Goal: Task Accomplishment & Management: Manage account settings

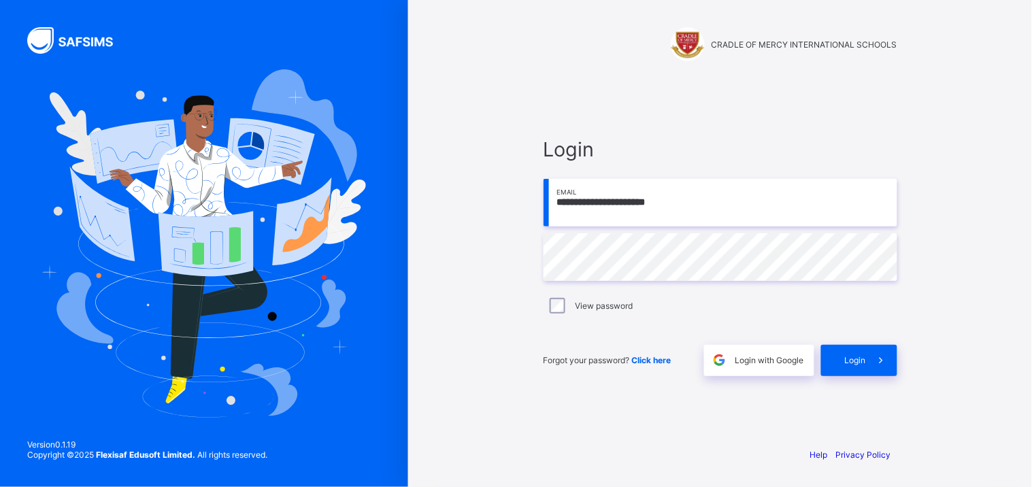
type input "**********"
click at [719, 436] on div "**********" at bounding box center [720, 256] width 381 height 359
click at [845, 365] on span "Login" at bounding box center [855, 360] width 21 height 10
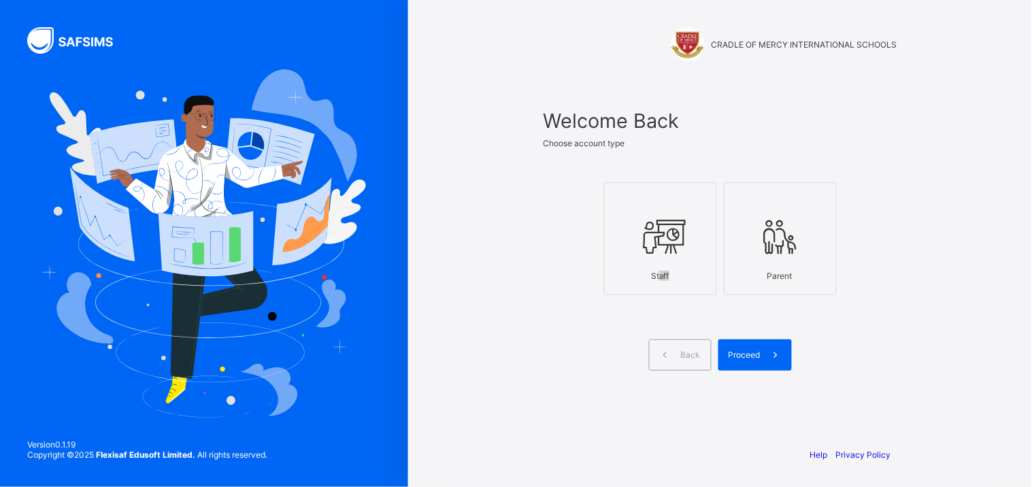
drag, startPoint x: 679, startPoint y: 298, endPoint x: 660, endPoint y: 273, distance: 31.6
click at [660, 273] on div "Staff Parent" at bounding box center [721, 239] width 354 height 161
click at [660, 273] on div "Staff" at bounding box center [661, 276] width 98 height 24
click at [758, 354] on span "Proceed" at bounding box center [745, 355] width 32 height 10
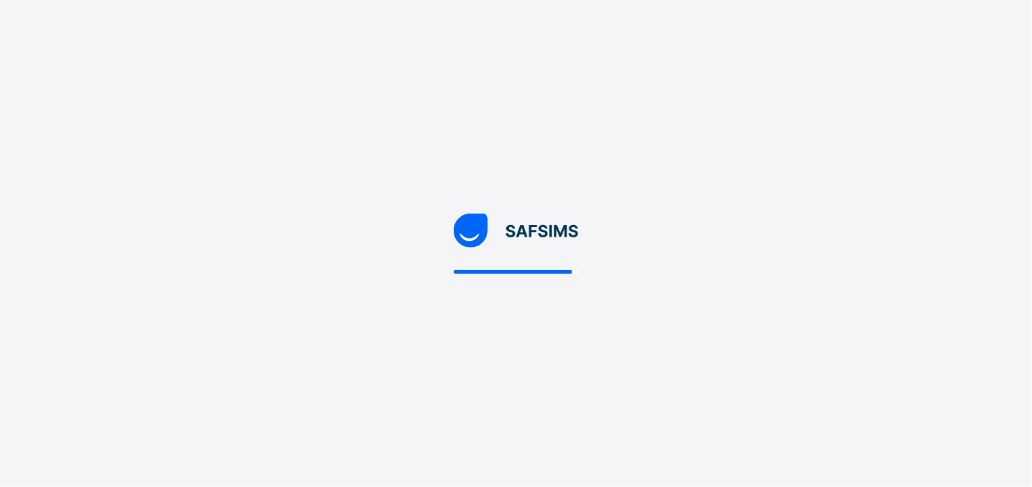
click at [647, 48] on div at bounding box center [516, 243] width 1032 height 487
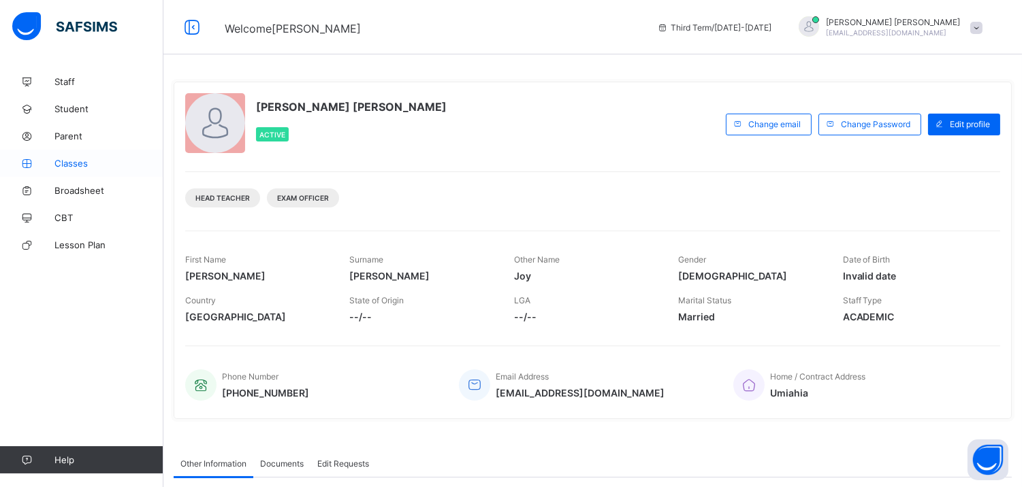
click at [105, 152] on link "Classes" at bounding box center [81, 163] width 163 height 27
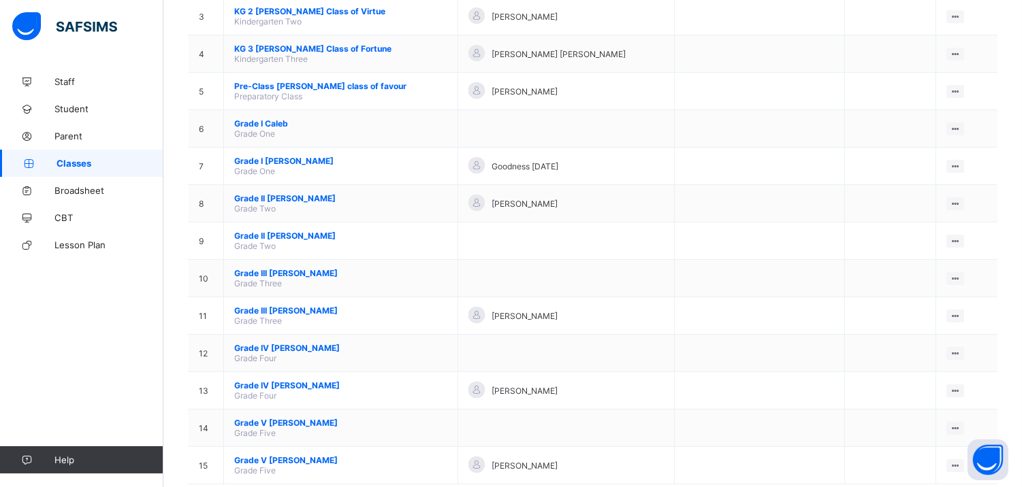
scroll to position [257, 0]
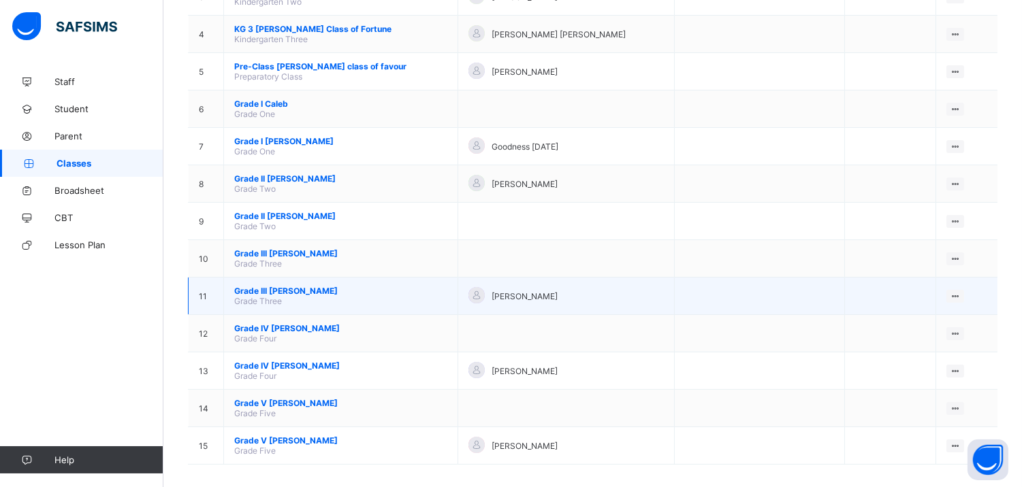
click at [267, 286] on span "Grade III Moses" at bounding box center [340, 291] width 213 height 10
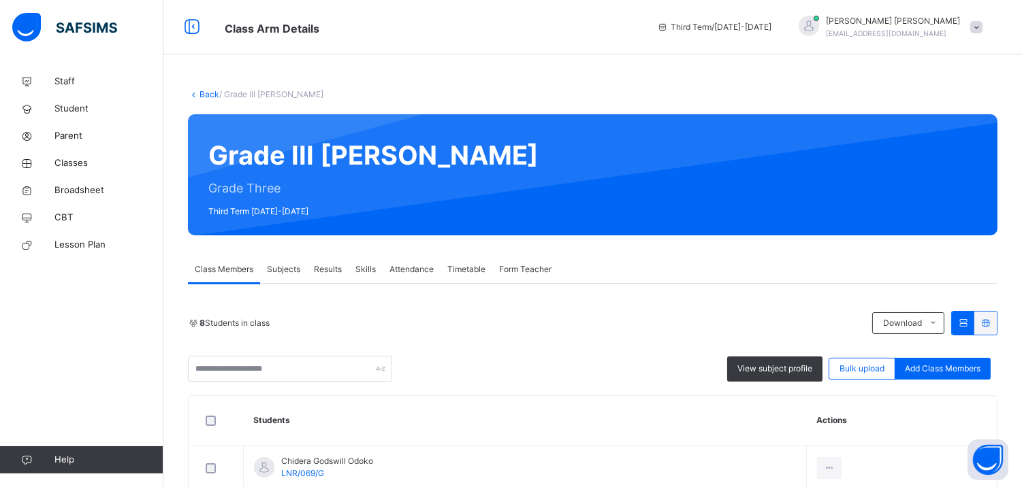
click at [406, 268] on span "Attendance" at bounding box center [411, 269] width 44 height 12
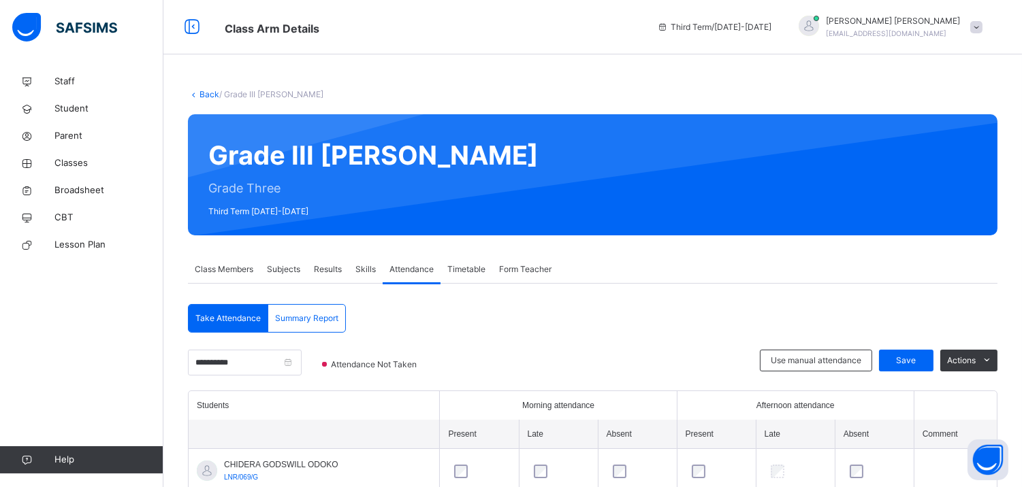
scroll to position [172, 0]
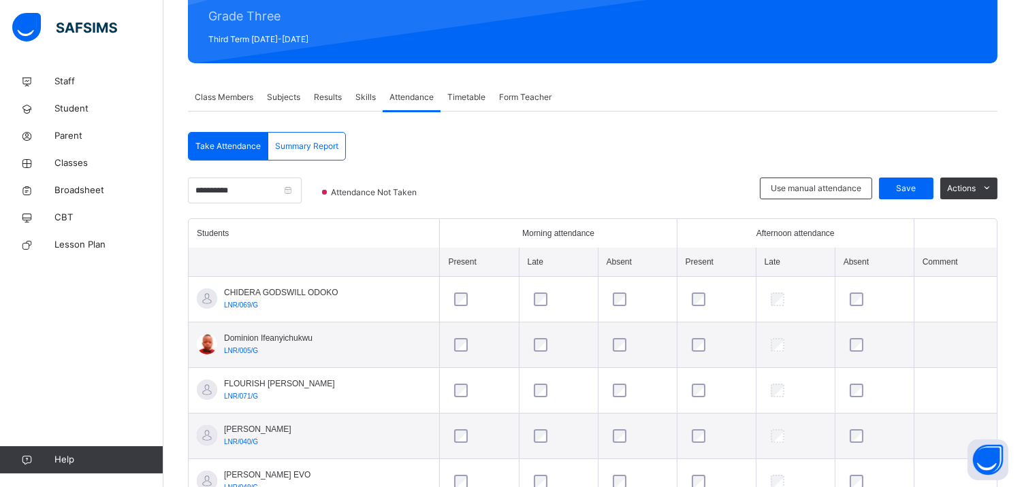
drag, startPoint x: 958, startPoint y: 299, endPoint x: 834, endPoint y: 298, distance: 123.2
click at [834, 298] on tr "CHIDERA GODSWILL ODOKO LNR/069/G" at bounding box center [593, 300] width 808 height 46
click at [289, 181] on input "**********" at bounding box center [245, 191] width 114 height 26
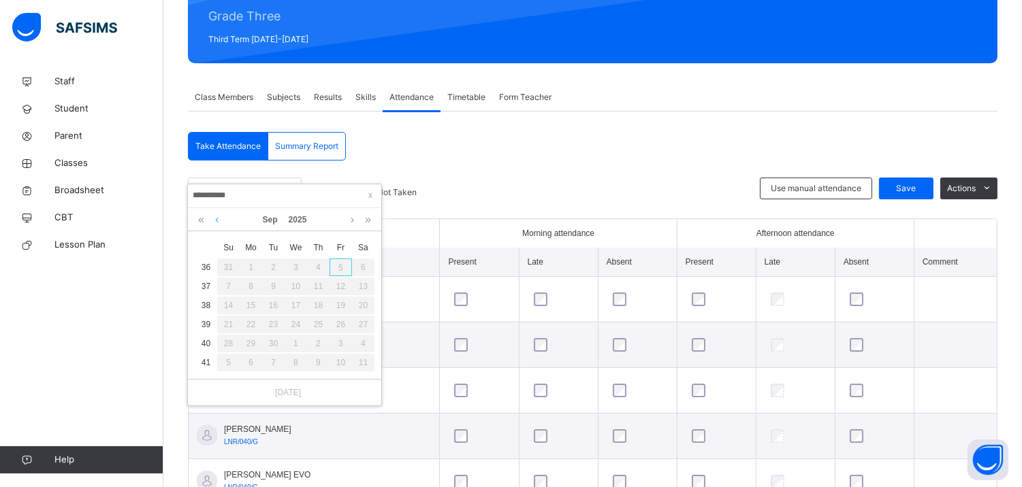
click at [216, 221] on link at bounding box center [217, 219] width 10 height 23
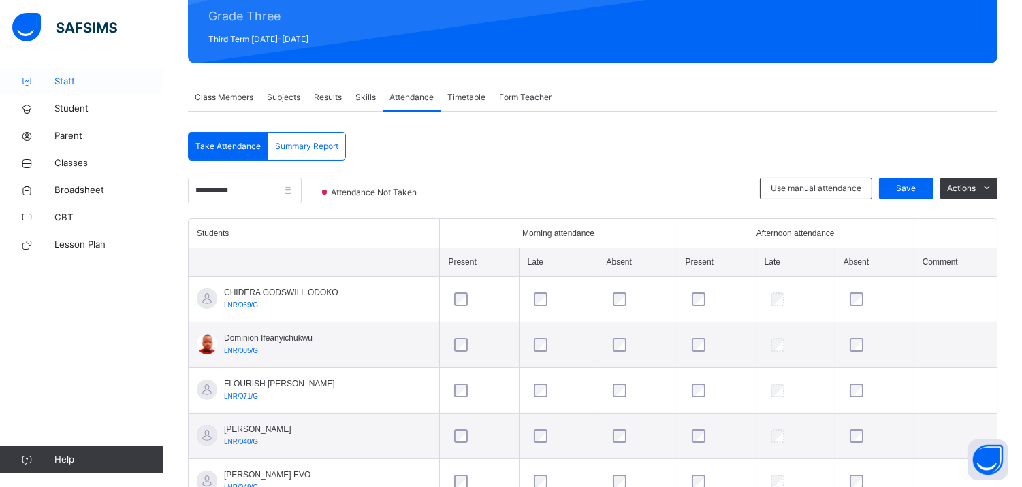
click at [83, 84] on span "Staff" at bounding box center [108, 82] width 109 height 14
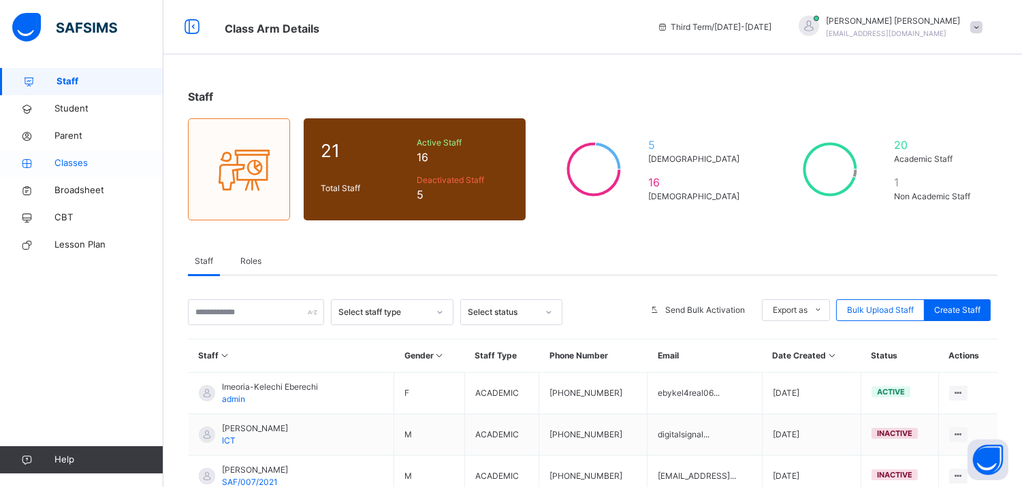
click at [80, 154] on link "Classes" at bounding box center [81, 163] width 163 height 27
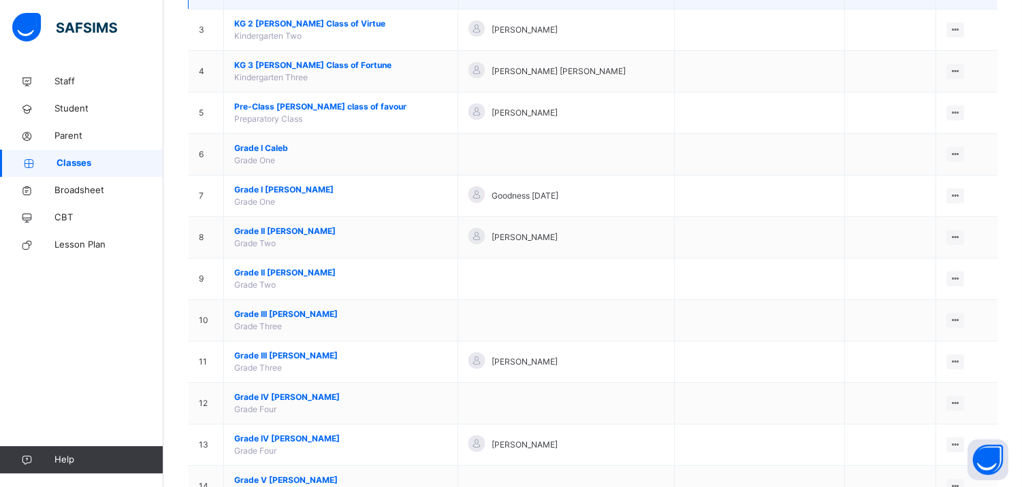
scroll to position [331, 0]
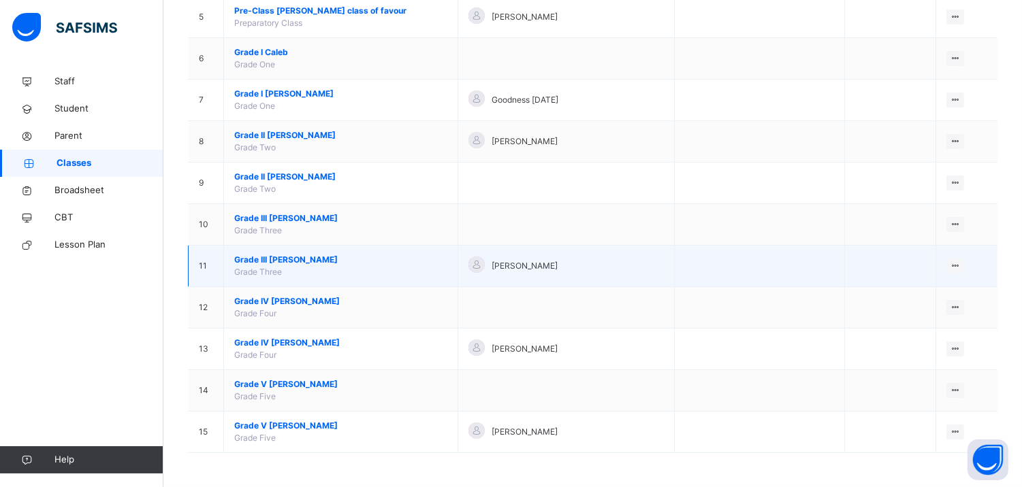
click at [276, 257] on span "Grade III Moses" at bounding box center [340, 260] width 213 height 12
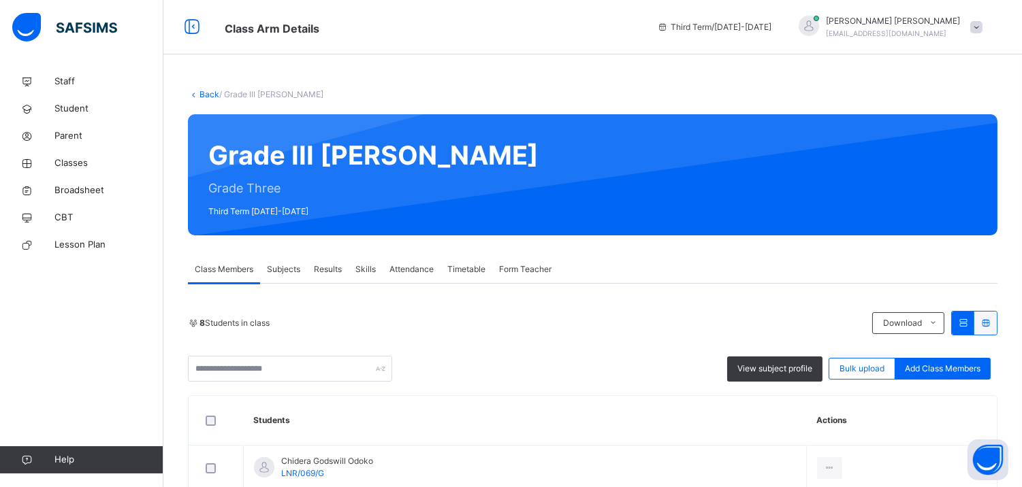
click at [408, 270] on span "Attendance" at bounding box center [411, 269] width 44 height 12
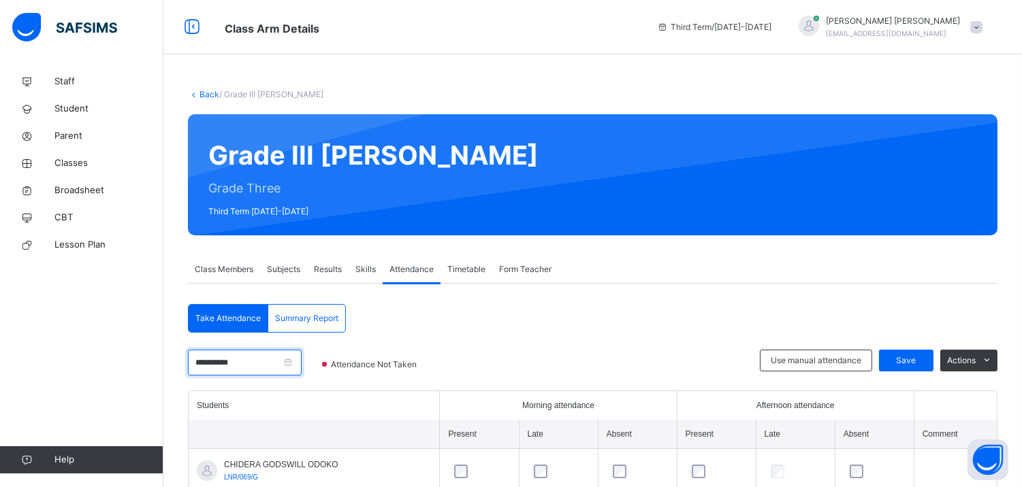
click at [261, 363] on input "**********" at bounding box center [245, 363] width 114 height 26
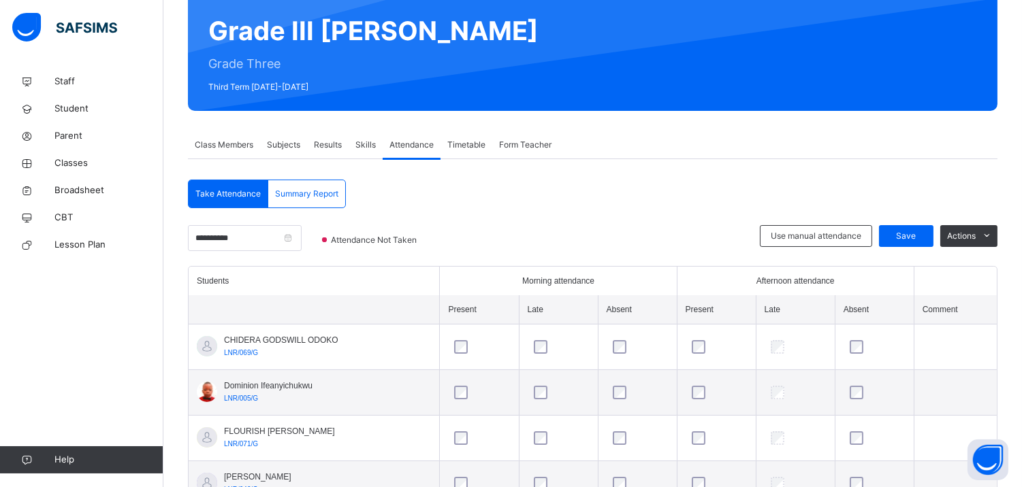
scroll to position [126, 0]
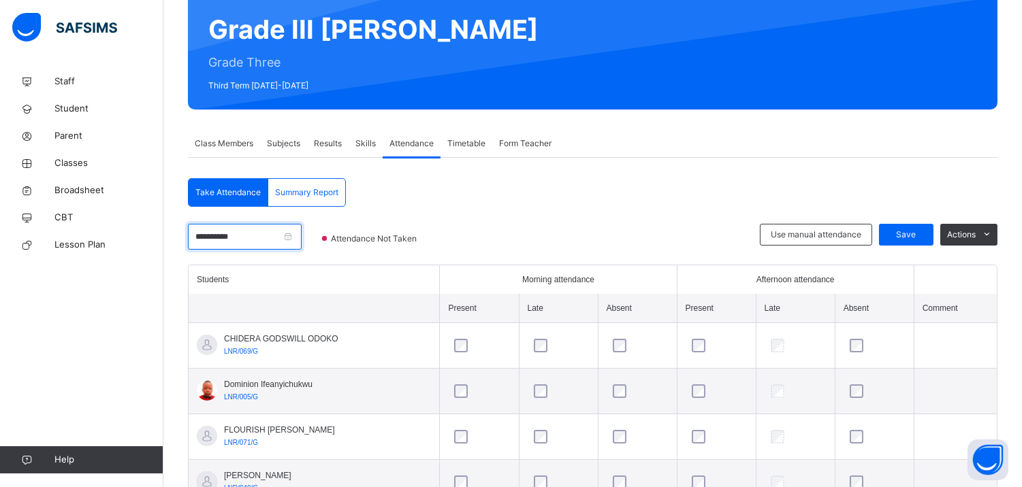
click at [291, 228] on input "**********" at bounding box center [245, 237] width 114 height 26
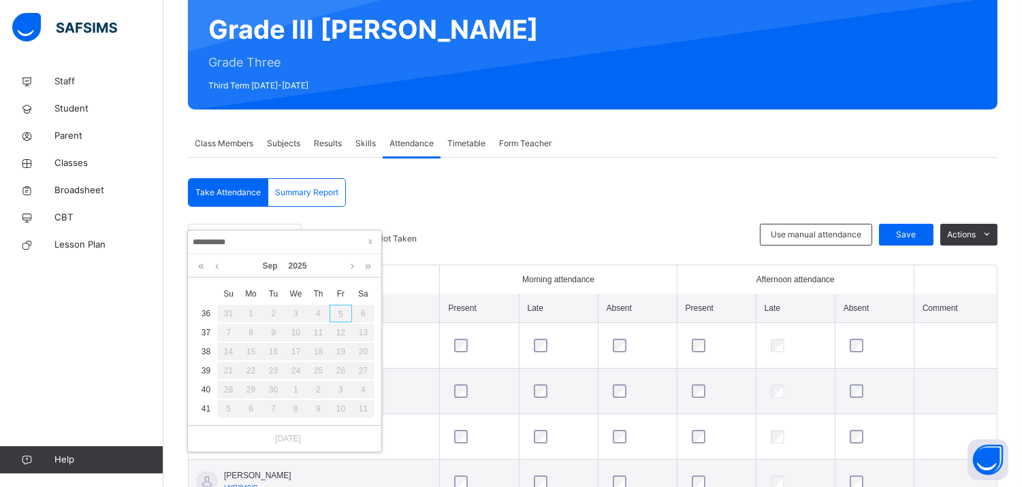
click at [484, 219] on div "**********" at bounding box center [592, 434] width 809 height 513
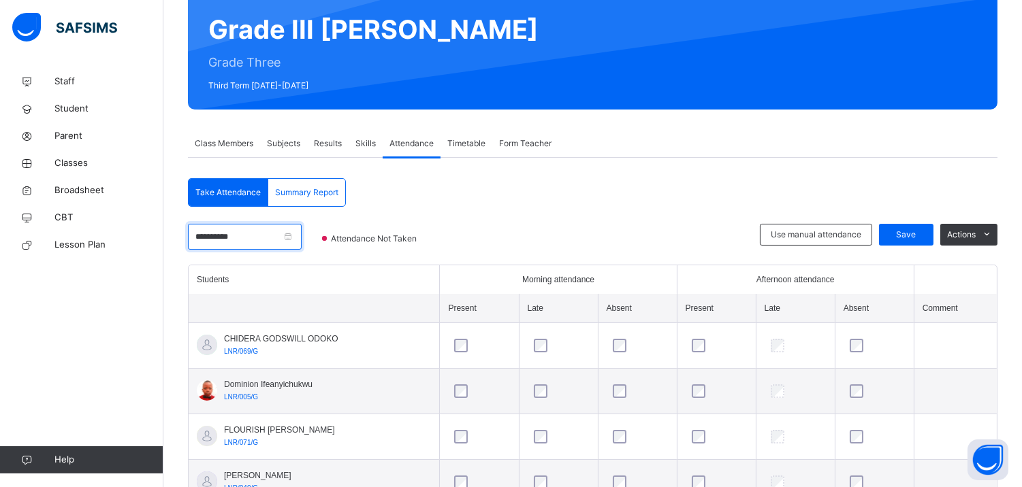
click at [289, 235] on input "**********" at bounding box center [245, 237] width 114 height 26
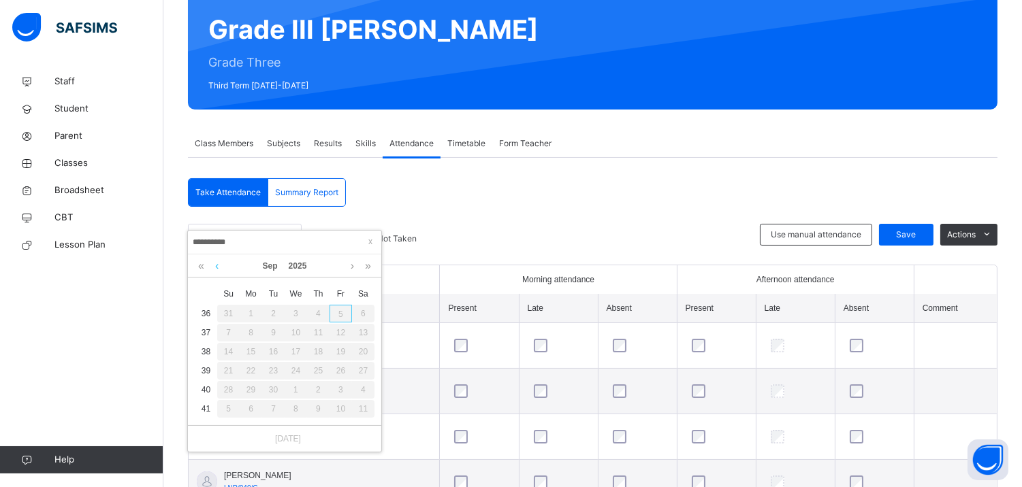
click at [216, 264] on link at bounding box center [217, 266] width 10 height 23
click at [218, 267] on div "Jul 2025" at bounding box center [285, 266] width 180 height 23
click at [218, 267] on link at bounding box center [217, 266] width 10 height 23
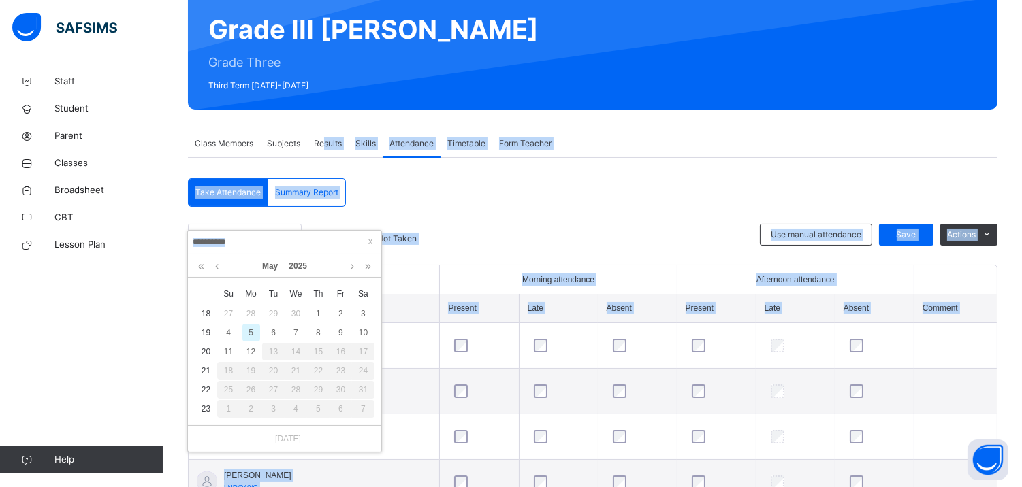
drag, startPoint x: 372, startPoint y: 240, endPoint x: 325, endPoint y: 137, distance: 112.7
click at [325, 137] on body "Class Arm Details Third Term / 2024-2025 Onuoha Jude onuohajoy293@gmail.com Sta…" at bounding box center [511, 299] width 1022 height 851
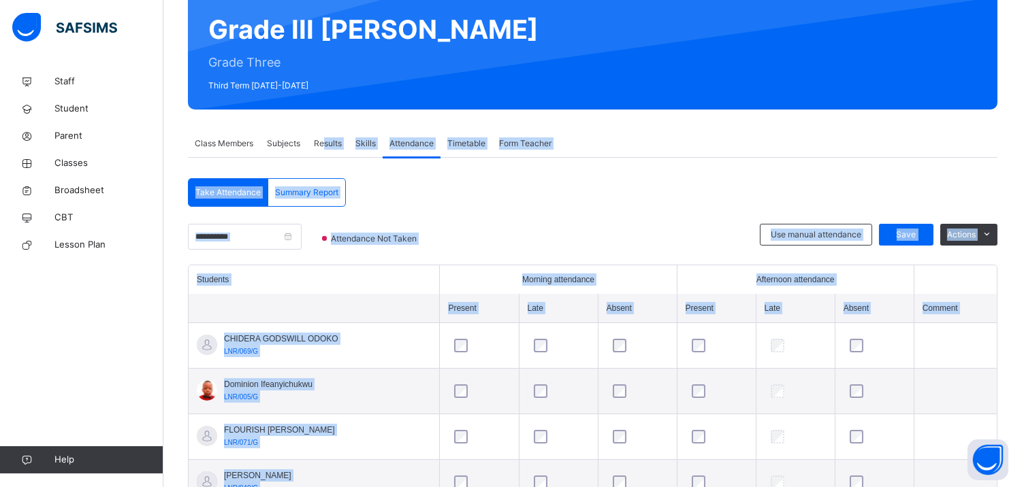
click at [325, 137] on span "Results" at bounding box center [328, 143] width 28 height 12
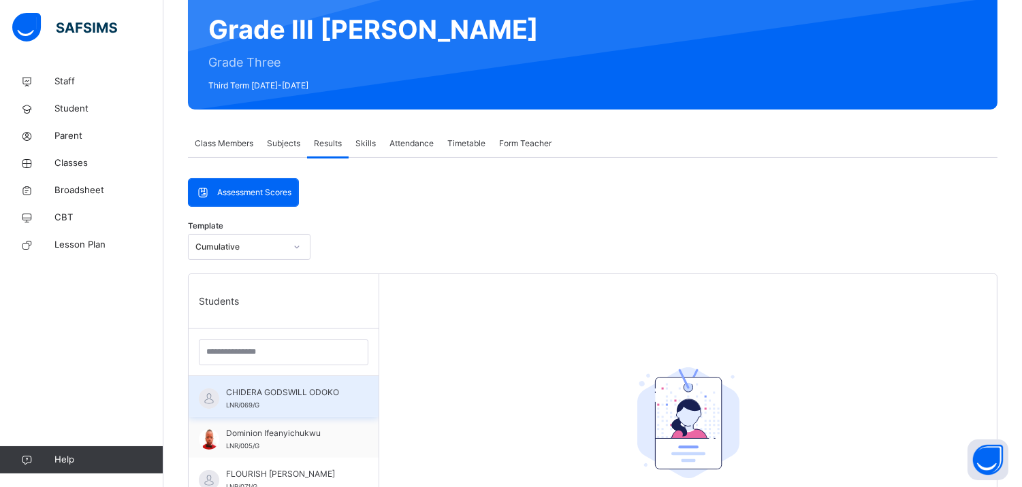
click at [310, 398] on span "CHIDERA GODSWILL ODOKO" at bounding box center [287, 393] width 122 height 12
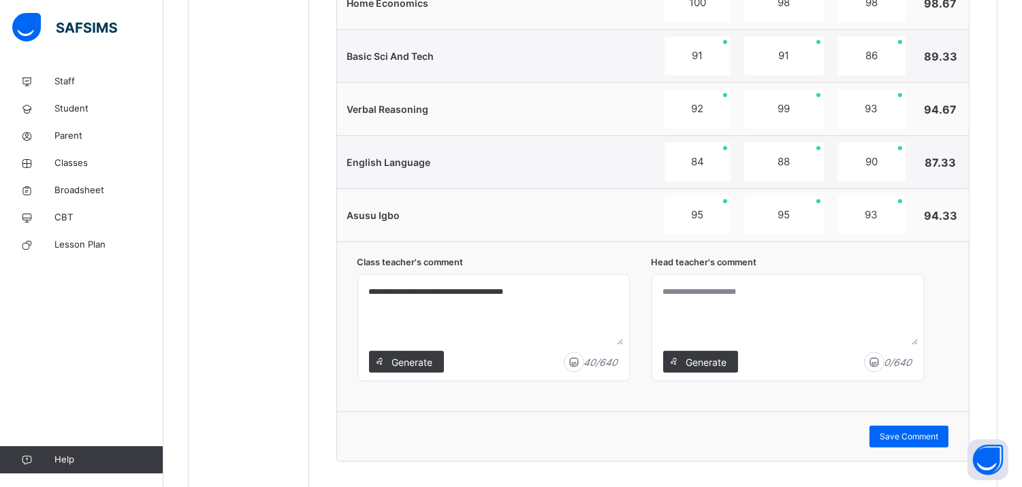
scroll to position [1385, 0]
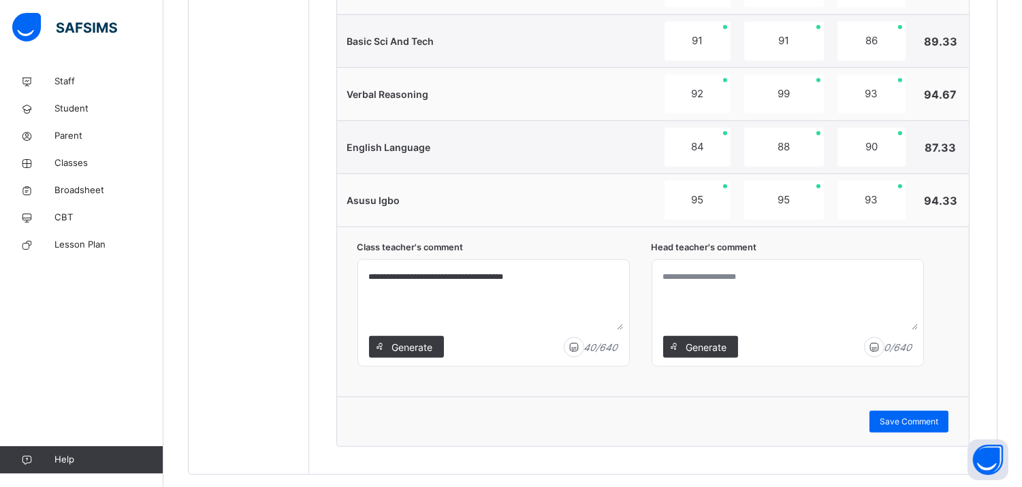
click at [713, 277] on textarea at bounding box center [787, 297] width 260 height 65
type textarea "**********"
click at [928, 423] on span "Save Comment" at bounding box center [908, 422] width 59 height 12
click at [911, 431] on div "Save Comment" at bounding box center [908, 422] width 79 height 22
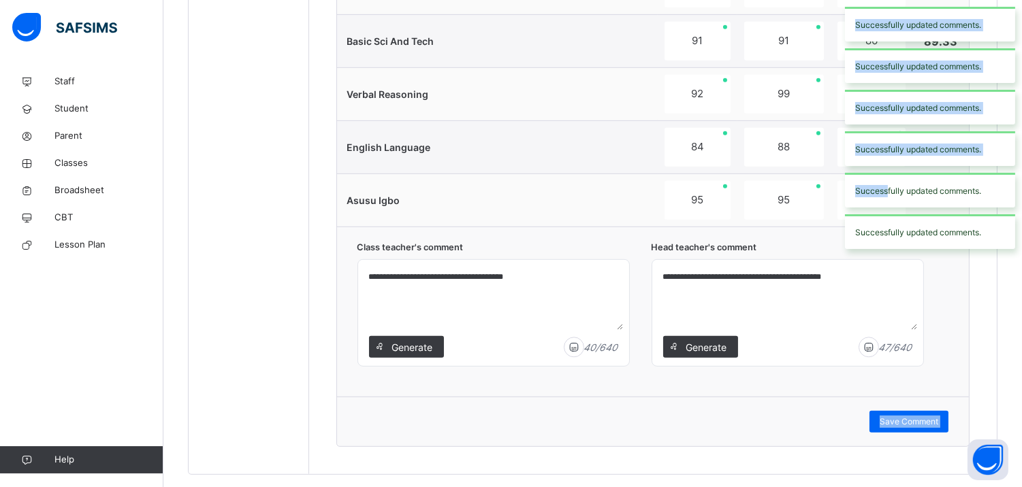
drag, startPoint x: 683, startPoint y: 409, endPoint x: 885, endPoint y: 186, distance: 300.6
click at [870, 140] on div "Successfully updated comments." at bounding box center [930, 148] width 170 height 35
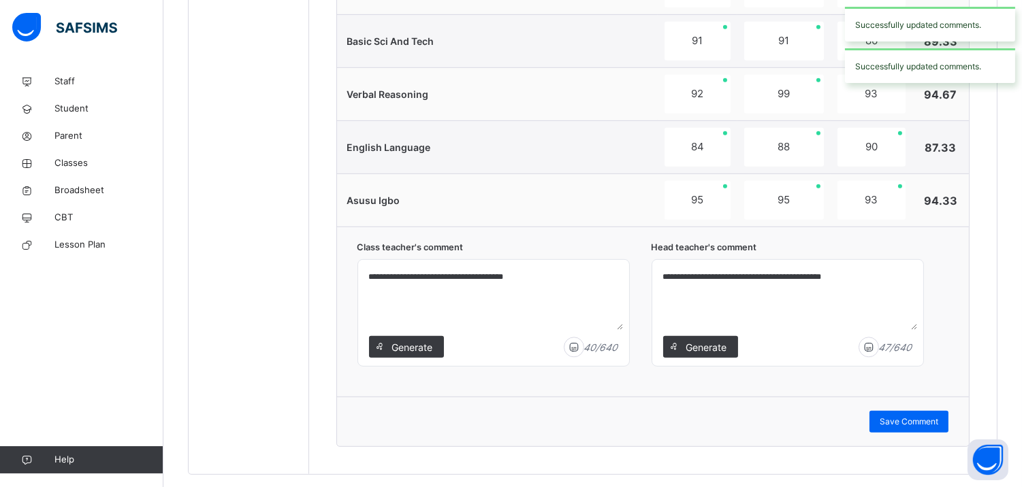
click at [887, 144] on div "90" at bounding box center [871, 147] width 68 height 39
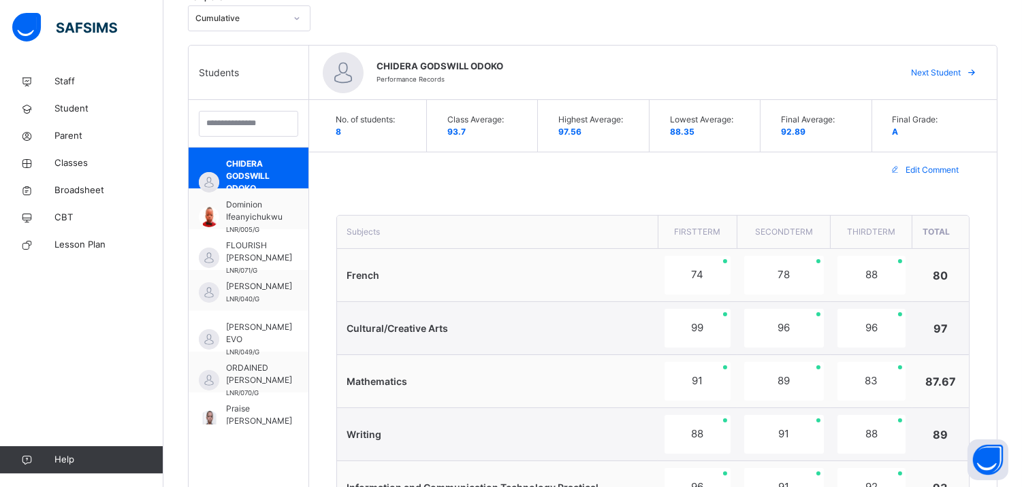
scroll to position [348, 0]
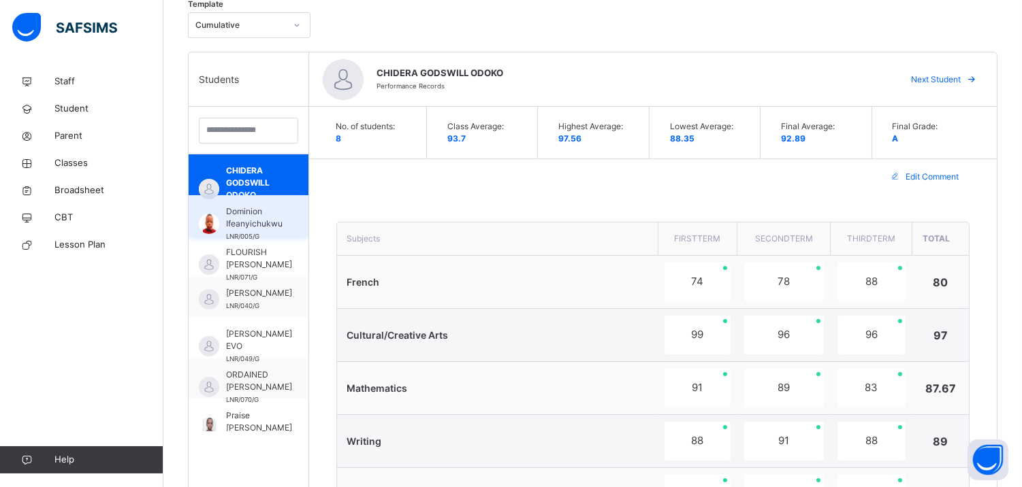
click at [267, 216] on span "Dominion Ifeanyichukwu" at bounding box center [254, 218] width 56 height 25
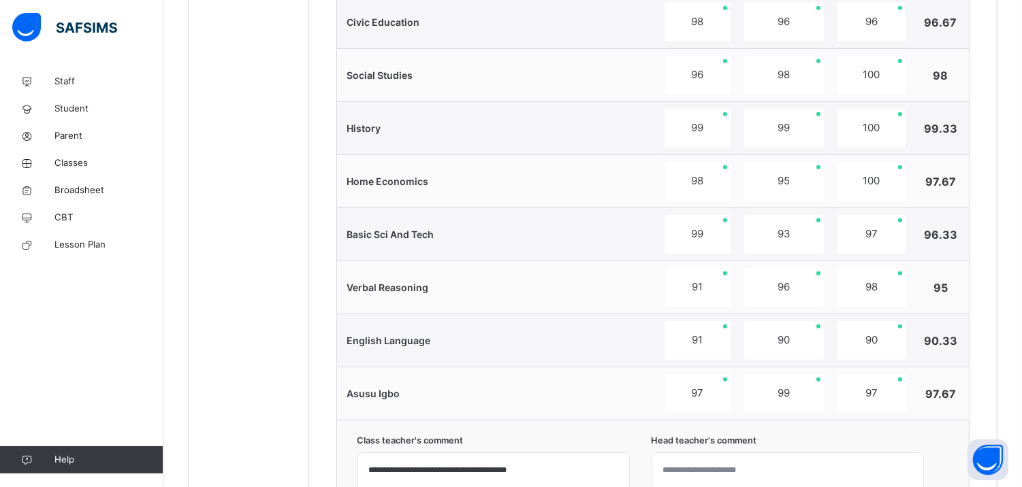
scroll to position [1416, 0]
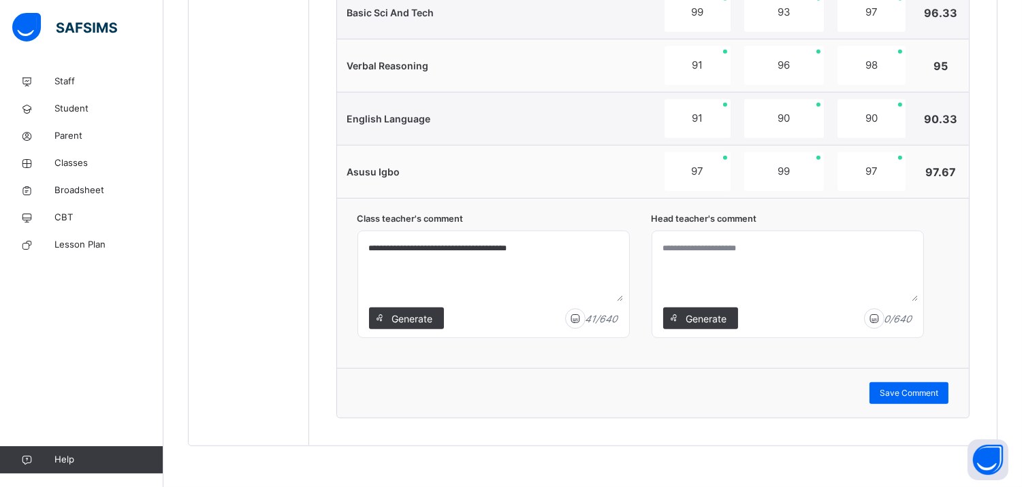
click at [730, 248] on textarea at bounding box center [787, 269] width 260 height 65
click at [742, 247] on textarea "**********" at bounding box center [787, 269] width 260 height 65
click at [774, 246] on textarea "**********" at bounding box center [787, 269] width 260 height 65
click at [802, 246] on textarea "**********" at bounding box center [787, 269] width 260 height 65
click at [849, 245] on textarea "**********" at bounding box center [787, 269] width 260 height 65
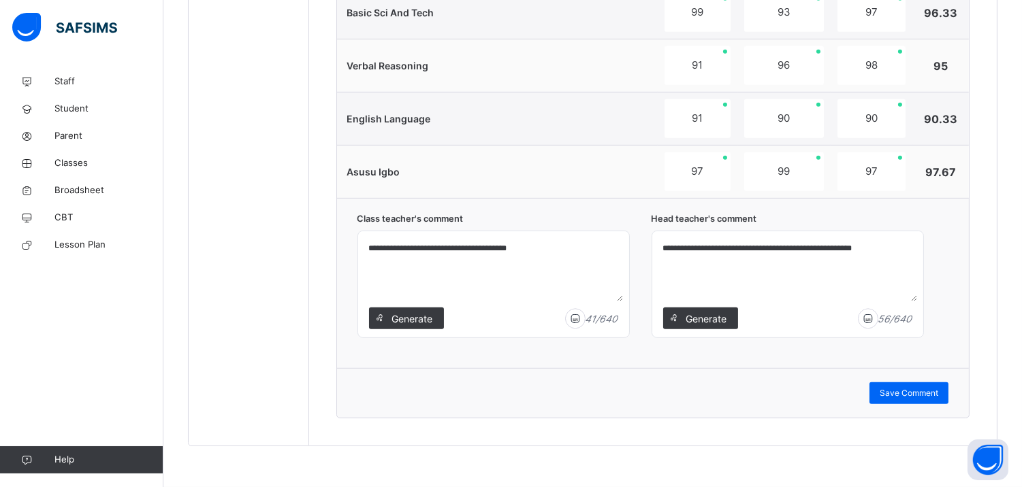
click at [864, 250] on textarea "**********" at bounding box center [787, 269] width 260 height 65
click at [895, 246] on textarea "**********" at bounding box center [787, 269] width 260 height 65
type textarea "**********"
click at [919, 397] on span "Save Comment" at bounding box center [908, 393] width 59 height 12
click at [927, 391] on span "Save Comment" at bounding box center [908, 393] width 59 height 12
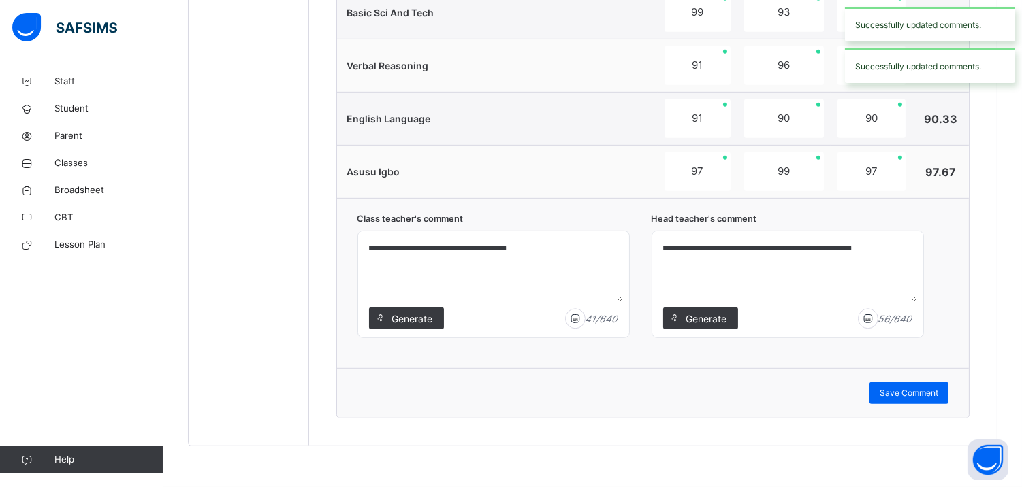
click at [885, 48] on div "Successfully updated comments." at bounding box center [930, 65] width 170 height 35
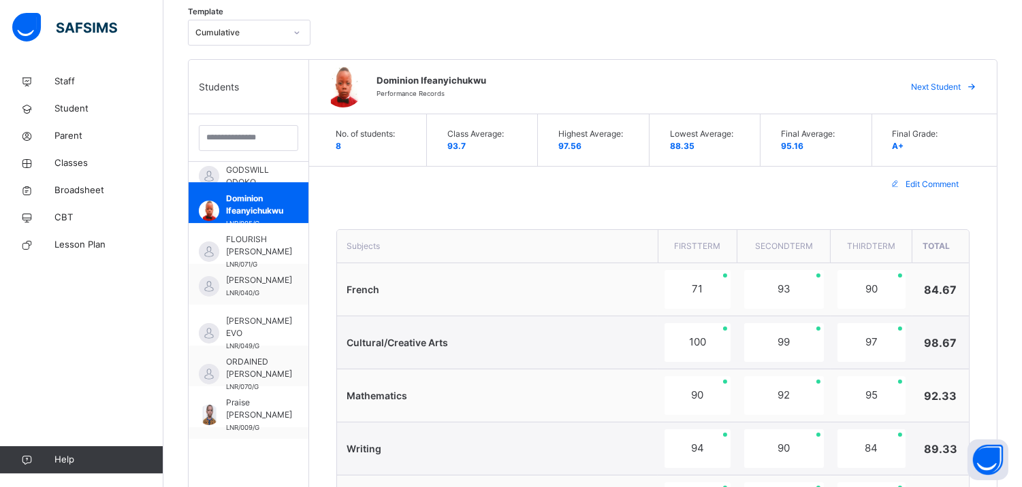
scroll to position [334, 0]
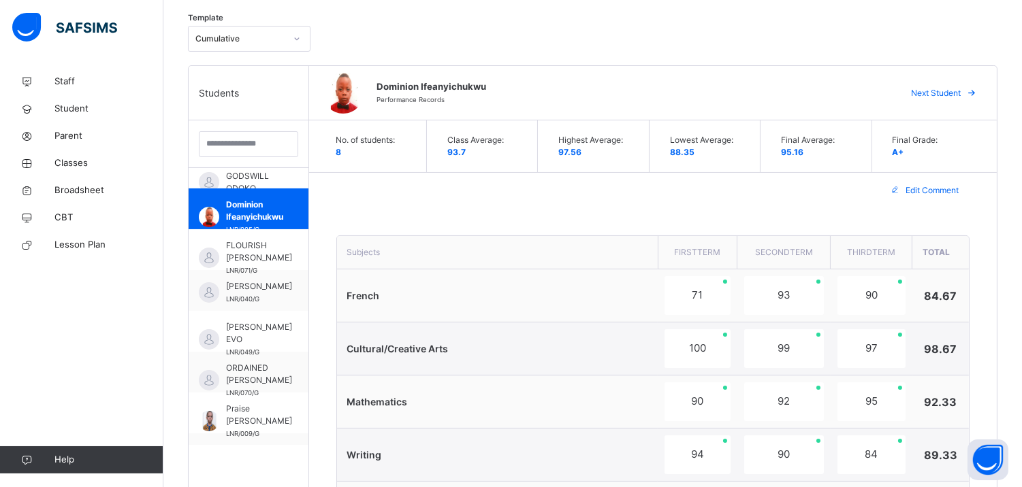
click at [950, 95] on span "Next Student" at bounding box center [936, 93] width 50 height 12
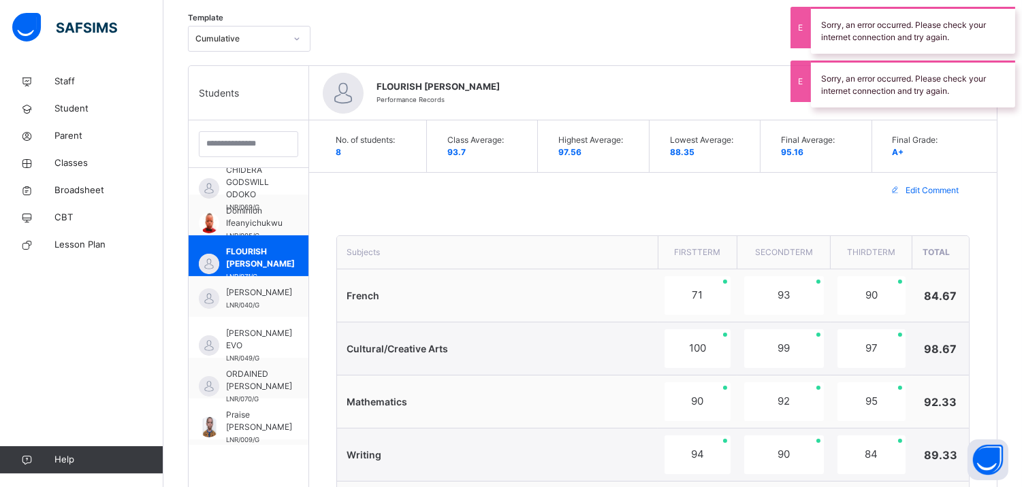
scroll to position [20, 0]
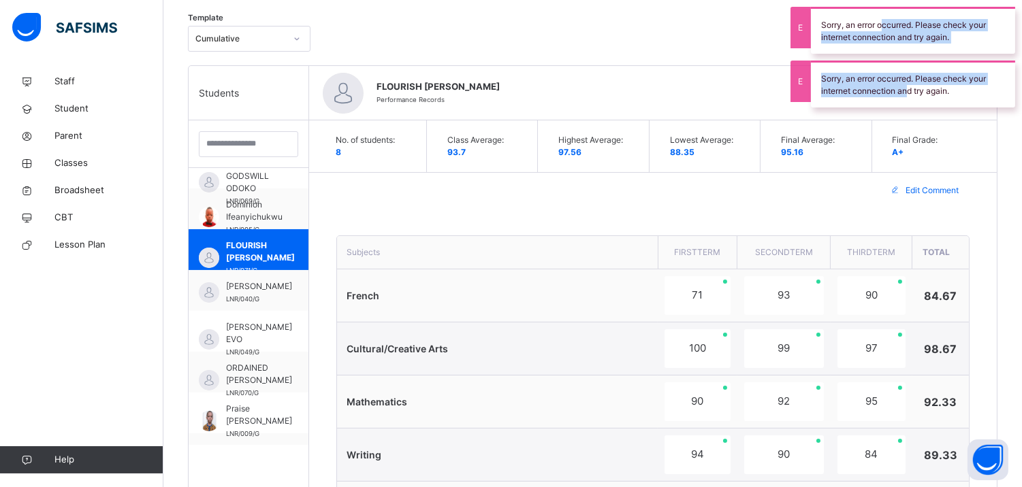
drag, startPoint x: 909, startPoint y: 87, endPoint x: 883, endPoint y: 24, distance: 68.4
click at [883, 24] on div "Sorry, an error occurred. Please check your internet connection and try again. …" at bounding box center [913, 57] width 218 height 114
click at [883, 24] on div "Sorry, an error occurred. Please check your internet connection and try again." at bounding box center [913, 30] width 204 height 47
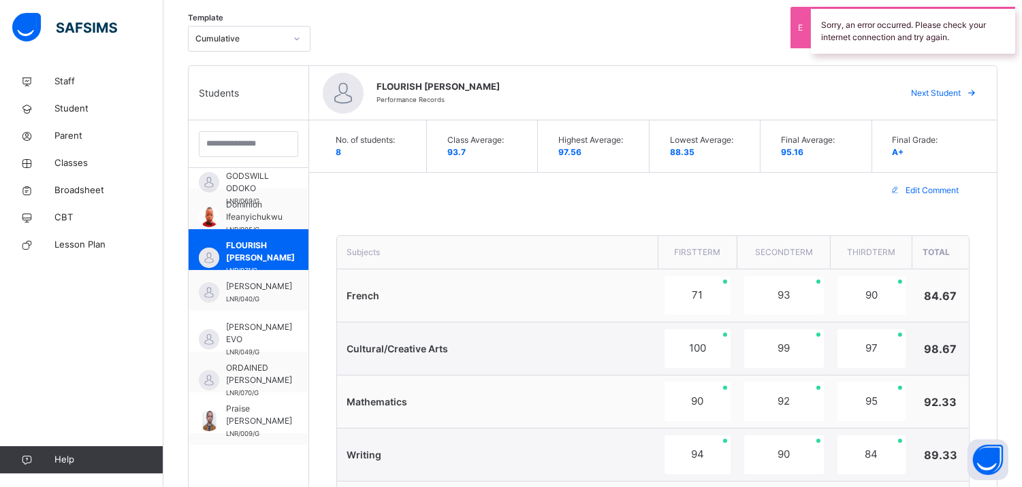
click at [820, 18] on div "Sorry, an error occurred. Please check your internet connection and try again." at bounding box center [913, 30] width 204 height 47
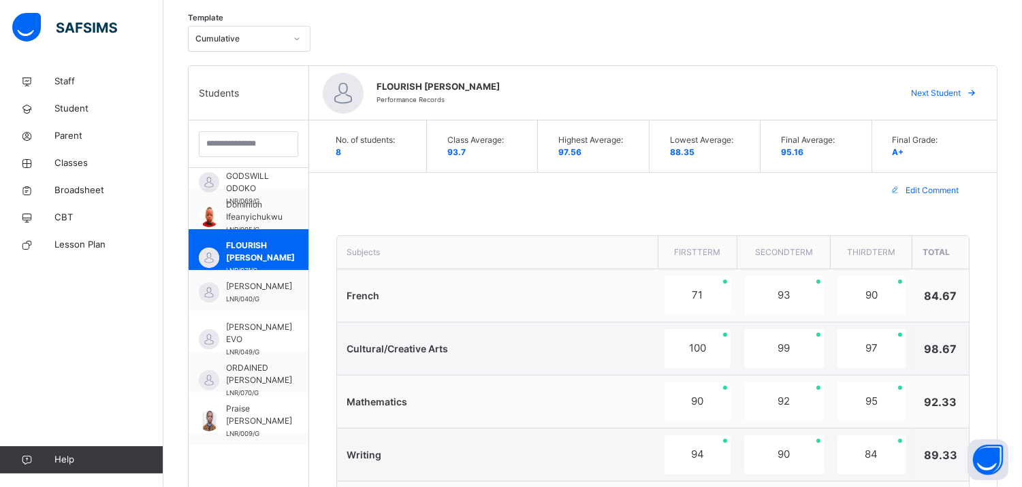
click at [689, 72] on div "FLOURISH CHIMUZARAM CHIMAOBI Performance Records Next Student" at bounding box center [653, 93] width 688 height 54
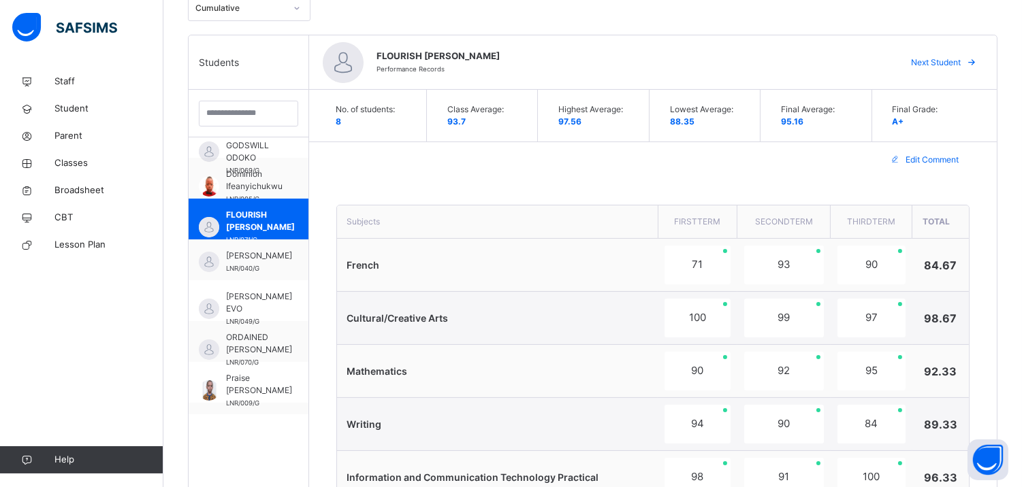
scroll to position [259, 0]
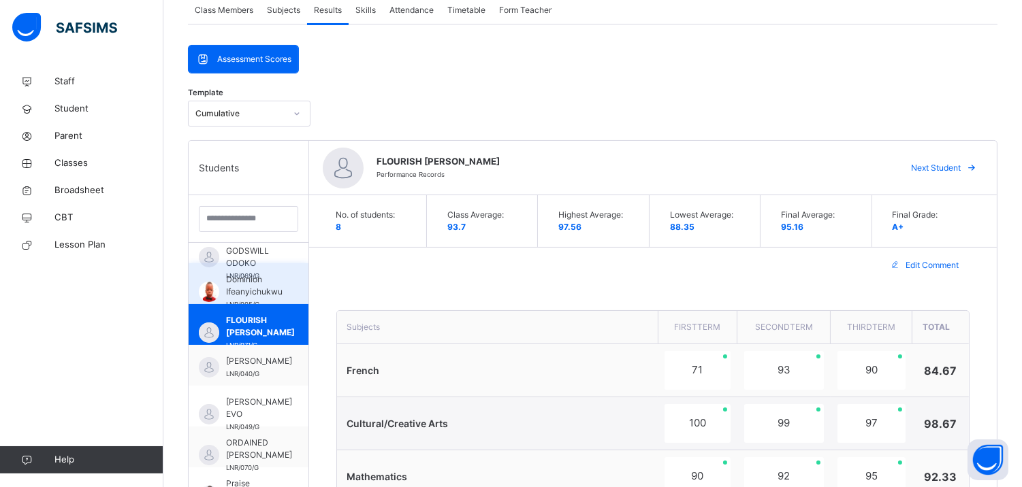
click at [287, 284] on div "Dominion Ifeanyichukwu LNR/005/G" at bounding box center [249, 283] width 120 height 41
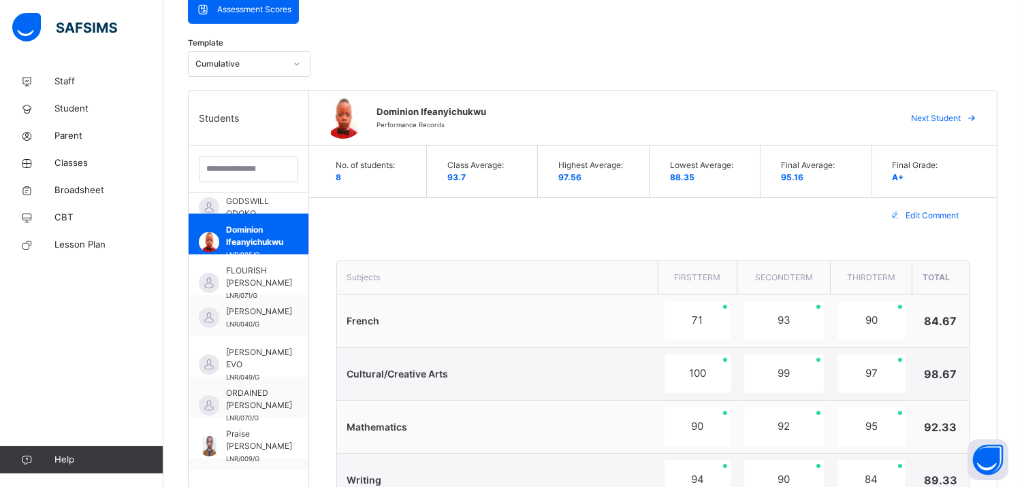
scroll to position [303, 0]
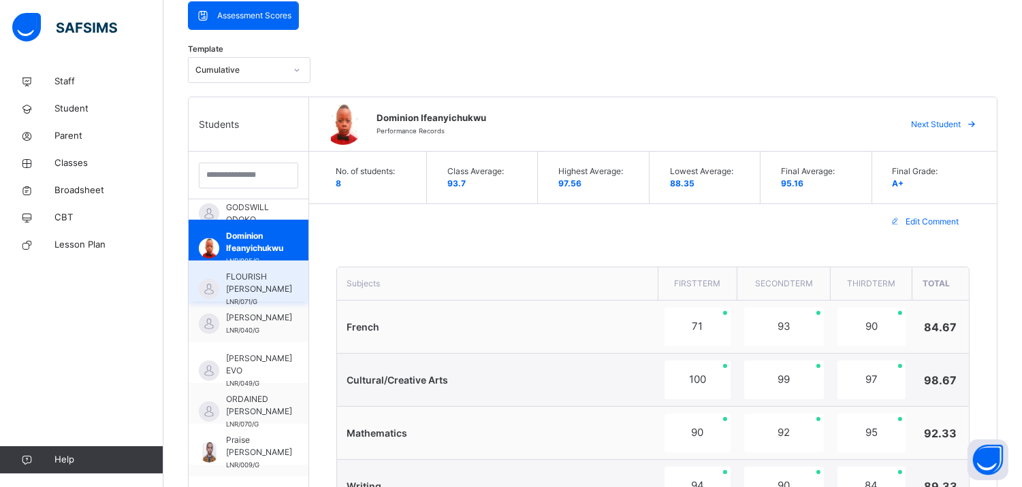
click at [271, 282] on span "FLOURISH CHIMUZARAM CHIMAOBI" at bounding box center [259, 283] width 66 height 25
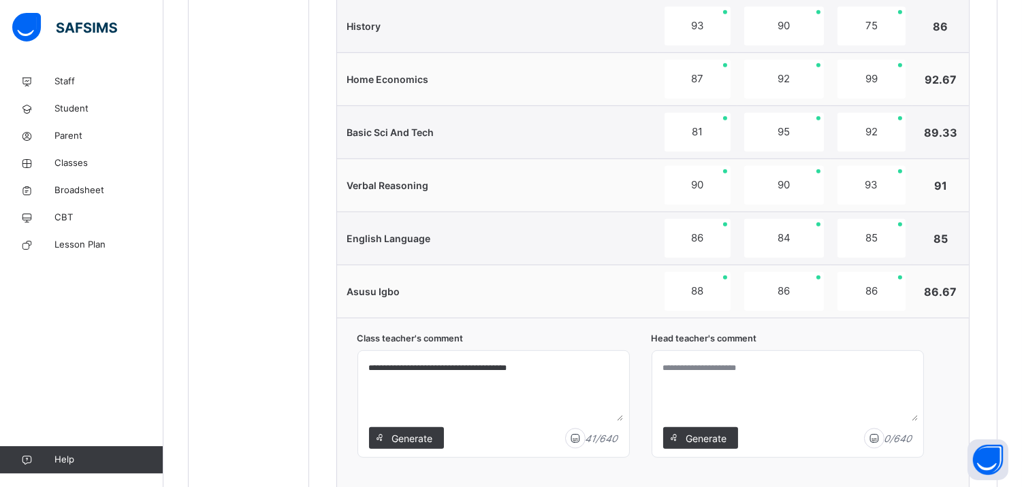
scroll to position [1305, 0]
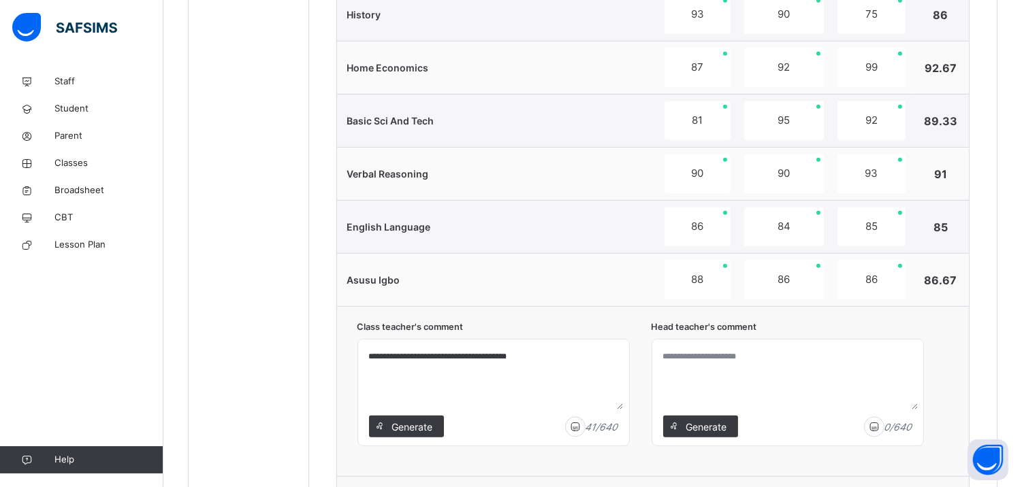
click at [742, 363] on textarea at bounding box center [787, 377] width 260 height 65
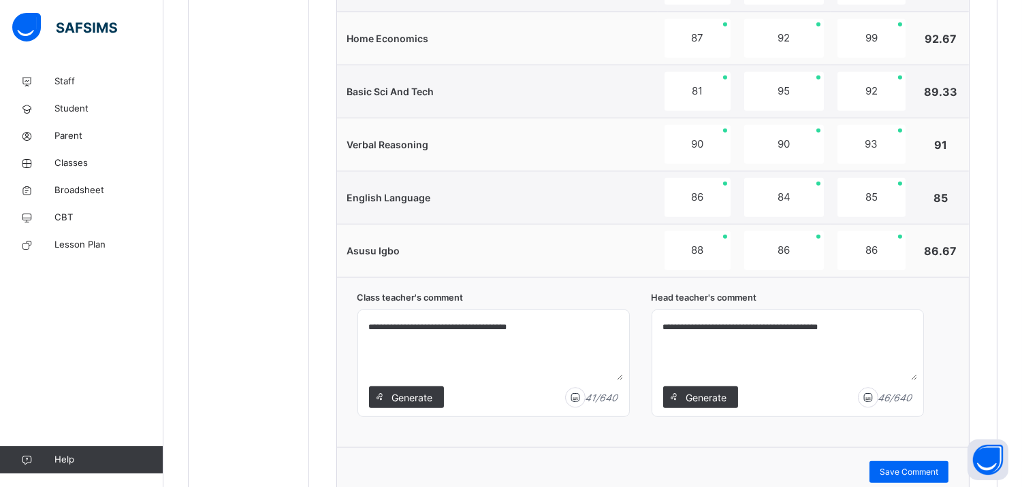
scroll to position [1350, 0]
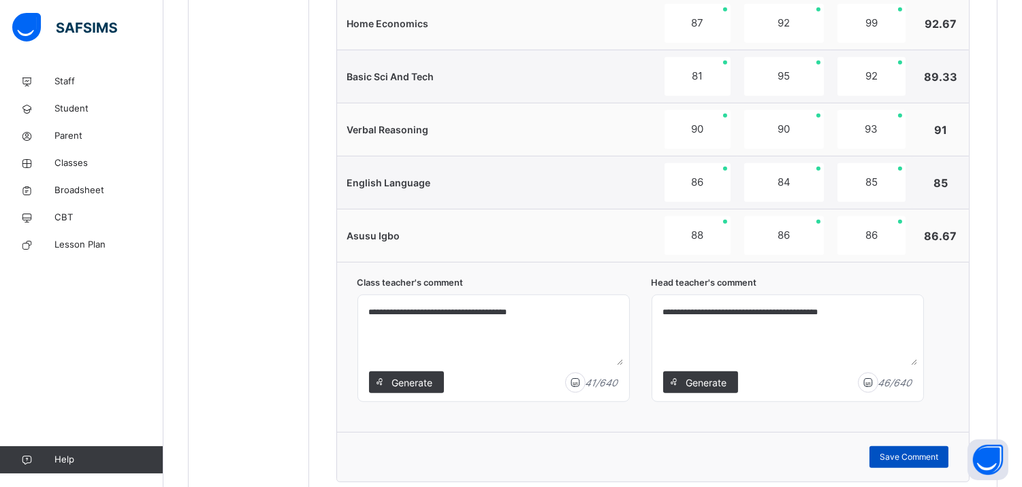
type textarea "**********"
click at [915, 457] on span "Save Comment" at bounding box center [908, 457] width 59 height 12
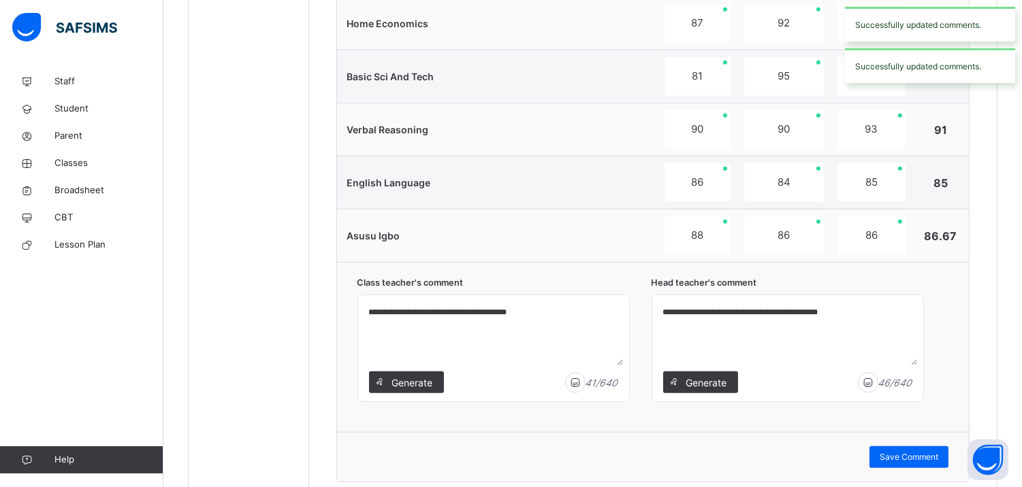
click at [943, 65] on div "Successfully updated comments." at bounding box center [930, 65] width 170 height 35
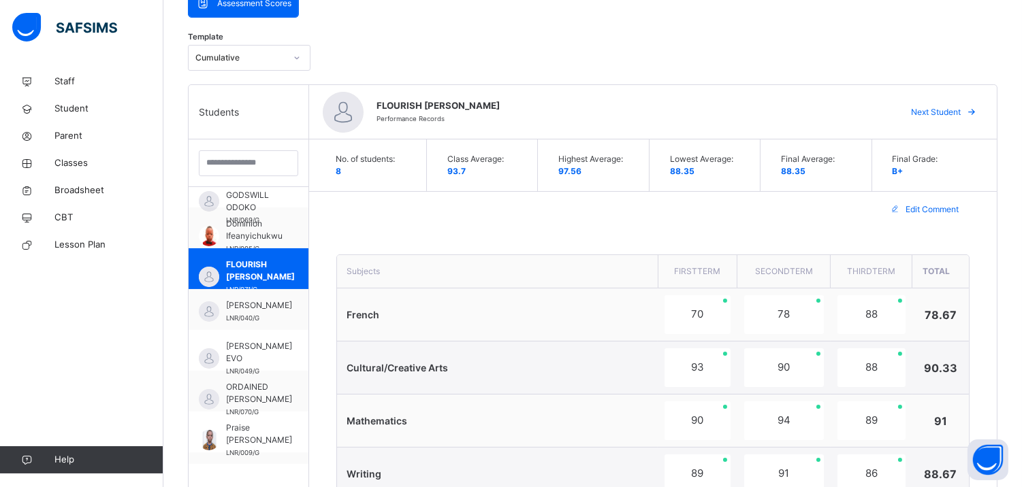
scroll to position [312, 0]
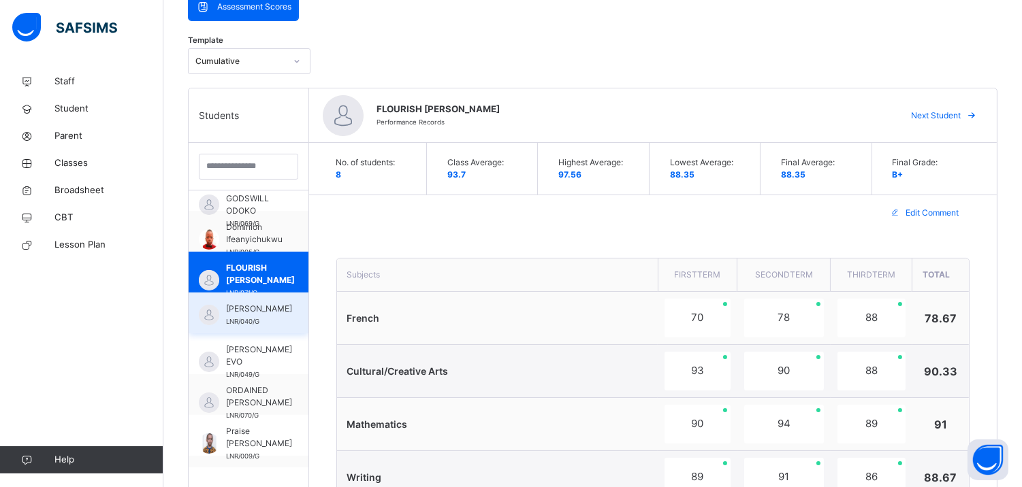
click at [263, 315] on span "FRANCIS KAMSIRIOCHUKWU NWAGBO" at bounding box center [259, 309] width 66 height 12
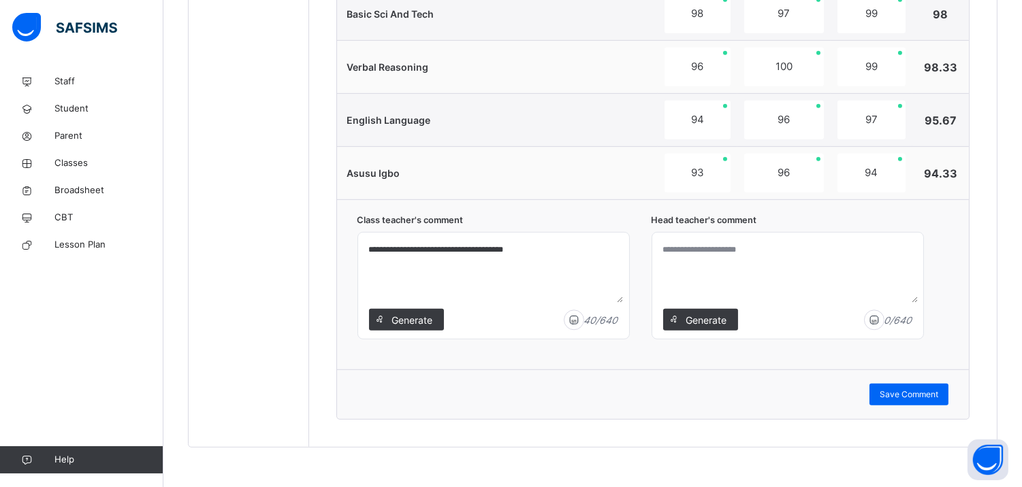
scroll to position [1416, 0]
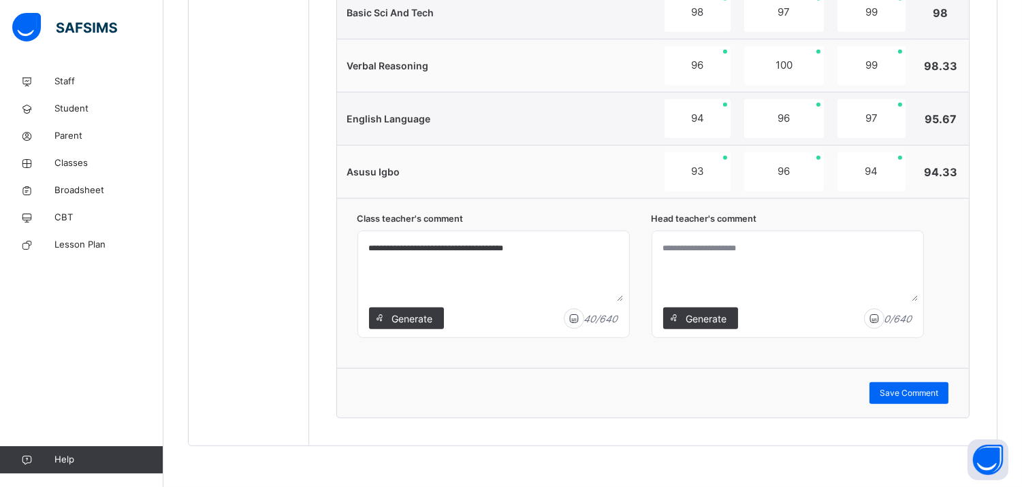
click at [743, 256] on textarea at bounding box center [787, 269] width 260 height 65
click at [811, 247] on textarea "**********" at bounding box center [787, 269] width 260 height 65
click at [907, 385] on div "Save Comment" at bounding box center [908, 393] width 79 height 22
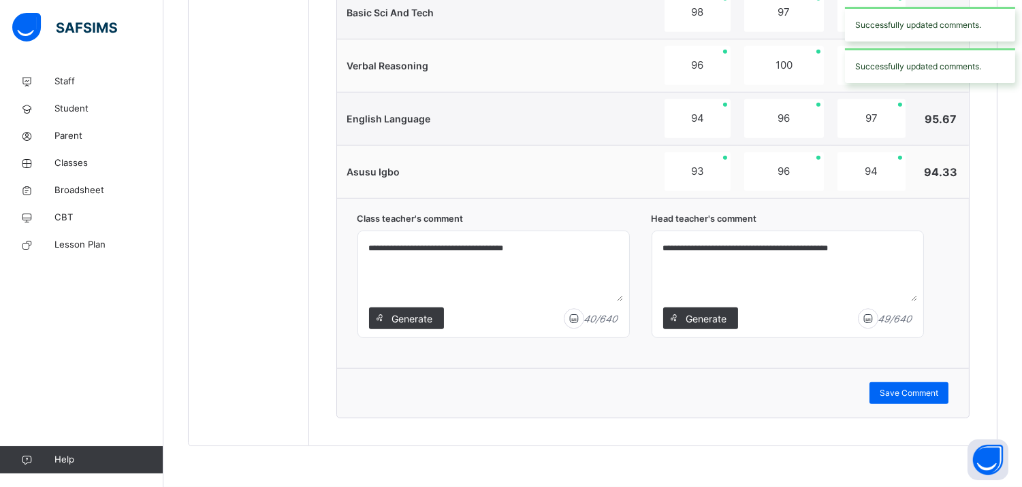
click at [902, 53] on div "Successfully updated comments." at bounding box center [930, 65] width 170 height 35
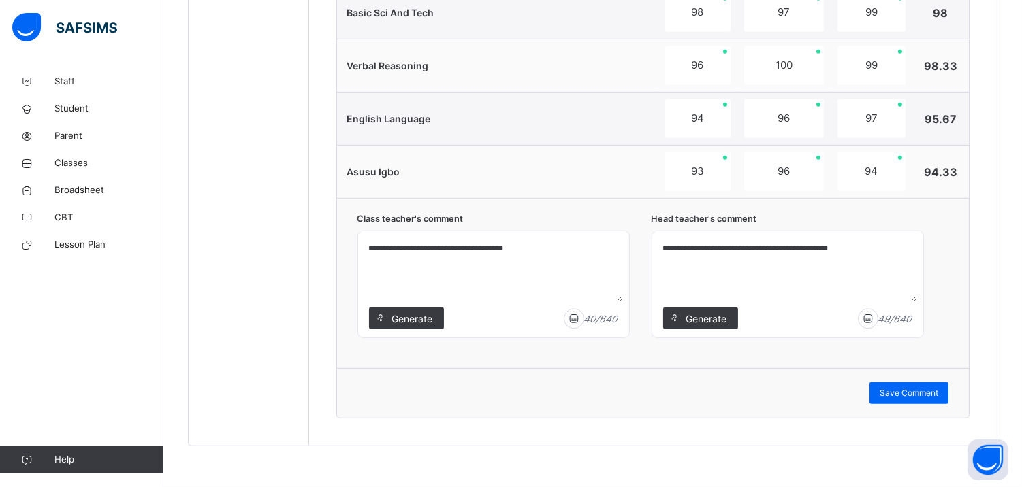
click at [802, 245] on textarea "**********" at bounding box center [787, 269] width 260 height 65
click at [885, 250] on textarea "**********" at bounding box center [787, 269] width 260 height 65
type textarea "**********"
click at [919, 388] on span "Save Comment" at bounding box center [908, 393] width 59 height 12
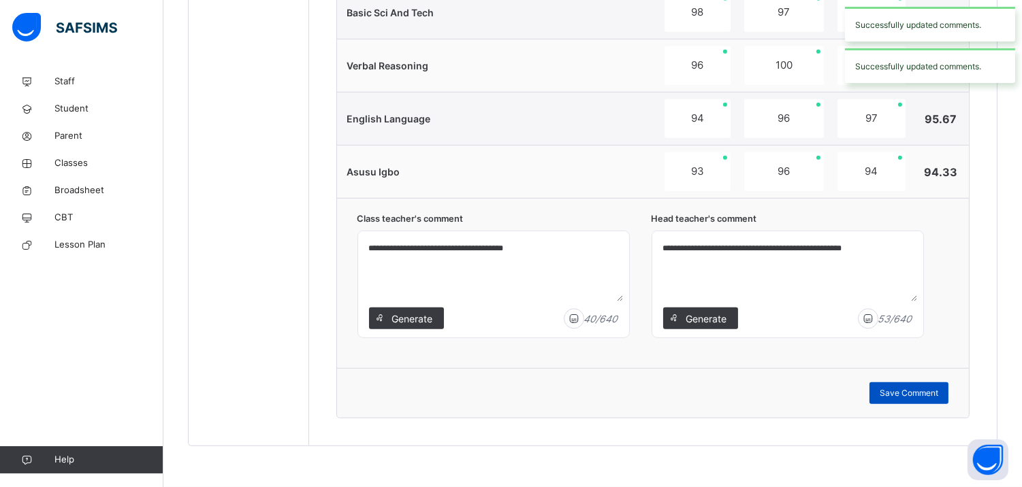
click at [919, 388] on span "Save Comment" at bounding box center [908, 393] width 59 height 12
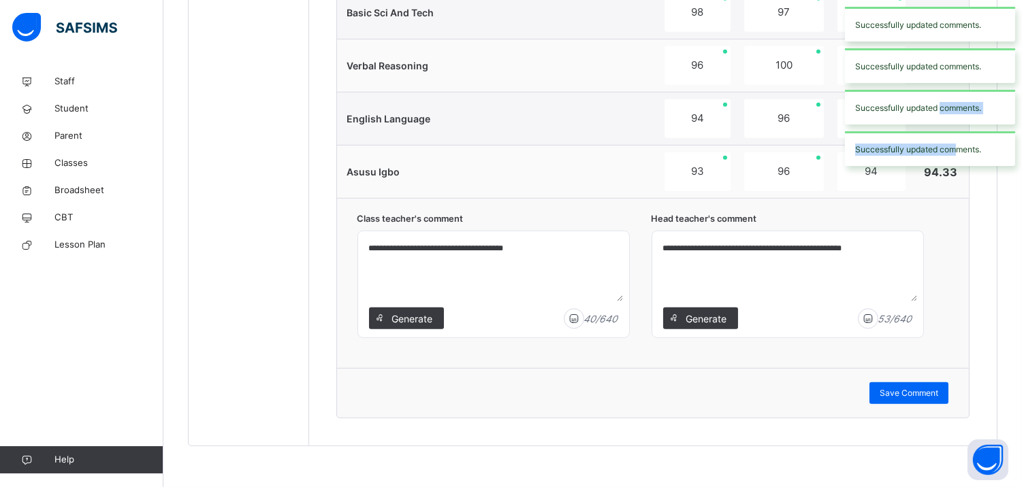
drag, startPoint x: 939, startPoint y: 105, endPoint x: 958, endPoint y: 137, distance: 37.2
click at [958, 137] on div "Successfully updated comments. Successfully updated comments. Successfully upda…" at bounding box center [930, 86] width 184 height 173
click at [958, 137] on div "Successfully updated comments." at bounding box center [930, 148] width 170 height 35
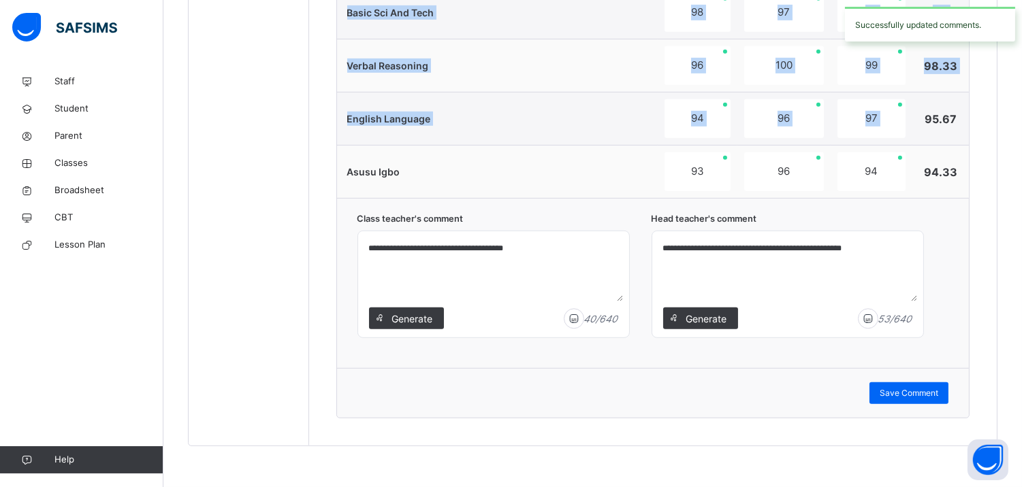
drag, startPoint x: 923, startPoint y: 97, endPoint x: 1032, endPoint y: 185, distance: 139.9
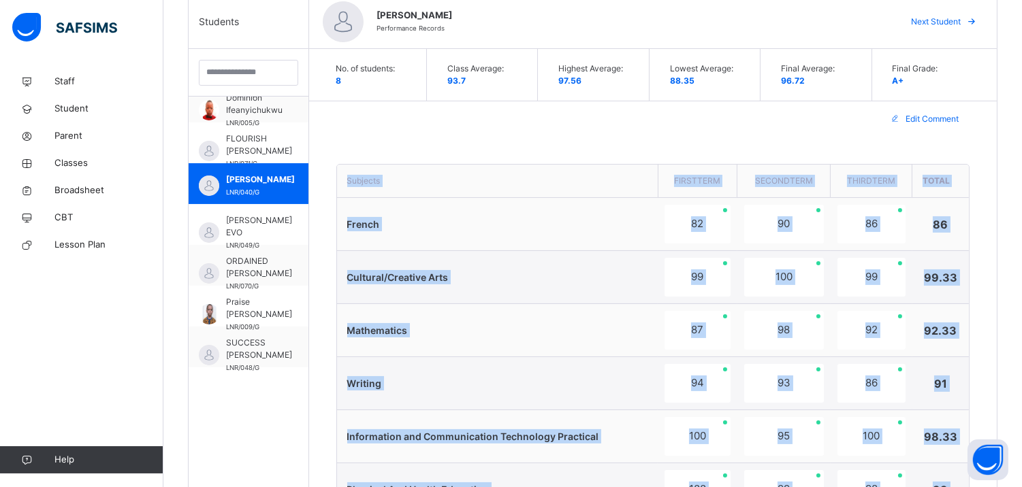
scroll to position [375, 0]
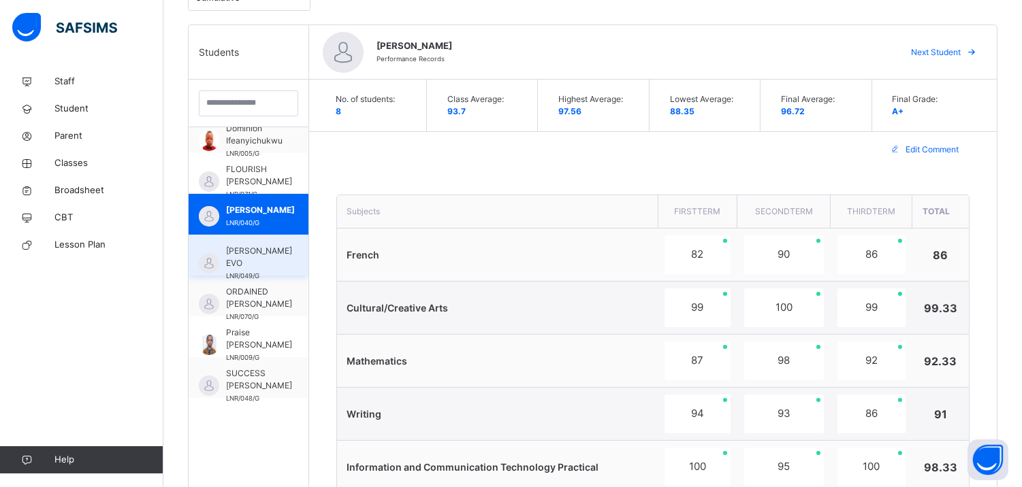
click at [250, 250] on span "FRANKLIN NWAOMA EVO" at bounding box center [259, 257] width 66 height 25
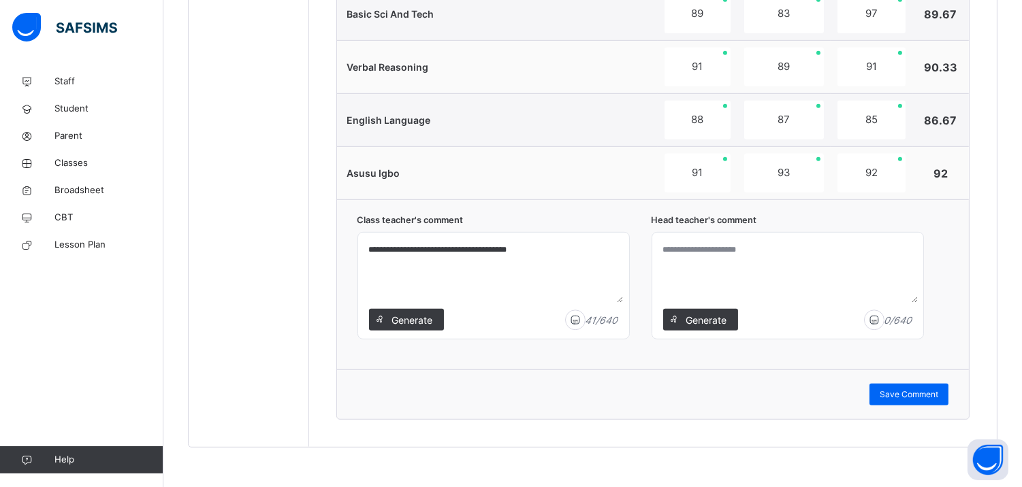
scroll to position [1416, 0]
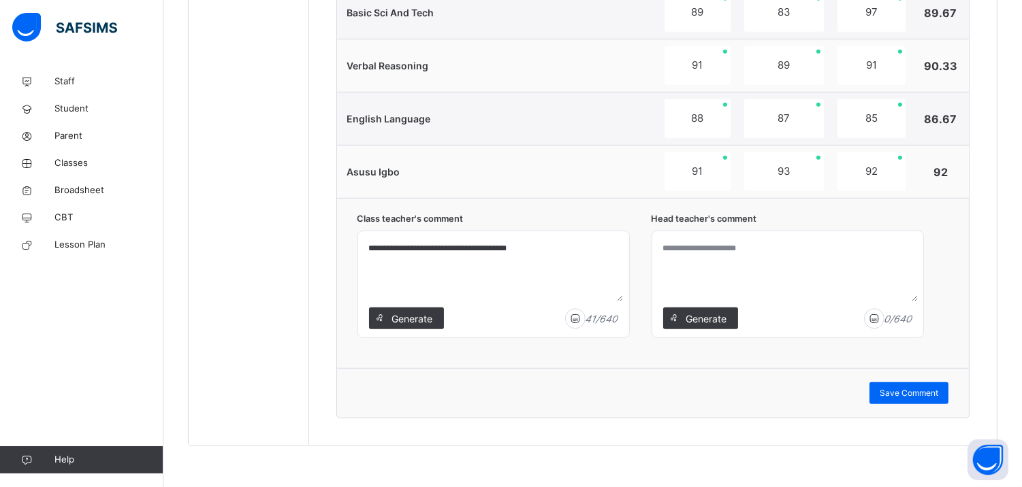
click at [719, 252] on textarea at bounding box center [787, 269] width 260 height 65
type textarea "**********"
click at [934, 390] on span "Save Comment" at bounding box center [908, 393] width 59 height 12
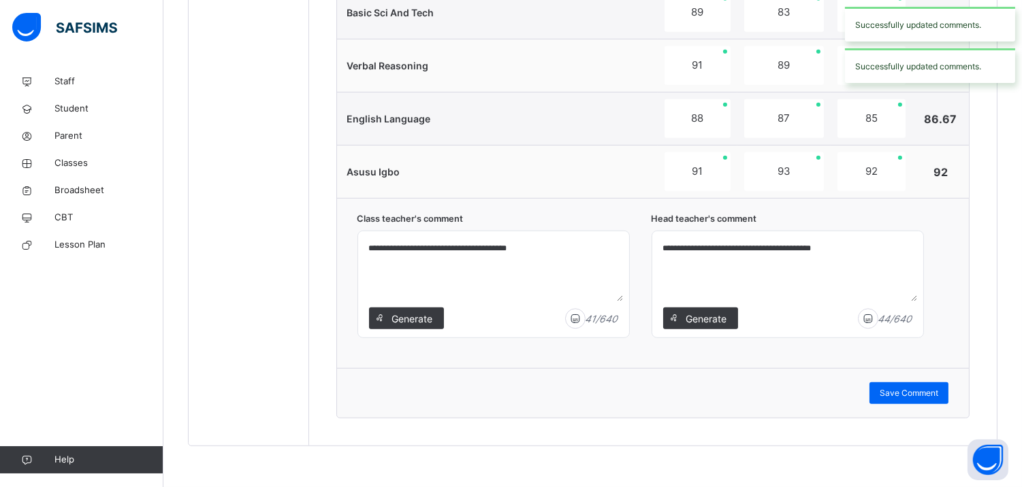
click at [907, 63] on div "Successfully updated comments." at bounding box center [930, 65] width 170 height 35
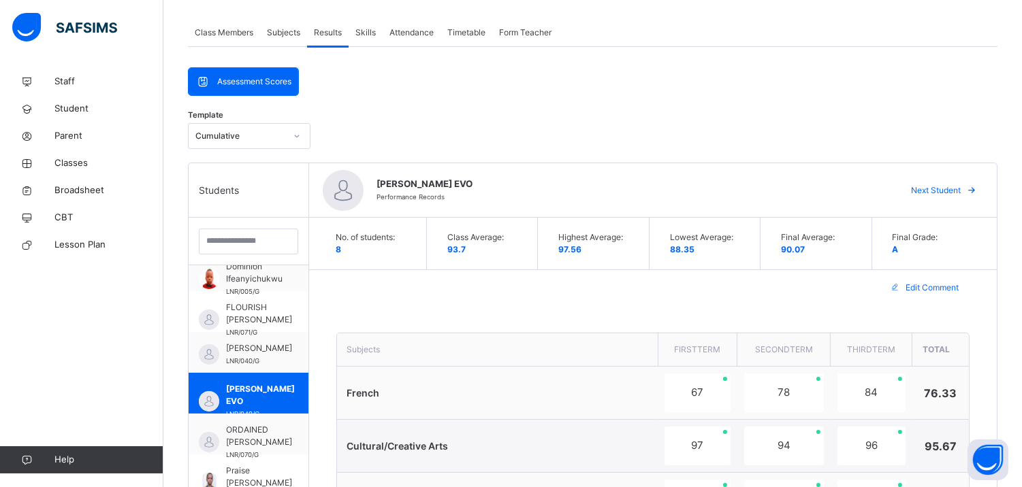
scroll to position [209, 0]
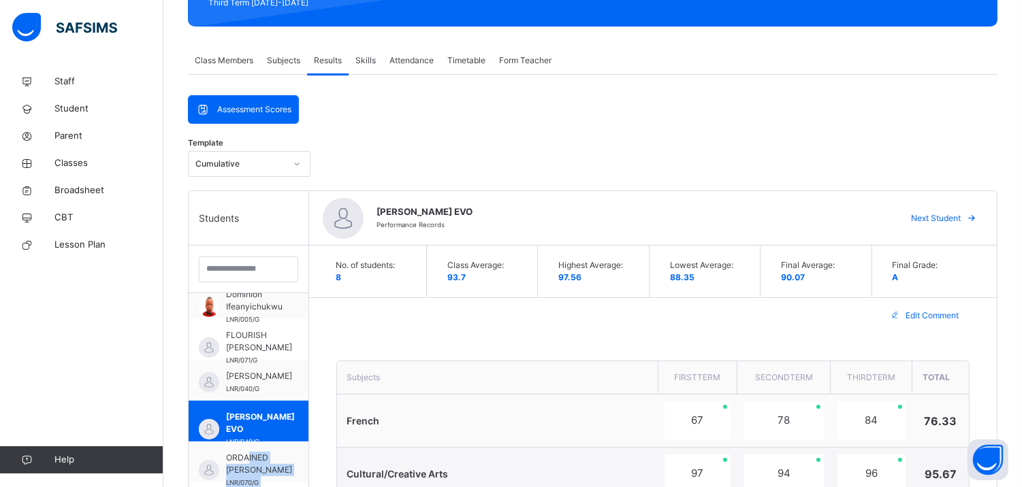
drag, startPoint x: 248, startPoint y: 448, endPoint x: 307, endPoint y: 487, distance: 70.6
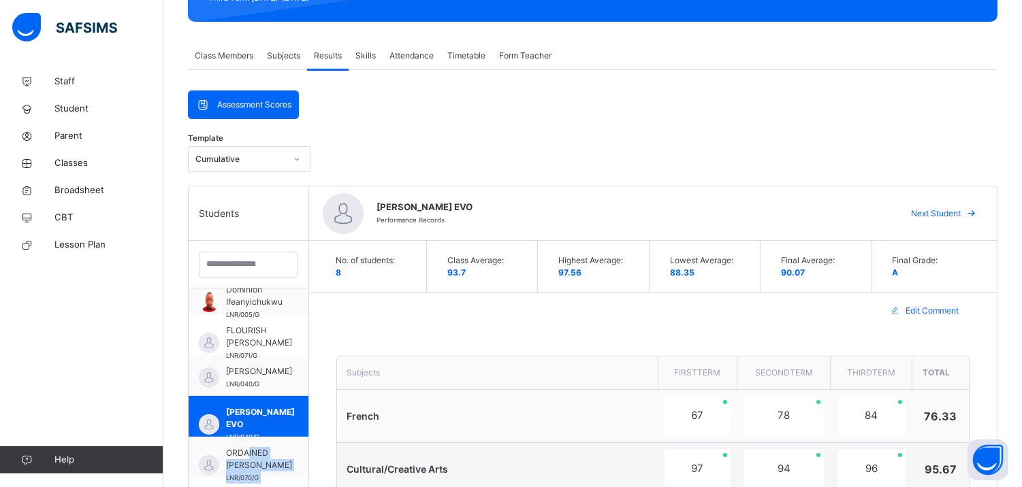
scroll to position [67, 0]
click at [261, 447] on span "ORDAINED CHIGOZILEM OKORO" at bounding box center [259, 459] width 66 height 25
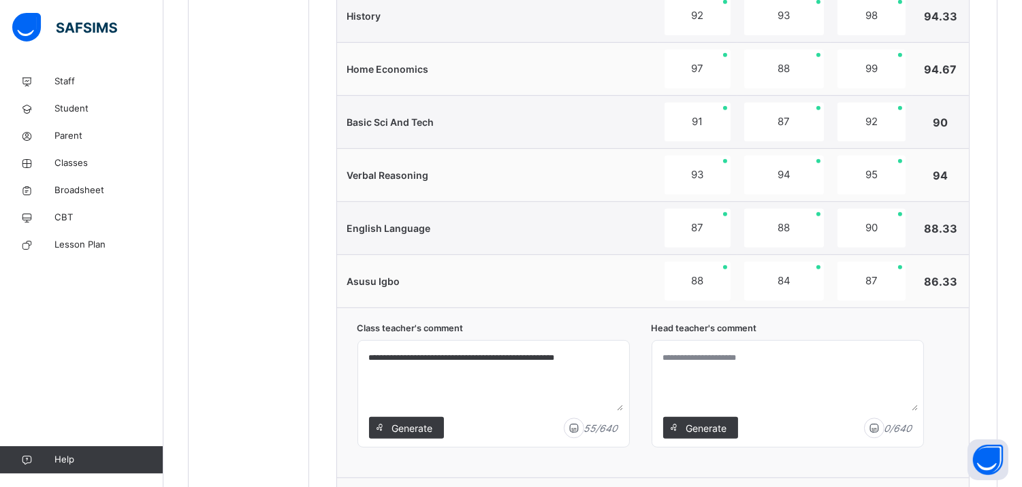
scroll to position [1339, 0]
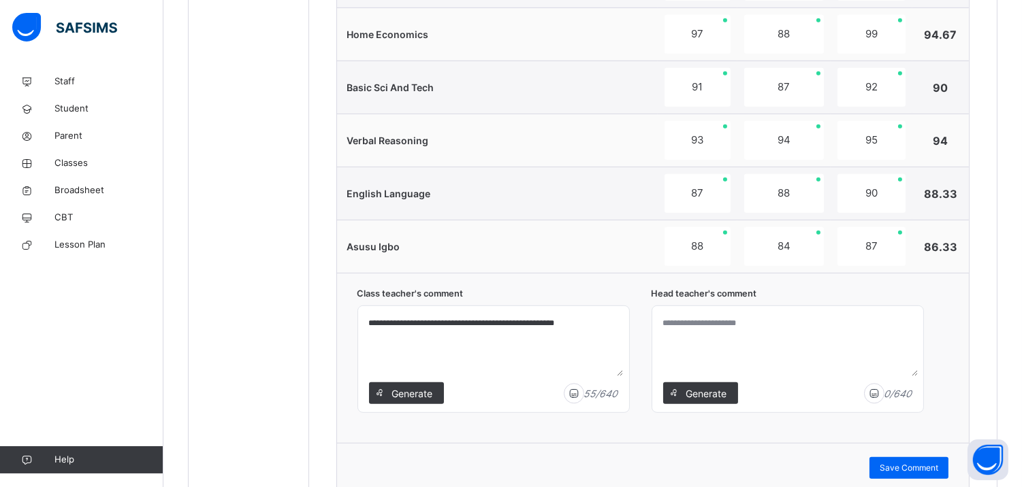
click at [700, 325] on textarea at bounding box center [787, 344] width 260 height 65
click at [715, 327] on textarea "**********" at bounding box center [787, 344] width 260 height 65
click at [784, 324] on textarea "**********" at bounding box center [787, 344] width 260 height 65
type textarea "**********"
click at [915, 468] on span "Save Comment" at bounding box center [908, 468] width 59 height 12
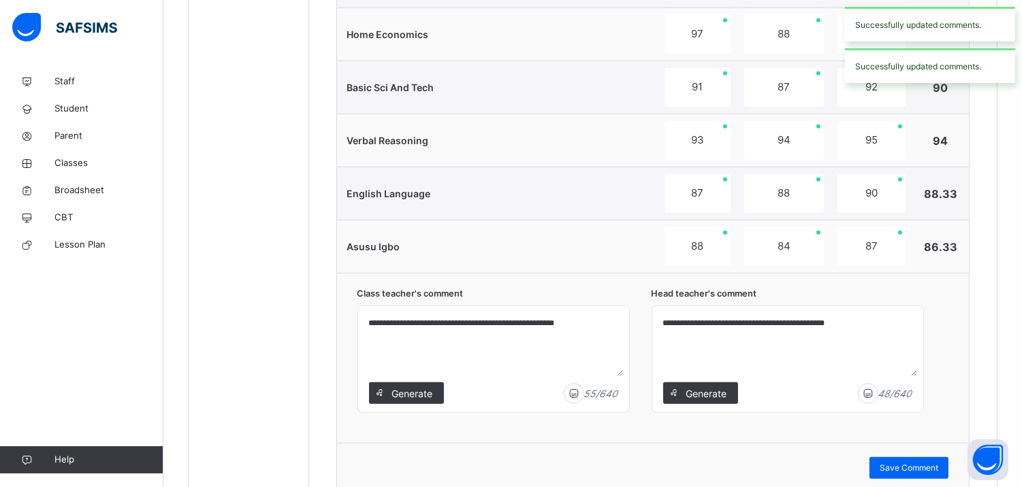
click at [916, 71] on div "Successfully updated comments." at bounding box center [930, 65] width 170 height 35
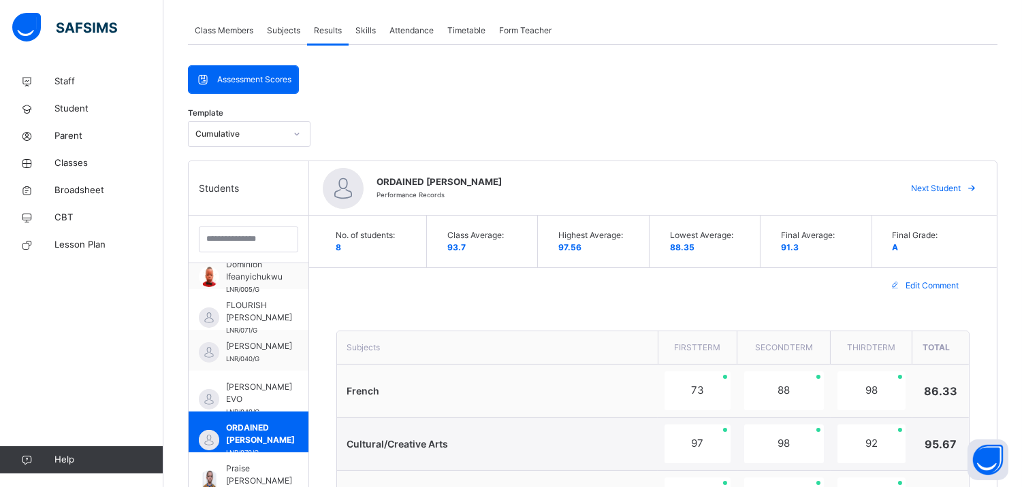
scroll to position [526, 0]
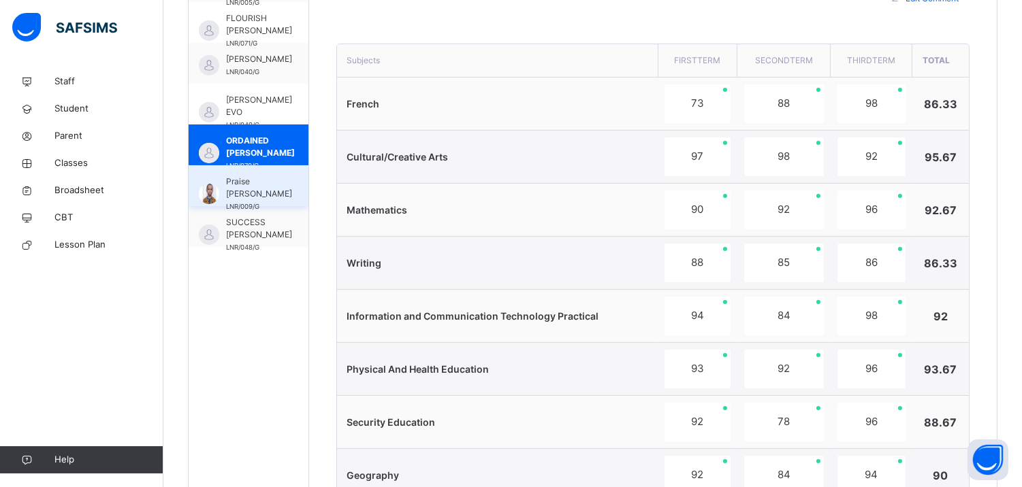
click at [254, 187] on span "Praise Bassey Ukpabi" at bounding box center [259, 188] width 66 height 25
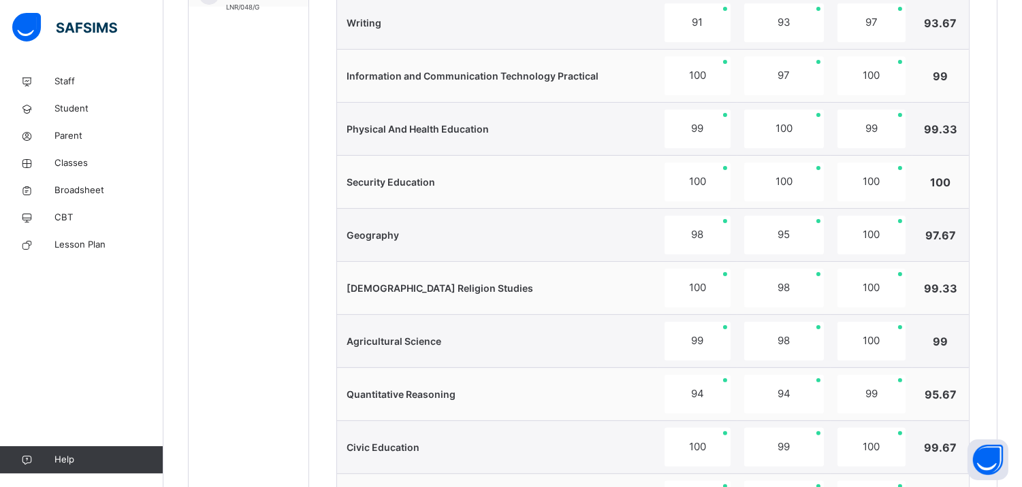
scroll to position [1416, 0]
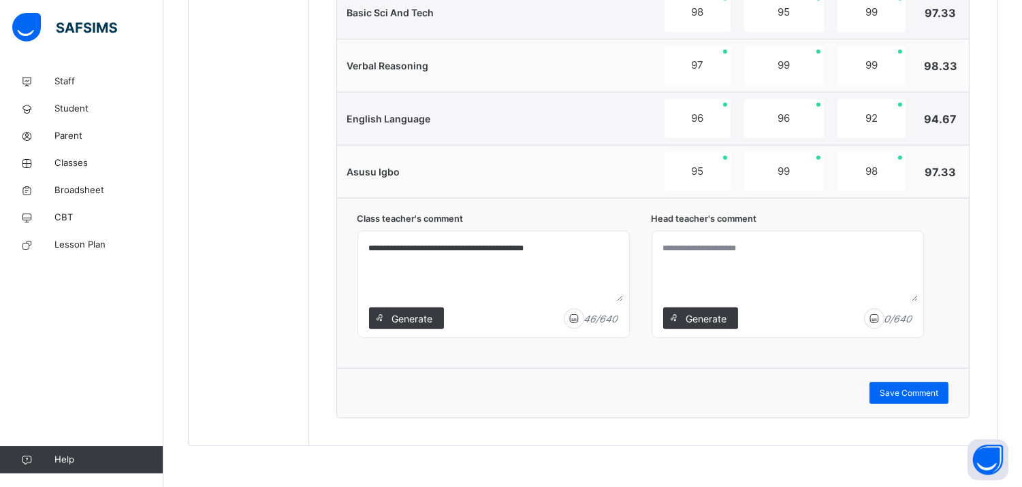
click at [695, 253] on textarea at bounding box center [787, 269] width 260 height 65
click at [747, 248] on textarea "**********" at bounding box center [787, 269] width 260 height 65
click at [717, 247] on textarea "**********" at bounding box center [787, 269] width 260 height 65
click at [791, 240] on textarea "**********" at bounding box center [787, 269] width 260 height 65
type textarea "**********"
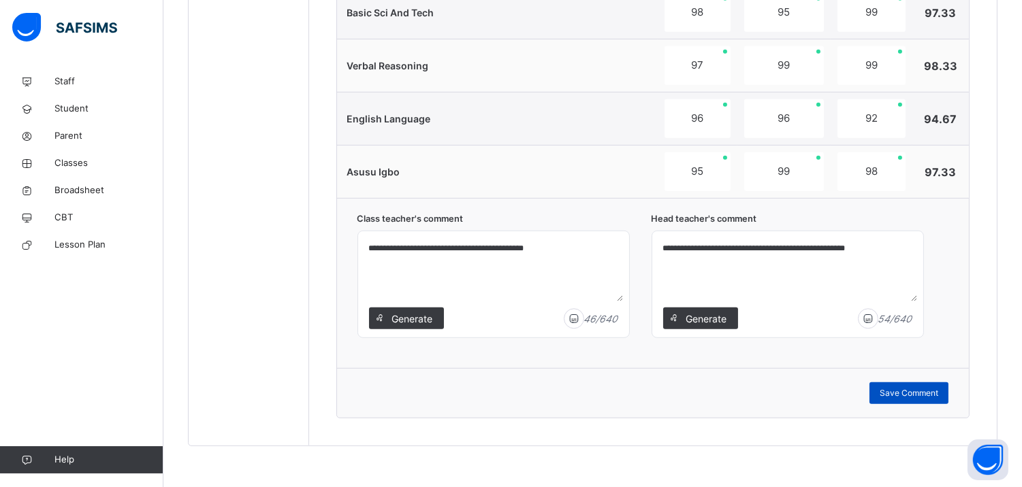
click at [917, 391] on span "Save Comment" at bounding box center [908, 393] width 59 height 12
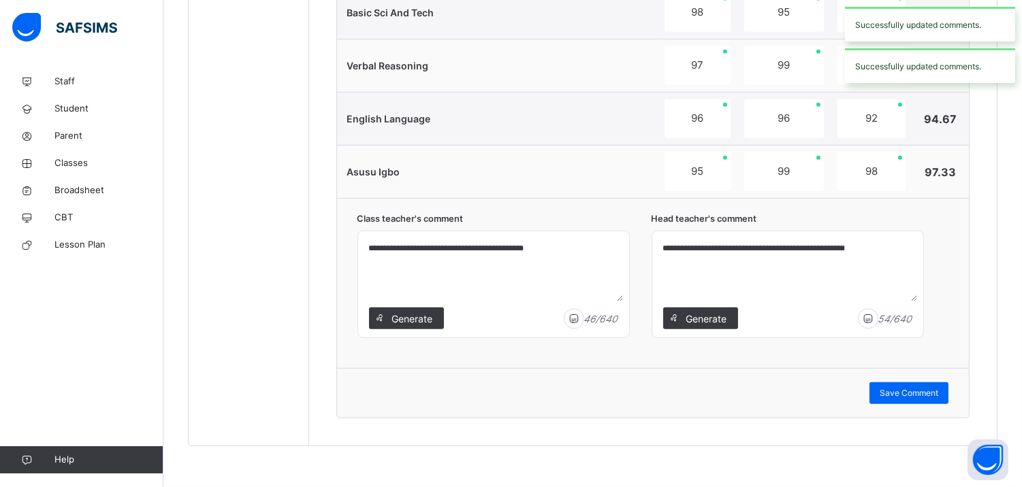
click at [895, 70] on div "Successfully updated comments." at bounding box center [930, 65] width 170 height 35
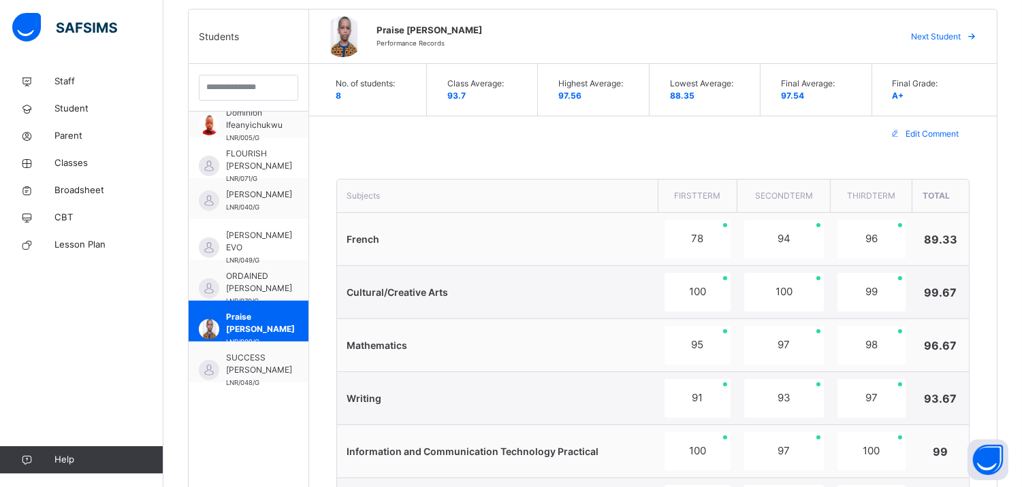
scroll to position [369, 0]
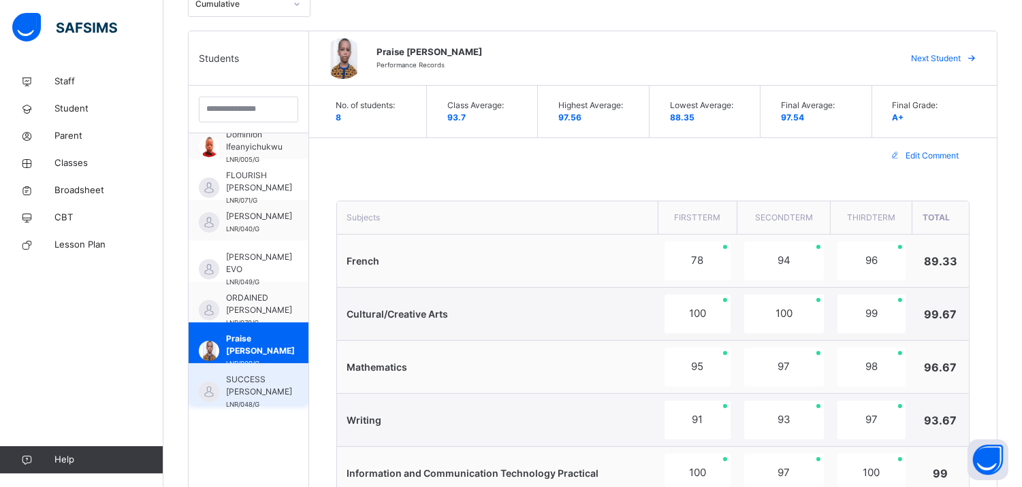
click at [250, 383] on span "SUCCESS CHINEDU NDUAGU" at bounding box center [259, 386] width 66 height 25
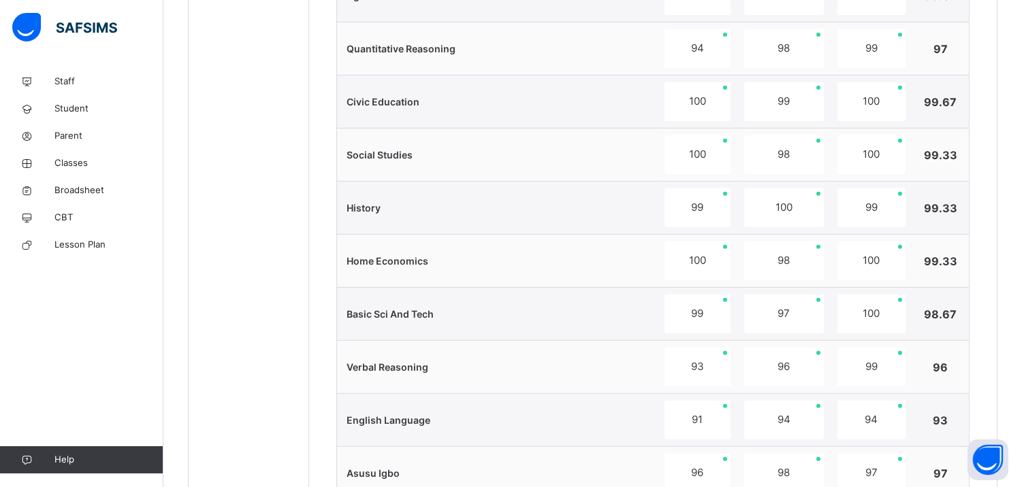
scroll to position [1416, 0]
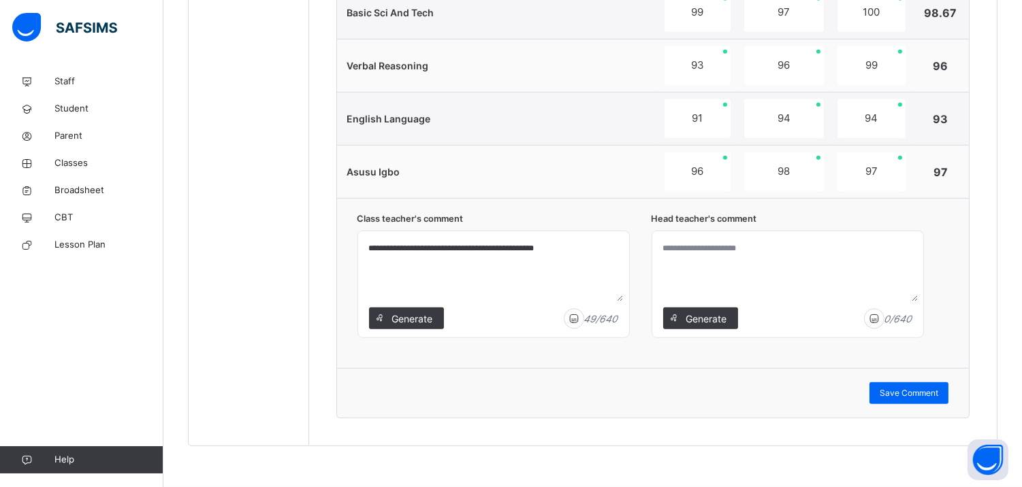
click at [698, 250] on textarea at bounding box center [787, 269] width 260 height 65
click at [700, 246] on textarea "**********" at bounding box center [787, 269] width 260 height 65
click at [698, 248] on textarea "**********" at bounding box center [787, 269] width 260 height 65
click at [696, 248] on textarea "**********" at bounding box center [787, 269] width 260 height 65
click at [706, 247] on textarea "**********" at bounding box center [787, 269] width 260 height 65
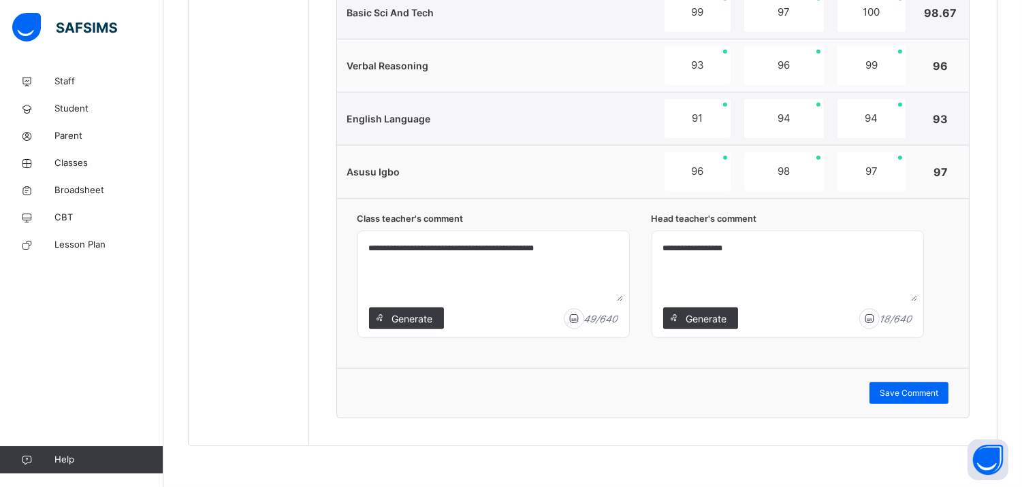
click at [754, 246] on textarea "**********" at bounding box center [787, 269] width 260 height 65
type textarea "**********"
click at [910, 392] on span "Save Comment" at bounding box center [908, 393] width 59 height 12
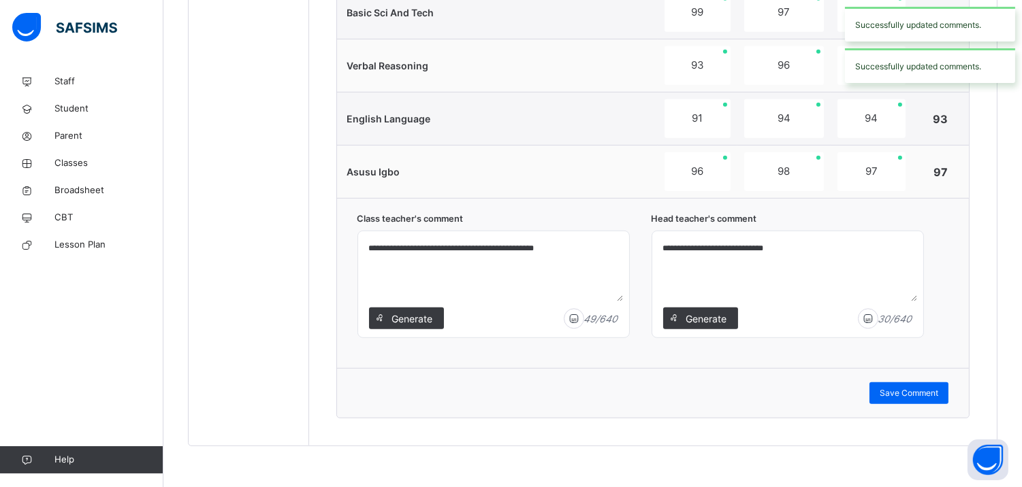
click at [899, 63] on div "Successfully updated comments." at bounding box center [930, 65] width 170 height 35
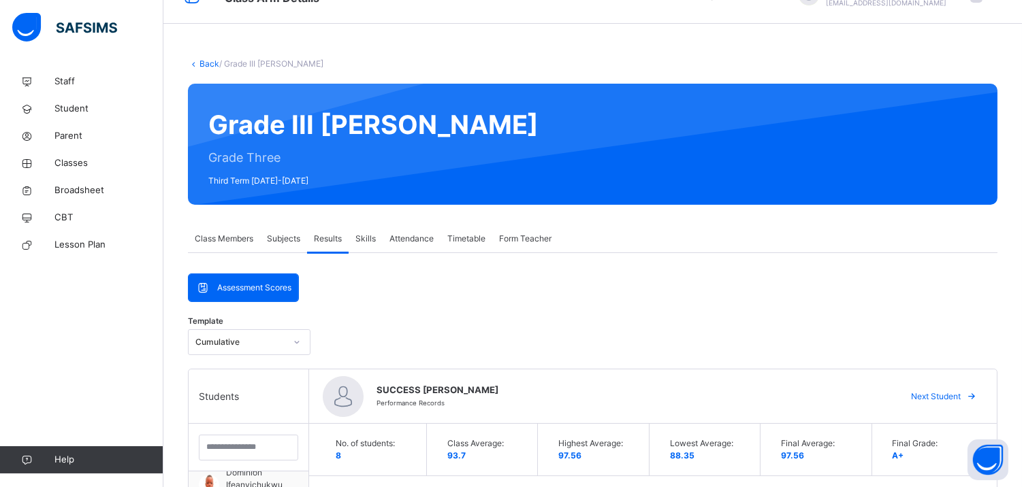
scroll to position [12, 0]
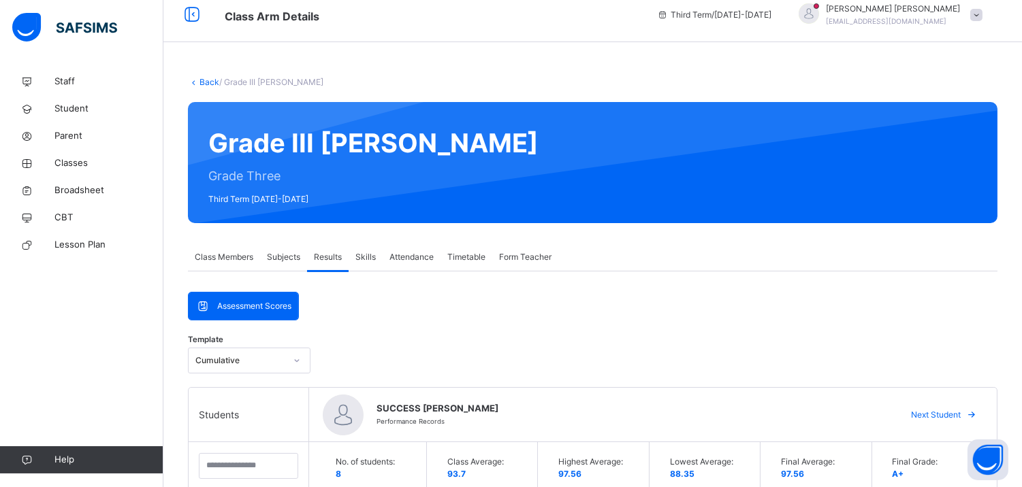
click at [982, 16] on span at bounding box center [976, 15] width 12 height 12
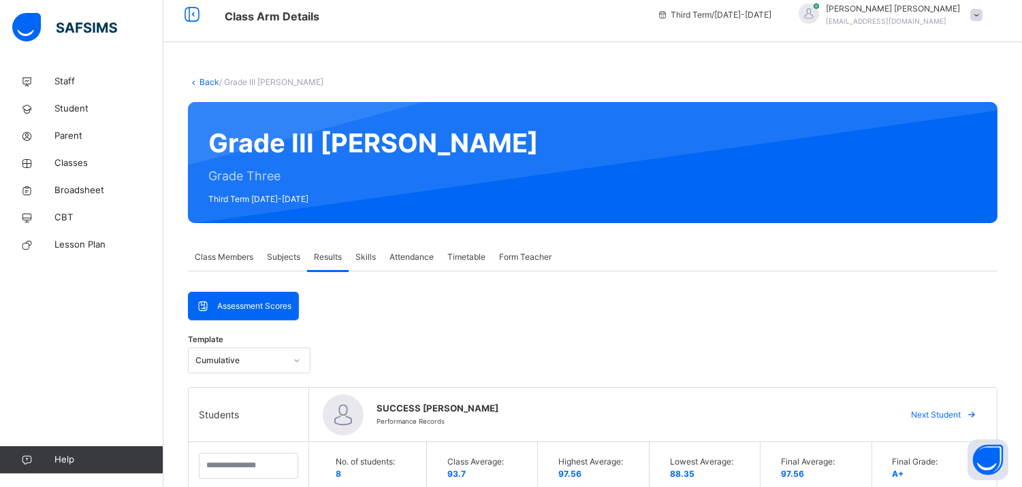
click at [532, 257] on span "Form Teacher" at bounding box center [525, 257] width 52 height 12
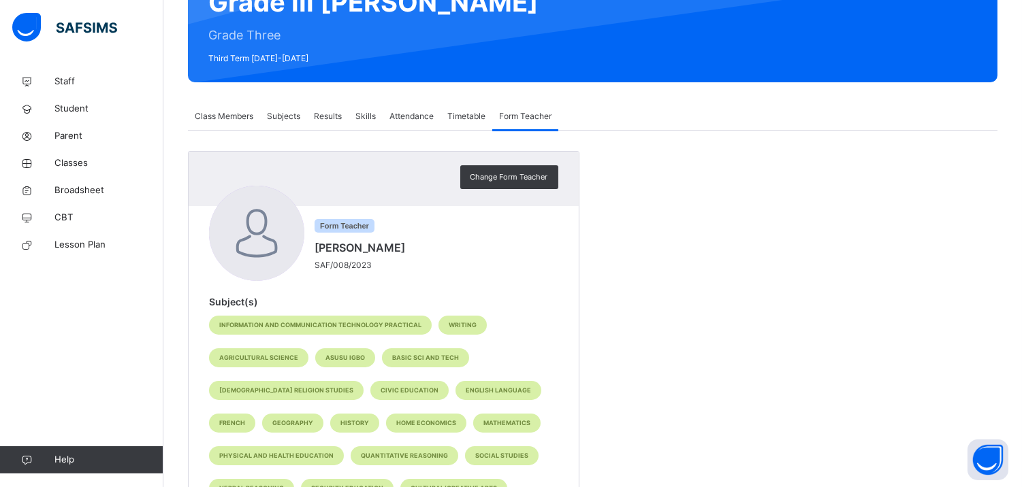
scroll to position [0, 0]
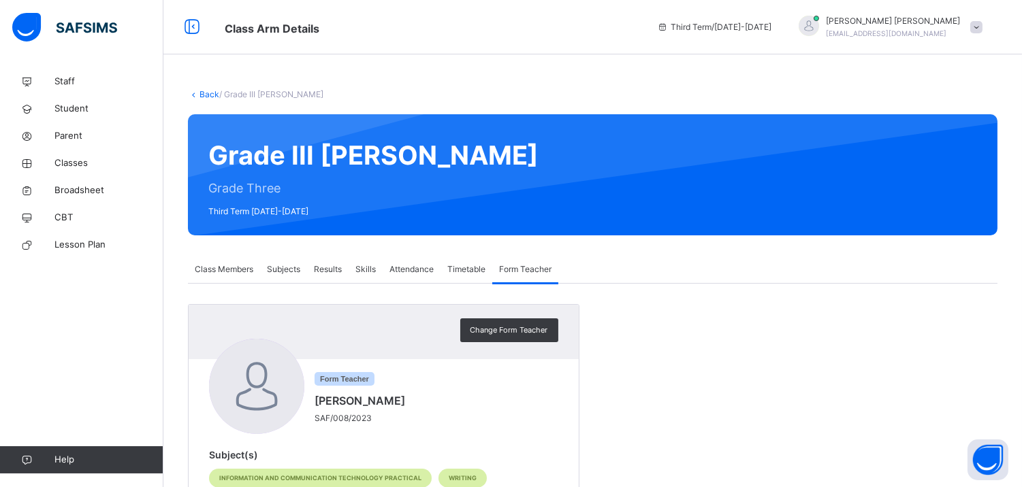
click at [455, 261] on div "Timetable" at bounding box center [466, 269] width 52 height 27
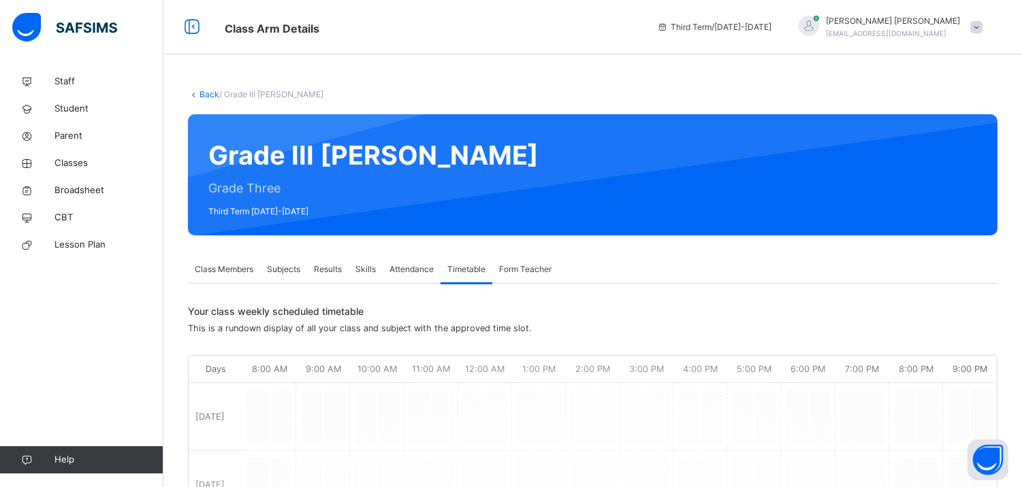
click at [219, 270] on span "Class Members" at bounding box center [224, 269] width 59 height 12
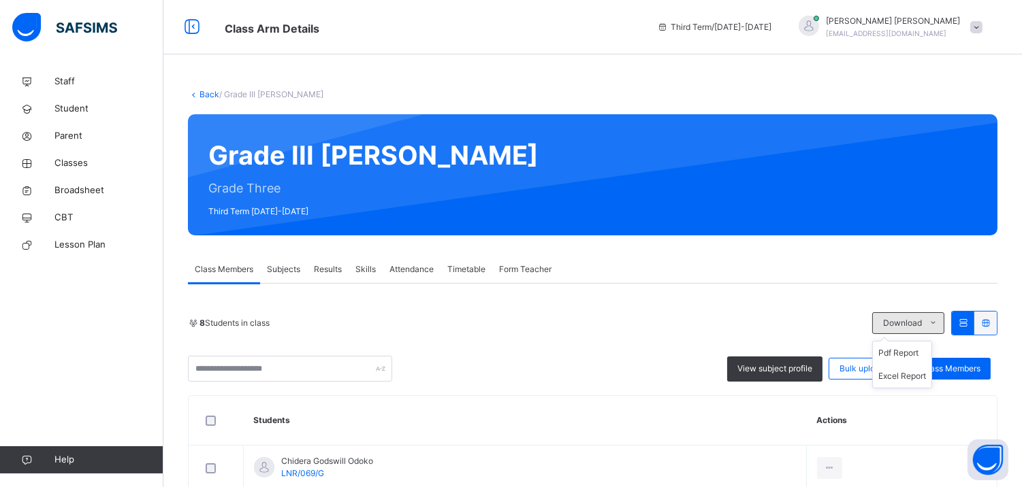
click at [938, 323] on icon at bounding box center [933, 323] width 10 height 11
click at [811, 320] on div "8 Students in class" at bounding box center [526, 323] width 677 height 12
click at [899, 355] on li "Pdf Report" at bounding box center [901, 353] width 59 height 23
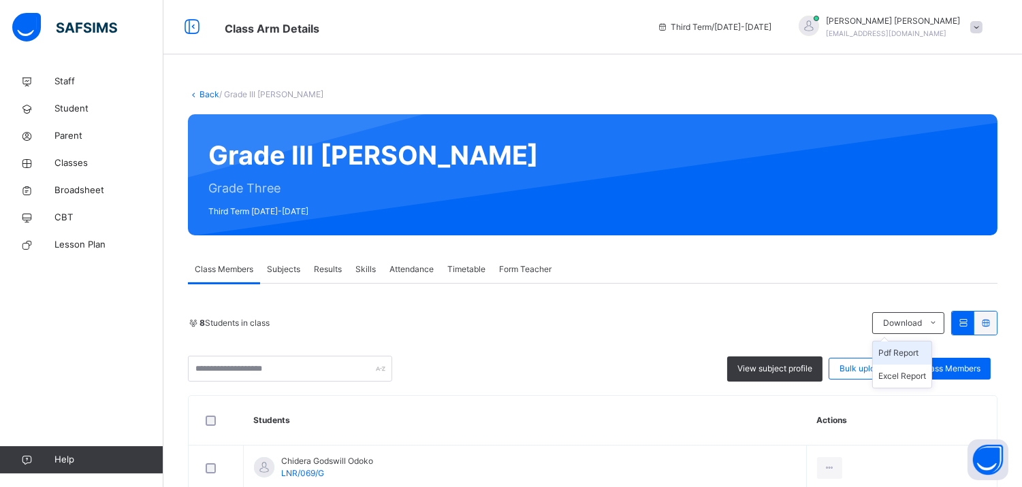
click at [899, 355] on li "Pdf Report" at bounding box center [901, 353] width 59 height 23
click at [919, 318] on span "Download" at bounding box center [902, 323] width 39 height 12
click at [910, 379] on li "Excel Report" at bounding box center [901, 376] width 59 height 23
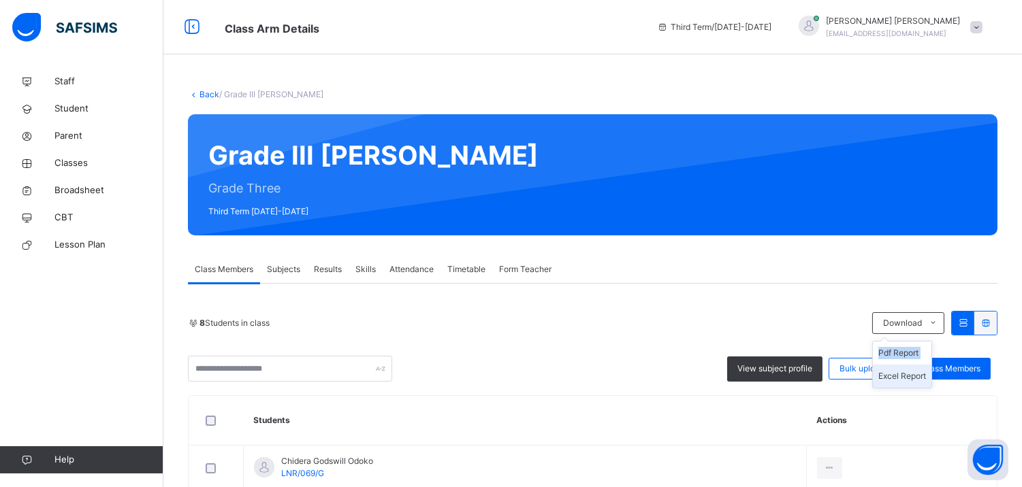
click at [910, 379] on li "Excel Report" at bounding box center [901, 376] width 59 height 23
click at [69, 221] on span "CBT" at bounding box center [108, 218] width 109 height 14
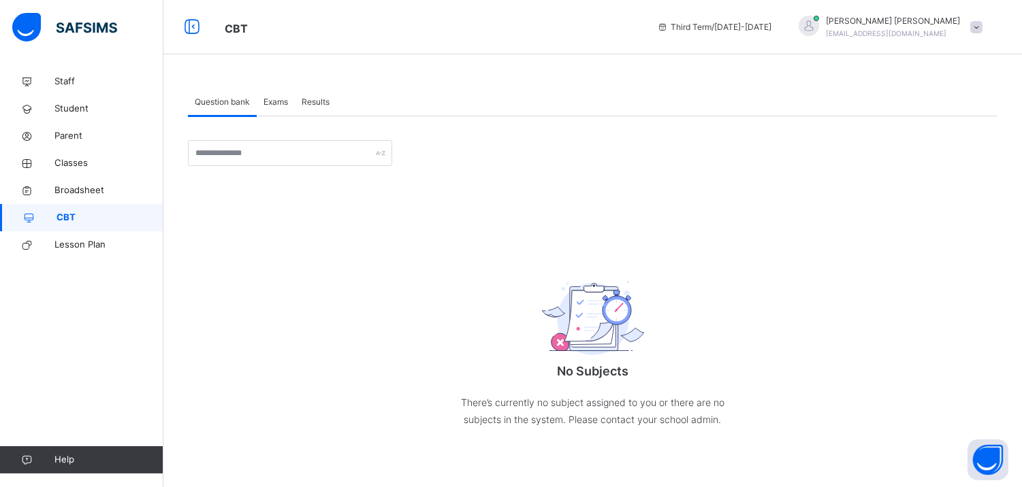
click at [270, 99] on span "Exams" at bounding box center [275, 102] width 25 height 12
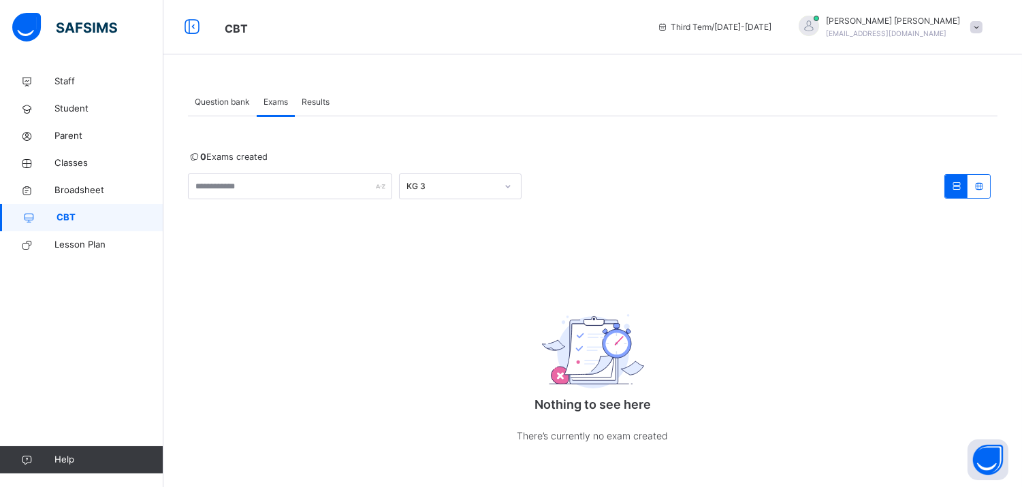
click at [321, 100] on span "Results" at bounding box center [315, 102] width 28 height 12
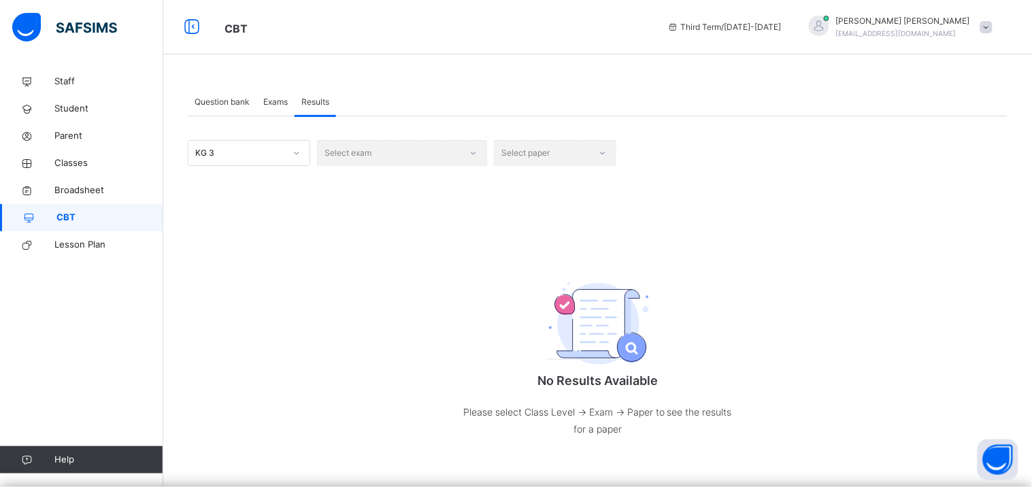
click at [412, 157] on div "Select exam" at bounding box center [402, 153] width 170 height 26
click at [101, 246] on span "Lesson Plan" at bounding box center [108, 245] width 109 height 14
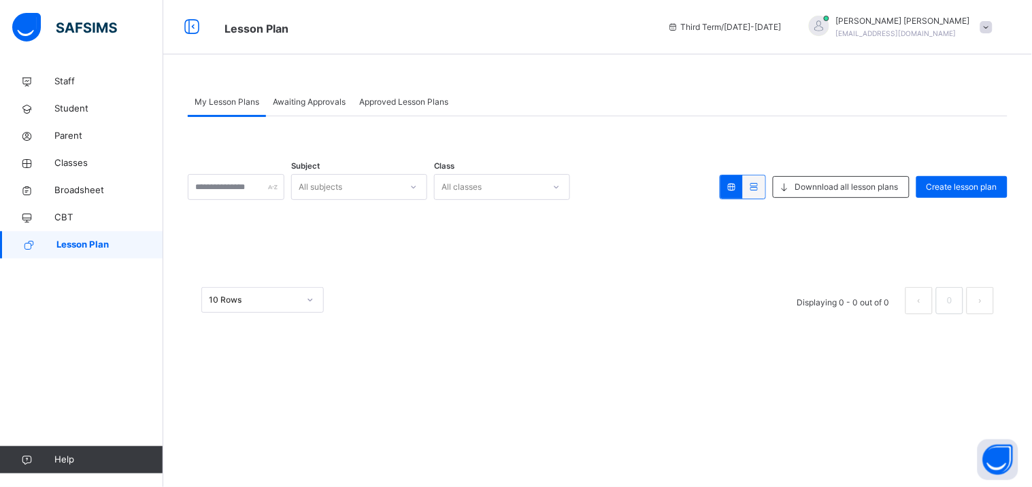
click at [321, 97] on span "Awaiting Approvals" at bounding box center [309, 102] width 73 height 12
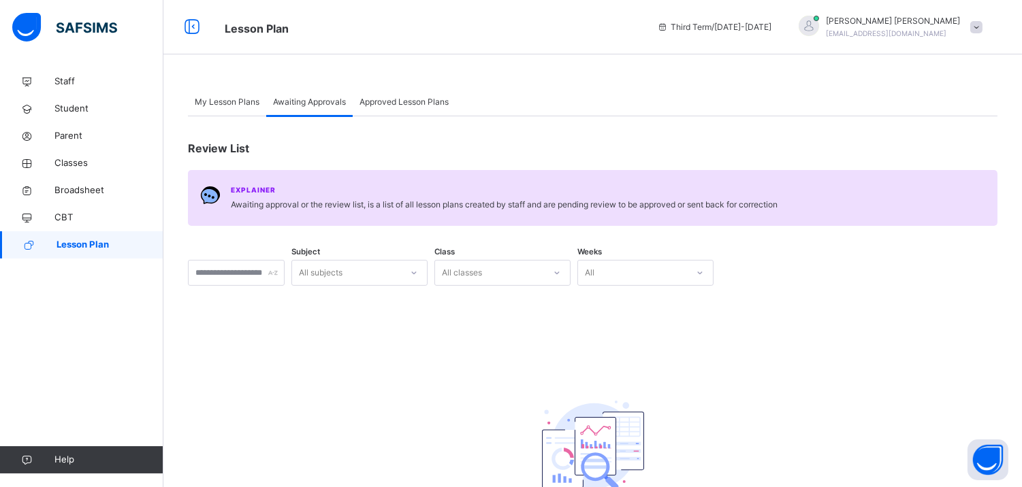
click at [430, 93] on div "Approved Lesson Plans" at bounding box center [404, 101] width 103 height 27
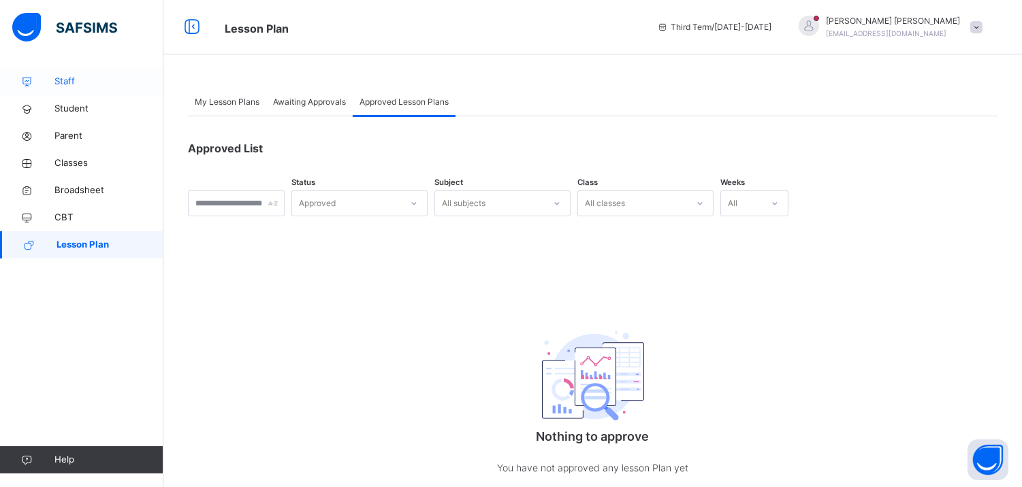
click at [84, 84] on span "Staff" at bounding box center [108, 82] width 109 height 14
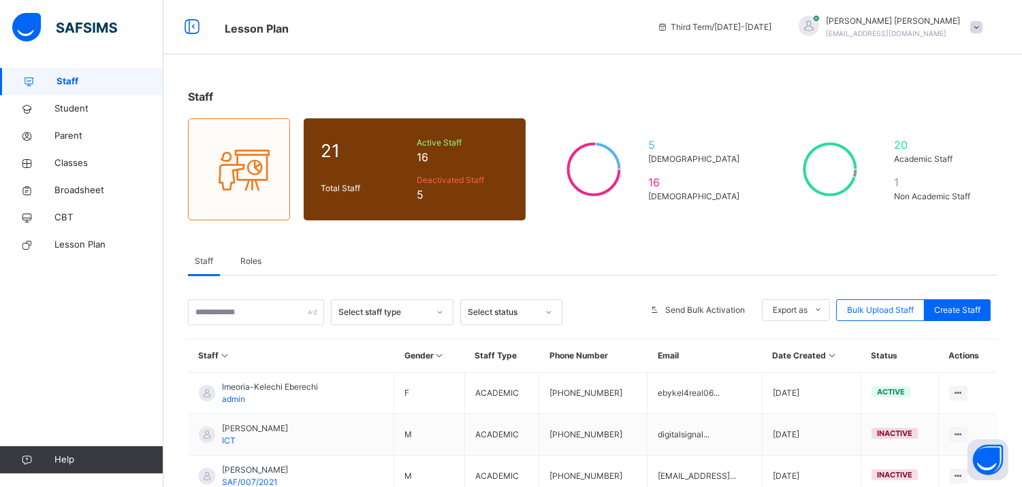
click at [982, 25] on span at bounding box center [976, 27] width 12 height 12
click at [813, 98] on div "Staff" at bounding box center [592, 96] width 809 height 16
click at [94, 161] on span "Classes" at bounding box center [108, 164] width 109 height 14
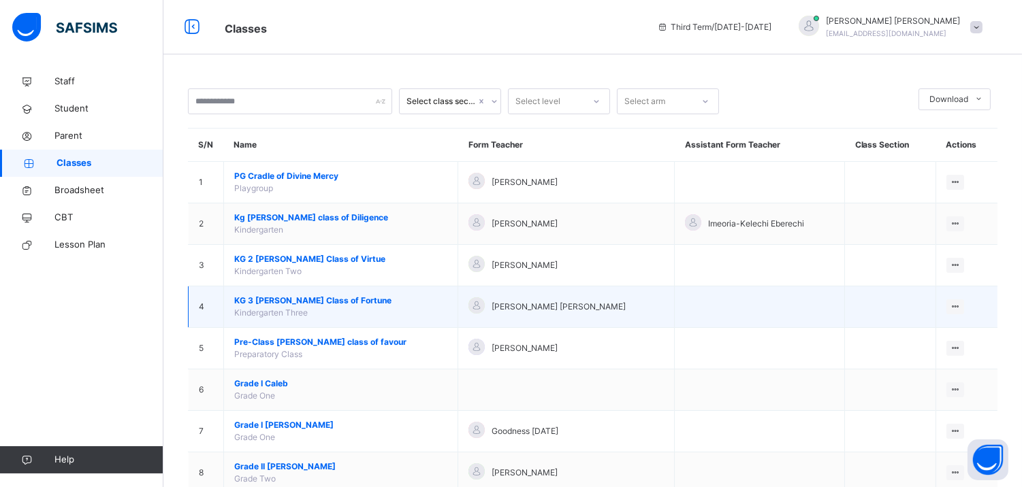
click at [313, 296] on span "KG 3 Naomi Class of Fortune" at bounding box center [340, 301] width 213 height 12
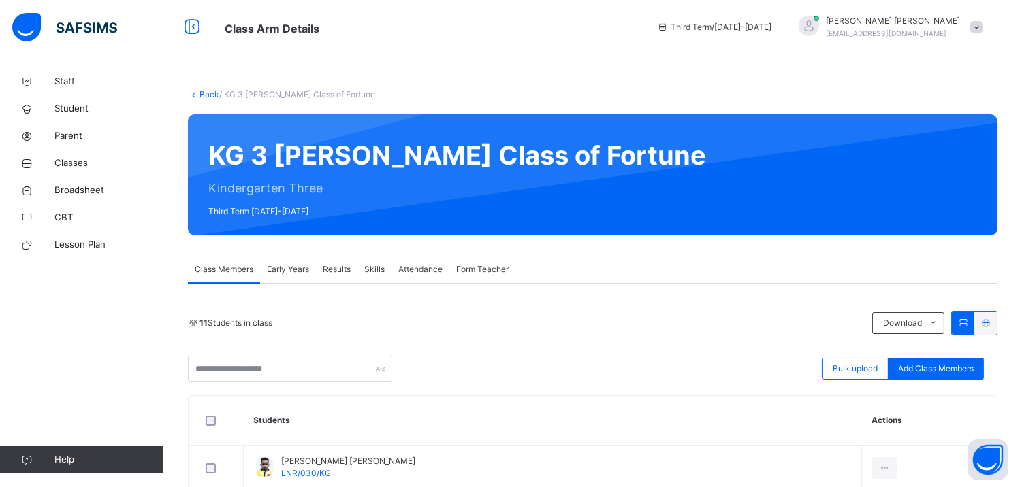
click at [293, 267] on span "Early Years" at bounding box center [288, 269] width 42 height 12
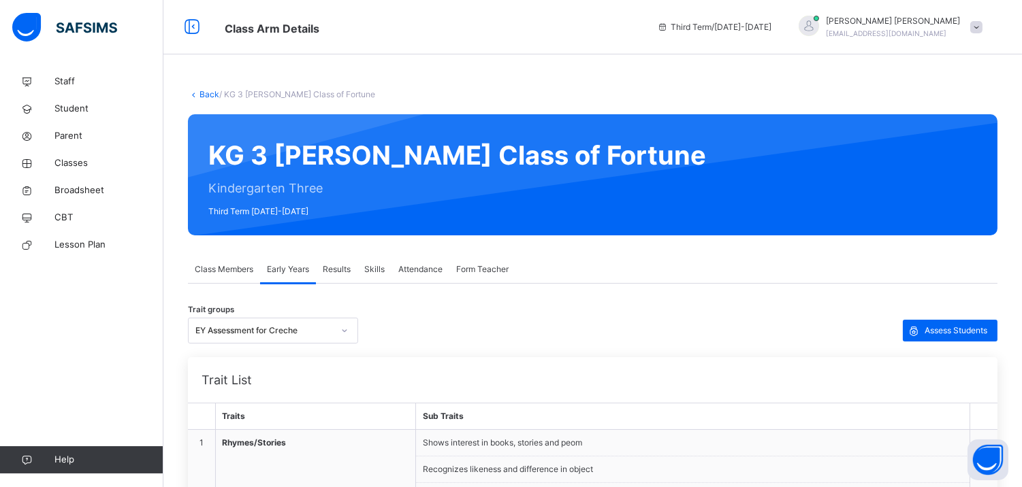
click at [345, 263] on span "Results" at bounding box center [337, 269] width 28 height 12
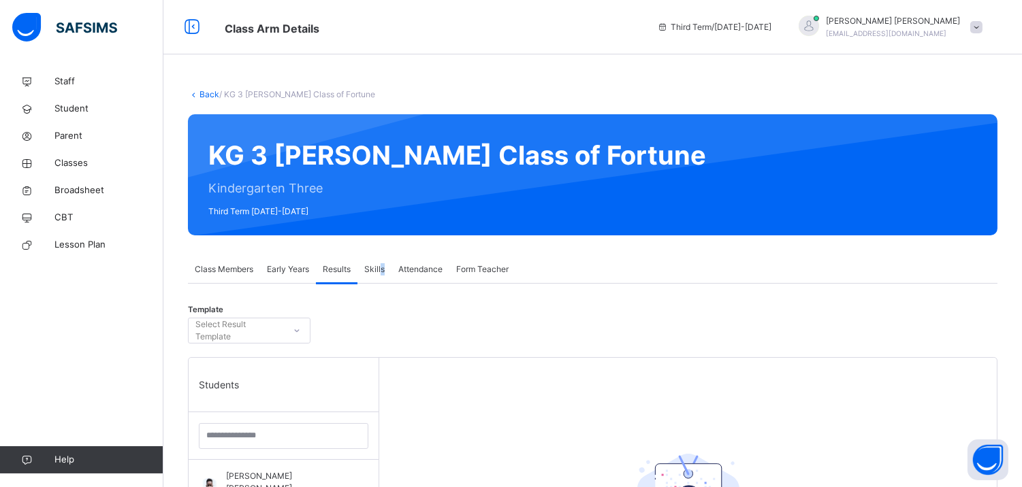
click at [382, 269] on span "Skills" at bounding box center [374, 269] width 20 height 12
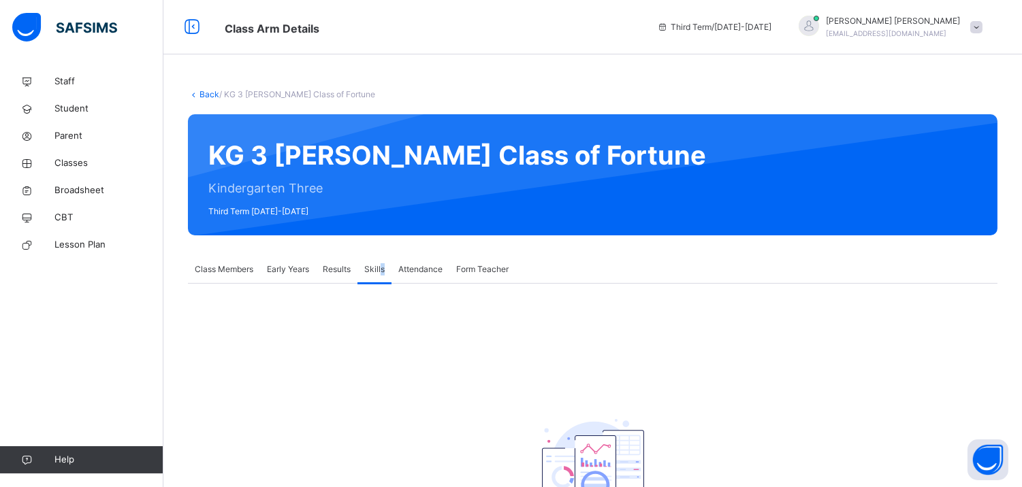
click at [382, 269] on span "Skills" at bounding box center [374, 269] width 20 height 12
click at [438, 267] on span "Attendance" at bounding box center [420, 269] width 44 height 12
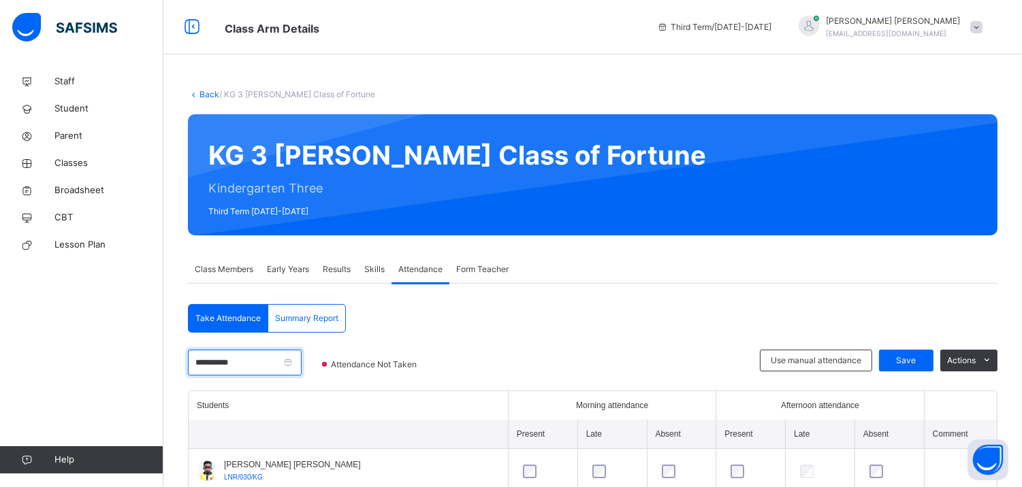
click at [256, 357] on input "**********" at bounding box center [245, 363] width 114 height 26
click at [476, 267] on span "Form Teacher" at bounding box center [482, 269] width 52 height 12
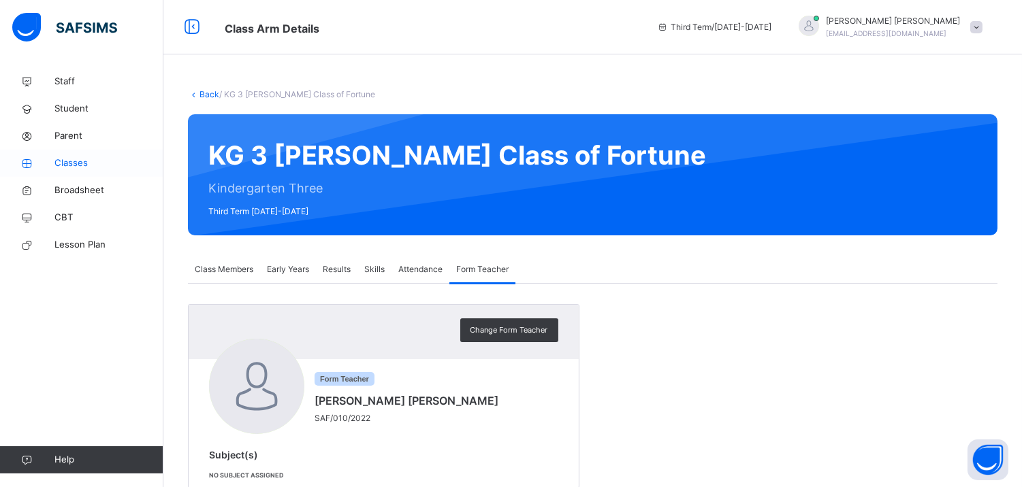
click at [79, 154] on link "Classes" at bounding box center [81, 163] width 163 height 27
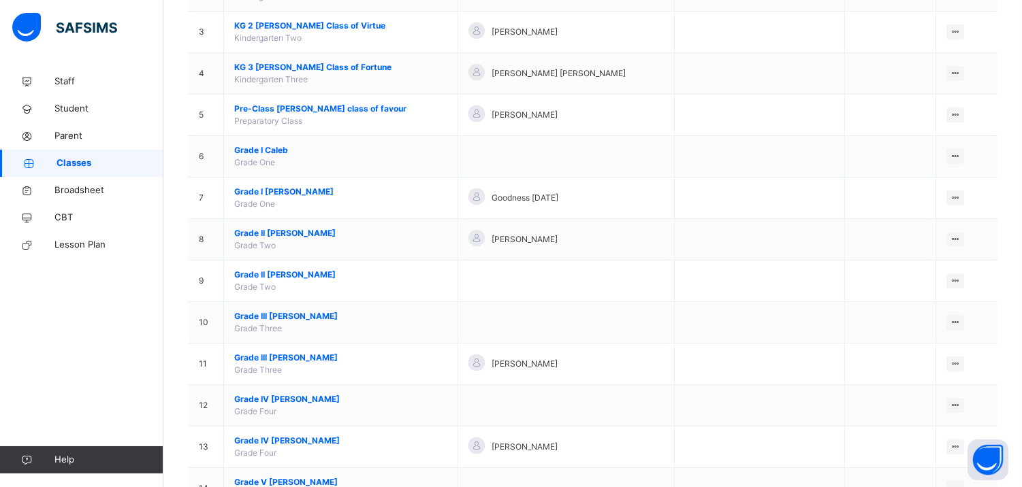
scroll to position [331, 0]
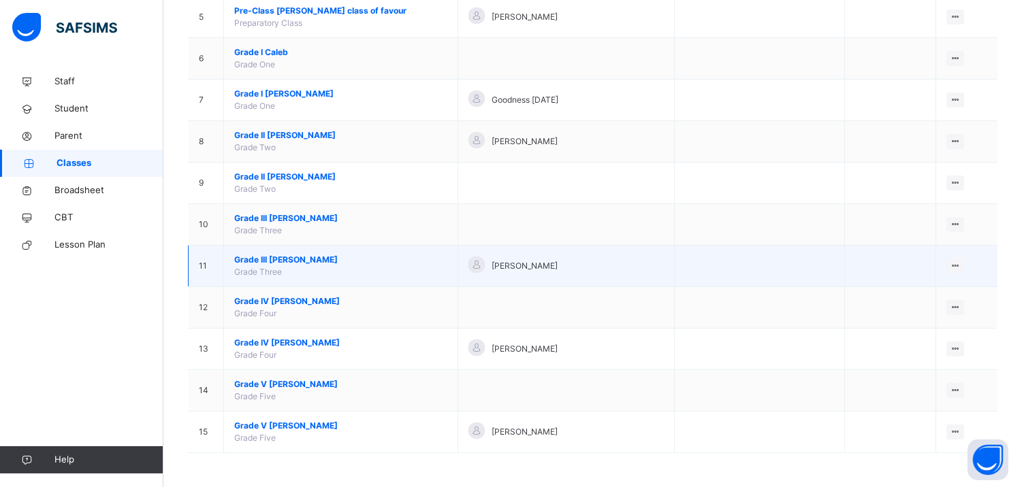
click at [280, 256] on span "Grade III Moses" at bounding box center [340, 260] width 213 height 12
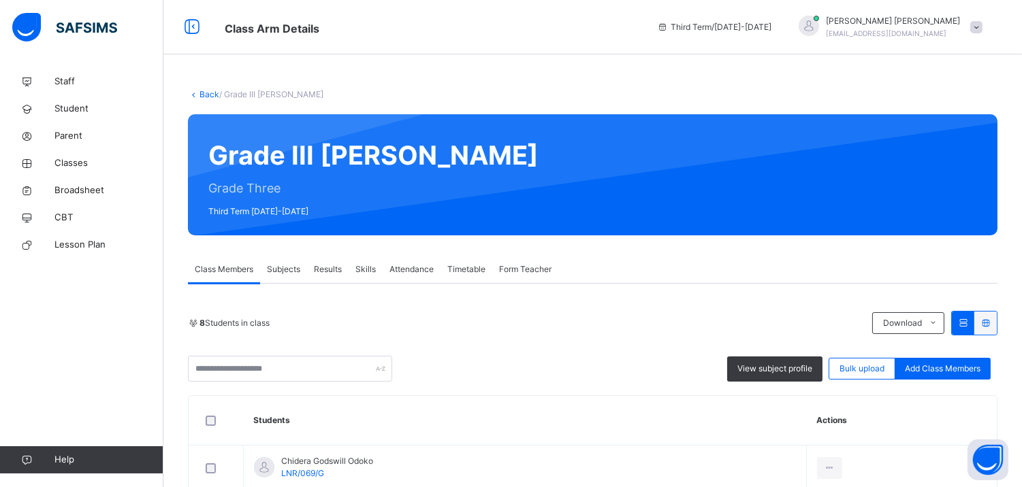
click at [266, 107] on div "Back / Grade III Moses Grade III Moses Grade Three Third Term 2024-2025 Class M…" at bounding box center [592, 476] width 858 height 817
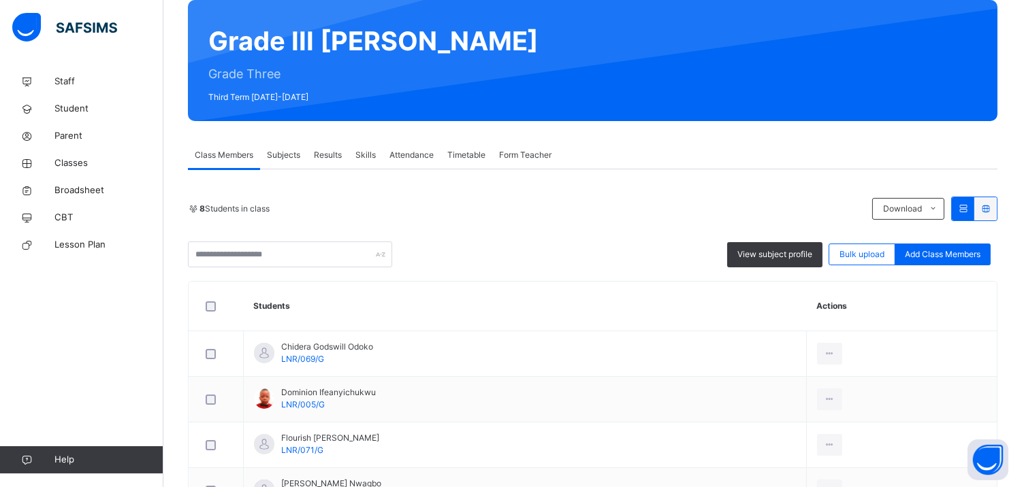
scroll to position [116, 0]
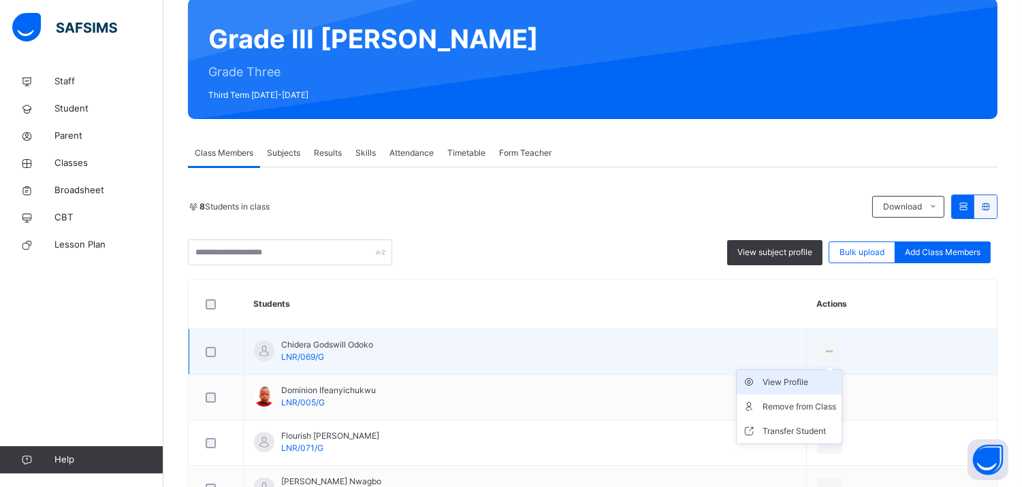
click at [819, 384] on div "View Profile" at bounding box center [799, 383] width 74 height 14
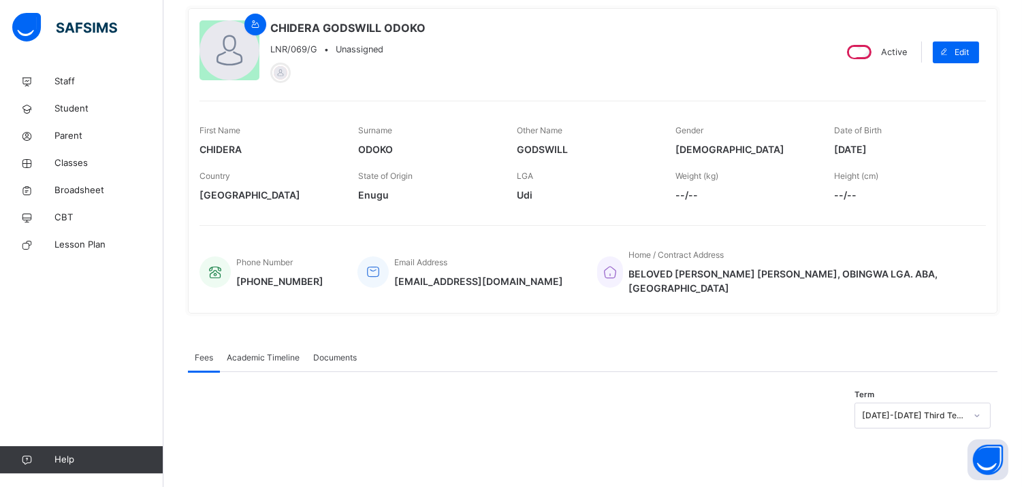
scroll to position [91, 0]
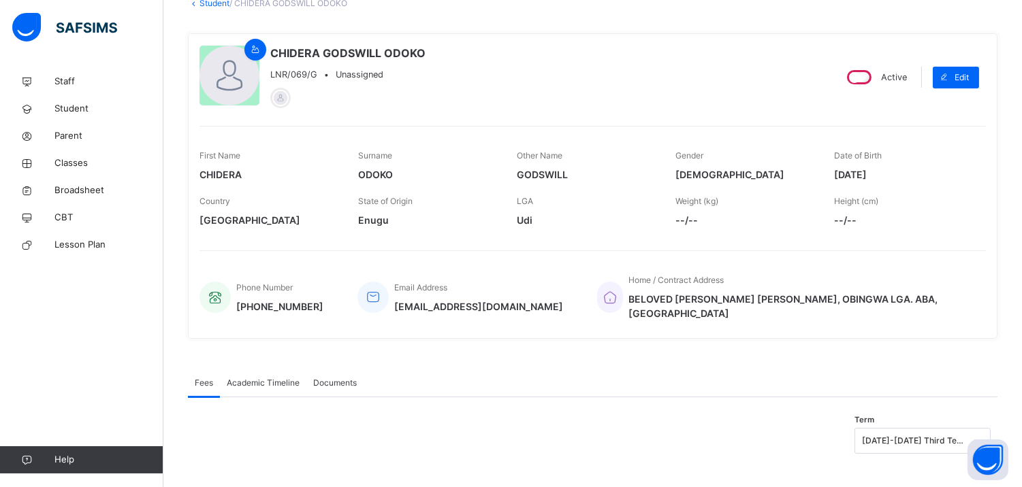
click at [255, 377] on span "Academic Timeline" at bounding box center [263, 383] width 73 height 12
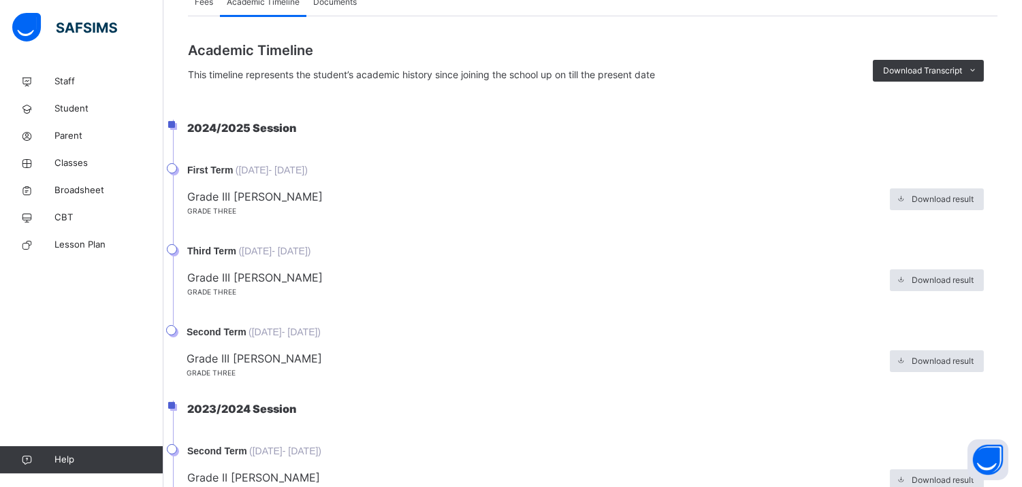
scroll to position [419, 0]
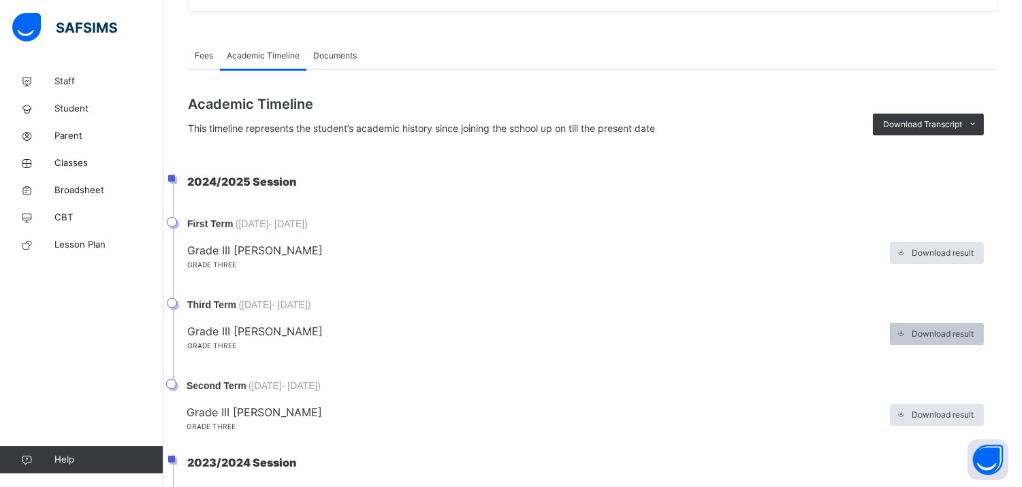
click at [953, 328] on span "Download result" at bounding box center [942, 334] width 62 height 12
click at [104, 153] on link "Classes" at bounding box center [81, 163] width 163 height 27
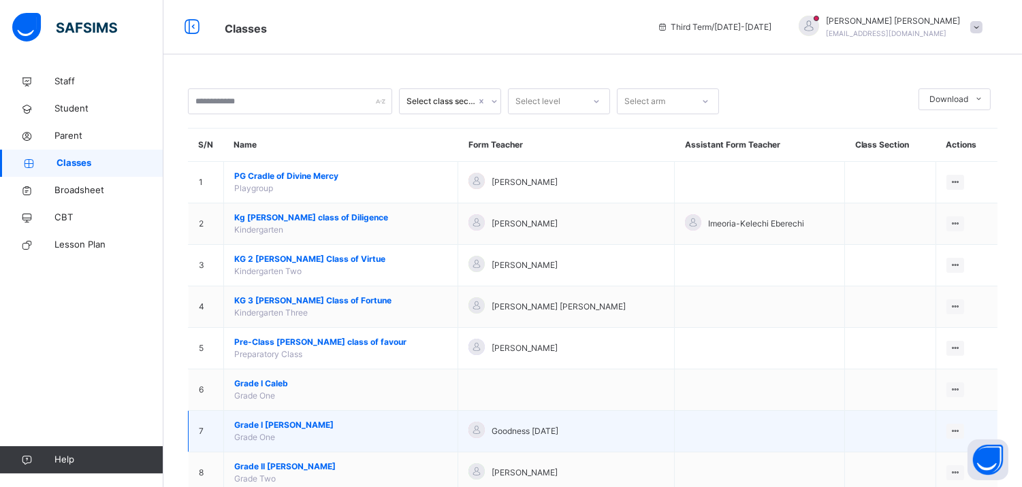
click at [264, 423] on span "Grade I Joshua" at bounding box center [340, 425] width 213 height 12
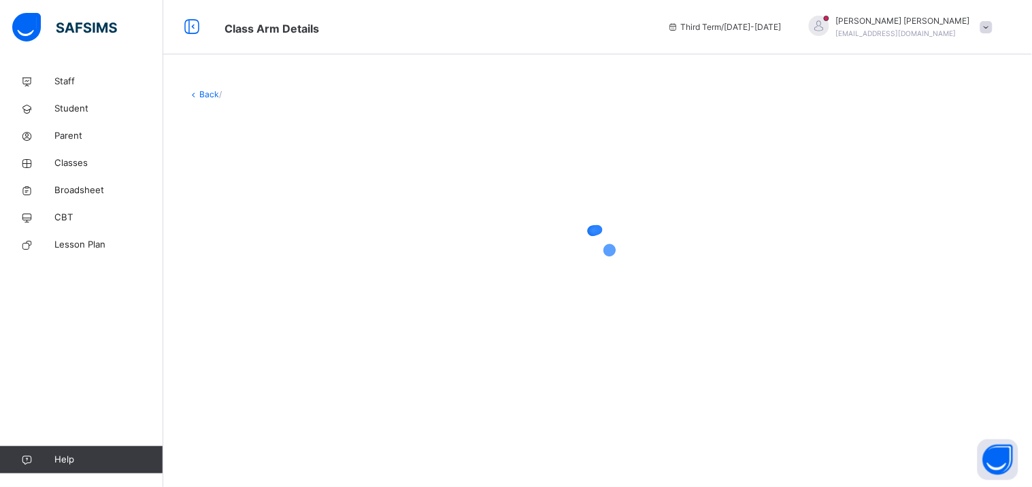
click at [696, 146] on div at bounding box center [598, 243] width 820 height 259
click at [735, 325] on div at bounding box center [598, 243] width 820 height 259
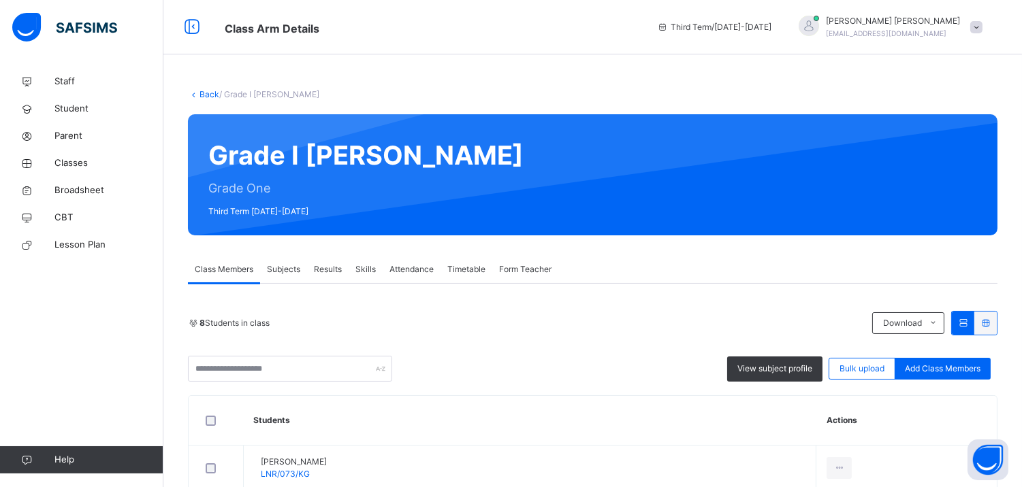
click at [342, 269] on span "Results" at bounding box center [328, 269] width 28 height 12
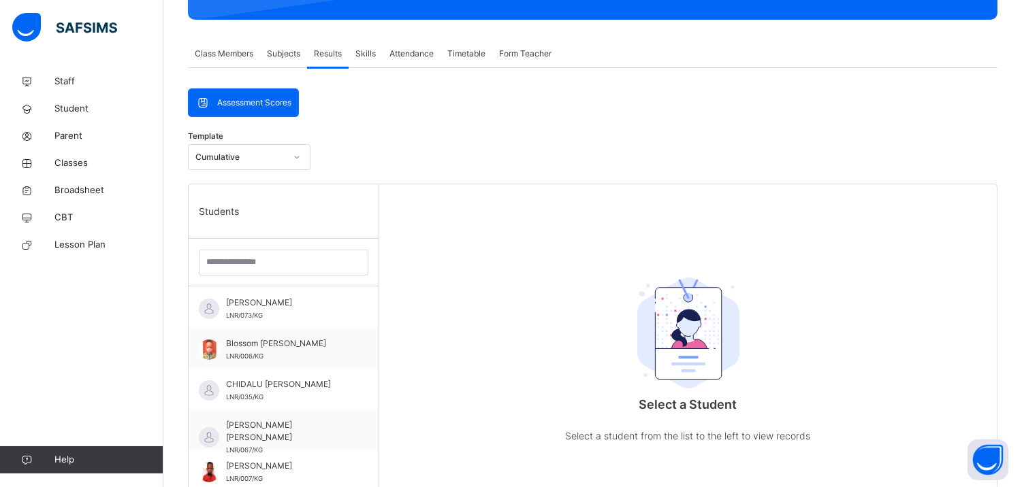
scroll to position [218, 0]
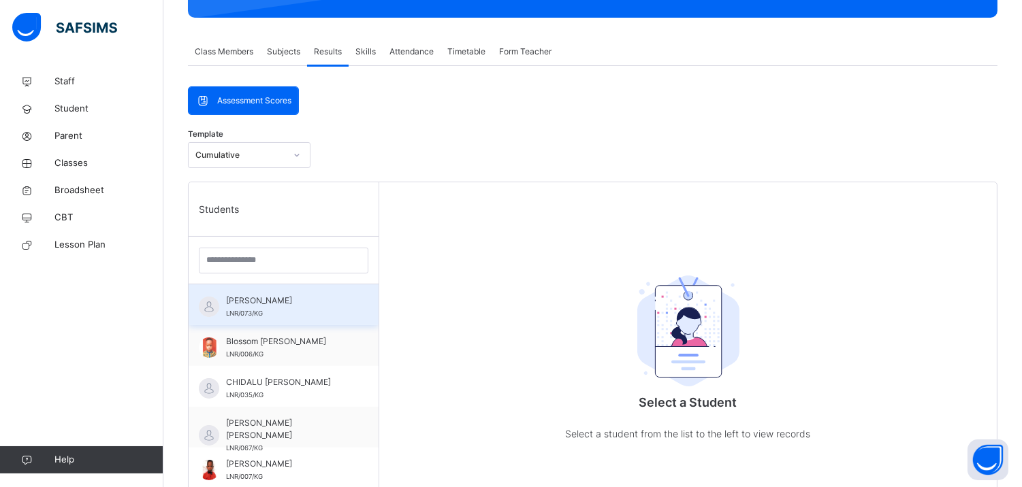
click at [243, 307] on div "ADIYA OKOCHA LNR/073/KG" at bounding box center [287, 307] width 122 height 25
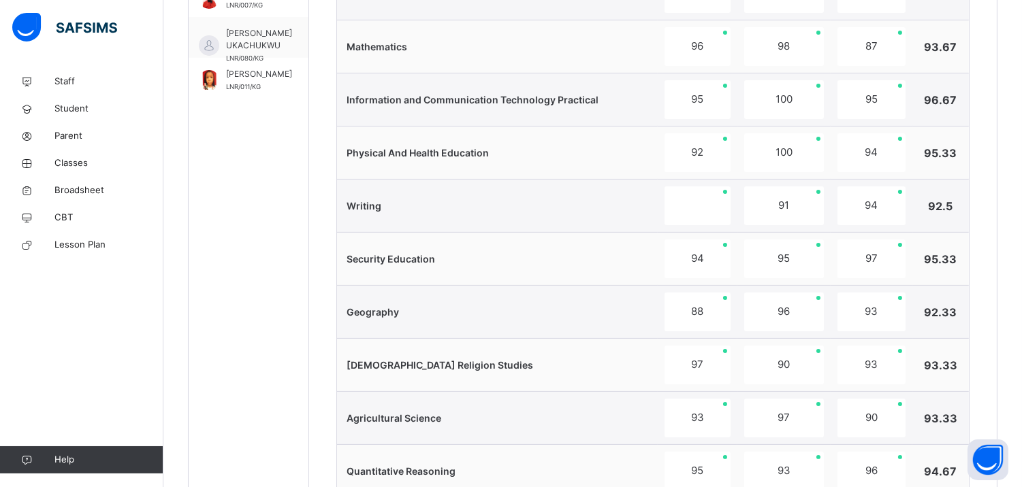
scroll to position [1403, 0]
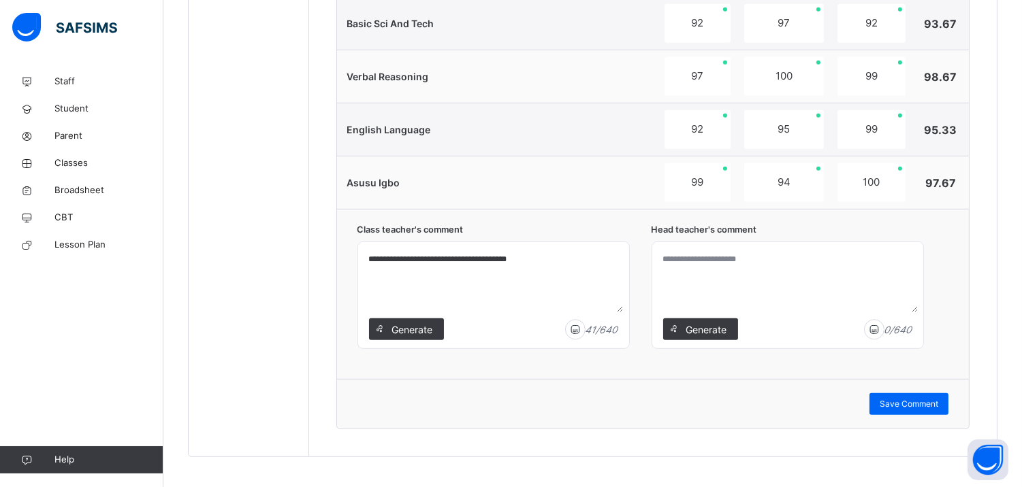
click at [705, 274] on textarea at bounding box center [787, 280] width 260 height 65
type textarea "**********"
click at [917, 400] on span "Save Comment" at bounding box center [908, 404] width 59 height 12
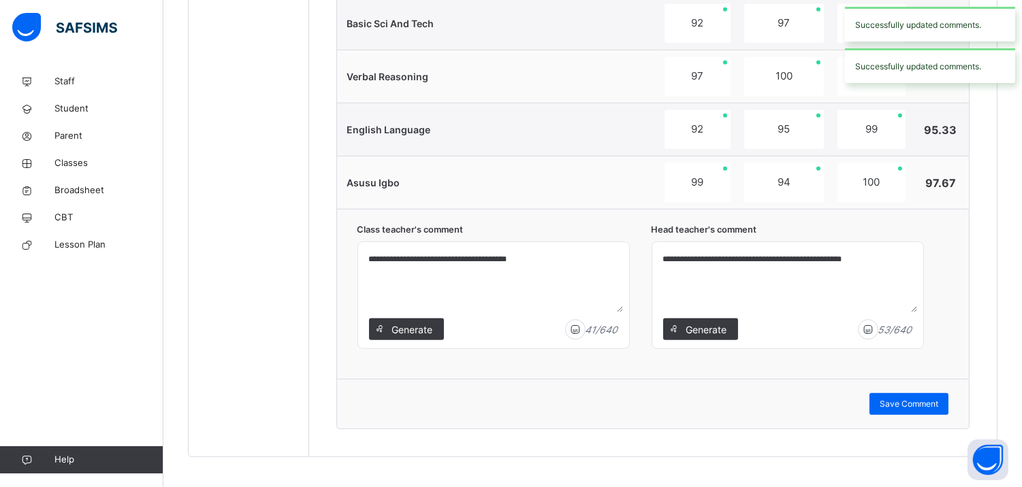
click at [947, 67] on div "Successfully updated comments." at bounding box center [930, 65] width 170 height 35
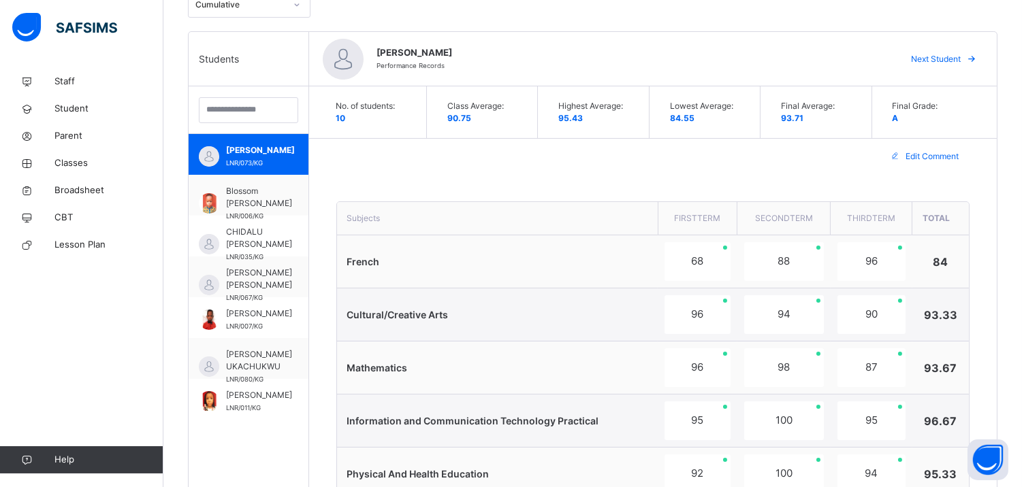
scroll to position [252, 0]
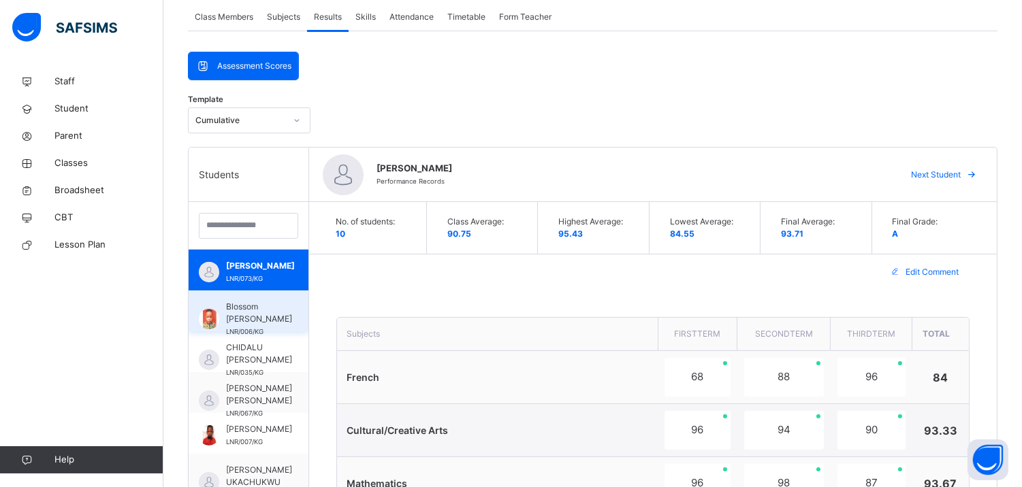
click at [246, 308] on span "Blossom Ikenna Anya" at bounding box center [259, 313] width 66 height 25
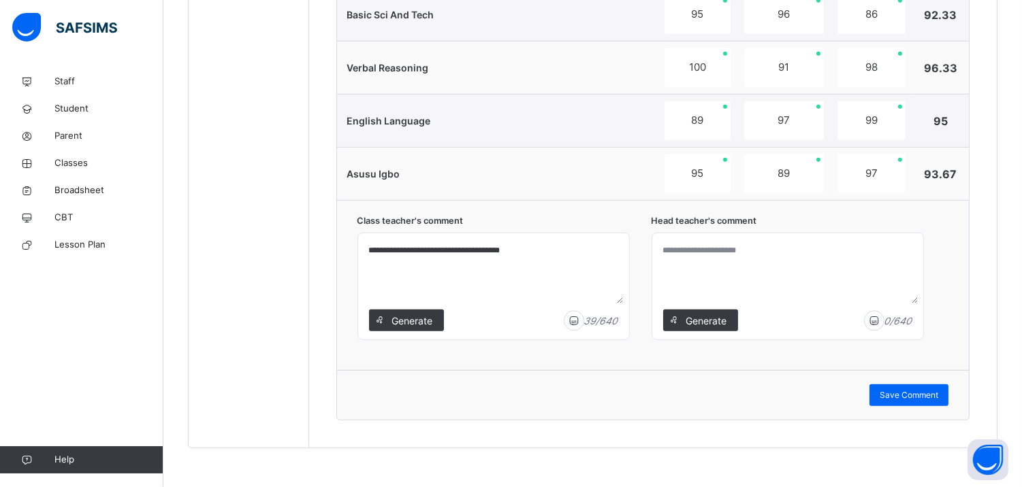
scroll to position [1416, 0]
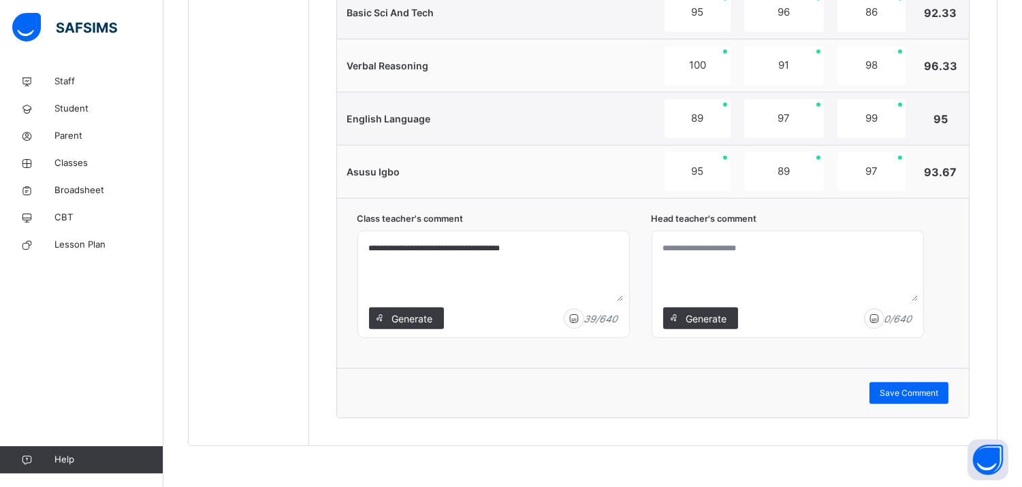
click at [739, 243] on textarea at bounding box center [787, 269] width 260 height 65
click at [715, 247] on textarea "**********" at bounding box center [787, 269] width 260 height 65
click at [792, 252] on textarea "**********" at bounding box center [787, 269] width 260 height 65
drag, startPoint x: 823, startPoint y: 248, endPoint x: 667, endPoint y: 240, distance: 156.7
click at [667, 240] on textarea "**********" at bounding box center [787, 269] width 260 height 65
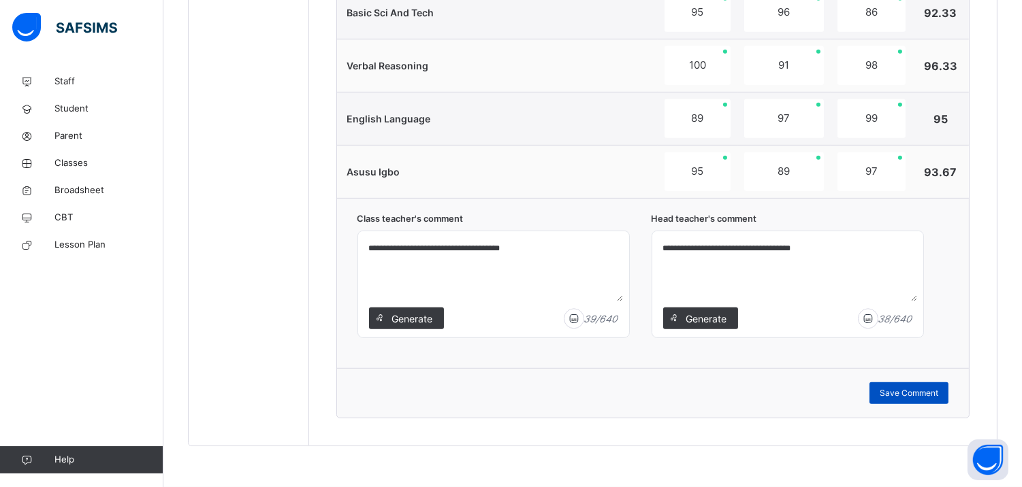
type textarea "**********"
click at [924, 389] on span "Save Comment" at bounding box center [908, 393] width 59 height 12
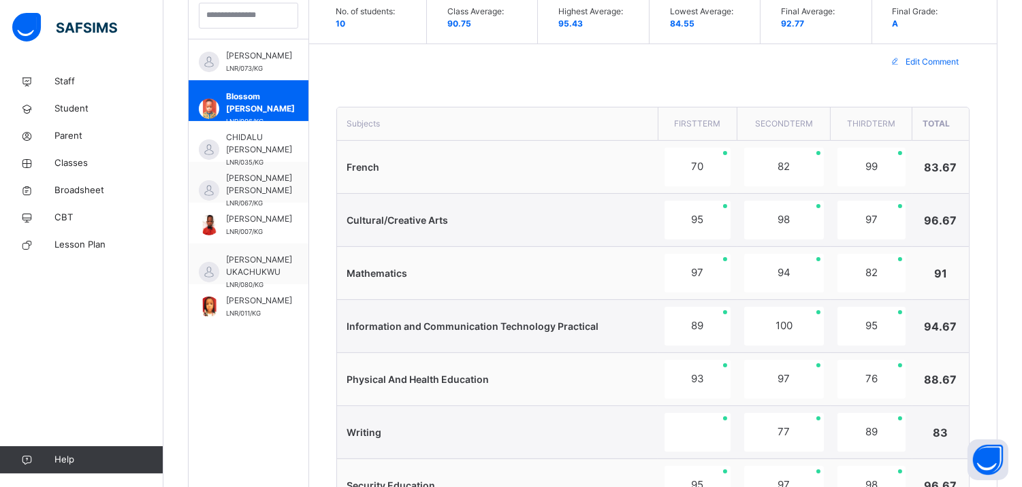
scroll to position [427, 0]
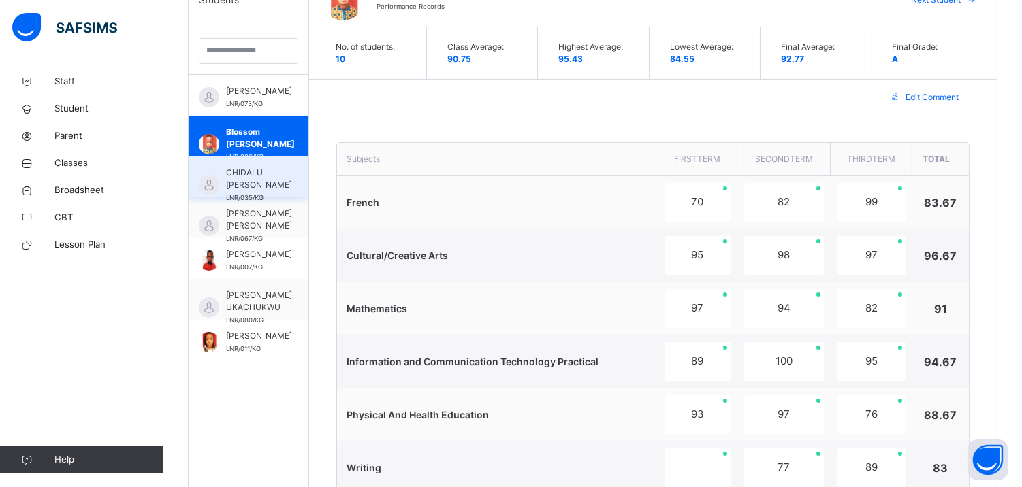
click at [235, 178] on span "CHIDALU [PERSON_NAME]" at bounding box center [259, 179] width 66 height 25
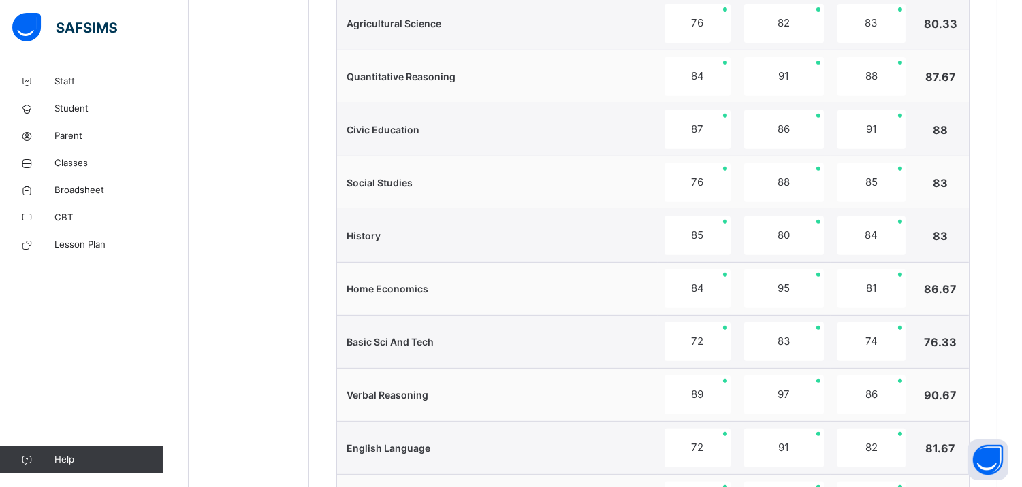
scroll to position [1416, 0]
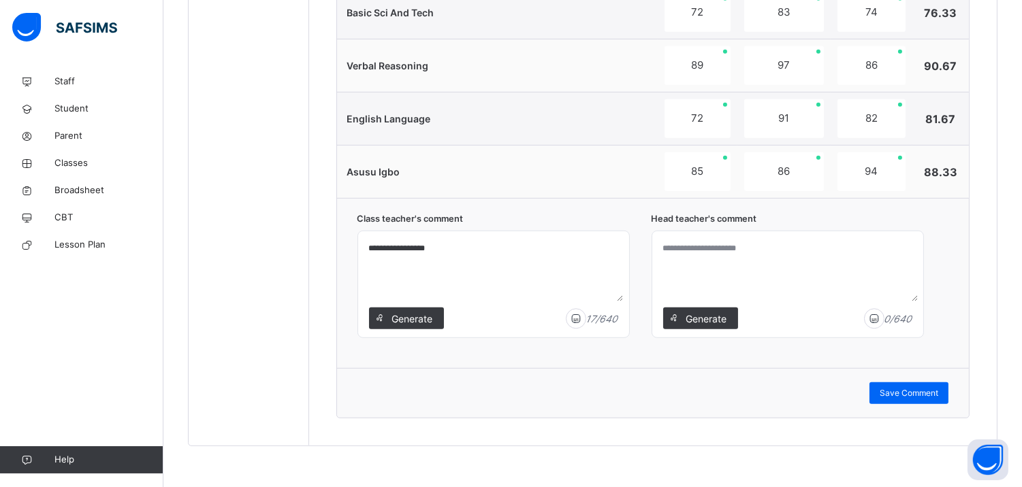
click at [684, 254] on textarea at bounding box center [787, 269] width 260 height 65
click at [683, 246] on textarea "****" at bounding box center [787, 269] width 260 height 65
type textarea "*"
click at [686, 249] on textarea "**********" at bounding box center [787, 269] width 260 height 65
click at [696, 248] on textarea "**********" at bounding box center [787, 269] width 260 height 65
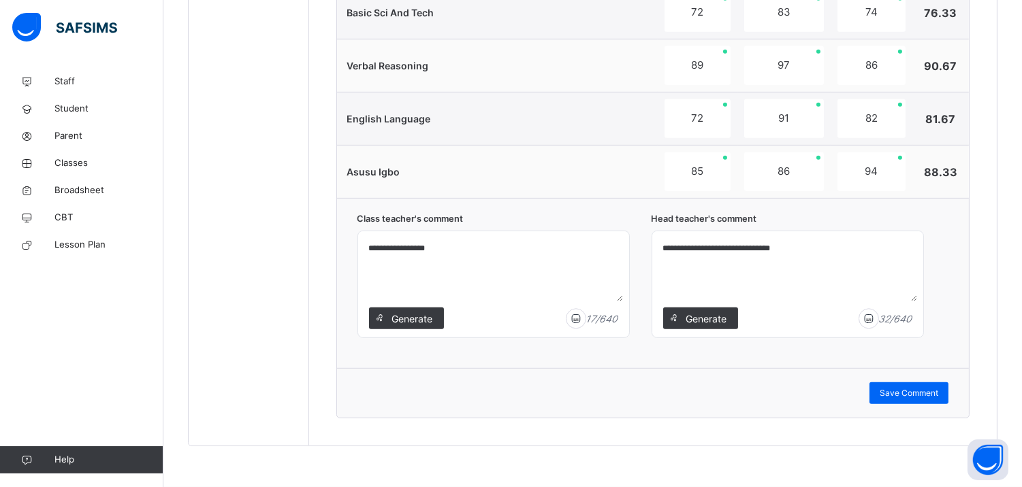
click at [819, 250] on textarea "**********" at bounding box center [787, 269] width 260 height 65
click at [688, 246] on textarea "**********" at bounding box center [787, 269] width 260 height 65
click at [786, 245] on textarea "**********" at bounding box center [787, 269] width 260 height 65
click at [811, 246] on textarea "**********" at bounding box center [787, 269] width 260 height 65
click at [854, 242] on textarea "**********" at bounding box center [787, 269] width 260 height 65
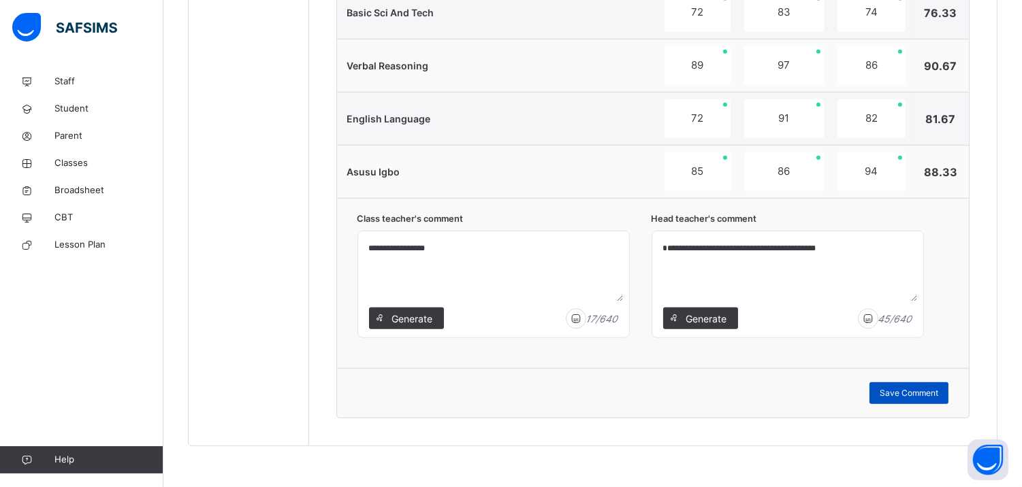
type textarea "**********"
click at [914, 386] on div "Save Comment" at bounding box center [908, 393] width 79 height 22
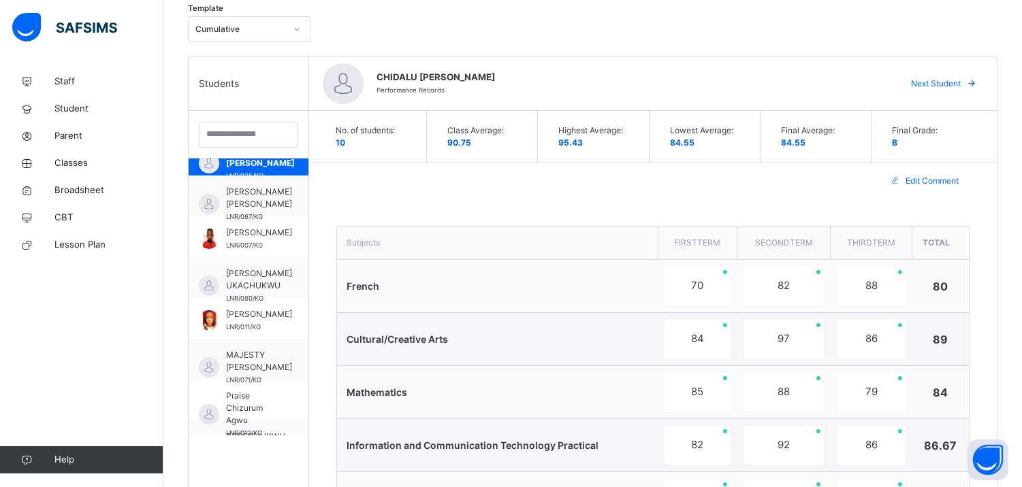
scroll to position [108, 0]
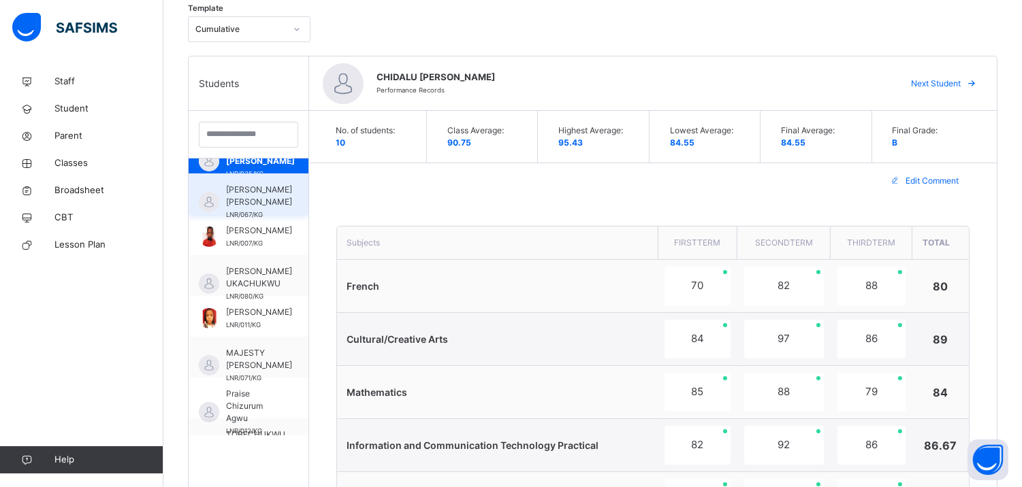
click at [246, 180] on div "DANIEL ALICHE ALICHE LNR/067/KG" at bounding box center [249, 194] width 120 height 41
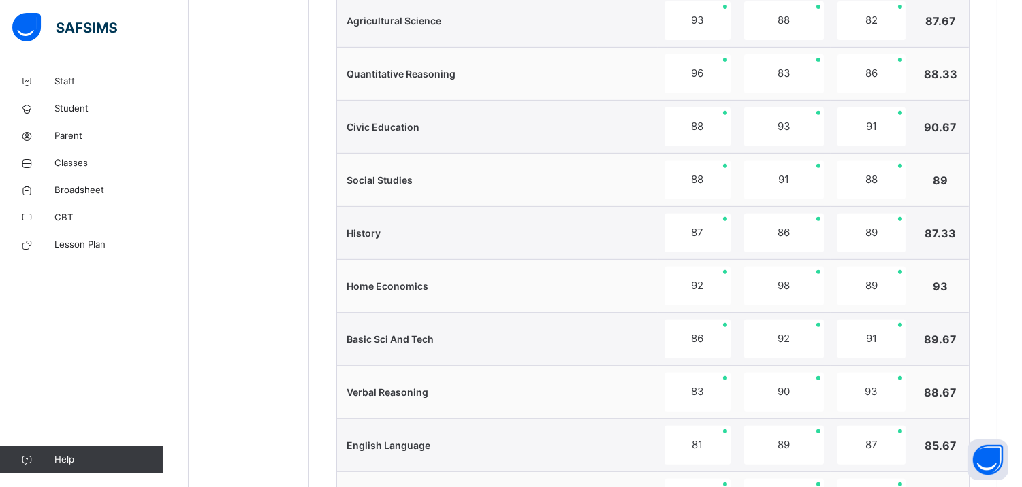
scroll to position [1416, 0]
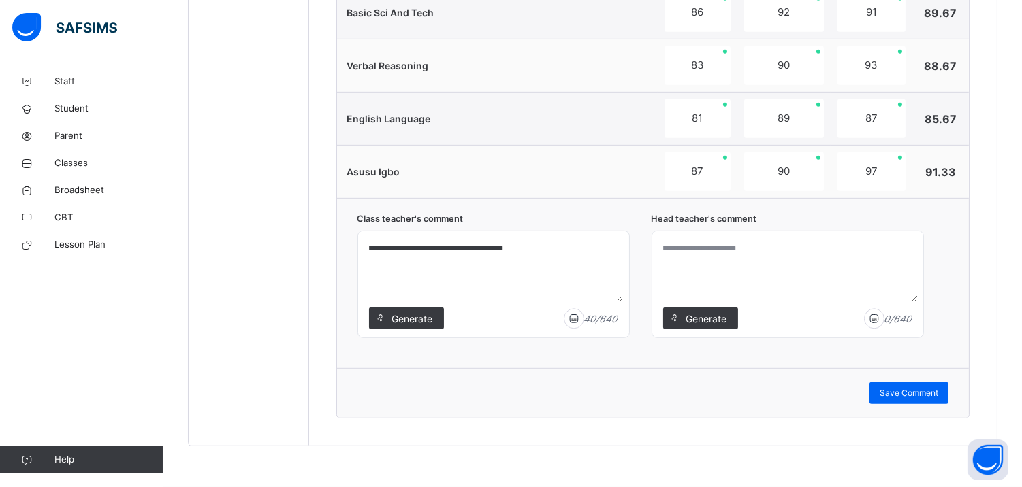
click at [711, 252] on textarea at bounding box center [787, 269] width 260 height 65
paste textarea "**********"
click at [681, 244] on textarea "**********" at bounding box center [787, 269] width 260 height 65
click at [832, 250] on textarea "**********" at bounding box center [787, 269] width 260 height 65
click at [779, 248] on textarea "**********" at bounding box center [787, 269] width 260 height 65
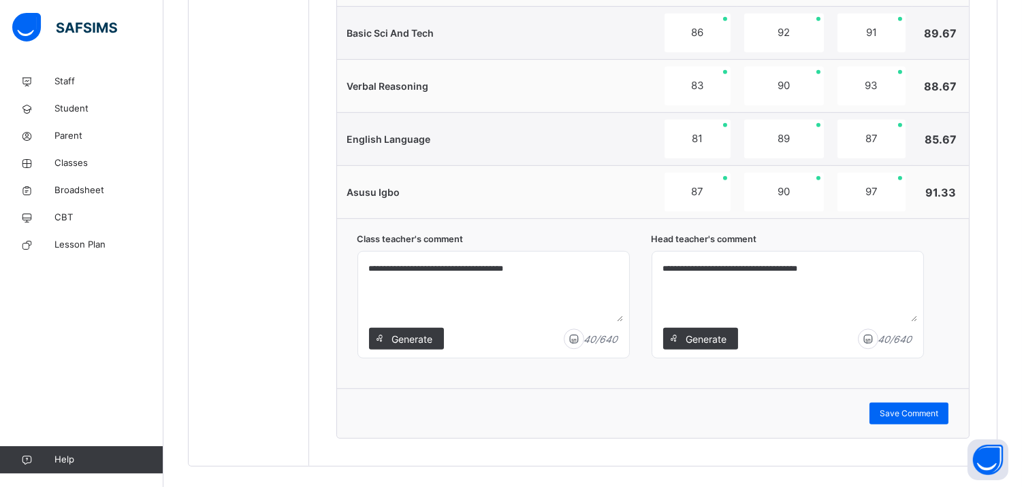
scroll to position [1399, 0]
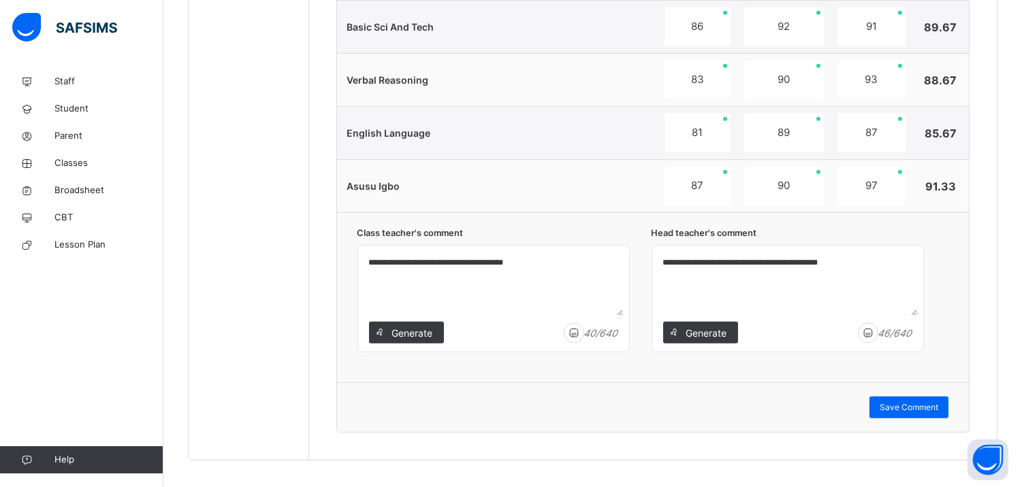
click at [798, 263] on textarea "**********" at bounding box center [787, 283] width 260 height 65
click at [862, 271] on textarea "**********" at bounding box center [787, 283] width 260 height 65
click at [790, 263] on textarea "**********" at bounding box center [787, 283] width 260 height 65
click at [873, 273] on textarea "**********" at bounding box center [787, 283] width 260 height 65
type textarea "**********"
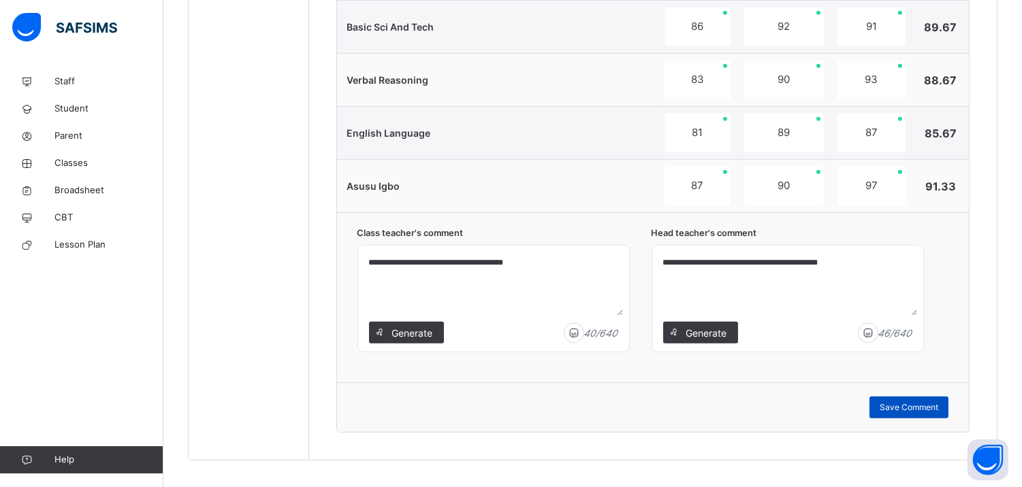
click at [929, 408] on span "Save Comment" at bounding box center [908, 408] width 59 height 12
click at [935, 404] on span "Save Comment" at bounding box center [908, 408] width 59 height 12
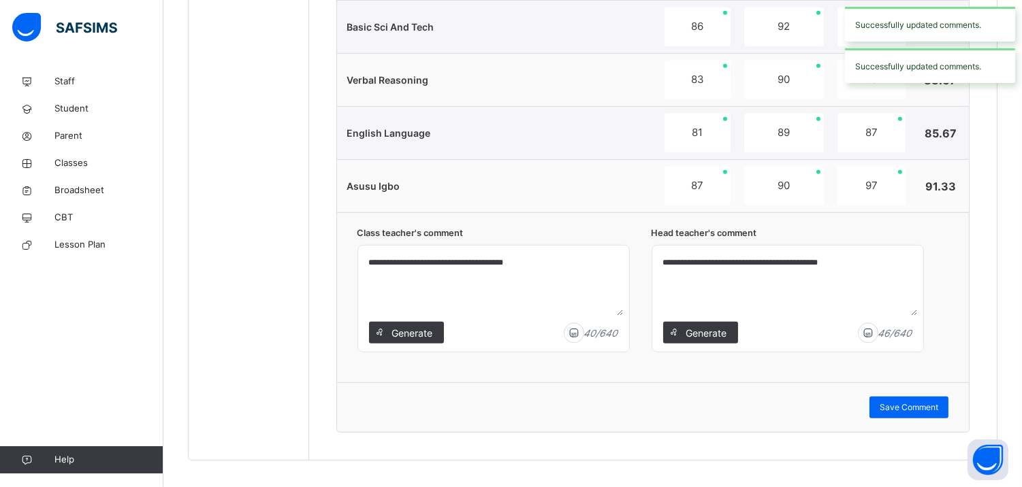
click at [945, 61] on div "Successfully updated comments." at bounding box center [930, 65] width 170 height 35
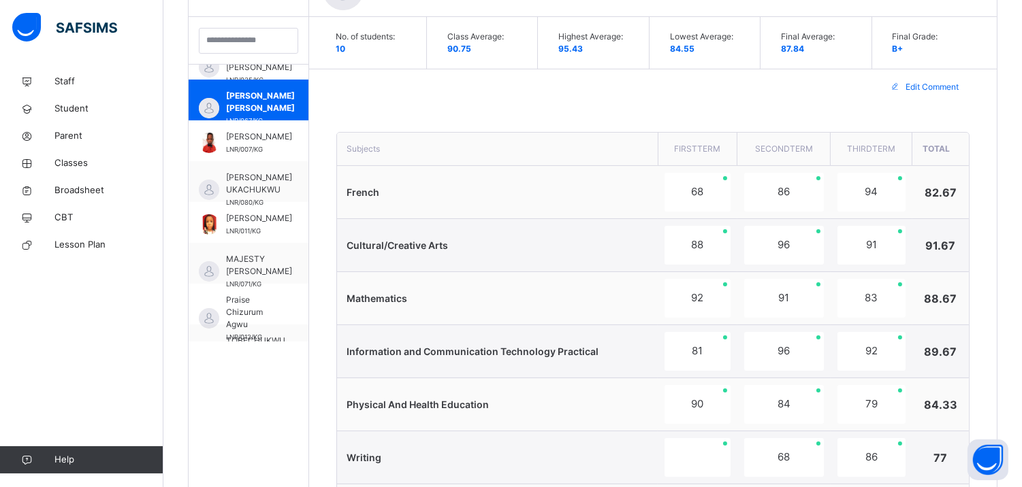
scroll to position [422, 0]
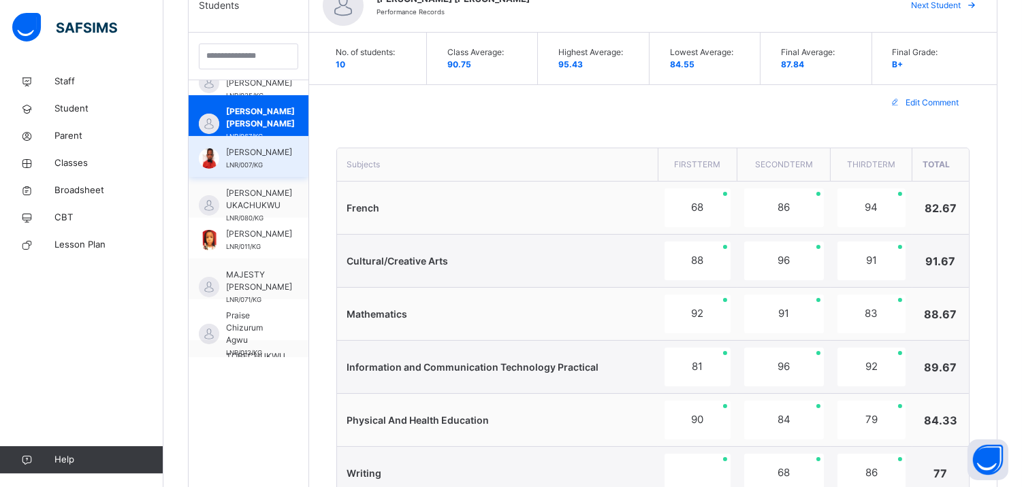
click at [270, 159] on span "Daniel Chidiebube Romanus" at bounding box center [259, 152] width 66 height 12
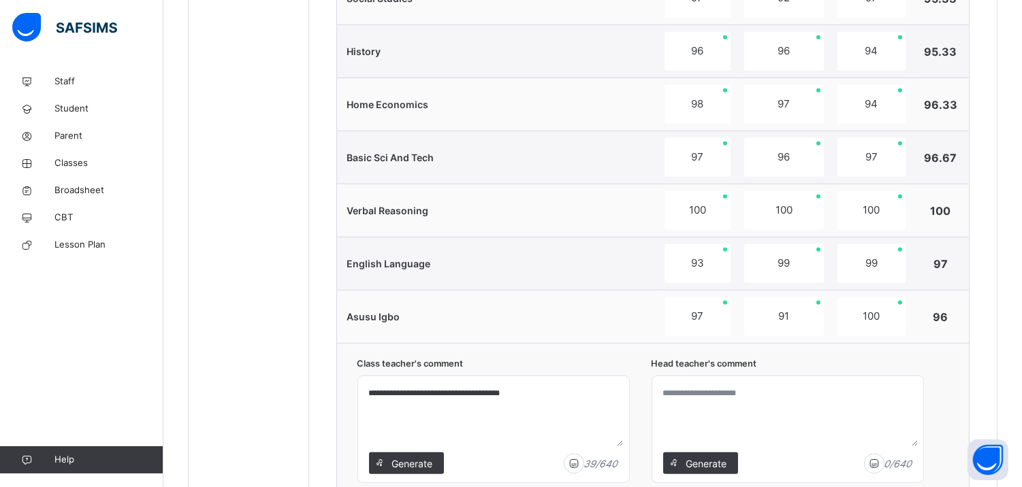
scroll to position [1296, 0]
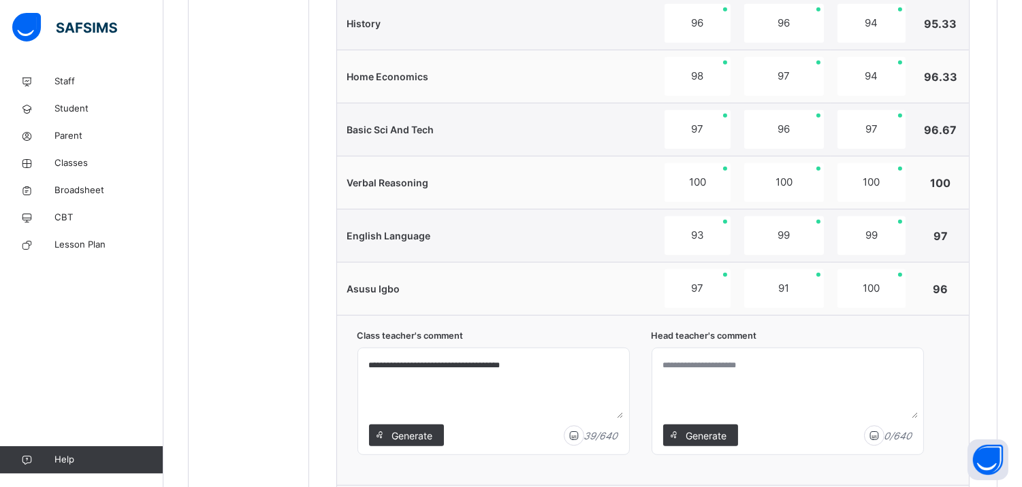
click at [777, 371] on textarea at bounding box center [787, 386] width 260 height 65
click at [774, 363] on textarea "**********" at bounding box center [787, 386] width 260 height 65
click at [789, 363] on textarea "**********" at bounding box center [787, 386] width 260 height 65
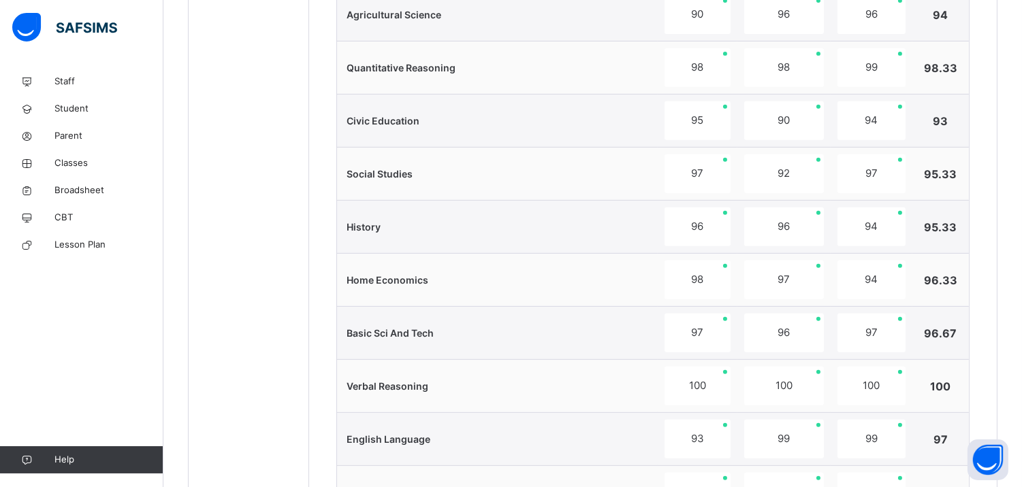
scroll to position [1416, 0]
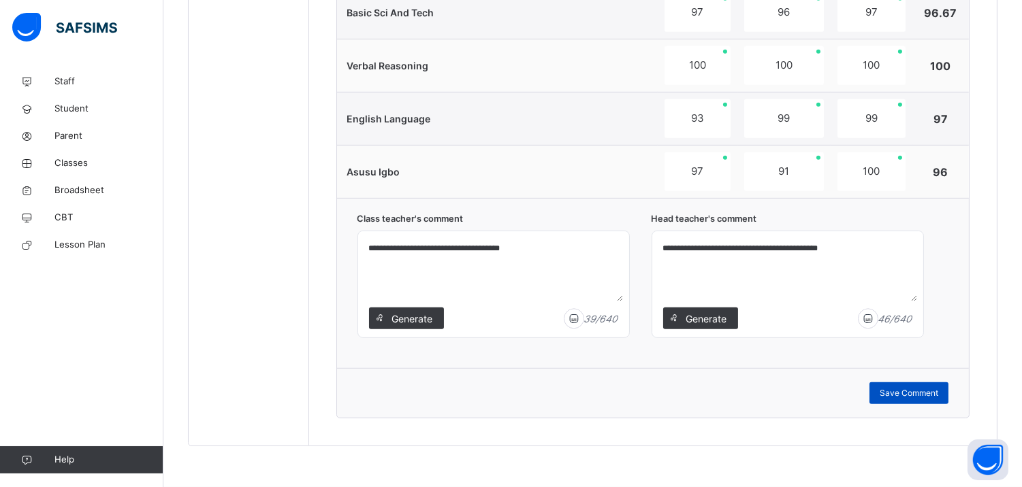
type textarea "**********"
click at [919, 393] on span "Save Comment" at bounding box center [908, 393] width 59 height 12
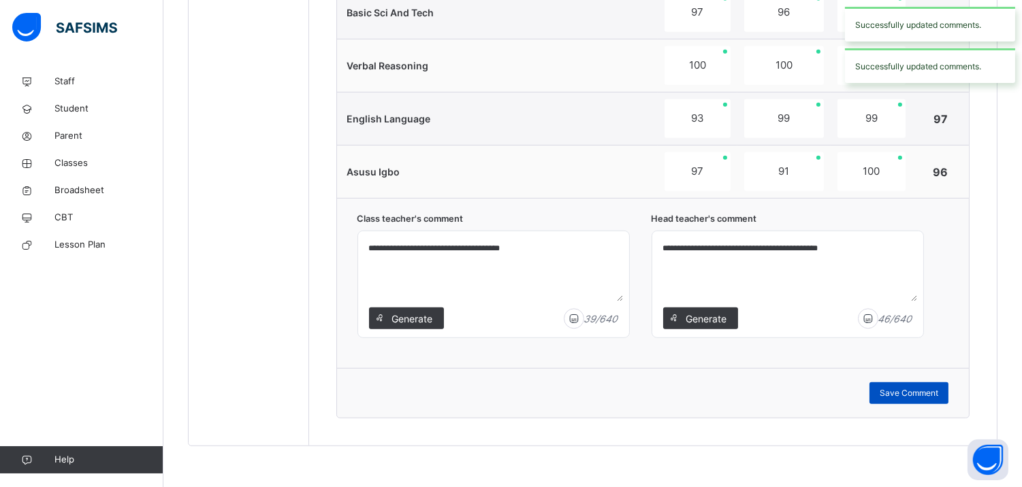
click at [919, 393] on span "Save Comment" at bounding box center [908, 393] width 59 height 12
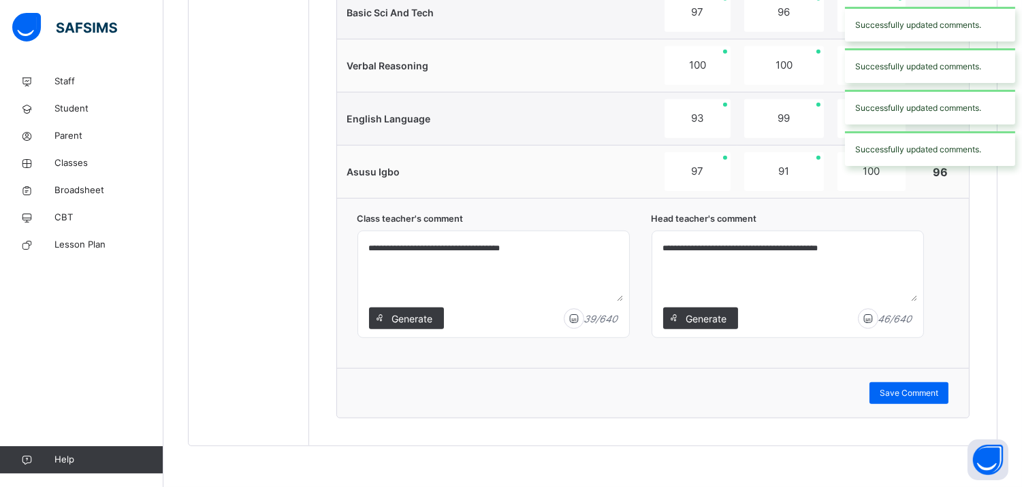
click at [992, 114] on div "Successfully updated comments." at bounding box center [930, 107] width 170 height 35
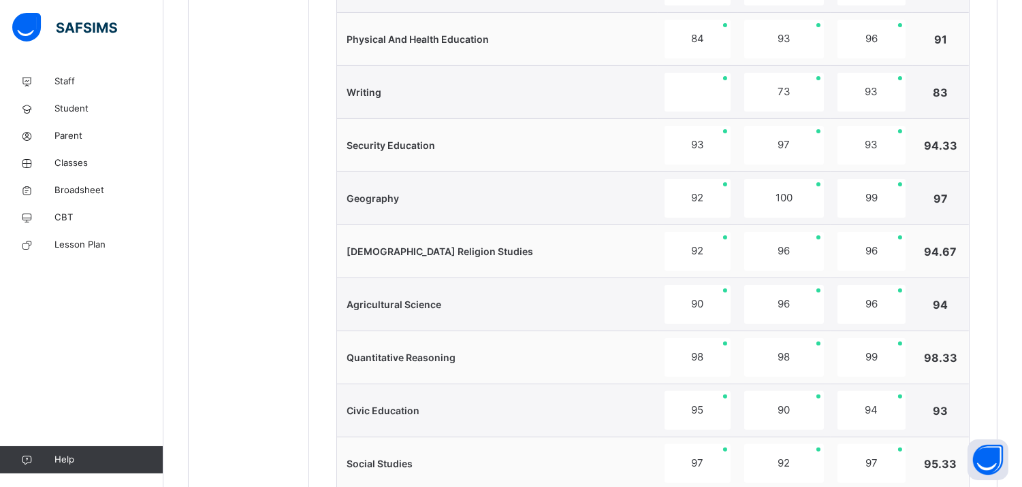
scroll to position [328, 0]
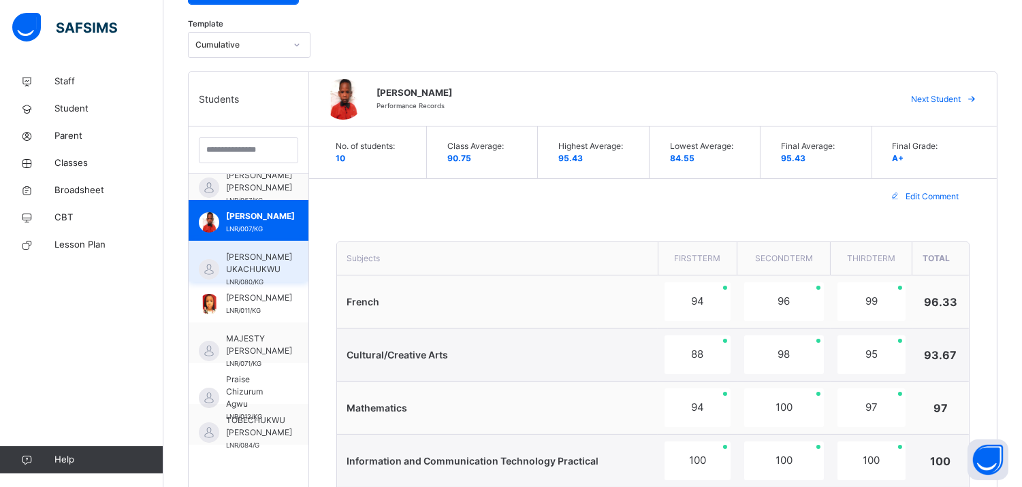
click at [268, 269] on span "EDWIN IZUCHUKWU UKACHUKWU" at bounding box center [259, 263] width 66 height 25
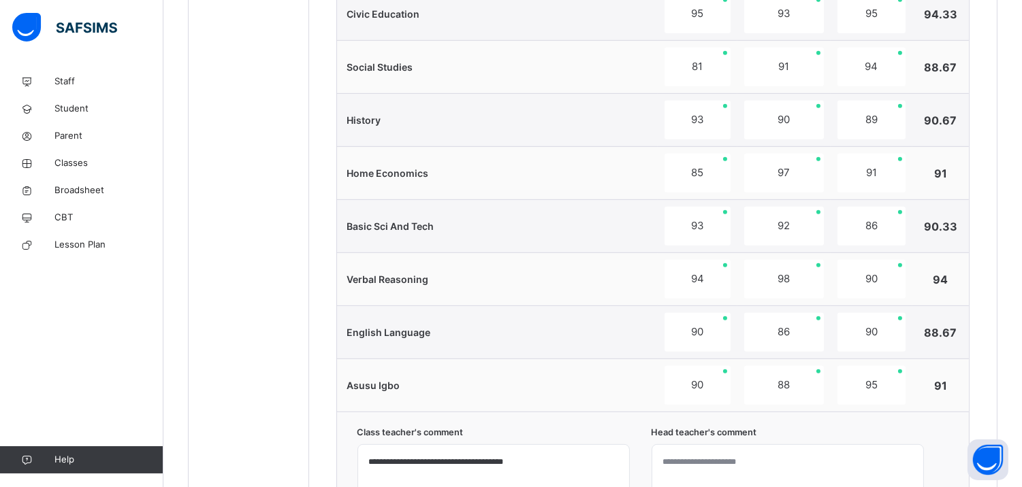
scroll to position [1416, 0]
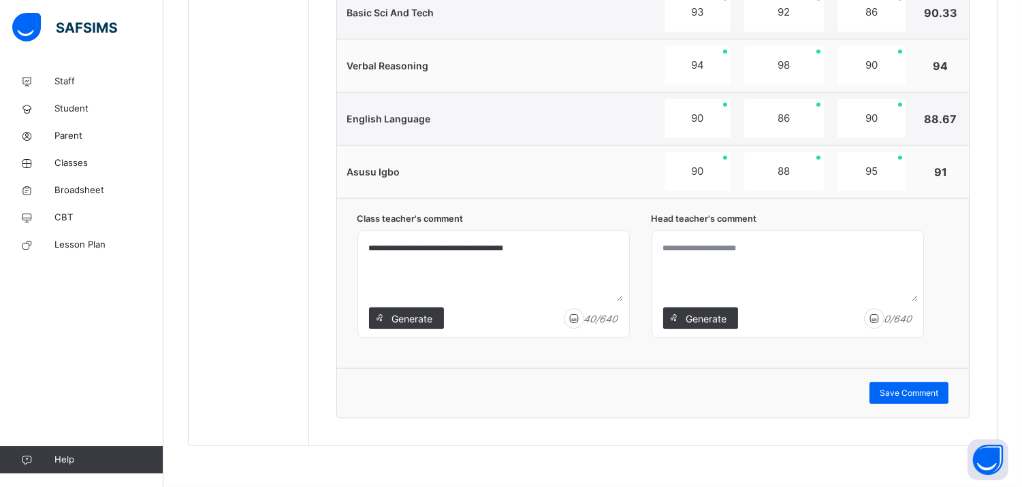
click at [730, 255] on textarea at bounding box center [787, 269] width 260 height 65
paste textarea "**********"
click at [681, 250] on textarea "**********" at bounding box center [787, 269] width 260 height 65
click at [830, 250] on textarea "**********" at bounding box center [787, 269] width 260 height 65
type textarea "**********"
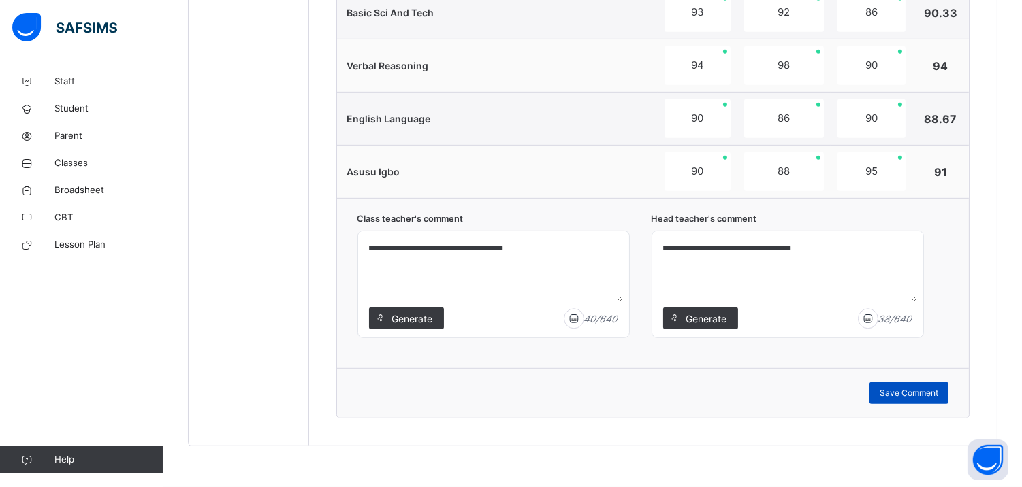
click at [924, 392] on span "Save Comment" at bounding box center [908, 393] width 59 height 12
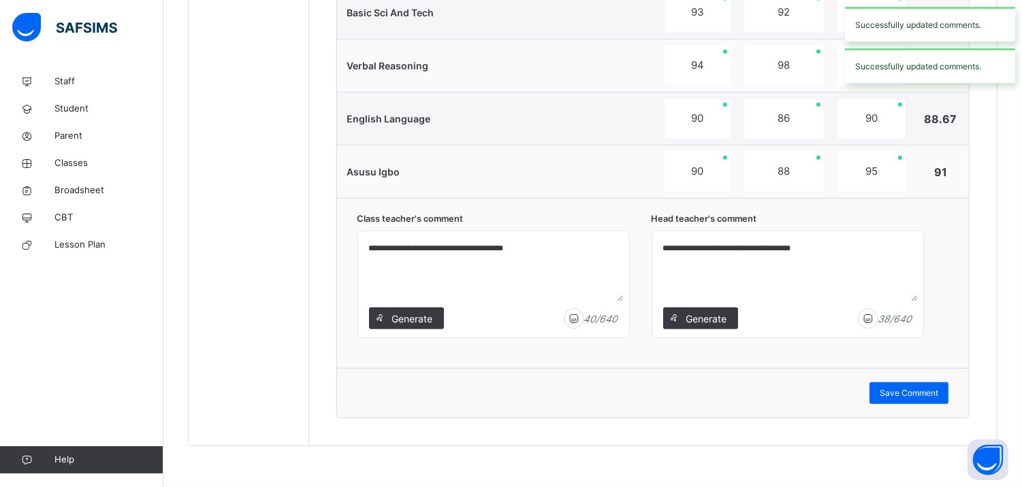
click at [914, 66] on div "Successfully updated comments." at bounding box center [930, 65] width 170 height 35
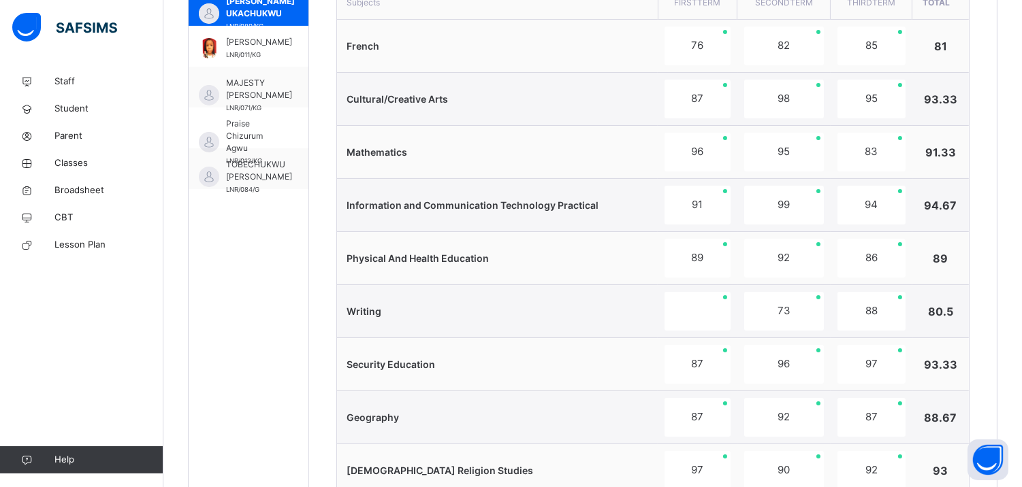
scroll to position [519, 0]
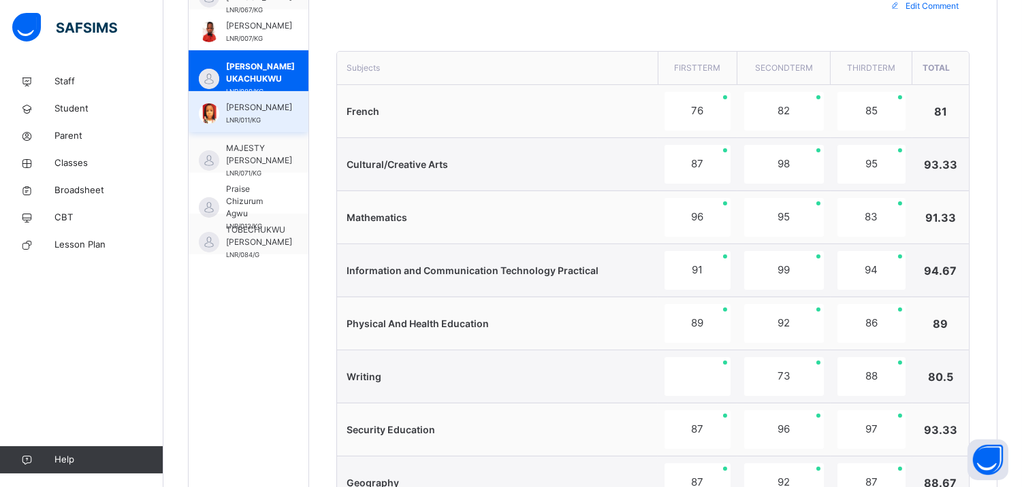
click at [250, 105] on span "[PERSON_NAME]" at bounding box center [259, 107] width 66 height 12
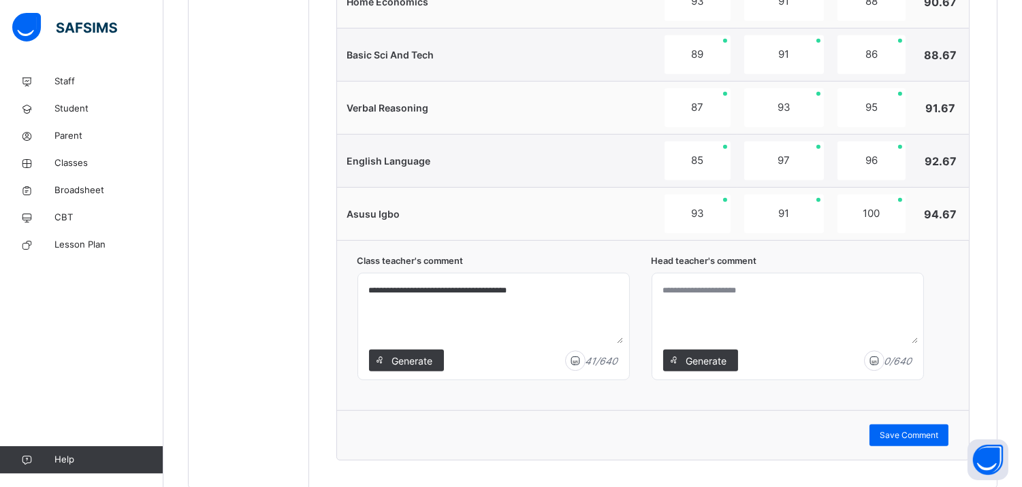
scroll to position [1416, 0]
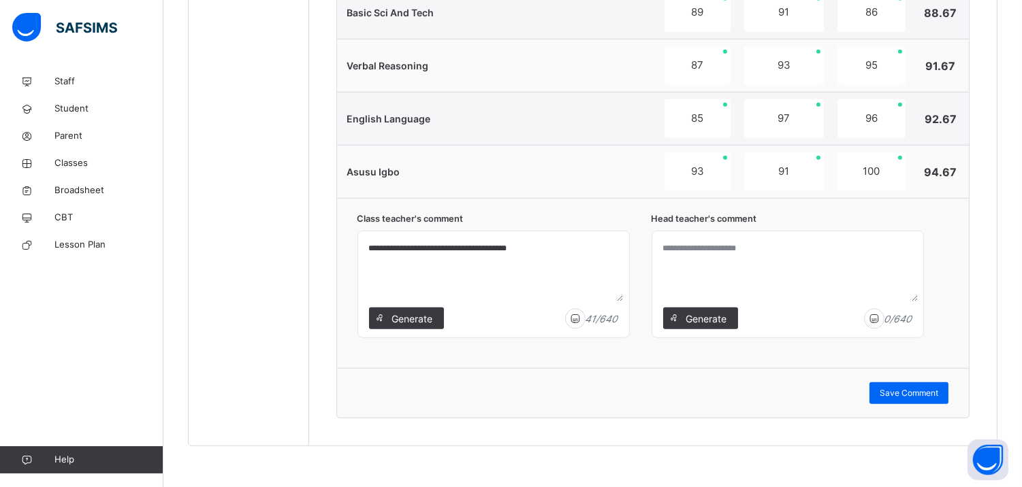
click at [730, 244] on textarea at bounding box center [787, 269] width 260 height 65
paste textarea "**********"
drag, startPoint x: 681, startPoint y: 250, endPoint x: 823, endPoint y: 260, distance: 143.2
click at [823, 260] on textarea "***" at bounding box center [787, 269] width 260 height 65
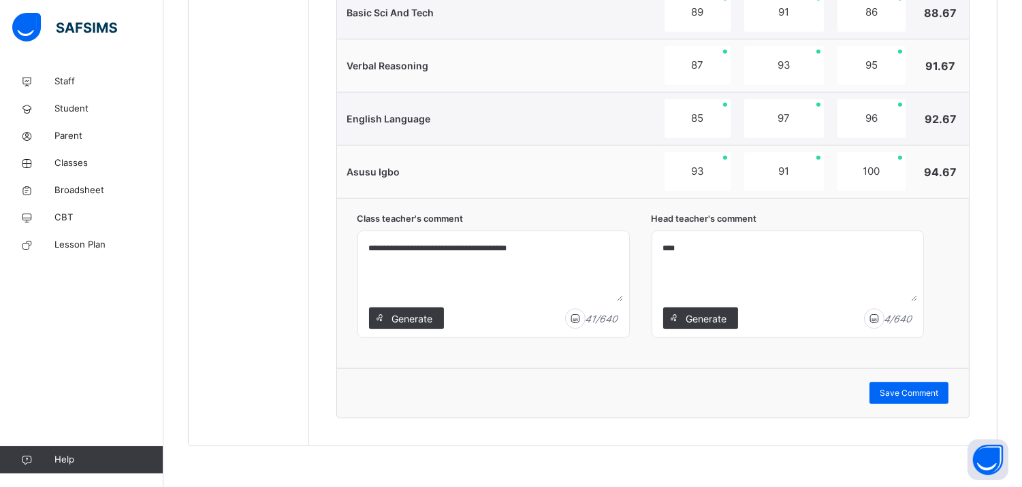
drag, startPoint x: 675, startPoint y: 248, endPoint x: 665, endPoint y: 248, distance: 10.2
click at [665, 248] on textarea "****" at bounding box center [787, 269] width 260 height 65
click at [691, 250] on textarea "**" at bounding box center [787, 269] width 260 height 65
paste textarea "**********"
click at [685, 248] on textarea "**********" at bounding box center [787, 269] width 260 height 65
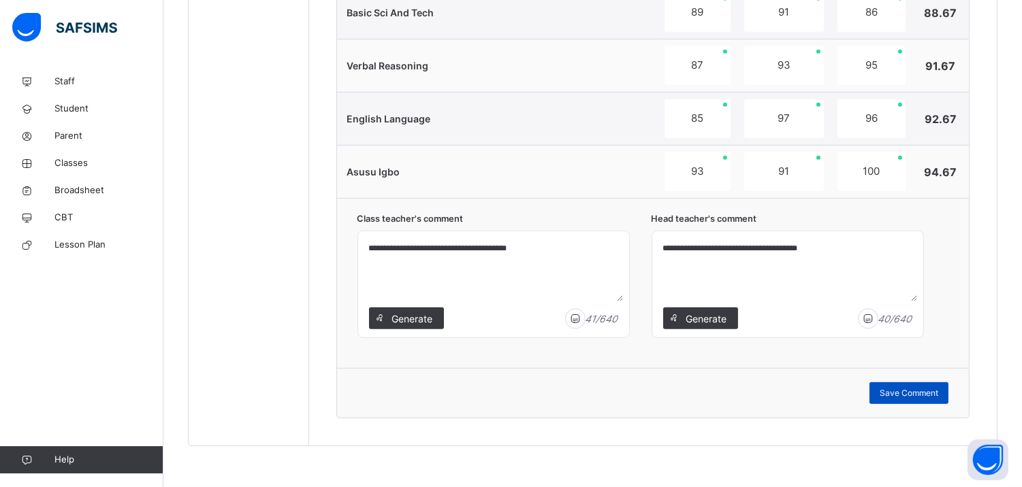
click at [909, 393] on span "Save Comment" at bounding box center [908, 393] width 59 height 12
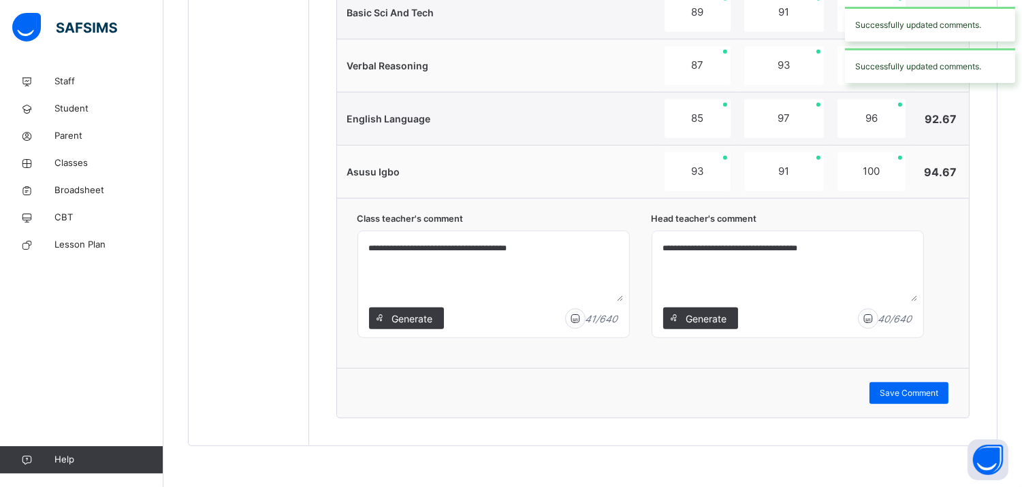
click at [960, 72] on div "Successfully updated comments." at bounding box center [930, 65] width 170 height 35
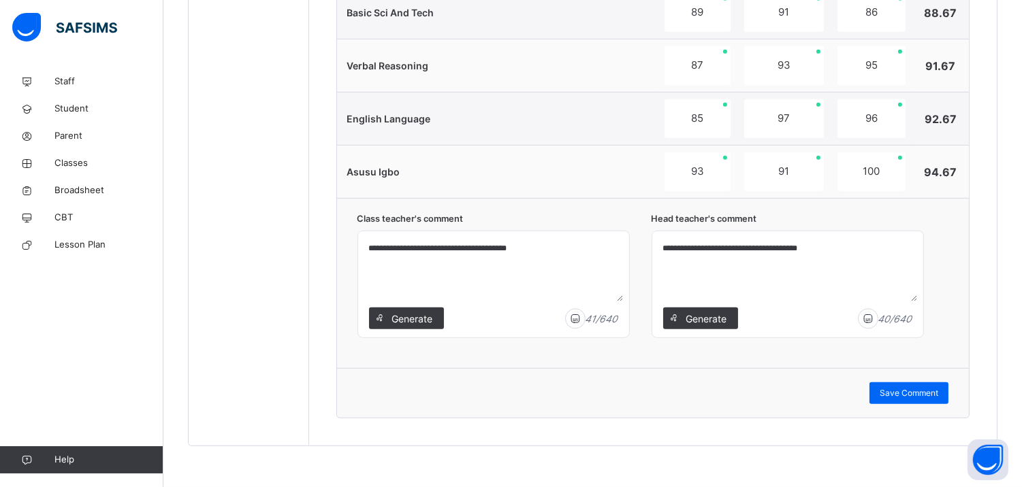
click at [825, 252] on textarea "**********" at bounding box center [787, 269] width 260 height 65
click at [670, 248] on textarea "**********" at bounding box center [787, 269] width 260 height 65
drag, startPoint x: 835, startPoint y: 245, endPoint x: 909, endPoint y: 379, distance: 153.2
type textarea "**********"
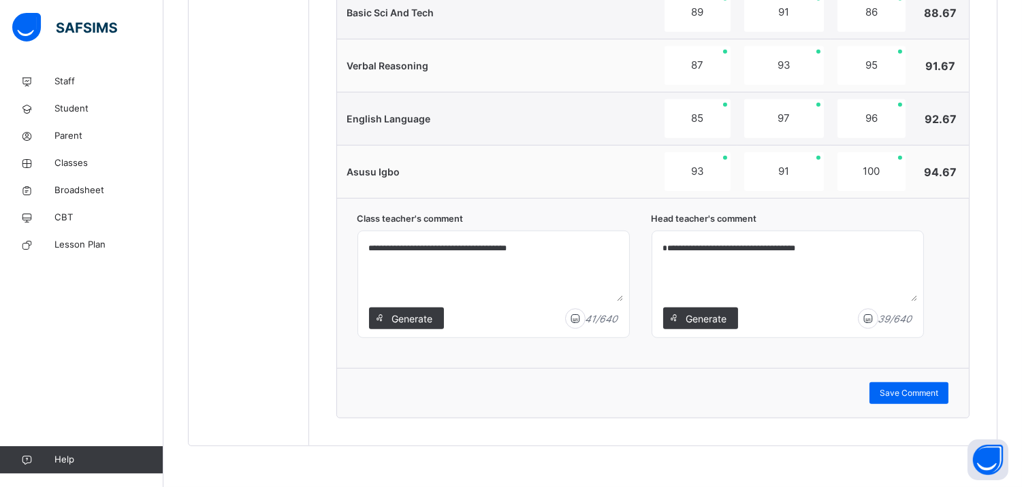
click at [909, 379] on div "Save Comment" at bounding box center [653, 393] width 632 height 50
click at [924, 395] on span "Save Comment" at bounding box center [908, 393] width 59 height 12
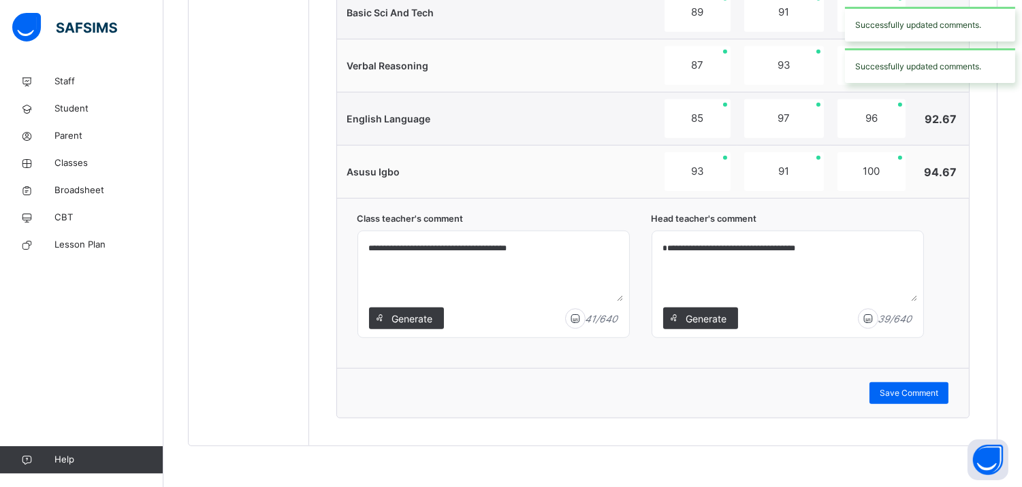
click at [966, 63] on div "Successfully updated comments." at bounding box center [930, 65] width 170 height 35
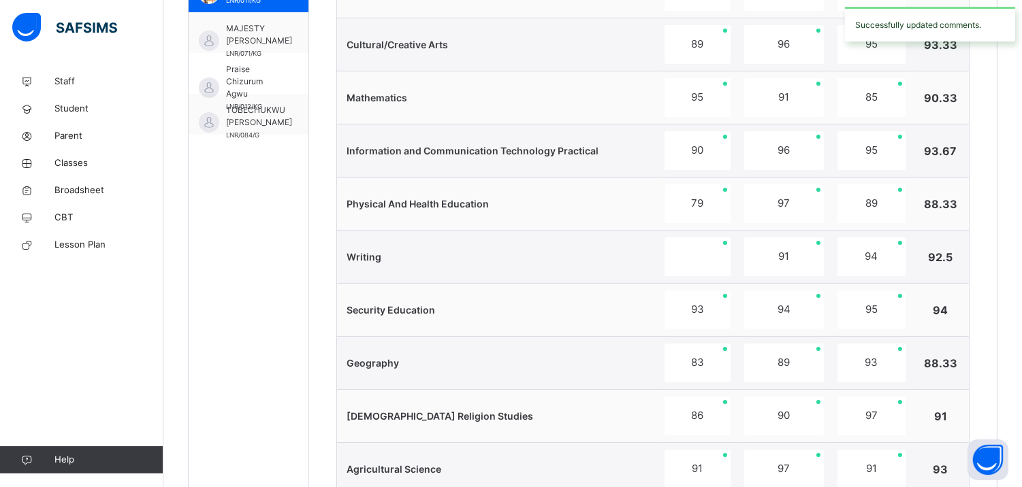
scroll to position [395, 0]
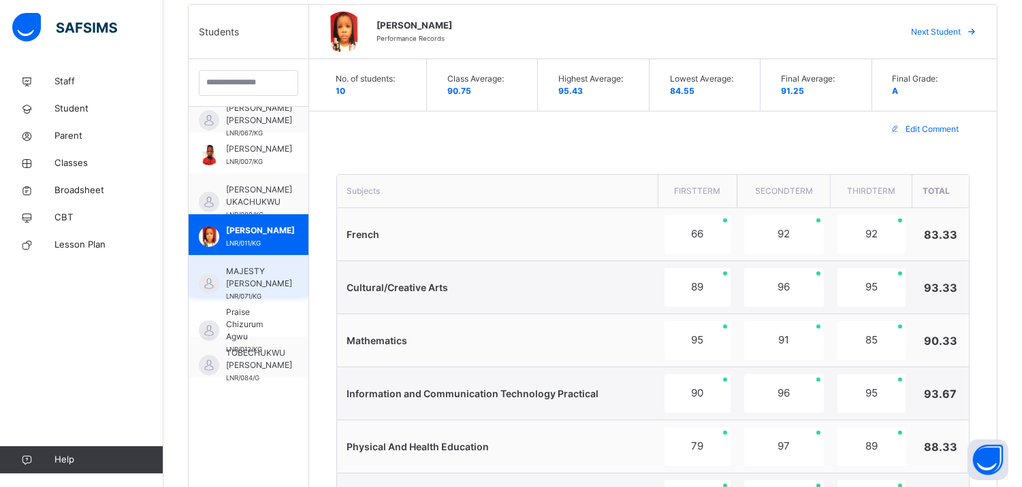
click at [275, 268] on div "MAJESTY COLLINS LNR/071/KG" at bounding box center [249, 275] width 120 height 41
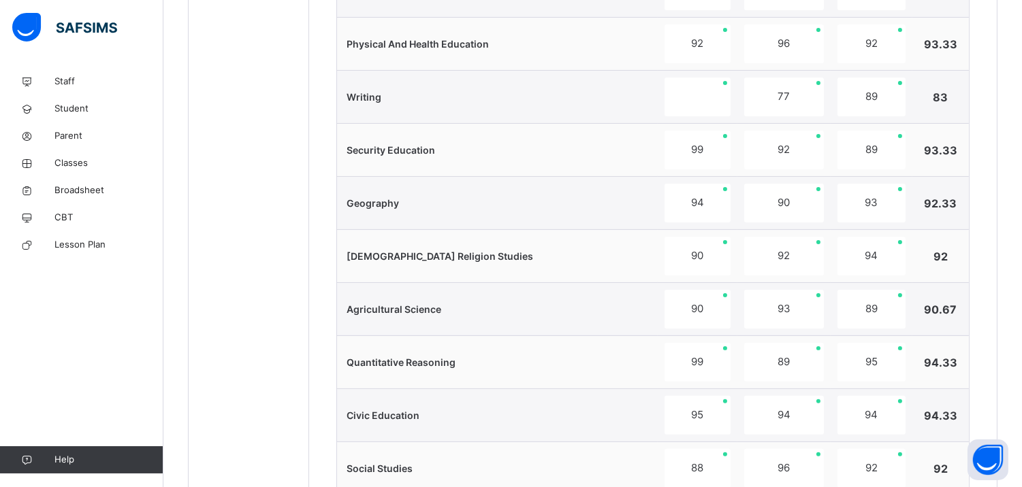
scroll to position [1314, 0]
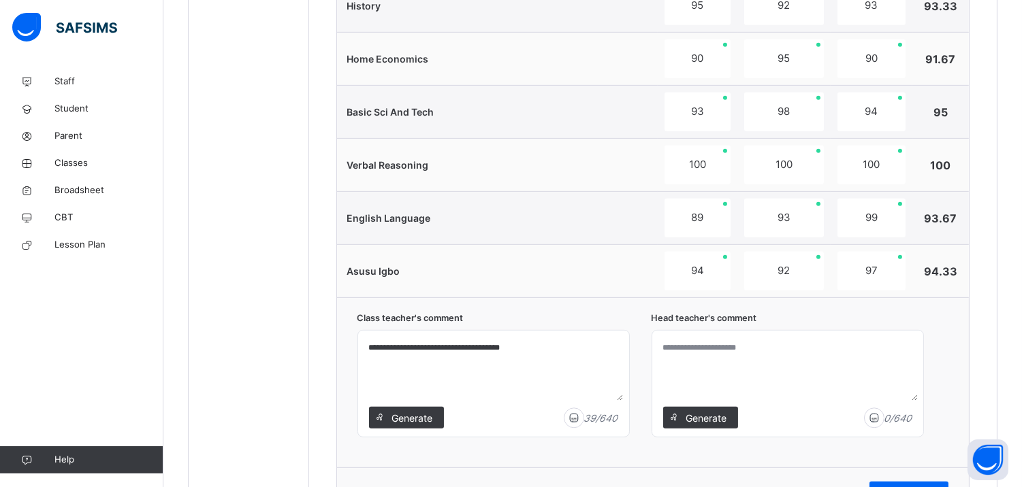
click at [738, 353] on textarea at bounding box center [787, 368] width 260 height 65
paste textarea "**********"
click at [681, 346] on textarea "**********" at bounding box center [787, 368] width 260 height 65
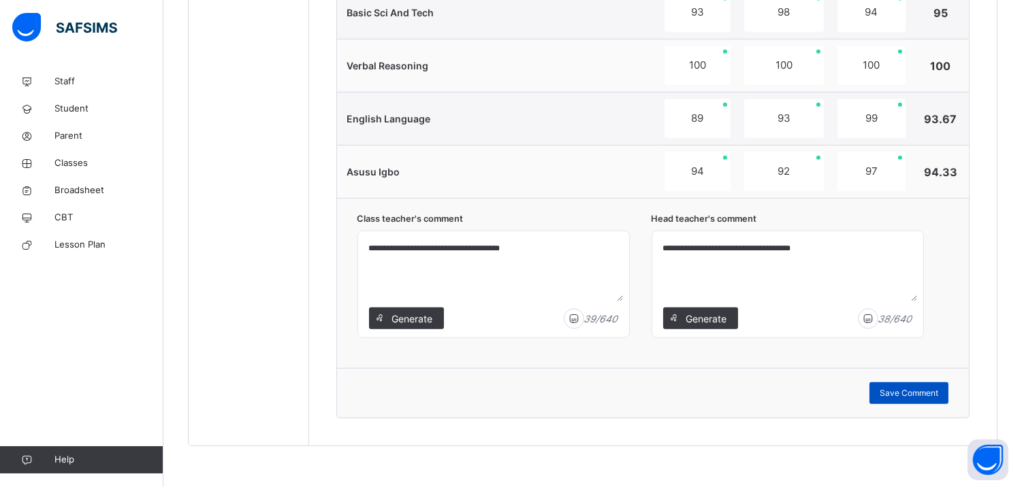
type textarea "**********"
click at [930, 393] on span "Save Comment" at bounding box center [908, 393] width 59 height 12
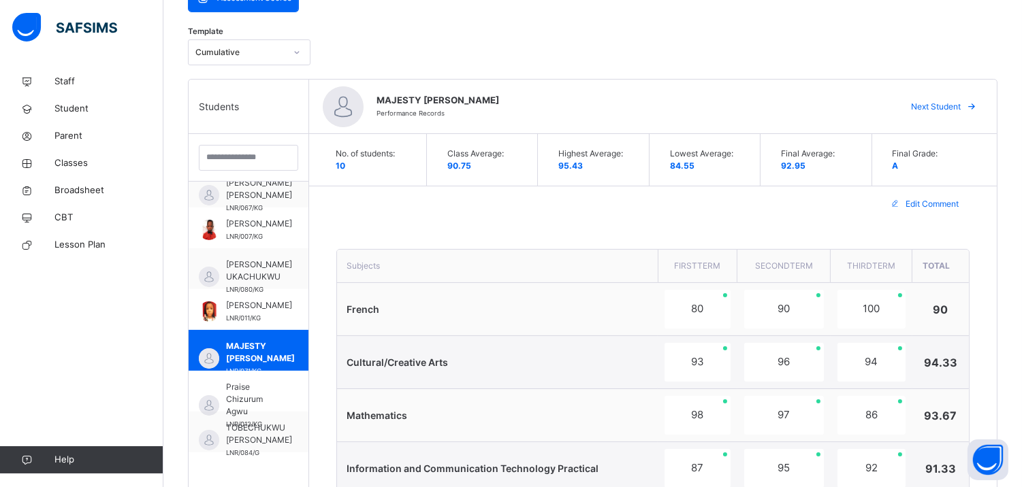
scroll to position [314, 0]
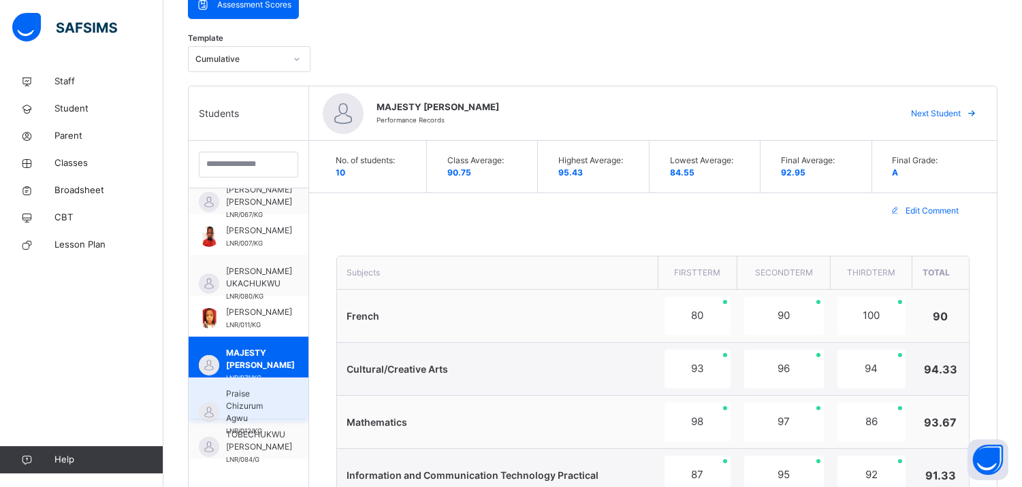
click at [270, 388] on span "Praise Chizurum Agwu" at bounding box center [252, 406] width 52 height 37
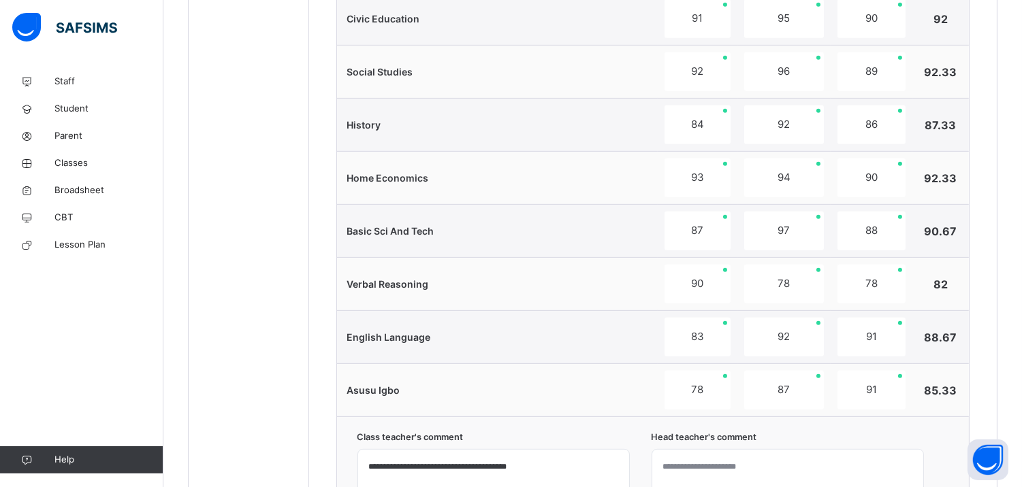
scroll to position [1416, 0]
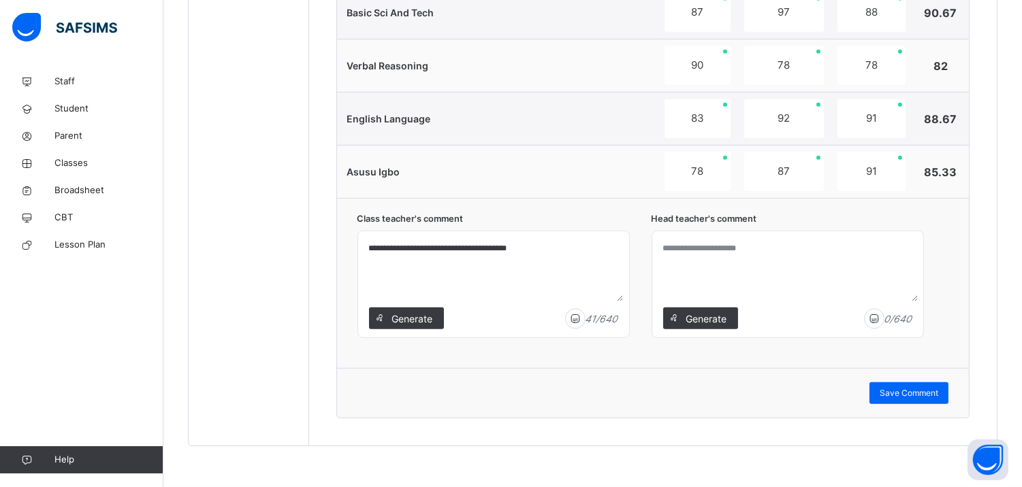
click at [800, 262] on textarea at bounding box center [787, 269] width 260 height 65
paste textarea "**********"
click at [679, 245] on textarea "**********" at bounding box center [787, 269] width 260 height 65
click at [723, 248] on textarea "**********" at bounding box center [787, 269] width 260 height 65
drag, startPoint x: 842, startPoint y: 252, endPoint x: 924, endPoint y: 390, distance: 160.5
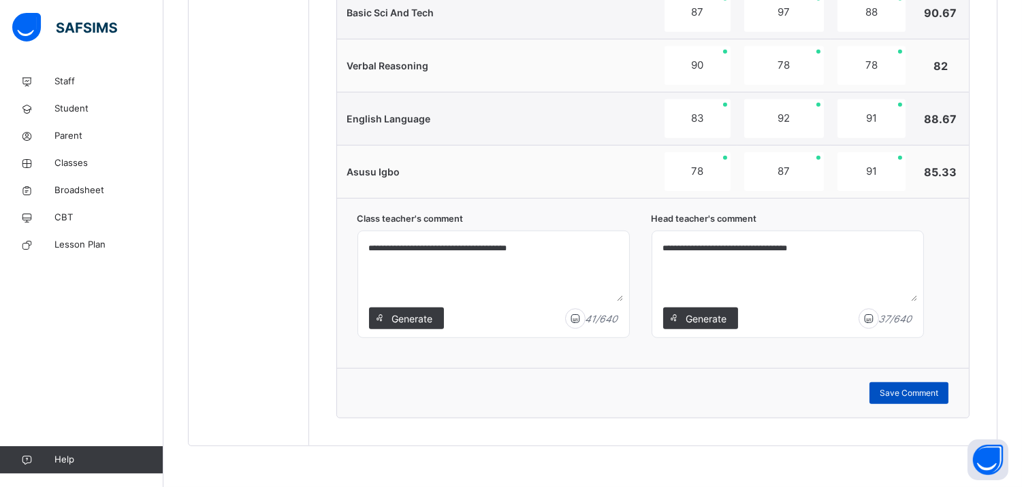
type textarea "**********"
click at [924, 390] on span "Save Comment" at bounding box center [908, 393] width 59 height 12
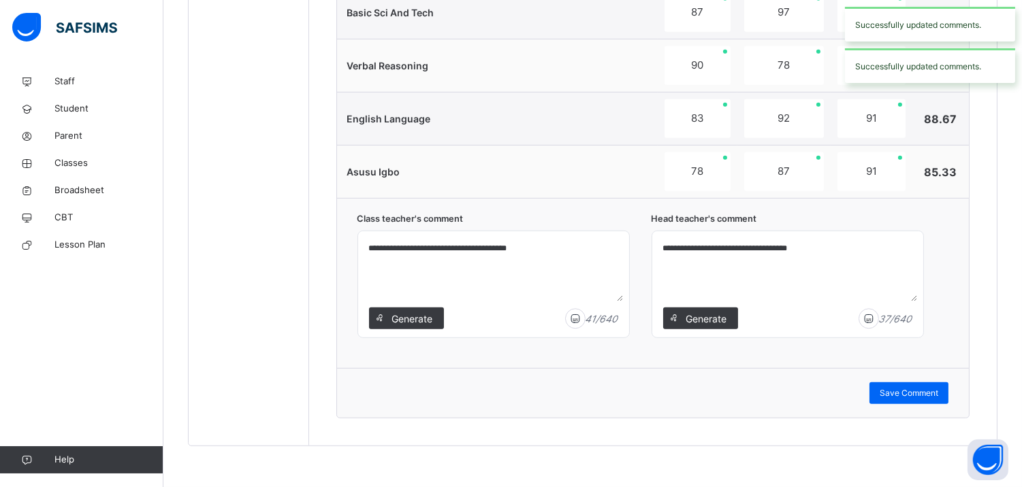
drag, startPoint x: 924, startPoint y: 390, endPoint x: 978, endPoint y: 70, distance: 324.5
click at [978, 70] on div "Successfully updated comments." at bounding box center [930, 65] width 170 height 35
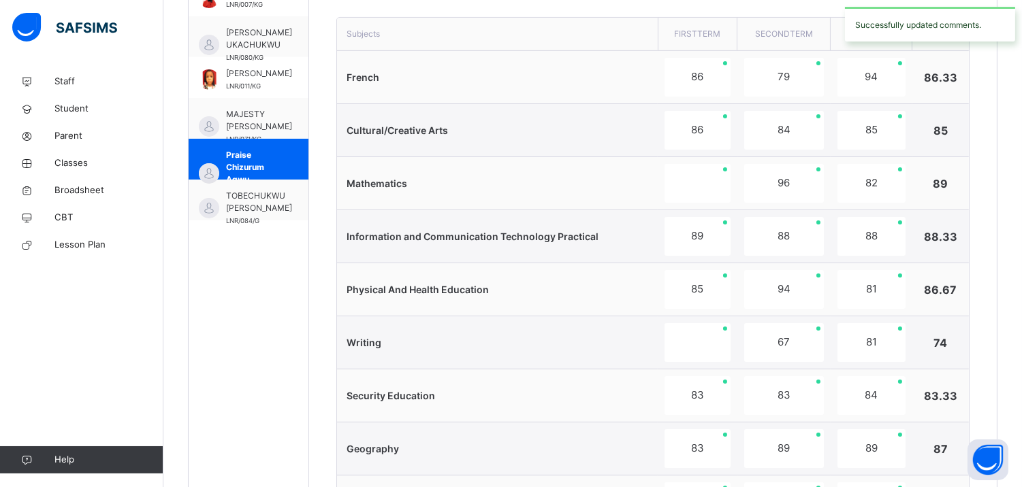
scroll to position [453, 0]
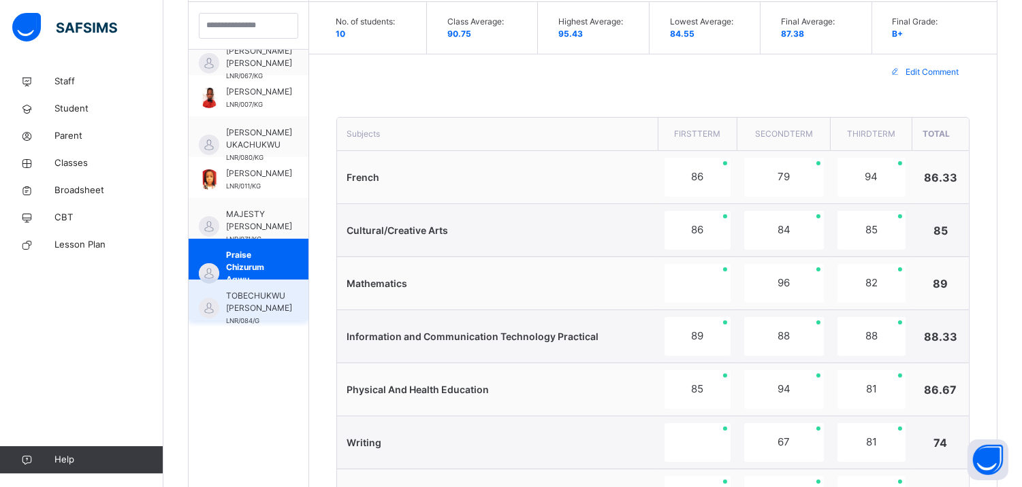
click at [260, 304] on span "TOBECHUKWU JOSHUAH NZEADIBE" at bounding box center [259, 302] width 66 height 25
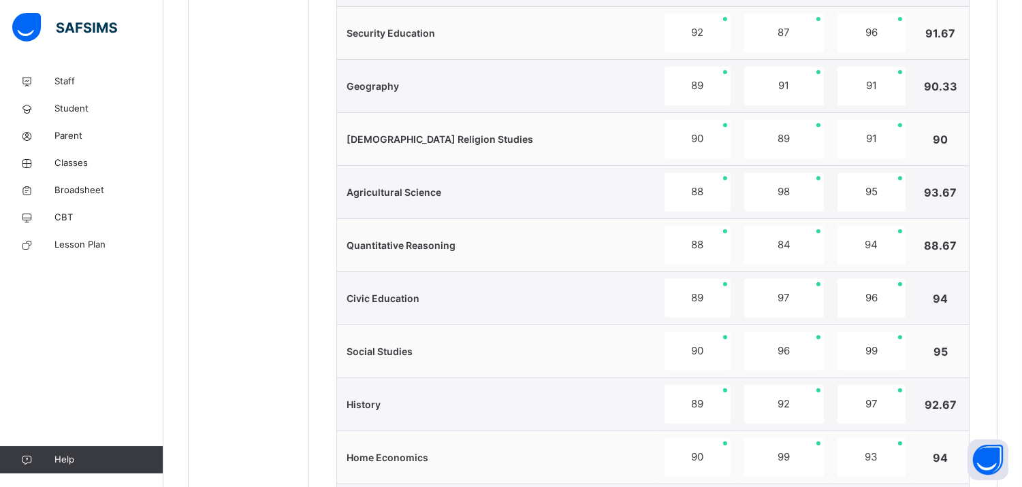
scroll to position [1365, 0]
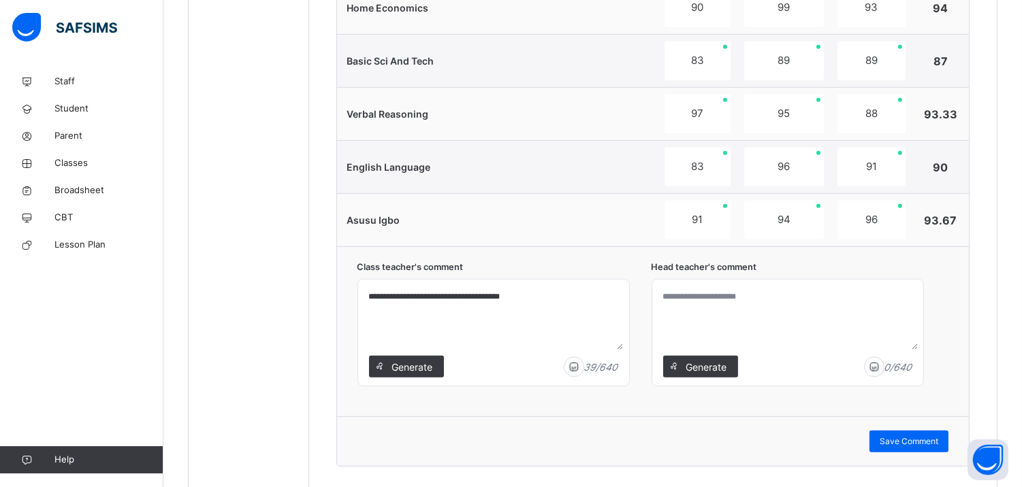
click at [747, 289] on textarea at bounding box center [787, 317] width 260 height 65
paste textarea "**********"
click at [681, 297] on textarea "**********" at bounding box center [787, 317] width 260 height 65
drag, startPoint x: 834, startPoint y: 305, endPoint x: 924, endPoint y: 442, distance: 164.2
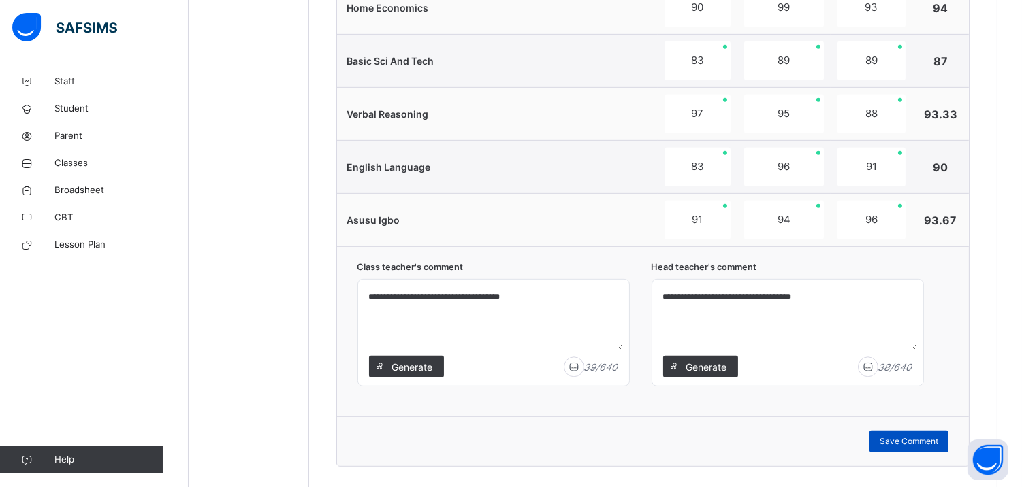
type textarea "**********"
click at [924, 442] on span "Save Comment" at bounding box center [908, 442] width 59 height 12
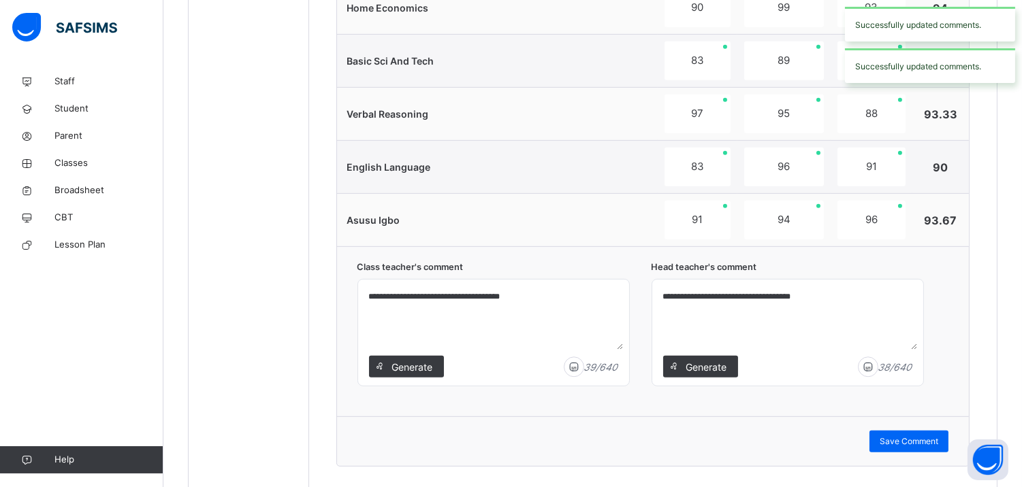
click at [964, 62] on div "Successfully updated comments." at bounding box center [930, 65] width 170 height 35
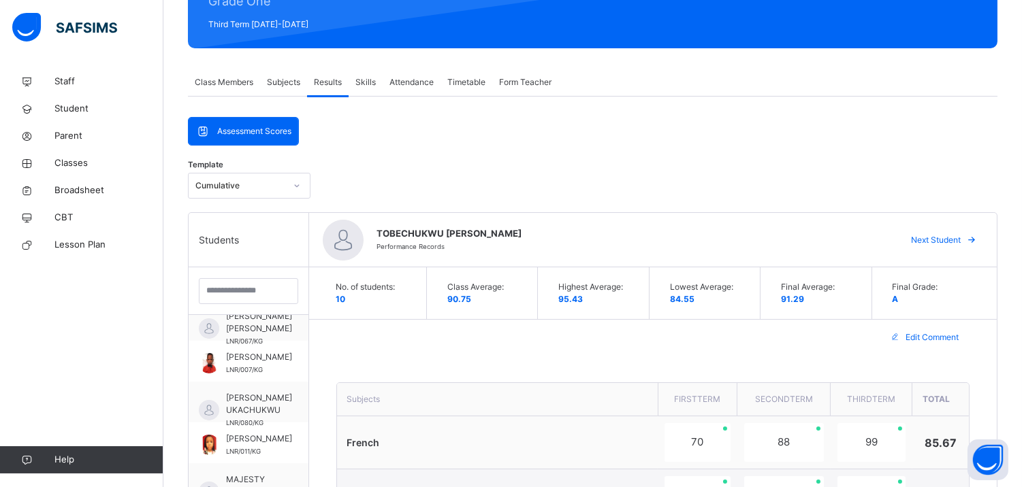
scroll to position [28, 0]
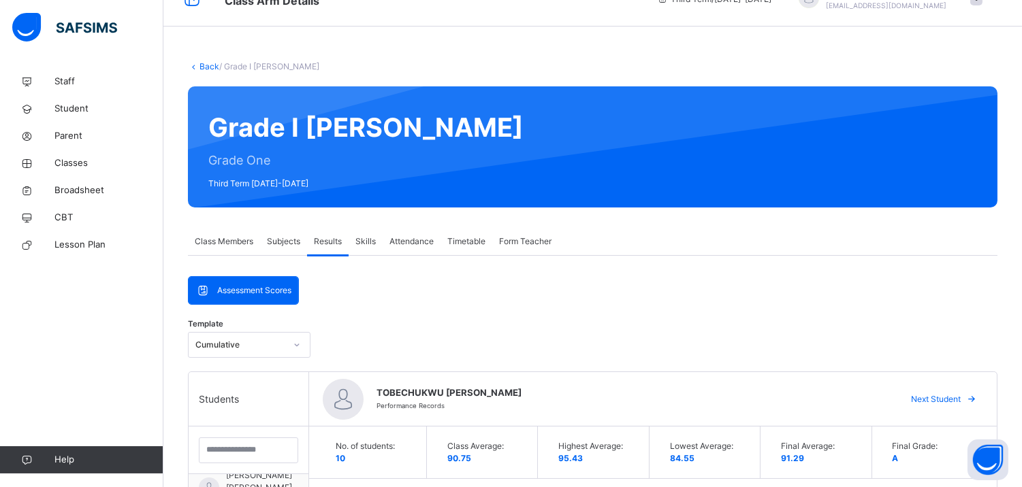
click at [243, 235] on span "Class Members" at bounding box center [224, 241] width 59 height 12
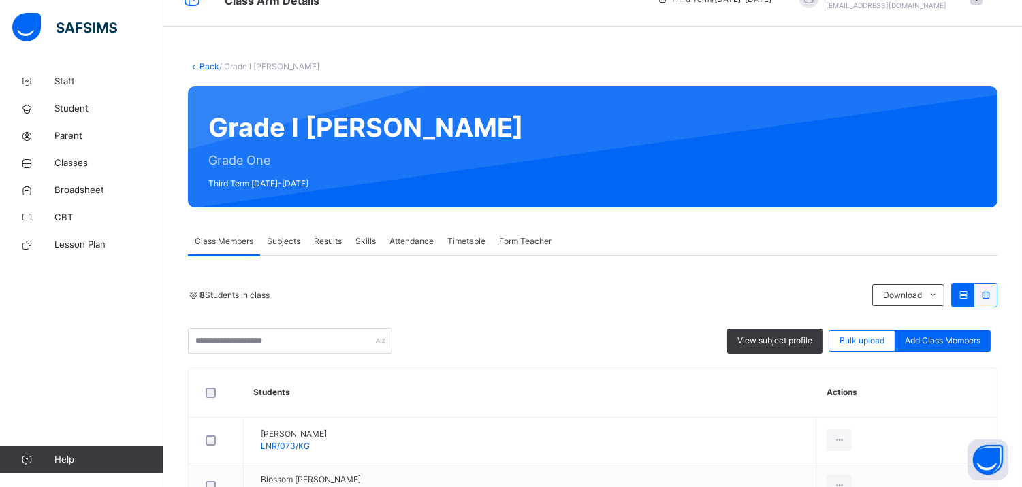
click at [281, 235] on span "Subjects" at bounding box center [283, 241] width 33 height 12
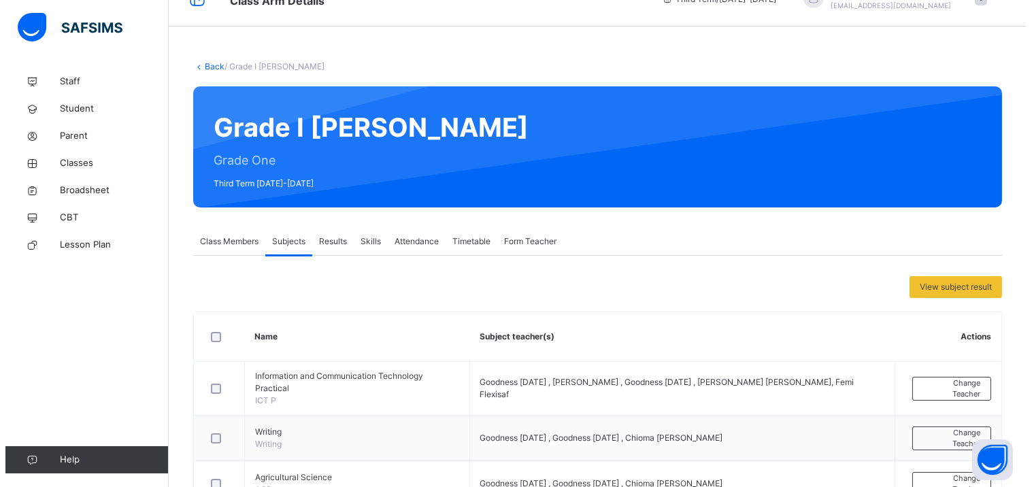
scroll to position [242, 0]
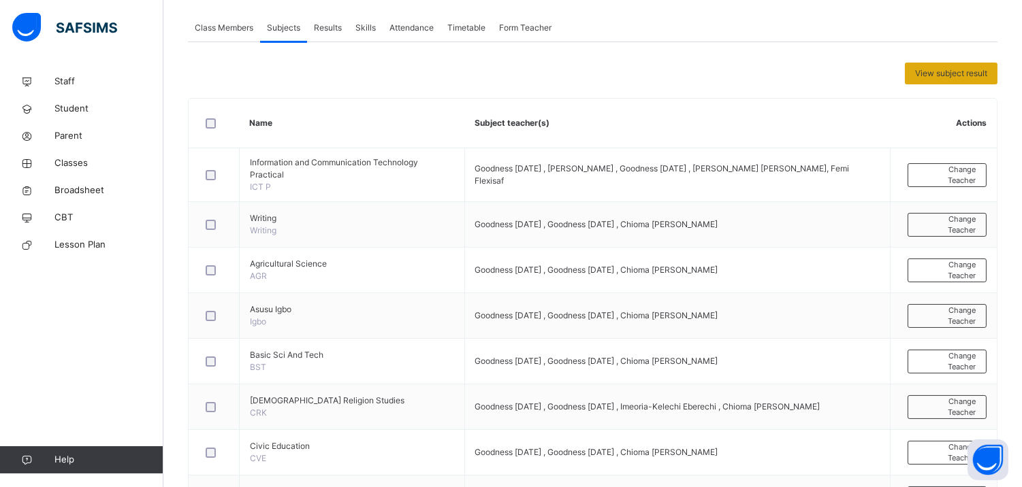
click at [977, 80] on div "View subject result" at bounding box center [950, 74] width 93 height 22
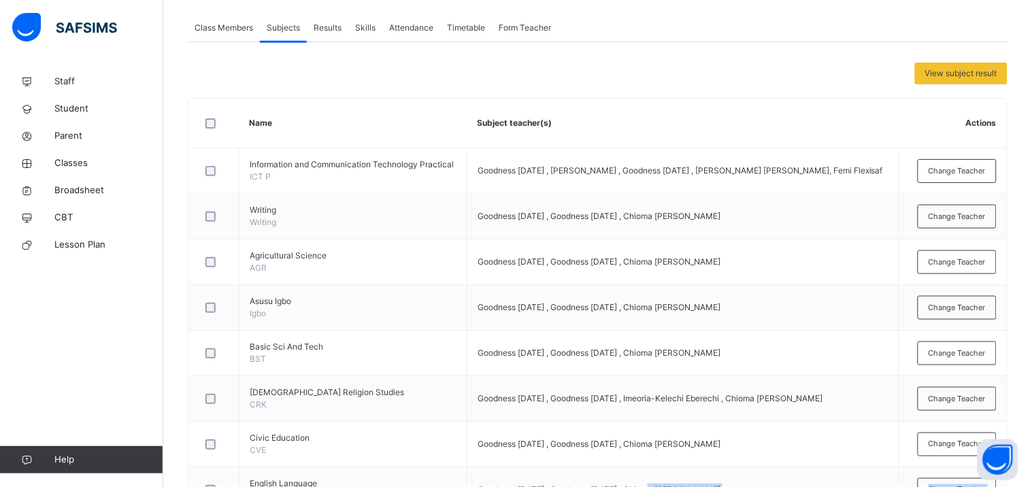
scroll to position [76, 0]
drag, startPoint x: 657, startPoint y: 414, endPoint x: 634, endPoint y: 22, distance: 392.7
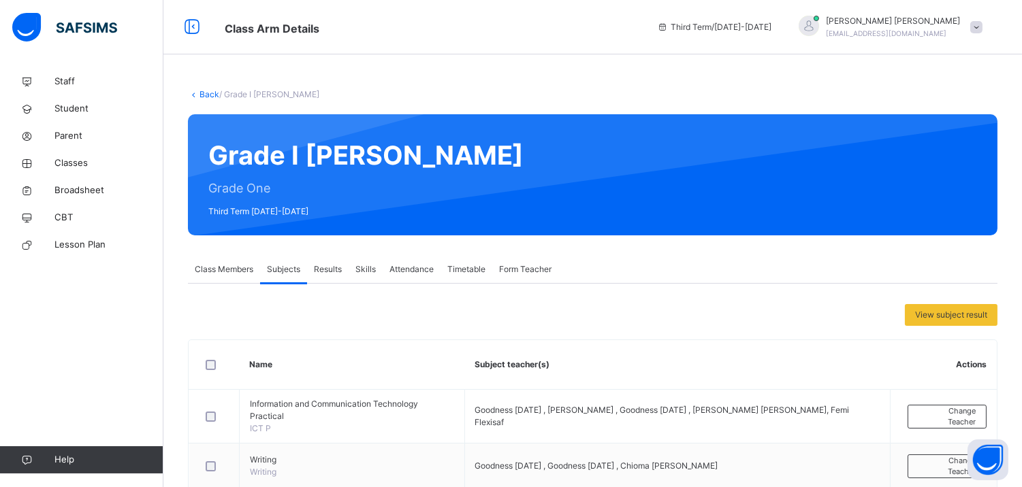
click at [232, 268] on span "Class Members" at bounding box center [224, 269] width 59 height 12
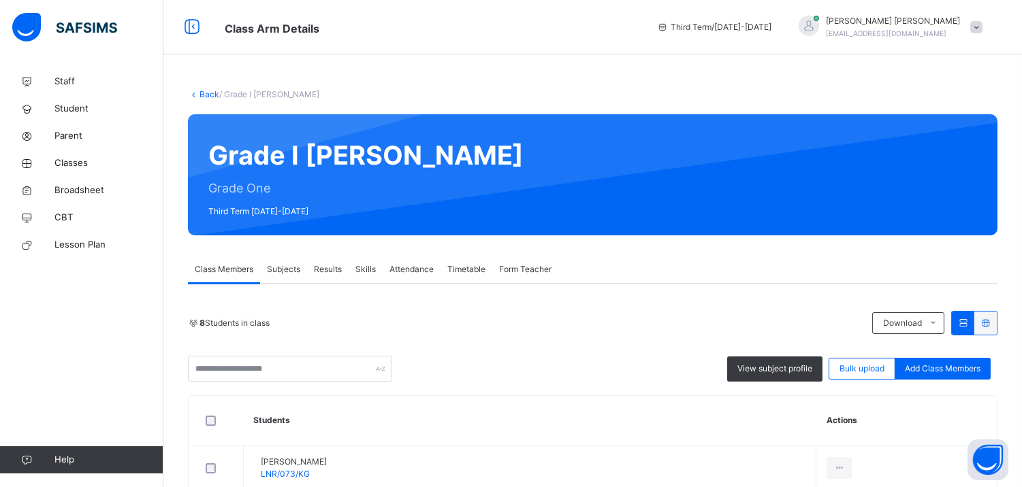
click at [317, 266] on span "Results" at bounding box center [328, 269] width 28 height 12
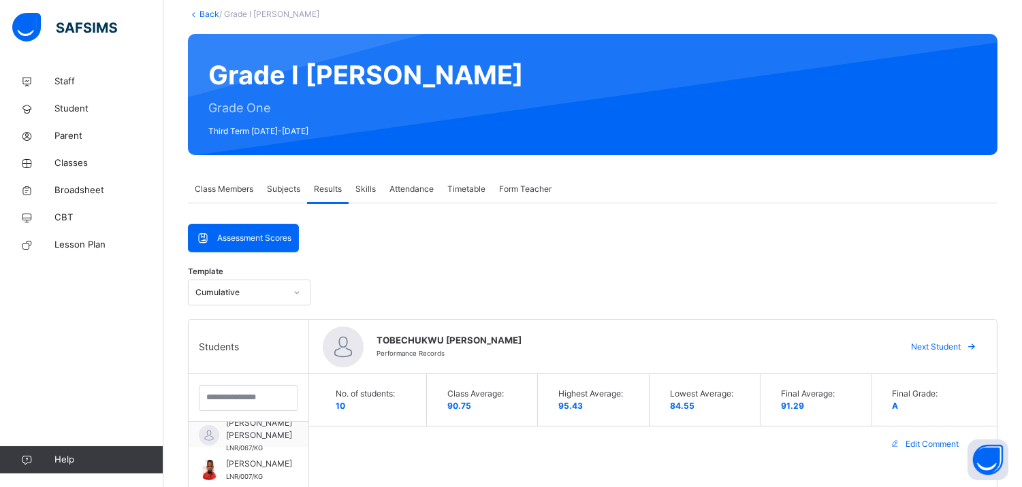
scroll to position [65, 0]
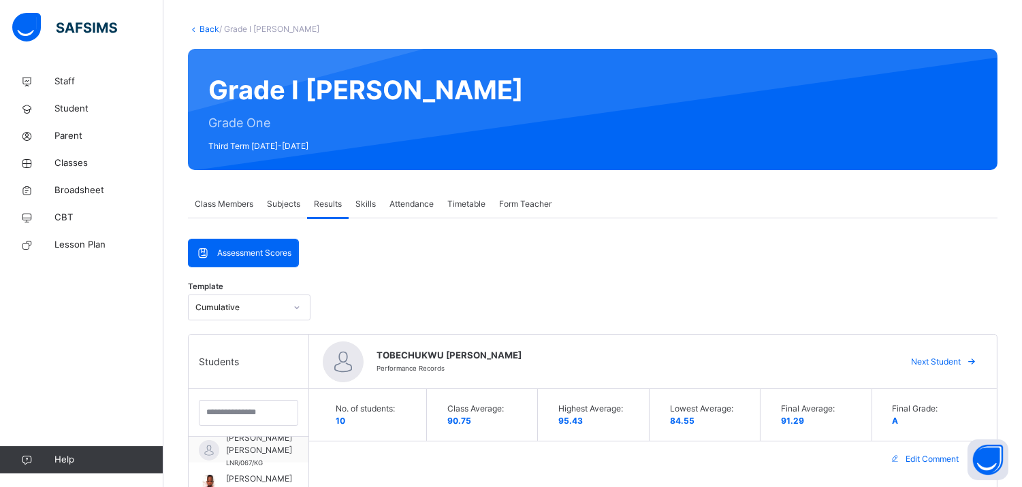
click at [270, 257] on span "Assessment Scores" at bounding box center [254, 253] width 74 height 12
click at [215, 250] on span at bounding box center [206, 253] width 22 height 16
click at [369, 196] on div "Skills" at bounding box center [365, 204] width 34 height 27
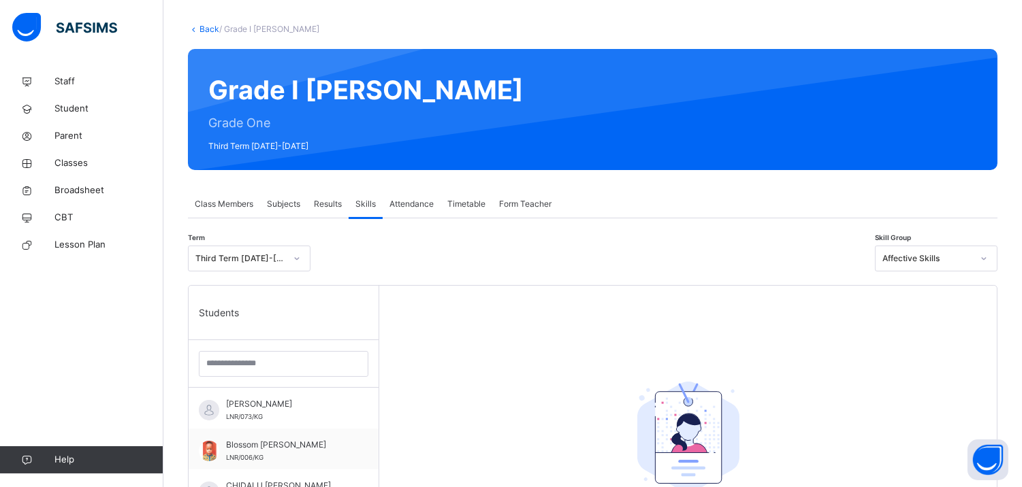
click at [426, 199] on span "Attendance" at bounding box center [411, 204] width 44 height 12
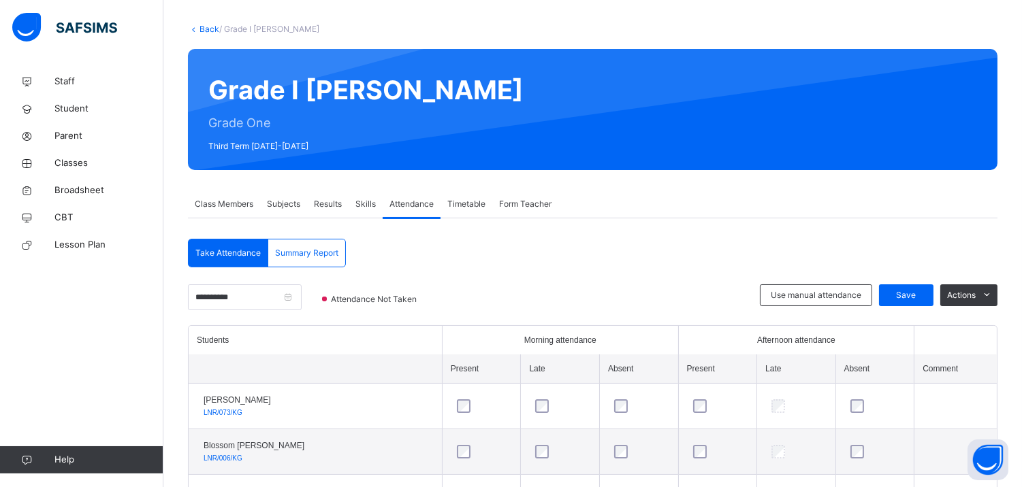
click at [470, 196] on div "Timetable" at bounding box center [466, 204] width 52 height 27
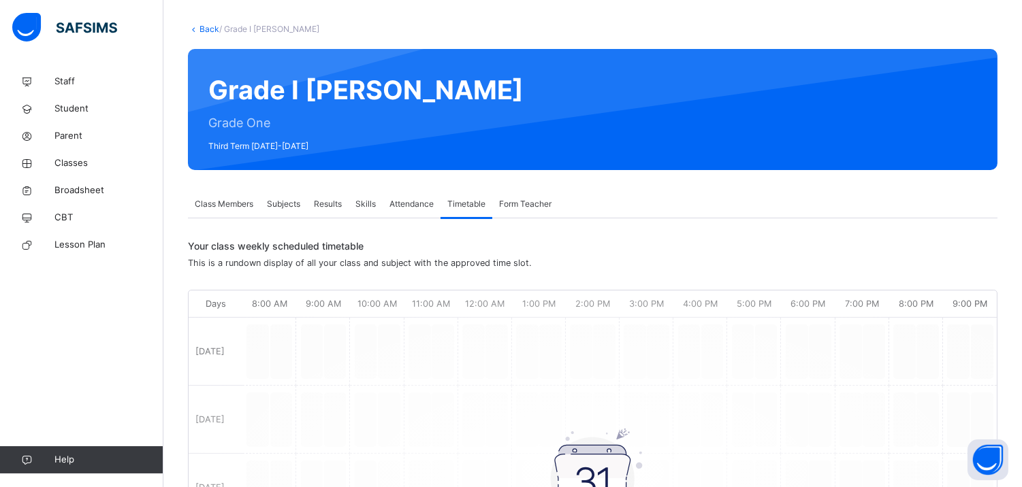
click at [521, 202] on span "Form Teacher" at bounding box center [525, 204] width 52 height 12
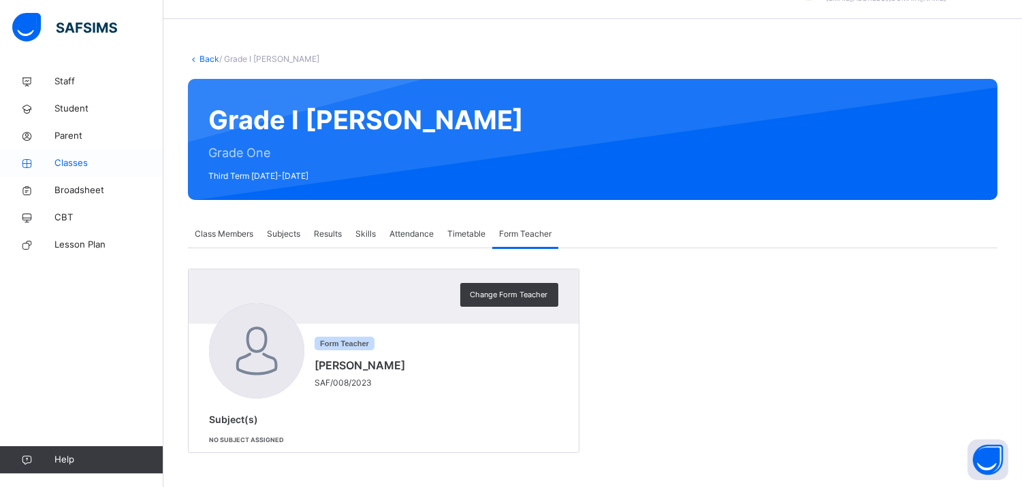
click at [82, 162] on span "Classes" at bounding box center [108, 164] width 109 height 14
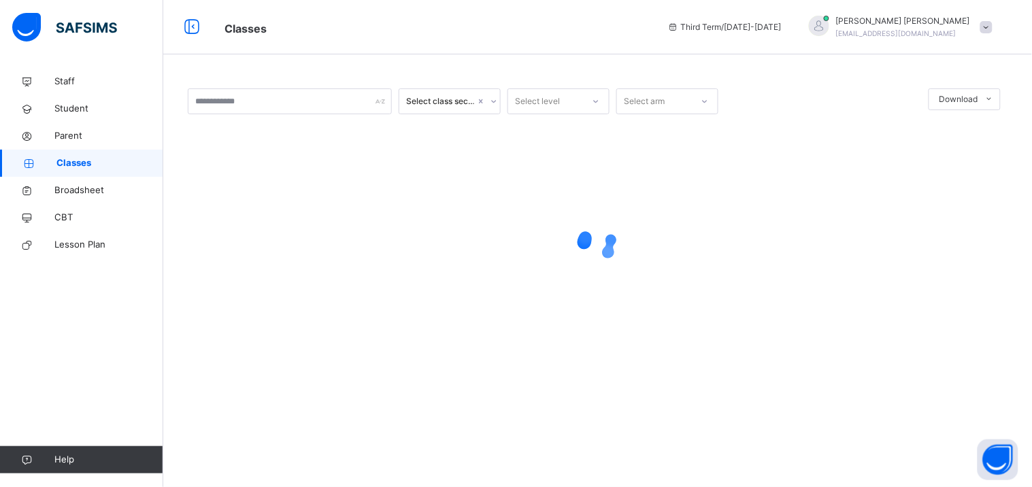
click at [984, 36] on div "Onuoha Jude onuohajoy293@gmail.com" at bounding box center [898, 27] width 204 height 25
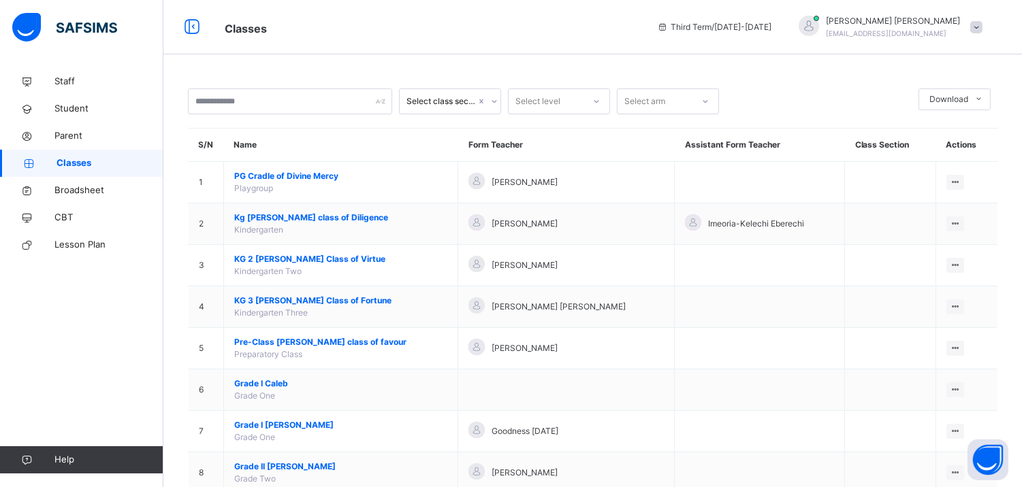
click at [823, 83] on div "Select class section Select level Select arm Download Pdf Report Excel Report S…" at bounding box center [592, 443] width 858 height 751
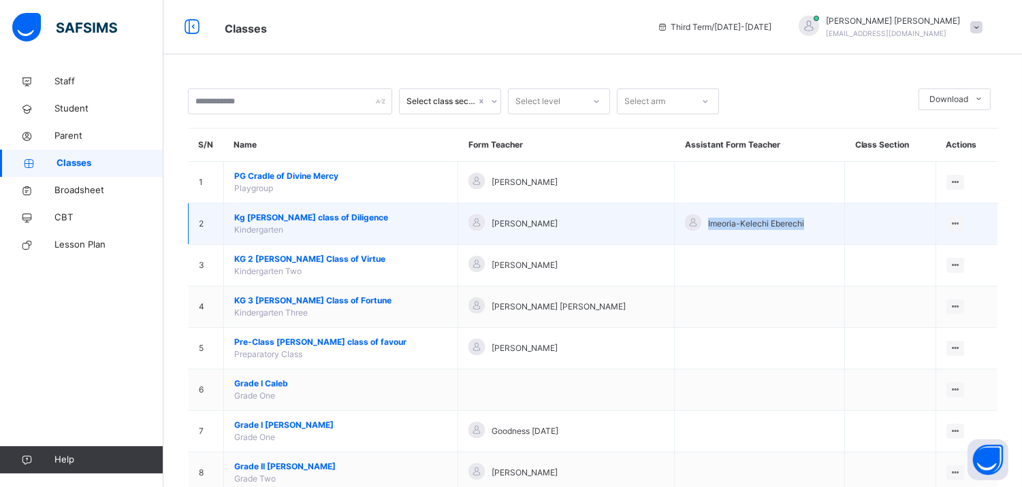
drag, startPoint x: 760, startPoint y: 218, endPoint x: 638, endPoint y: 213, distance: 121.3
click at [674, 213] on td "Imeoria-Kelechi Eberechi" at bounding box center [759, 224] width 170 height 42
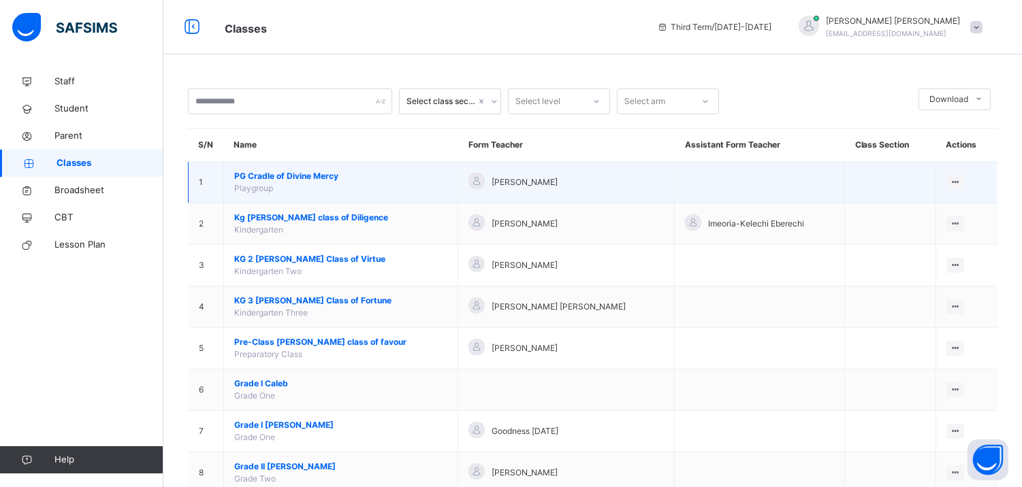
click at [730, 194] on td at bounding box center [759, 183] width 170 height 42
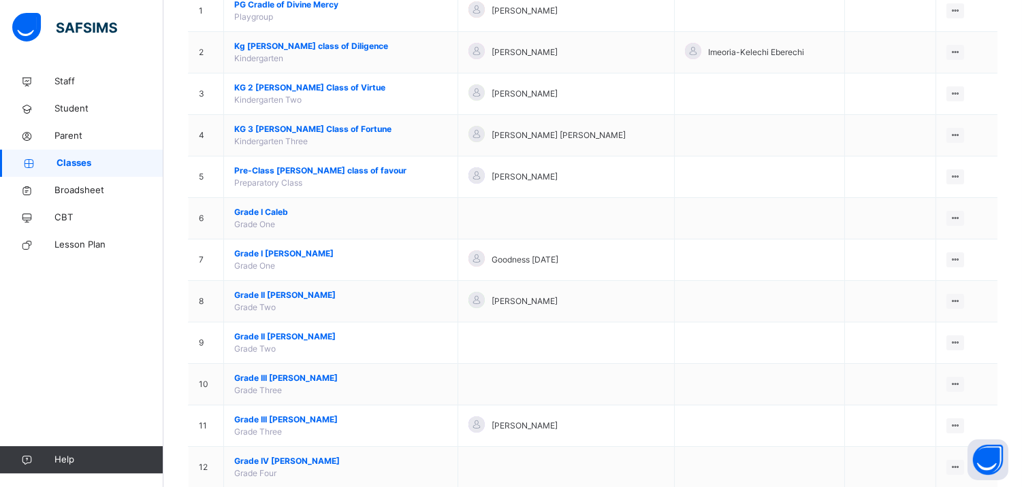
scroll to position [331, 0]
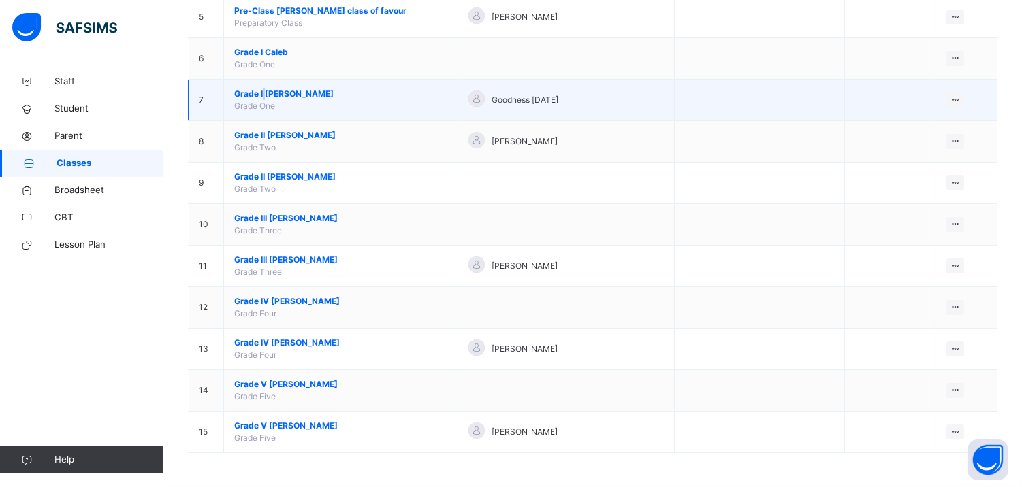
click at [264, 91] on td "Grade I Joshua Grade One" at bounding box center [341, 101] width 234 height 42
click at [264, 91] on span "Grade I Joshua" at bounding box center [340, 94] width 213 height 12
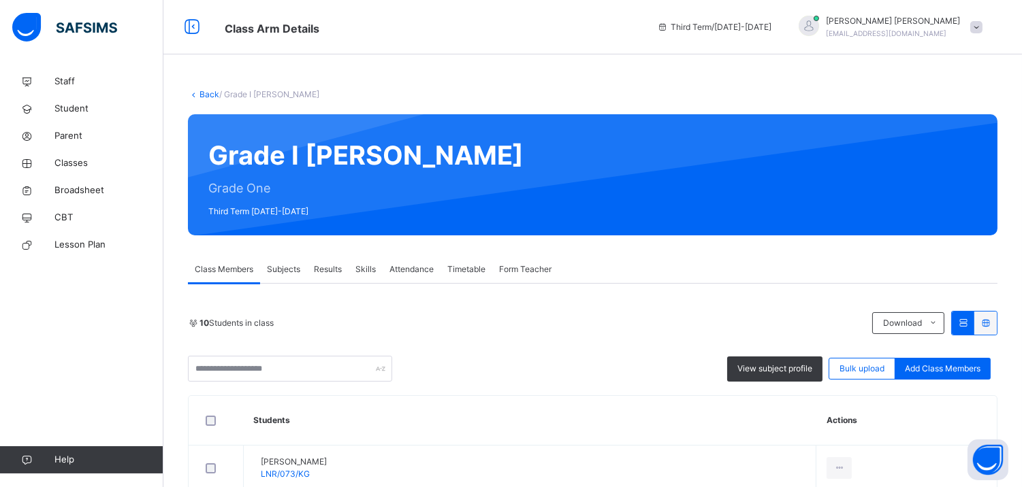
click at [513, 270] on span "Form Teacher" at bounding box center [525, 269] width 52 height 12
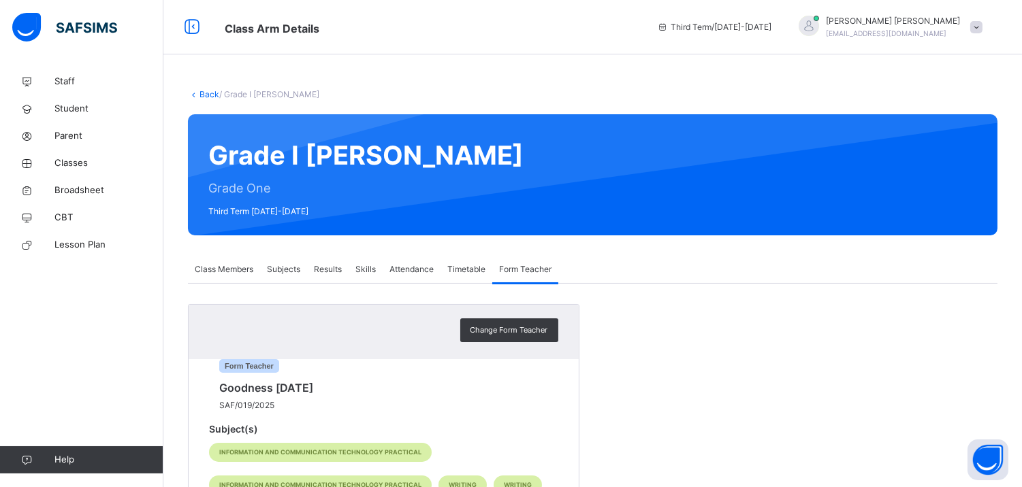
click at [342, 263] on span "Results" at bounding box center [328, 269] width 28 height 12
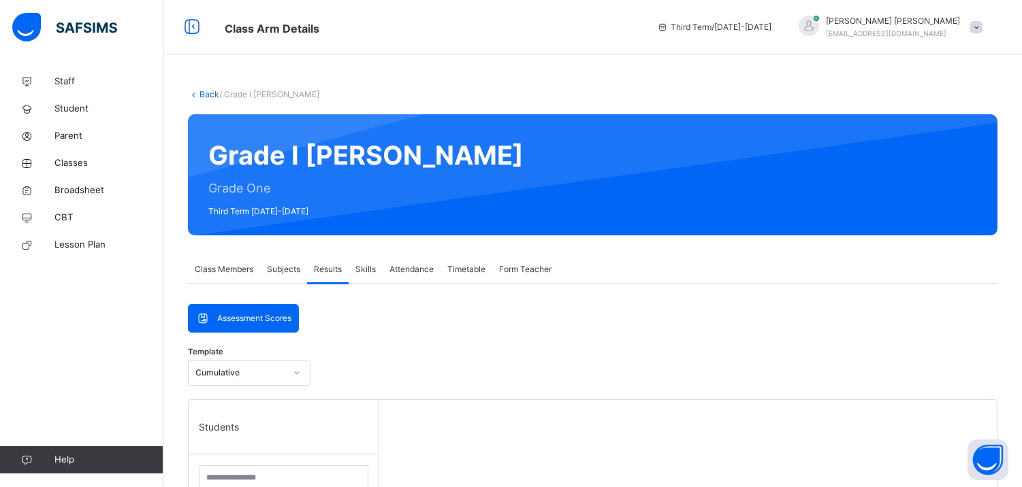
click at [375, 263] on span "Skills" at bounding box center [365, 269] width 20 height 12
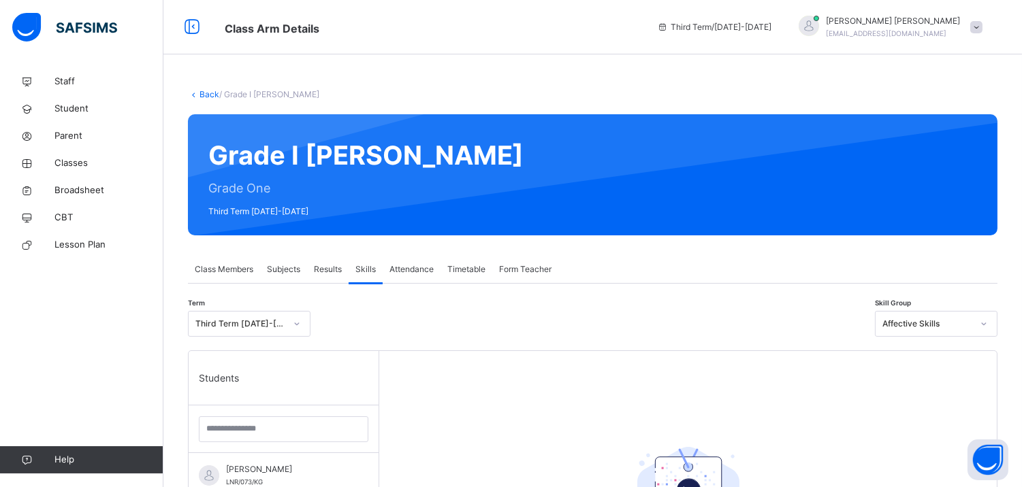
click at [427, 267] on span "Attendance" at bounding box center [411, 269] width 44 height 12
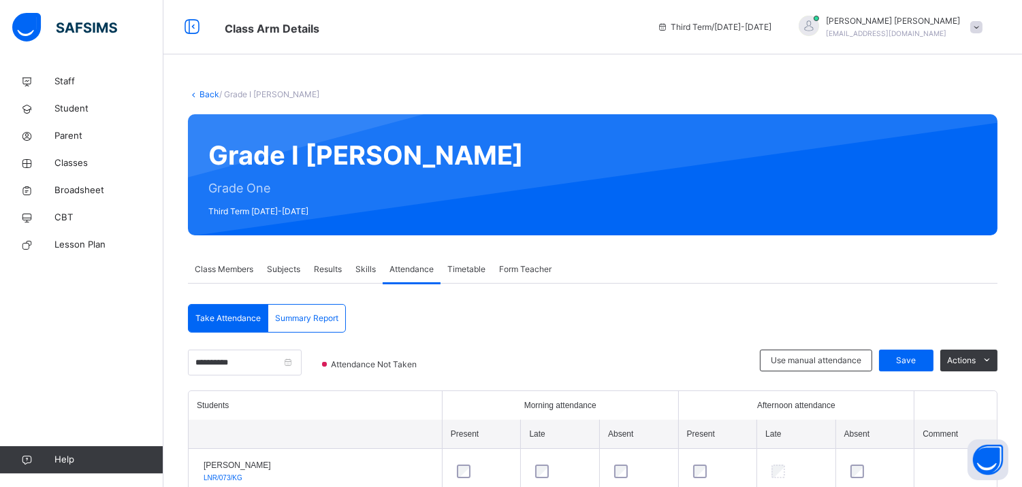
click at [521, 260] on div "Form Teacher" at bounding box center [525, 269] width 66 height 27
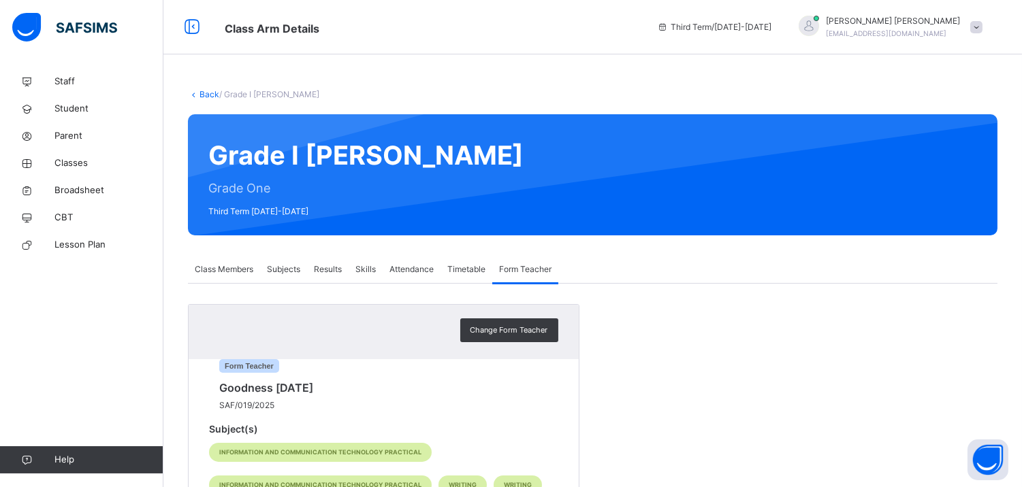
click at [457, 268] on span "Timetable" at bounding box center [466, 269] width 38 height 12
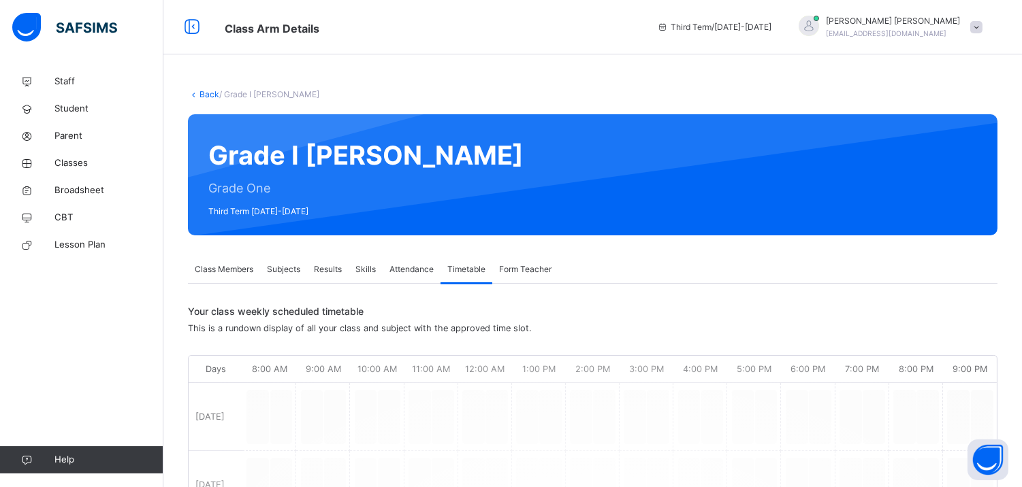
click at [408, 263] on span "Attendance" at bounding box center [411, 269] width 44 height 12
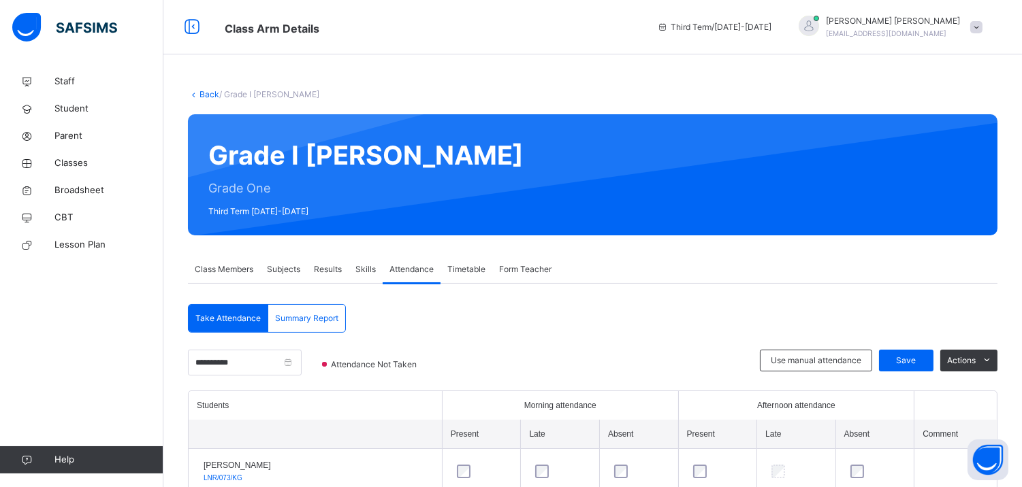
click at [356, 256] on div "Skills" at bounding box center [365, 269] width 34 height 27
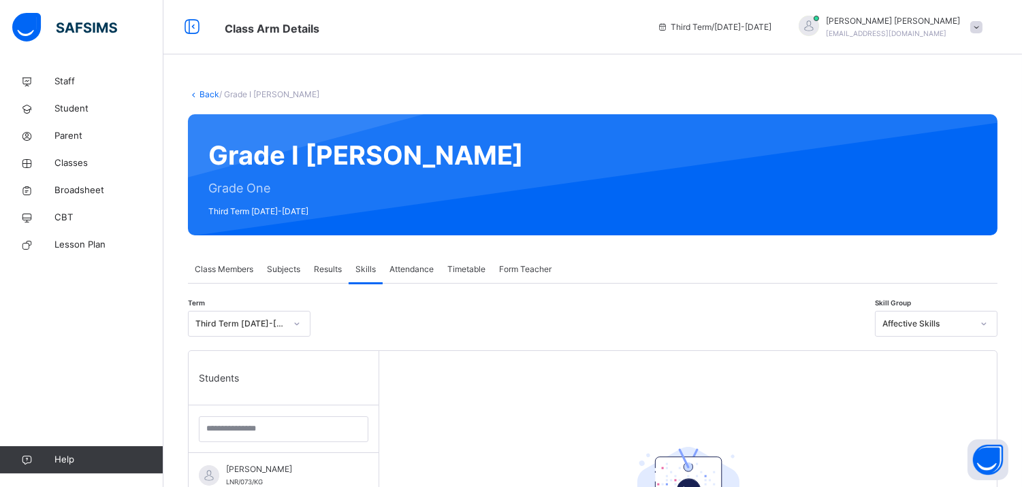
click at [316, 257] on div "Results" at bounding box center [328, 269] width 42 height 27
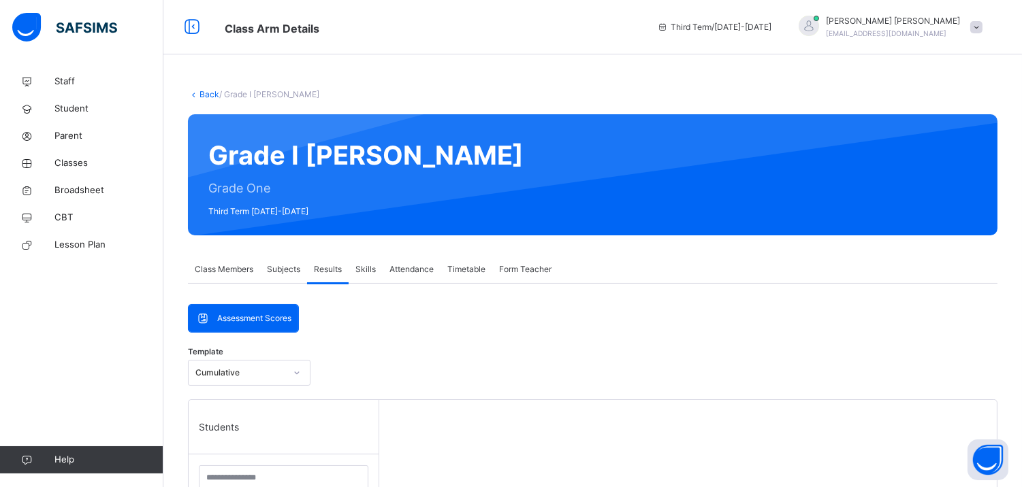
click at [274, 262] on div "Subjects" at bounding box center [283, 269] width 47 height 27
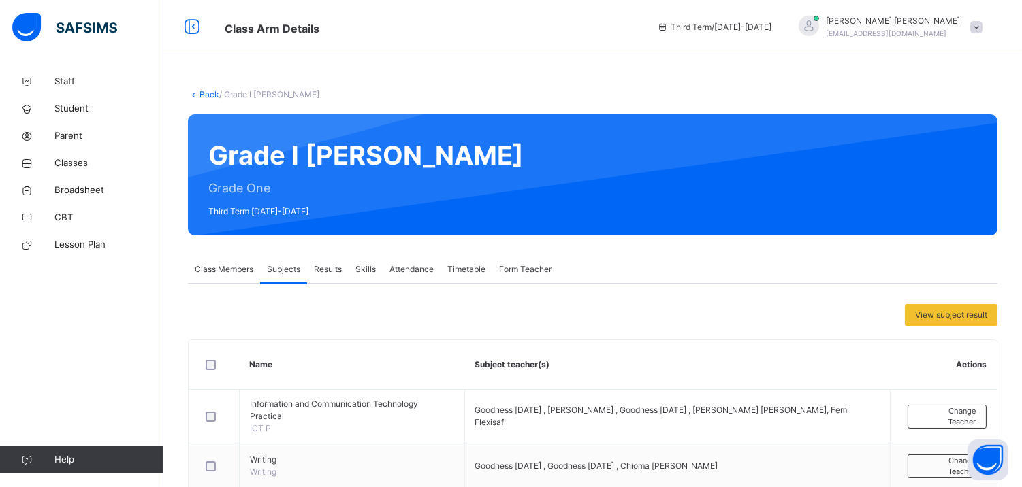
click at [233, 260] on div "Class Members" at bounding box center [224, 269] width 72 height 27
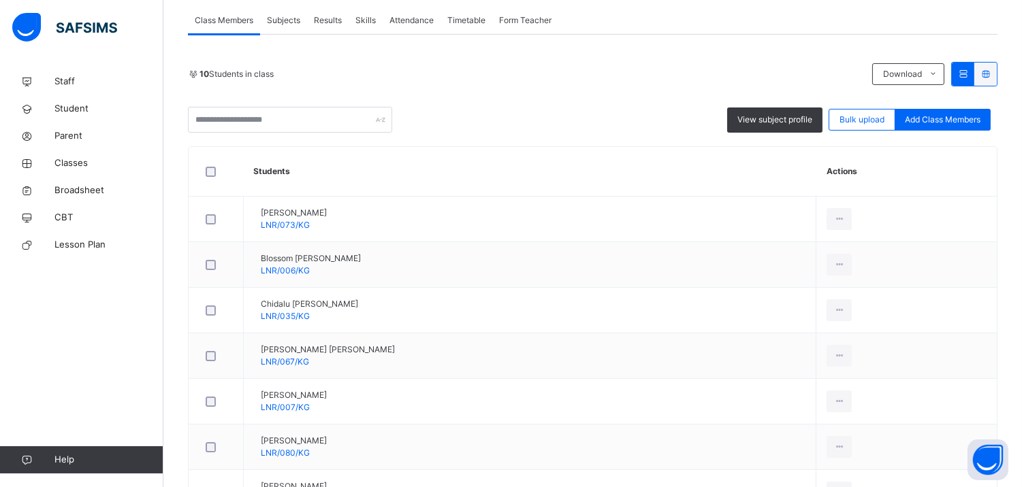
scroll to position [172, 0]
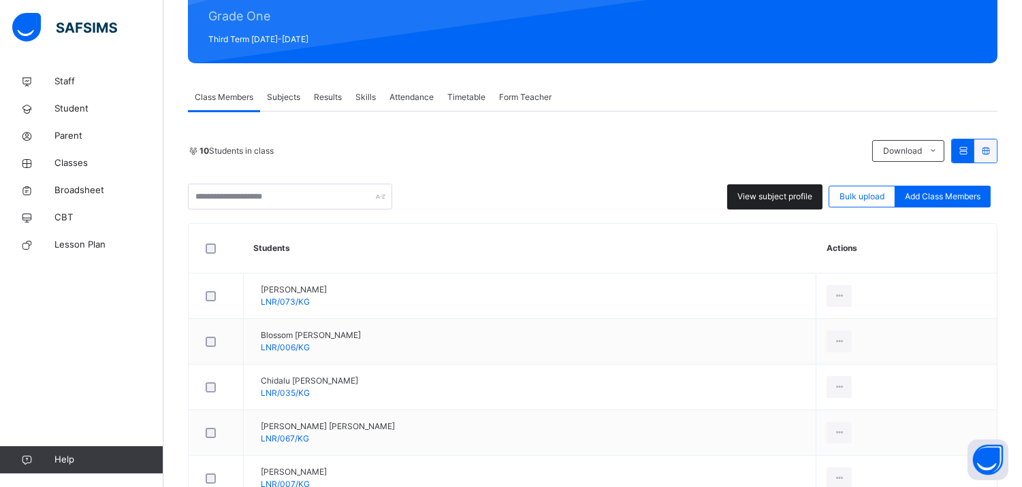
click at [800, 197] on span "View subject profile" at bounding box center [774, 197] width 75 height 12
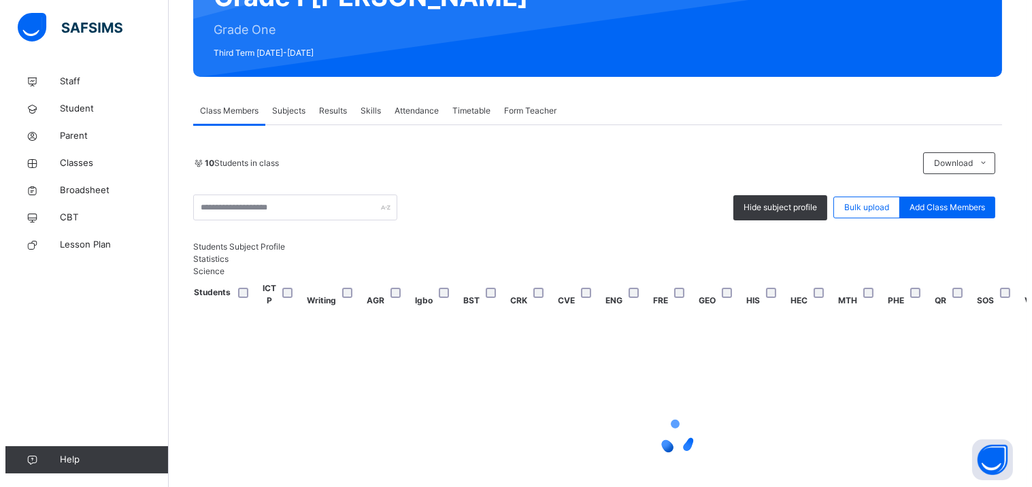
scroll to position [150, 0]
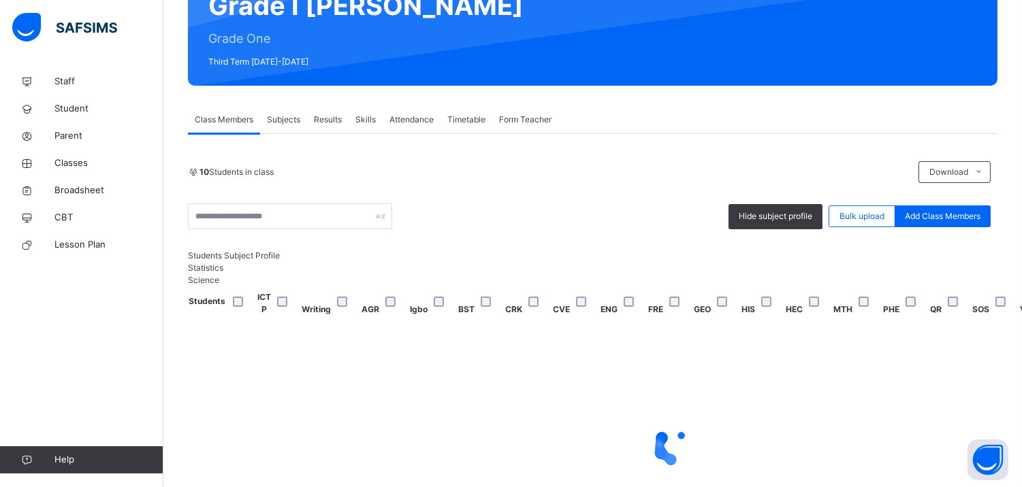
click at [836, 209] on div "Hide subject profile Bulk upload Add Class Members" at bounding box center [592, 216] width 809 height 26
click at [788, 211] on span "Hide subject profile" at bounding box center [775, 216] width 74 height 12
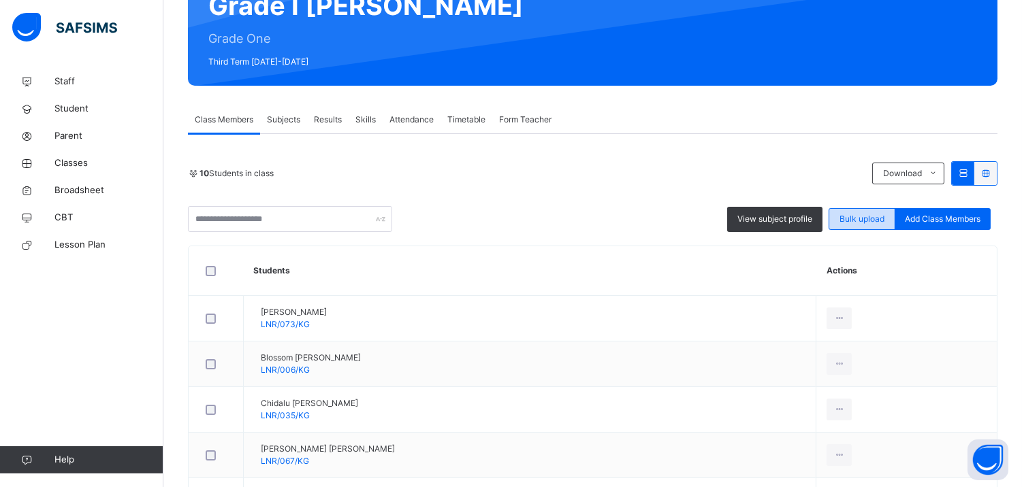
click at [865, 221] on span "Bulk upload" at bounding box center [861, 219] width 45 height 12
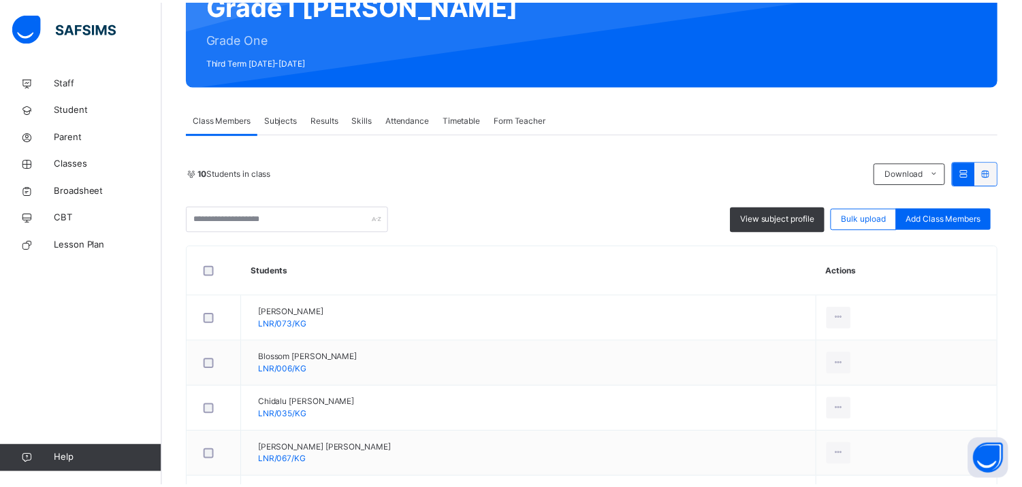
scroll to position [263, 0]
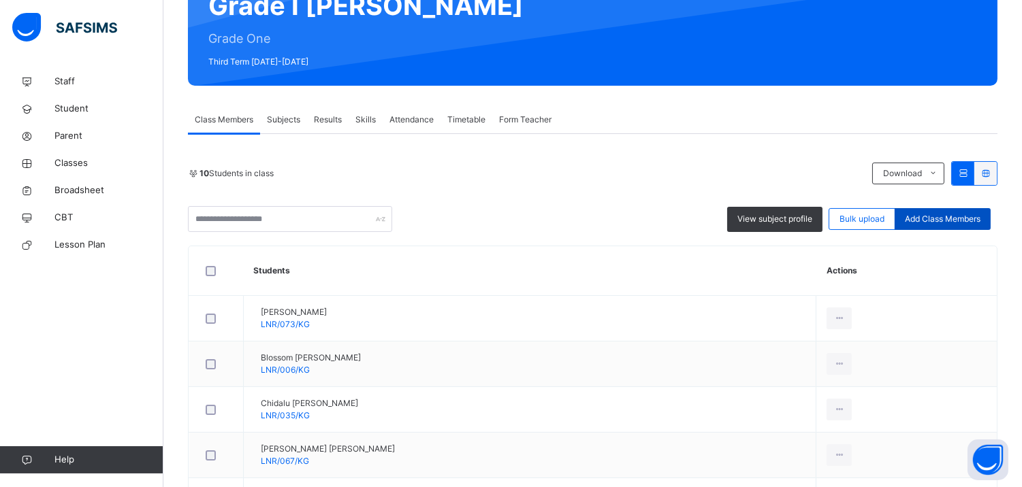
click at [956, 223] on span "Add Class Members" at bounding box center [942, 219] width 76 height 12
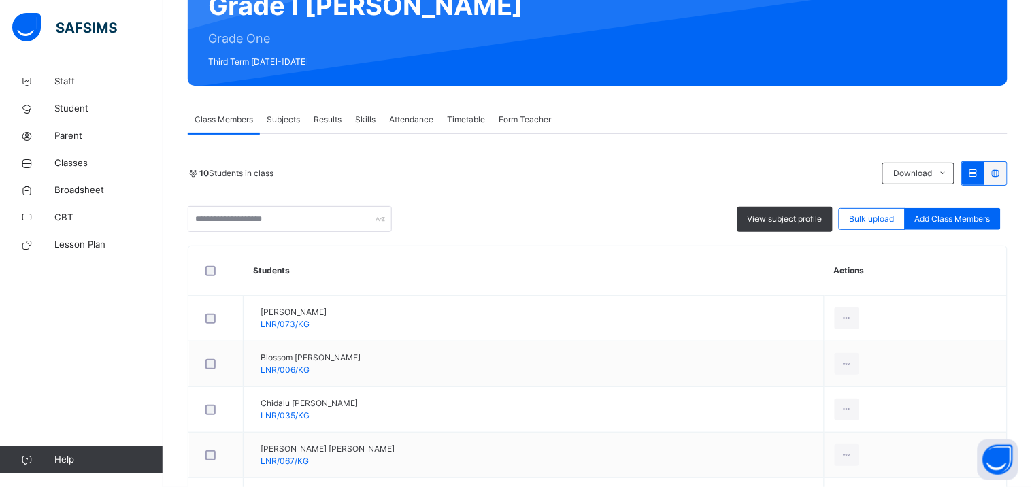
type input "*****"
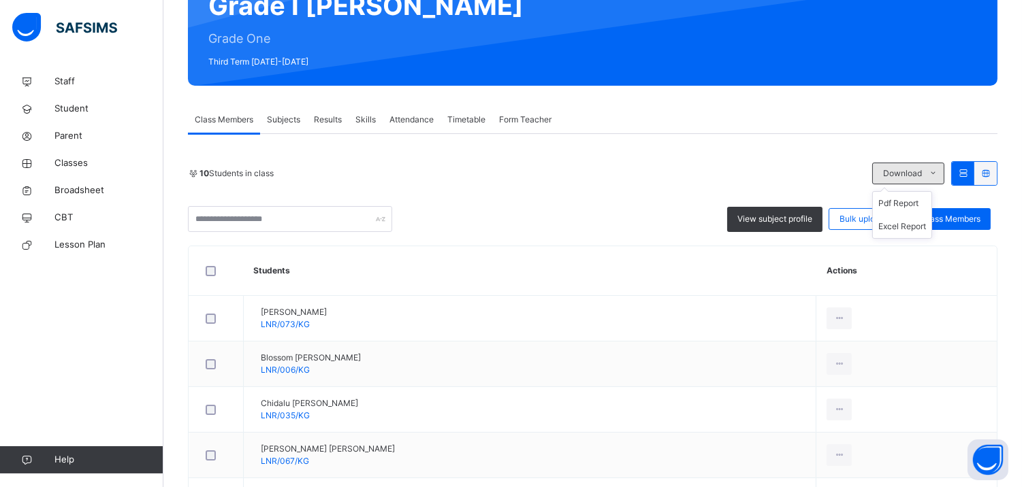
click at [938, 169] on icon at bounding box center [933, 173] width 10 height 11
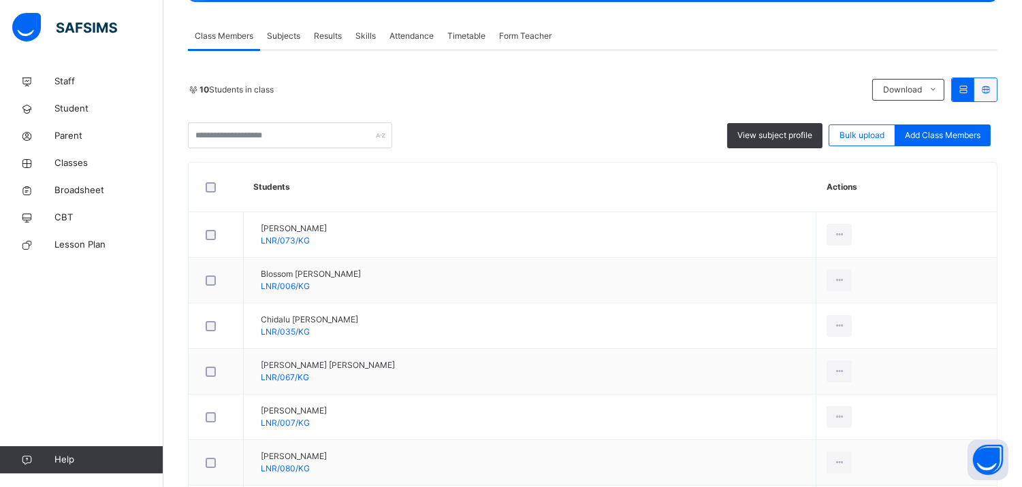
scroll to position [240, 0]
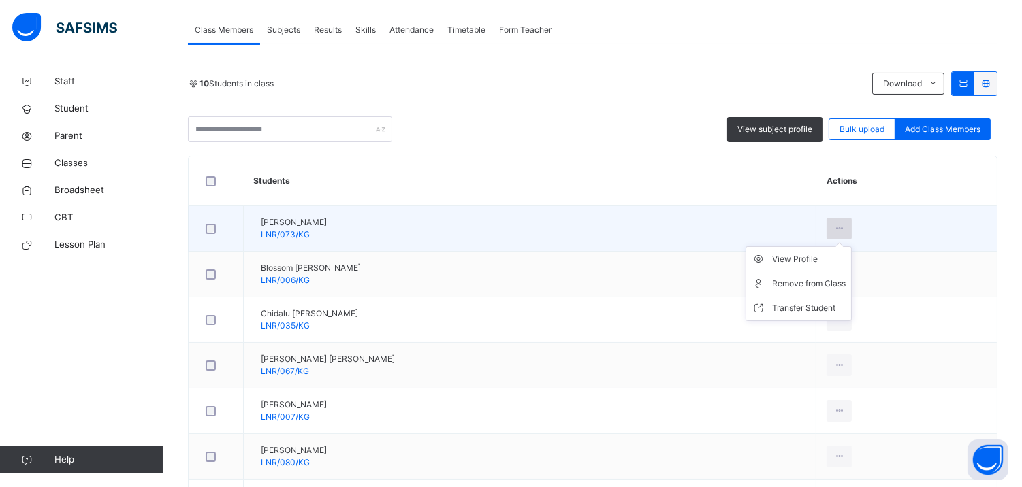
click at [843, 227] on div at bounding box center [838, 229] width 25 height 22
click at [838, 260] on div "View Profile" at bounding box center [809, 259] width 74 height 14
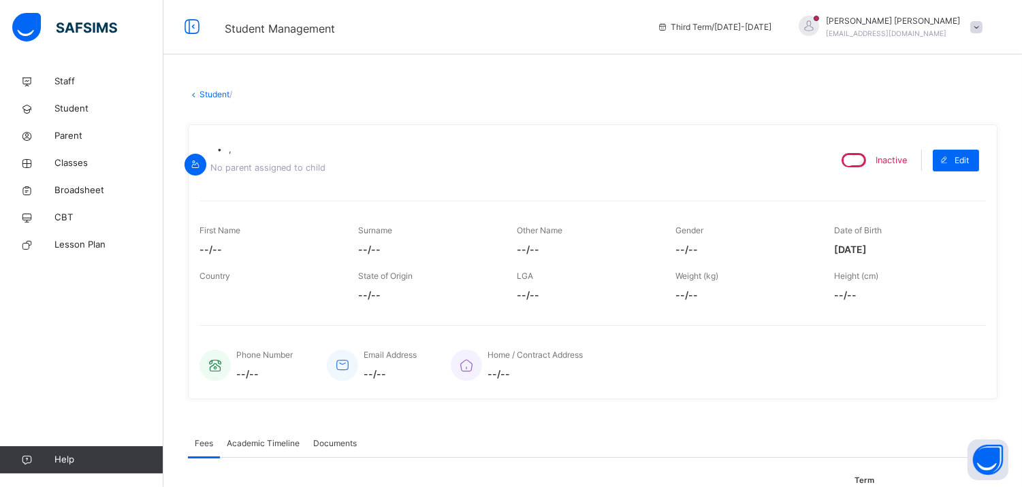
click at [610, 104] on div "× Delete Document This action would delete the document with name: from the sys…" at bounding box center [592, 315] width 858 height 494
click at [664, 169] on div "• , No parent assigned to child" at bounding box center [508, 160] width 618 height 48
click at [684, 104] on div "× Delete Document This action would delete the document with name: from the sys…" at bounding box center [592, 315] width 858 height 494
click at [611, 113] on div "× Delete Document This action would delete the document with name: from the sys…" at bounding box center [592, 315] width 858 height 494
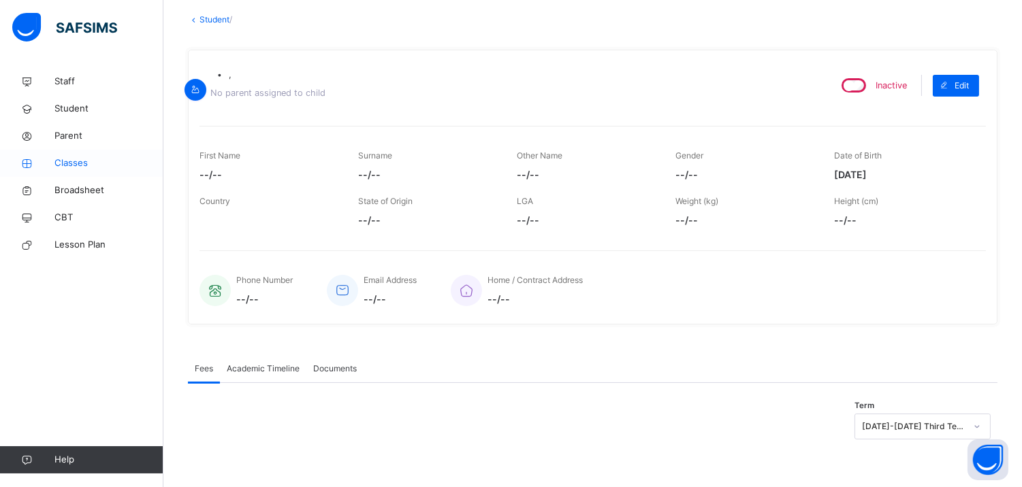
click at [80, 161] on span "Classes" at bounding box center [108, 164] width 109 height 14
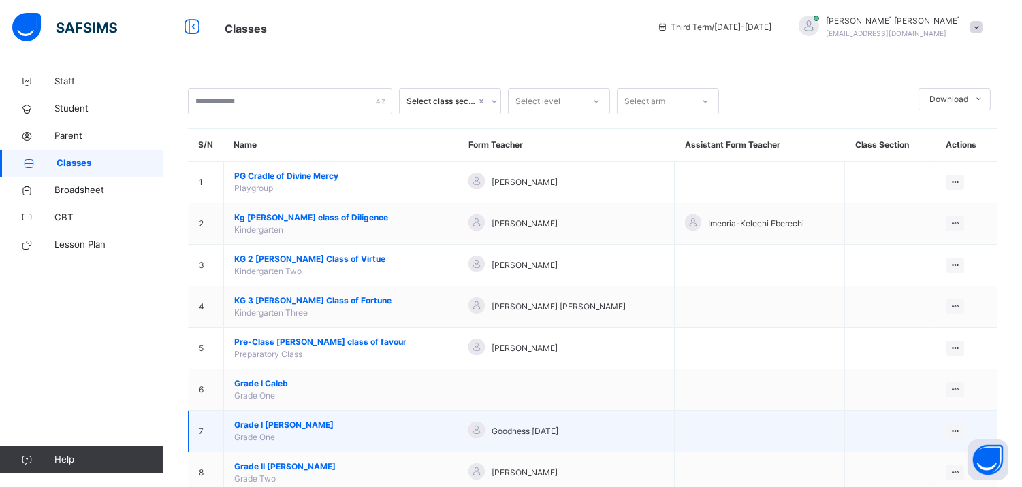
click at [274, 423] on span "Grade I Joshua" at bounding box center [340, 425] width 213 height 12
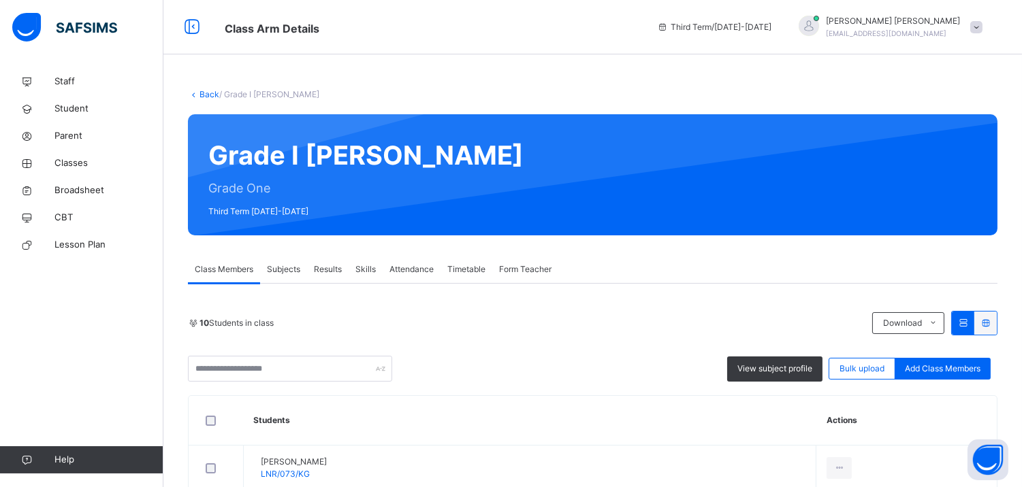
click at [540, 266] on span "Form Teacher" at bounding box center [525, 269] width 52 height 12
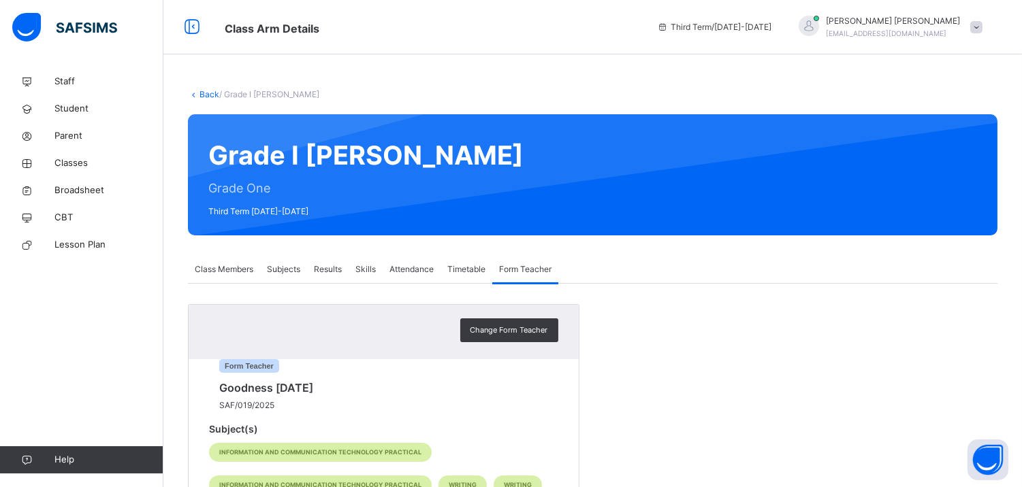
click at [245, 261] on div "Class Members" at bounding box center [224, 269] width 72 height 27
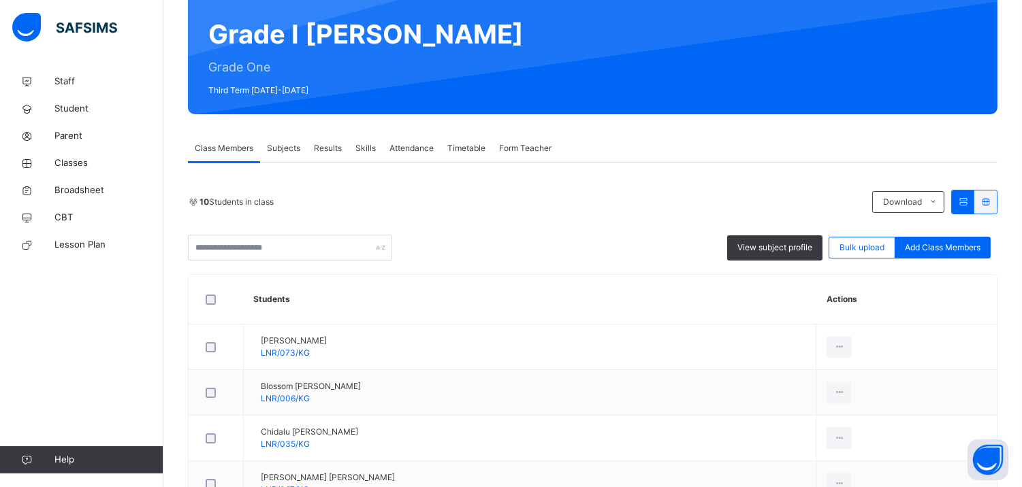
scroll to position [133, 0]
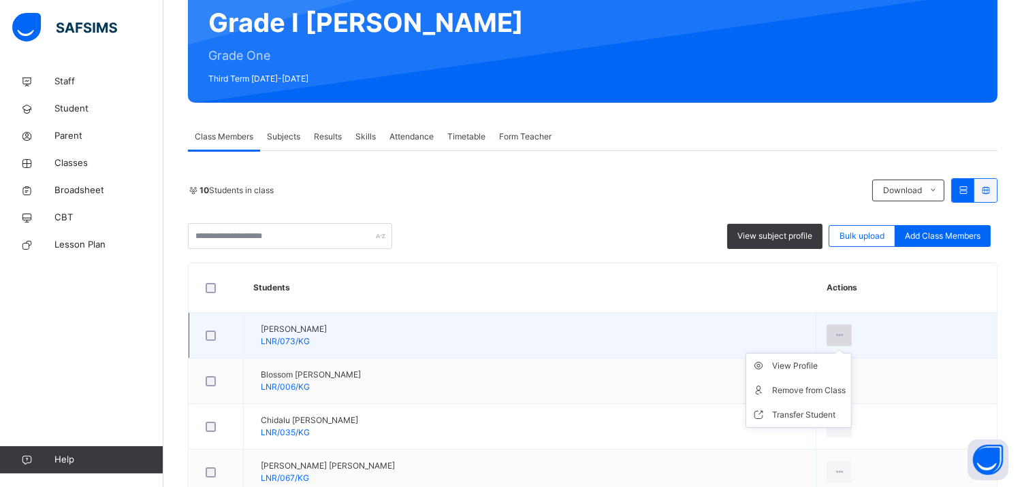
click at [845, 329] on icon at bounding box center [839, 335] width 12 height 12
click at [804, 370] on div "View Profile" at bounding box center [809, 366] width 74 height 14
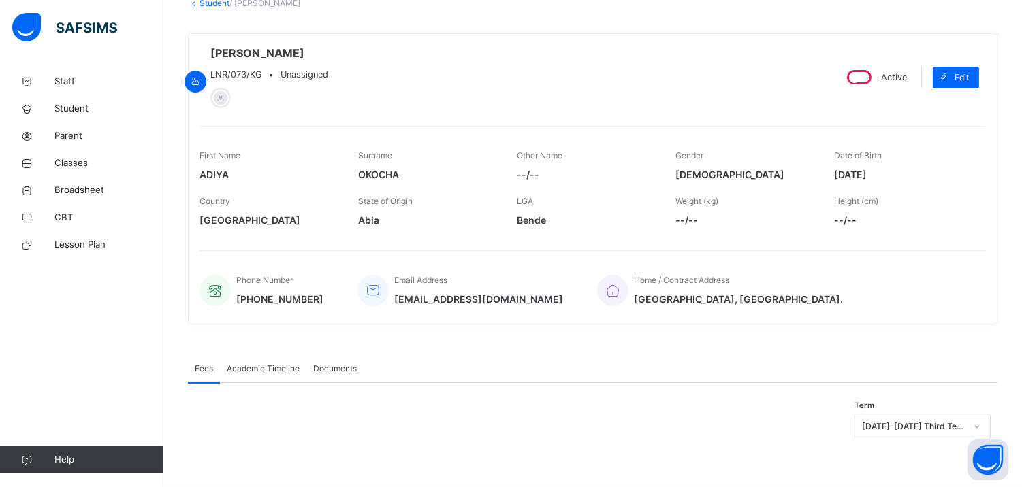
scroll to position [91, 0]
click at [287, 358] on div "Academic Timeline" at bounding box center [263, 368] width 86 height 27
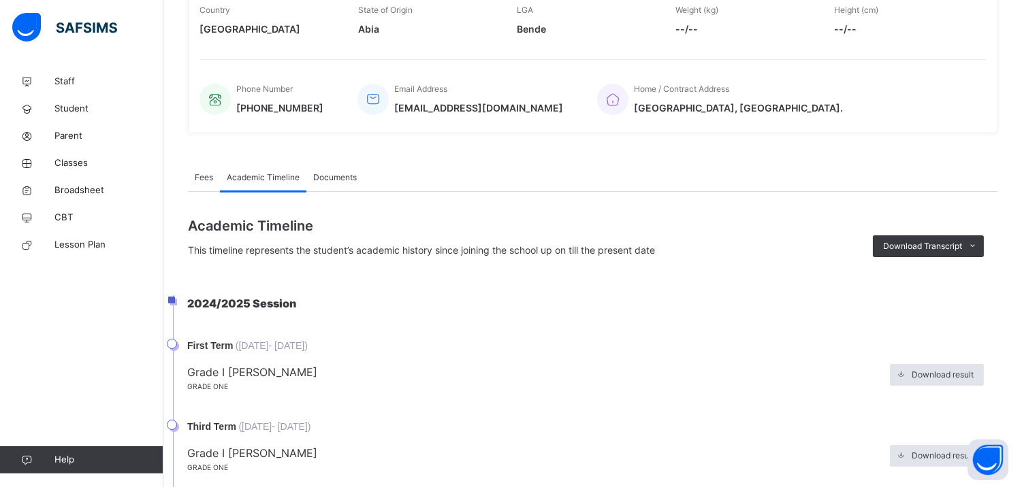
scroll to position [391, 0]
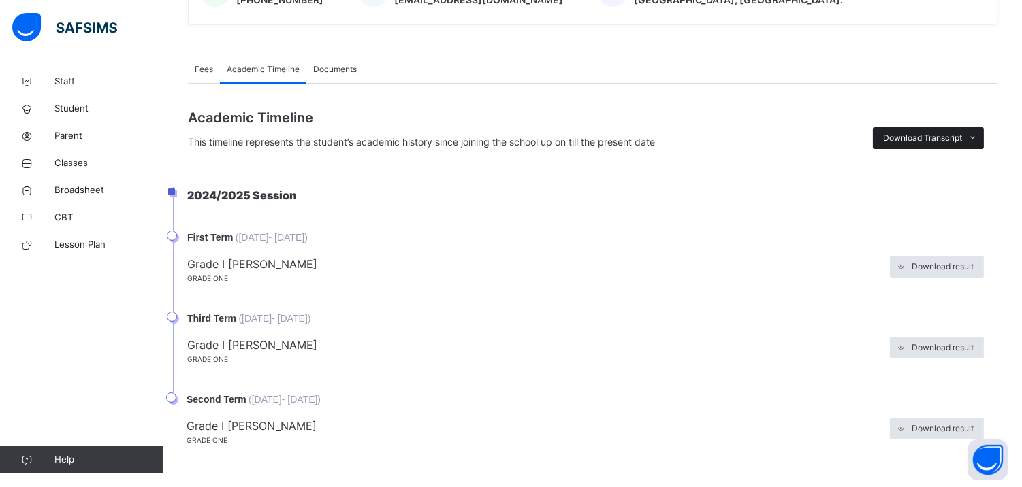
click at [962, 137] on span "Download Transcript" at bounding box center [922, 138] width 79 height 12
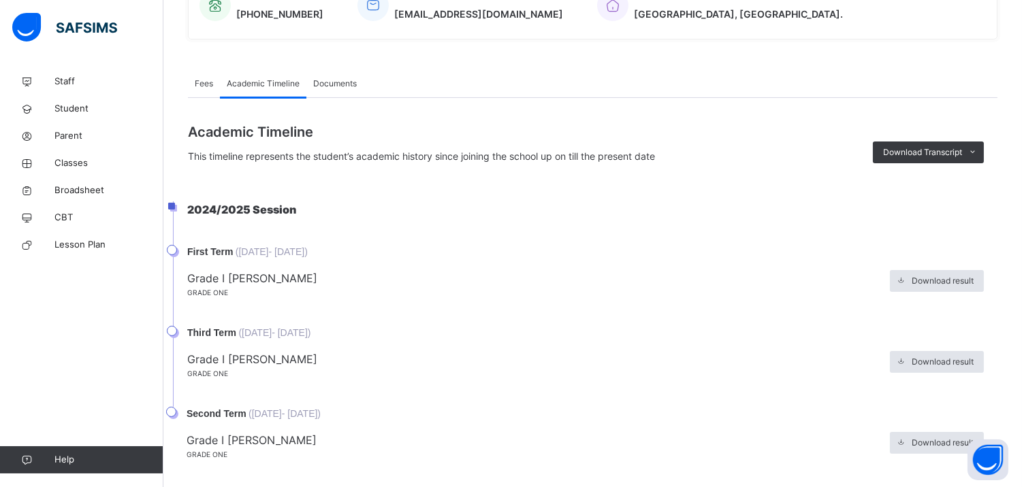
scroll to position [373, 0]
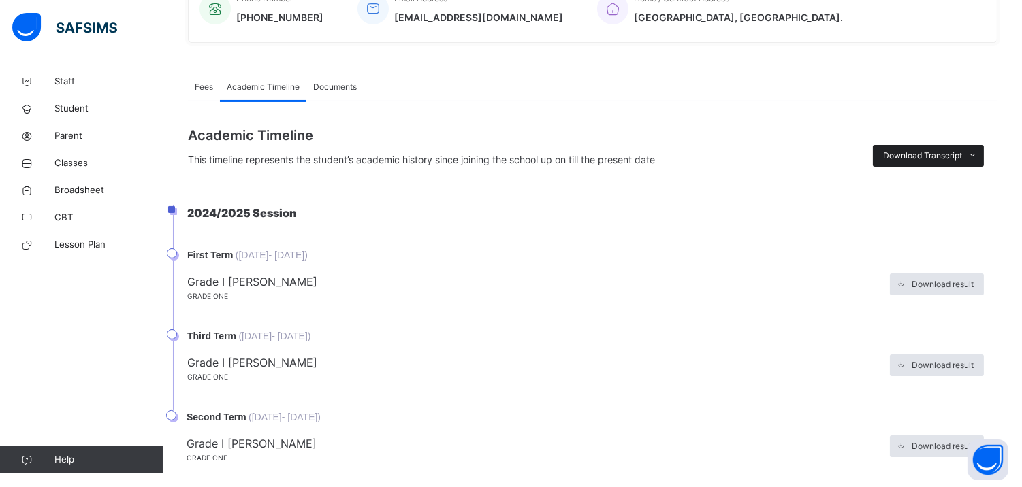
click at [976, 150] on span at bounding box center [973, 156] width 22 height 22
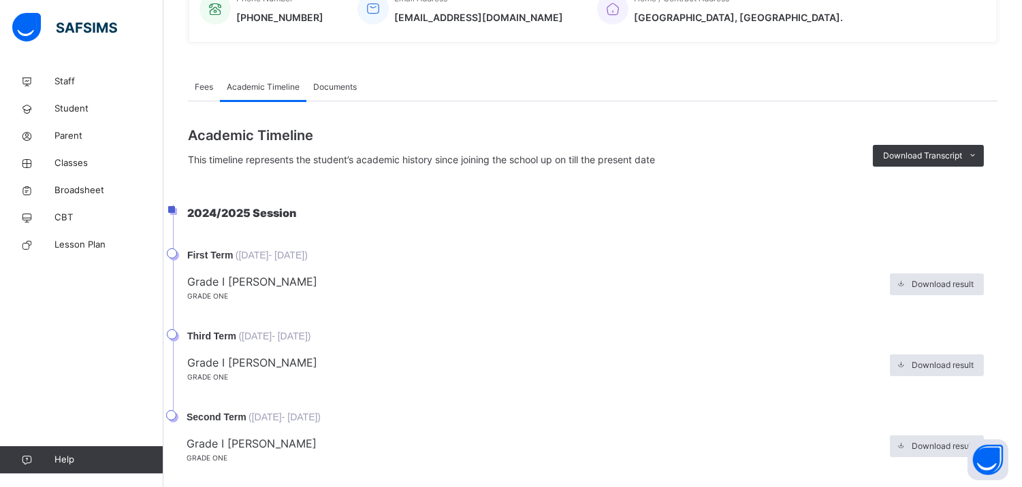
scroll to position [0, 0]
click at [104, 133] on span "Parent" at bounding box center [108, 136] width 109 height 14
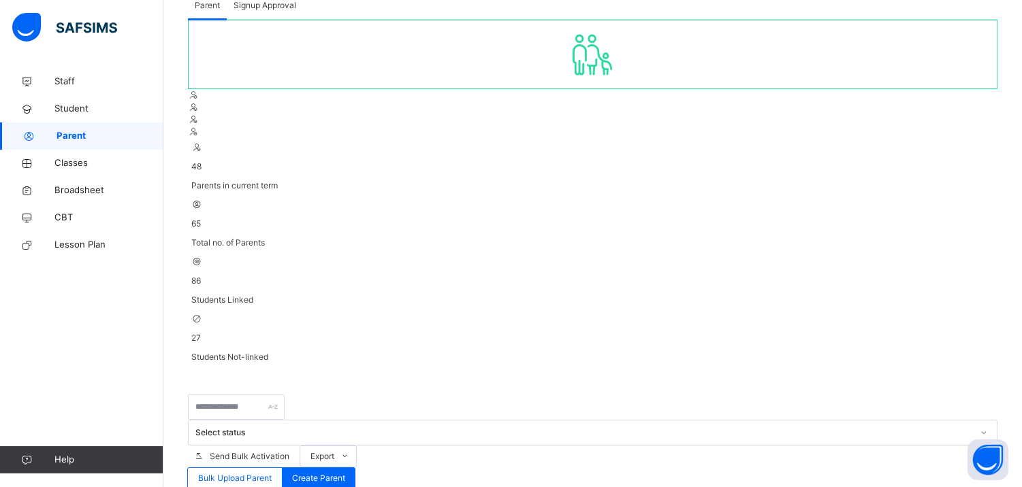
scroll to position [373, 0]
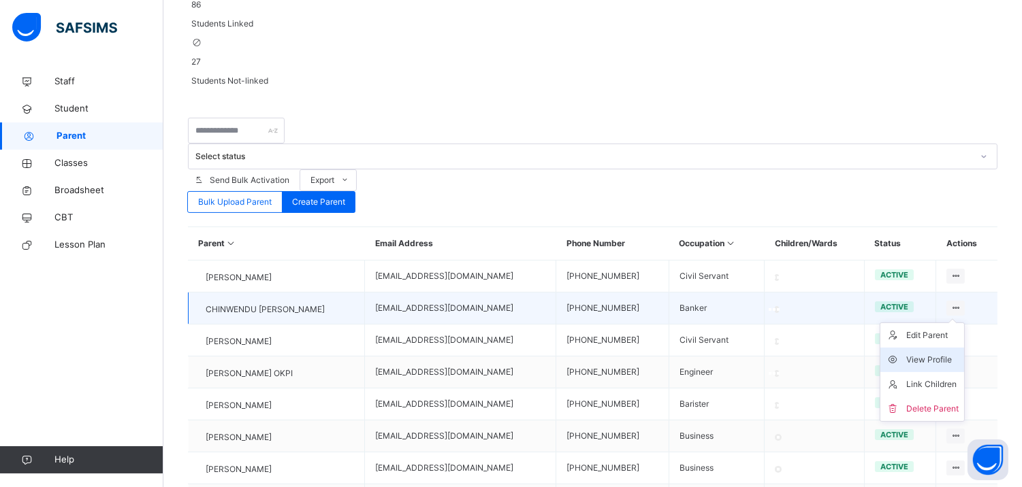
click at [958, 353] on div "View Profile" at bounding box center [932, 360] width 52 height 14
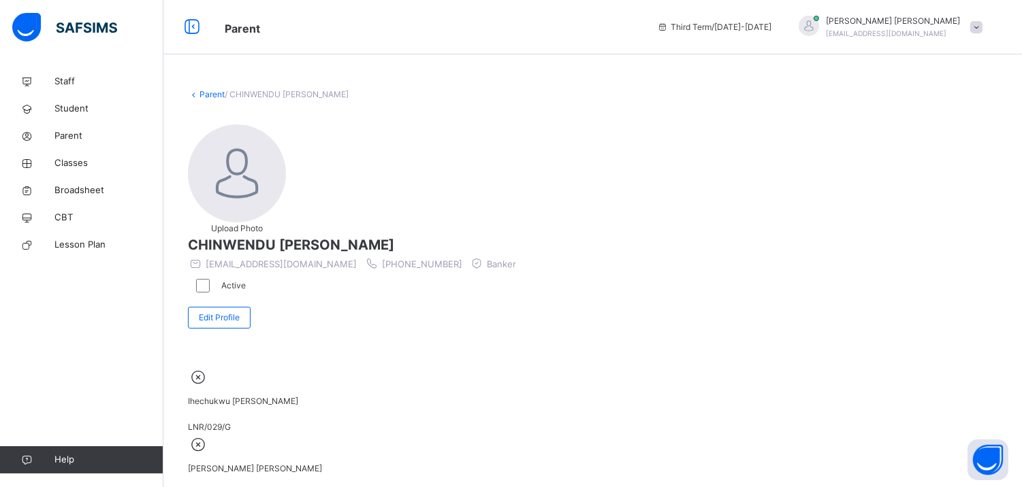
scroll to position [52, 0]
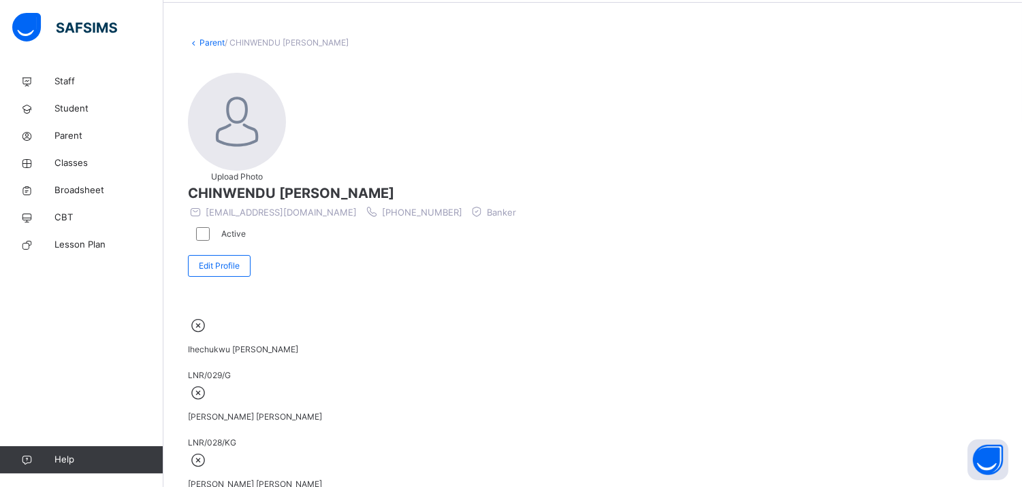
click at [298, 350] on span "Ihechukwu Eliora Michael Okafor" at bounding box center [243, 349] width 110 height 10
drag, startPoint x: 343, startPoint y: 350, endPoint x: 553, endPoint y: 358, distance: 209.7
click at [553, 358] on div "Ihechukwu Eliora Michael Okafor LNR/029/G Daniel Chimdire Michael Okafor LNR/02…" at bounding box center [592, 428] width 809 height 229
click at [628, 212] on div "Upload Photo CHINWENDU MICHAEL OKAFOR otumcherevirginia@gmail.com +234803289126…" at bounding box center [592, 178] width 809 height 211
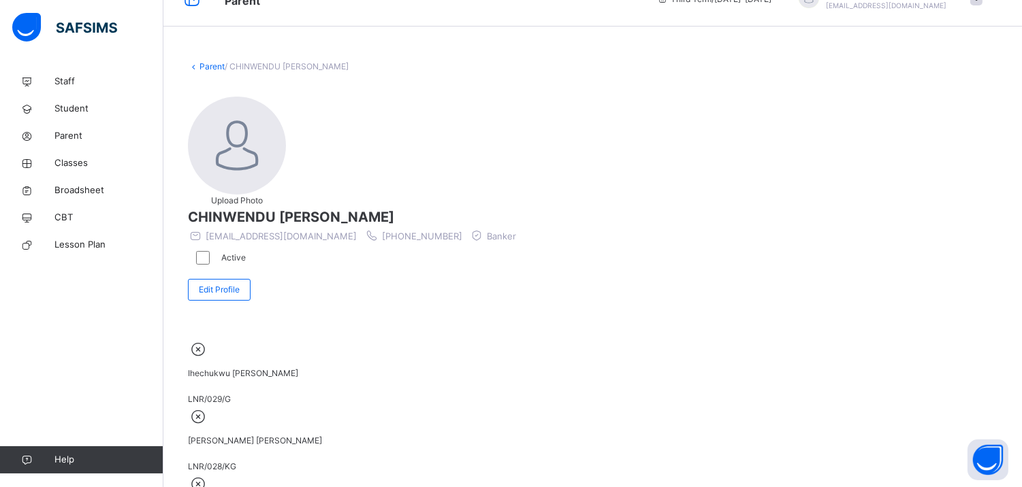
scroll to position [0, 0]
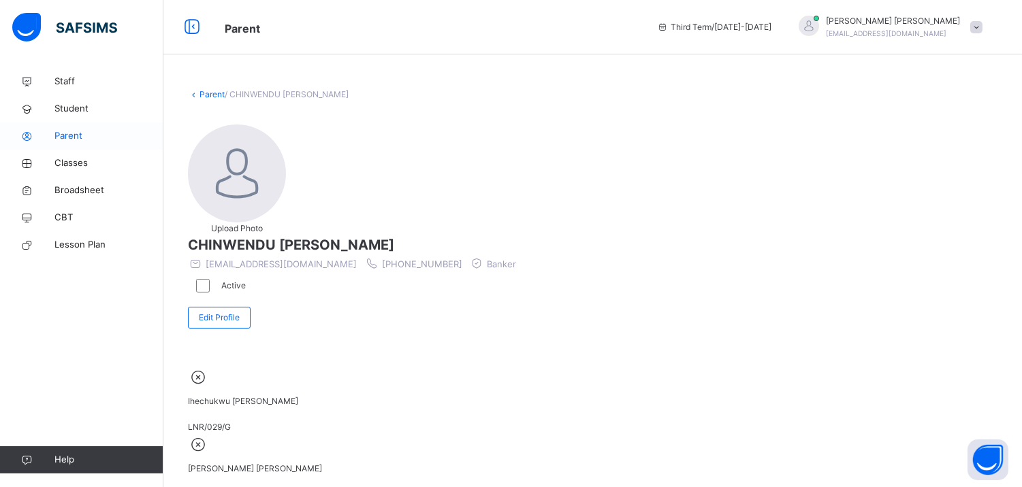
click at [65, 131] on span "Parent" at bounding box center [108, 136] width 109 height 14
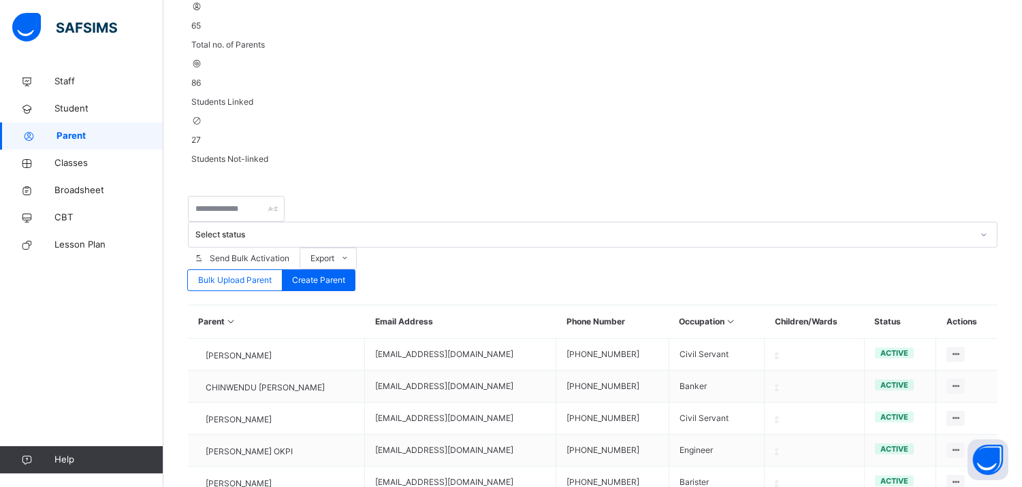
scroll to position [391, 0]
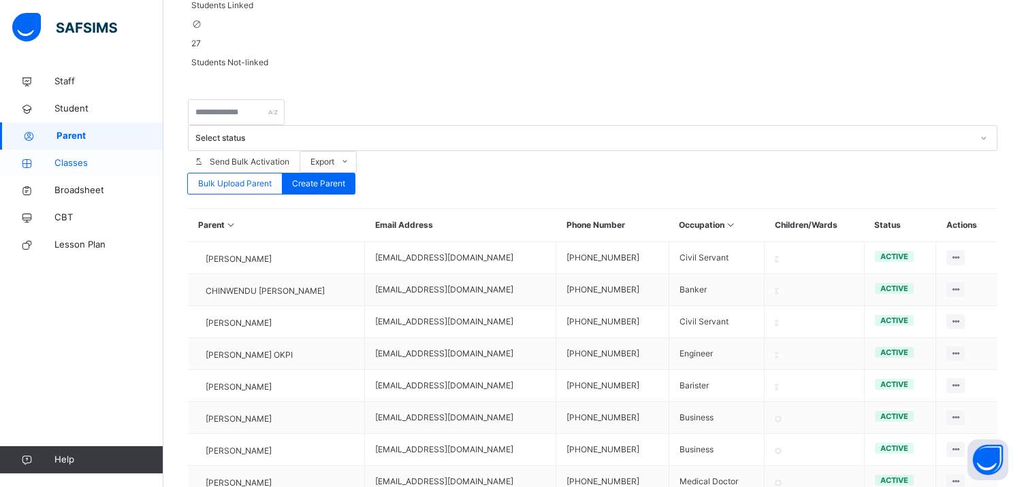
click at [57, 152] on link "Classes" at bounding box center [81, 163] width 163 height 27
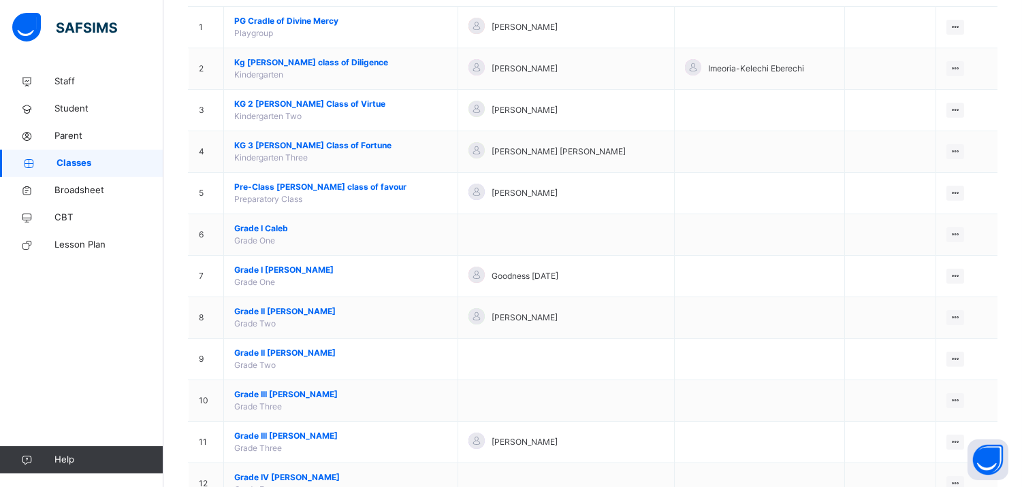
scroll to position [178, 0]
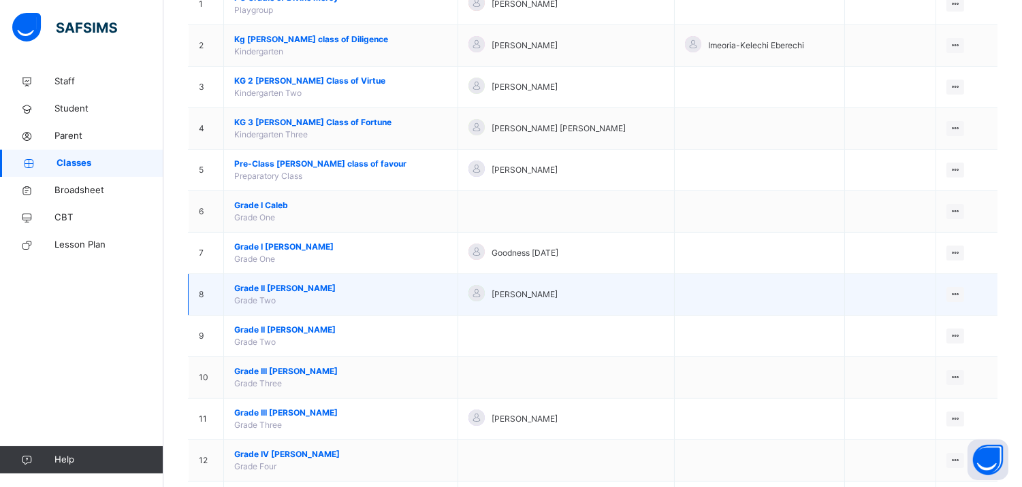
click at [289, 282] on span "Grade II Elizabeth" at bounding box center [340, 288] width 213 height 12
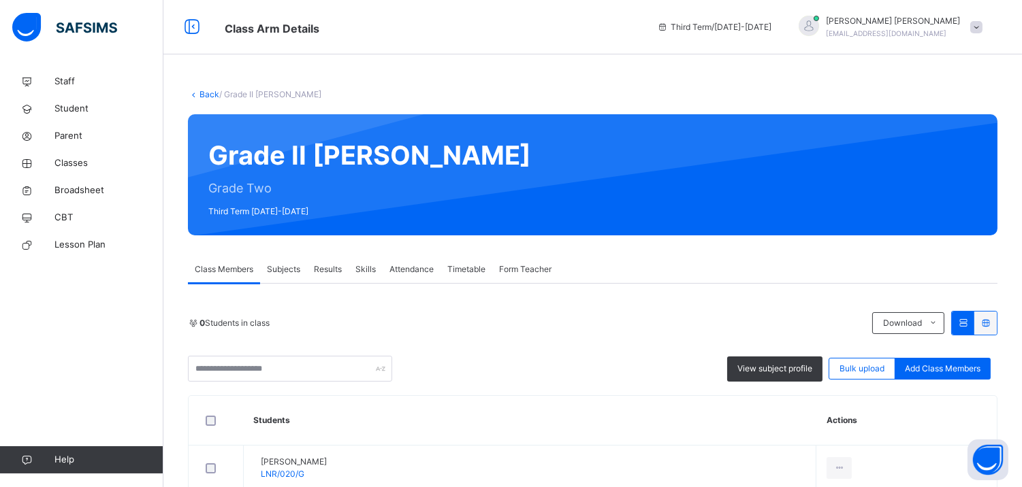
click at [329, 268] on span "Results" at bounding box center [328, 269] width 28 height 12
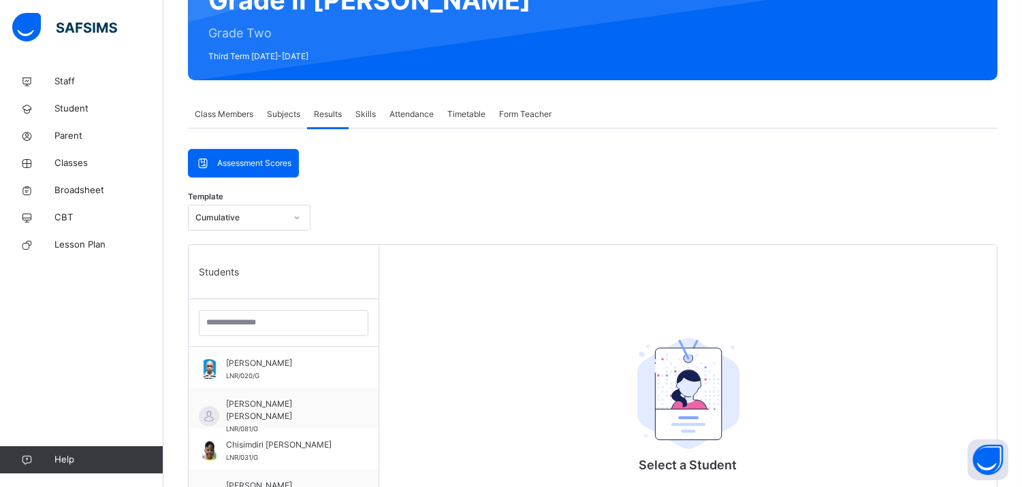
scroll to position [157, 0]
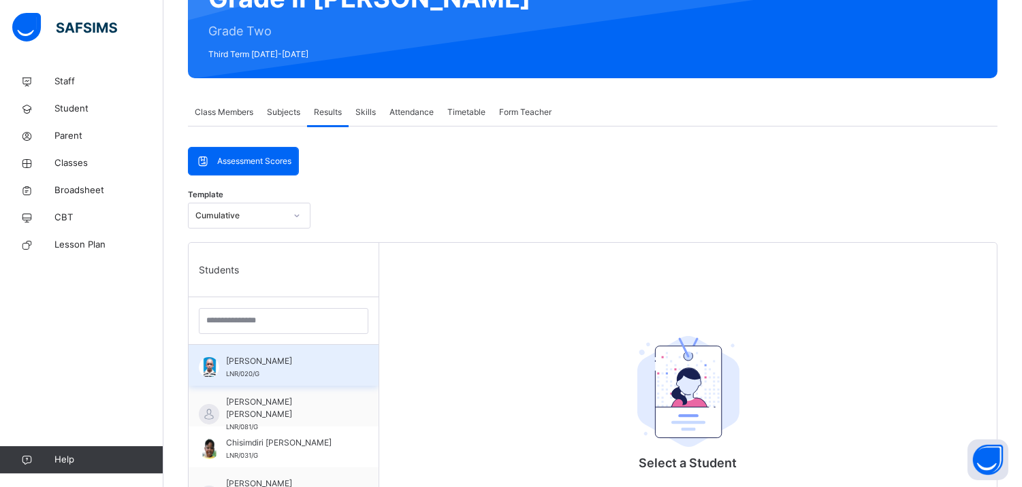
click at [345, 368] on div "Bryan Eberechukwu Okpi LNR/020/G" at bounding box center [284, 365] width 190 height 41
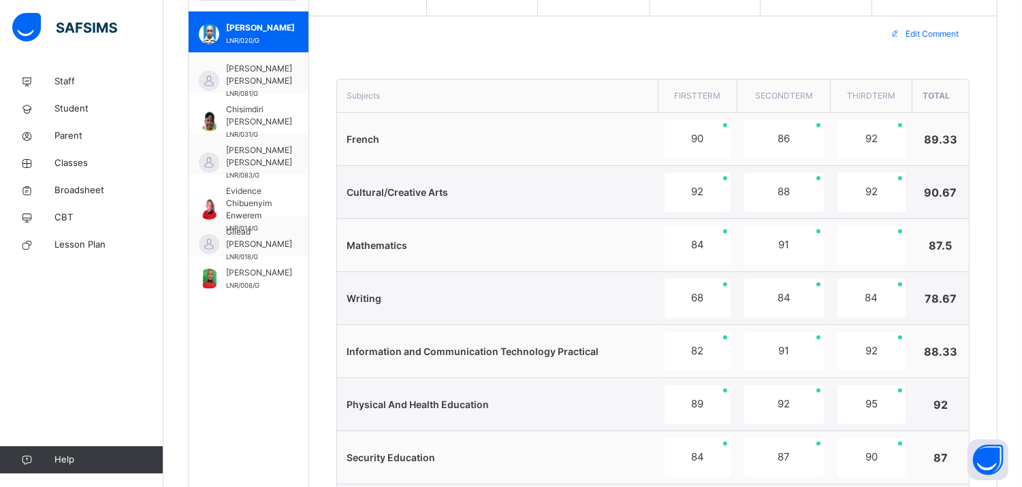
scroll to position [459, 0]
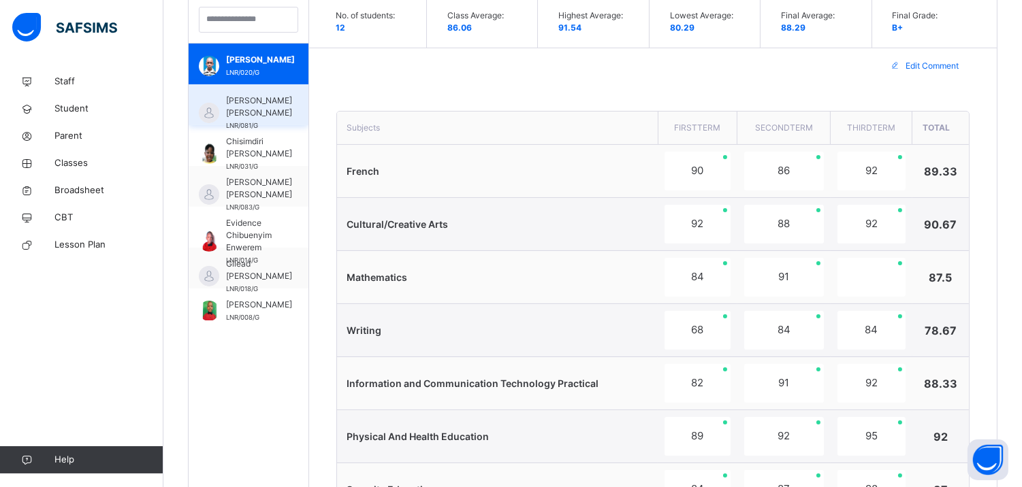
click at [276, 103] on span "CELINE-CLAIRE CHINENYE UKACHUKWU" at bounding box center [259, 107] width 66 height 25
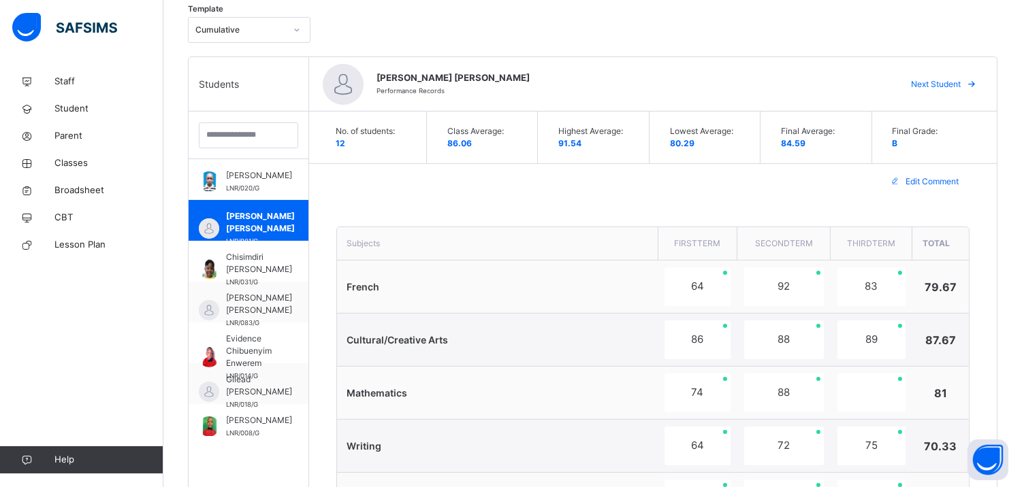
scroll to position [230, 0]
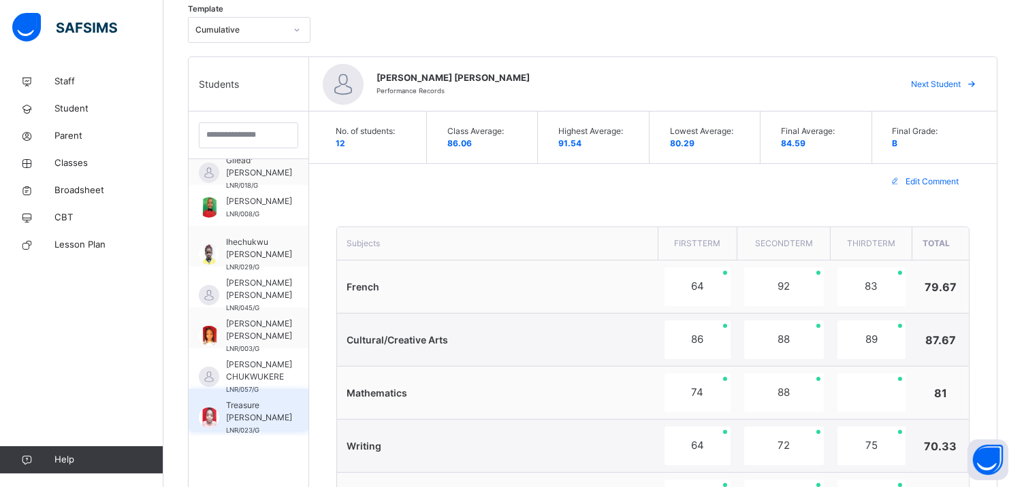
click at [237, 399] on span "Treasure [PERSON_NAME]" at bounding box center [259, 411] width 66 height 25
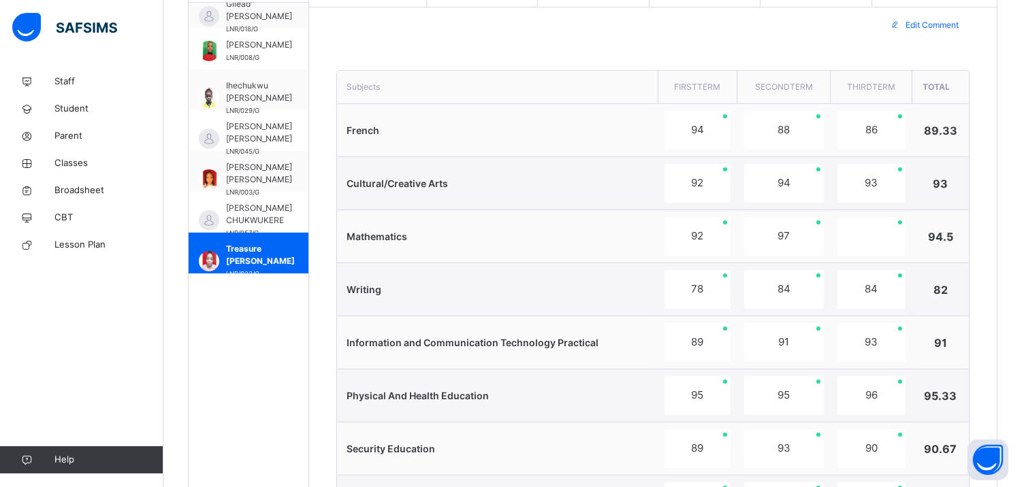
scroll to position [497, 0]
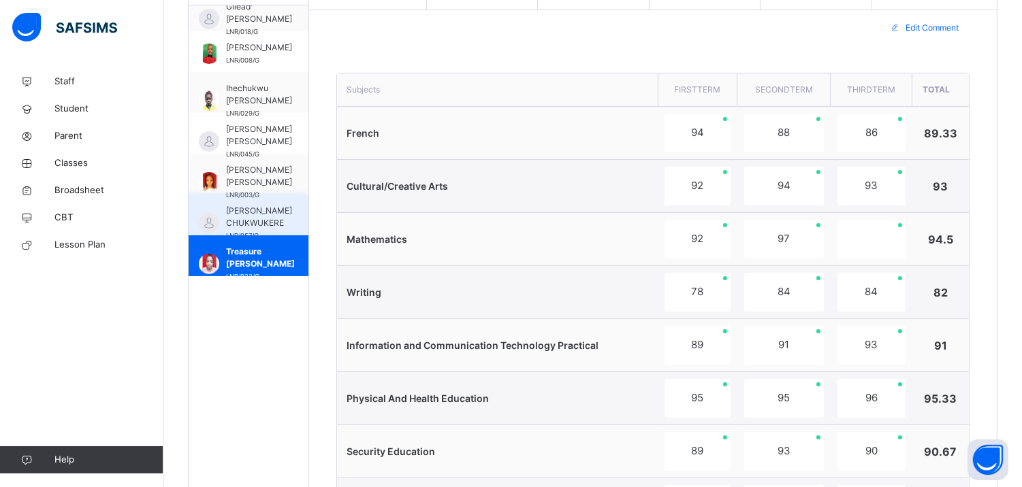
click at [248, 205] on span "RYAN CHIKASI CHUKWUKERE" at bounding box center [259, 217] width 66 height 25
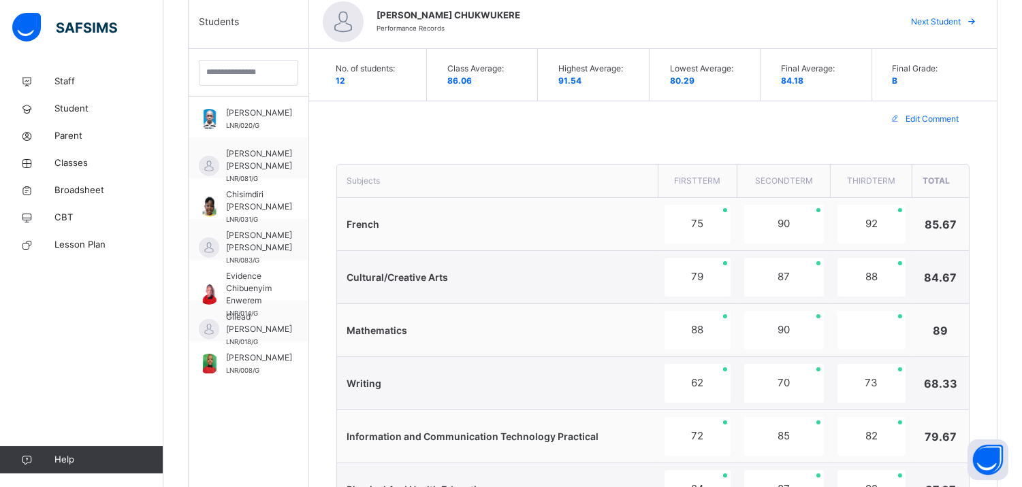
scroll to position [506, 0]
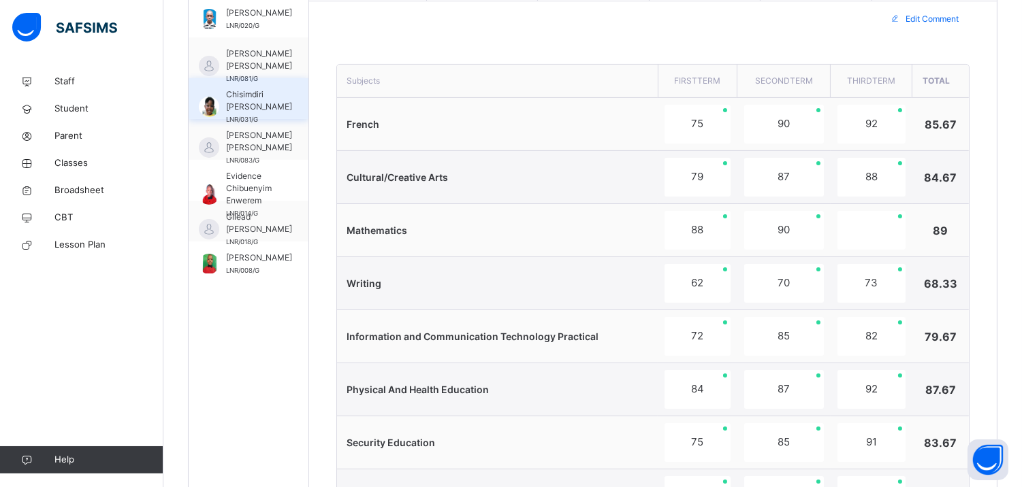
click at [244, 107] on span "Chisimdiri Chinonso Jilaga" at bounding box center [259, 100] width 66 height 25
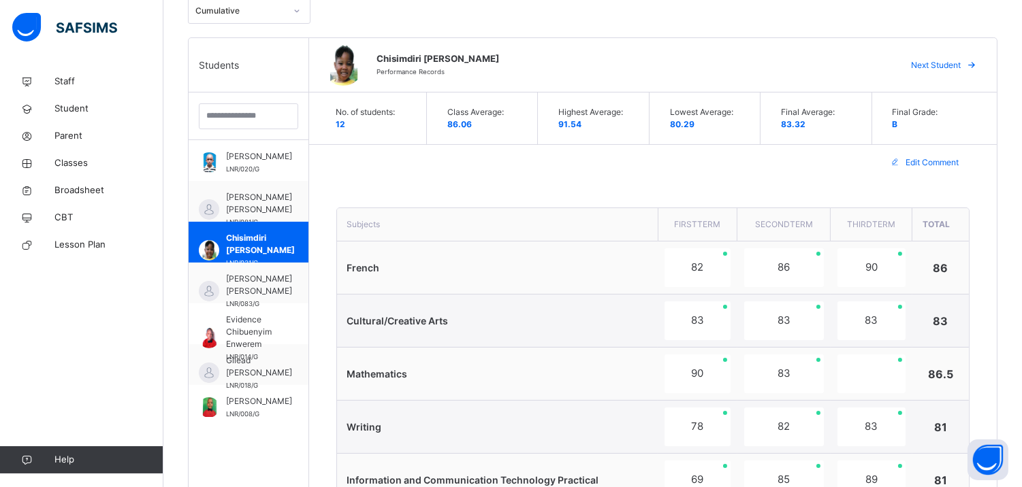
scroll to position [349, 0]
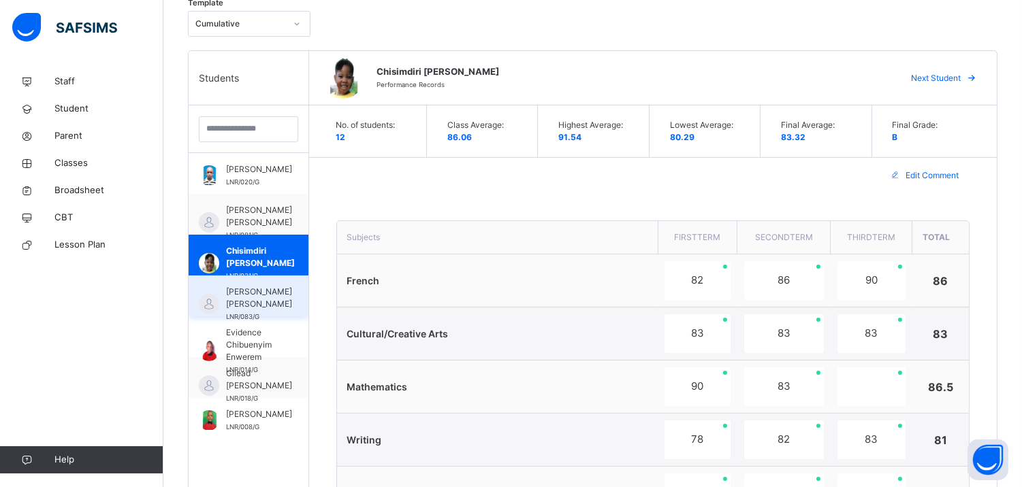
click at [262, 310] on span "DERRICK OTI ALICHE" at bounding box center [259, 298] width 66 height 25
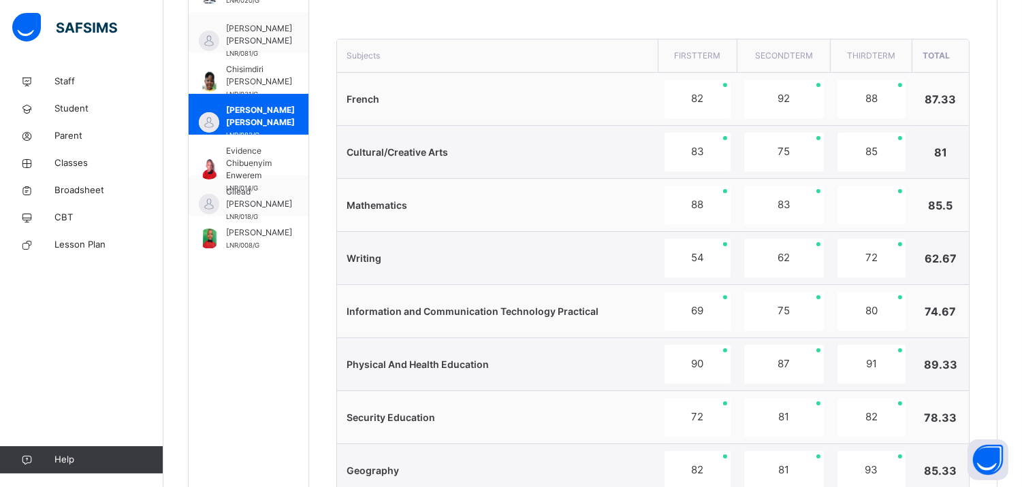
scroll to position [512, 0]
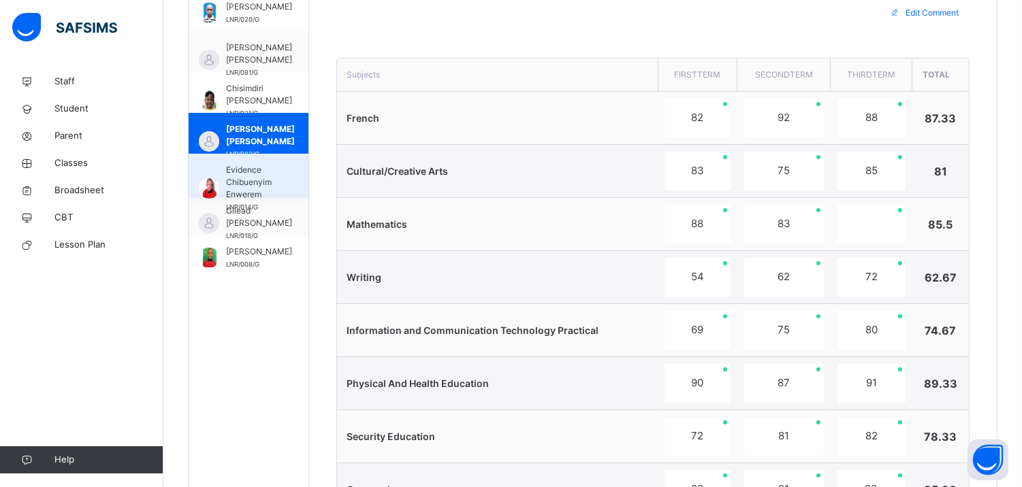
click at [282, 185] on div "Evidence Chibuenyim Enwerem LNR/014/G" at bounding box center [249, 174] width 120 height 41
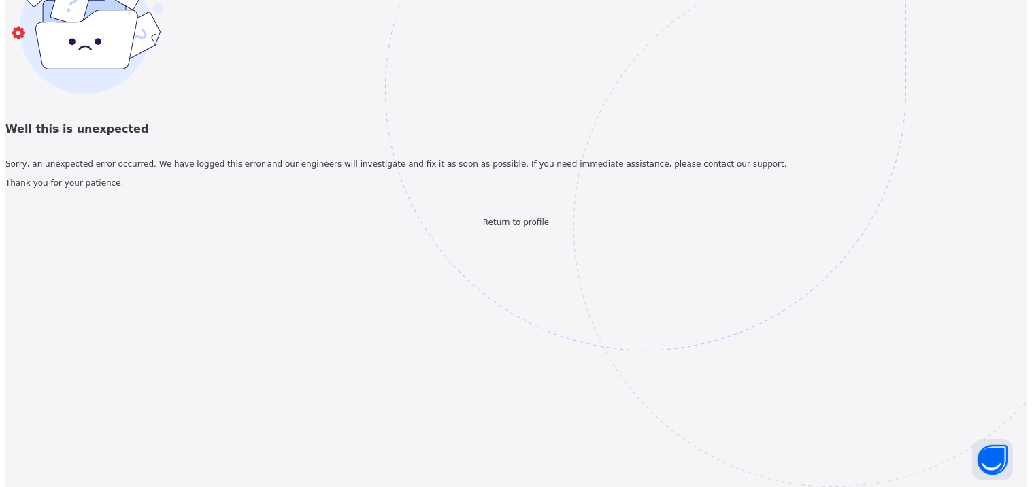
scroll to position [0, 0]
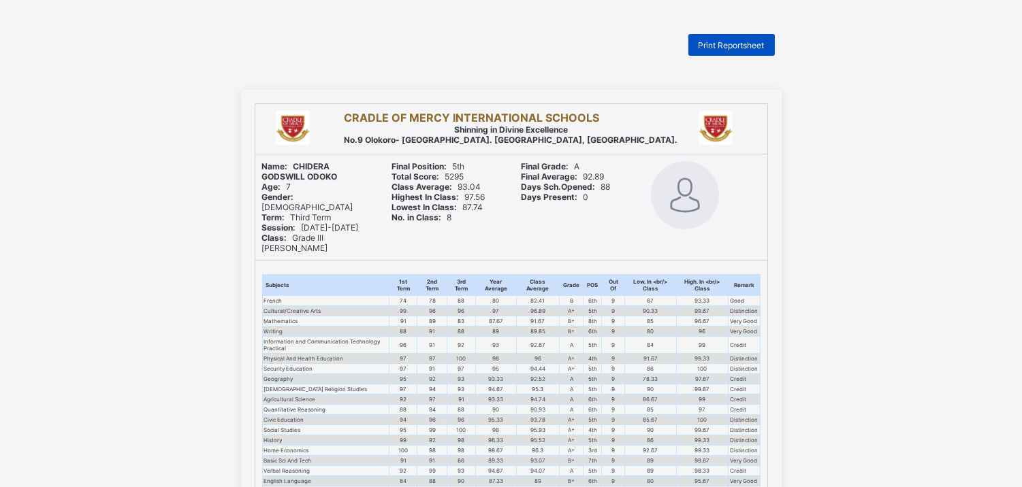
click at [755, 43] on span "Print Reportsheet" at bounding box center [731, 45] width 66 height 10
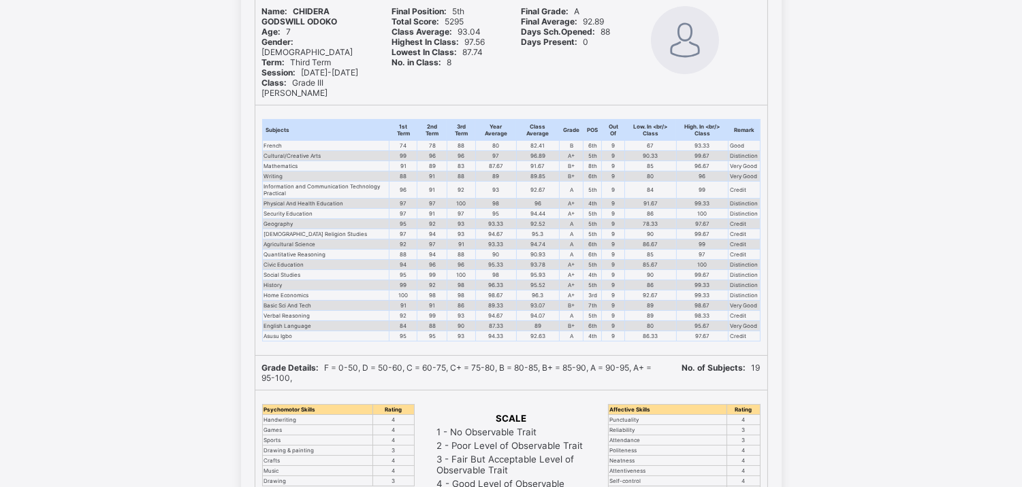
scroll to position [167, 0]
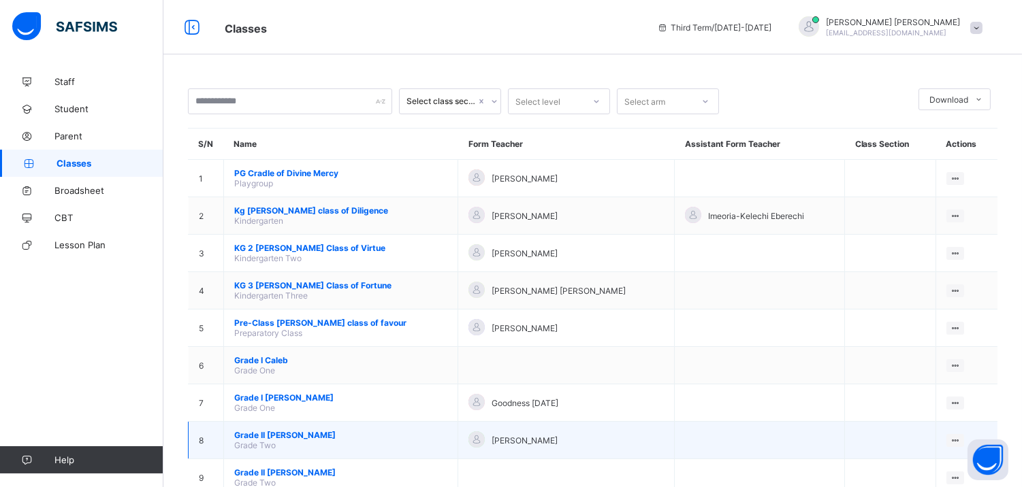
click at [283, 424] on td "Grade II Elizabeth Grade Two" at bounding box center [341, 440] width 234 height 37
click at [270, 430] on span "Grade II Elizabeth" at bounding box center [340, 435] width 213 height 10
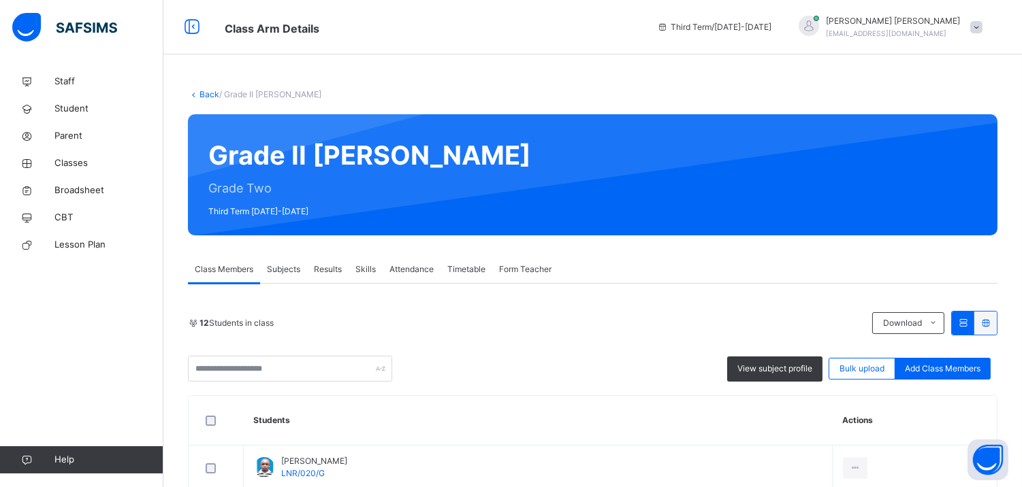
click at [331, 268] on span "Results" at bounding box center [328, 269] width 28 height 12
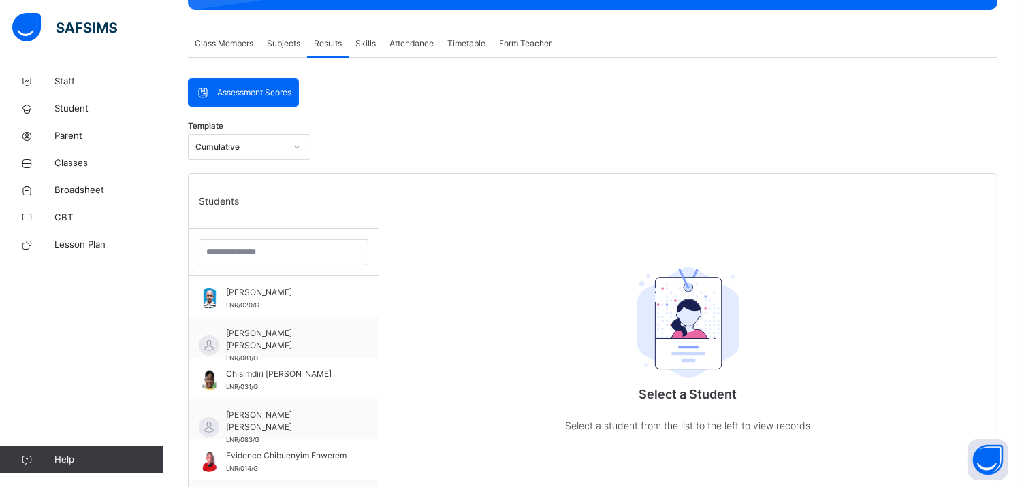
scroll to position [442, 0]
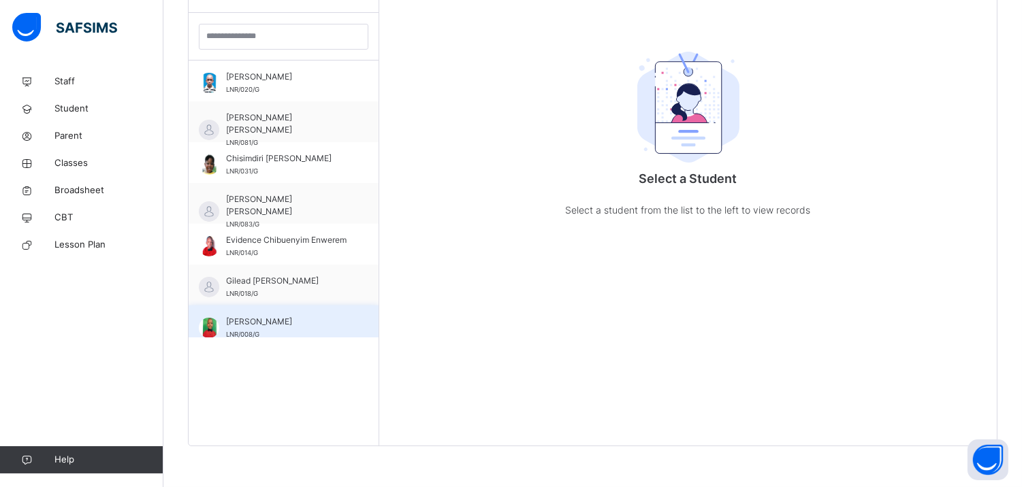
click at [289, 323] on span "Hassan Saidu-Umar" at bounding box center [287, 322] width 122 height 12
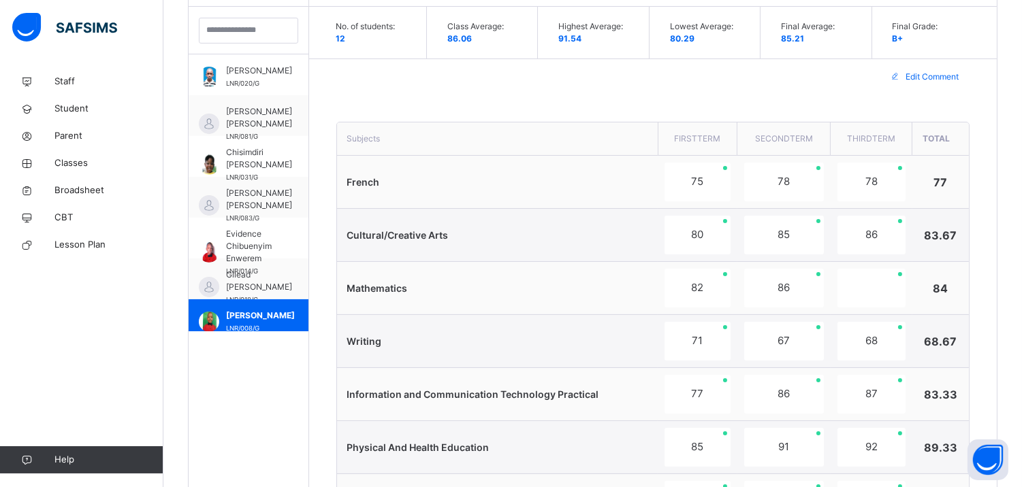
scroll to position [433, 0]
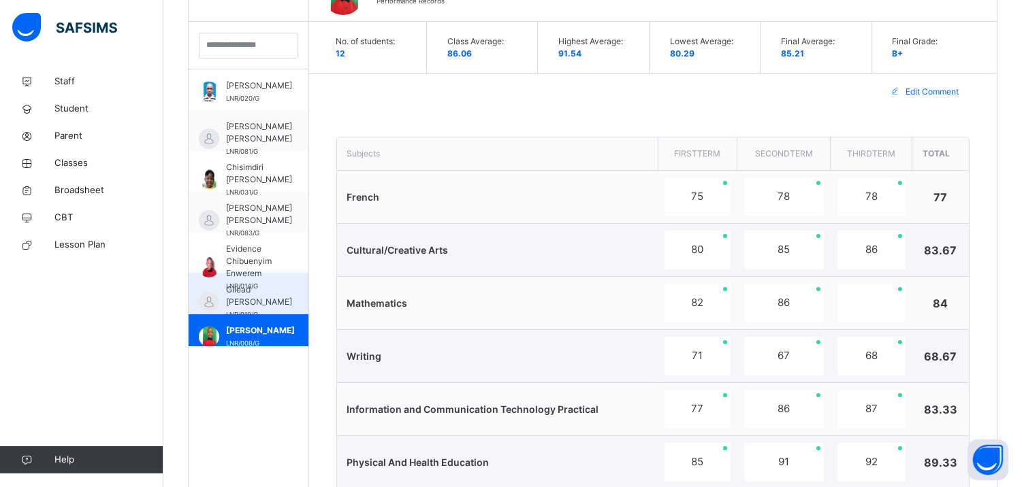
click at [275, 294] on div "Gilead Samuel J Ogbatu LNR/018/G" at bounding box center [249, 294] width 120 height 41
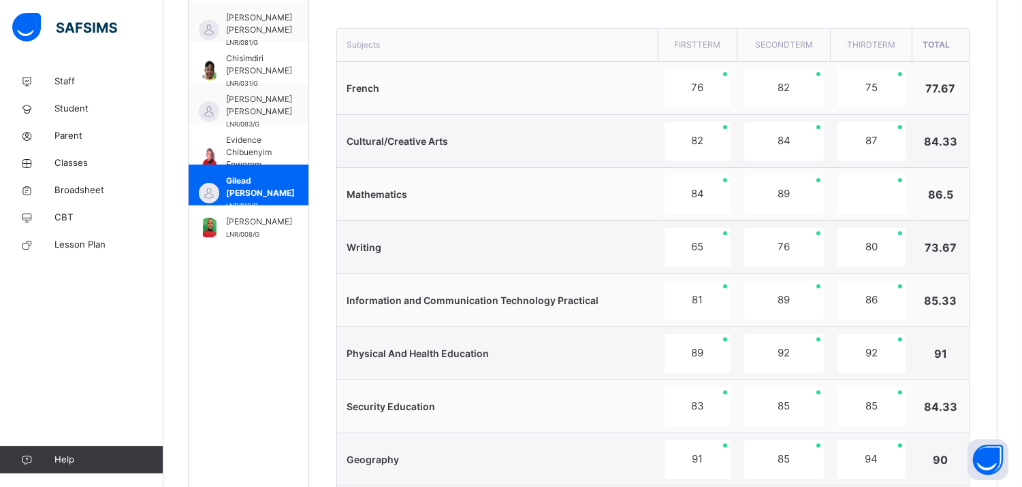
scroll to position [489, 0]
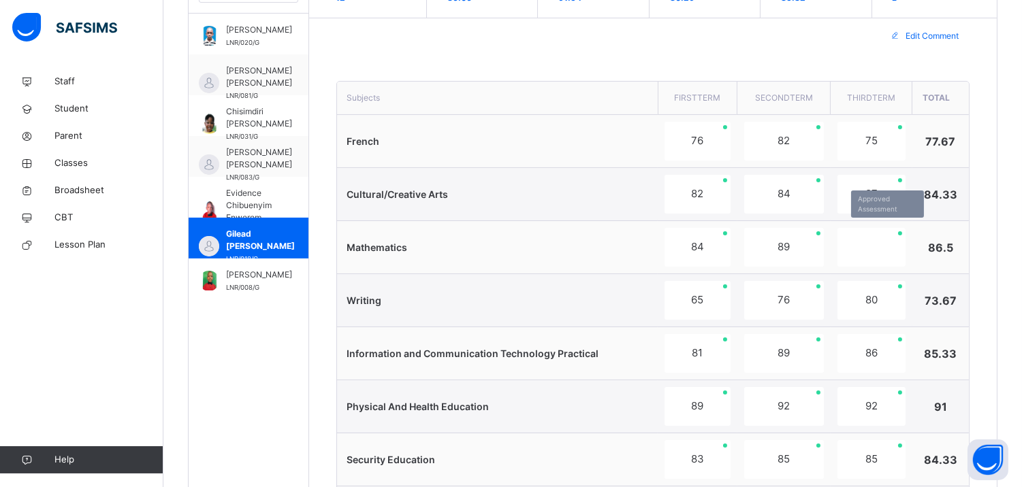
click at [866, 249] on div at bounding box center [871, 247] width 68 height 39
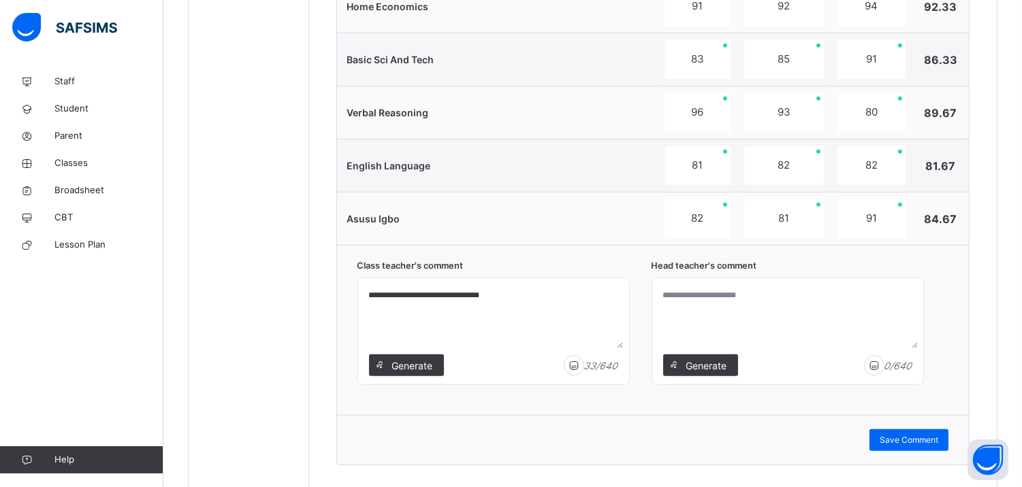
scroll to position [1383, 0]
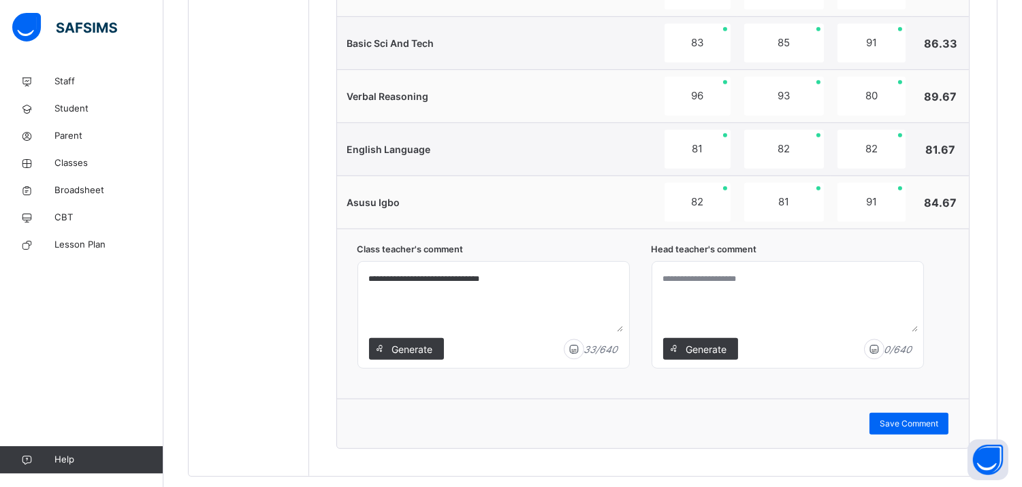
click at [702, 298] on textarea at bounding box center [787, 299] width 260 height 65
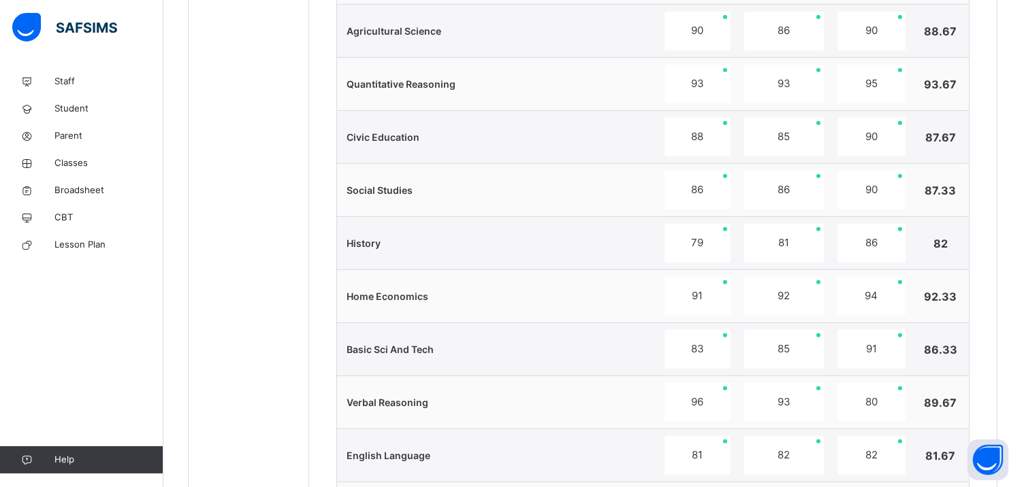
scroll to position [1416, 0]
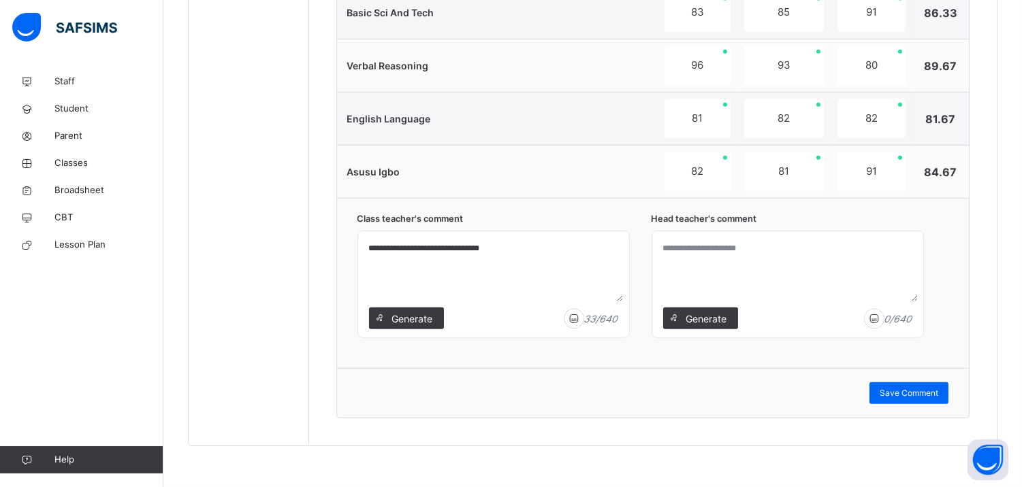
paste textarea "**********"
click at [678, 246] on textarea "**********" at bounding box center [787, 269] width 260 height 65
type textarea "**********"
click at [908, 379] on div "Save Comment" at bounding box center [653, 393] width 632 height 50
click at [916, 389] on span "Save Comment" at bounding box center [908, 393] width 59 height 12
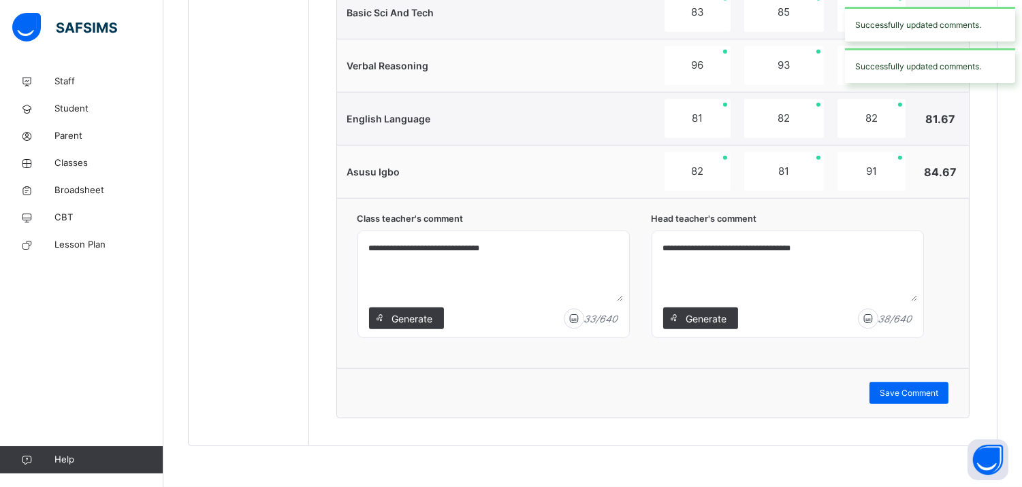
click at [913, 63] on div "Successfully updated comments." at bounding box center [930, 65] width 170 height 35
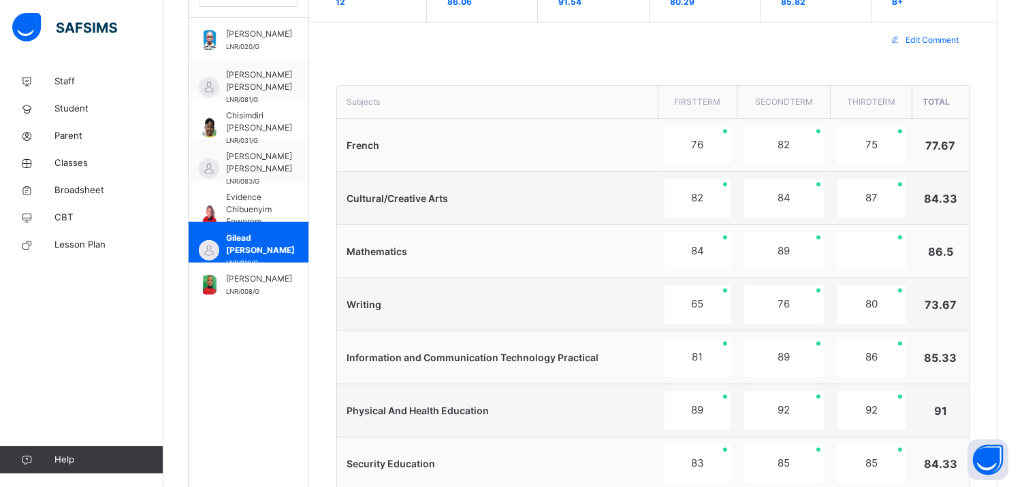
scroll to position [472, 0]
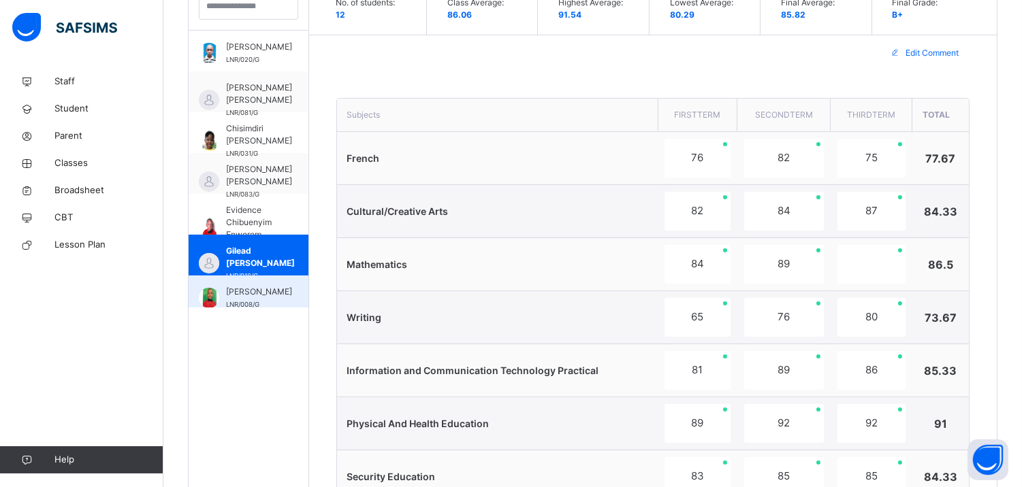
click at [240, 294] on span "Hassan Saidu-Umar" at bounding box center [259, 292] width 66 height 12
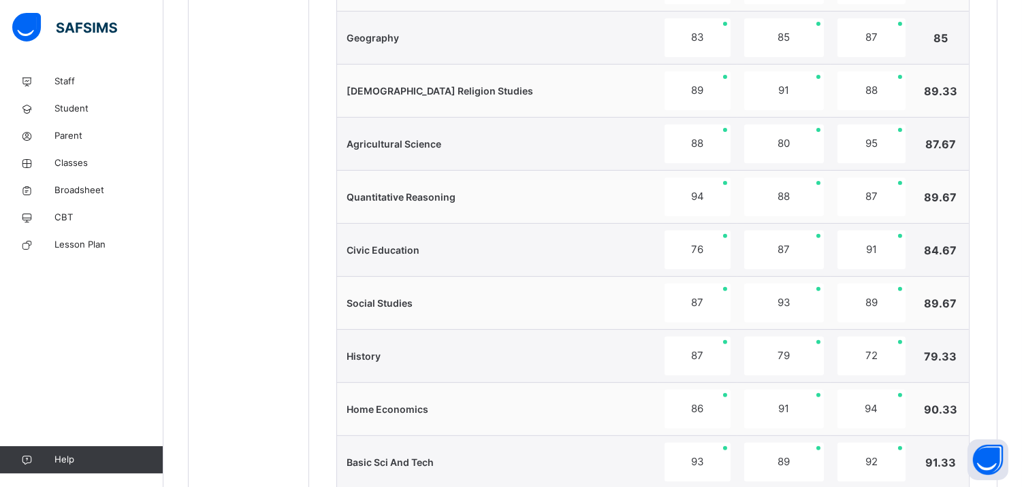
scroll to position [1389, 0]
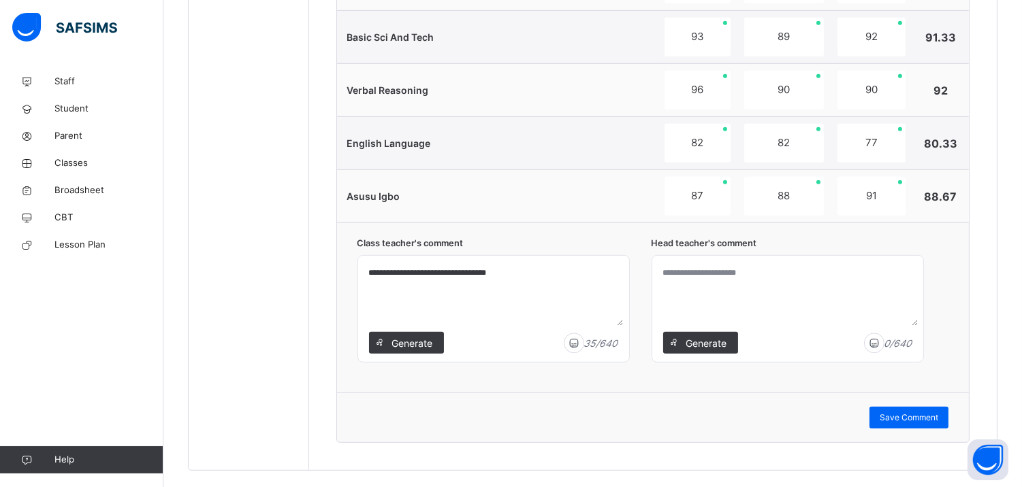
click at [754, 288] on textarea at bounding box center [787, 293] width 260 height 65
paste textarea "**********"
click at [679, 271] on textarea "**********" at bounding box center [787, 293] width 260 height 65
drag, startPoint x: 828, startPoint y: 276, endPoint x: 912, endPoint y: 423, distance: 169.5
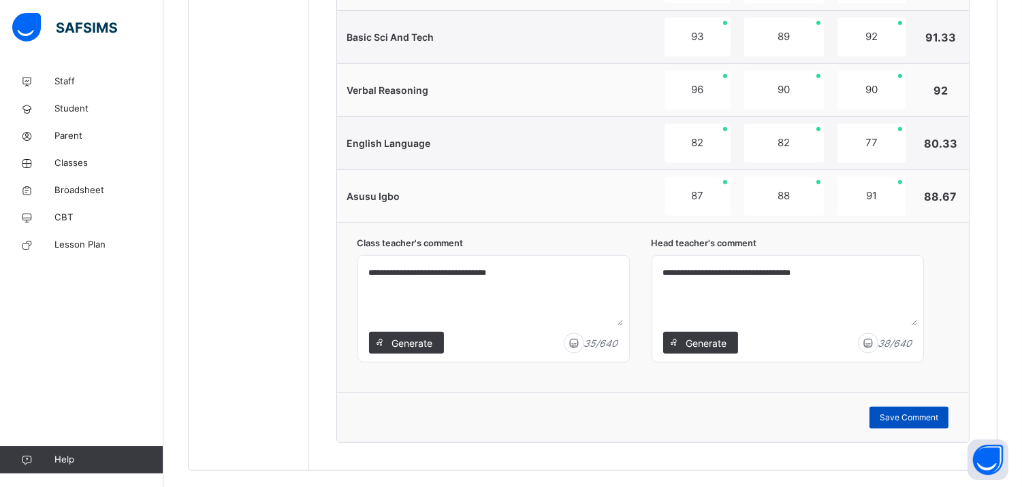
type textarea "**********"
click at [912, 423] on span "Save Comment" at bounding box center [908, 418] width 59 height 12
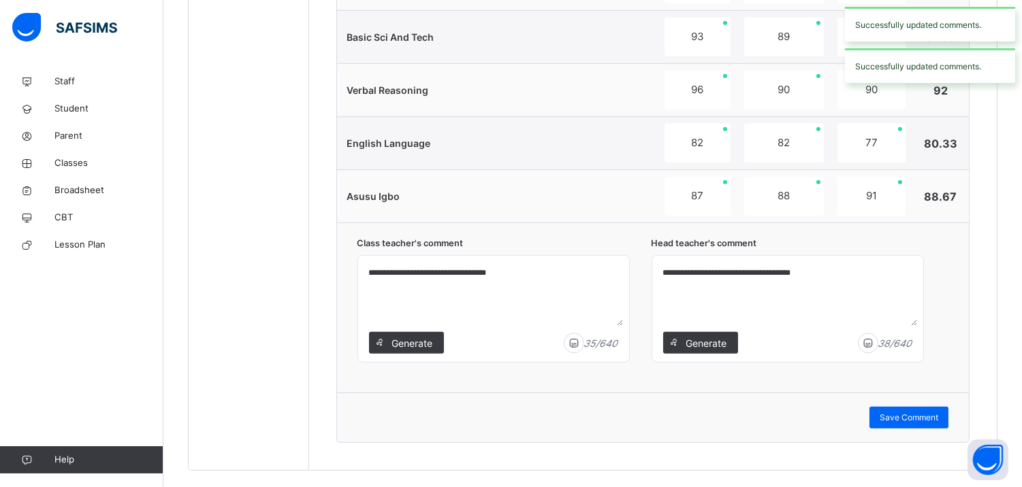
click at [934, 71] on div "Successfully updated comments." at bounding box center [930, 65] width 170 height 35
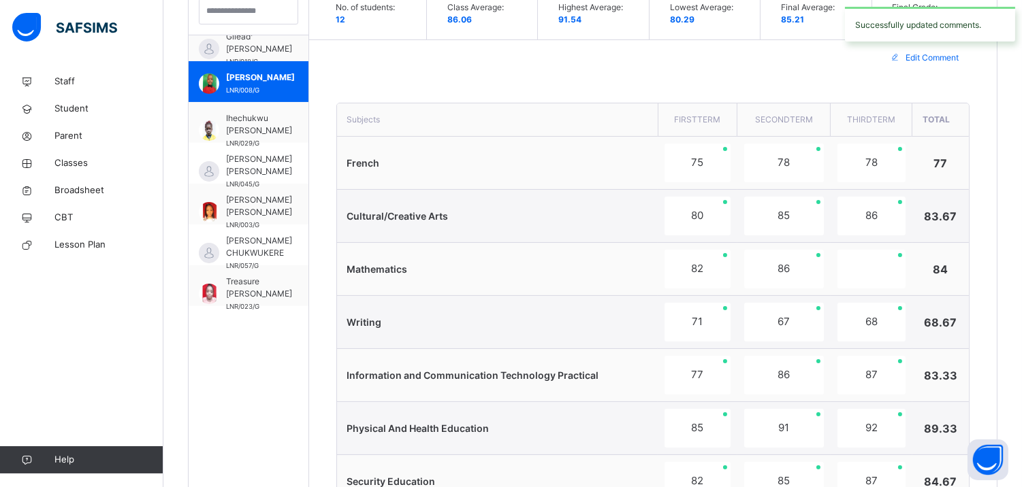
scroll to position [308, 0]
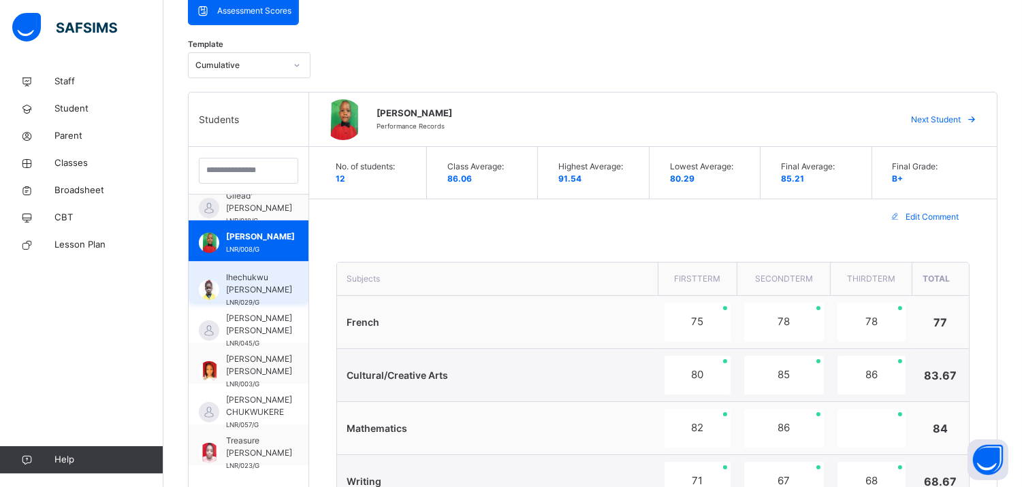
click at [243, 274] on span "Ihechukwu Eliora Michael Okafor" at bounding box center [259, 284] width 66 height 25
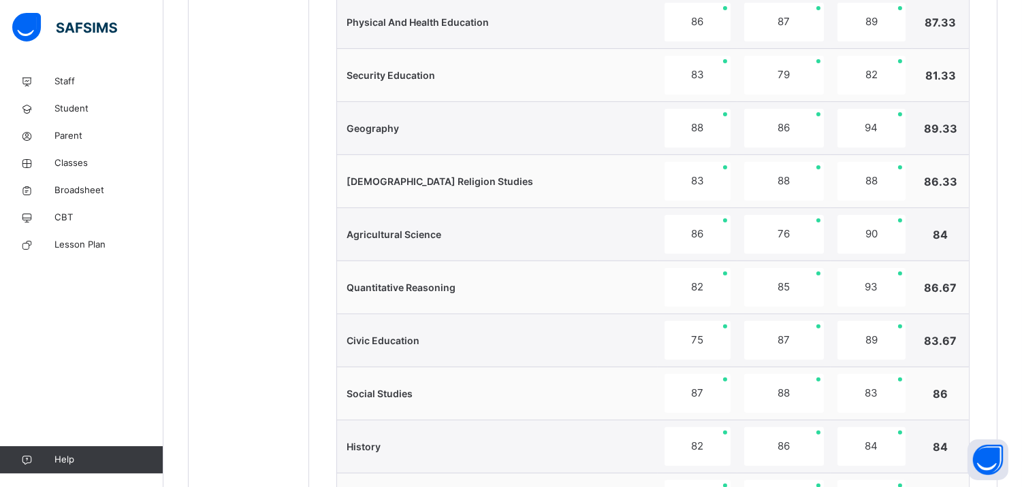
scroll to position [1261, 0]
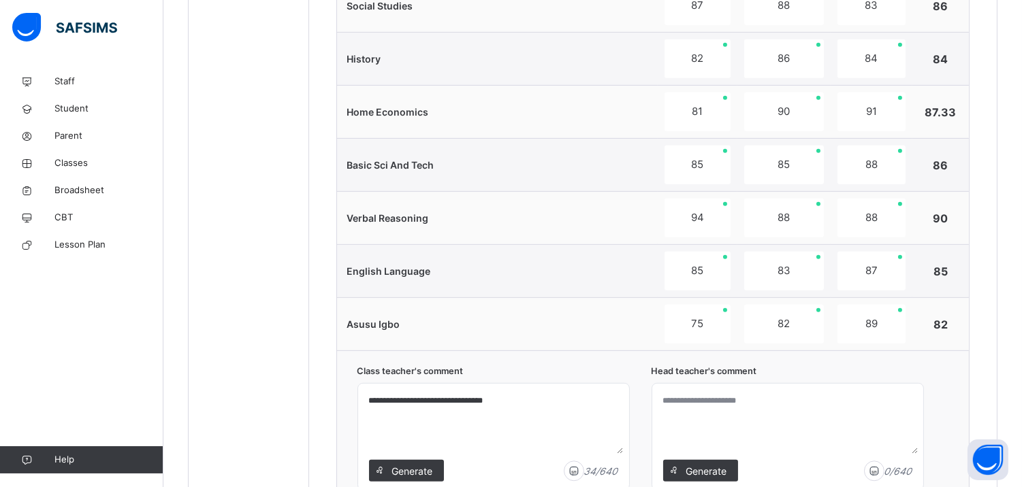
click at [757, 417] on textarea at bounding box center [787, 421] width 260 height 65
paste textarea "**********"
click at [681, 404] on textarea "**********" at bounding box center [787, 421] width 260 height 65
click at [832, 398] on textarea "**********" at bounding box center [787, 421] width 260 height 65
click at [678, 402] on textarea "**********" at bounding box center [787, 421] width 260 height 65
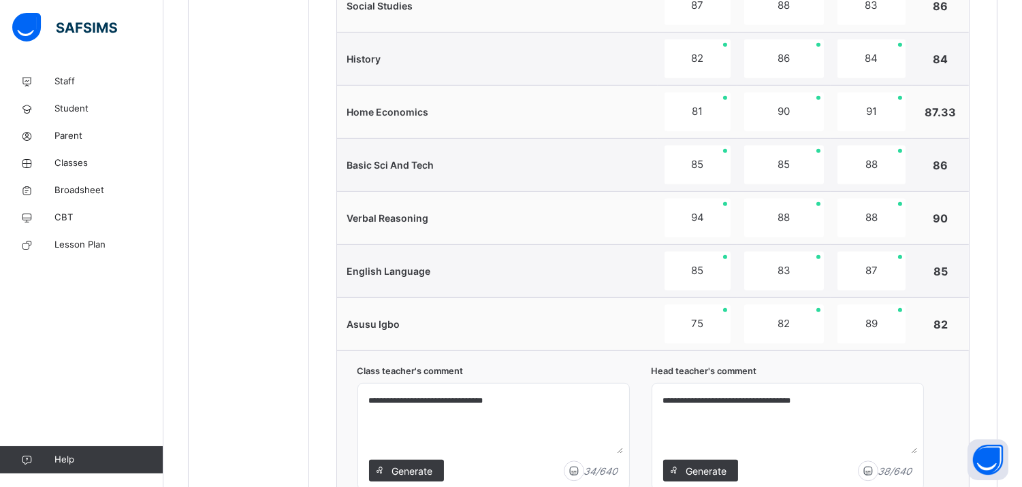
click at [839, 397] on textarea "**********" at bounding box center [787, 421] width 260 height 65
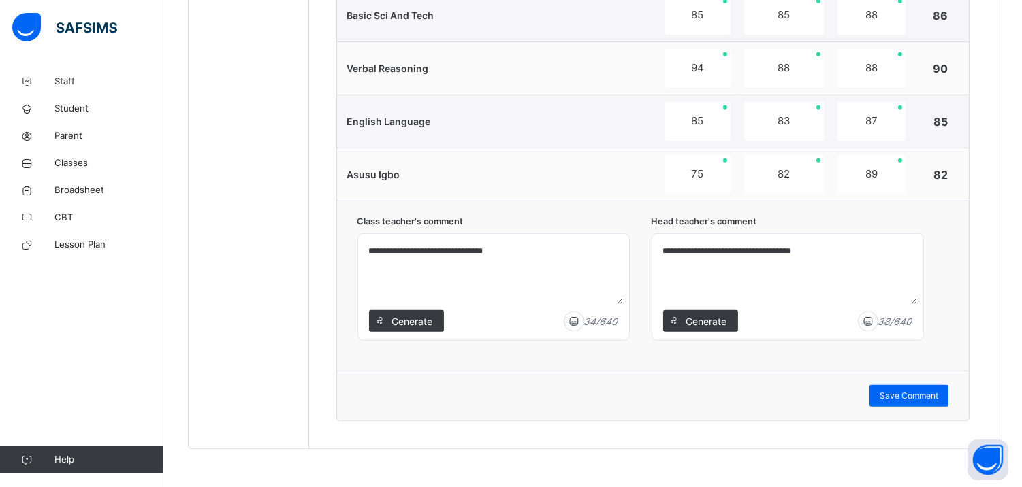
scroll to position [1416, 0]
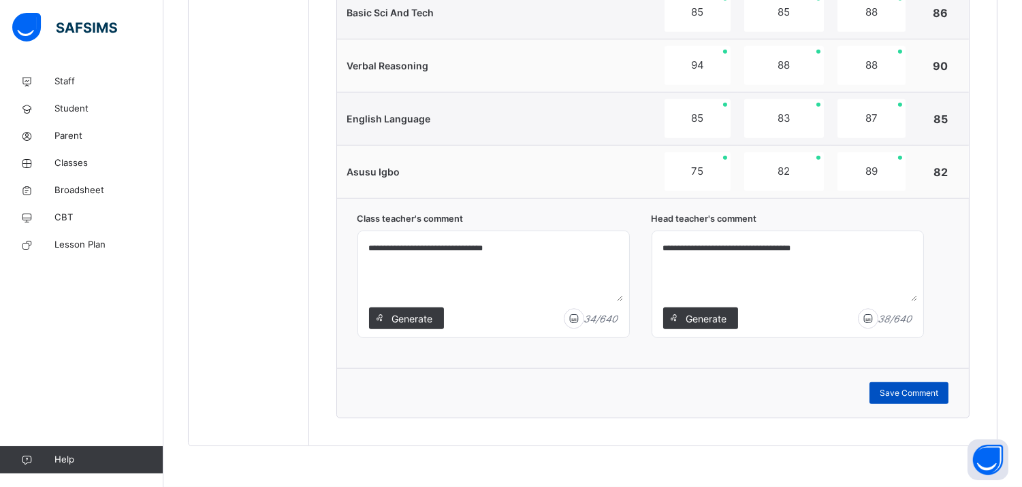
type textarea "**********"
click at [911, 390] on span "Save Comment" at bounding box center [908, 393] width 59 height 12
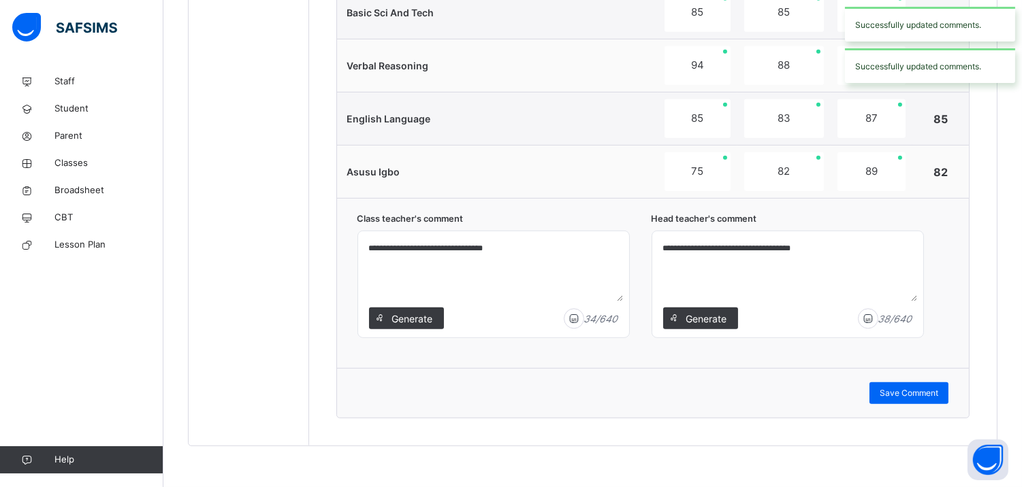
click at [924, 72] on div "Successfully updated comments." at bounding box center [930, 65] width 170 height 35
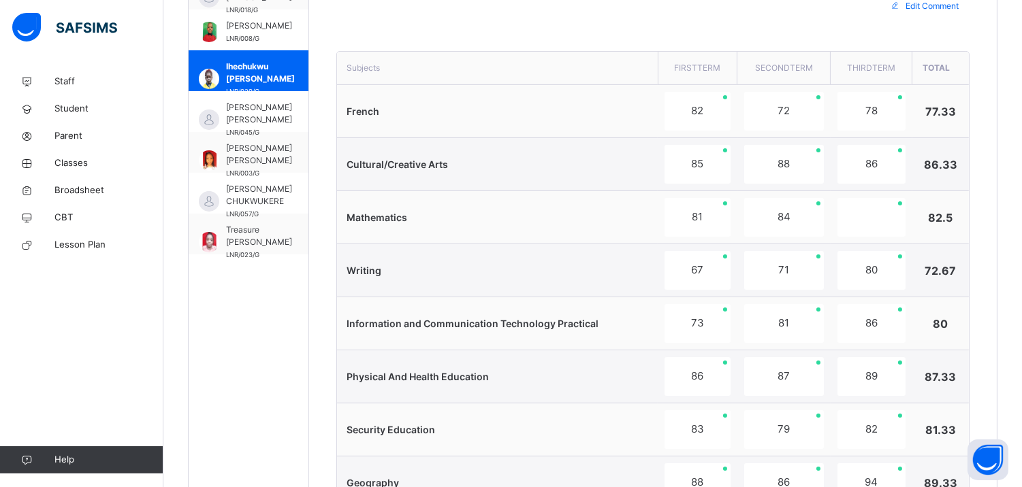
scroll to position [391, 0]
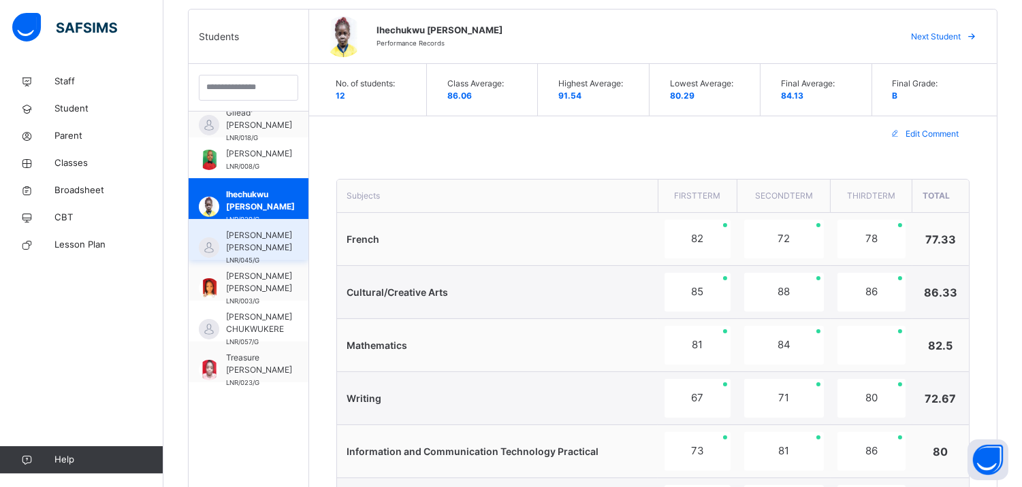
click at [248, 235] on span "NATHAN IHEANACHO CHUKU" at bounding box center [259, 241] width 66 height 25
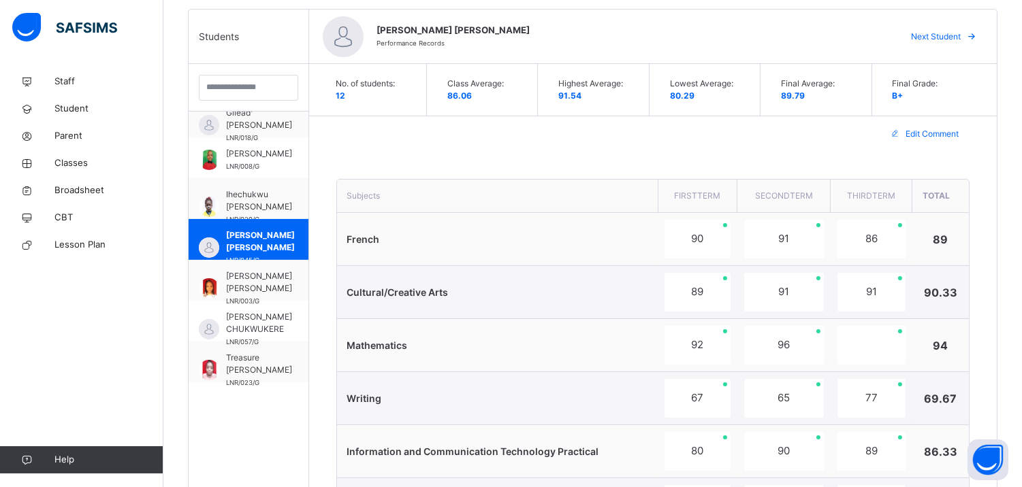
scroll to position [1206, 0]
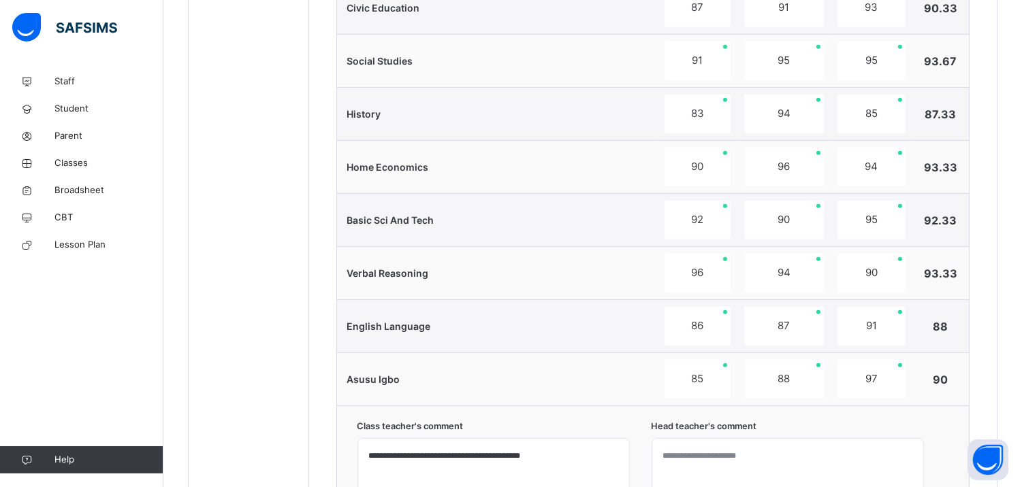
click at [774, 447] on textarea at bounding box center [787, 476] width 260 height 65
paste textarea "**********"
click at [679, 457] on textarea "**********" at bounding box center [787, 476] width 260 height 65
click at [834, 461] on textarea "**********" at bounding box center [787, 476] width 260 height 65
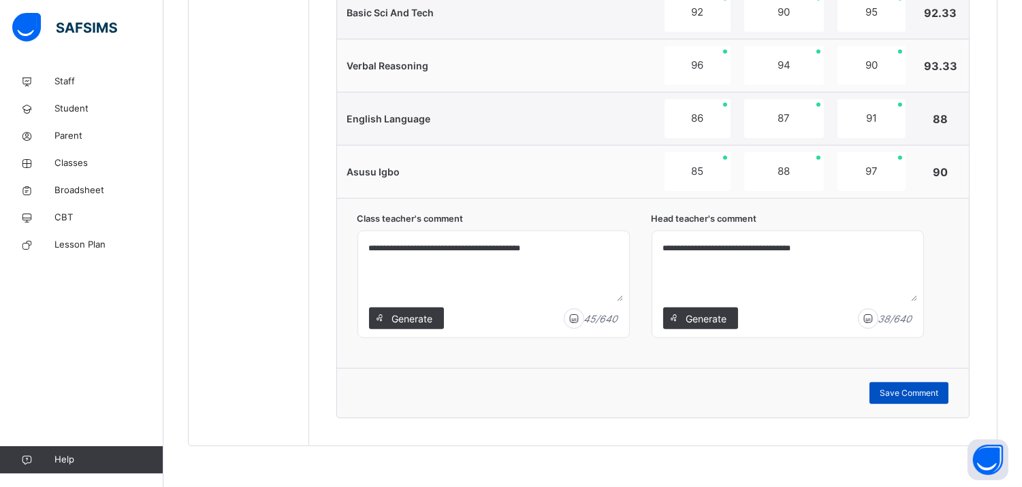
type textarea "**********"
click at [913, 387] on span "Save Comment" at bounding box center [908, 393] width 59 height 12
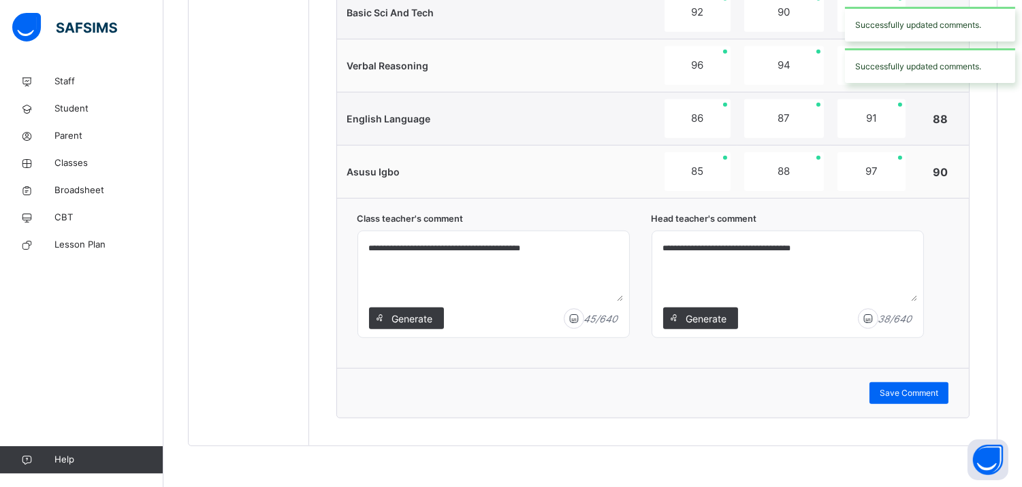
click at [957, 67] on div "Successfully updated comments." at bounding box center [930, 65] width 170 height 35
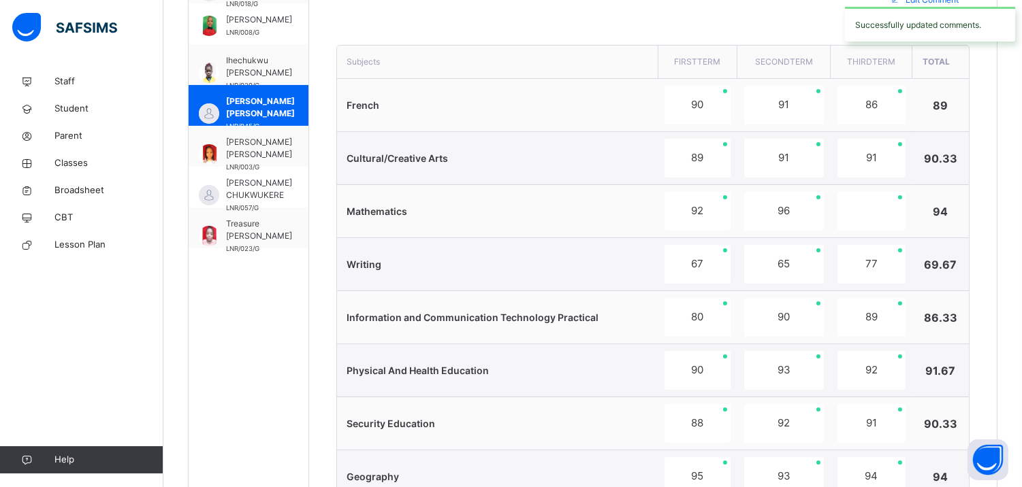
scroll to position [521, 0]
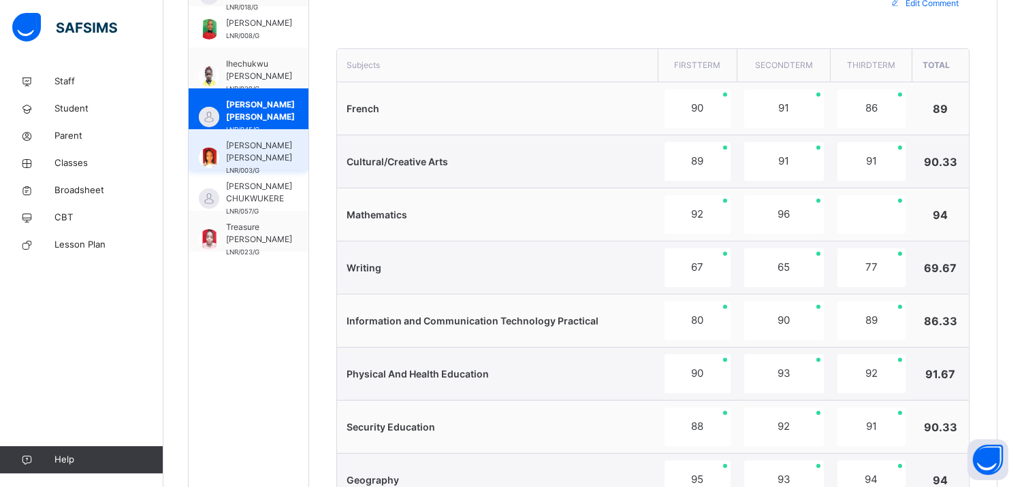
click at [264, 140] on span "[PERSON_NAME] [PERSON_NAME]" at bounding box center [259, 152] width 66 height 25
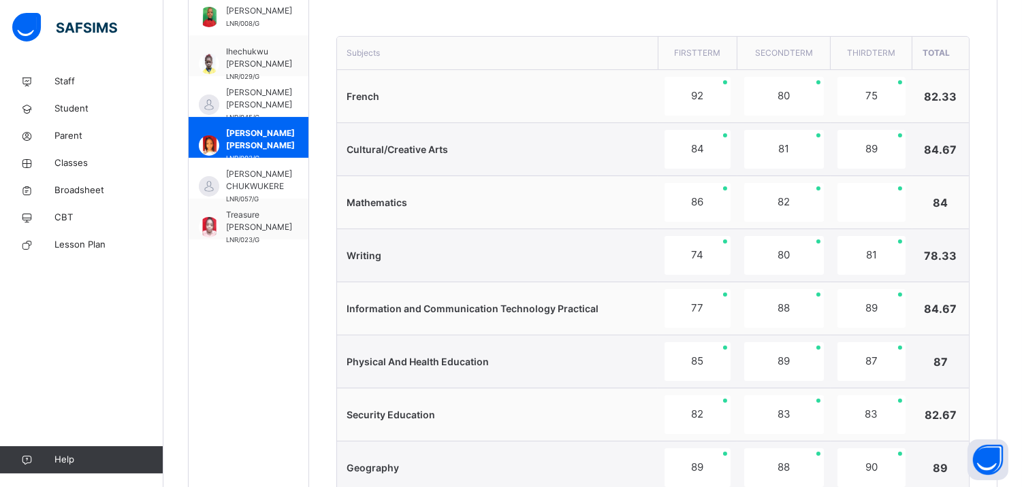
scroll to position [1416, 0]
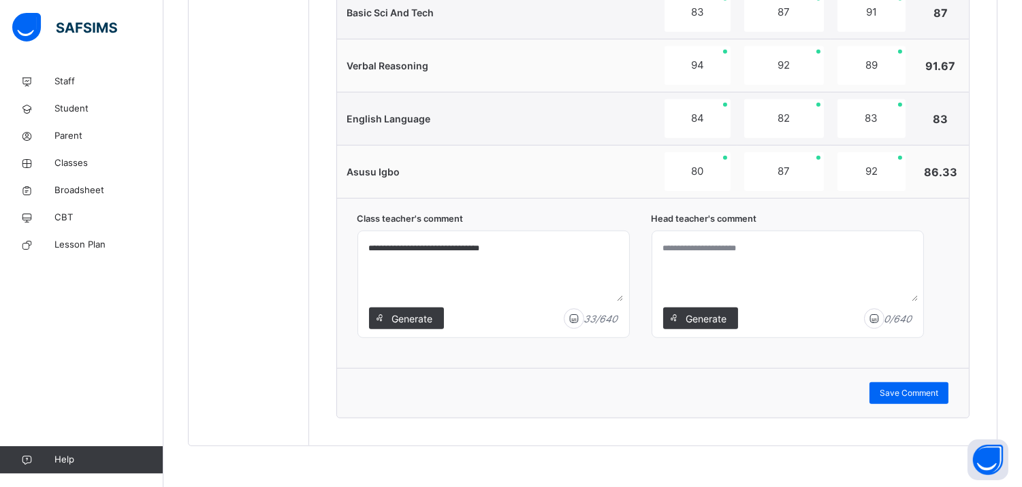
click at [745, 252] on textarea at bounding box center [787, 269] width 260 height 65
paste textarea "**********"
click at [682, 246] on textarea "**********" at bounding box center [787, 269] width 260 height 65
click at [819, 244] on textarea "**********" at bounding box center [787, 269] width 260 height 65
click at [681, 248] on textarea "**********" at bounding box center [787, 269] width 260 height 65
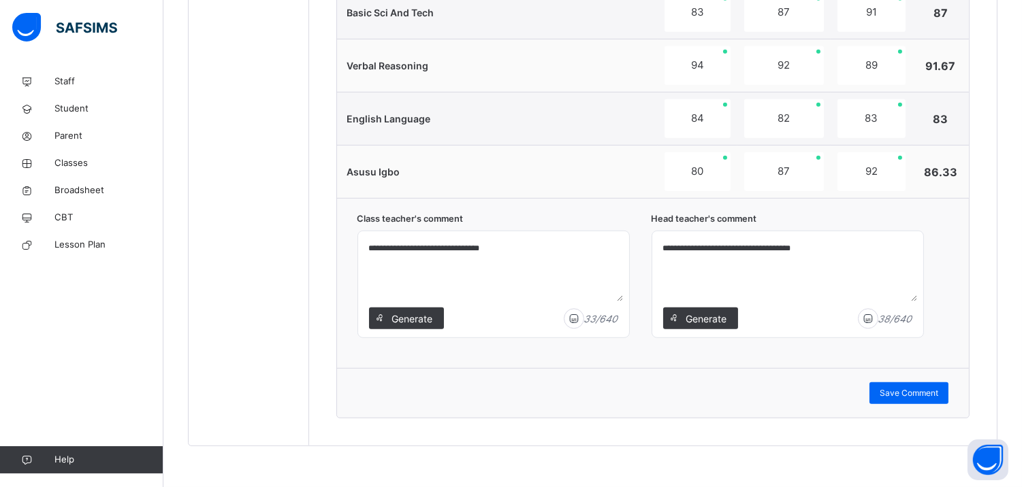
click at [676, 247] on textarea "**********" at bounding box center [787, 269] width 260 height 65
click at [685, 246] on textarea "**********" at bounding box center [787, 269] width 260 height 65
click at [826, 247] on textarea "**********" at bounding box center [787, 269] width 260 height 65
type textarea "**********"
click at [888, 393] on div "Save Comment" at bounding box center [908, 393] width 79 height 22
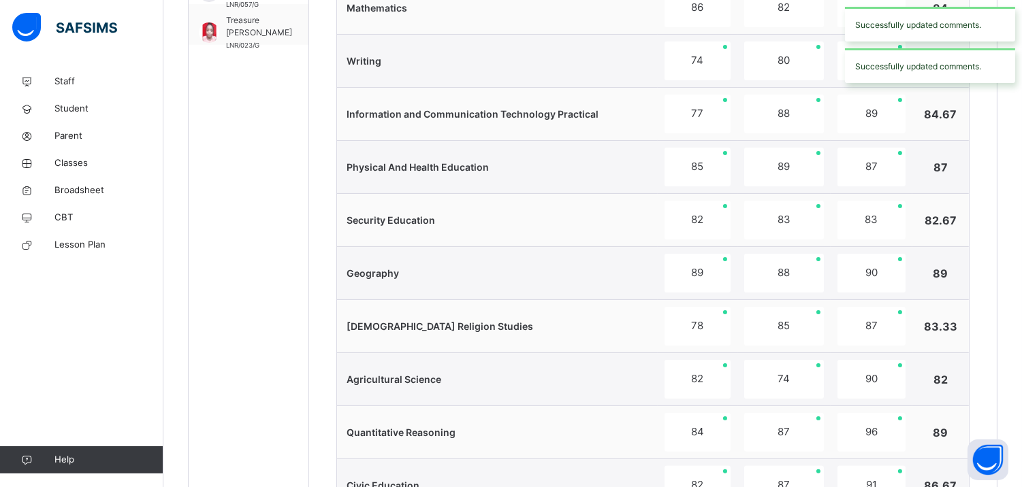
scroll to position [212, 0]
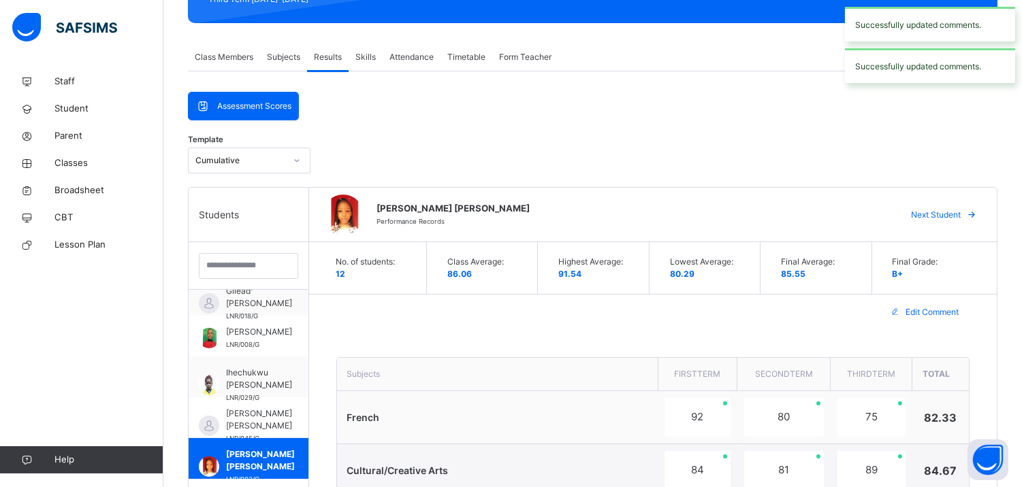
click at [909, 59] on div "Successfully updated comments." at bounding box center [930, 65] width 170 height 35
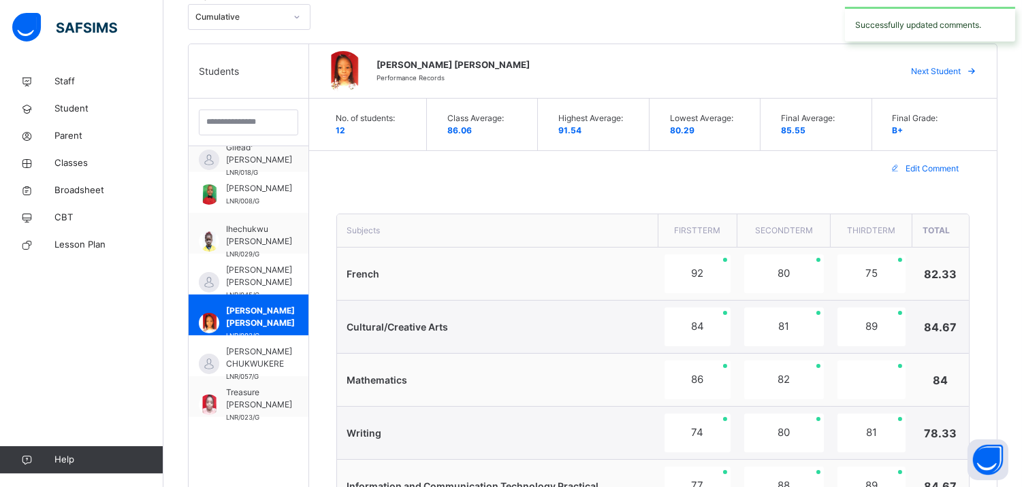
scroll to position [391, 0]
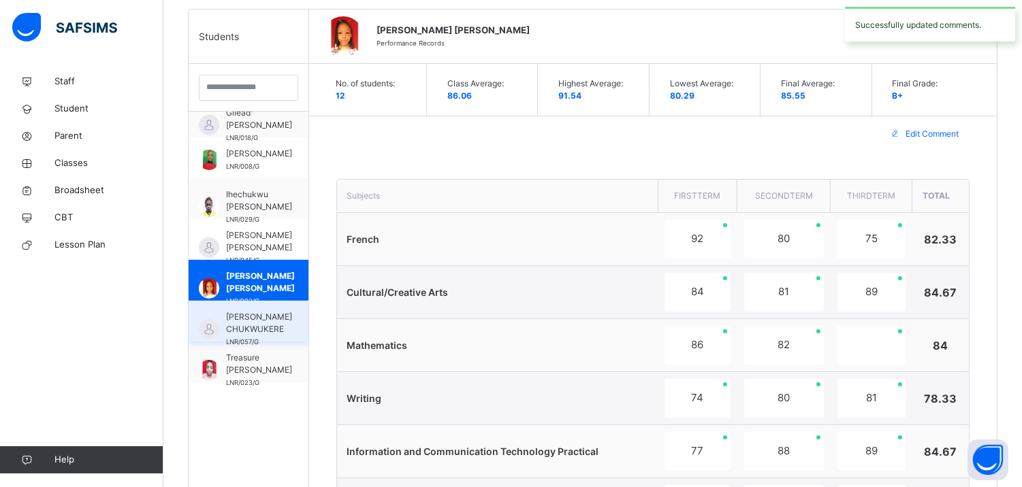
click at [261, 314] on span "RYAN CHIKASI CHUKWUKERE" at bounding box center [259, 323] width 66 height 25
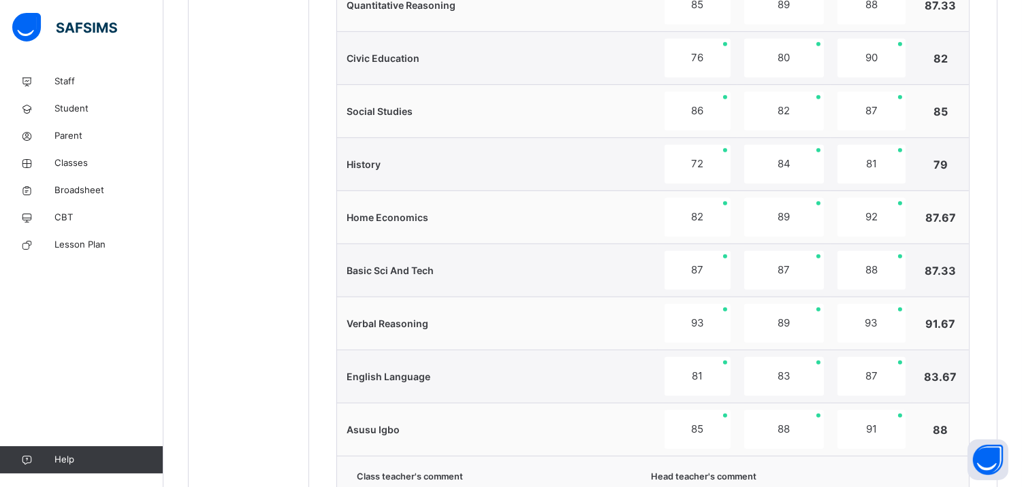
scroll to position [1416, 0]
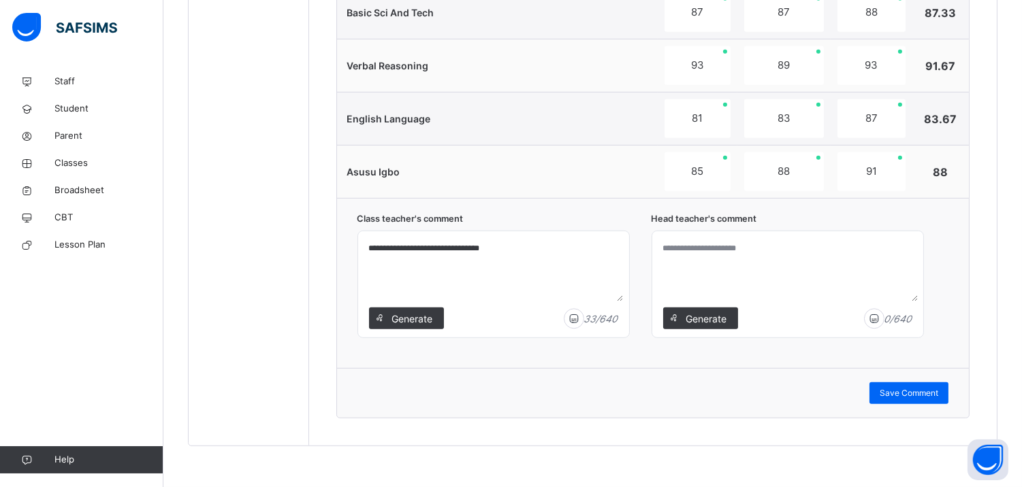
click at [784, 259] on textarea at bounding box center [787, 269] width 260 height 65
paste textarea "**********"
click at [682, 243] on textarea "**********" at bounding box center [787, 269] width 260 height 65
click at [847, 252] on textarea "**********" at bounding box center [787, 269] width 260 height 65
type textarea "**********"
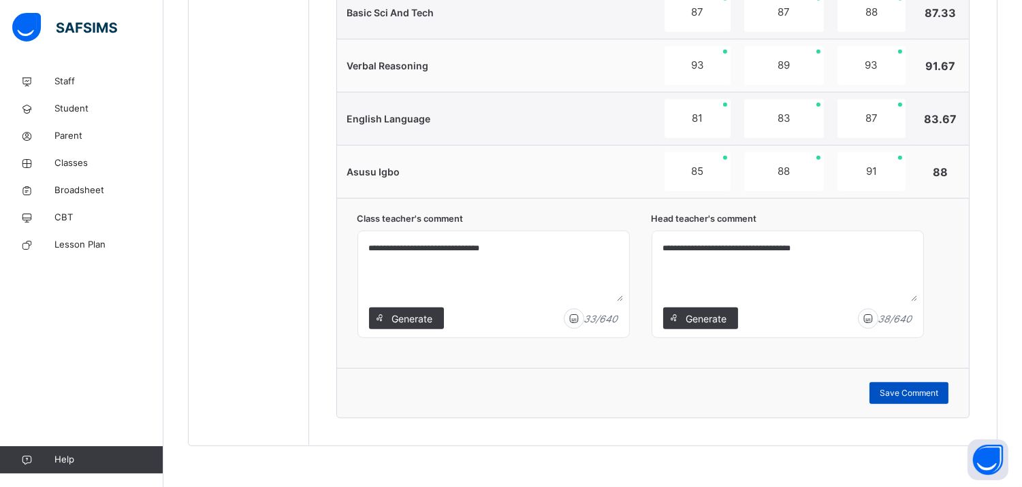
click at [915, 395] on span "Save Comment" at bounding box center [908, 393] width 59 height 12
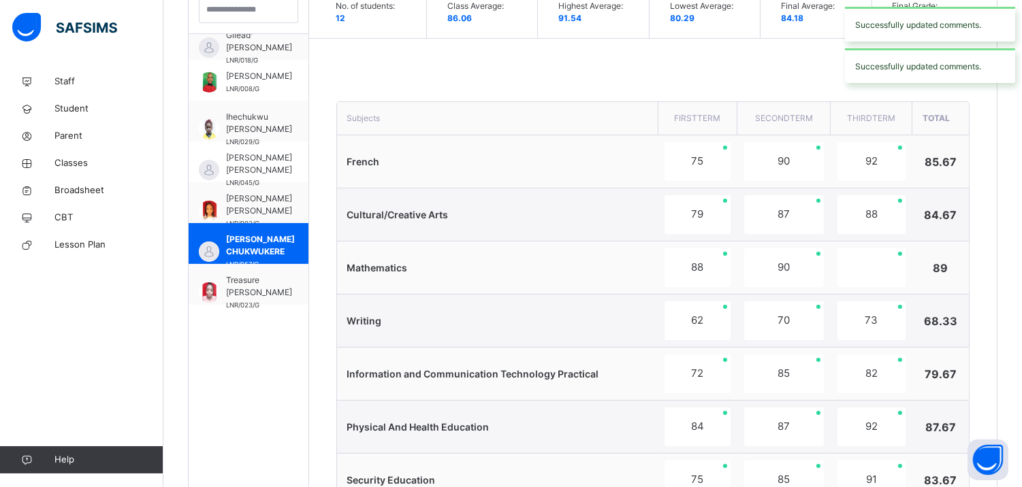
scroll to position [384, 0]
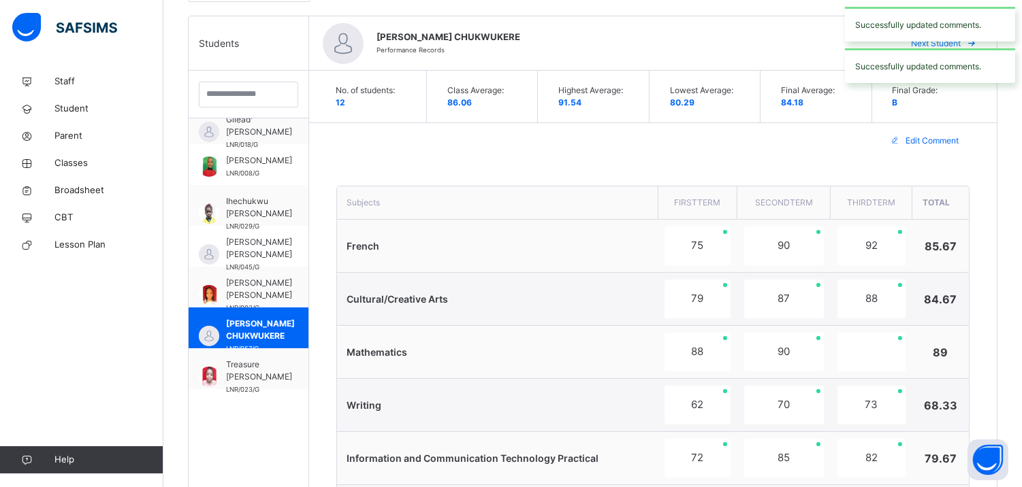
click at [909, 54] on div "Successfully updated comments." at bounding box center [930, 65] width 170 height 35
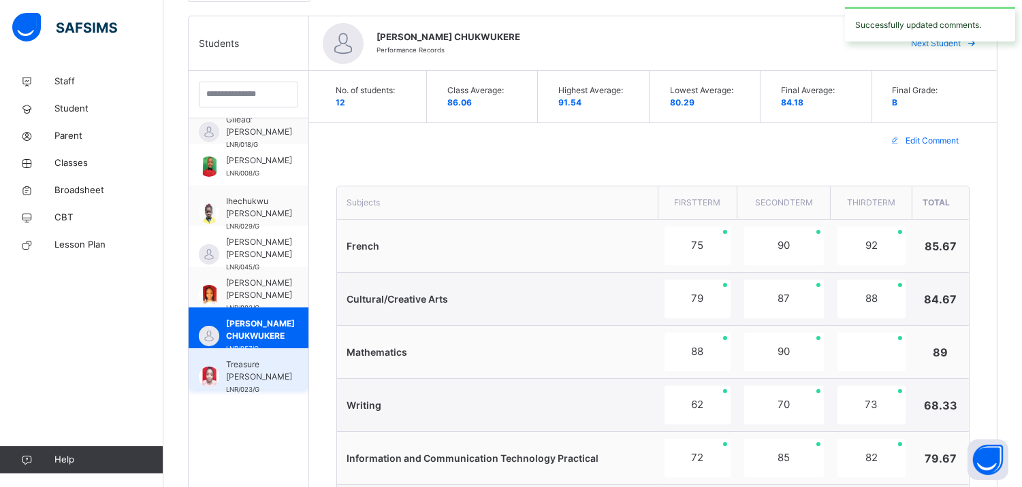
click at [259, 371] on span "Treasure [PERSON_NAME]" at bounding box center [259, 371] width 66 height 25
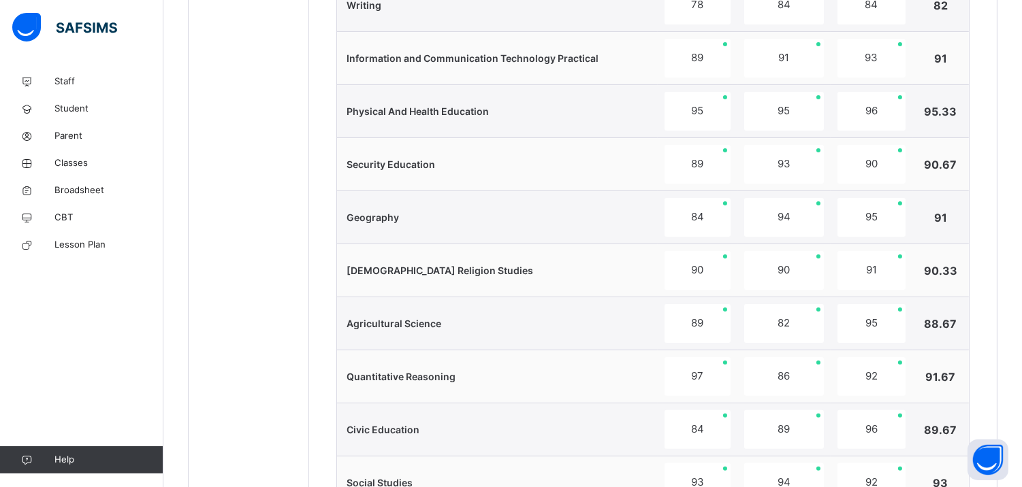
scroll to position [1294, 0]
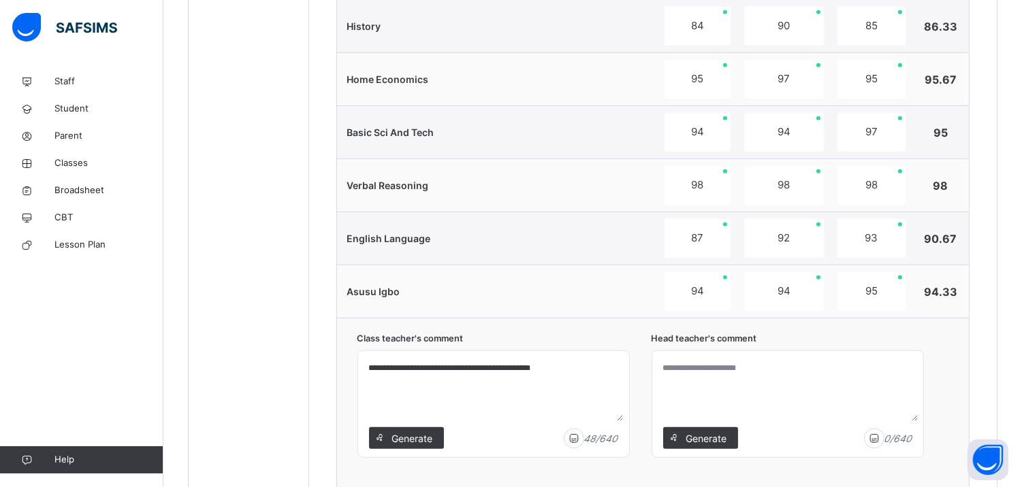
click at [761, 385] on textarea at bounding box center [787, 389] width 260 height 65
click at [717, 365] on textarea "**********" at bounding box center [787, 389] width 260 height 65
click at [786, 375] on textarea "**********" at bounding box center [787, 389] width 260 height 65
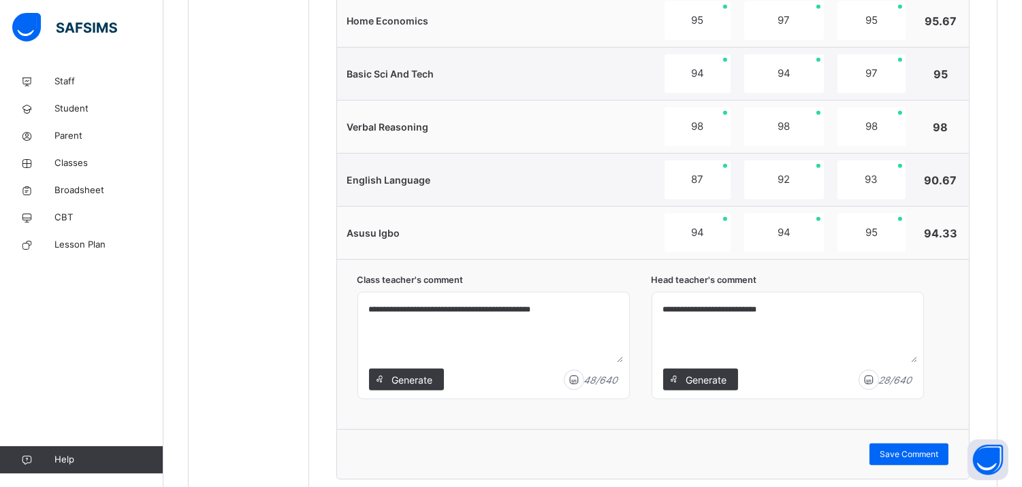
scroll to position [1363, 0]
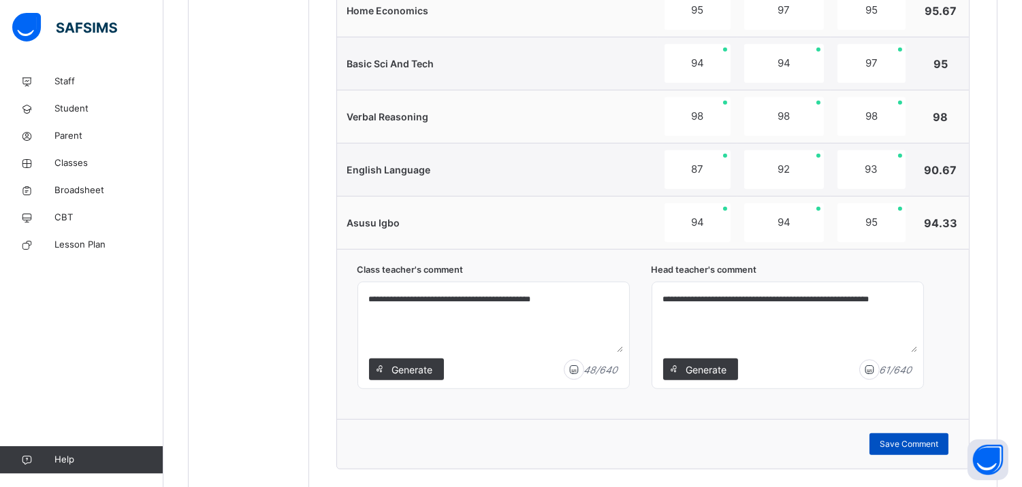
type textarea "**********"
click at [927, 449] on span "Save Comment" at bounding box center [908, 444] width 59 height 12
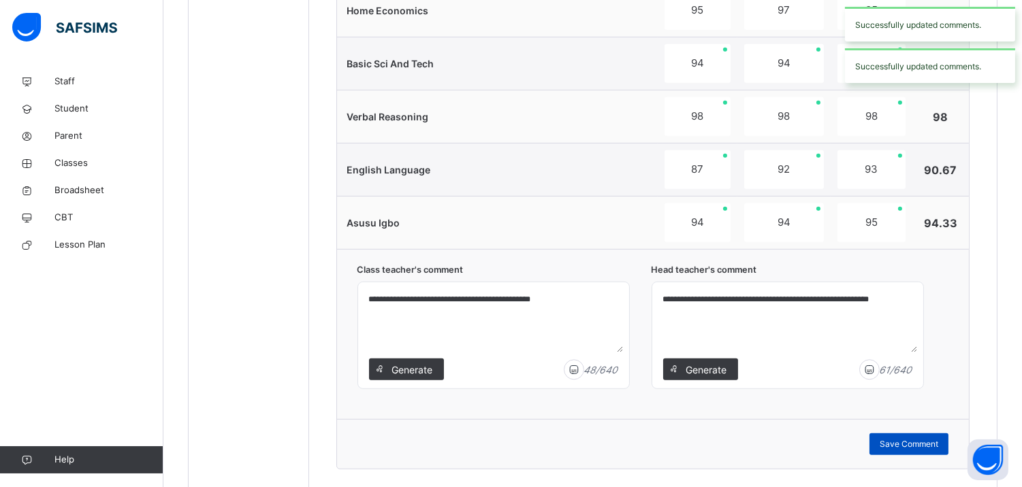
click at [927, 449] on span "Save Comment" at bounding box center [908, 444] width 59 height 12
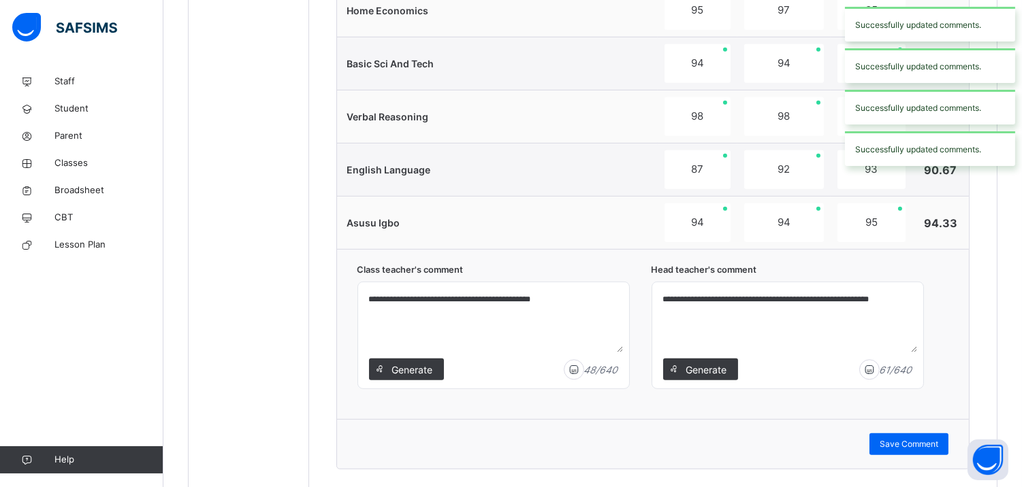
click at [935, 63] on div "Successfully updated comments." at bounding box center [930, 65] width 170 height 35
drag, startPoint x: 933, startPoint y: 97, endPoint x: 917, endPoint y: 56, distance: 44.0
click at [917, 56] on div "Successfully updated comments. Successfully updated comments. Successfully upda…" at bounding box center [930, 65] width 184 height 131
click at [917, 56] on div "Successfully updated comments." at bounding box center [930, 65] width 170 height 35
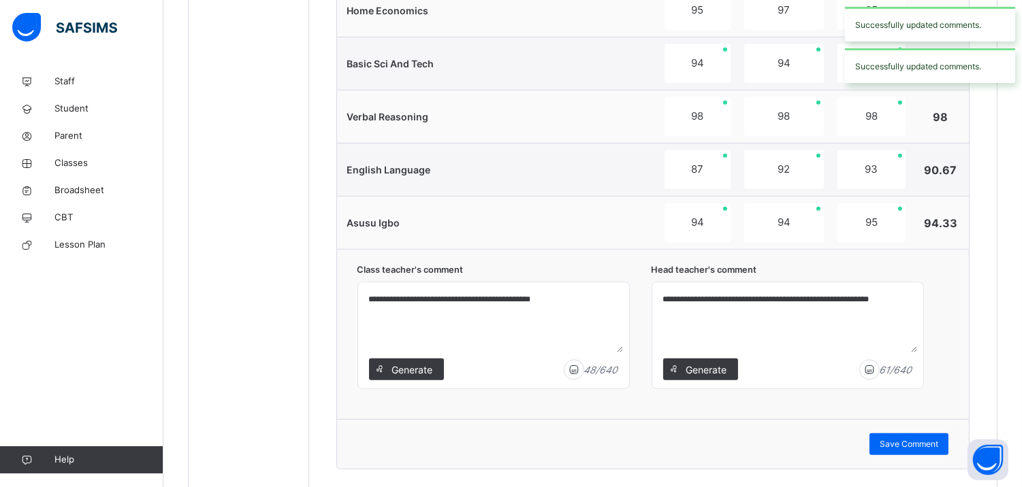
click at [903, 61] on div "Successfully updated comments." at bounding box center [930, 65] width 170 height 35
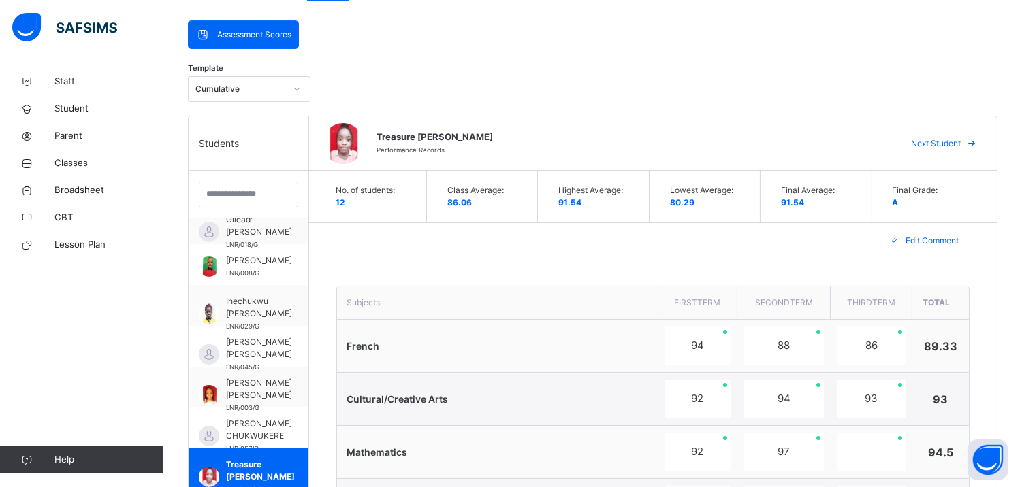
scroll to position [206, 0]
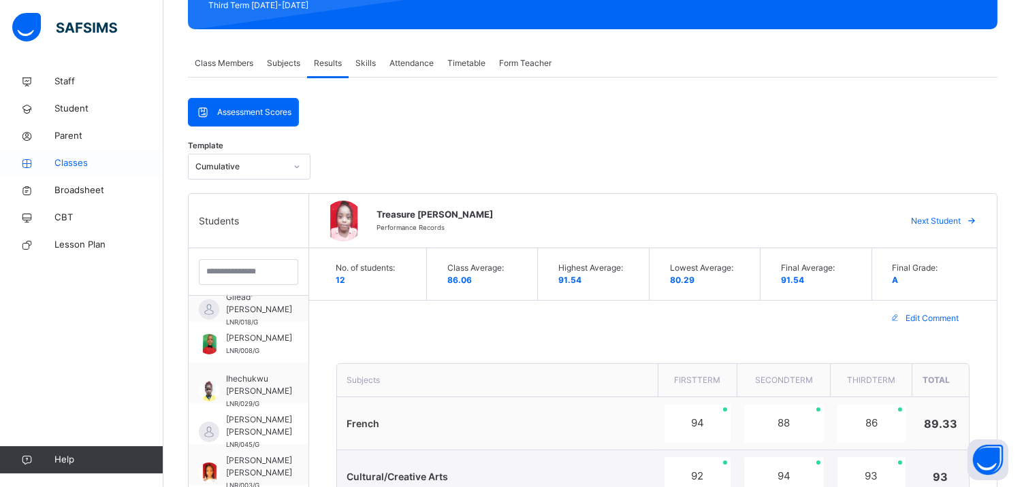
click at [88, 164] on span "Classes" at bounding box center [108, 164] width 109 height 14
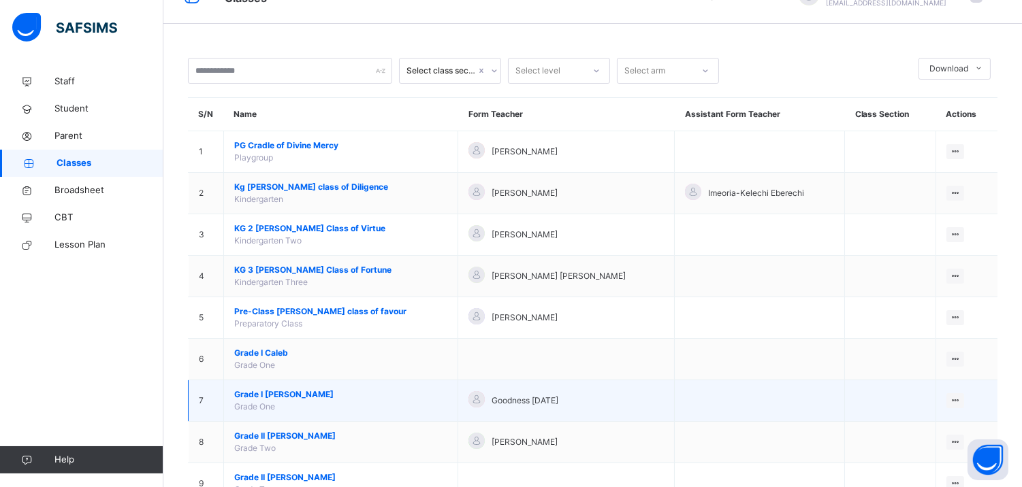
scroll to position [30, 0]
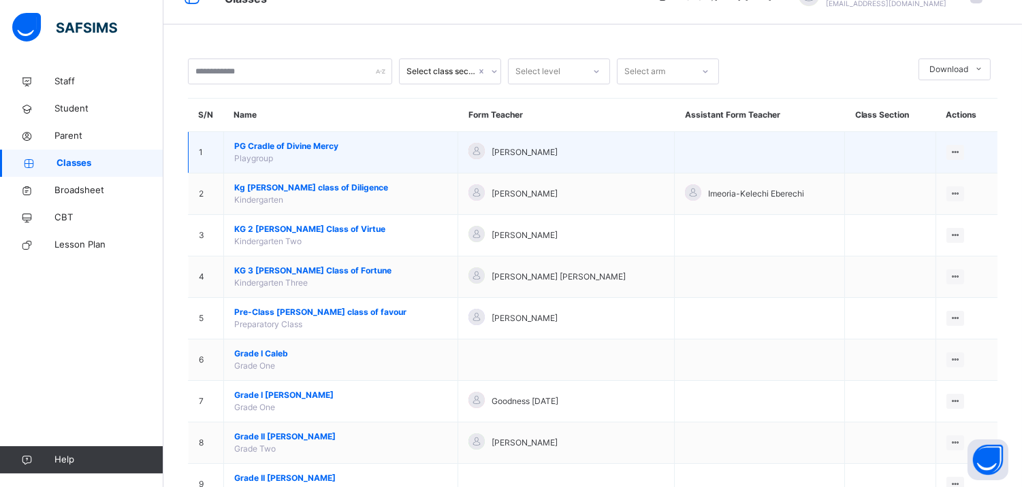
click at [518, 137] on td "[PERSON_NAME]" at bounding box center [566, 153] width 216 height 42
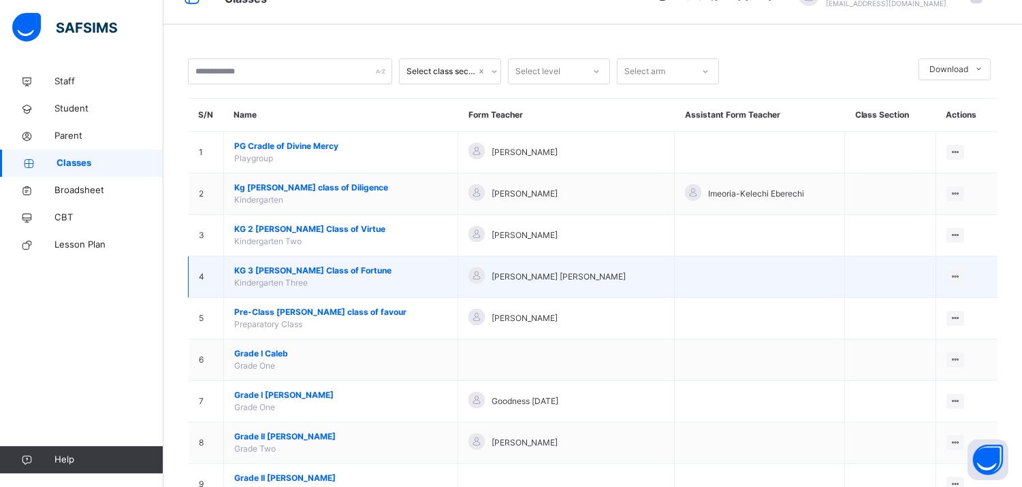
click at [317, 267] on span "KG 3 Naomi Class of Fortune" at bounding box center [340, 271] width 213 height 12
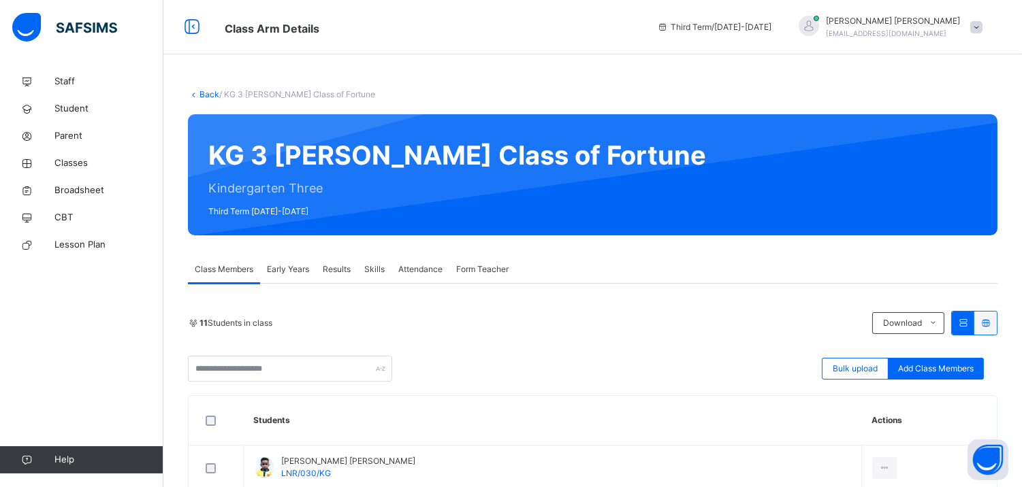
click at [361, 267] on div "Skills" at bounding box center [374, 269] width 34 height 27
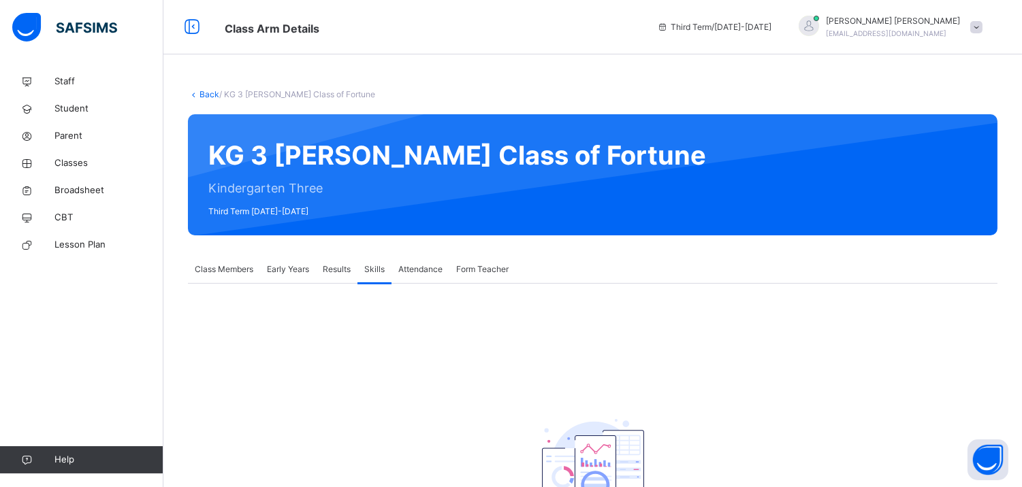
click at [342, 267] on span "Results" at bounding box center [337, 269] width 28 height 12
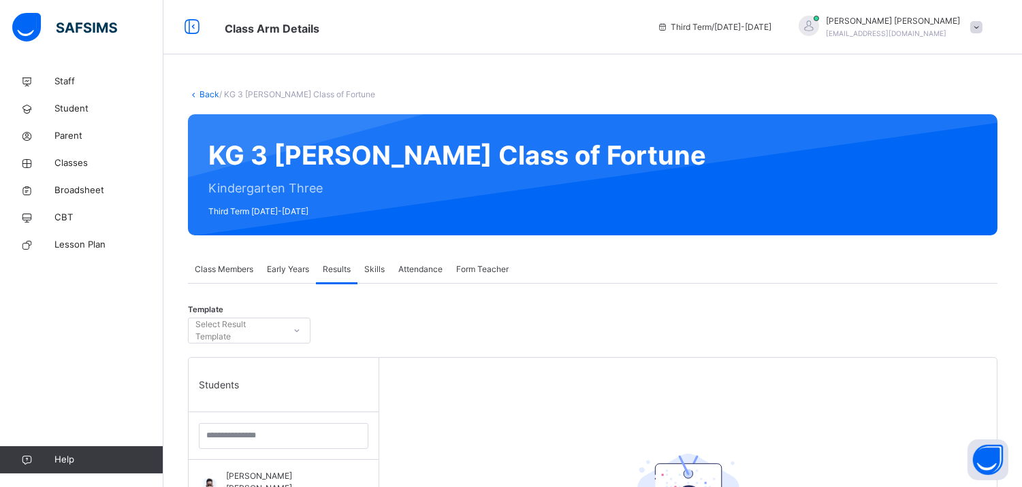
scroll to position [218, 0]
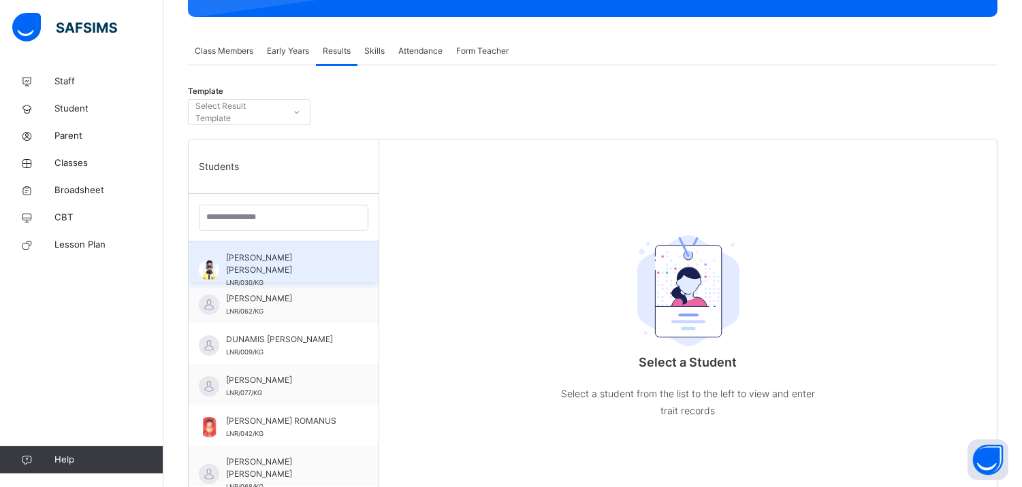
click at [323, 246] on div "Anthony Chinazaekpere Michael Okafor LNR/030/KG" at bounding box center [284, 262] width 190 height 41
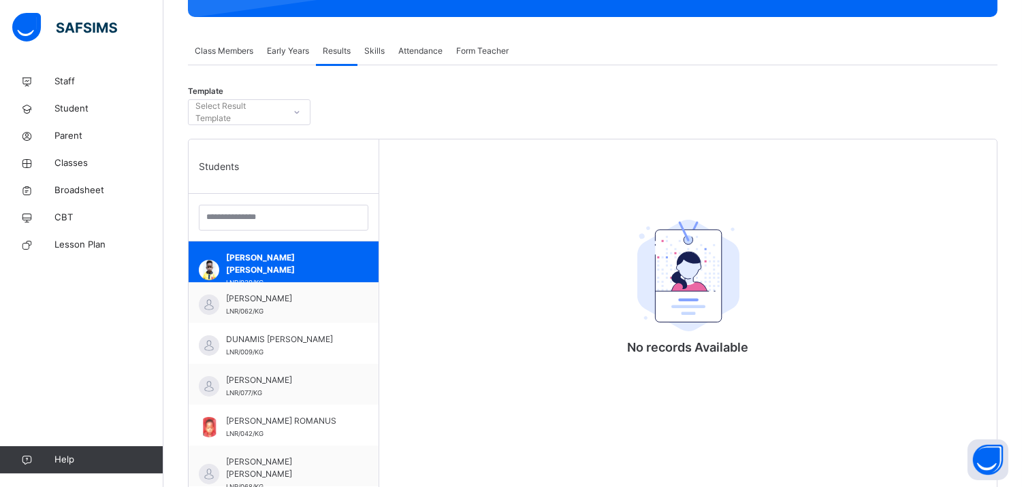
scroll to position [212, 0]
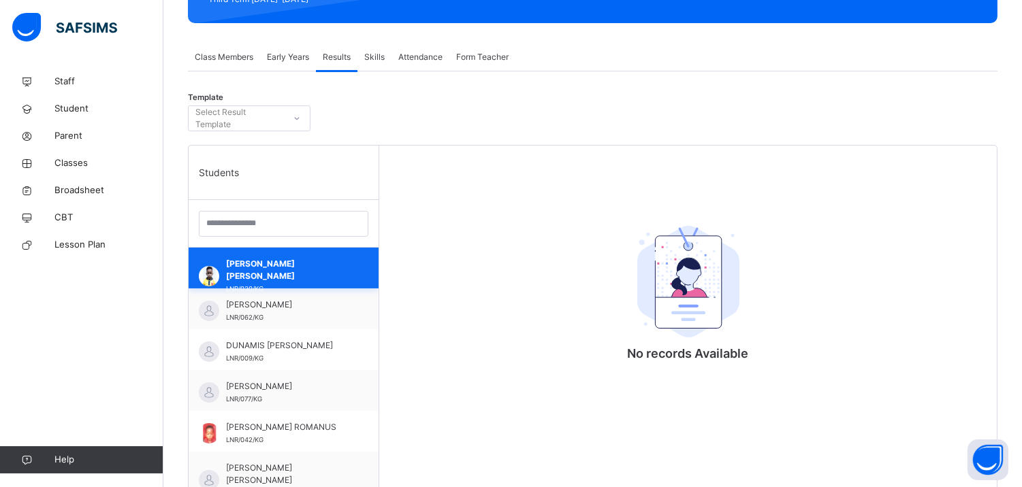
click at [329, 264] on span "Anthony Chinazaekpere Michael Okafor" at bounding box center [287, 270] width 122 height 25
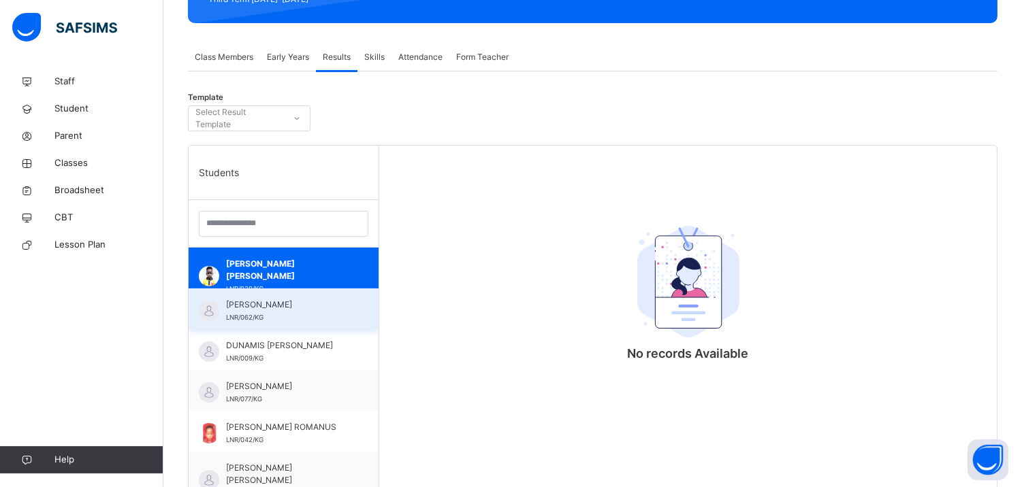
click at [298, 304] on span "DAVID NDUAGU" at bounding box center [287, 305] width 122 height 12
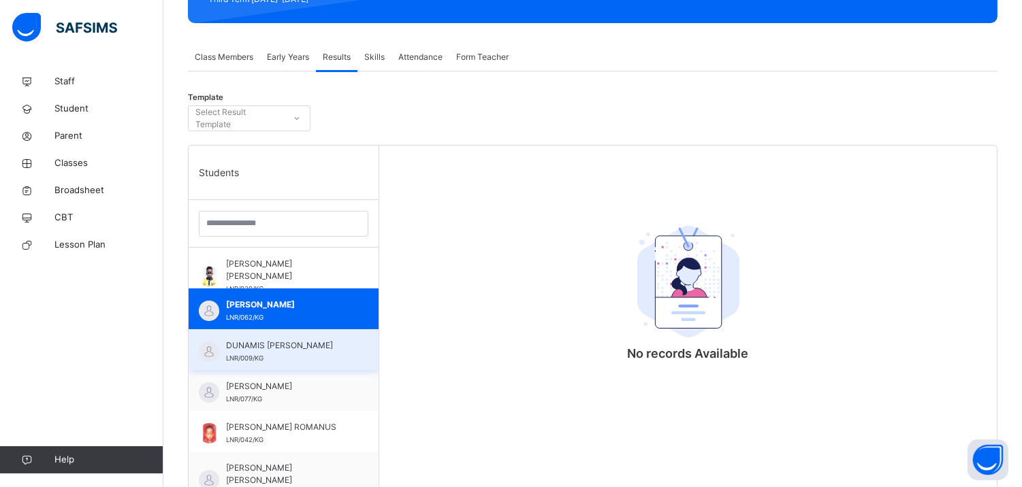
click at [301, 345] on span "DUNAMIS OKORO" at bounding box center [287, 346] width 122 height 12
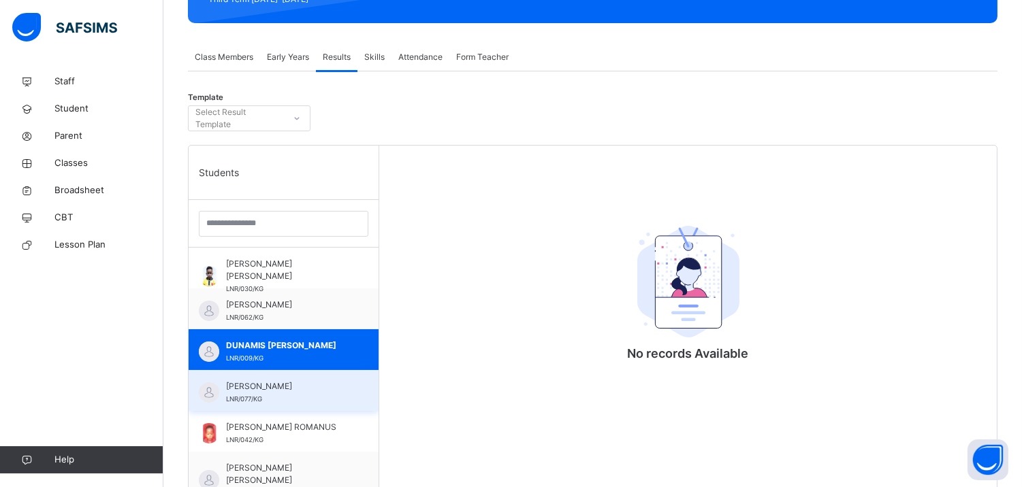
click at [312, 383] on span "EDWARD CHUKWUKA OKORIE" at bounding box center [287, 386] width 122 height 12
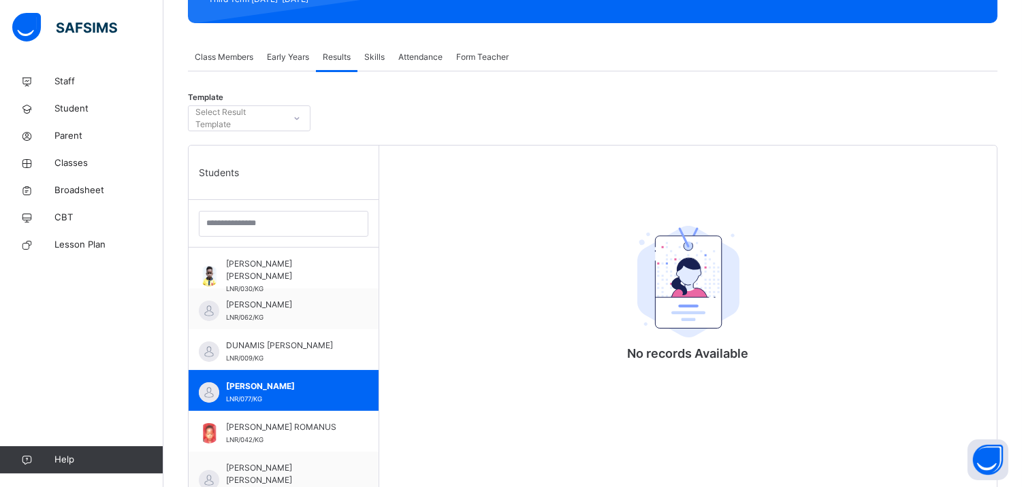
click at [232, 67] on div "Class Members" at bounding box center [224, 57] width 72 height 27
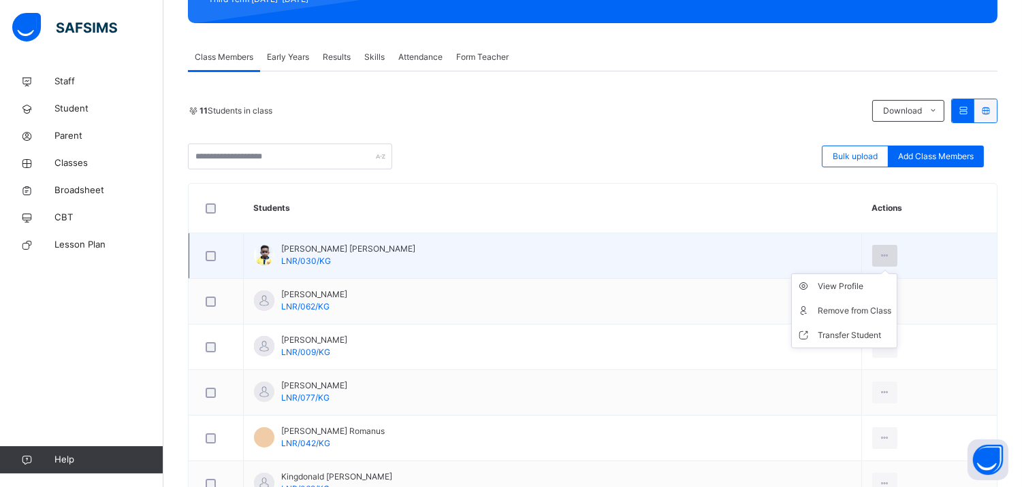
click at [879, 255] on icon at bounding box center [885, 256] width 12 height 12
click at [872, 287] on div "View Profile" at bounding box center [854, 287] width 74 height 14
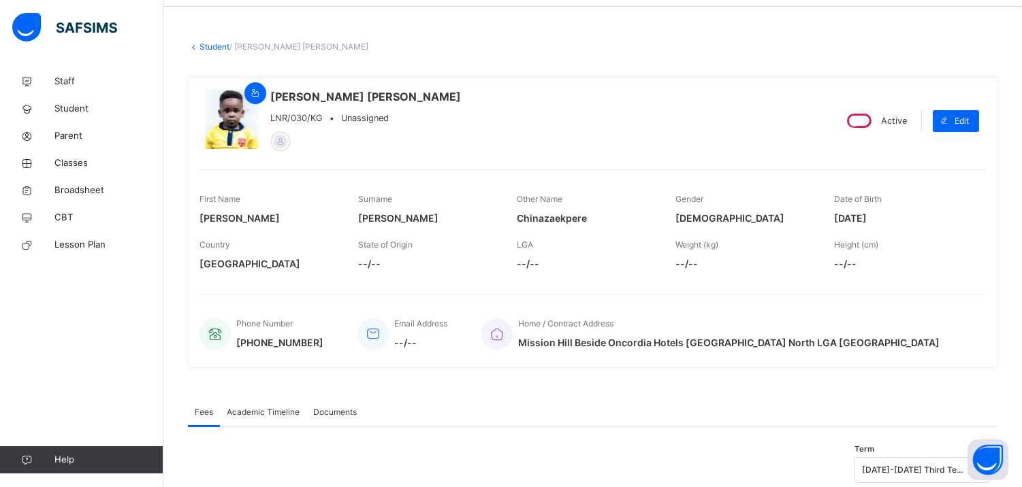
scroll to position [91, 0]
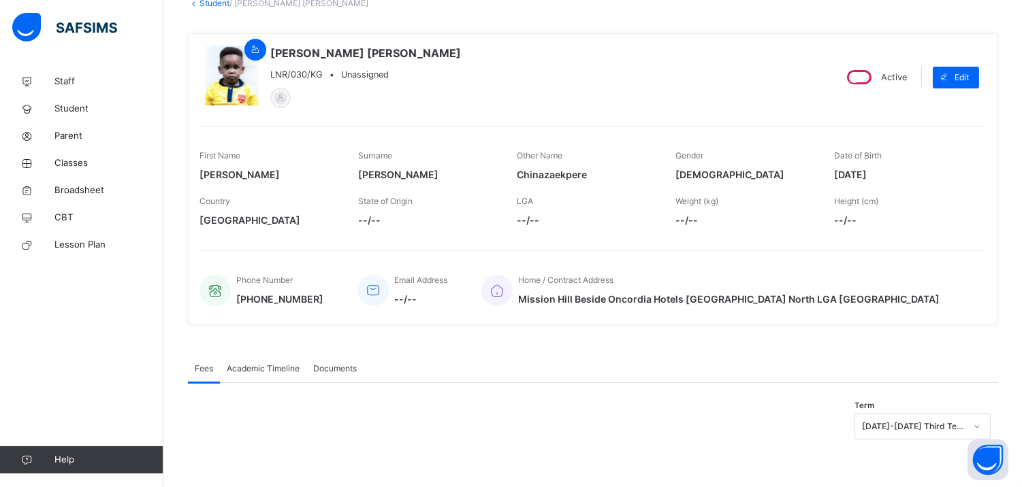
click at [331, 363] on span "Documents" at bounding box center [335, 369] width 44 height 12
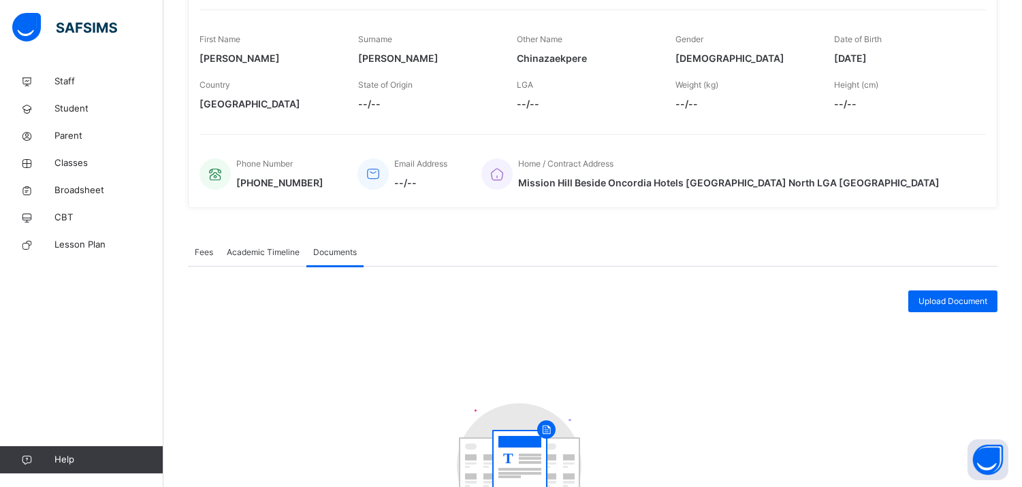
scroll to position [210, 0]
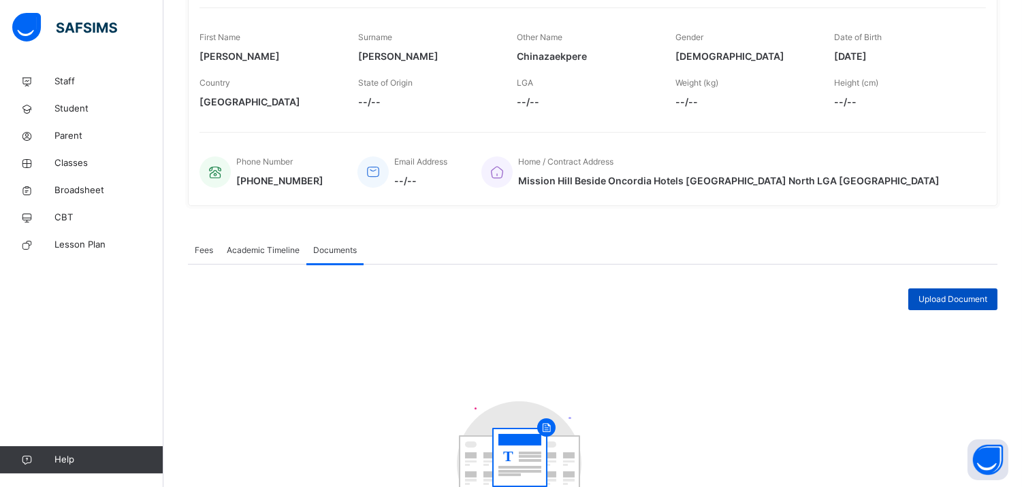
click at [981, 294] on span "Upload Document" at bounding box center [952, 299] width 69 height 12
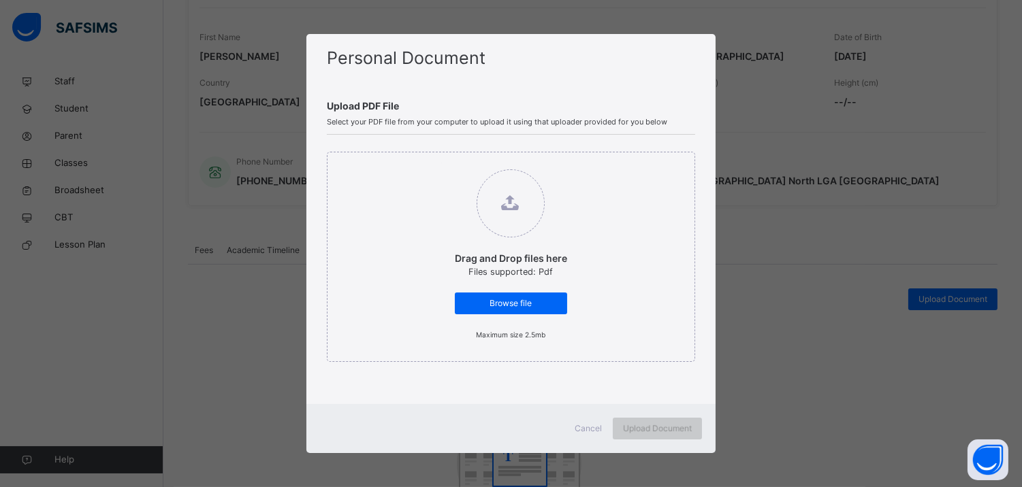
click at [652, 431] on span "Upload Document" at bounding box center [657, 429] width 69 height 12
click at [525, 293] on div "Browse file" at bounding box center [511, 304] width 112 height 22
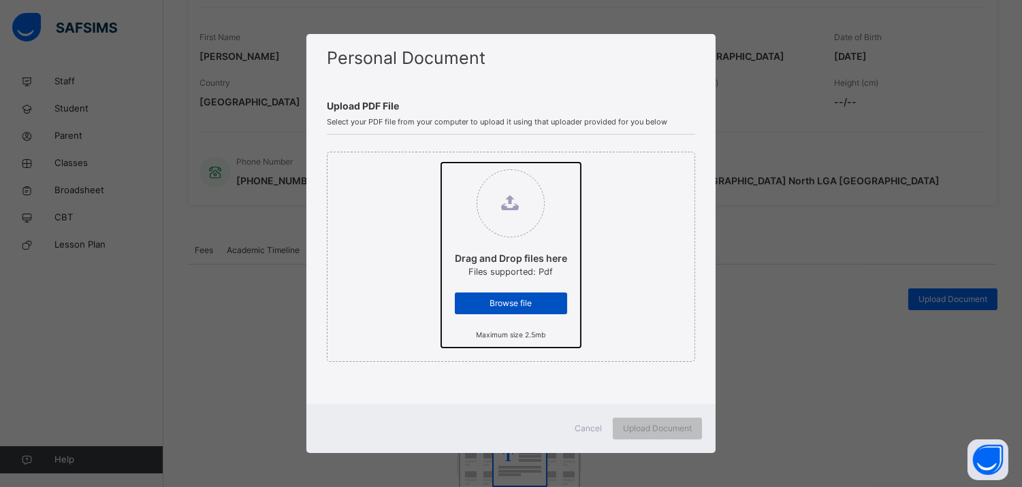
click at [441, 163] on input "Drag and Drop files here Files supported: Pdf Browse file Maximum size 2.5mb" at bounding box center [441, 163] width 0 height 0
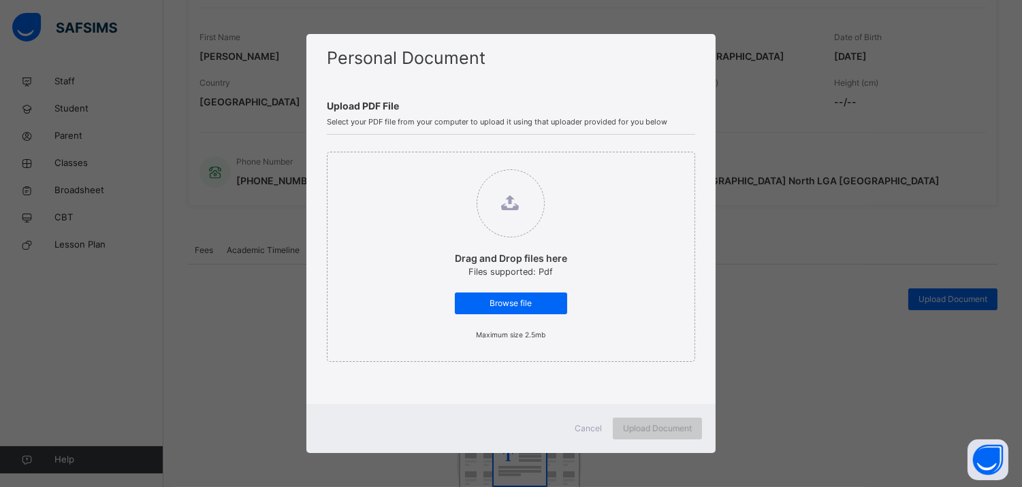
click at [662, 429] on span "Upload Document" at bounding box center [657, 429] width 69 height 12
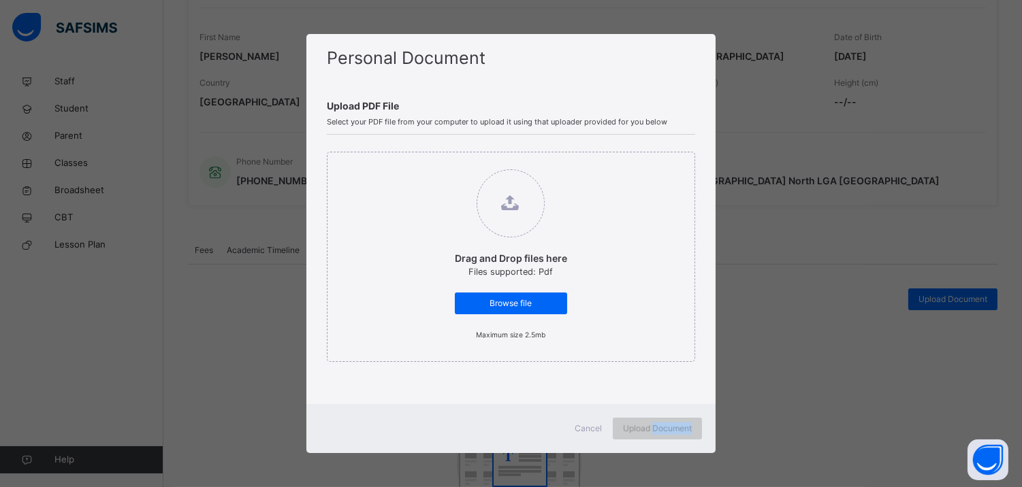
click at [662, 429] on span "Upload Document" at bounding box center [657, 429] width 69 height 12
click at [819, 433] on div "Personal Document Upload PDF File Select your PDF file from your computer to up…" at bounding box center [511, 243] width 1022 height 487
click at [664, 432] on span "Upload Document" at bounding box center [657, 429] width 69 height 12
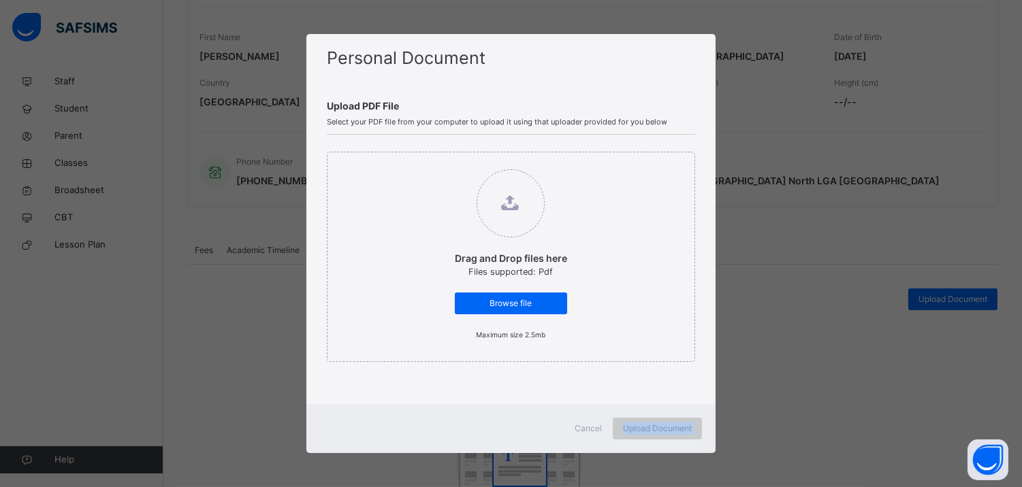
click at [664, 432] on span "Upload Document" at bounding box center [657, 429] width 69 height 12
click at [668, 430] on span "Upload Document" at bounding box center [657, 429] width 69 height 12
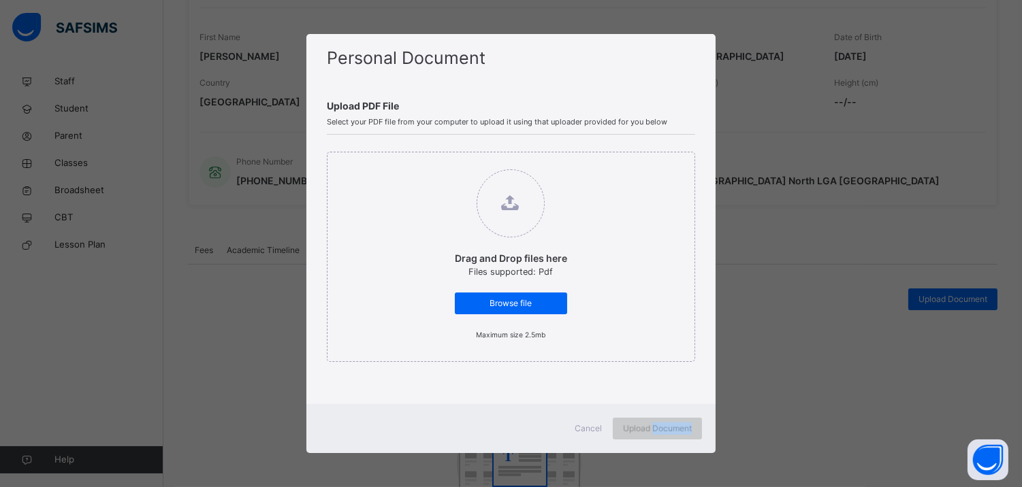
click at [668, 430] on span "Upload Document" at bounding box center [657, 429] width 69 height 12
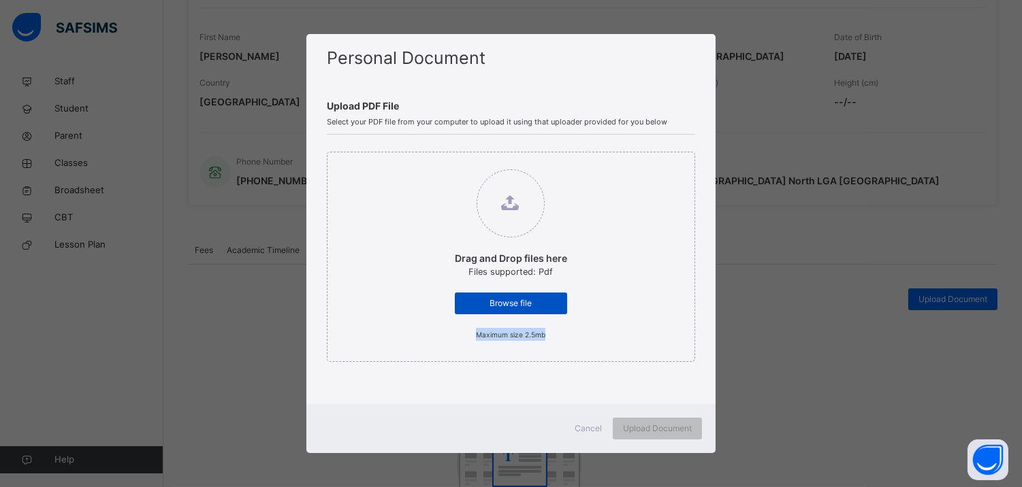
drag, startPoint x: 613, startPoint y: 374, endPoint x: 532, endPoint y: 297, distance: 112.2
click at [532, 297] on div "Drag and Drop files here Files supported: Pdf Browse file Maximum size 2.5mb" at bounding box center [511, 263] width 368 height 257
click at [532, 297] on span "Browse file" at bounding box center [511, 303] width 92 height 12
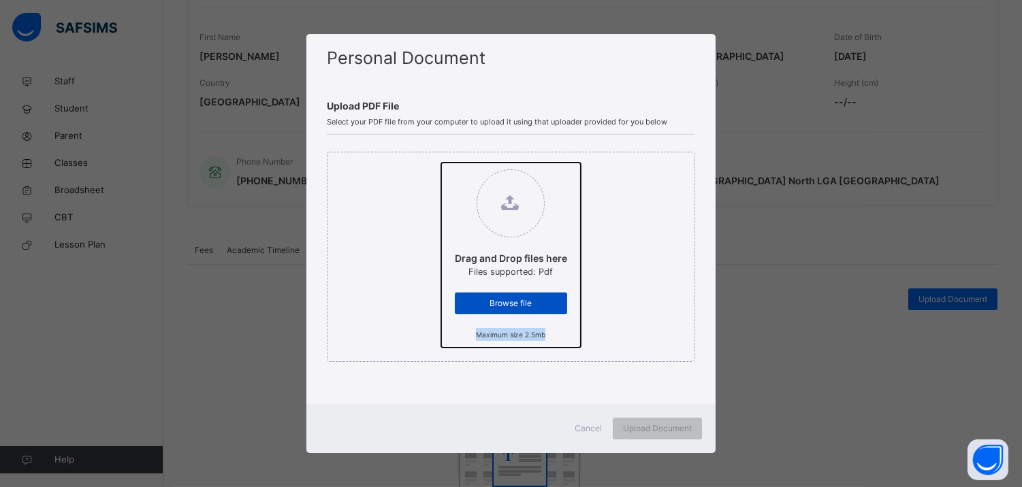
click at [441, 163] on input "Drag and Drop files here Files supported: Pdf Browse file Maximum size 2.5mb" at bounding box center [441, 163] width 0 height 0
type input "**********"
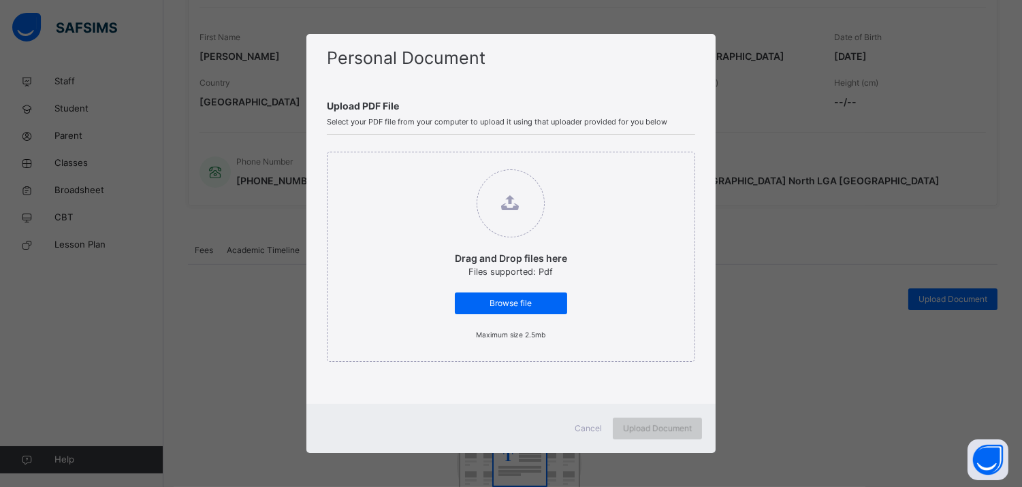
click at [672, 436] on div "Upload Document" at bounding box center [657, 429] width 89 height 22
click at [593, 422] on div "Cancel" at bounding box center [588, 429] width 49 height 22
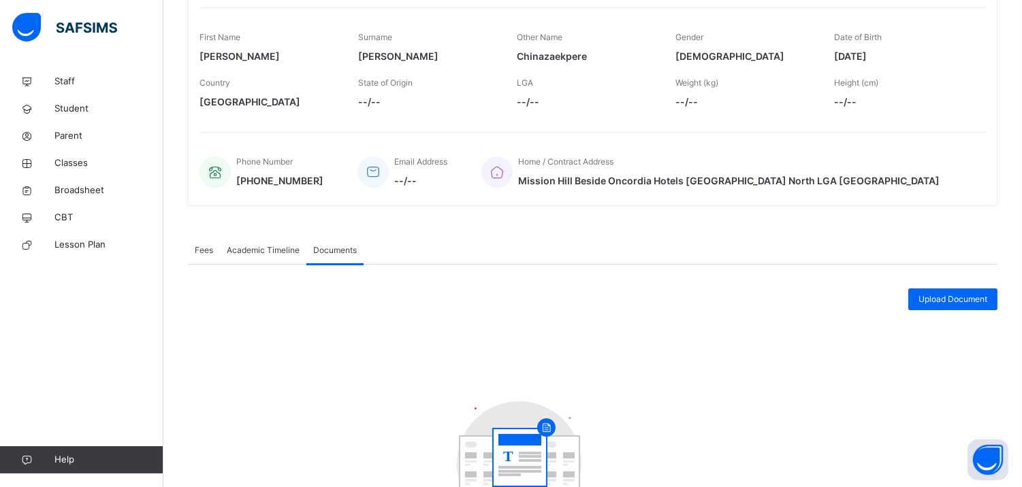
scroll to position [346, 0]
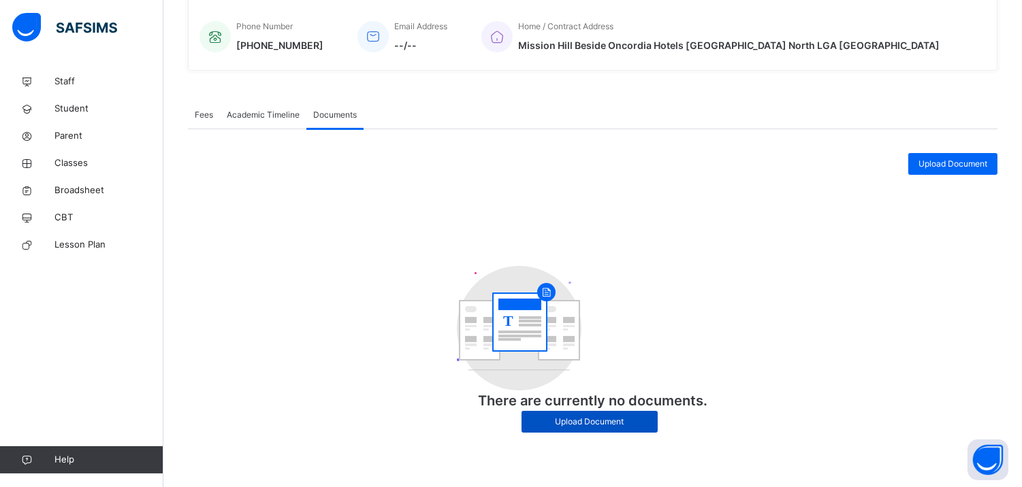
click at [615, 424] on span "Upload Document" at bounding box center [590, 422] width 116 height 12
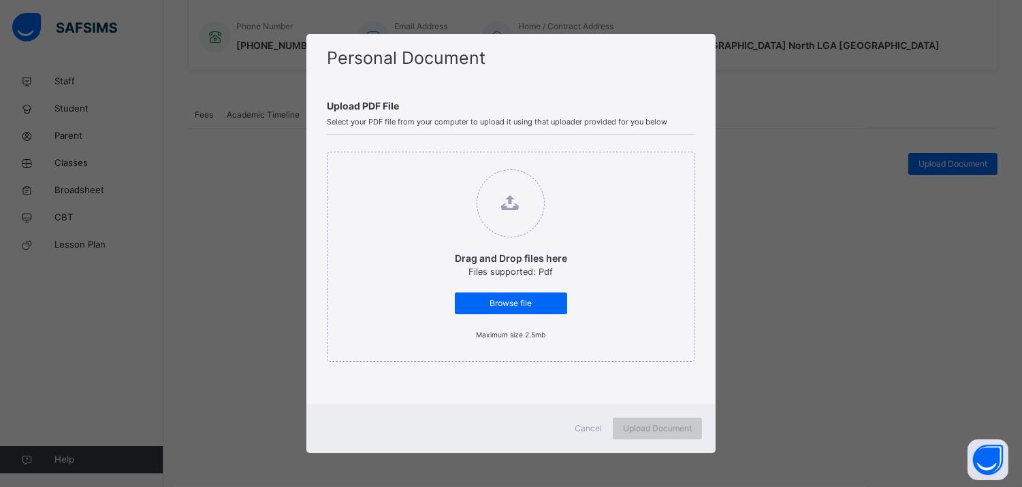
click at [644, 427] on span "Upload Document" at bounding box center [657, 429] width 69 height 12
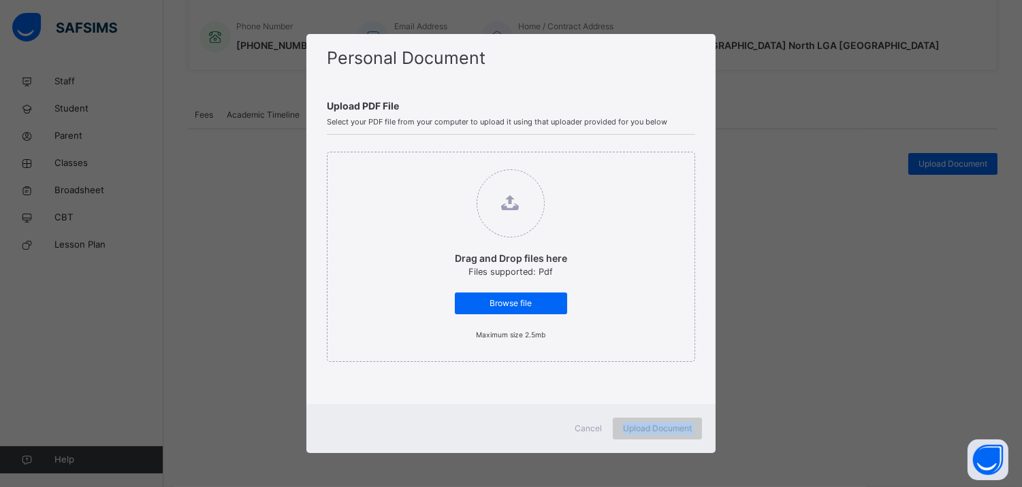
click at [644, 427] on span "Upload Document" at bounding box center [657, 429] width 69 height 12
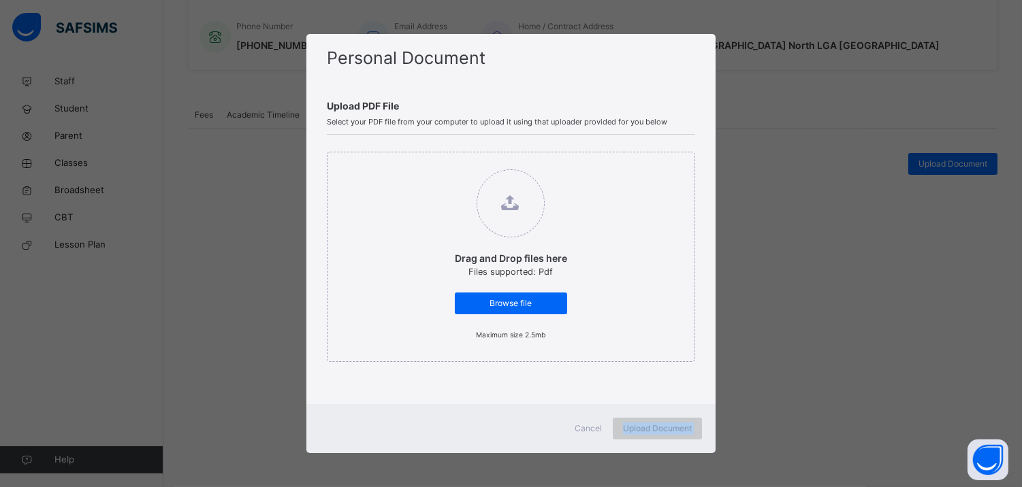
click at [644, 427] on span "Upload Document" at bounding box center [657, 429] width 69 height 12
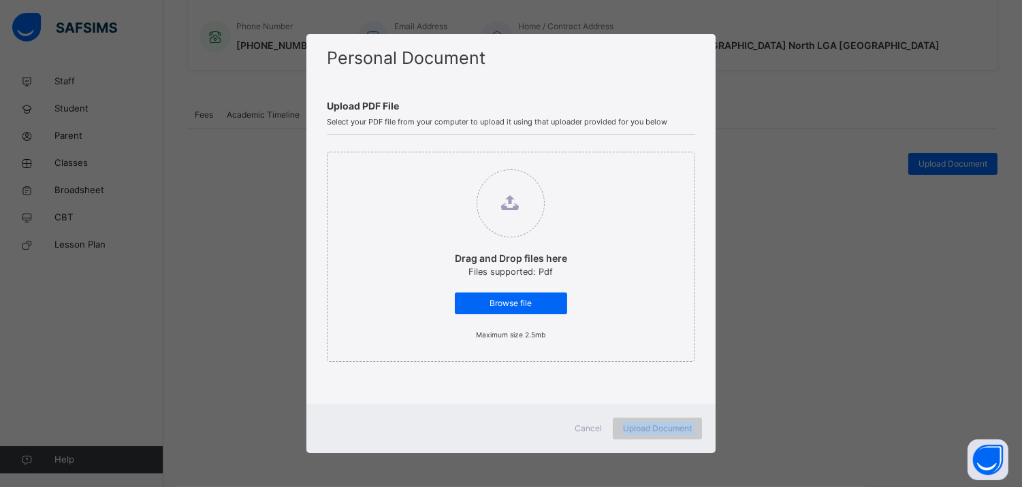
click at [644, 427] on span "Upload Document" at bounding box center [657, 429] width 69 height 12
click at [796, 374] on div "Personal Document Upload PDF File Select your PDF file from your computer to up…" at bounding box center [511, 243] width 1022 height 487
click at [684, 421] on div "Upload Document" at bounding box center [657, 429] width 89 height 22
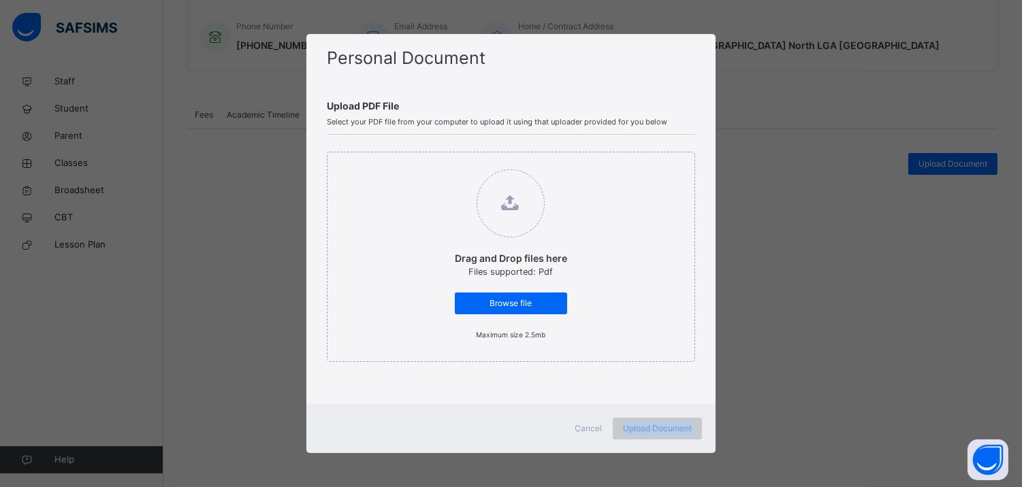
click at [684, 421] on div "Upload Document" at bounding box center [657, 429] width 89 height 22
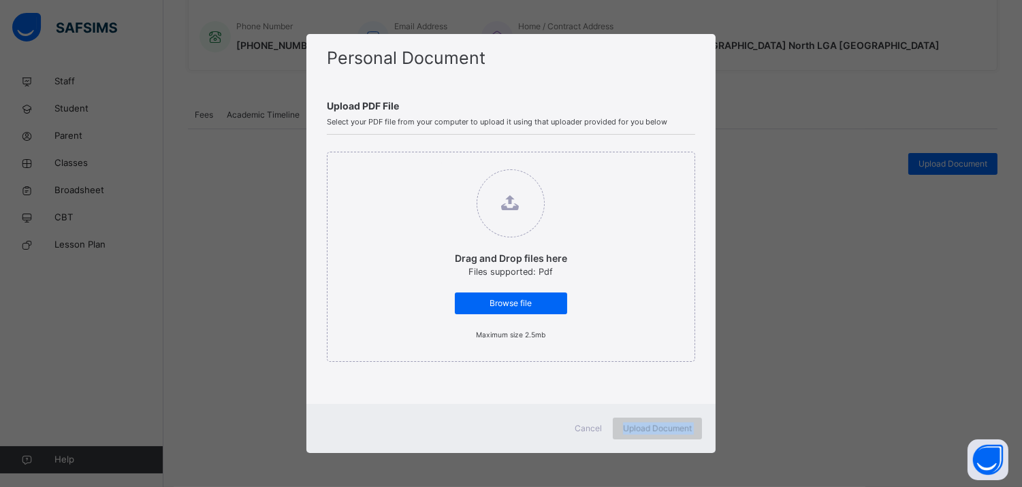
click at [684, 421] on div "Upload Document" at bounding box center [657, 429] width 89 height 22
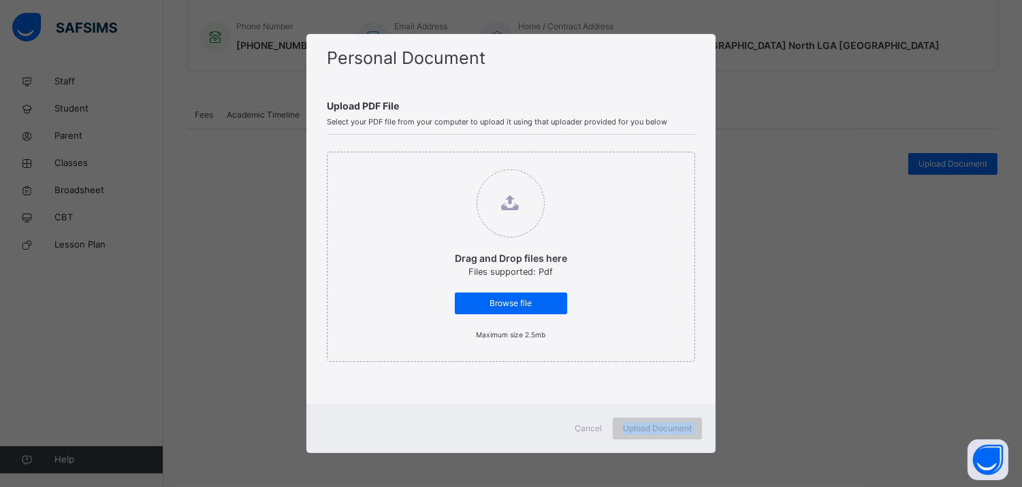
click at [684, 421] on div "Upload Document" at bounding box center [657, 429] width 89 height 22
click at [815, 377] on div "Personal Document Upload PDF File Select your PDF file from your computer to up…" at bounding box center [511, 243] width 1022 height 487
click at [691, 419] on div "Upload Document" at bounding box center [657, 429] width 89 height 22
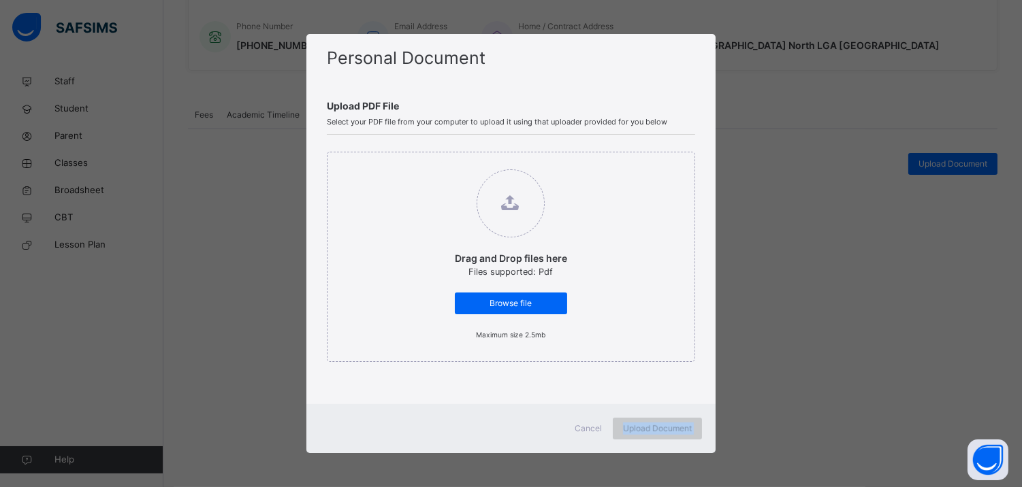
click at [691, 419] on div "Upload Document" at bounding box center [657, 429] width 89 height 22
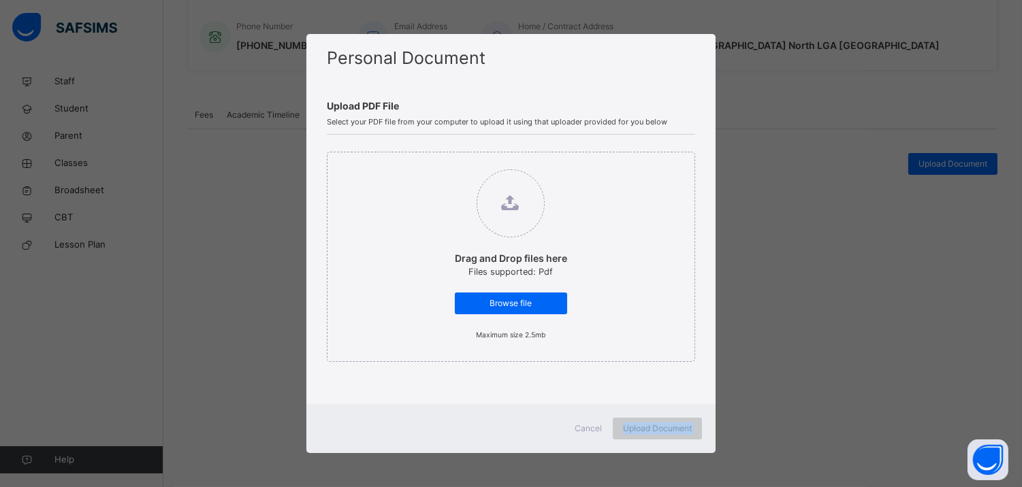
click at [691, 419] on div "Upload Document" at bounding box center [657, 429] width 89 height 22
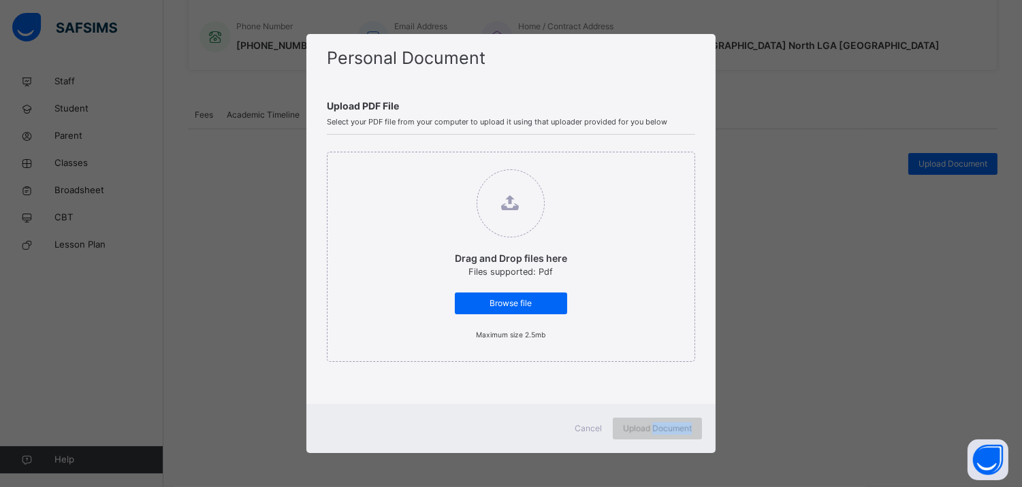
click at [691, 419] on div "Upload Document" at bounding box center [657, 429] width 89 height 22
drag, startPoint x: 763, startPoint y: 395, endPoint x: 663, endPoint y: 420, distance: 103.2
click at [663, 420] on div "Personal Document Upload PDF File Select your PDF file from your computer to up…" at bounding box center [511, 243] width 1022 height 487
click at [663, 420] on div "Upload Document" at bounding box center [657, 429] width 89 height 22
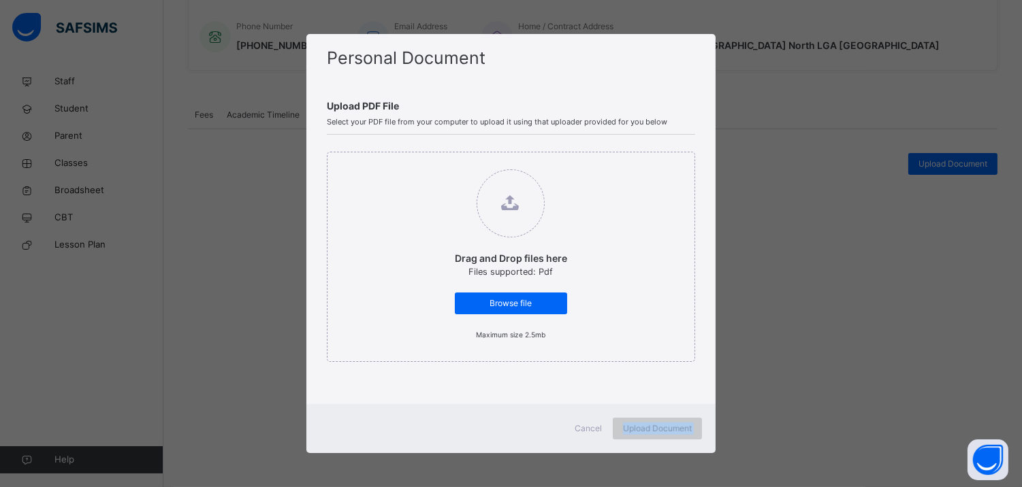
click at [663, 420] on div "Upload Document" at bounding box center [657, 429] width 89 height 22
drag, startPoint x: 784, startPoint y: 325, endPoint x: 588, endPoint y: 425, distance: 220.1
click at [588, 425] on div "Personal Document Upload PDF File Select your PDF file from your computer to up…" at bounding box center [511, 243] width 1022 height 487
click at [588, 425] on span "Cancel" at bounding box center [587, 429] width 27 height 12
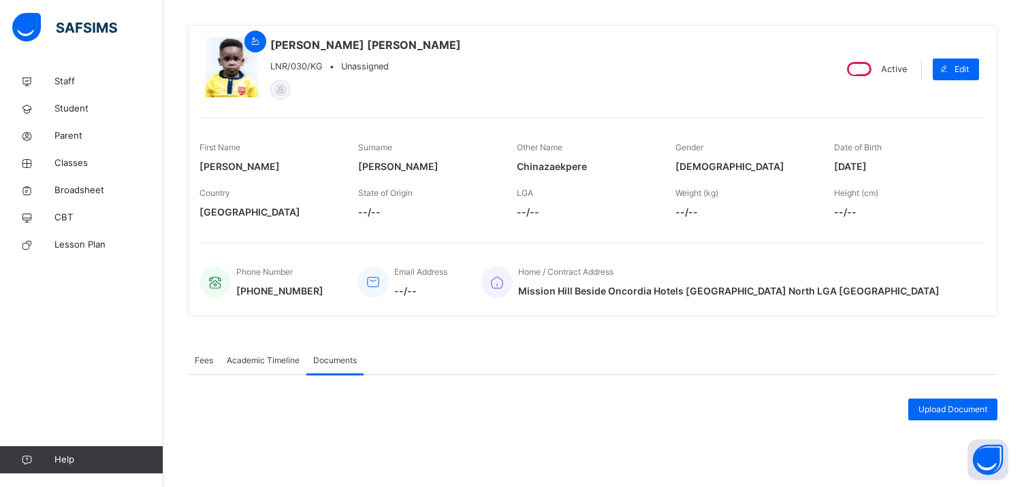
scroll to position [0, 0]
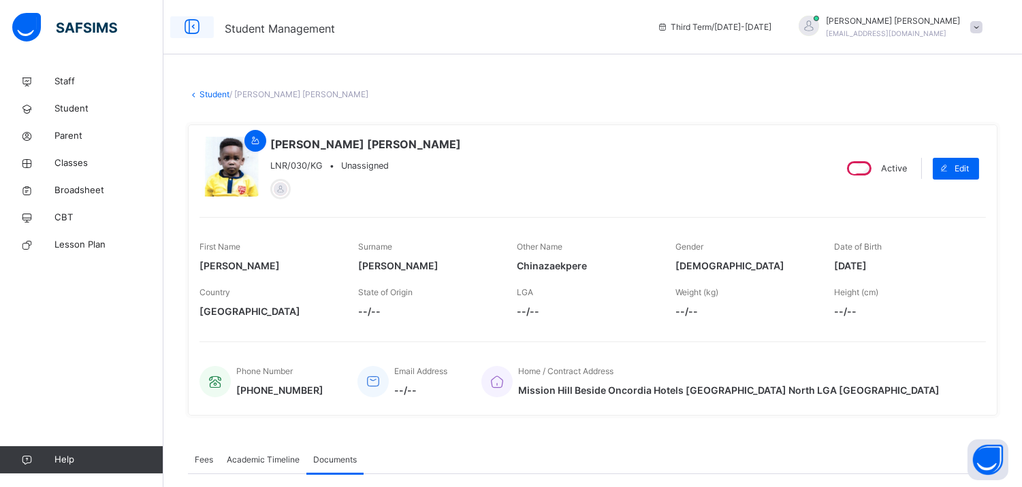
click at [191, 24] on icon at bounding box center [191, 27] width 23 height 25
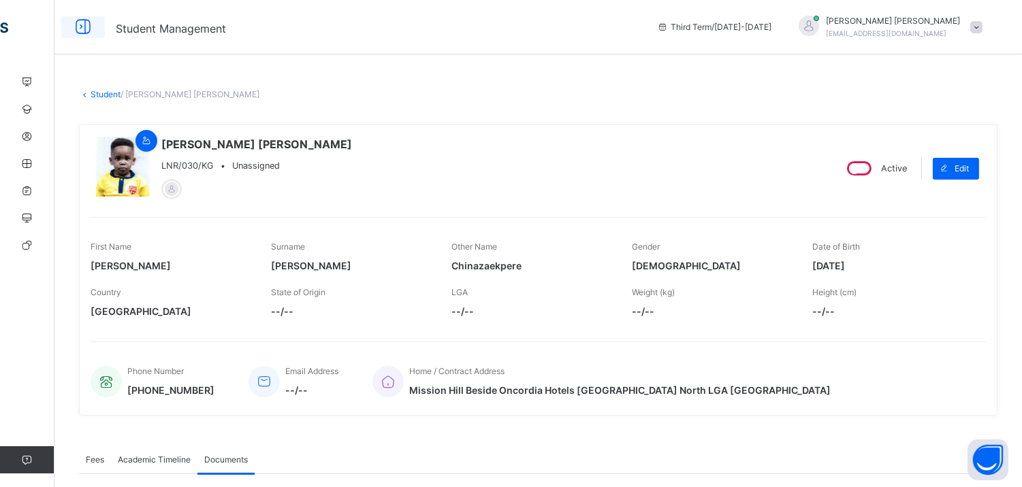
drag, startPoint x: 89, startPoint y: 39, endPoint x: 82, endPoint y: 30, distance: 11.6
click at [82, 30] on div "Student Management Third Term / 2024-2025 Onuoha Jude onuohajoy293@gmail.com" at bounding box center [511, 27] width 1022 height 54
click at [82, 30] on icon at bounding box center [82, 27] width 23 height 25
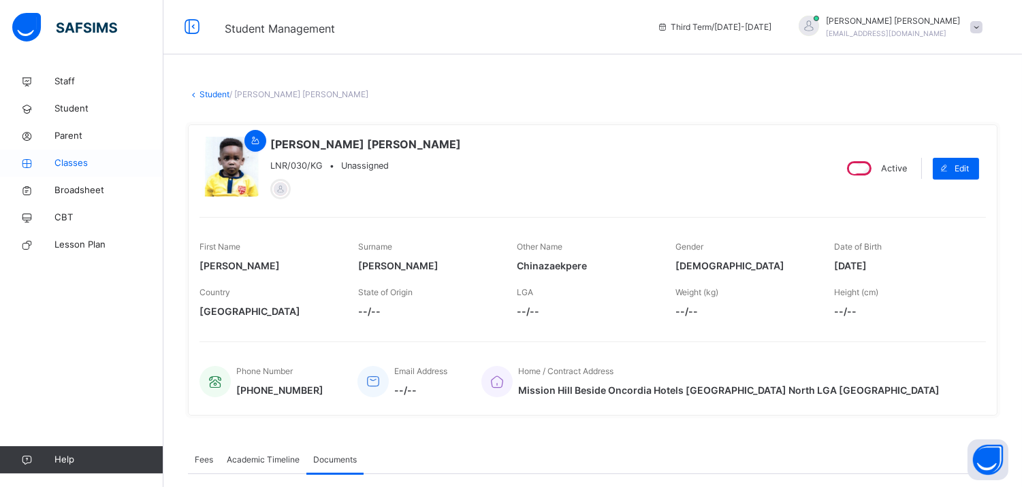
click at [92, 167] on span "Classes" at bounding box center [108, 164] width 109 height 14
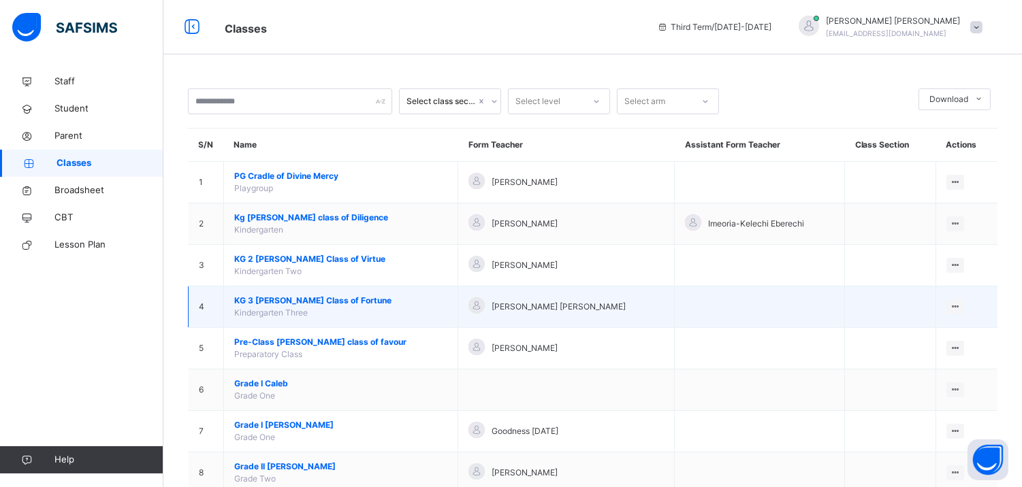
click at [305, 295] on span "KG 3 Naomi Class of Fortune" at bounding box center [340, 301] width 213 height 12
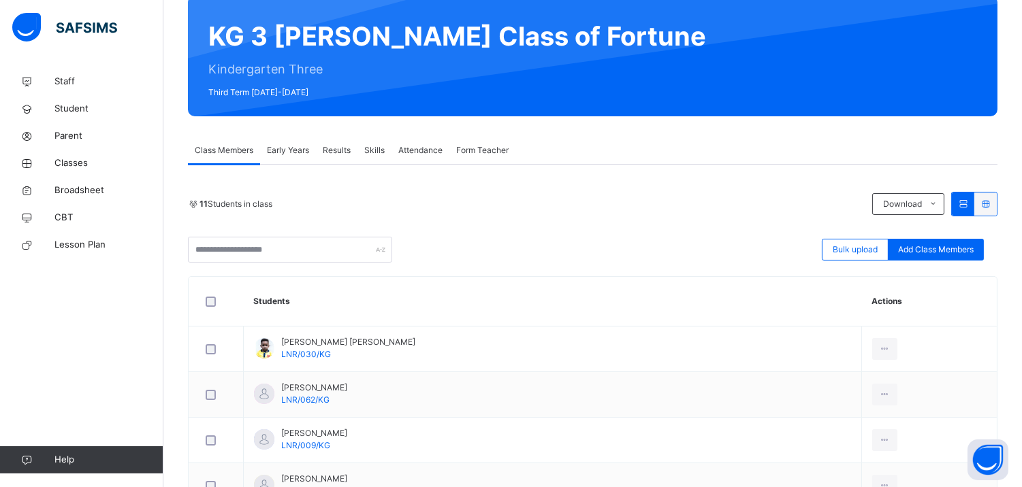
scroll to position [99, 0]
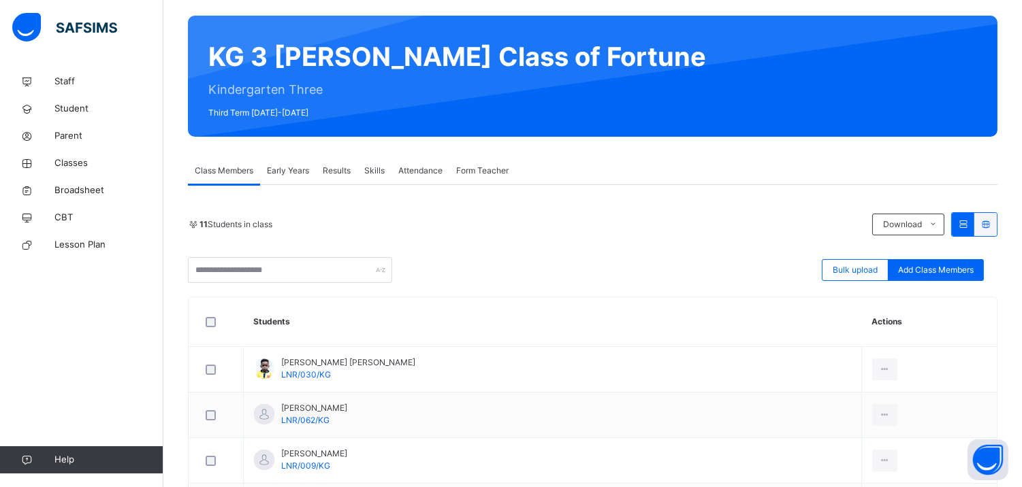
click at [334, 171] on span "Results" at bounding box center [337, 171] width 28 height 12
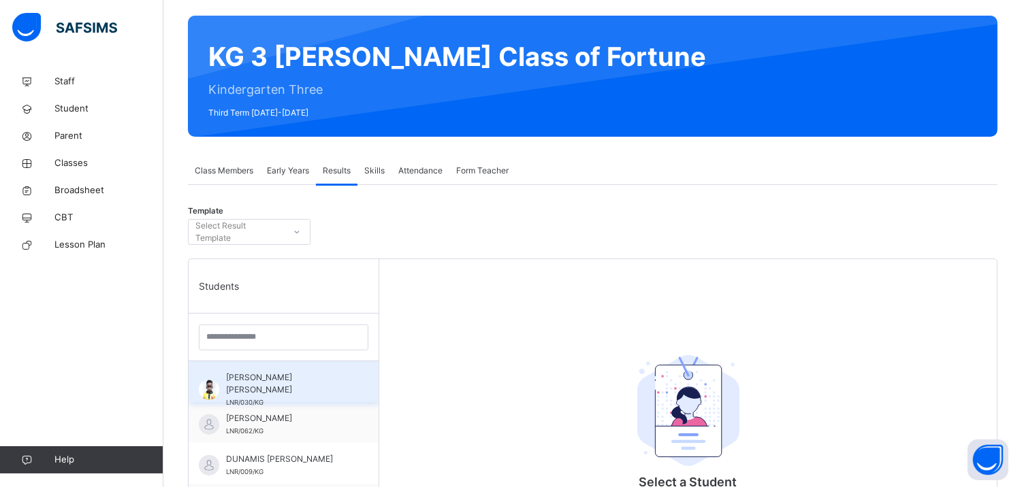
click at [313, 378] on span "Anthony Chinazaekpere Michael Okafor" at bounding box center [287, 384] width 122 height 25
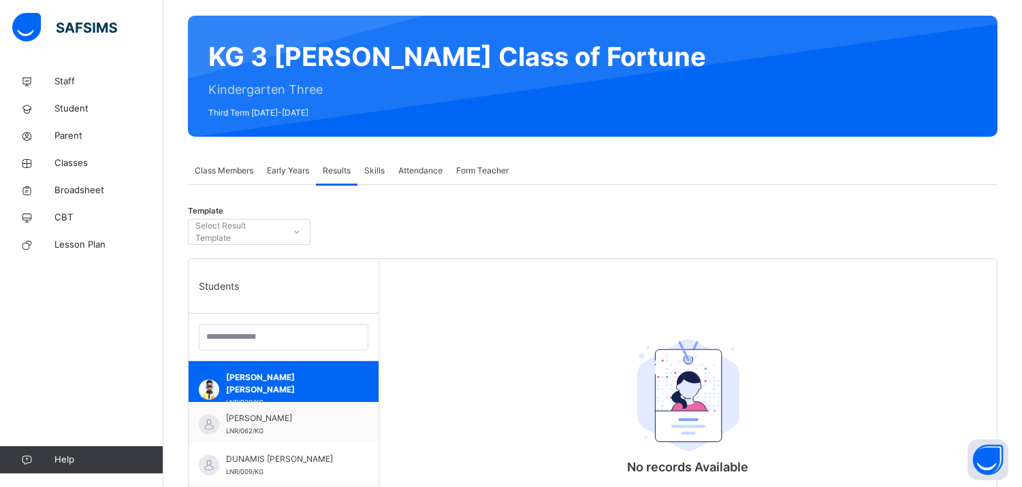
click at [375, 165] on span "Skills" at bounding box center [374, 171] width 20 height 12
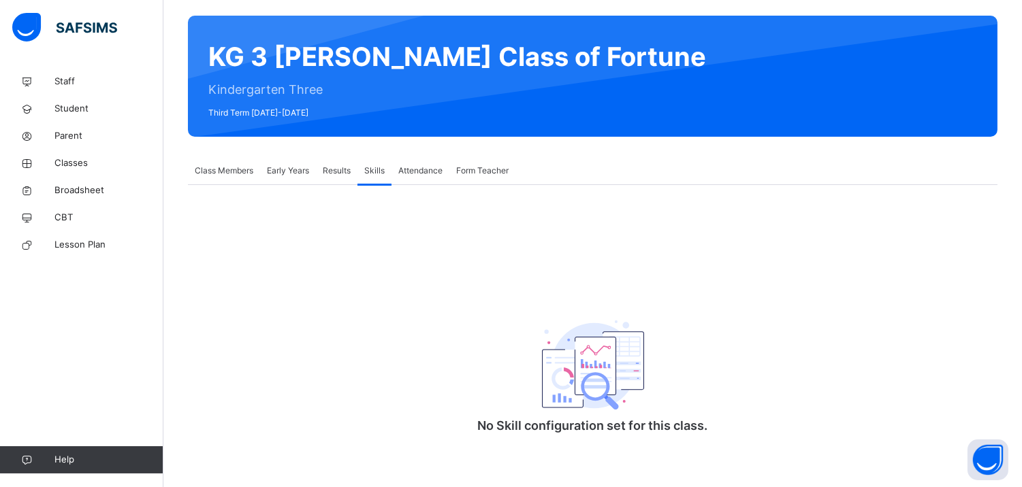
click at [403, 170] on span "Attendance" at bounding box center [420, 171] width 44 height 12
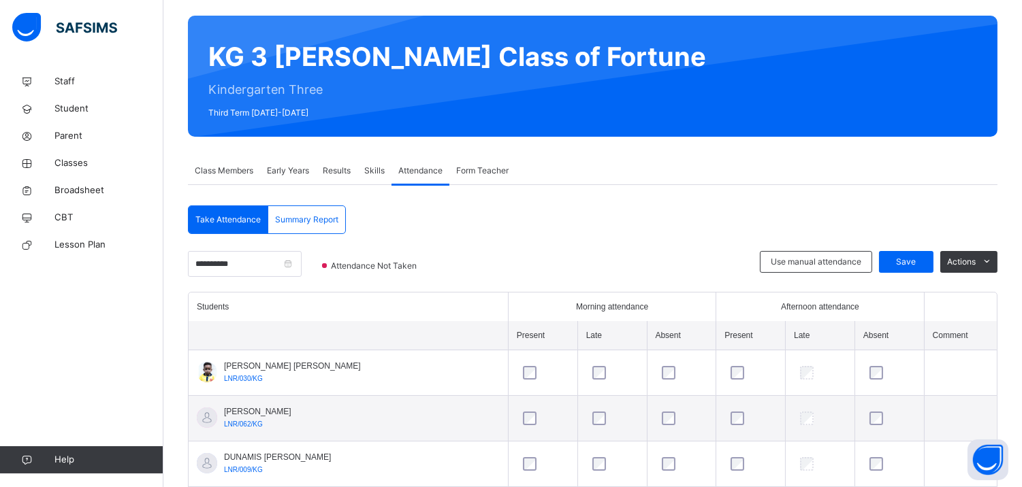
click at [470, 159] on div "Form Teacher" at bounding box center [482, 170] width 66 height 27
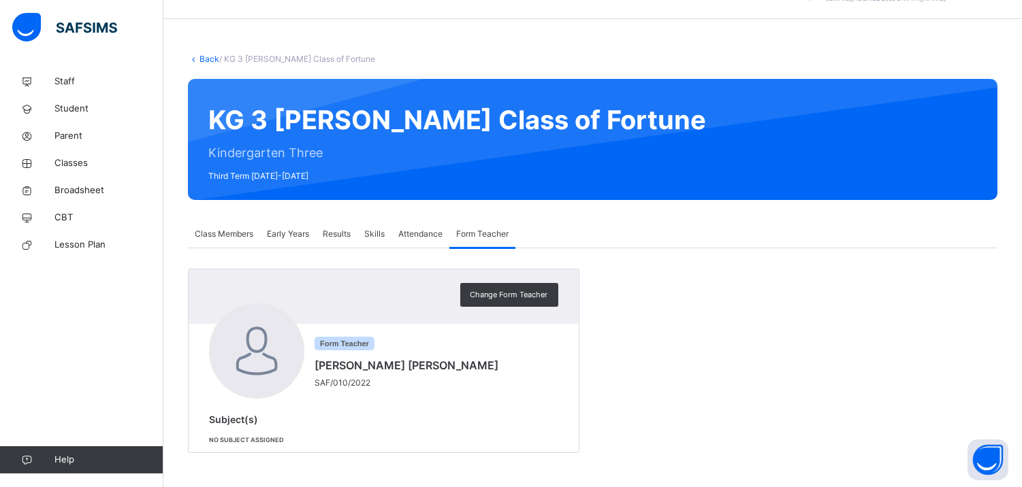
click at [250, 225] on div "Class Members" at bounding box center [224, 234] width 72 height 27
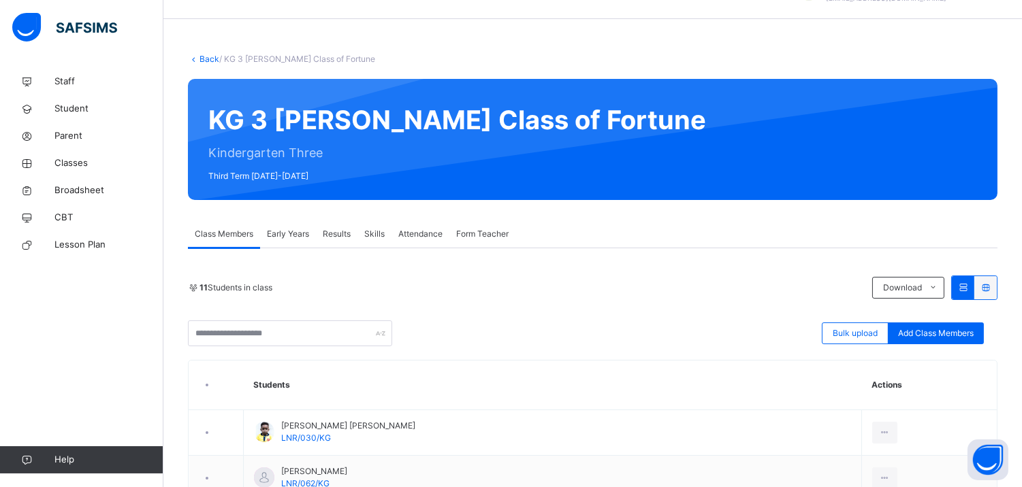
scroll to position [99, 0]
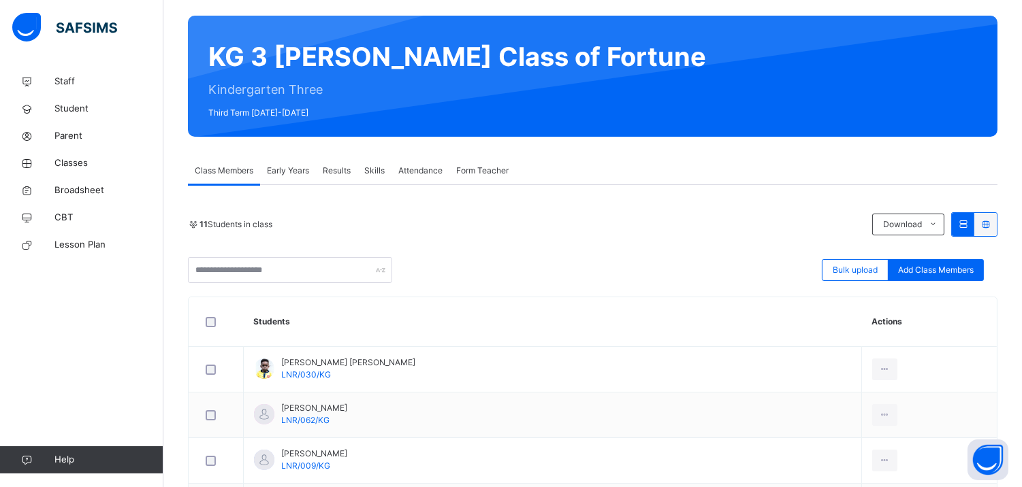
click at [290, 165] on span "Early Years" at bounding box center [288, 171] width 42 height 12
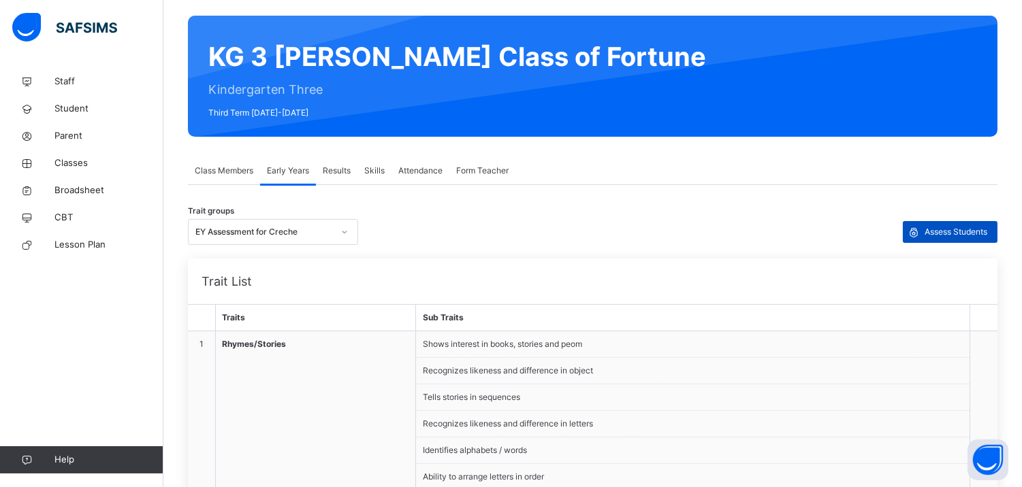
click at [949, 239] on div "Assess Students" at bounding box center [949, 232] width 95 height 22
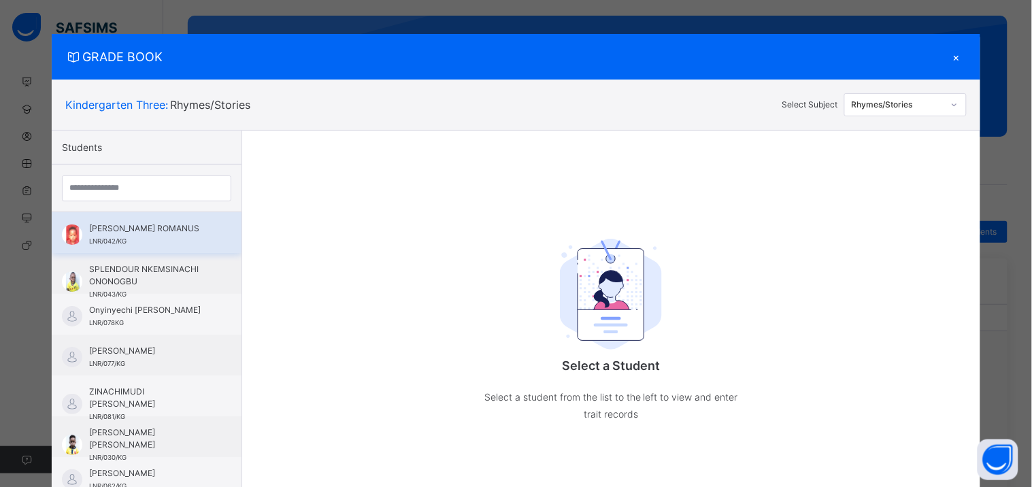
click at [199, 227] on div "GABRIELLA CHISOMAGA ROMANUS LNR/042/KG" at bounding box center [147, 232] width 190 height 41
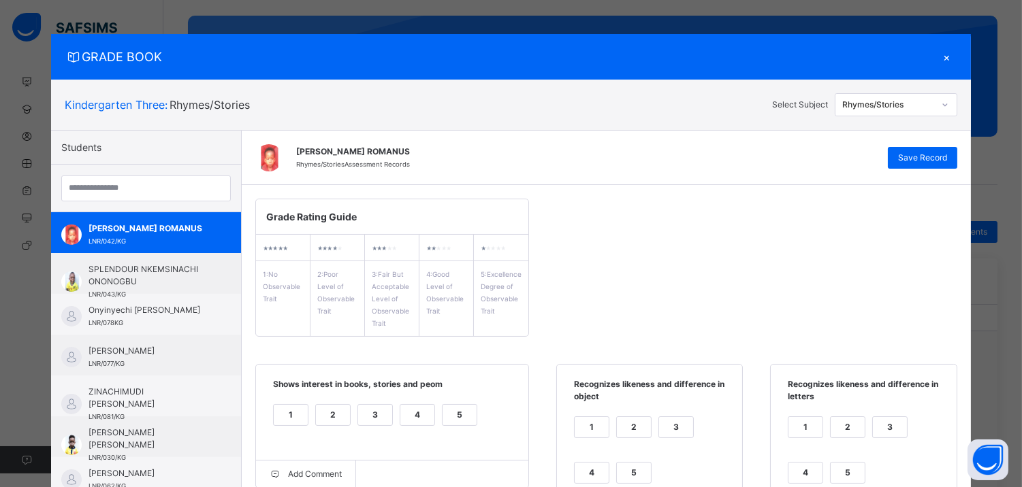
click at [946, 55] on div "×" at bounding box center [946, 57] width 20 height 18
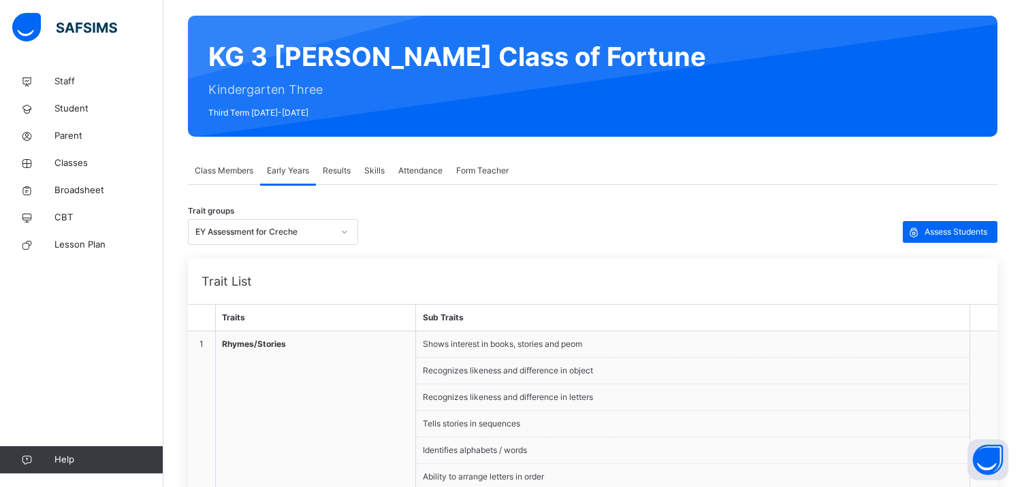
click at [327, 161] on div "Results" at bounding box center [337, 170] width 42 height 27
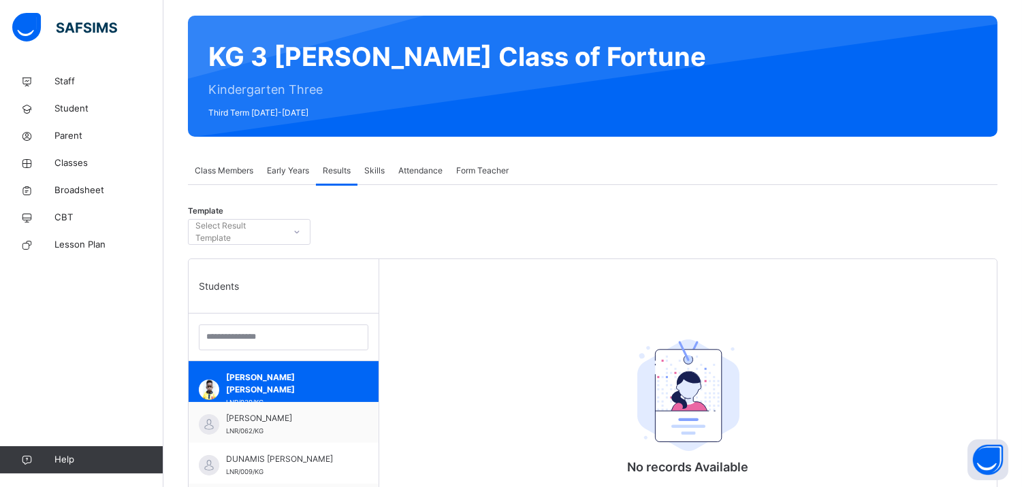
scroll to position [155, 0]
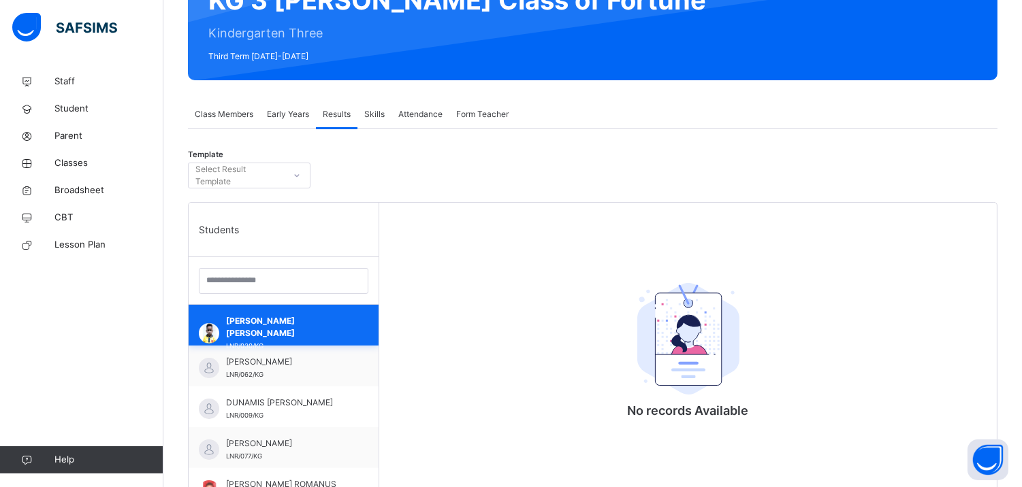
click at [299, 338] on span "Anthony Chinazaekpere Michael Okafor" at bounding box center [287, 327] width 122 height 25
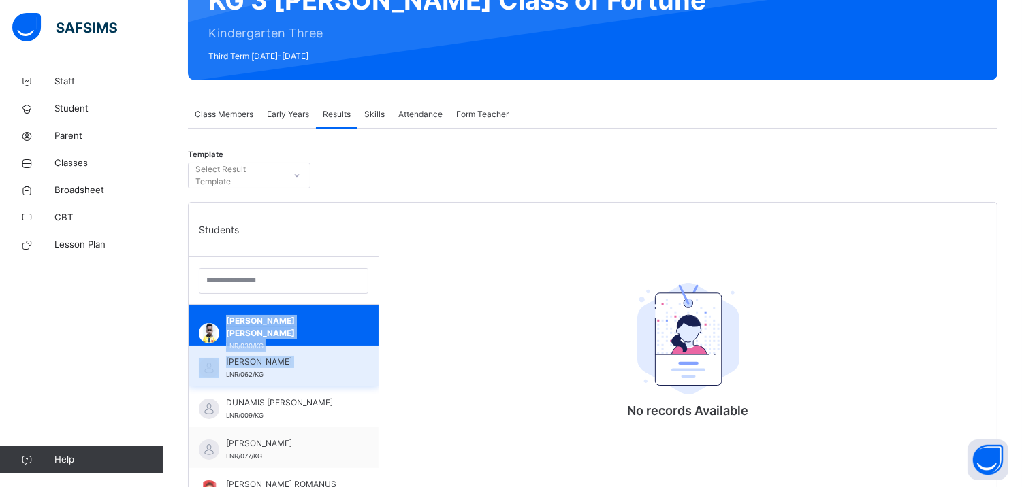
drag, startPoint x: 299, startPoint y: 338, endPoint x: 321, endPoint y: 374, distance: 42.4
click at [321, 374] on div "Anthony Chinazaekpere Michael Okafor LNR/030/KG DAVID NDUAGU LNR/062/KG DUNAMIS…" at bounding box center [284, 443] width 190 height 277
click at [321, 374] on div "DAVID NDUAGU LNR/062/KG" at bounding box center [287, 368] width 122 height 25
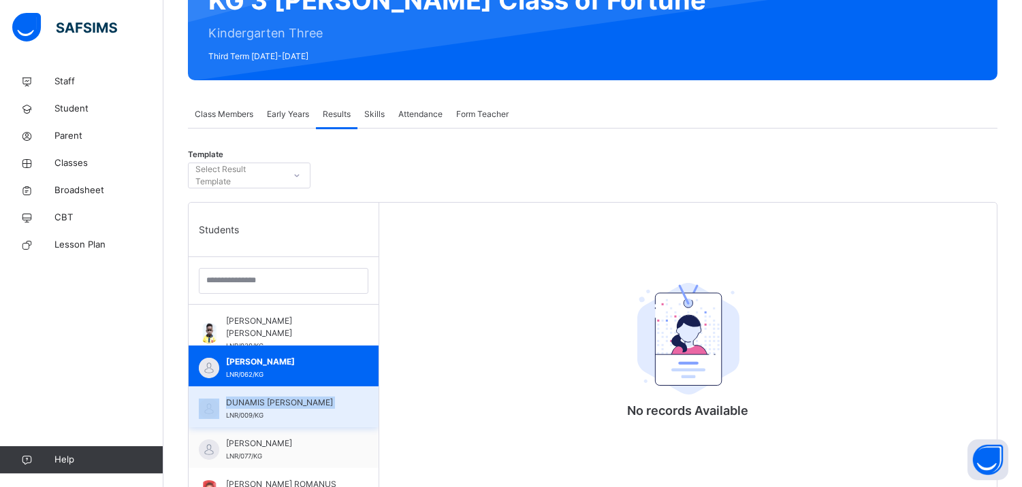
drag, startPoint x: 321, startPoint y: 374, endPoint x: 330, endPoint y: 405, distance: 32.1
click at [330, 405] on div "Anthony Chinazaekpere Michael Okafor LNR/030/KG DAVID NDUAGU LNR/062/KG DUNAMIS…" at bounding box center [284, 443] width 190 height 277
click at [330, 405] on span "DUNAMIS OKORO" at bounding box center [287, 403] width 122 height 12
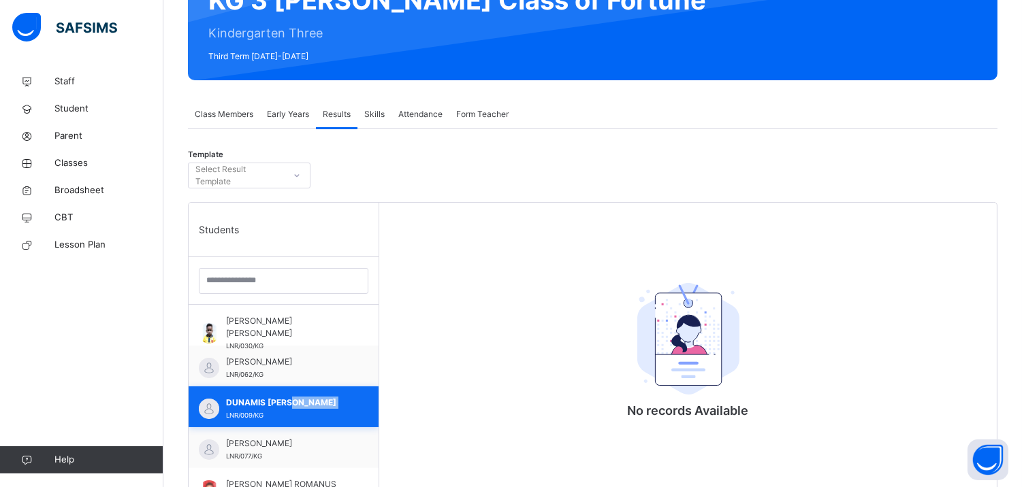
click at [330, 405] on span "DUNAMIS OKORO" at bounding box center [287, 403] width 122 height 12
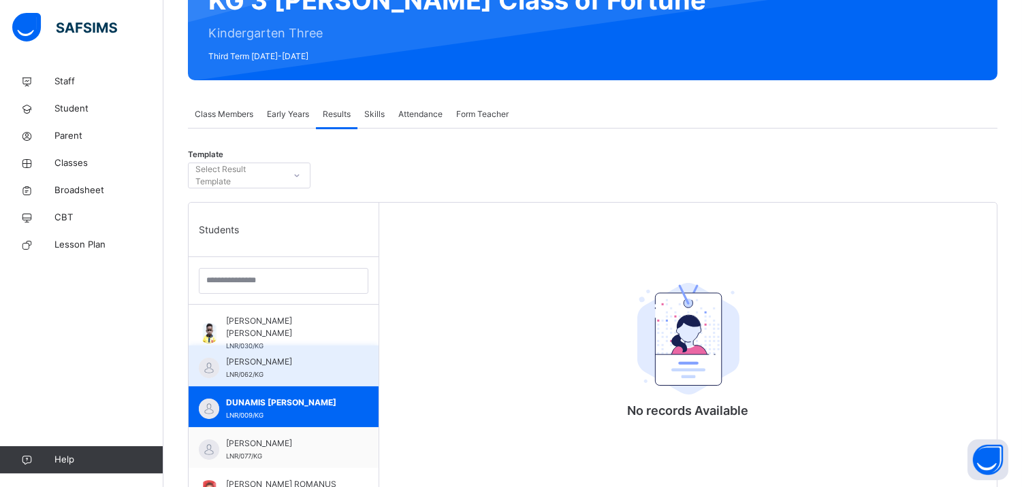
click at [282, 359] on span "DAVID NDUAGU" at bounding box center [287, 362] width 122 height 12
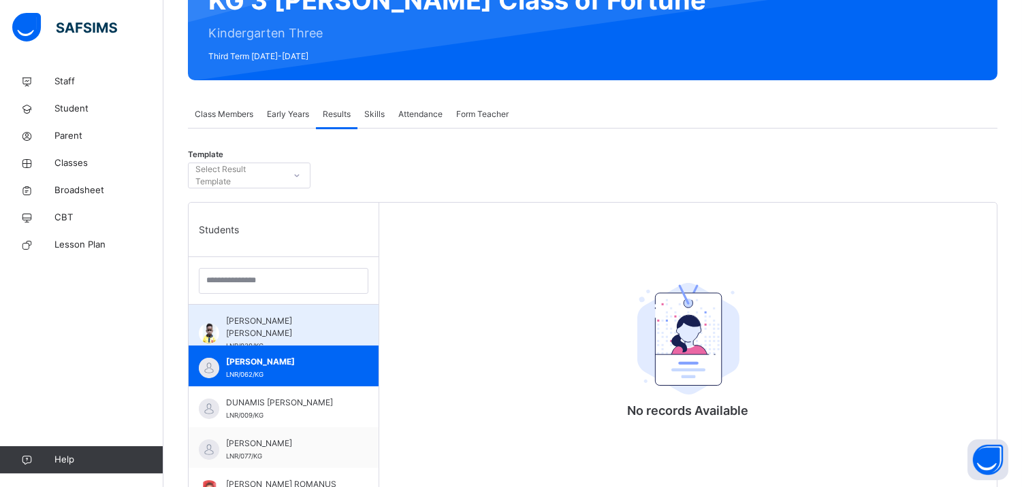
click at [271, 331] on span "Anthony Chinazaekpere Michael Okafor" at bounding box center [287, 327] width 122 height 25
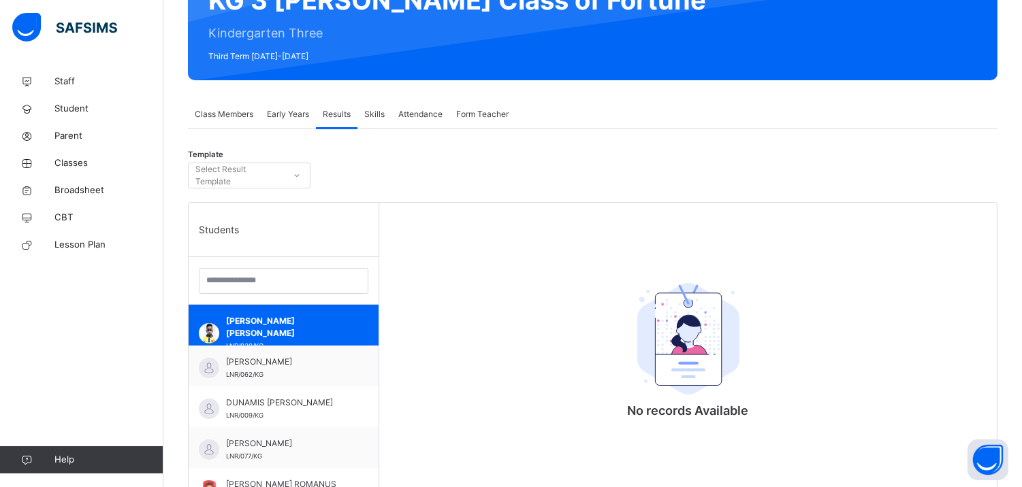
click at [304, 184] on div at bounding box center [296, 176] width 23 height 22
drag, startPoint x: 304, startPoint y: 182, endPoint x: 348, endPoint y: 266, distance: 94.7
click at [348, 266] on div "Template 0 results available. Use Up and Down to choose options, press Enter to…" at bounding box center [592, 420] width 809 height 542
click at [348, 266] on div at bounding box center [284, 281] width 190 height 48
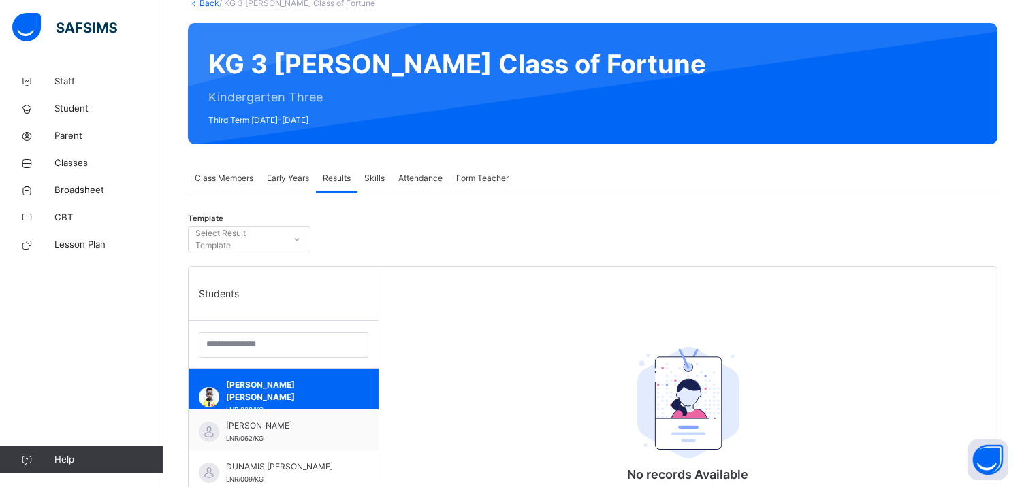
scroll to position [76, 0]
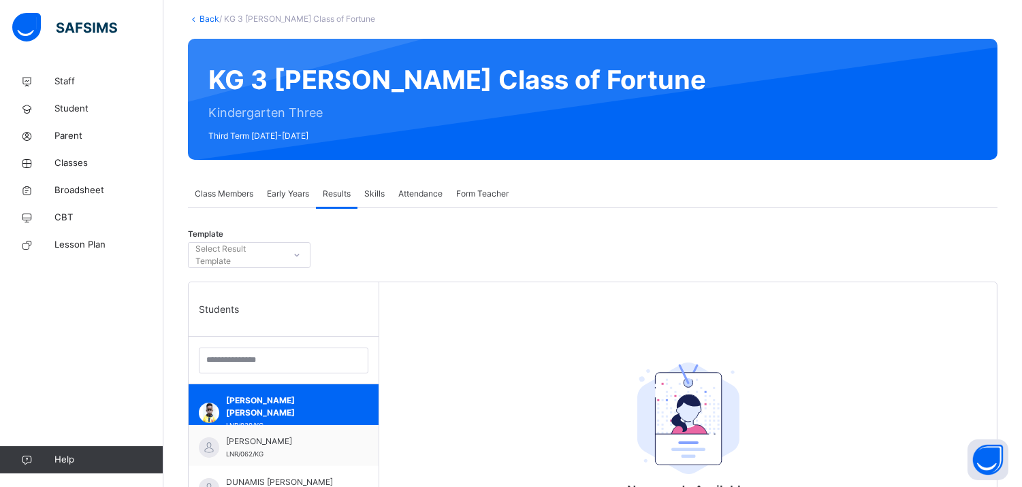
click at [291, 189] on span "Early Years" at bounding box center [288, 194] width 42 height 12
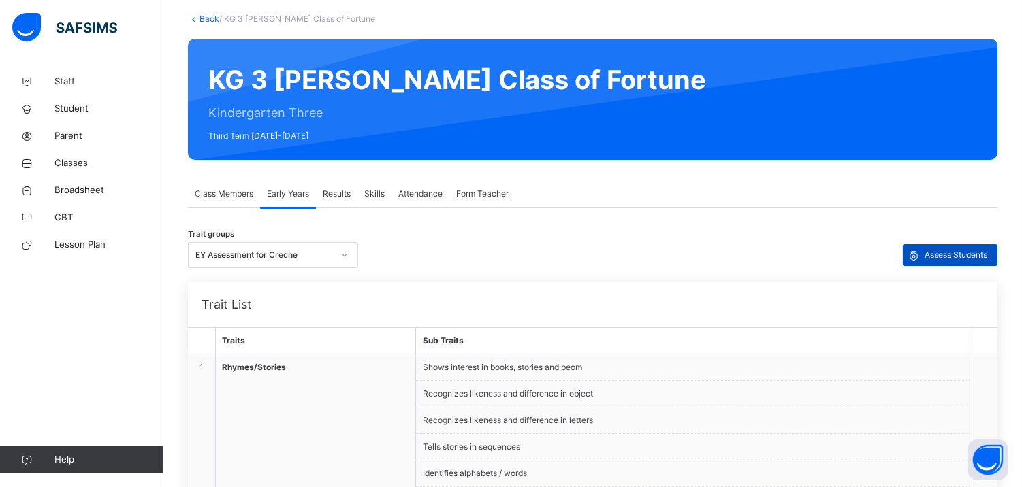
click at [970, 252] on span "Assess Students" at bounding box center [955, 255] width 63 height 12
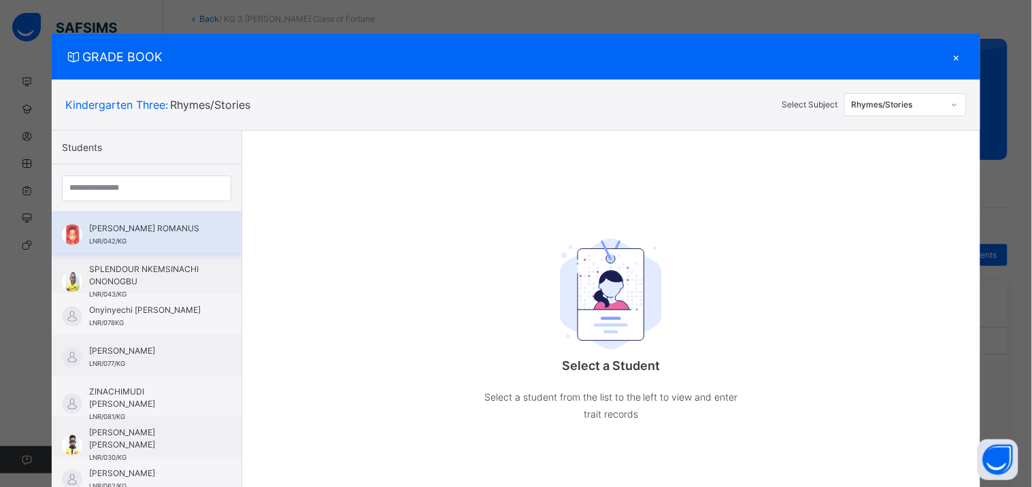
click at [186, 235] on span "GABRIELLA CHISOMAGA ROMANUS" at bounding box center [150, 229] width 122 height 12
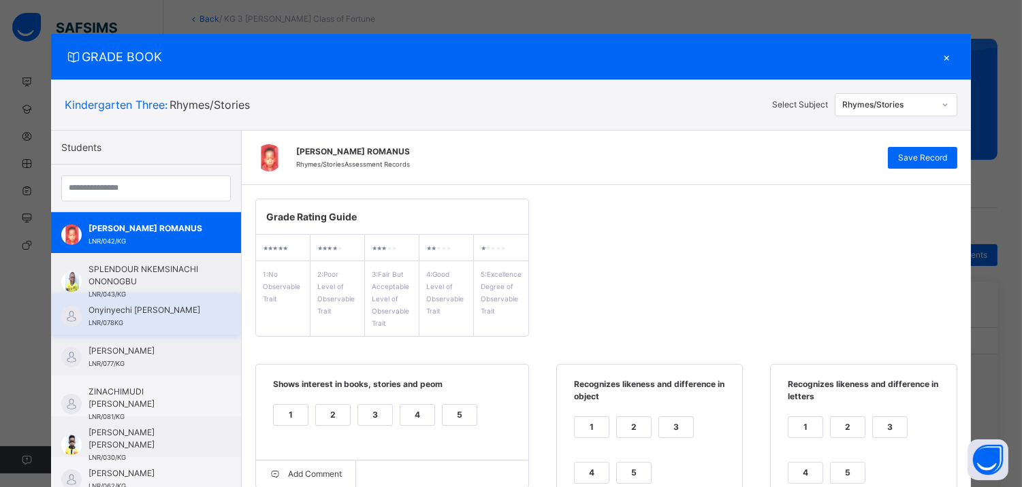
click at [118, 294] on div "Onyinyechi Loveth Daniel LNR/078KG" at bounding box center [146, 314] width 190 height 41
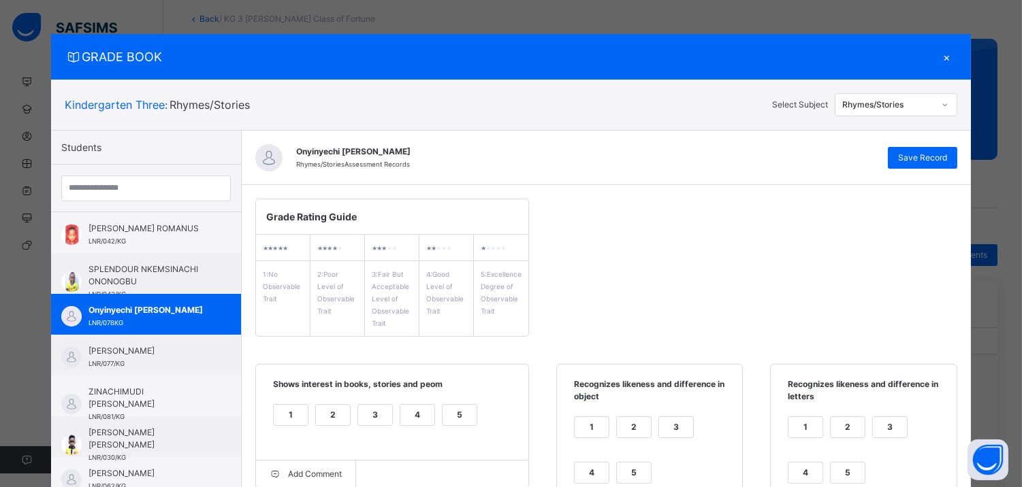
click at [941, 63] on div "×" at bounding box center [946, 57] width 20 height 18
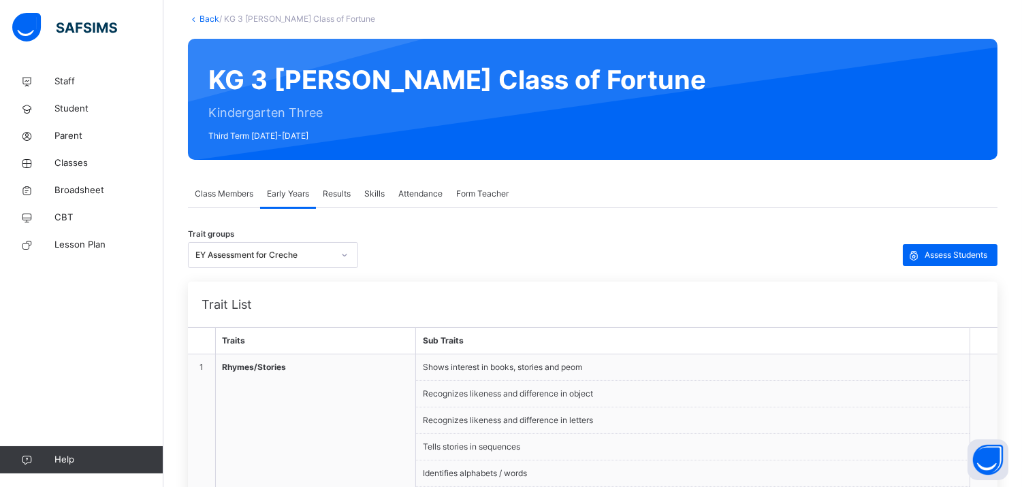
click at [348, 192] on span "Results" at bounding box center [337, 194] width 28 height 12
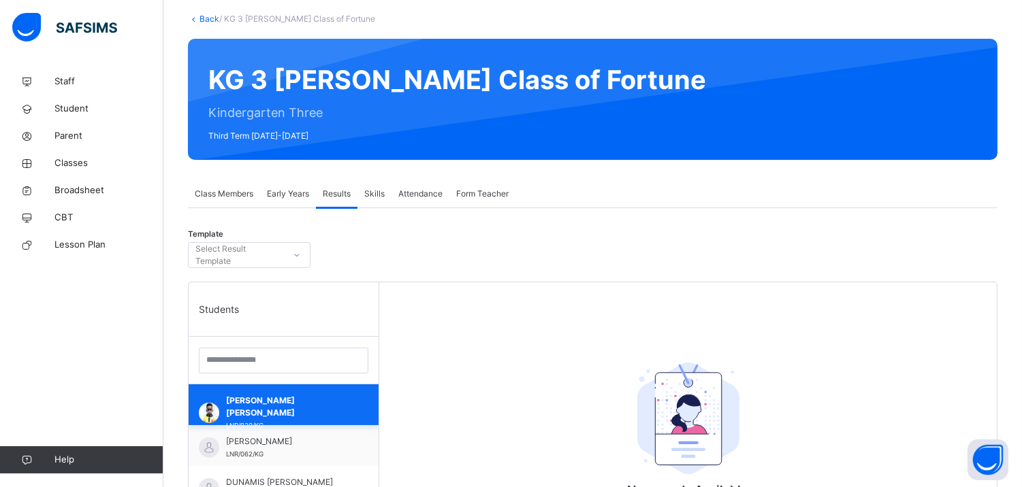
click at [302, 411] on span "Anthony Chinazaekpere Michael Okafor" at bounding box center [287, 407] width 122 height 25
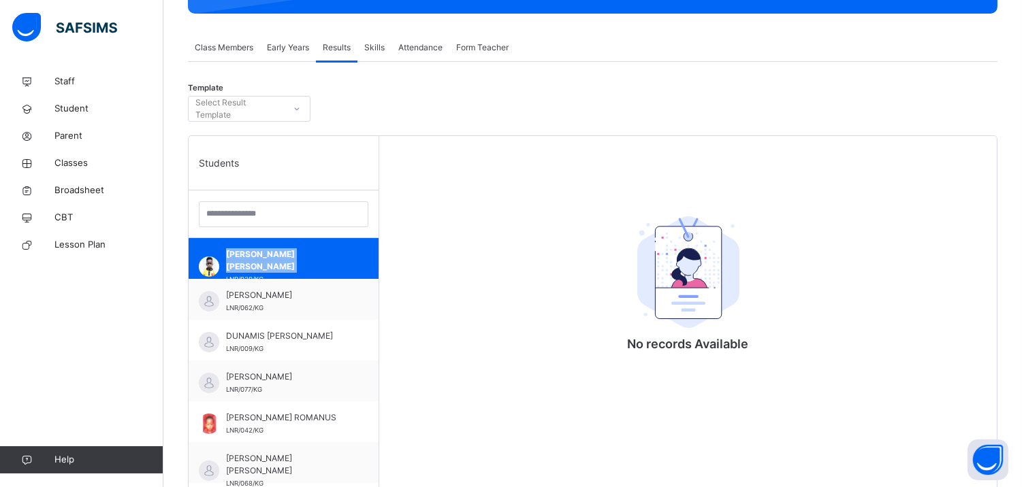
scroll to position [230, 0]
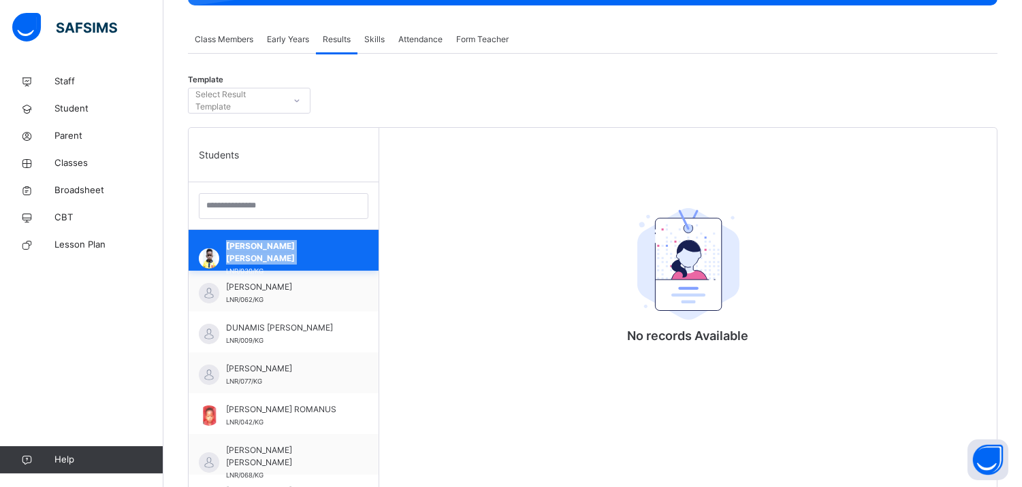
click at [304, 259] on span "Anthony Chinazaekpere Michael Okafor" at bounding box center [287, 252] width 122 height 25
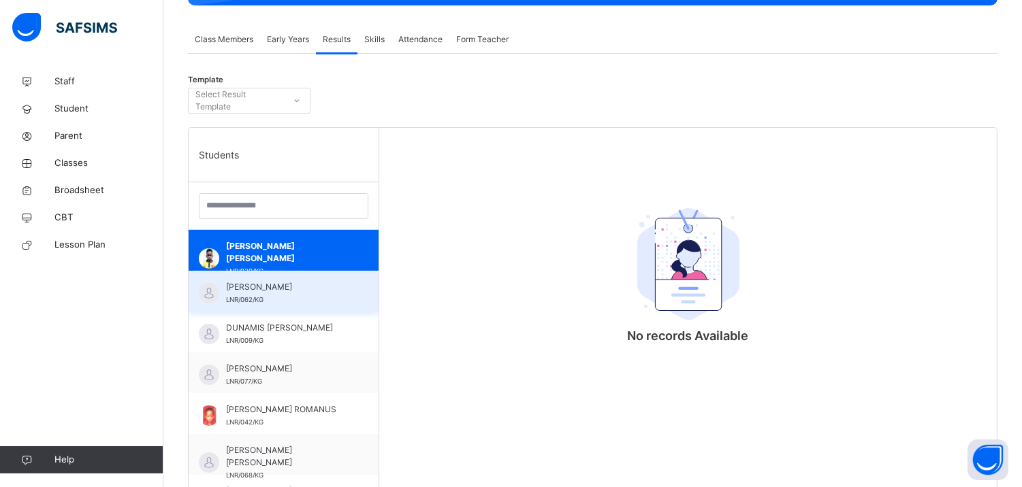
click at [302, 274] on div "DAVID NDUAGU LNR/062/KG" at bounding box center [284, 291] width 190 height 41
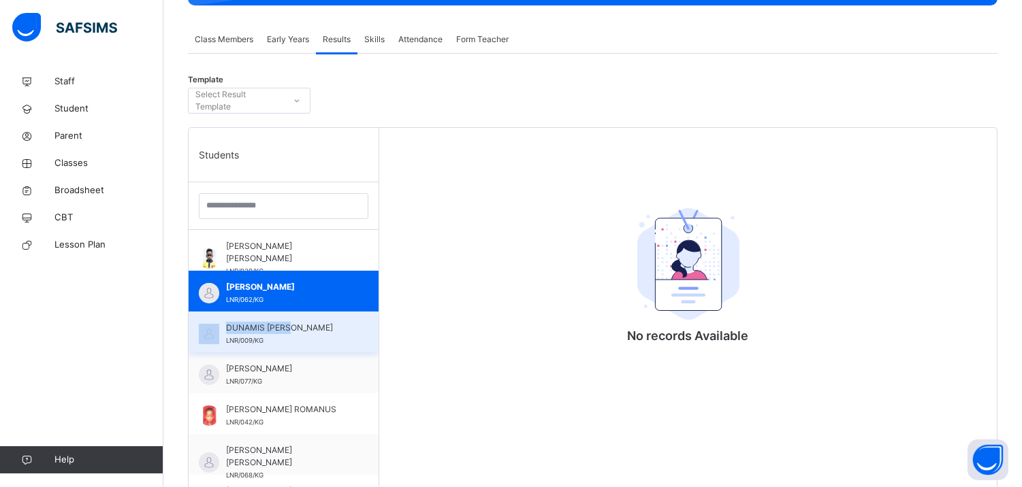
click at [318, 314] on div "Anthony Chinazaekpere Michael Okafor LNR/030/KG DAVID NDUAGU LNR/062/KG DUNAMIS…" at bounding box center [284, 368] width 190 height 277
click at [335, 348] on div "DUNAMIS OKORO LNR/009/KG" at bounding box center [284, 332] width 190 height 41
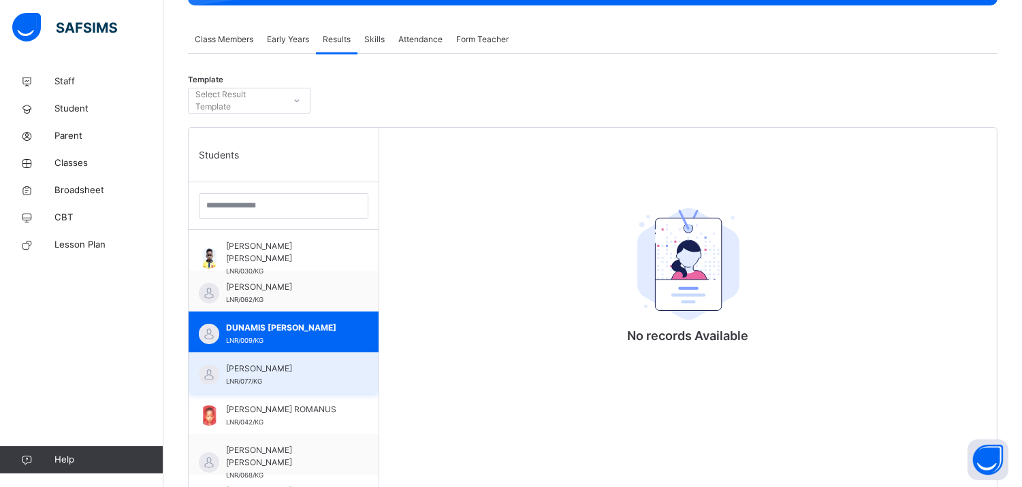
click at [348, 368] on div "EDWARD CHUKWUKA OKORIE LNR/077/KG" at bounding box center [284, 373] width 190 height 41
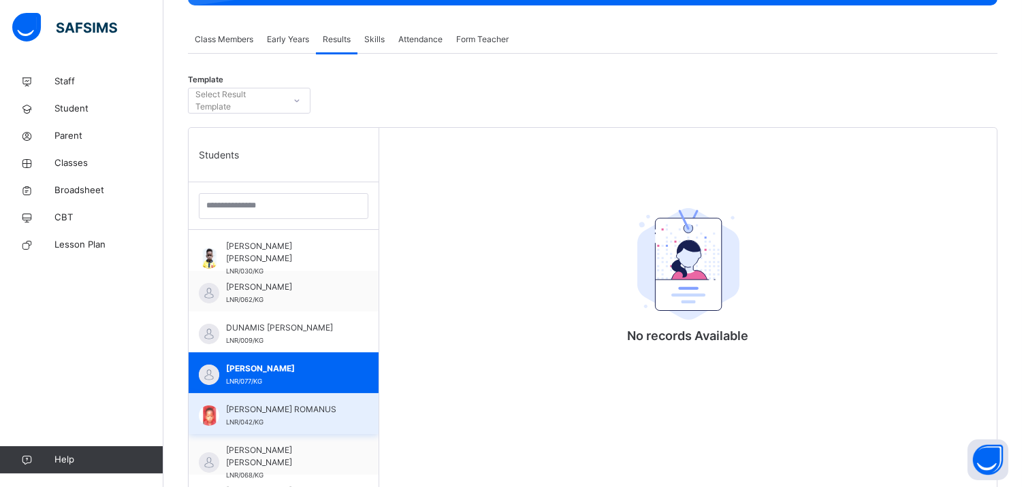
click at [338, 407] on div "GABRIELLA CHISOMAGA ROMANUS LNR/042/KG" at bounding box center [284, 413] width 190 height 41
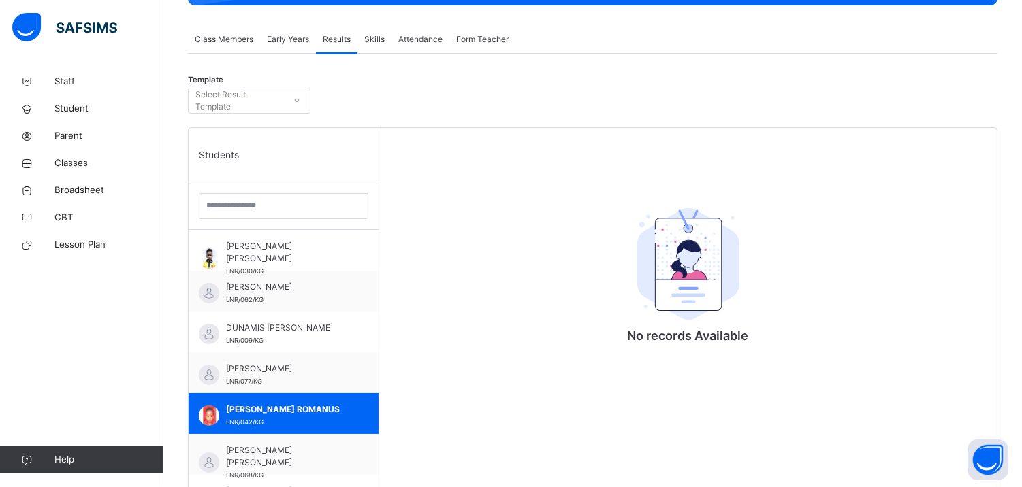
click at [274, 43] on span "Early Years" at bounding box center [288, 39] width 42 height 12
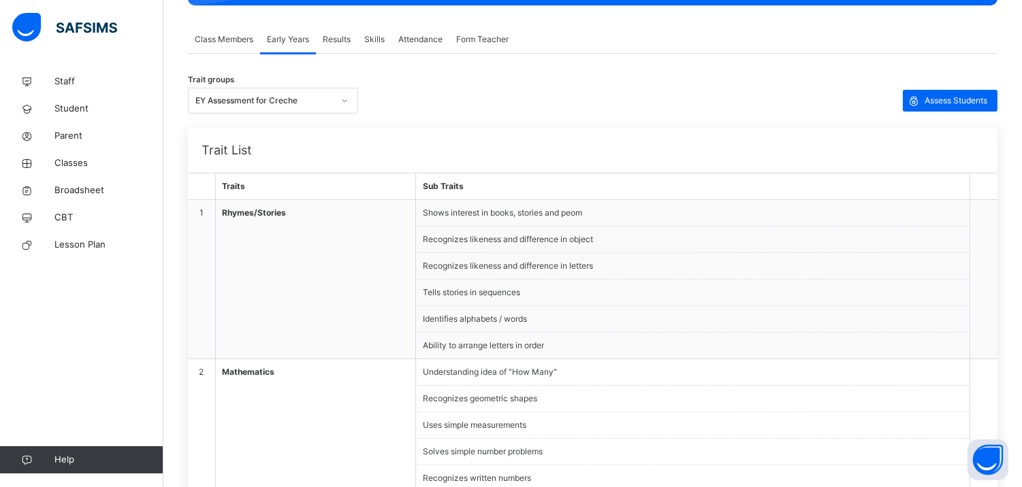
click at [338, 96] on div at bounding box center [344, 101] width 23 height 22
click at [497, 89] on div "Trait groups EY Assessment for Creche Assess Students" at bounding box center [592, 101] width 809 height 26
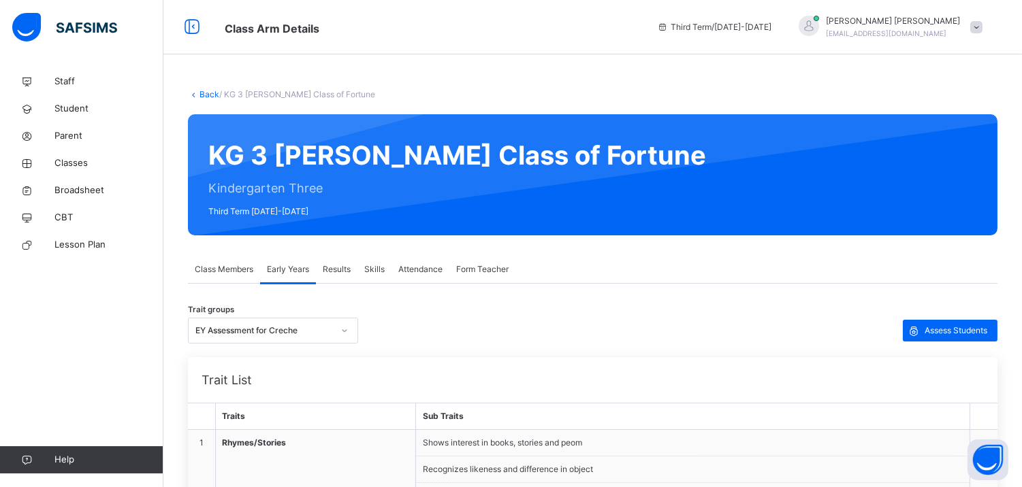
click at [195, 91] on icon at bounding box center [194, 94] width 12 height 10
click at [197, 93] on icon at bounding box center [194, 94] width 12 height 10
click at [200, 94] on link "Back" at bounding box center [209, 94] width 20 height 10
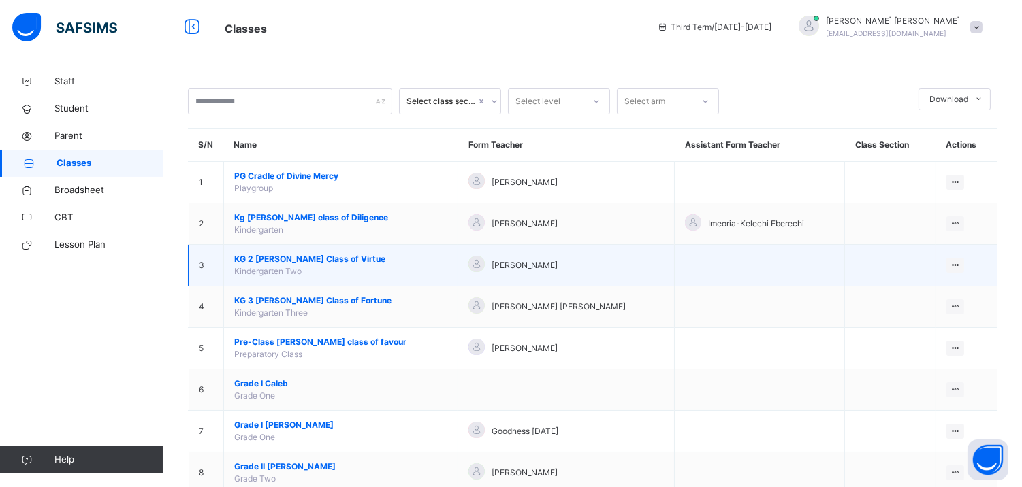
click at [325, 259] on span "KG 2 Deborah Class of Virtue" at bounding box center [340, 259] width 213 height 12
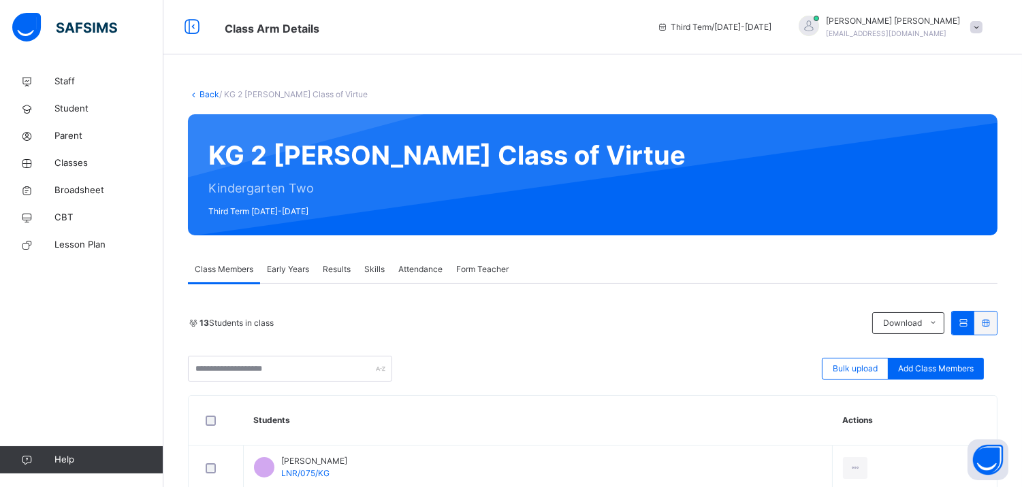
click at [339, 275] on span "Results" at bounding box center [337, 269] width 28 height 12
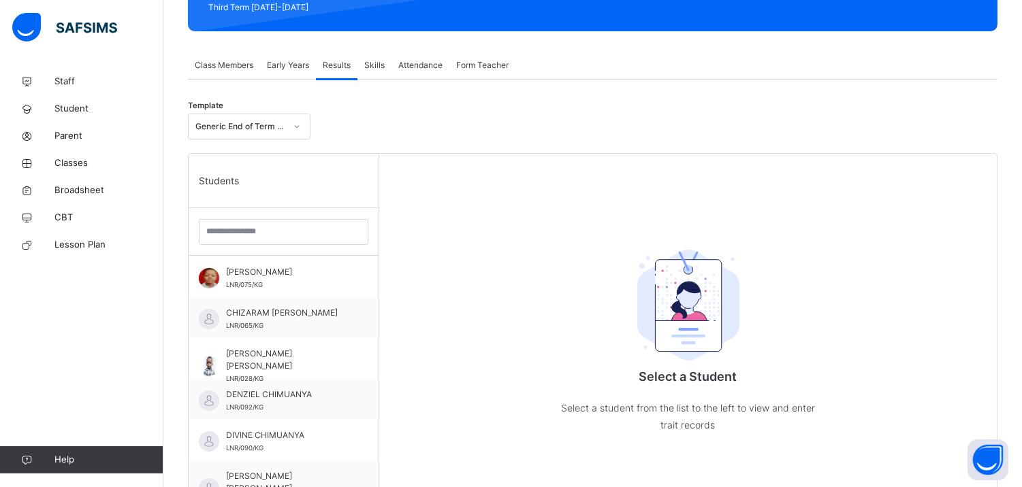
scroll to position [205, 0]
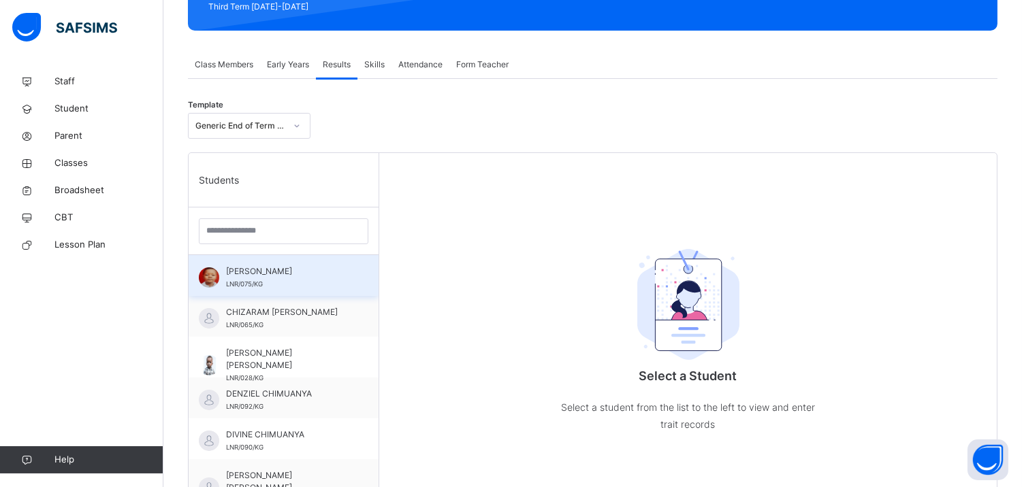
click at [350, 276] on div "AZIEL IFECHUKWU NWACHUKWU LNR/075/KG" at bounding box center [284, 275] width 190 height 41
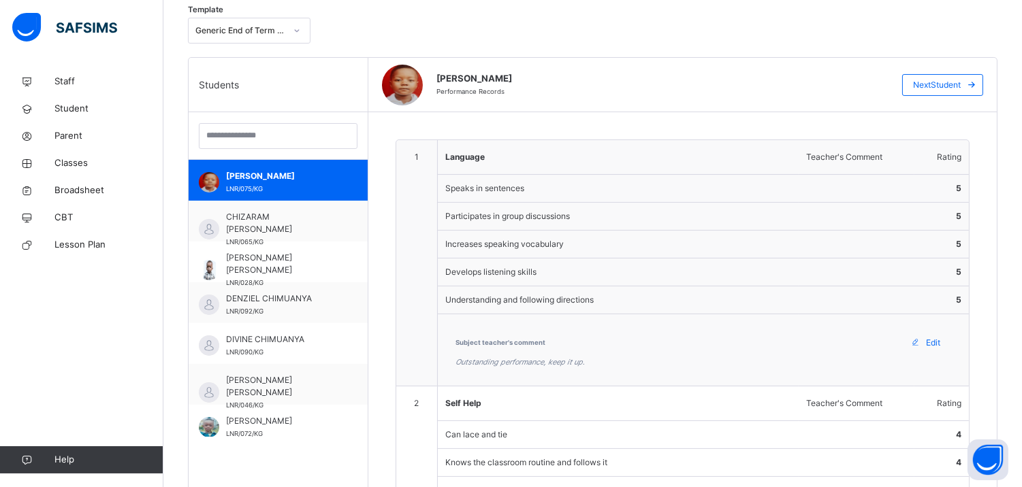
scroll to position [236, 0]
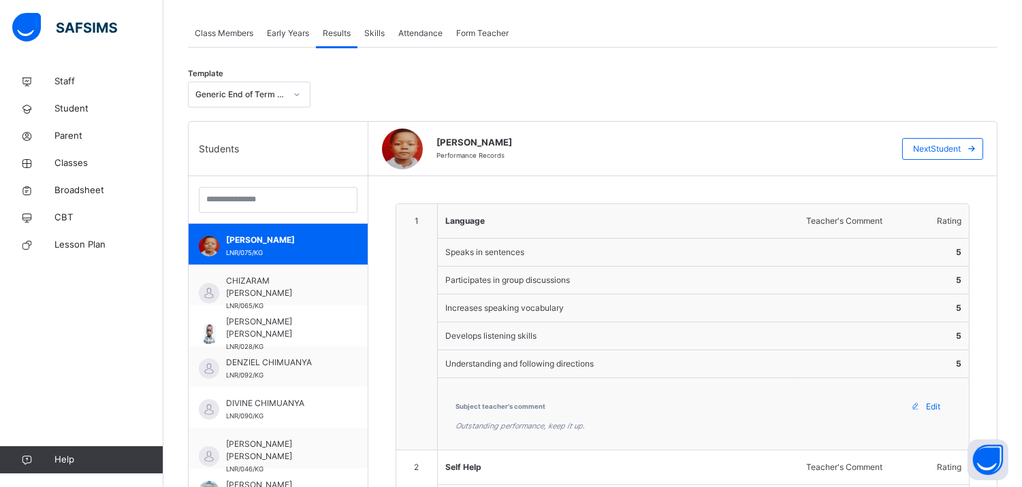
click at [380, 34] on span "Skills" at bounding box center [374, 33] width 20 height 12
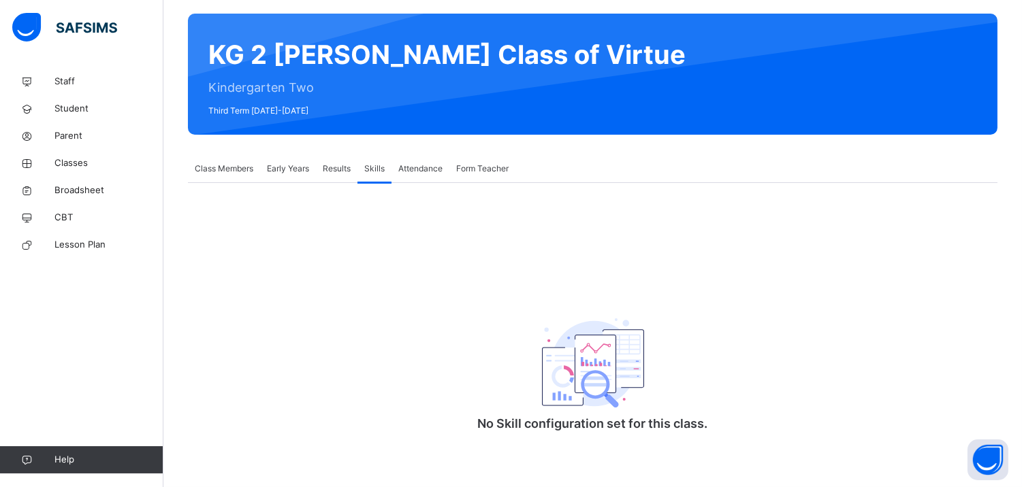
scroll to position [102, 0]
click at [438, 163] on span "Attendance" at bounding box center [420, 169] width 44 height 12
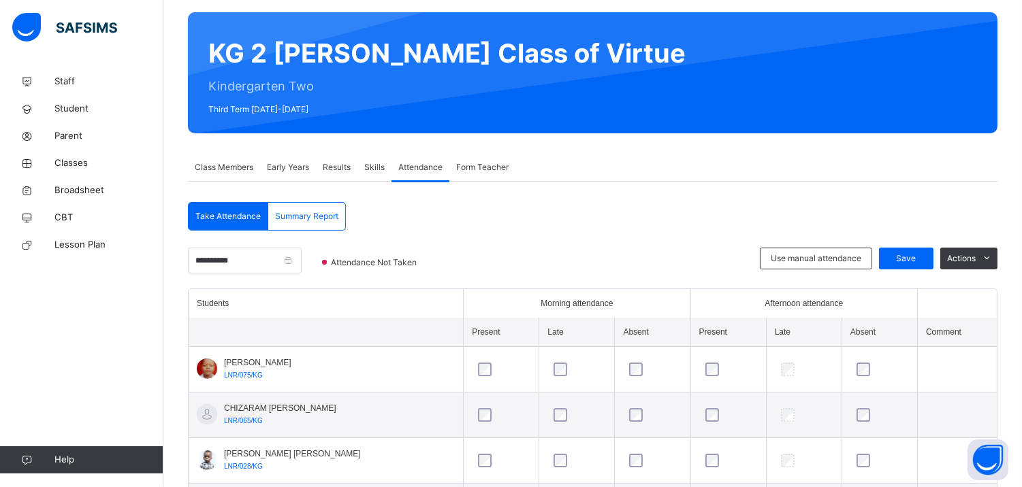
scroll to position [236, 0]
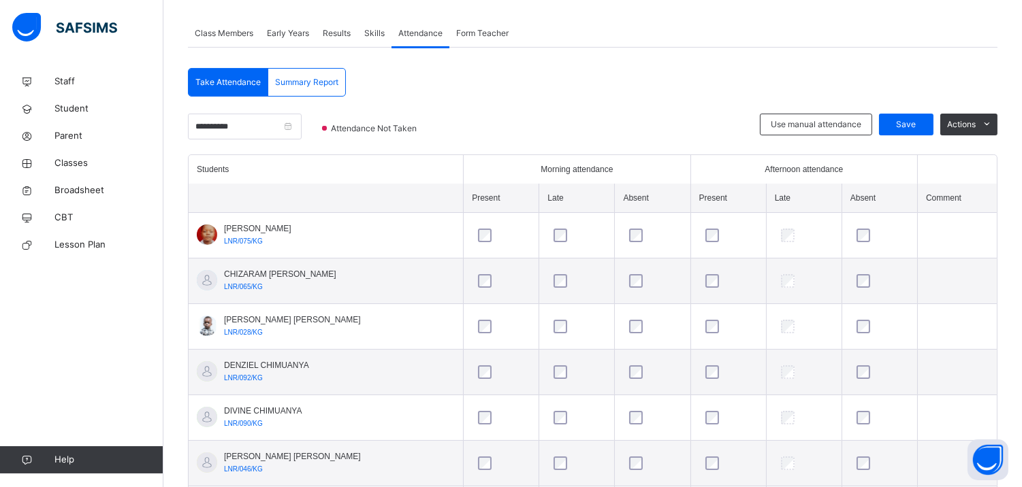
click at [483, 32] on span "Form Teacher" at bounding box center [482, 33] width 52 height 12
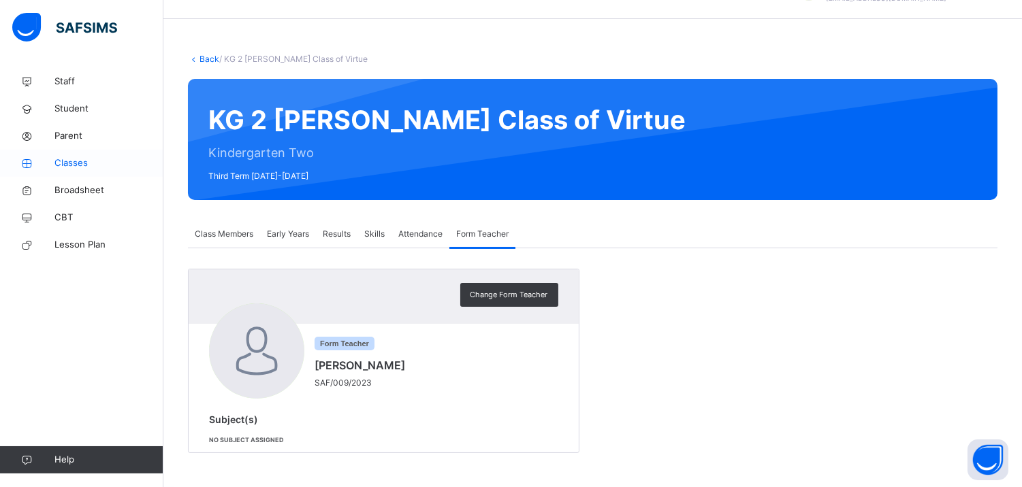
click at [91, 161] on span "Classes" at bounding box center [108, 164] width 109 height 14
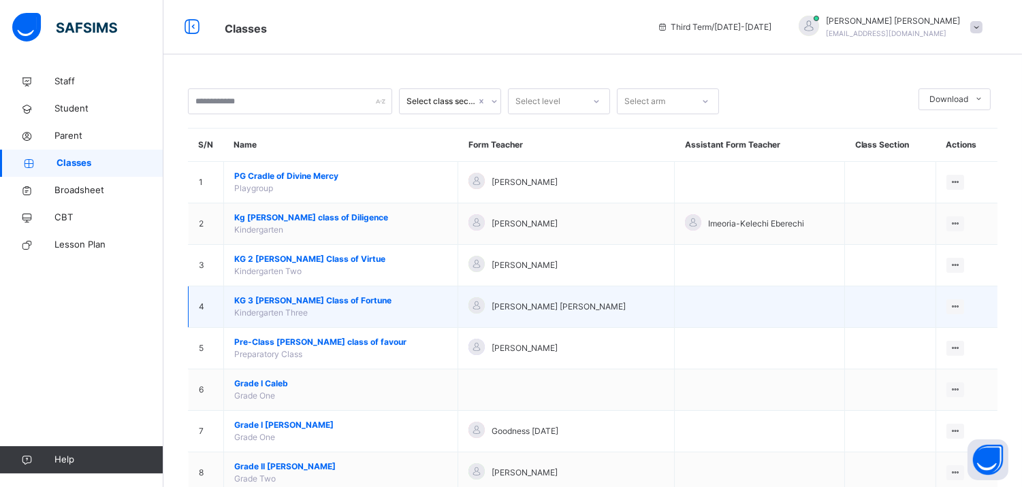
click at [312, 304] on span "KG 3 Naomi Class of Fortune" at bounding box center [340, 301] width 213 height 12
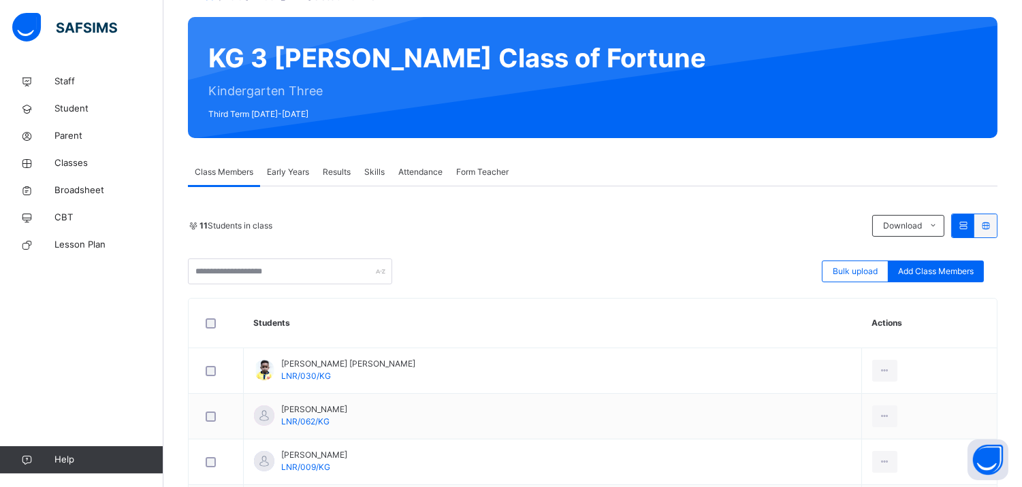
scroll to position [100, 0]
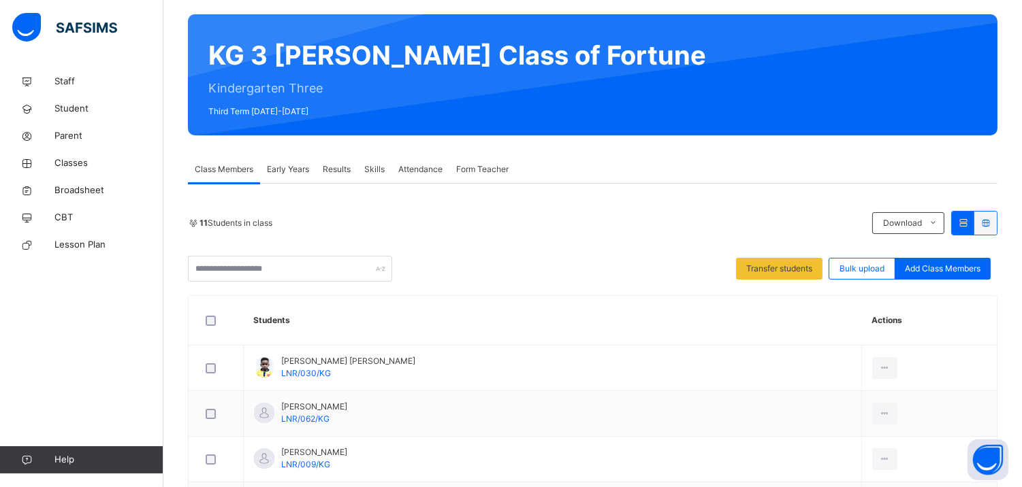
click at [662, 226] on div "11 Students in class" at bounding box center [526, 223] width 677 height 12
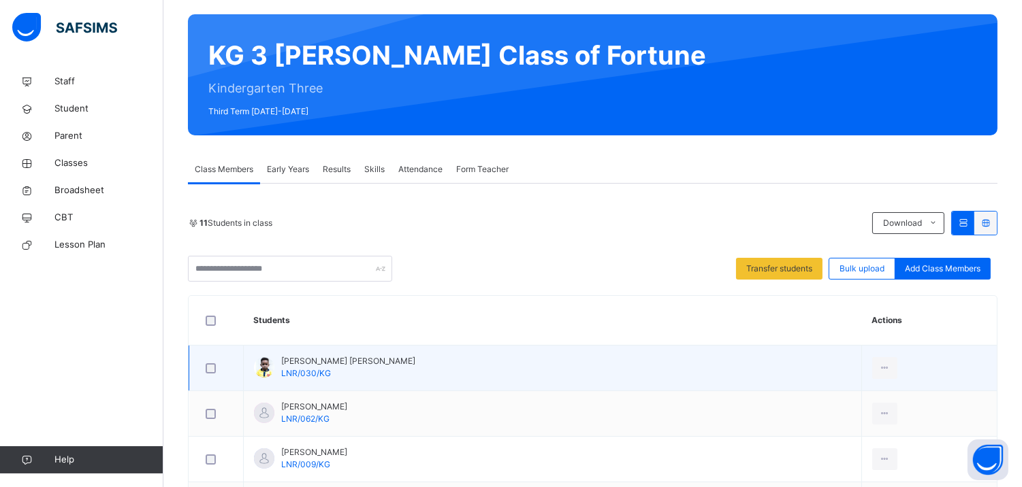
click at [213, 368] on div at bounding box center [216, 368] width 27 height 10
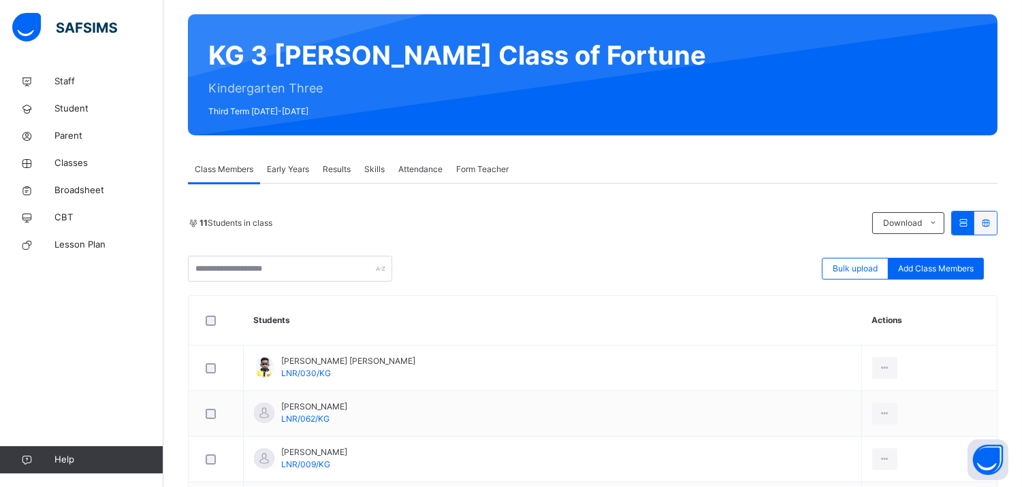
click at [341, 161] on div "Results" at bounding box center [337, 169] width 42 height 27
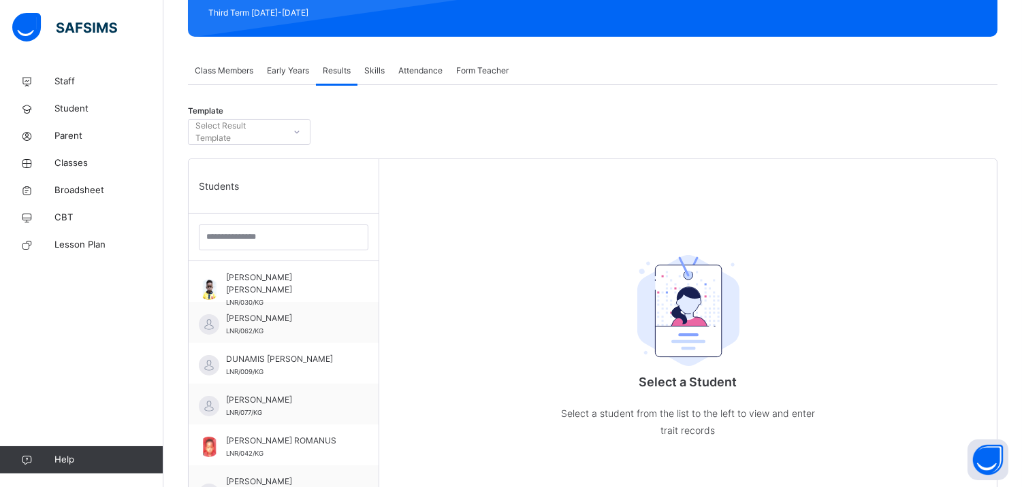
scroll to position [200, 0]
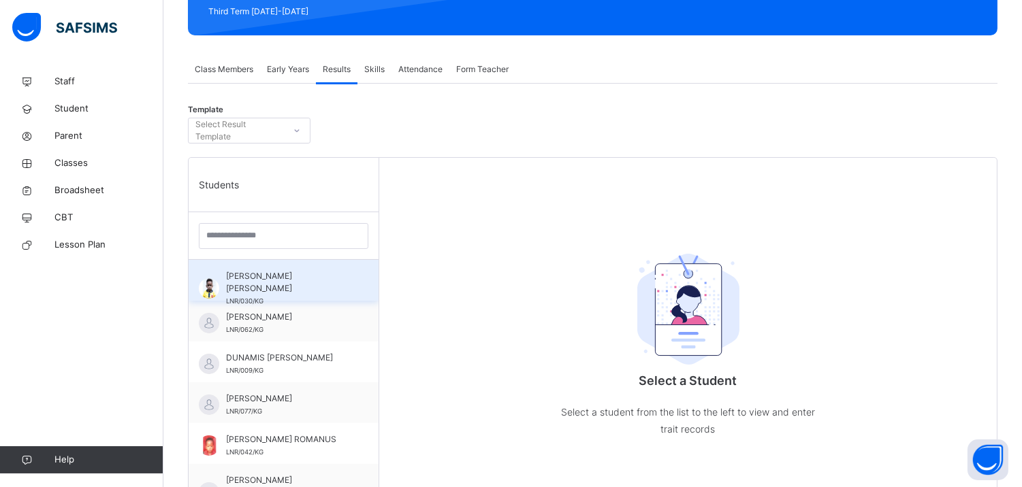
click at [299, 281] on span "Anthony Chinazaekpere Michael Okafor" at bounding box center [287, 282] width 122 height 25
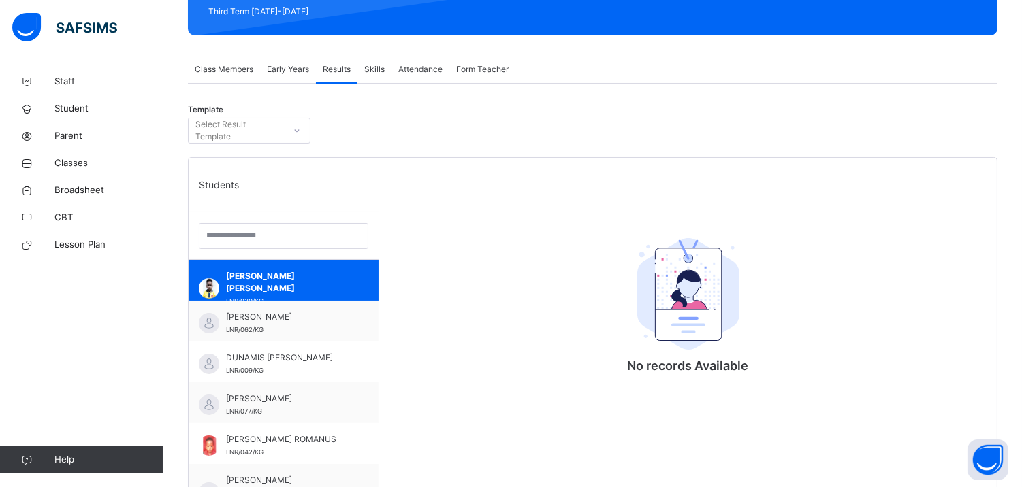
click at [426, 68] on span "Attendance" at bounding box center [420, 69] width 44 height 12
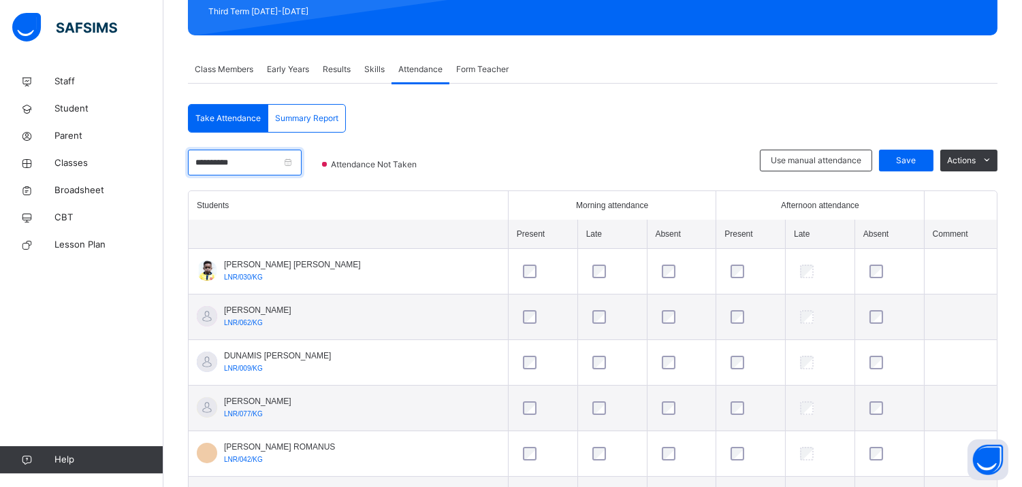
click at [286, 162] on input "**********" at bounding box center [245, 163] width 114 height 26
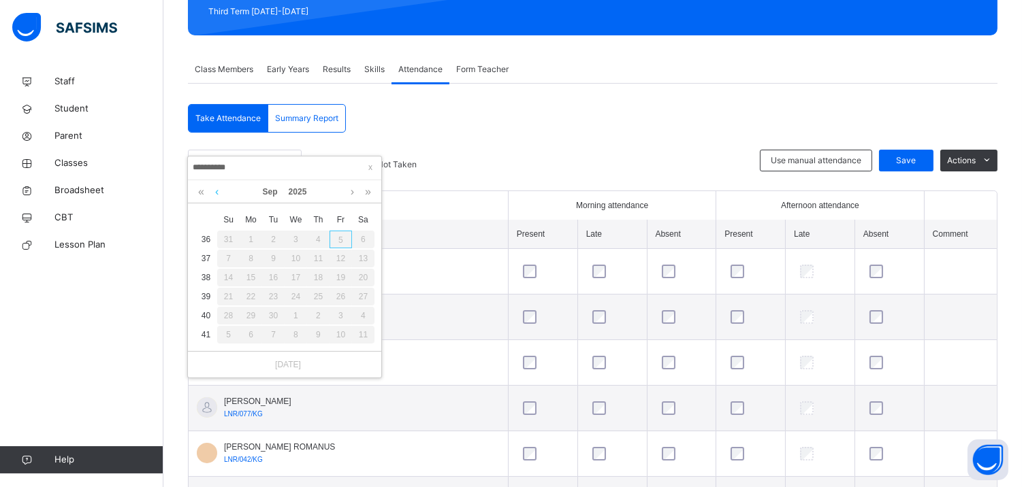
click at [214, 193] on link at bounding box center [217, 191] width 10 height 23
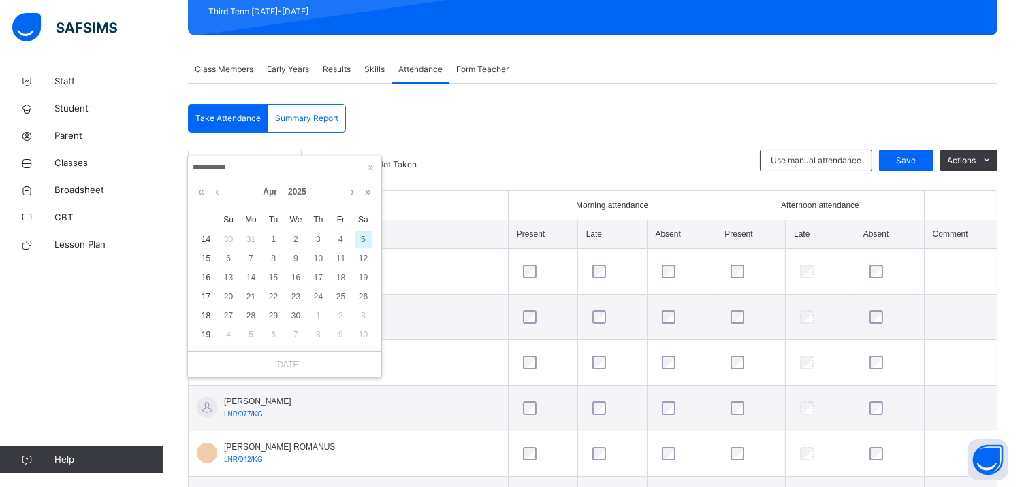
click at [214, 193] on link at bounding box center [217, 191] width 10 height 23
click at [349, 191] on link at bounding box center [352, 191] width 10 height 23
click at [457, 64] on span "Form Teacher" at bounding box center [482, 69] width 52 height 12
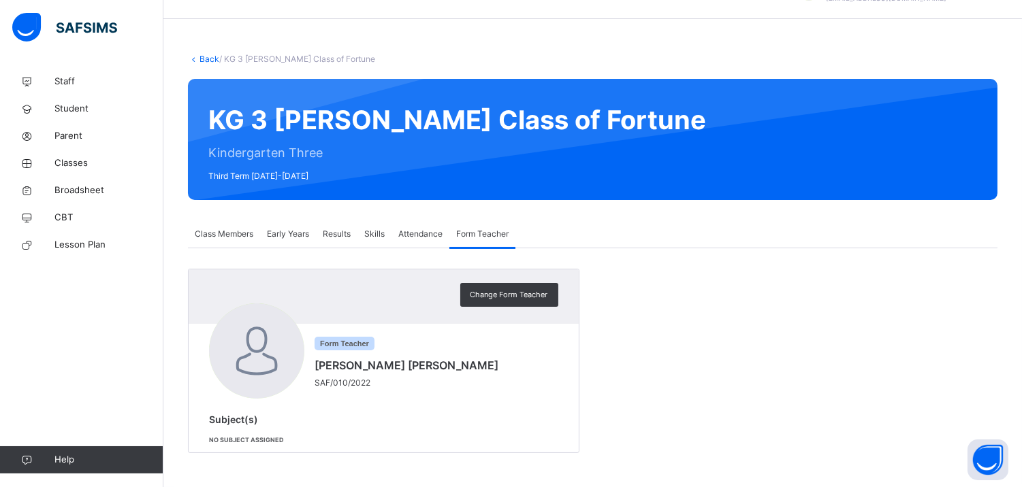
scroll to position [35, 0]
click at [293, 225] on div "Early Years" at bounding box center [288, 234] width 56 height 27
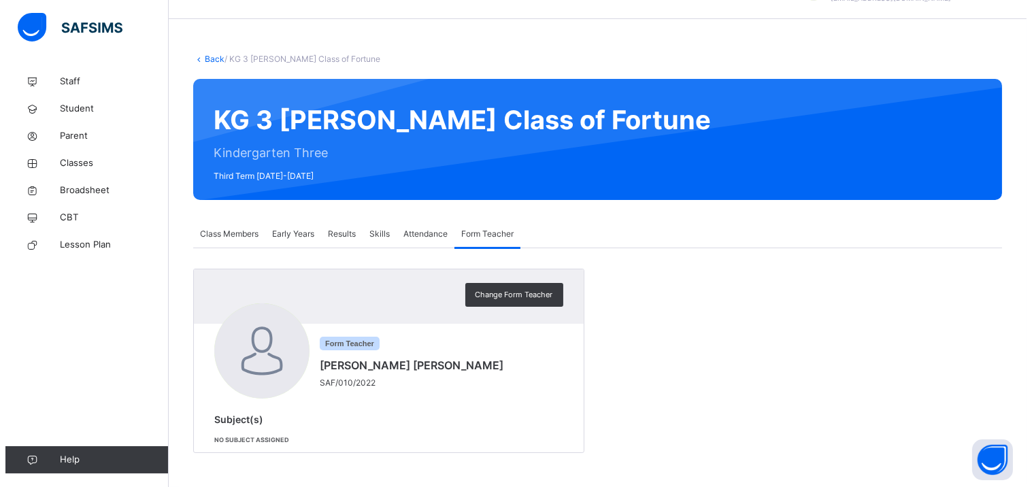
scroll to position [200, 0]
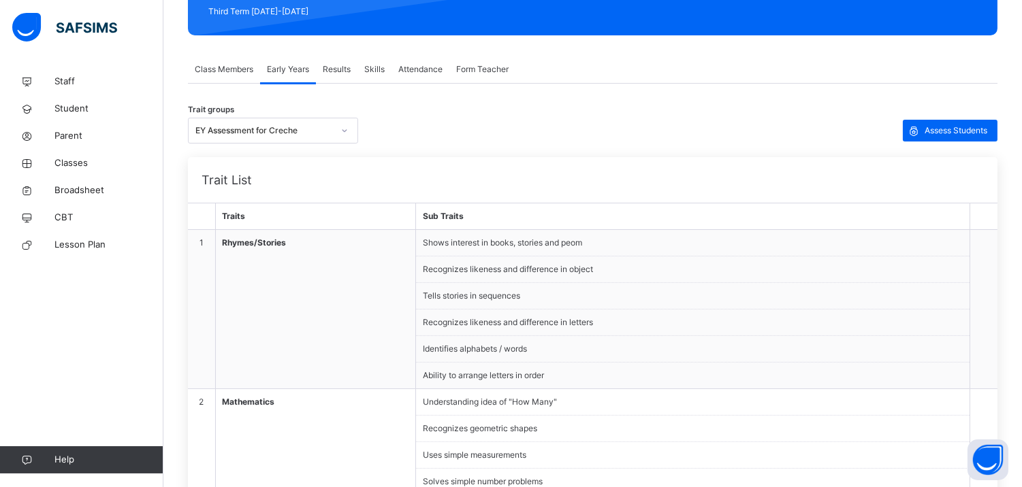
click at [982, 127] on span "Assess Students" at bounding box center [955, 131] width 63 height 12
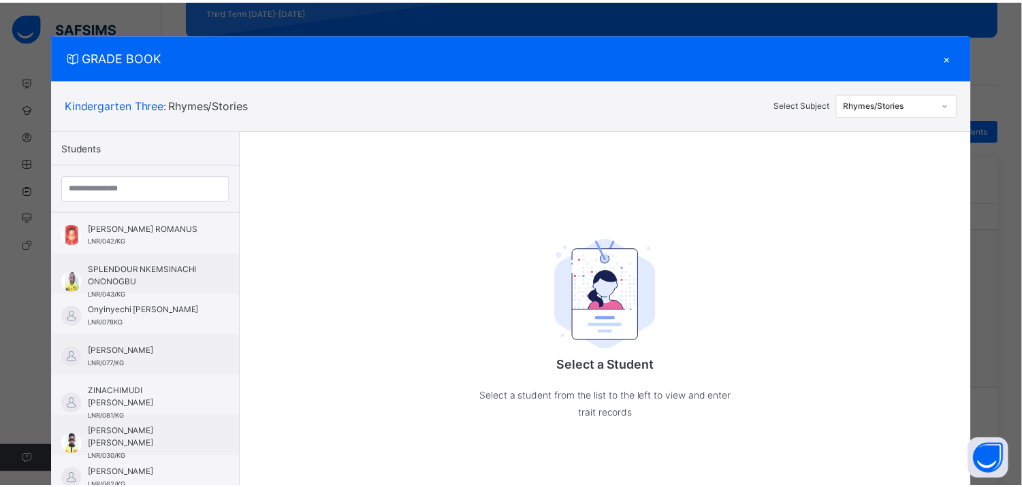
scroll to position [178, 0]
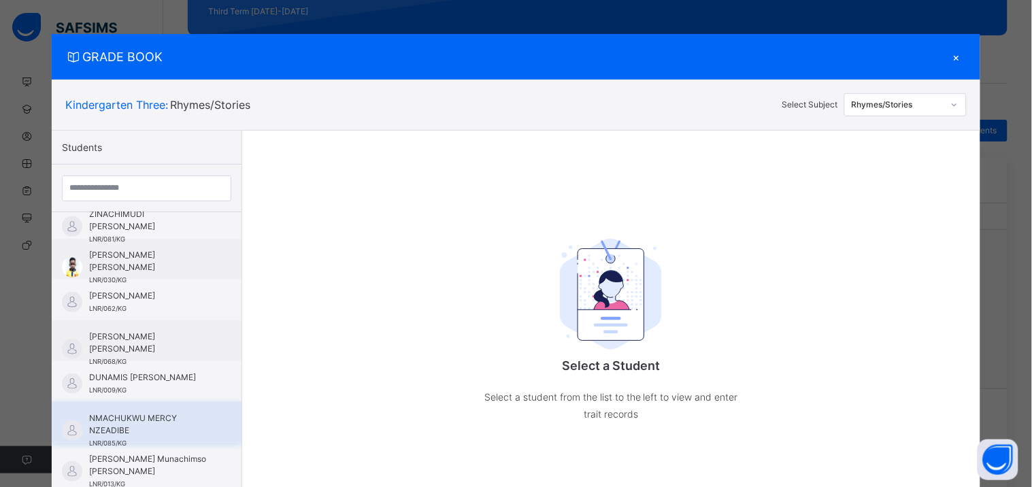
click at [154, 438] on div "NMACHUKWU MERCY NZEADIBE LNR/085/KG" at bounding box center [150, 430] width 122 height 37
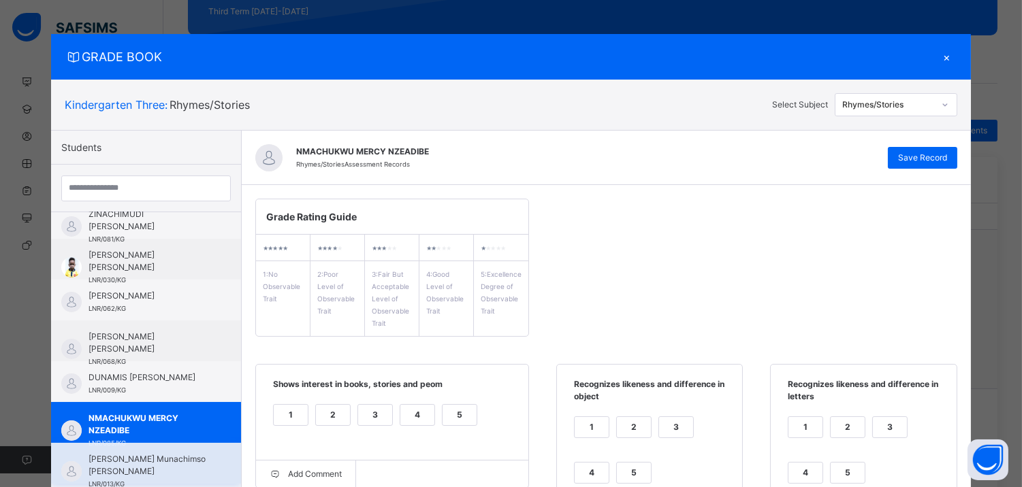
click at [186, 453] on span "[PERSON_NAME] Munachimso [PERSON_NAME]" at bounding box center [149, 465] width 122 height 25
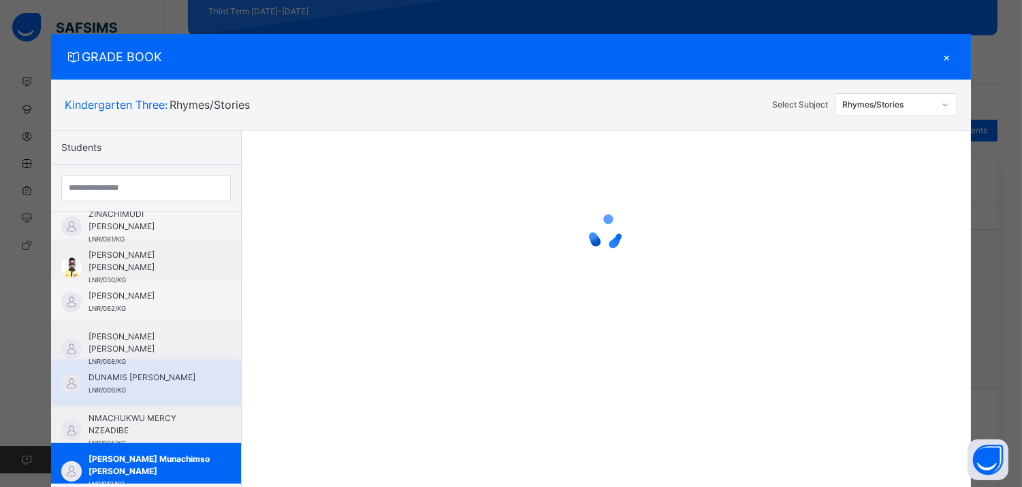
click at [134, 368] on div "DUNAMIS OKORO LNR/009/KG" at bounding box center [146, 381] width 190 height 41
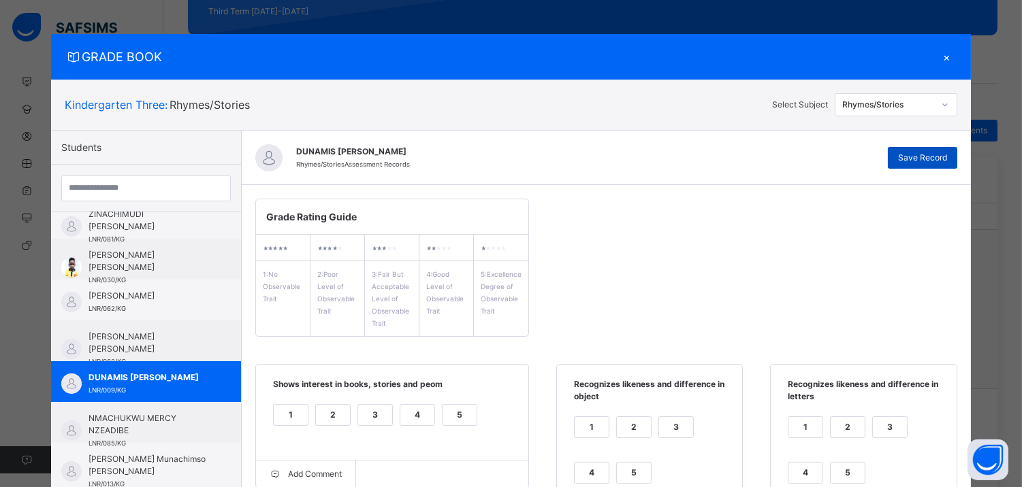
click at [934, 152] on span "Save Record" at bounding box center [922, 158] width 49 height 12
click at [947, 60] on div "×" at bounding box center [946, 57] width 20 height 18
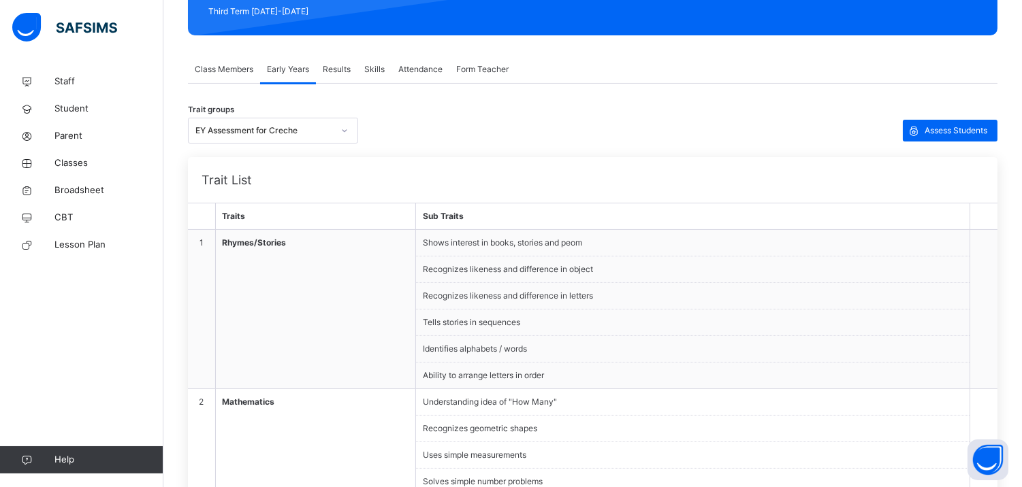
click at [344, 63] on span "Results" at bounding box center [337, 69] width 28 height 12
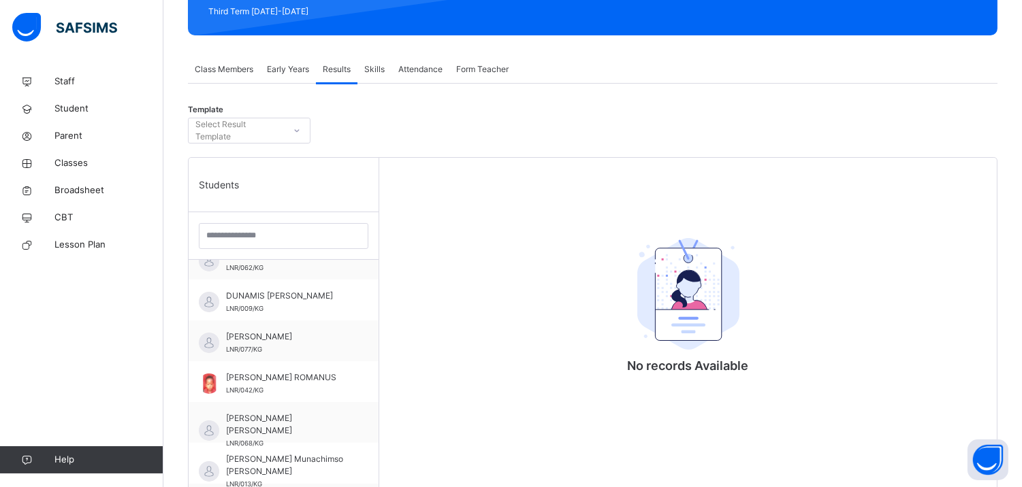
scroll to position [49, 0]
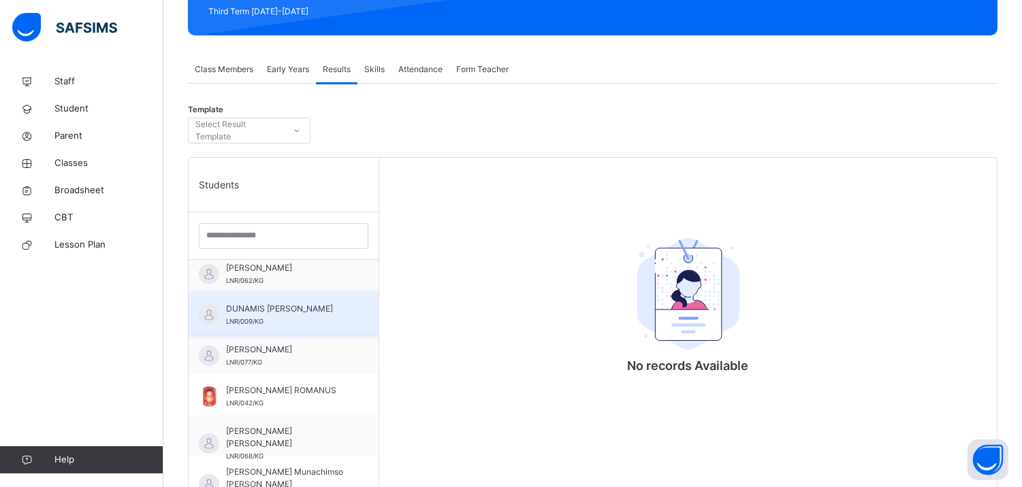
click at [294, 310] on span "DUNAMIS OKORO" at bounding box center [287, 309] width 122 height 12
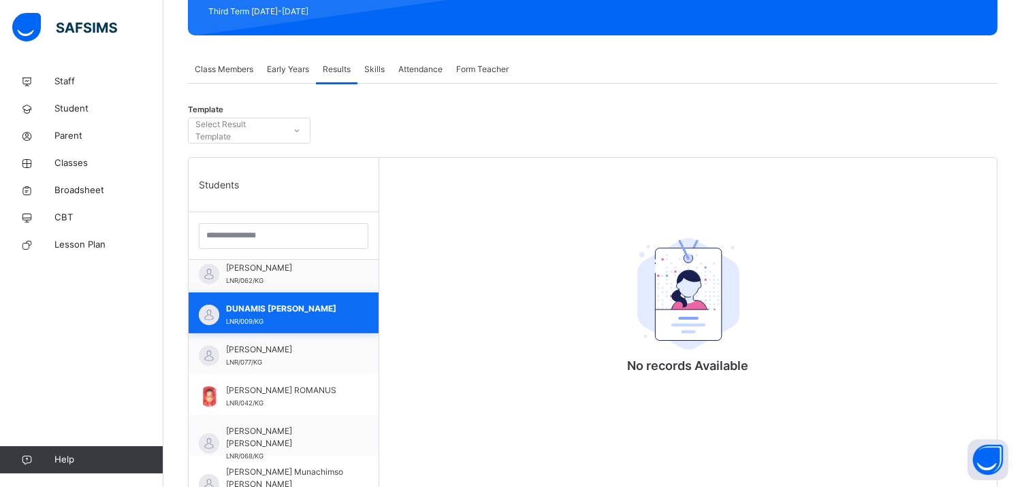
click at [294, 310] on span "DUNAMIS OKORO" at bounding box center [287, 309] width 122 height 12
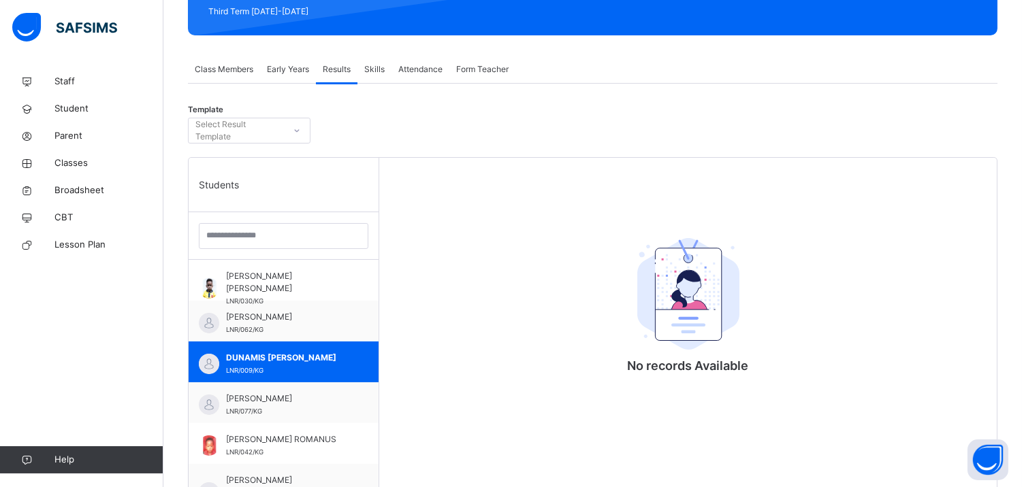
click at [363, 252] on div at bounding box center [284, 236] width 190 height 48
click at [301, 139] on div at bounding box center [296, 131] width 23 height 22
click at [301, 161] on div "No options" at bounding box center [249, 161] width 121 height 23
click at [491, 146] on div "Template Select Result Template" at bounding box center [592, 134] width 809 height 46
click at [379, 69] on span "Skills" at bounding box center [374, 69] width 20 height 12
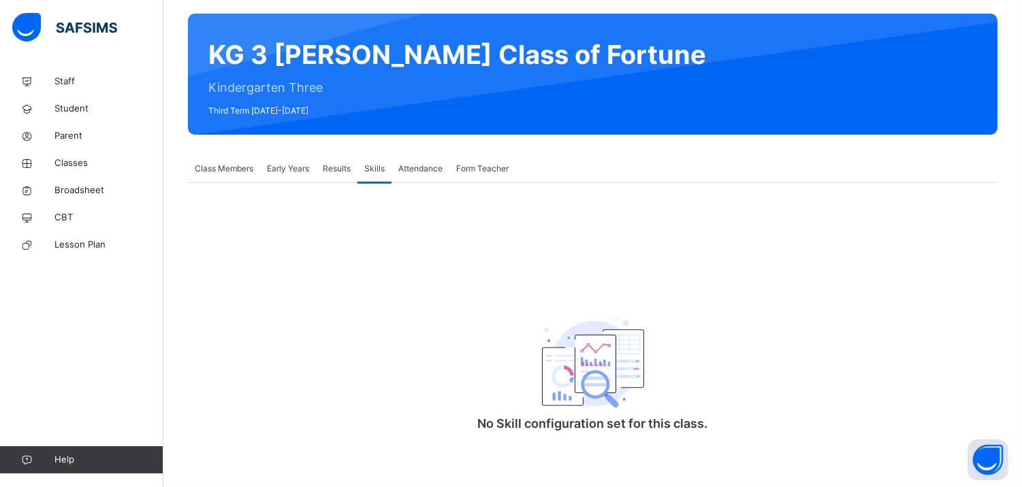
scroll to position [102, 0]
click at [430, 159] on div "Attendance" at bounding box center [420, 168] width 58 height 27
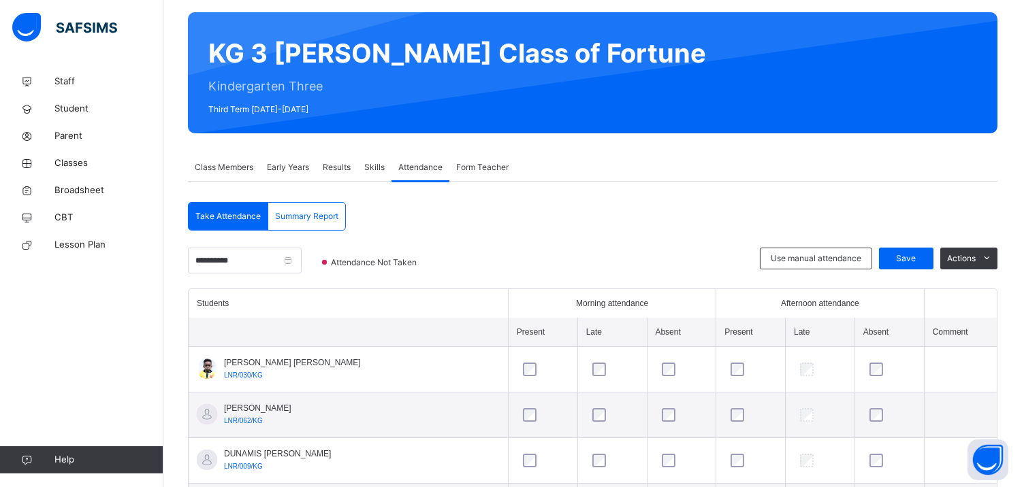
scroll to position [200, 0]
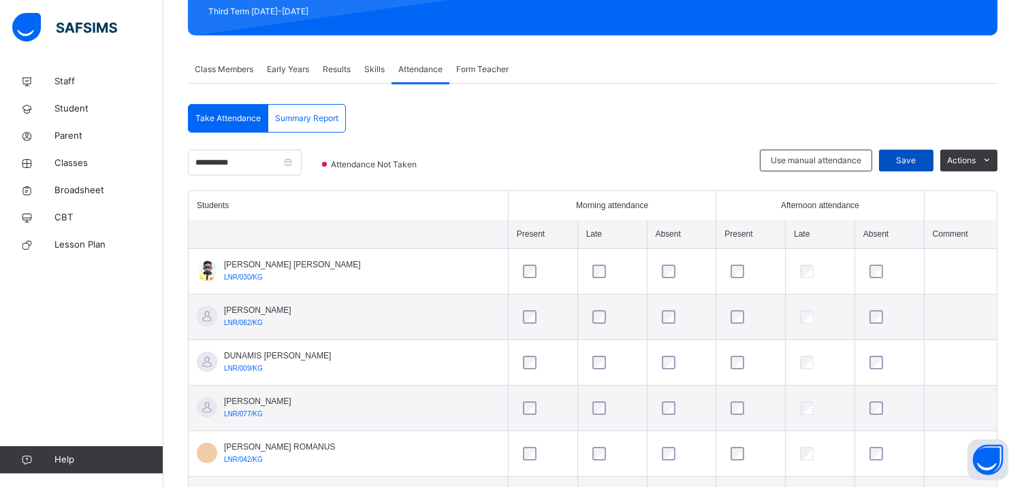
click at [901, 163] on span "Save" at bounding box center [906, 160] width 34 height 12
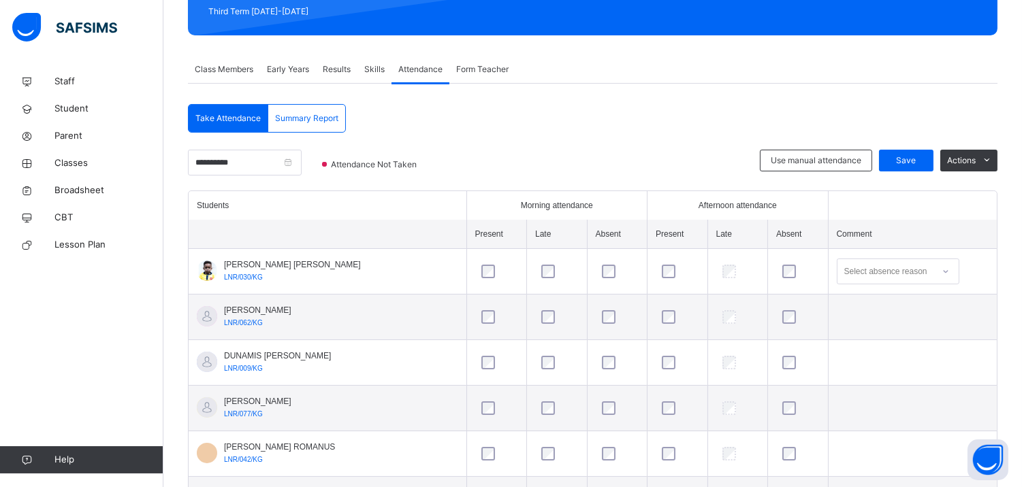
click at [907, 159] on span "Save" at bounding box center [906, 160] width 34 height 12
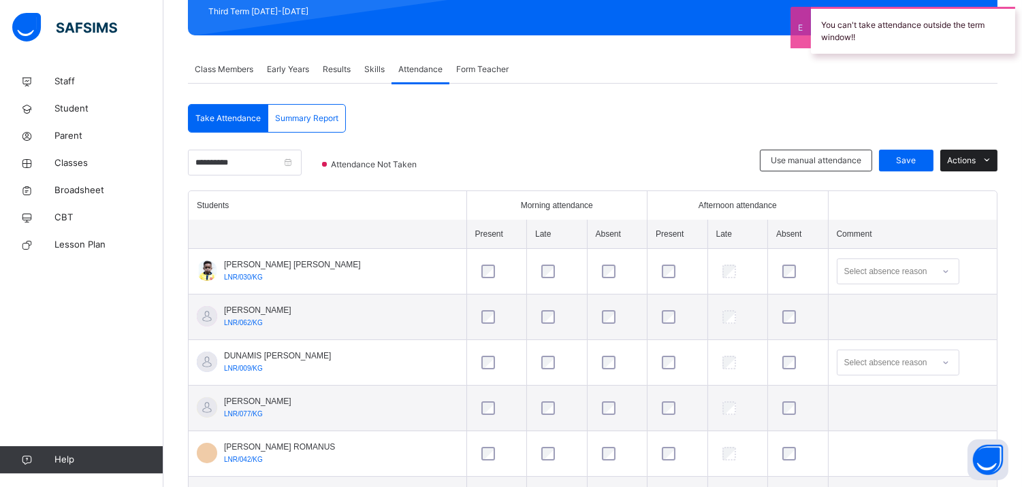
click at [992, 164] on icon at bounding box center [986, 160] width 10 height 11
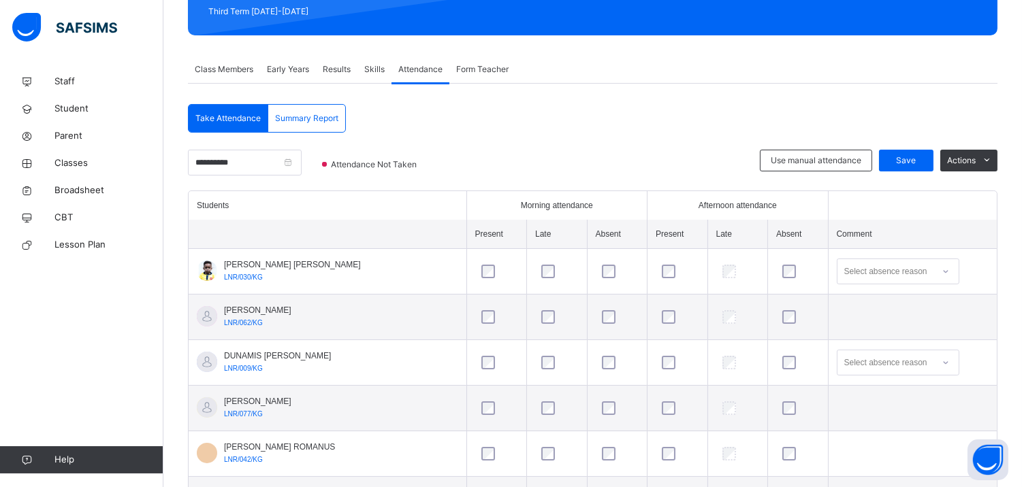
click at [702, 76] on div "Class Members Early Years Results Skills Attendance Form Teacher" at bounding box center [592, 70] width 809 height 28
click at [490, 69] on span "Form Teacher" at bounding box center [482, 69] width 52 height 12
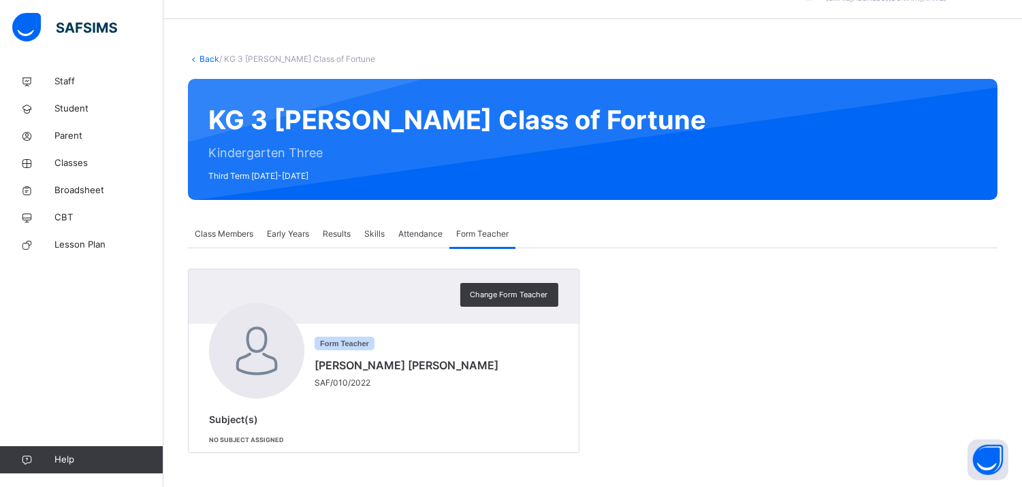
click at [295, 221] on div "Early Years" at bounding box center [288, 234] width 56 height 27
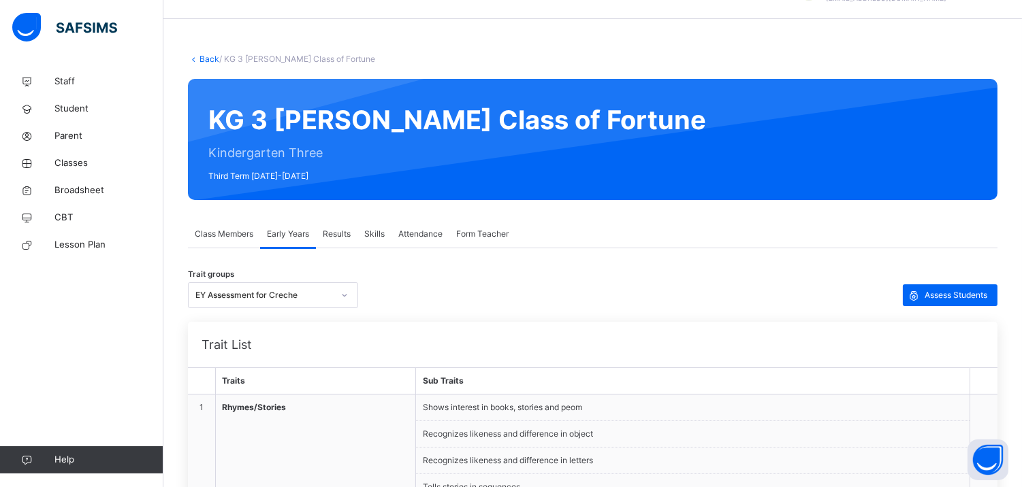
scroll to position [200, 0]
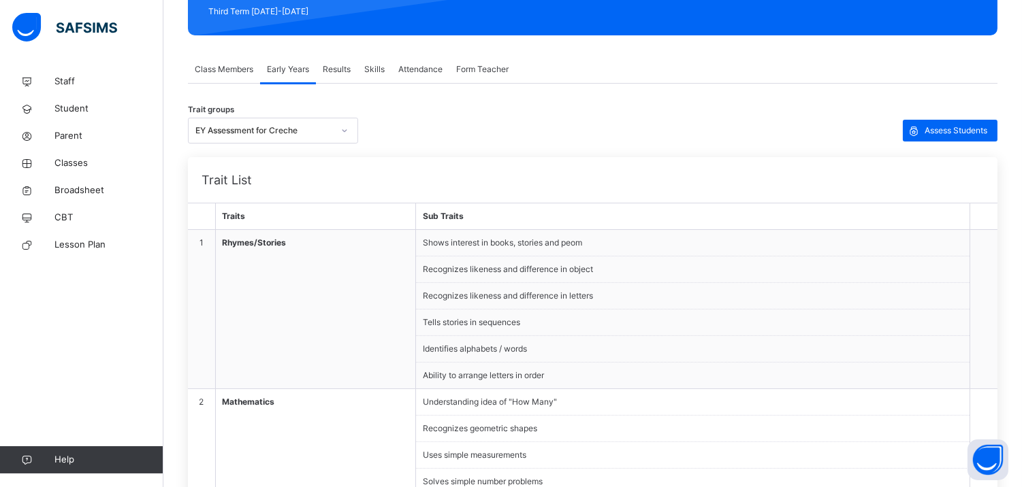
click at [235, 68] on span "Class Members" at bounding box center [224, 69] width 59 height 12
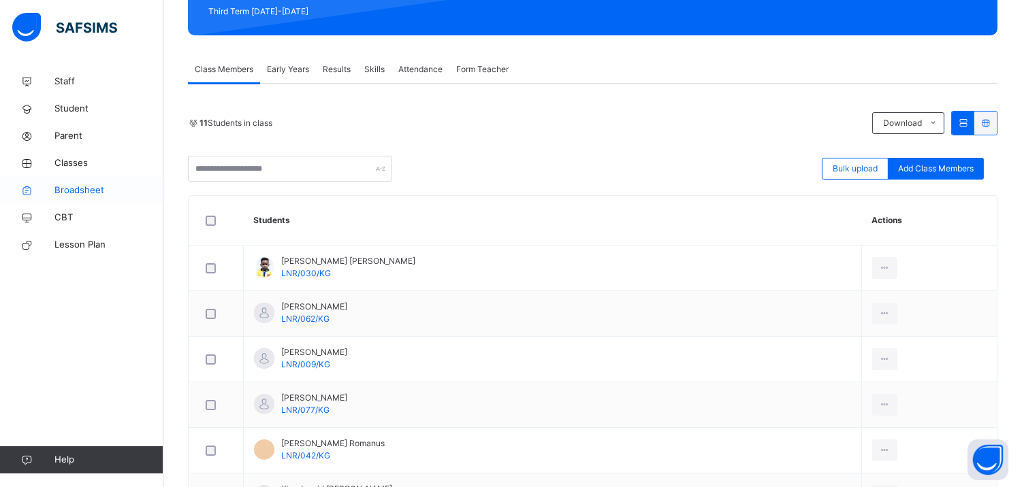
click at [123, 197] on link "Broadsheet" at bounding box center [81, 190] width 163 height 27
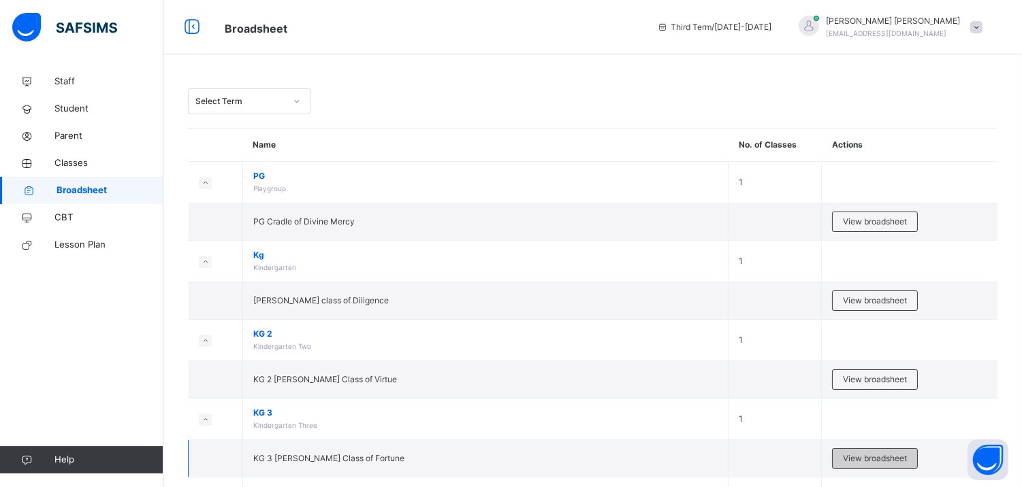
click at [896, 452] on div "View broadsheet" at bounding box center [875, 458] width 86 height 20
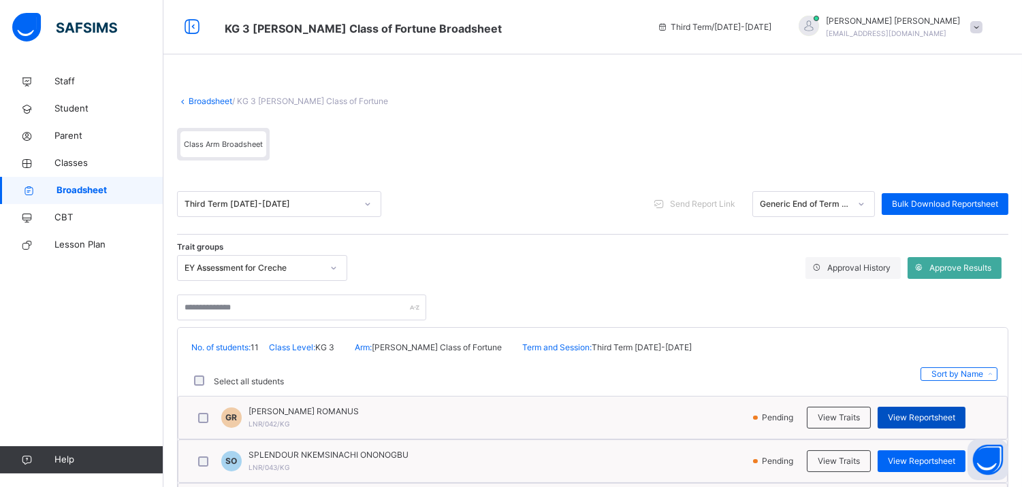
click at [904, 413] on span "View Reportsheet" at bounding box center [920, 418] width 67 height 12
click at [97, 158] on span "Classes" at bounding box center [108, 164] width 109 height 14
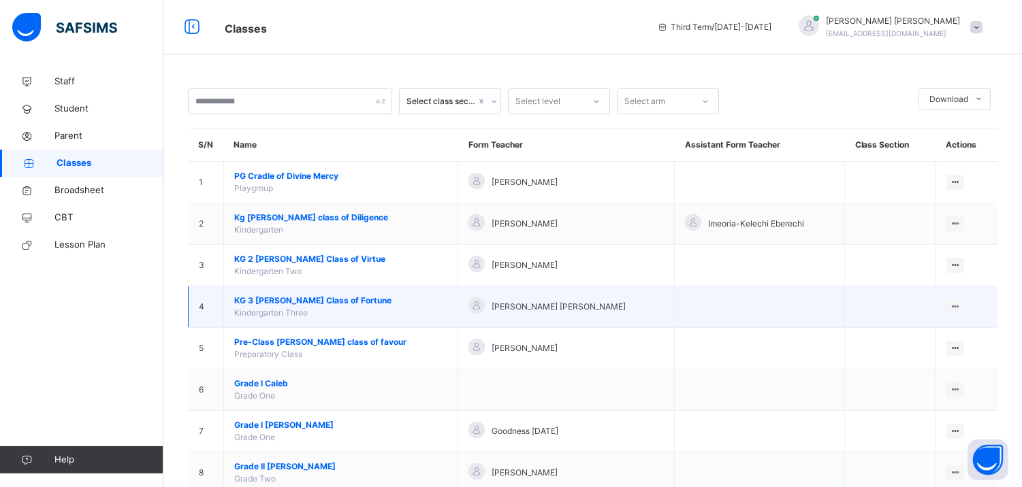
click at [301, 293] on td "KG 3 Naomi Class of Fortune Kindergarten Three" at bounding box center [341, 308] width 234 height 42
click at [310, 295] on span "KG 3 Naomi Class of Fortune" at bounding box center [340, 301] width 213 height 12
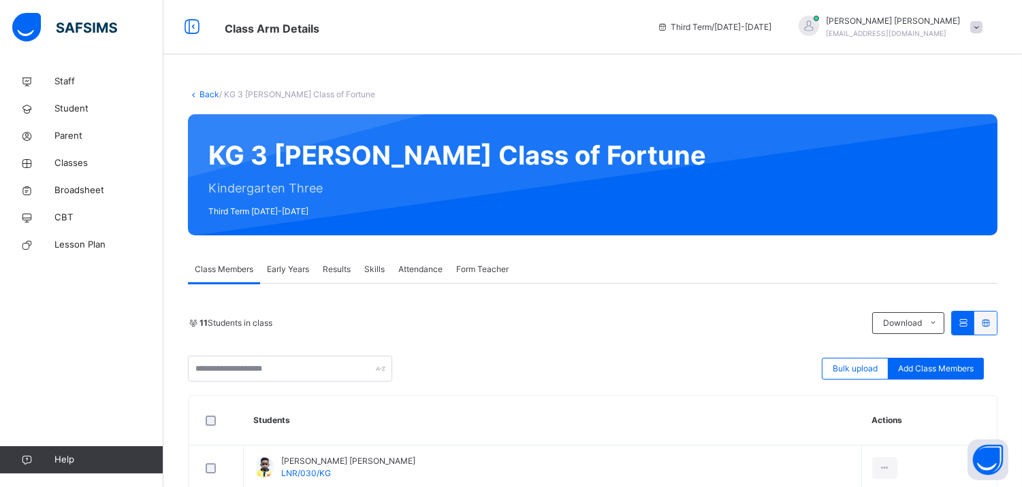
click at [328, 262] on div "Results" at bounding box center [337, 269] width 42 height 27
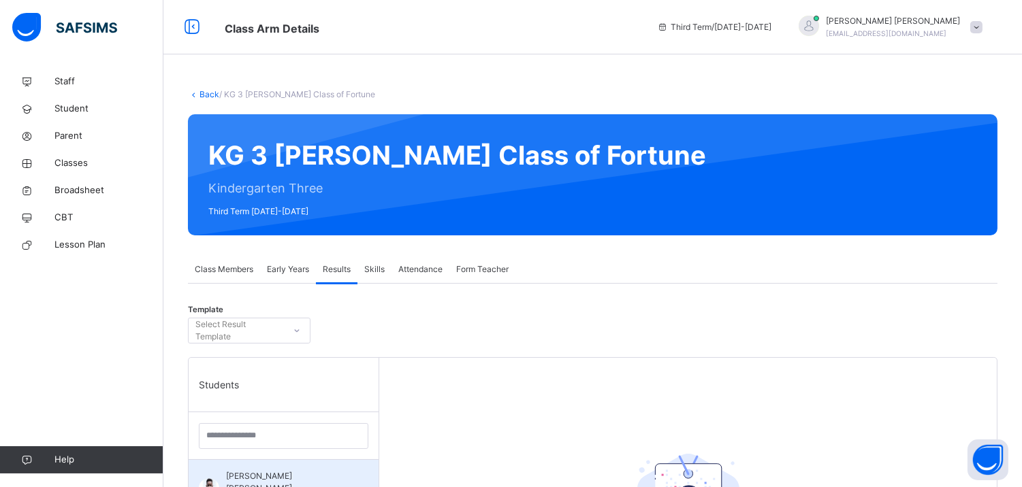
click at [331, 474] on span "Anthony Chinazaekpere Michael Okafor" at bounding box center [287, 482] width 122 height 25
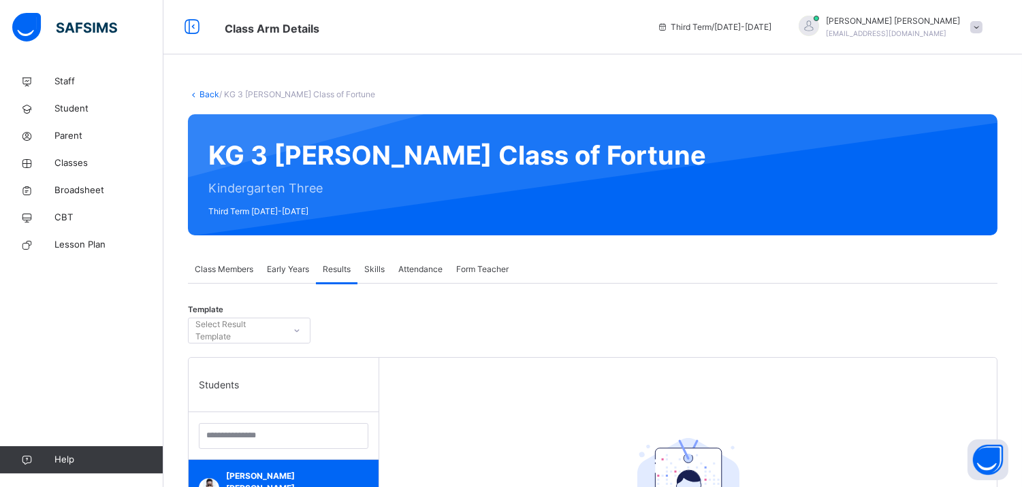
click at [417, 273] on span "Attendance" at bounding box center [420, 269] width 44 height 12
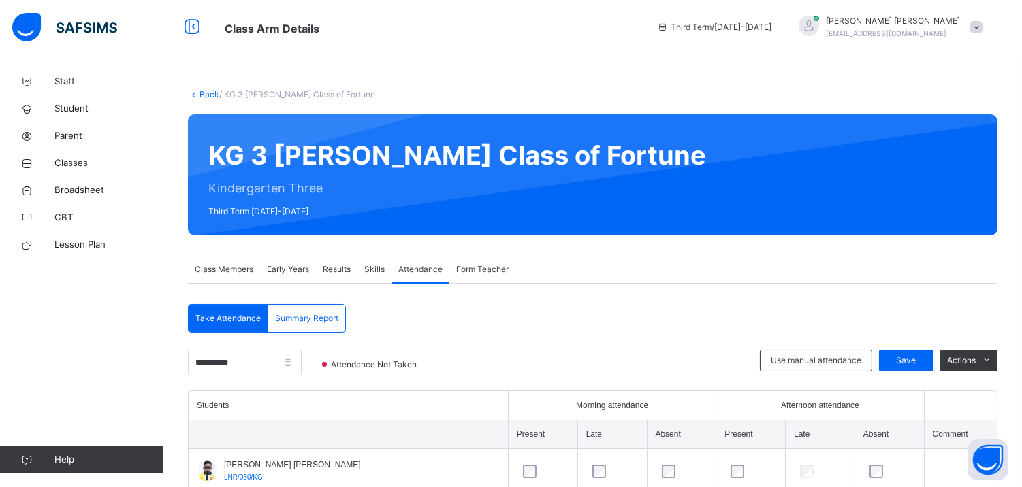
click at [472, 265] on span "Form Teacher" at bounding box center [482, 269] width 52 height 12
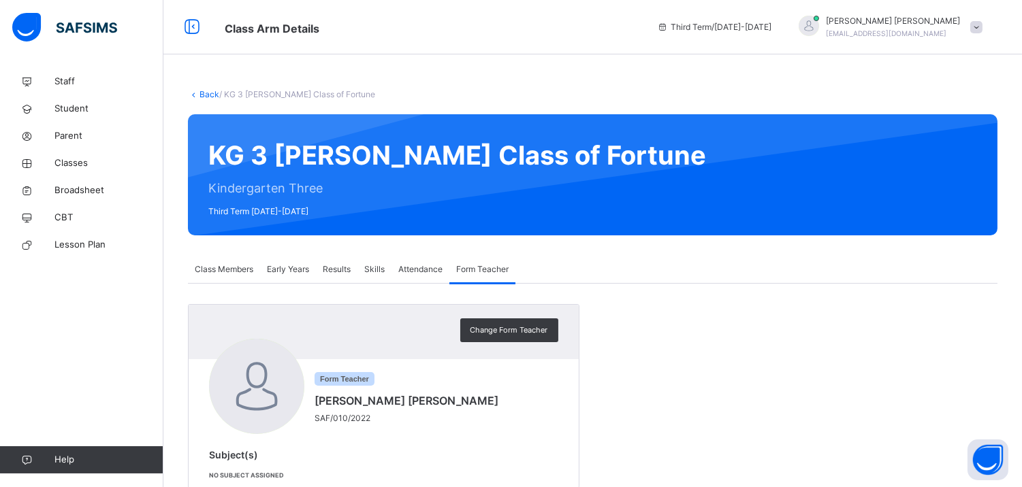
click at [363, 264] on div "Skills" at bounding box center [374, 269] width 34 height 27
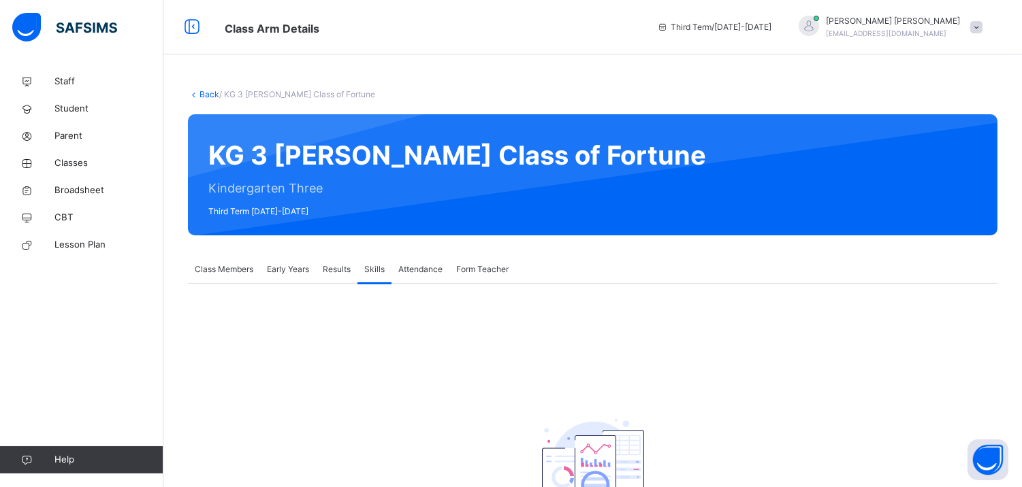
drag, startPoint x: 444, startPoint y: 259, endPoint x: 453, endPoint y: 259, distance: 9.6
click at [453, 259] on div "Class Members Early Years Results Skills Attendance Form Teacher" at bounding box center [592, 270] width 809 height 28
click at [453, 259] on div "Form Teacher" at bounding box center [482, 269] width 66 height 27
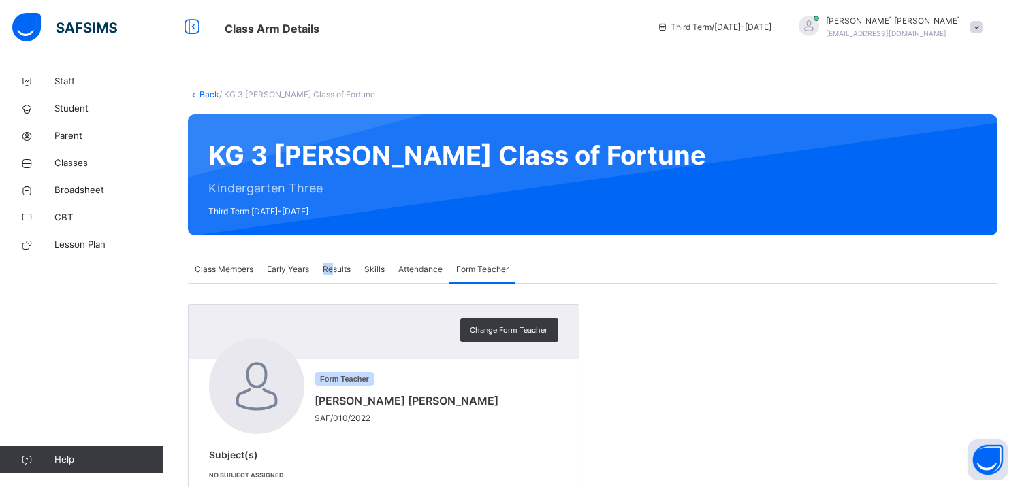
drag, startPoint x: 308, startPoint y: 267, endPoint x: 334, endPoint y: 268, distance: 25.9
click at [334, 268] on div "Class Members Early Years Results Skills Attendance Form Teacher" at bounding box center [592, 270] width 809 height 28
click at [334, 268] on span "Results" at bounding box center [337, 269] width 28 height 12
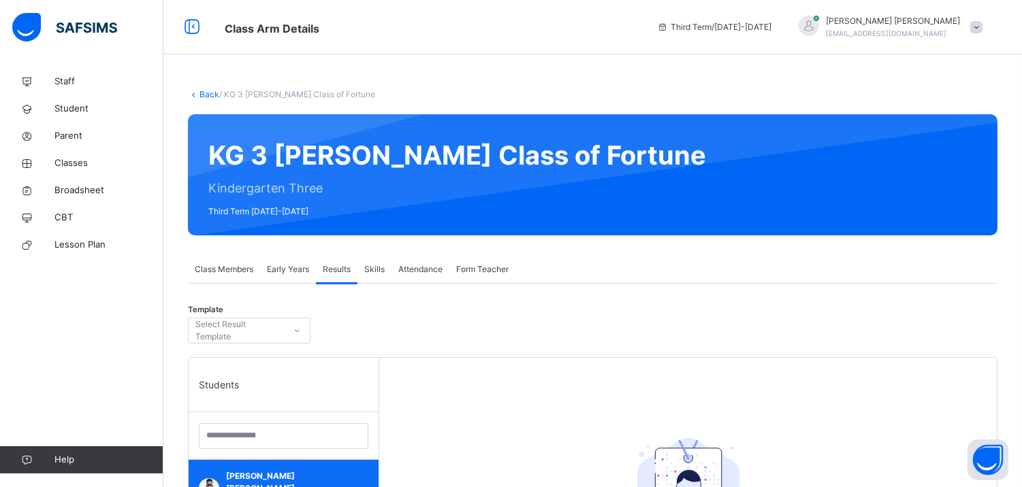
click at [340, 479] on div "Anthony Chinazaekpere Michael Okafor LNR/030/KG" at bounding box center [284, 480] width 190 height 41
click at [103, 160] on span "Classes" at bounding box center [108, 164] width 109 height 14
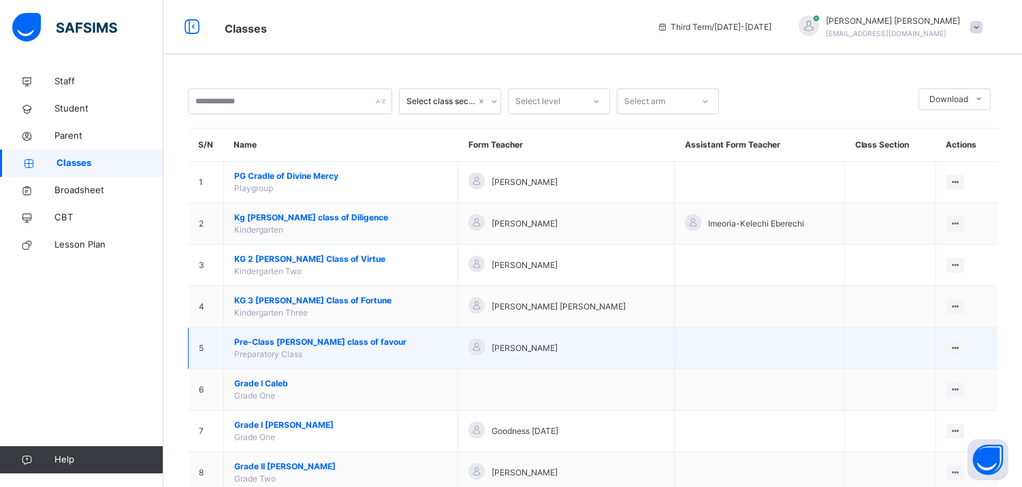
click at [335, 338] on span "Pre-Class [PERSON_NAME] class of favour" at bounding box center [340, 342] width 213 height 12
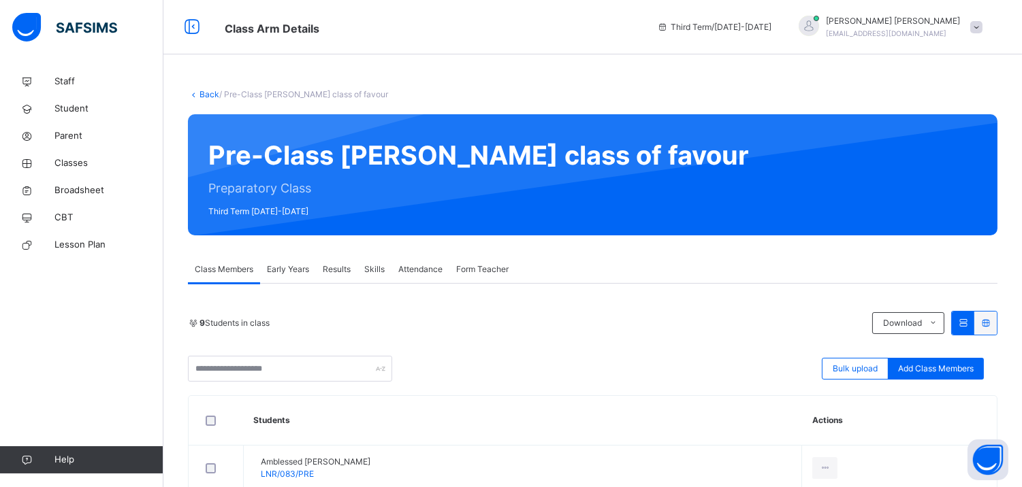
drag, startPoint x: 323, startPoint y: 263, endPoint x: 331, endPoint y: 265, distance: 8.4
click at [331, 265] on span "Results" at bounding box center [337, 269] width 28 height 12
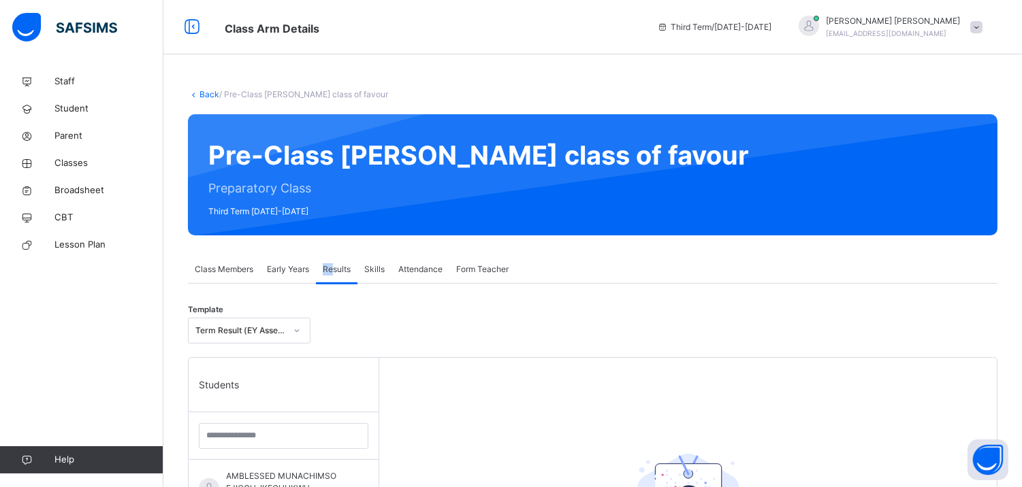
click at [331, 265] on span "Results" at bounding box center [337, 269] width 28 height 12
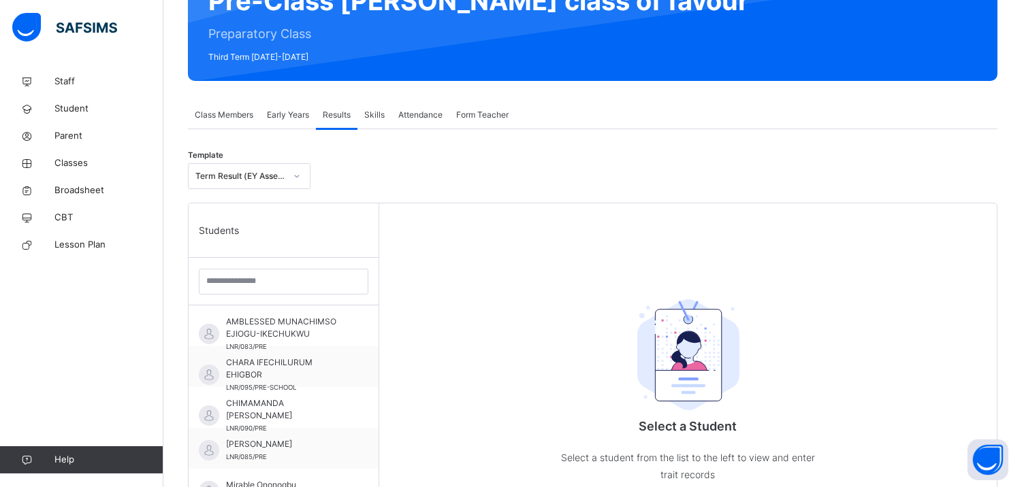
scroll to position [155, 0]
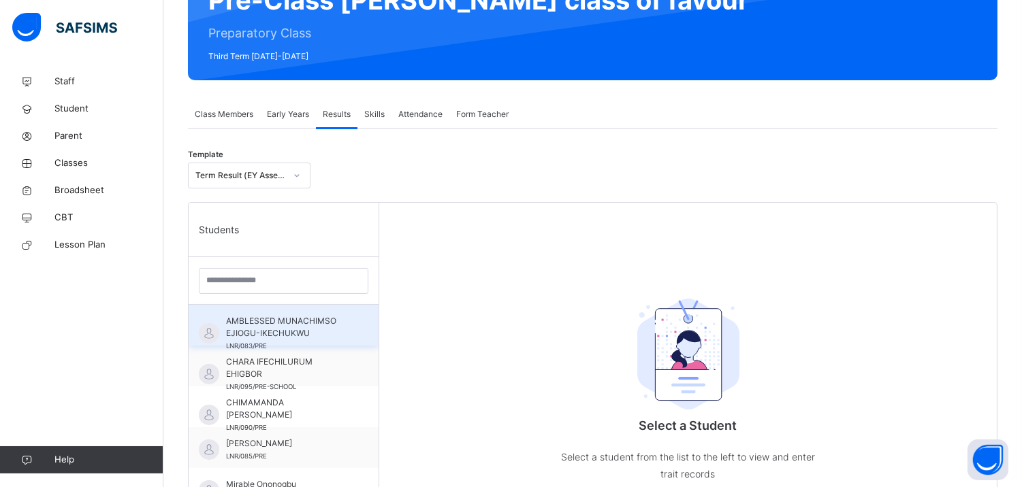
click at [342, 330] on div "AMBLESSED MUNACHIMSO EJIOGU-IKECHUKWU LNR/083/PRE" at bounding box center [284, 325] width 190 height 41
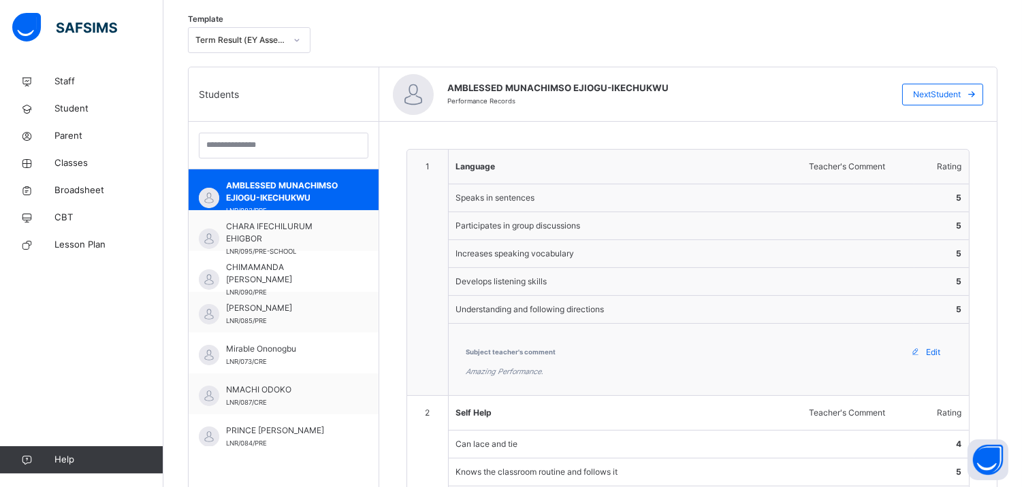
scroll to position [76, 0]
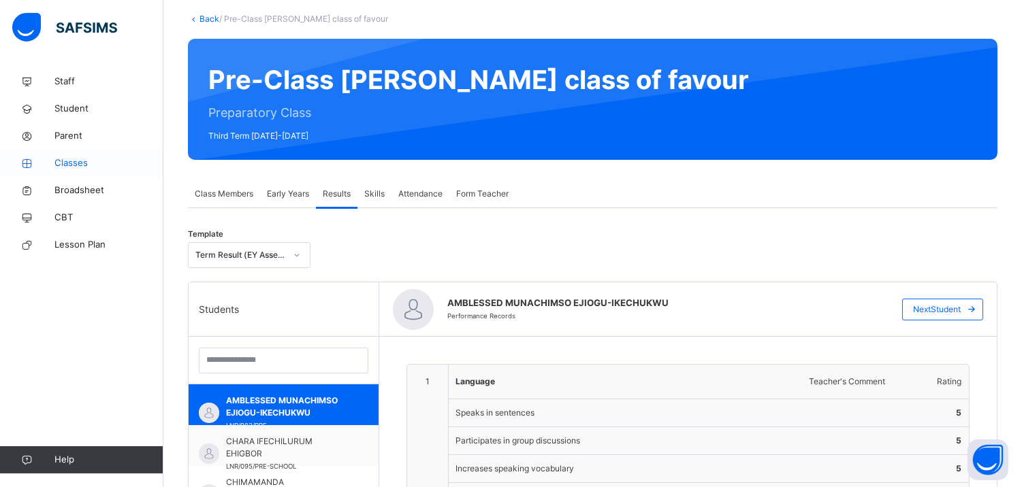
click at [103, 161] on span "Classes" at bounding box center [108, 164] width 109 height 14
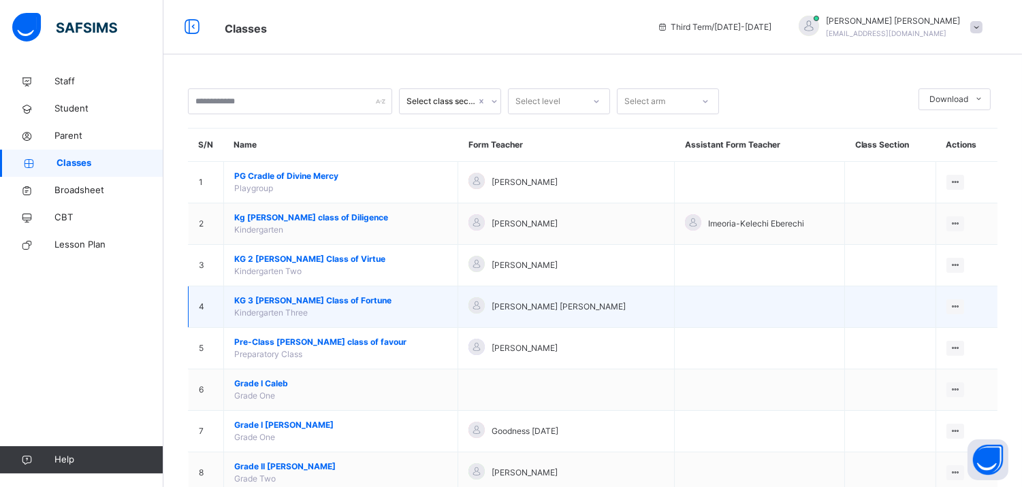
click at [314, 301] on span "KG 3 Naomi Class of Fortune" at bounding box center [340, 301] width 213 height 12
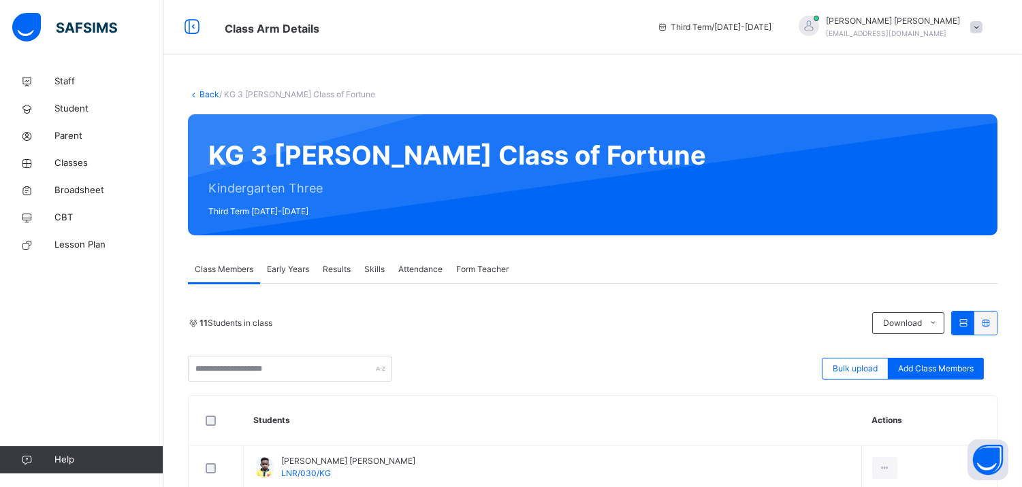
click at [303, 275] on span "Early Years" at bounding box center [288, 269] width 42 height 12
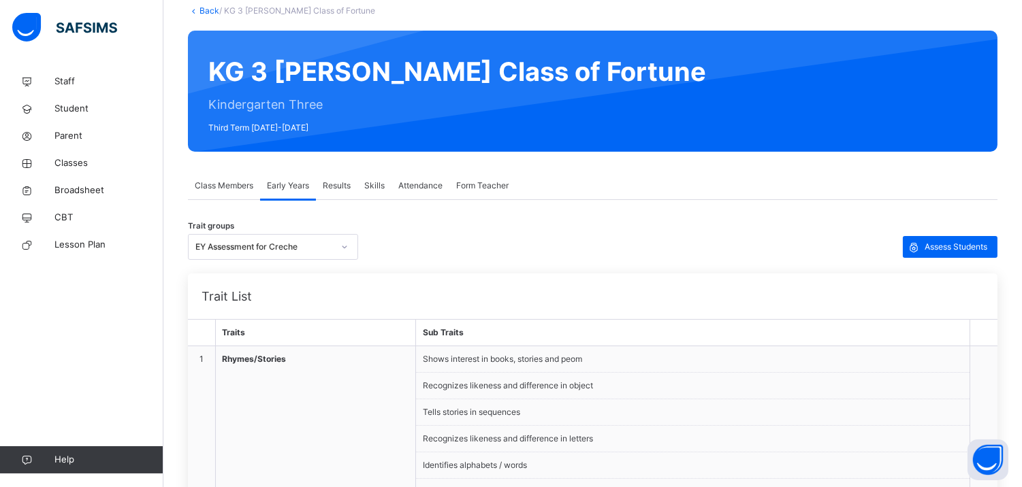
scroll to position [78, 0]
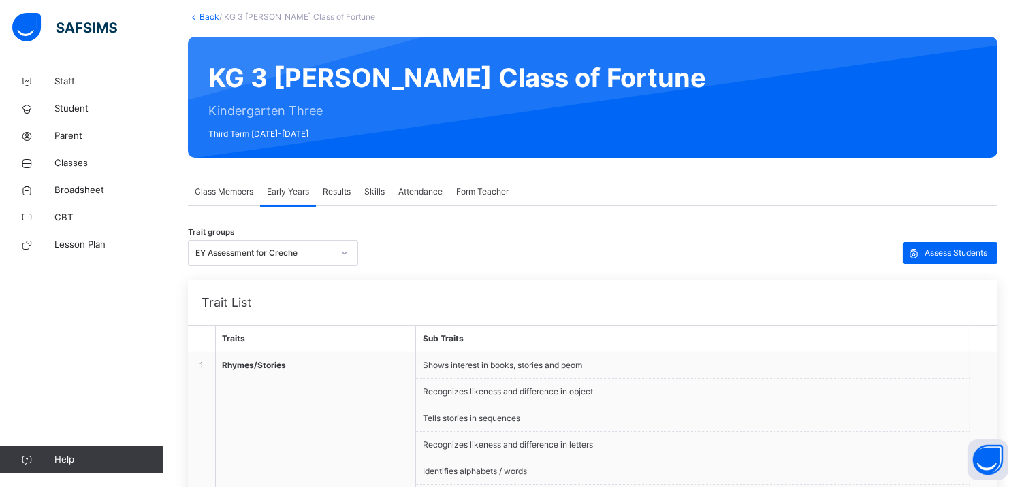
click at [620, 357] on li "Shows interest in books, stories and peom" at bounding box center [692, 366] width 553 height 27
click at [259, 393] on td "Rhymes/Stories" at bounding box center [315, 432] width 201 height 159
click at [947, 257] on span "Assess Students" at bounding box center [955, 253] width 63 height 12
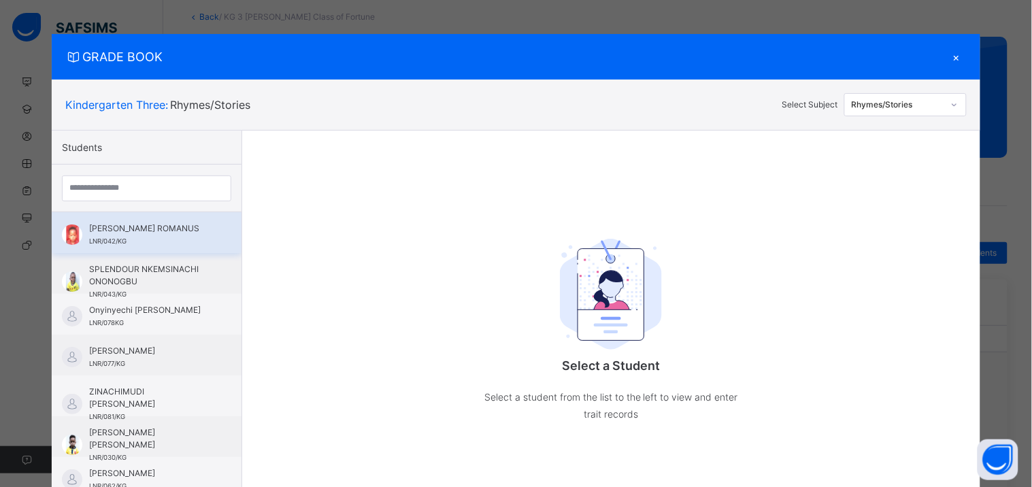
click at [164, 235] on span "GABRIELLA CHISOMAGA ROMANUS" at bounding box center [150, 229] width 122 height 12
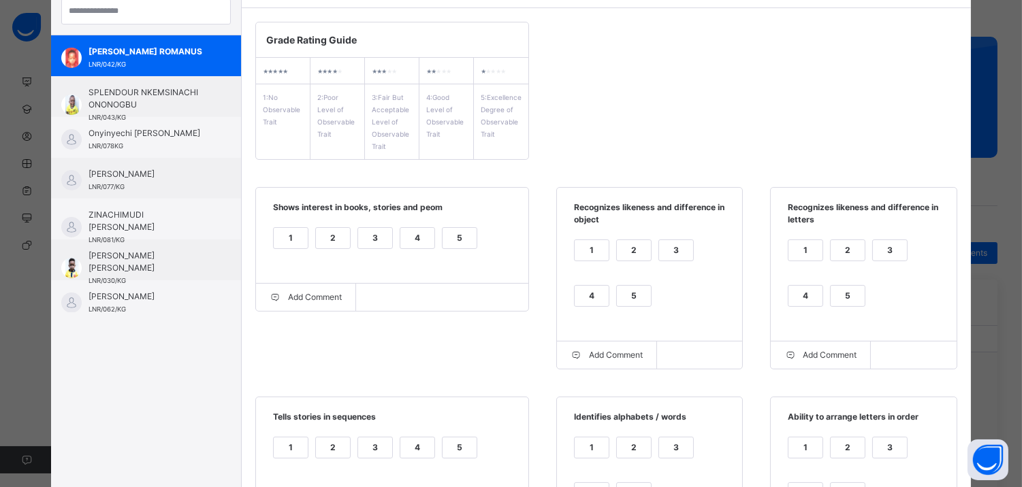
scroll to position [172, 0]
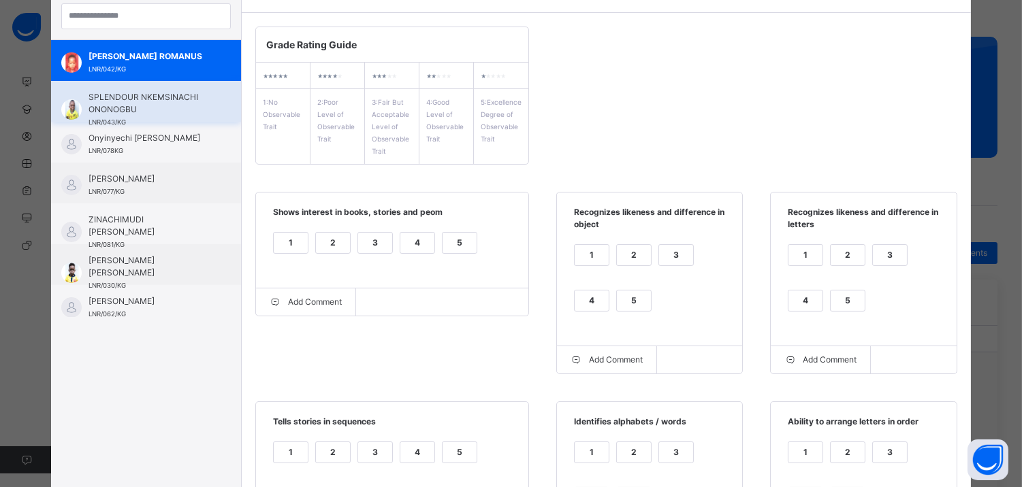
click at [188, 113] on span "SPLENDOUR NKEMSINACHI ONONOGBU" at bounding box center [149, 103] width 122 height 25
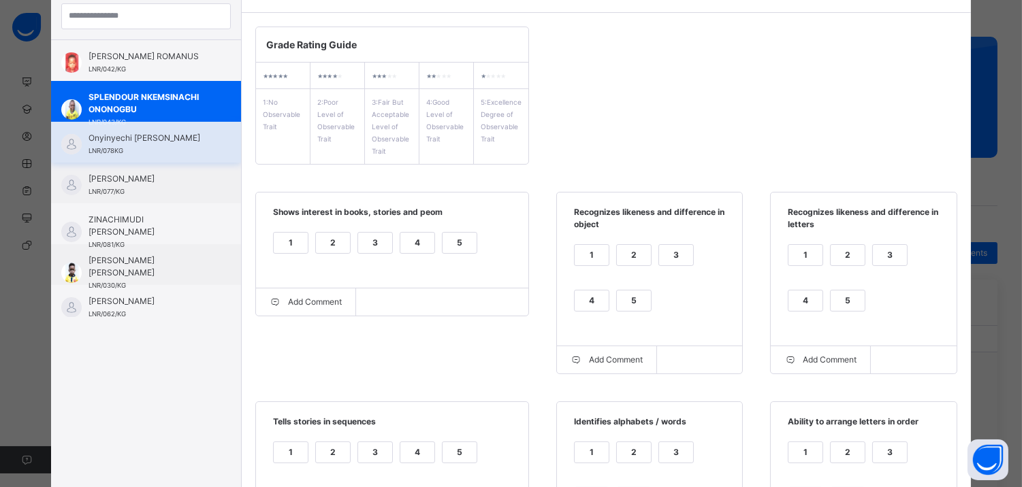
click at [127, 148] on div "Onyinyechi Loveth Daniel LNR/078KG" at bounding box center [149, 144] width 122 height 25
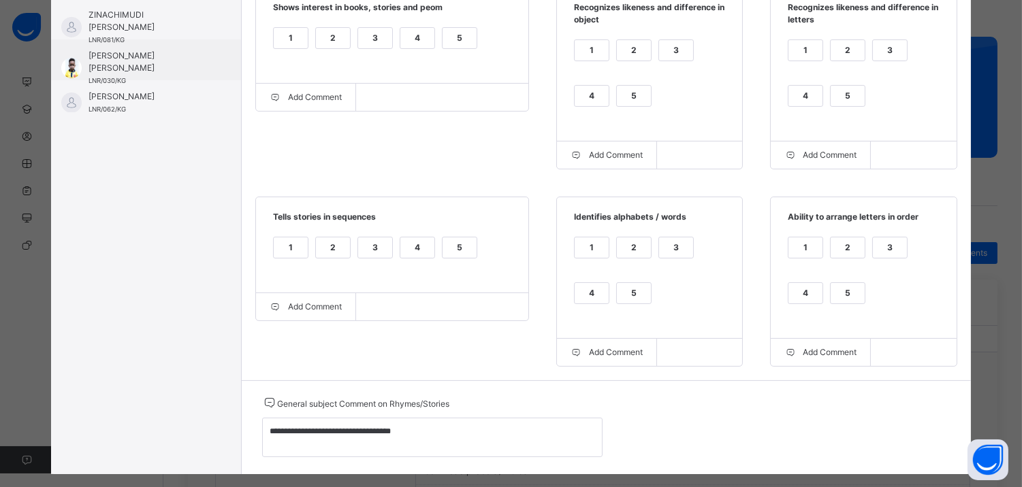
scroll to position [382, 0]
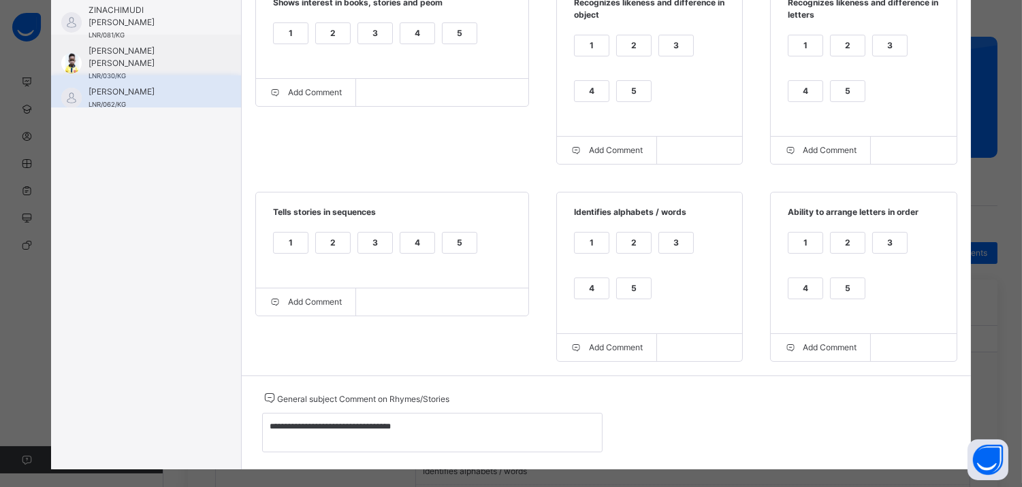
click at [112, 99] on div "DAVID NDUAGU LNR/062/KG" at bounding box center [149, 98] width 122 height 25
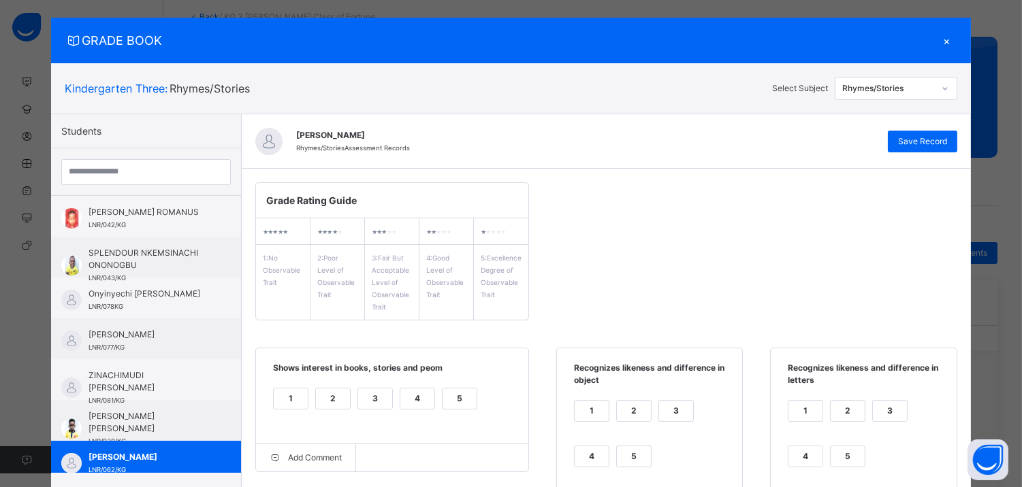
scroll to position [9, 0]
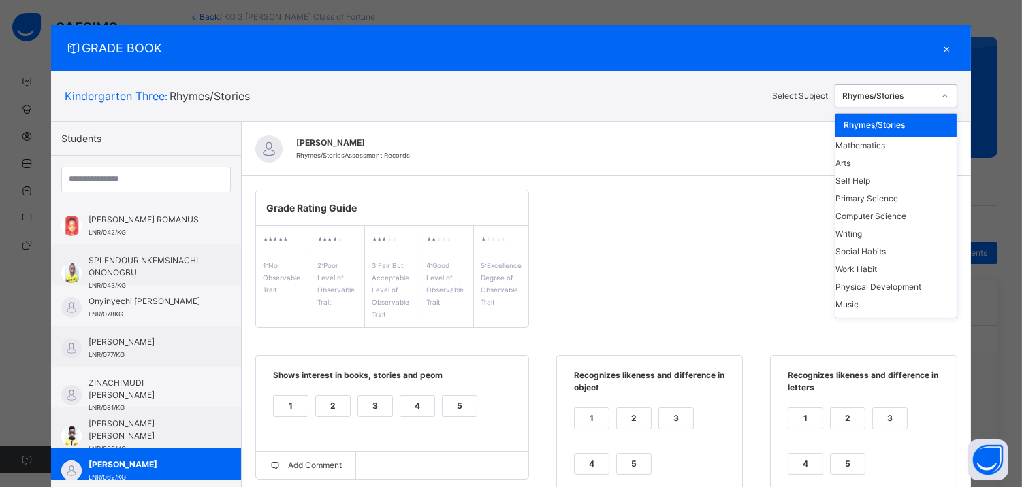
drag, startPoint x: 932, startPoint y: 91, endPoint x: 963, endPoint y: 355, distance: 265.2
click at [963, 355] on div "GRADE BOOK × Kindergarten Three : Rhymes/Stories Select Subject option Rhymes/S…" at bounding box center [510, 433] width 919 height 817
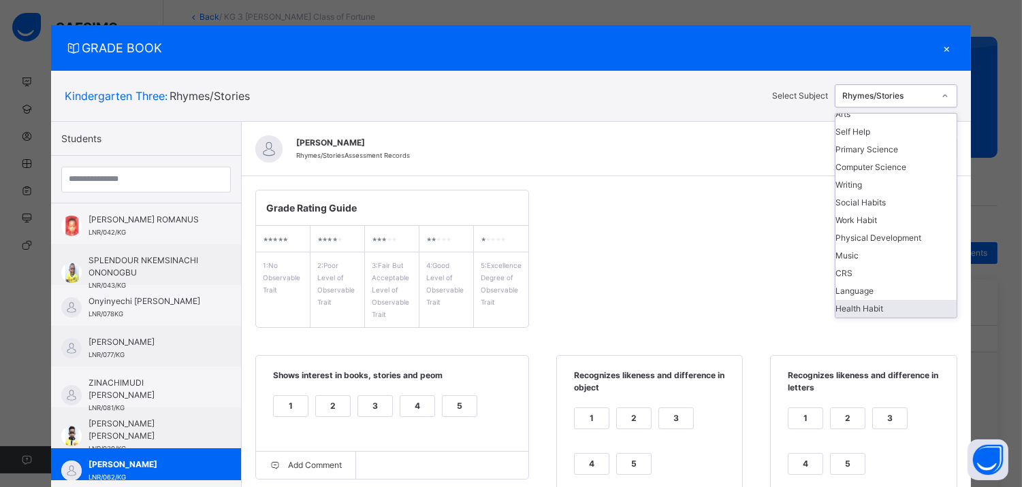
drag, startPoint x: 883, startPoint y: 293, endPoint x: 892, endPoint y: 305, distance: 15.5
click at [892, 305] on div "Rhymes/Stories Mathematics Arts Self Help Primary Science Computer Science Writ…" at bounding box center [895, 216] width 121 height 204
click at [892, 305] on div "Health Habit" at bounding box center [895, 309] width 121 height 18
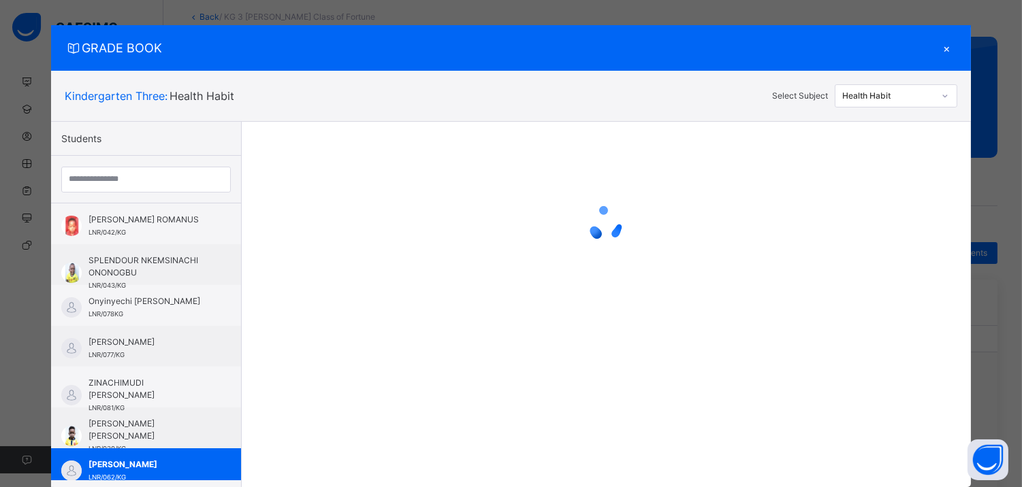
click at [892, 305] on div at bounding box center [606, 224] width 729 height 204
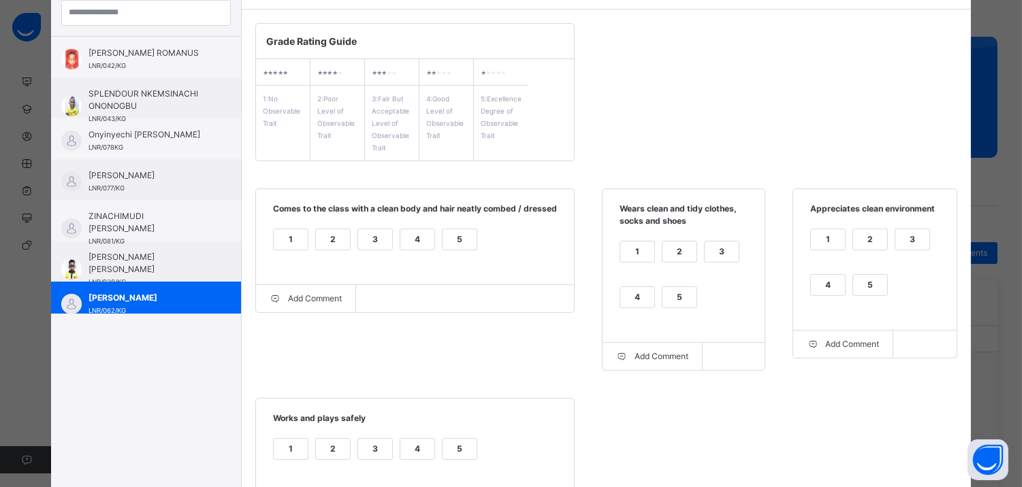
scroll to position [166, 0]
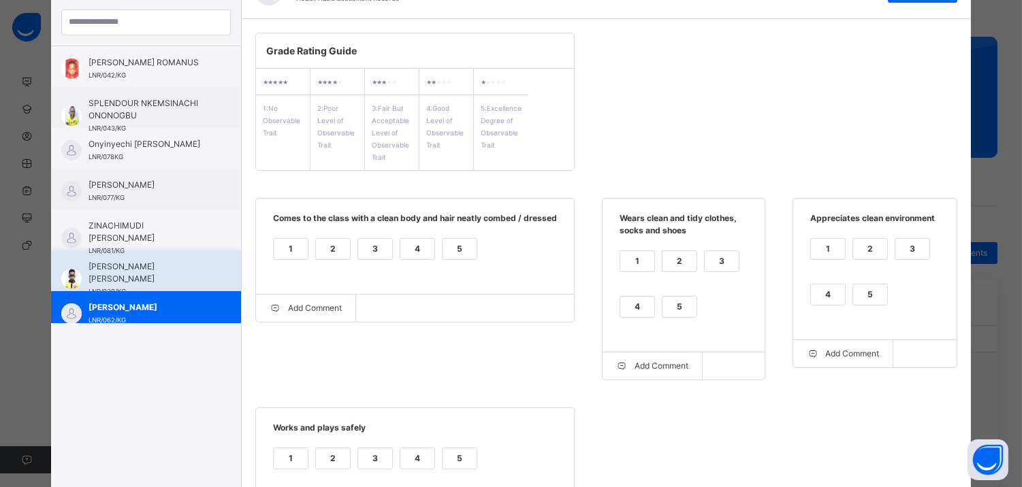
click at [167, 263] on span "Anthony Chinazaekpere Michael Okafor" at bounding box center [149, 273] width 122 height 25
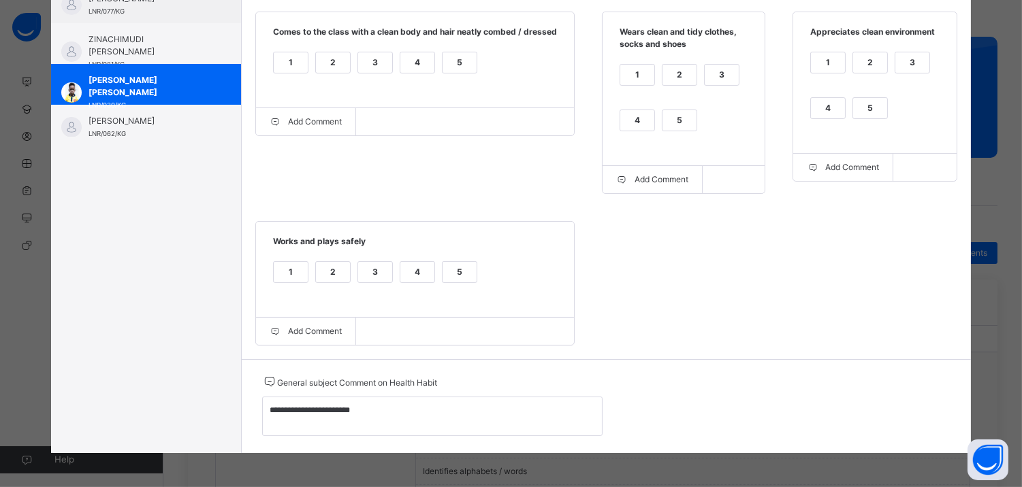
scroll to position [35, 0]
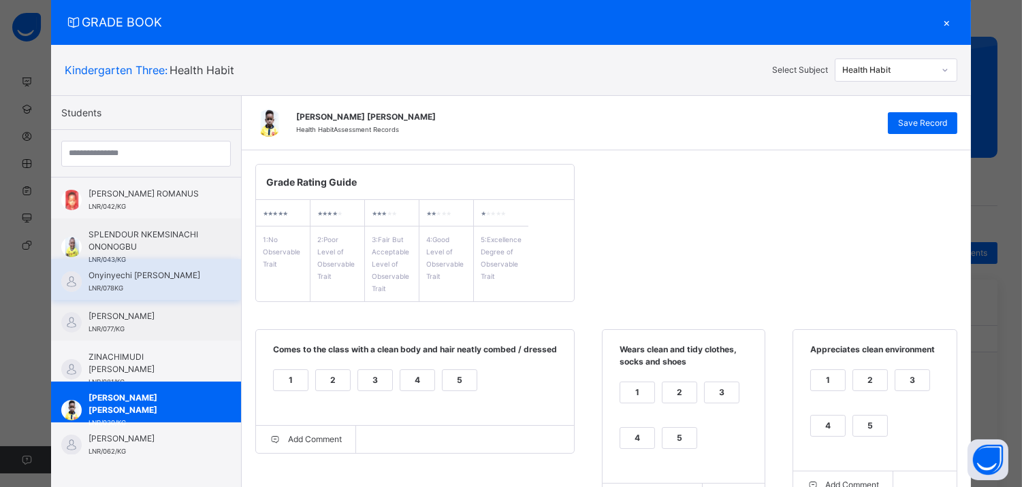
click at [175, 294] on div "Onyinyechi Loveth Daniel LNR/078KG" at bounding box center [146, 279] width 190 height 41
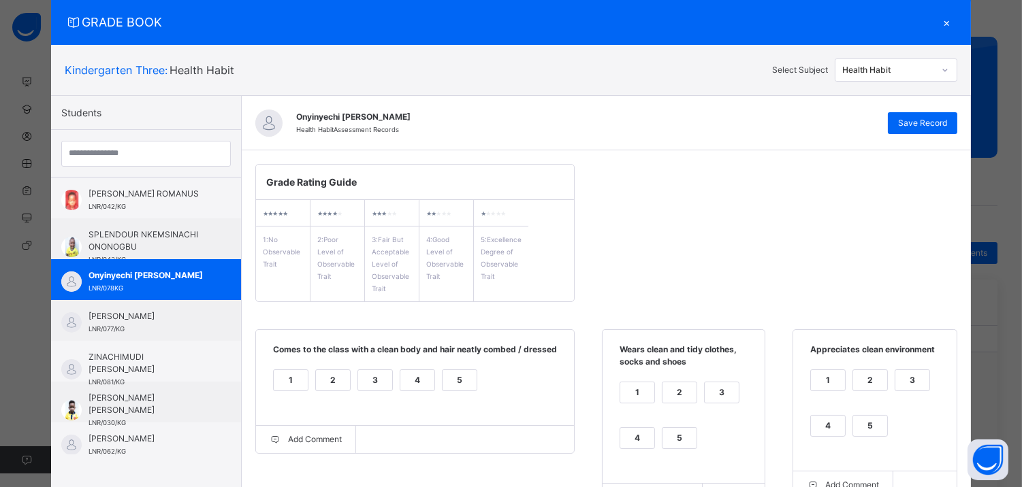
click at [943, 20] on div "×" at bounding box center [946, 22] width 20 height 18
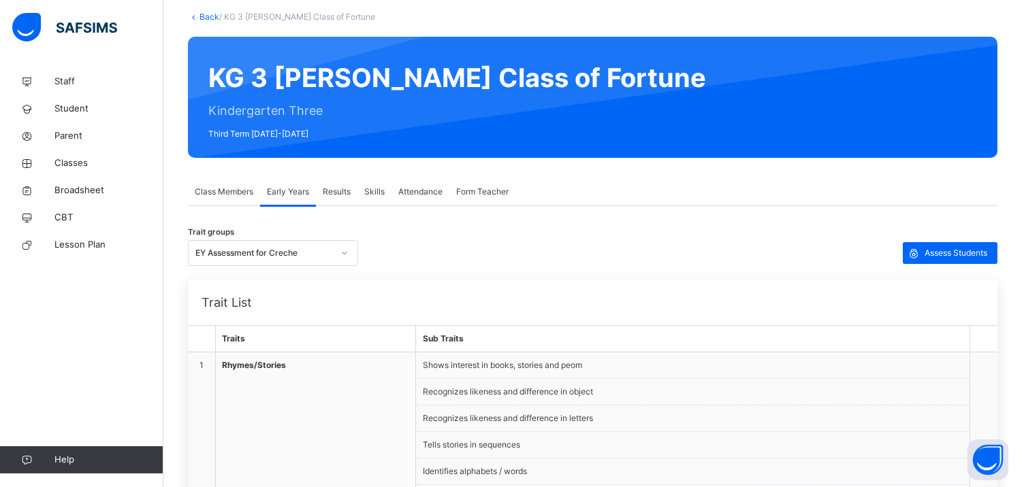
click at [209, 364] on td "1" at bounding box center [201, 432] width 27 height 159
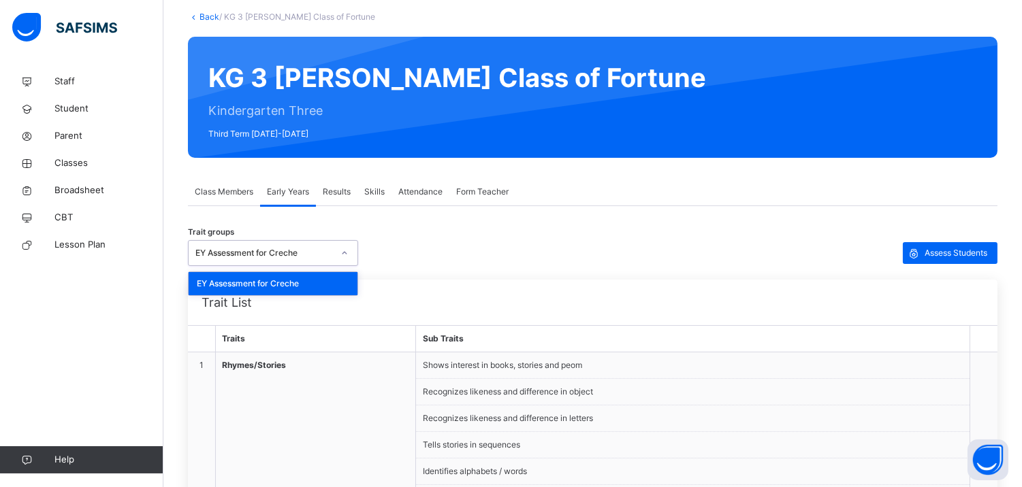
click at [338, 246] on div at bounding box center [344, 253] width 23 height 22
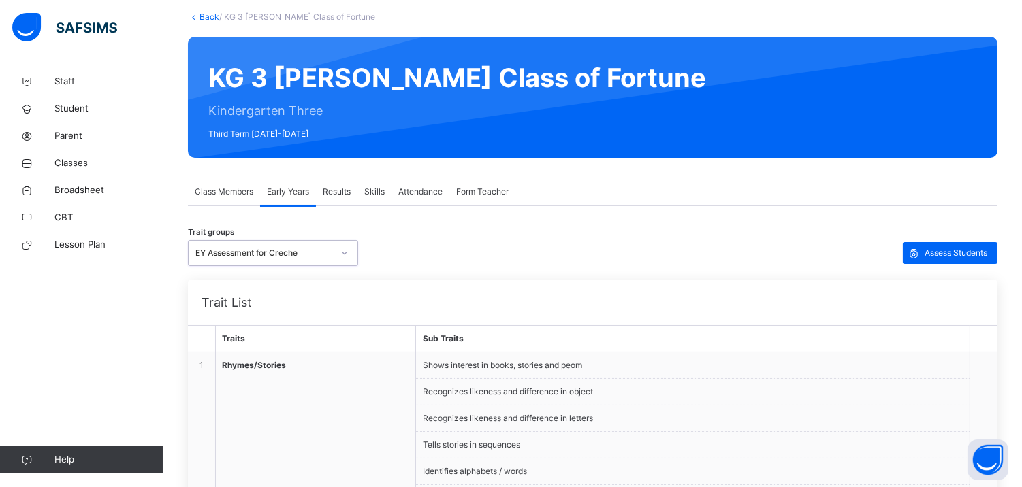
click at [312, 252] on div "EY Assessment for Creche" at bounding box center [263, 253] width 137 height 12
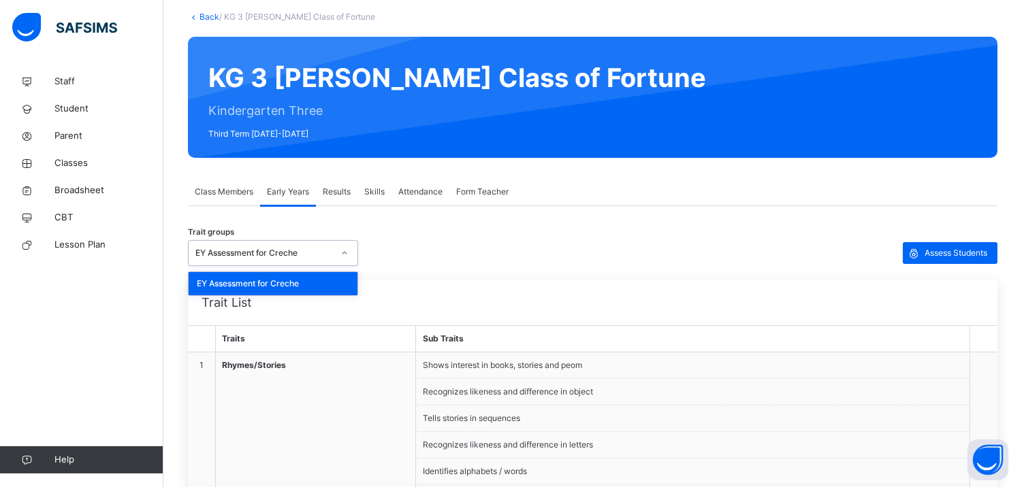
drag, startPoint x: 316, startPoint y: 250, endPoint x: 293, endPoint y: 250, distance: 23.1
click at [293, 250] on div "EY Assessment for Creche" at bounding box center [263, 253] width 137 height 12
click at [312, 250] on div "EY Assessment for Creche" at bounding box center [263, 253] width 137 height 12
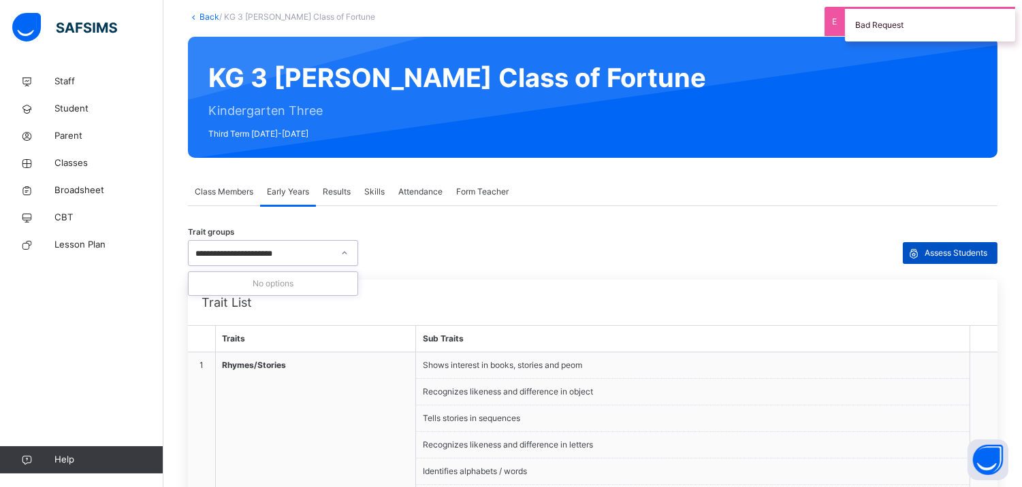
type input "**********"
click at [921, 248] on icon at bounding box center [913, 253] width 15 height 16
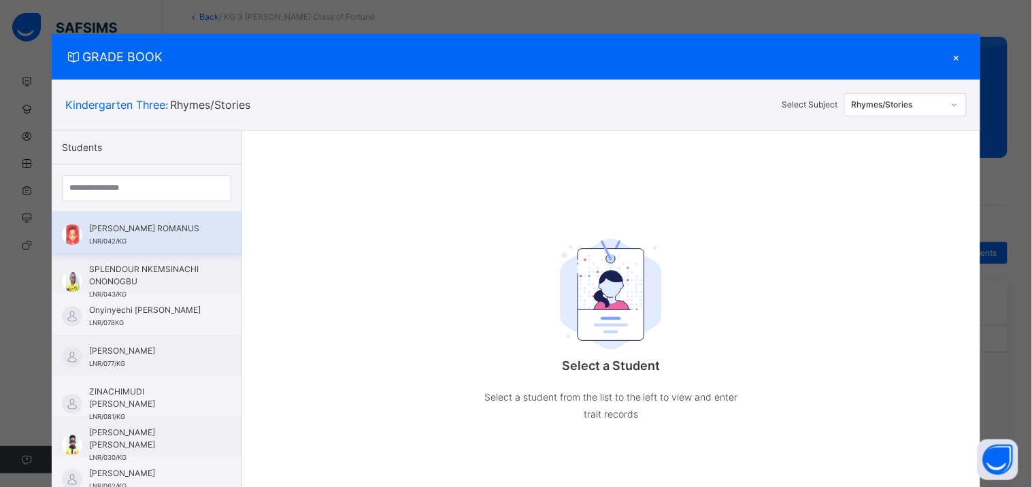
click at [195, 247] on div "GABRIELLA CHISOMAGA ROMANUS LNR/042/KG" at bounding box center [150, 235] width 122 height 25
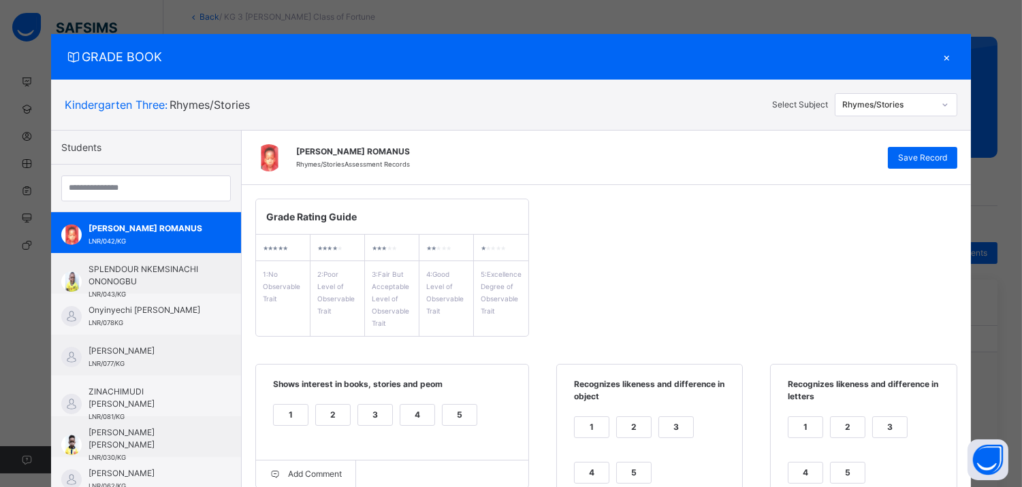
click at [944, 50] on div "×" at bounding box center [946, 57] width 20 height 18
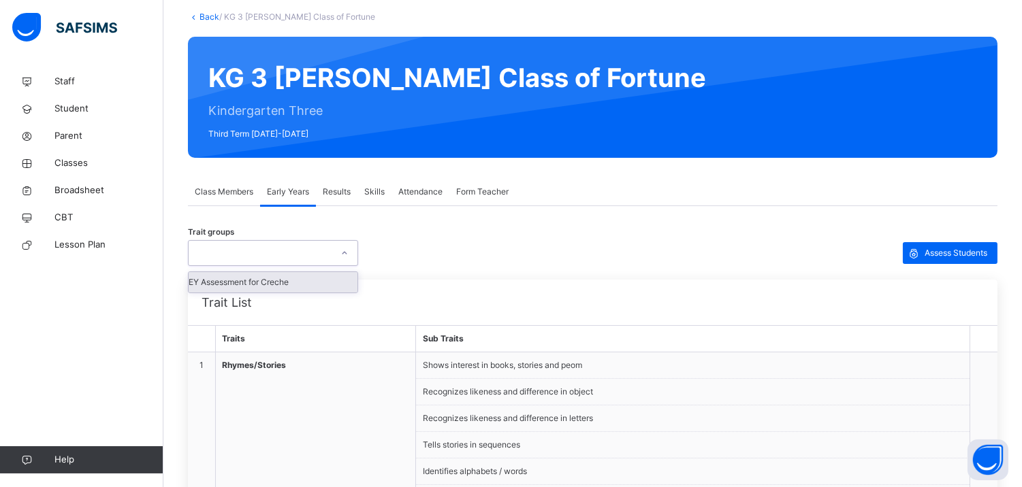
click at [344, 253] on icon at bounding box center [344, 253] width 5 height 3
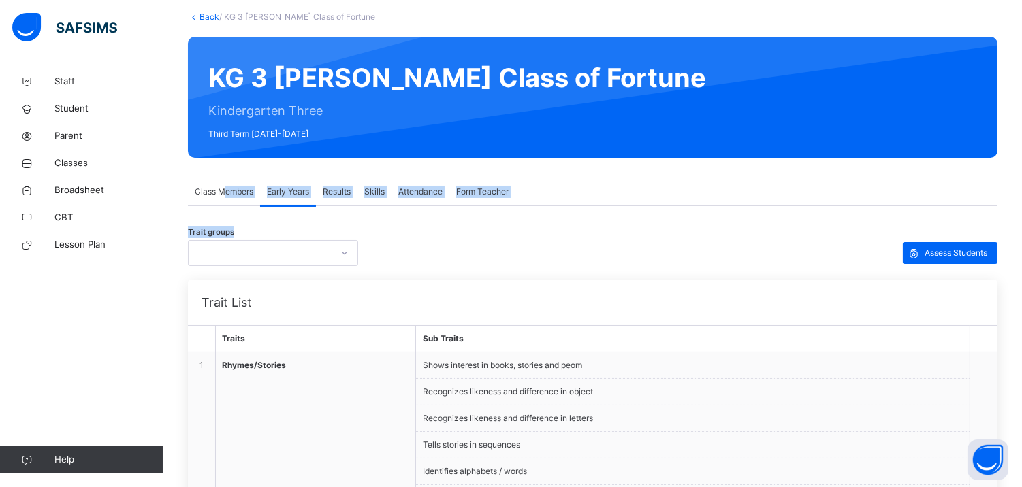
drag, startPoint x: 412, startPoint y: 246, endPoint x: 223, endPoint y: 189, distance: 197.8
click at [319, 189] on div "Results" at bounding box center [337, 191] width 42 height 27
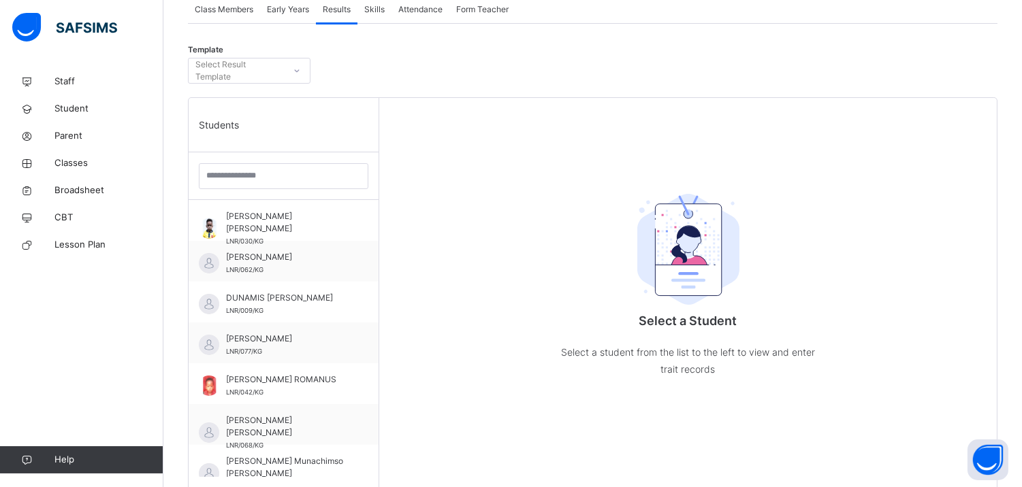
scroll to position [270, 0]
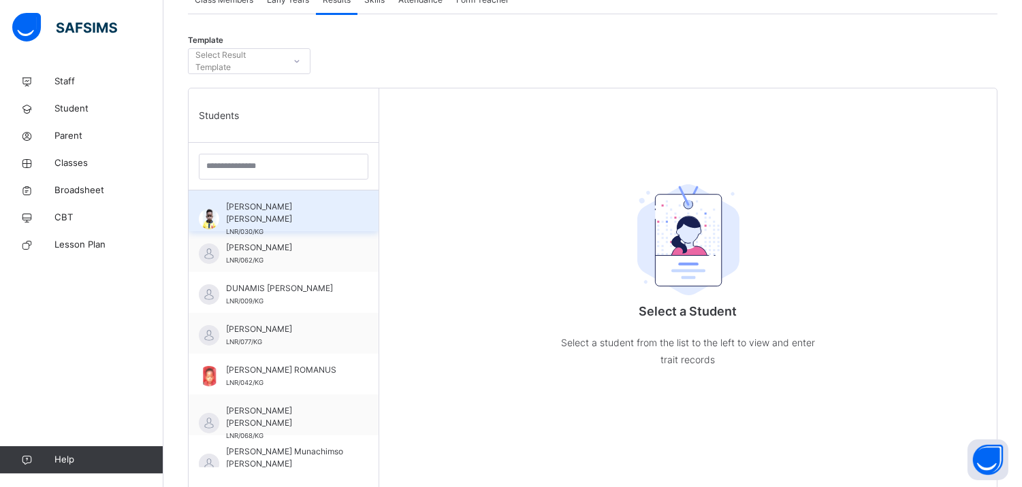
click at [332, 215] on span "Anthony Chinazaekpere Michael Okafor" at bounding box center [287, 213] width 122 height 25
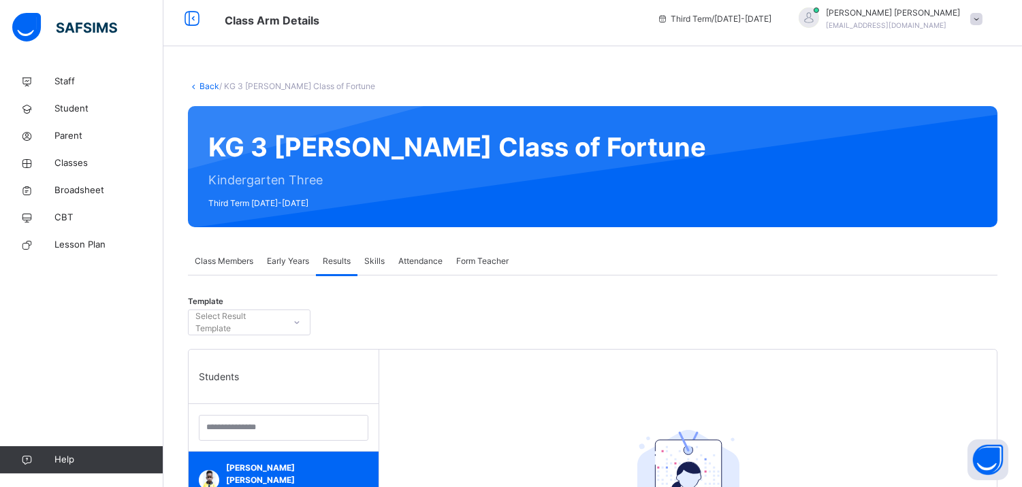
scroll to position [0, 0]
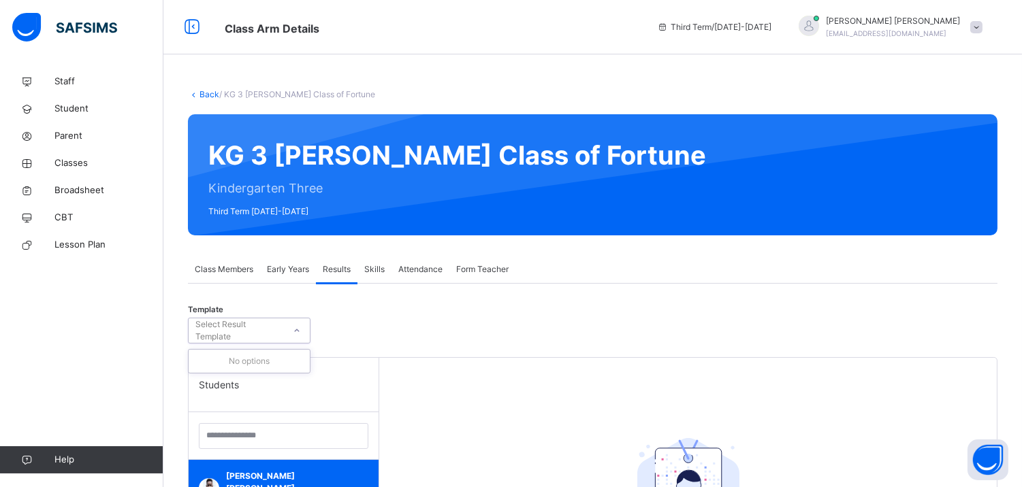
click at [289, 324] on div at bounding box center [296, 331] width 23 height 22
type input "***"
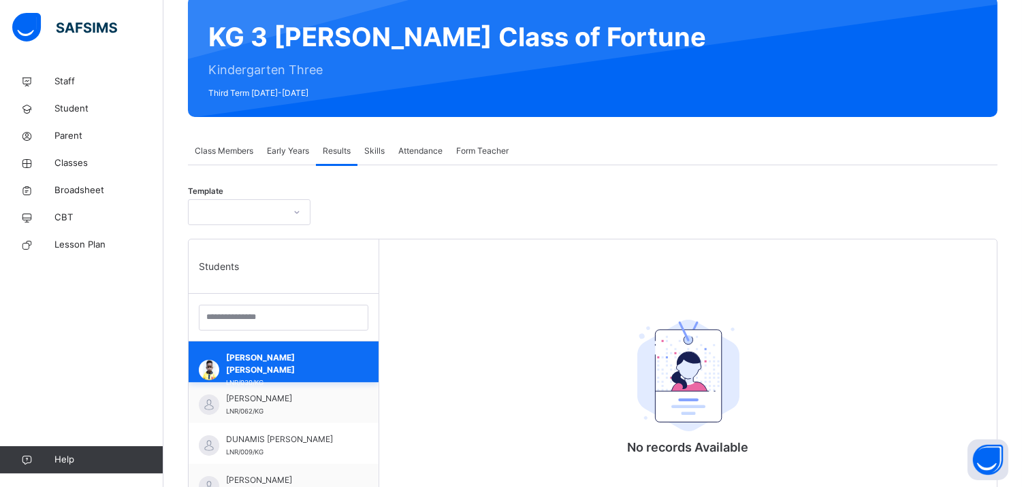
click at [295, 353] on span "Anthony Chinazaekpere Michael Okafor" at bounding box center [287, 364] width 122 height 25
click at [270, 154] on span "Early Years" at bounding box center [288, 151] width 42 height 12
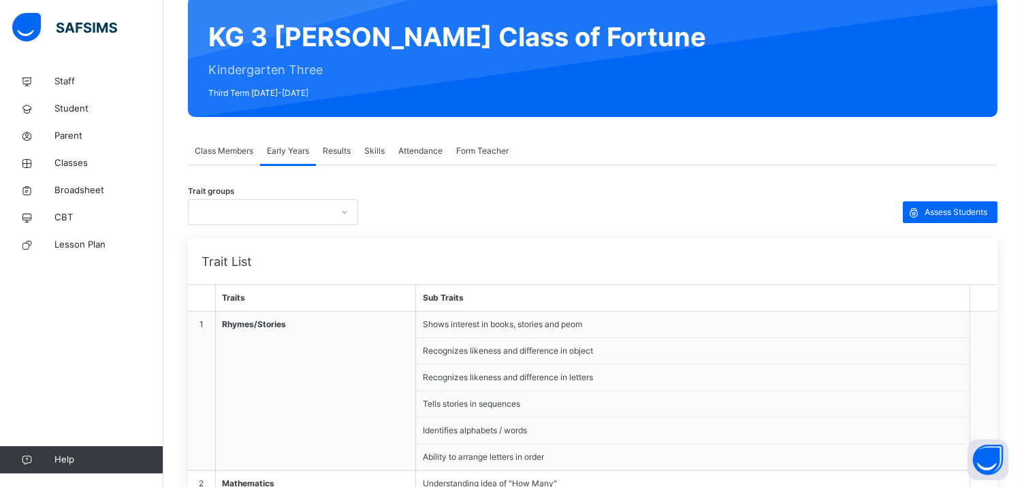
click at [310, 221] on div at bounding box center [260, 212] width 143 height 21
click at [485, 202] on div "Trait groups Assess Students" at bounding box center [592, 212] width 809 height 26
drag, startPoint x: 509, startPoint y: 368, endPoint x: 344, endPoint y: 456, distance: 187.2
click at [359, 454] on tr "1 Rhymes/Stories Shows interest in books, stories and peom Recognizes likeness …" at bounding box center [592, 391] width 809 height 159
click at [355, 372] on td "Rhymes/Stories" at bounding box center [315, 391] width 201 height 159
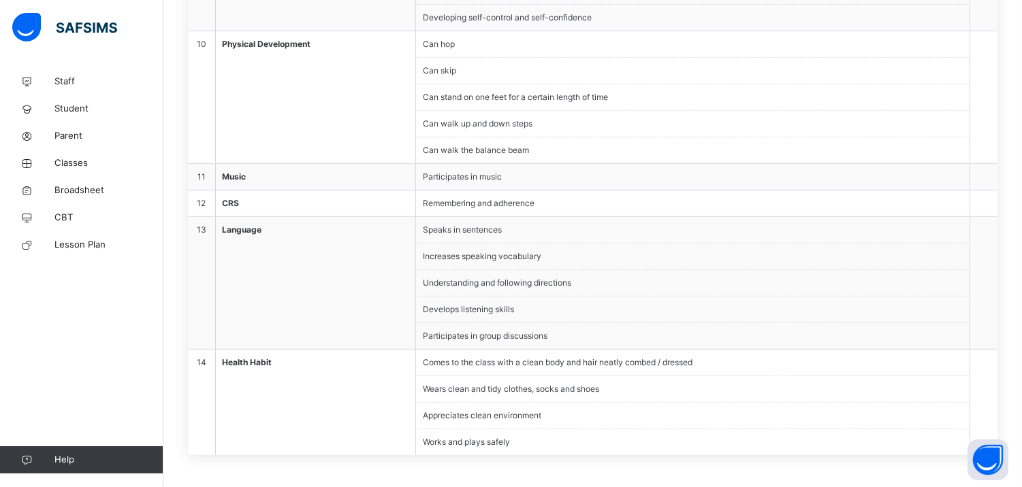
scroll to position [1333, 0]
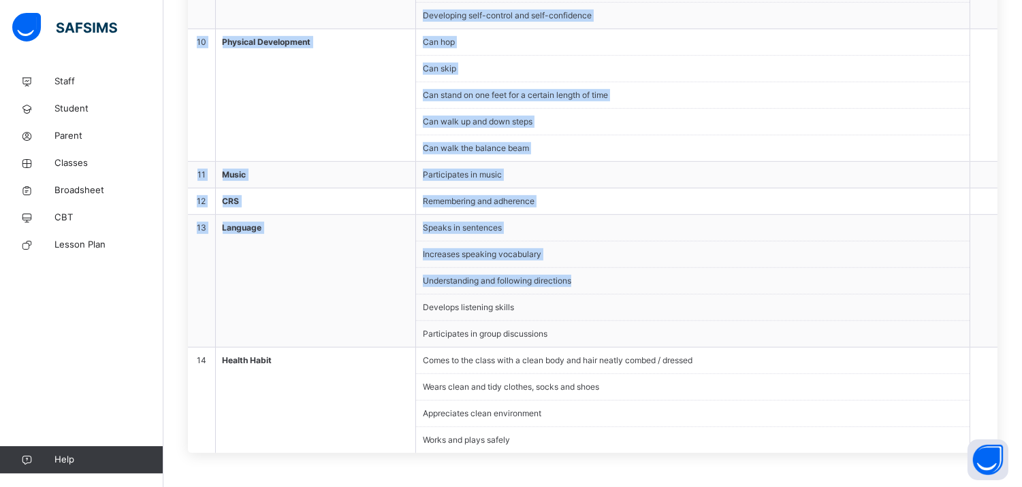
drag, startPoint x: 355, startPoint y: 371, endPoint x: 613, endPoint y: 280, distance: 273.6
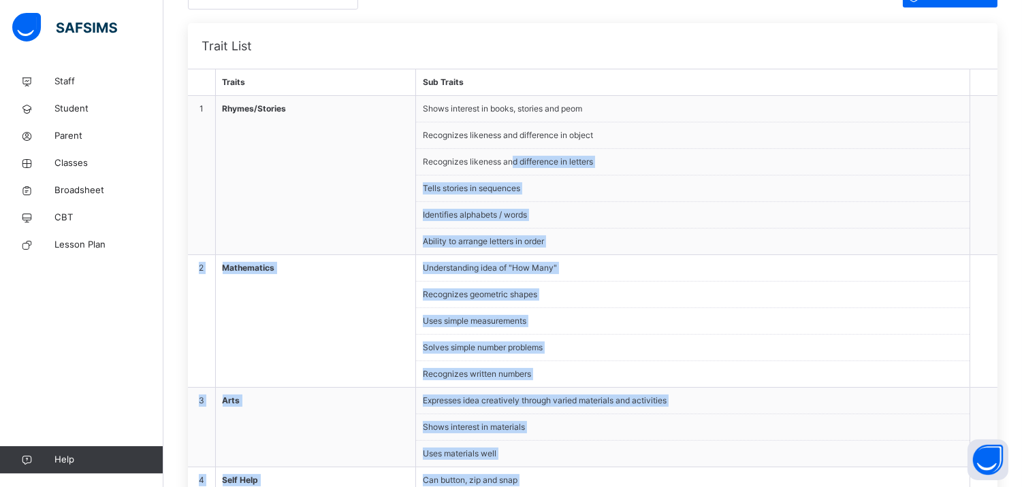
scroll to position [0, 0]
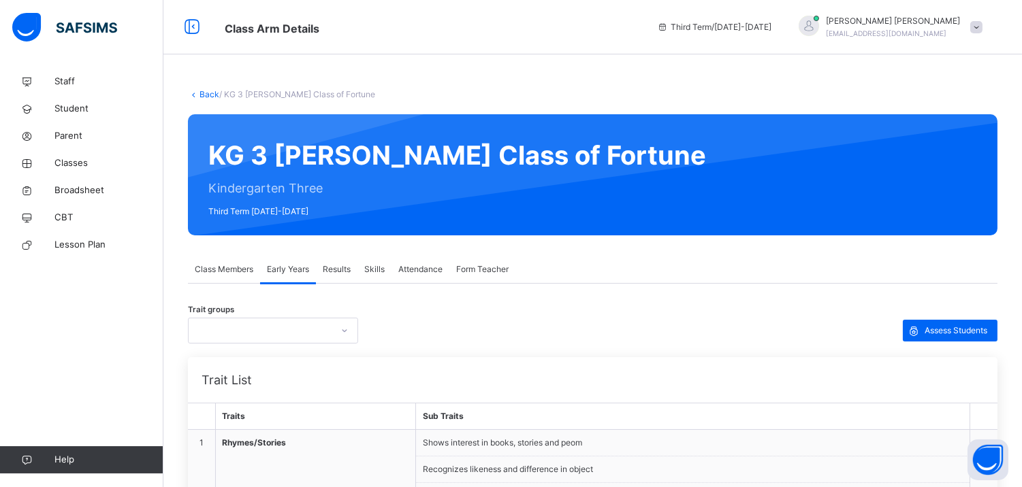
click at [336, 267] on span "Results" at bounding box center [337, 269] width 28 height 12
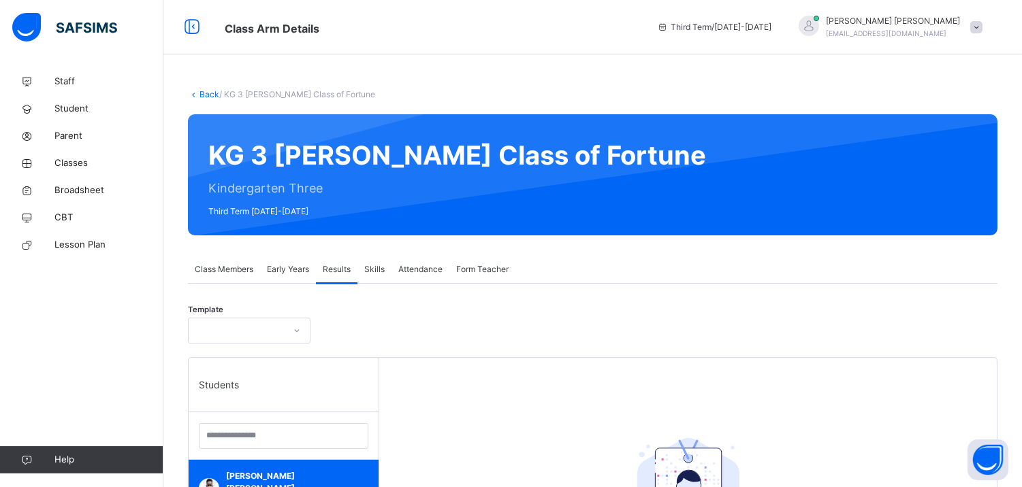
click at [336, 267] on span "Results" at bounding box center [337, 269] width 28 height 12
click at [282, 268] on span "Early Years" at bounding box center [288, 269] width 42 height 12
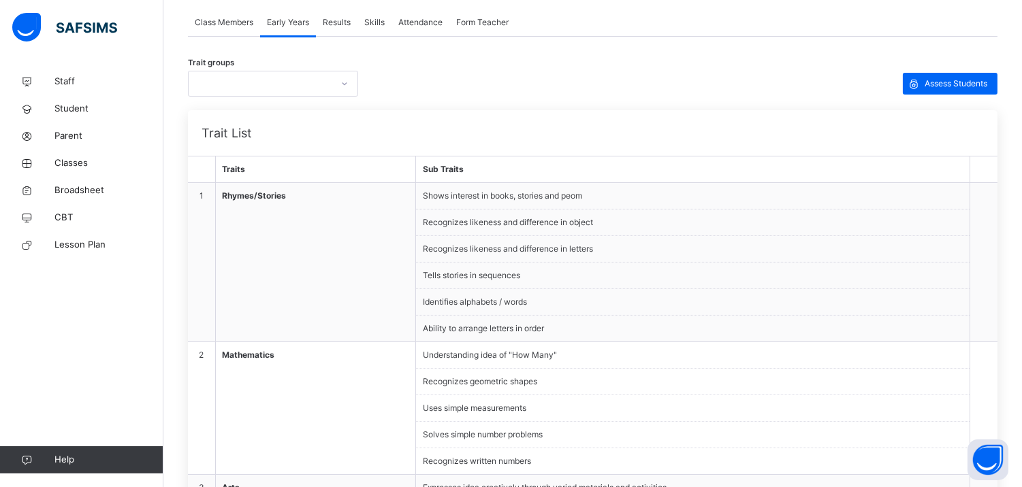
scroll to position [244, 0]
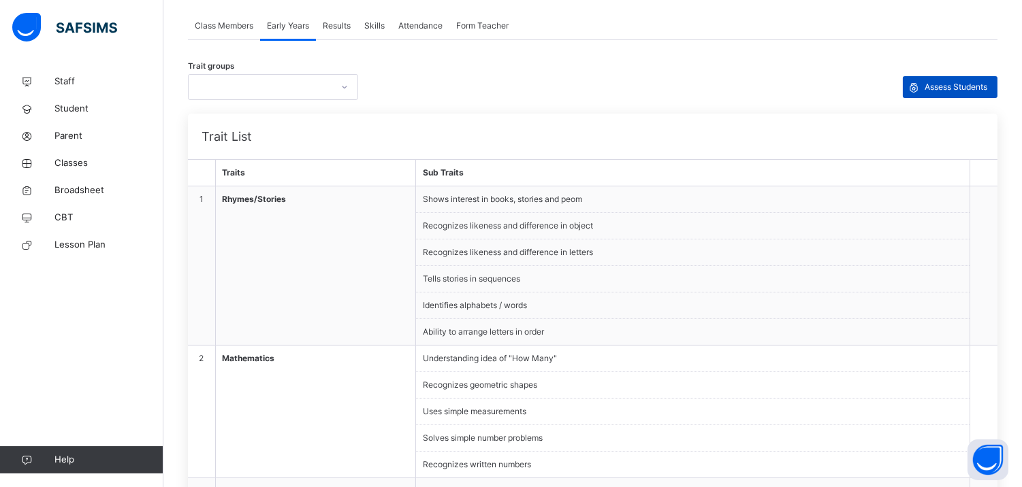
click at [977, 78] on div "Assess Students" at bounding box center [949, 87] width 95 height 22
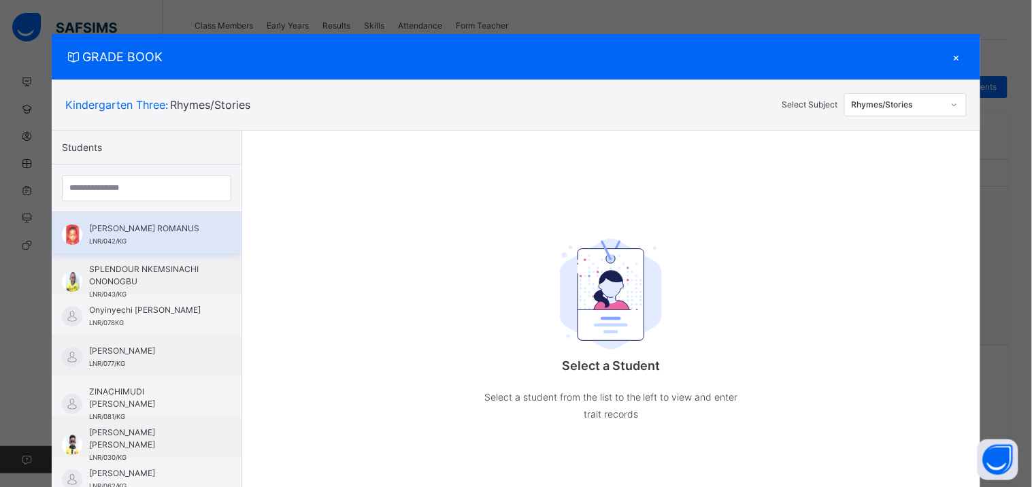
click at [174, 228] on span "GABRIELLA CHISOMAGA ROMANUS" at bounding box center [150, 229] width 122 height 12
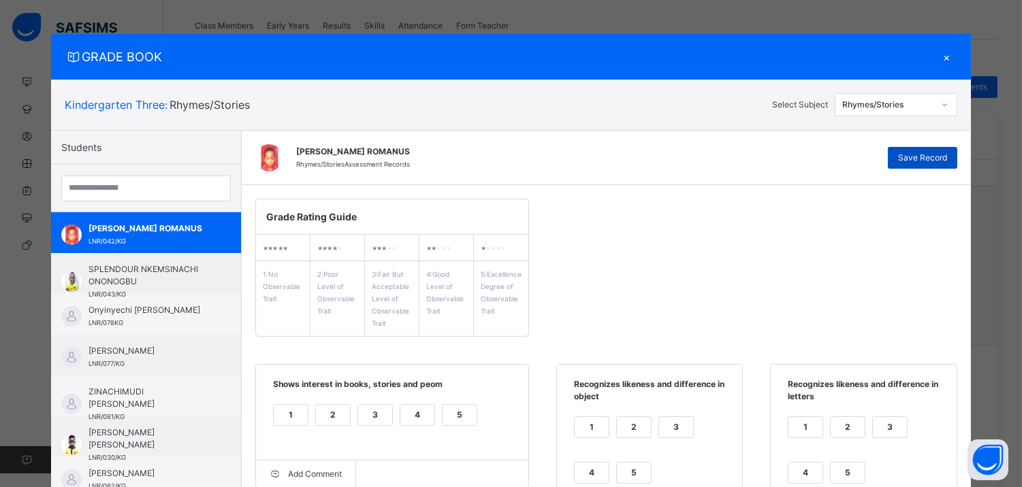
click at [928, 157] on span "Save Record" at bounding box center [922, 158] width 49 height 12
click at [928, 157] on div "Save Record" at bounding box center [921, 158] width 69 height 22
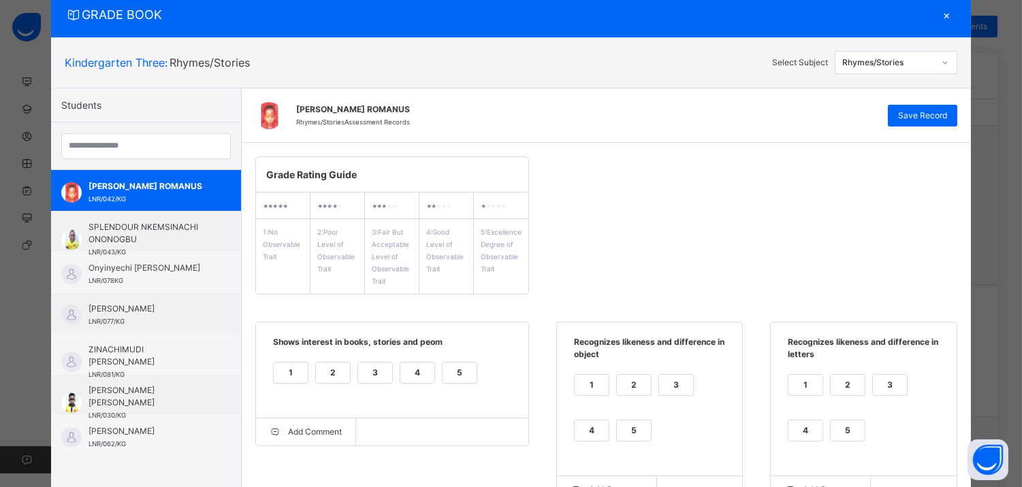
scroll to position [41, 0]
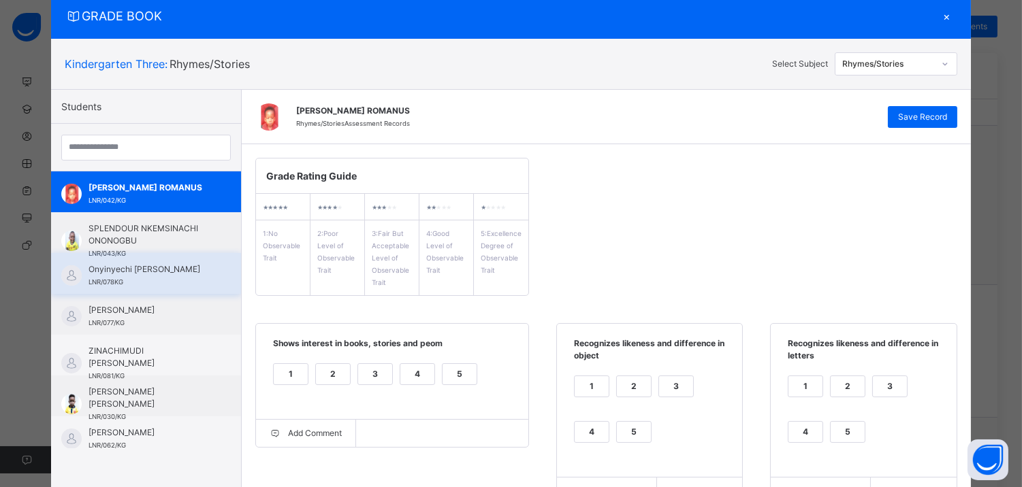
click at [119, 266] on span "Onyinyechi Loveth Daniel" at bounding box center [149, 269] width 122 height 12
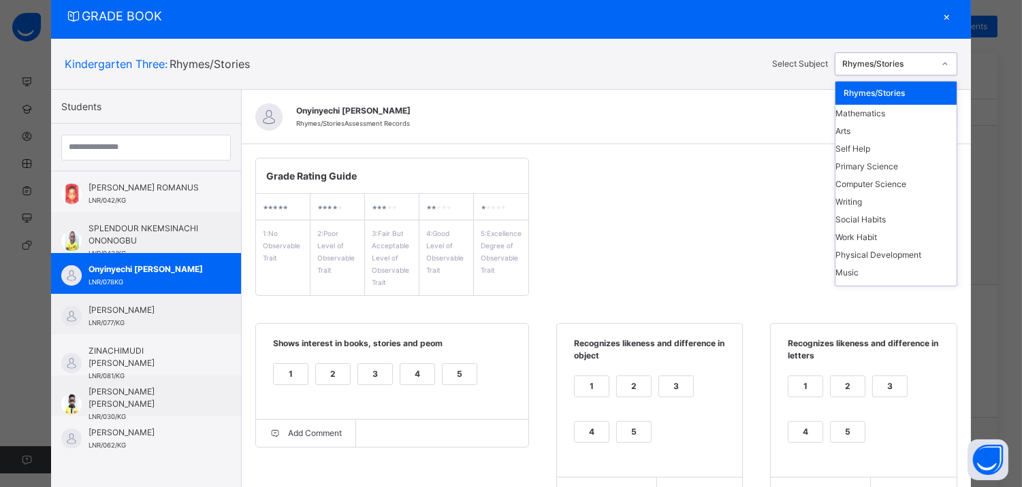
click at [947, 61] on icon at bounding box center [945, 64] width 8 height 14
click at [930, 112] on div "Mathematics" at bounding box center [895, 114] width 121 height 18
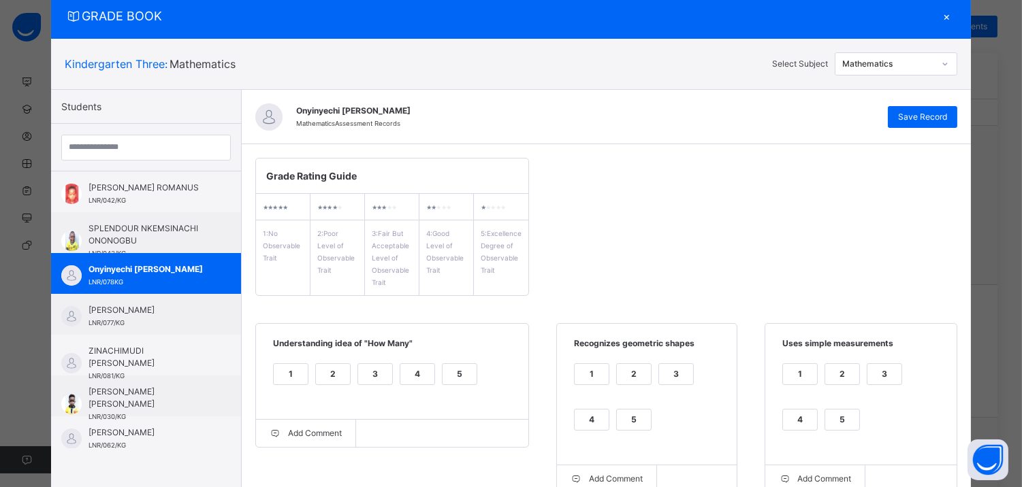
click at [762, 189] on div "Grade Rating Guide ★ ★ ★ ★ ★ 1 : No Observable Trait ★ ★ ★ ★ ★ 2 : Poor Level o…" at bounding box center [606, 424] width 729 height 560
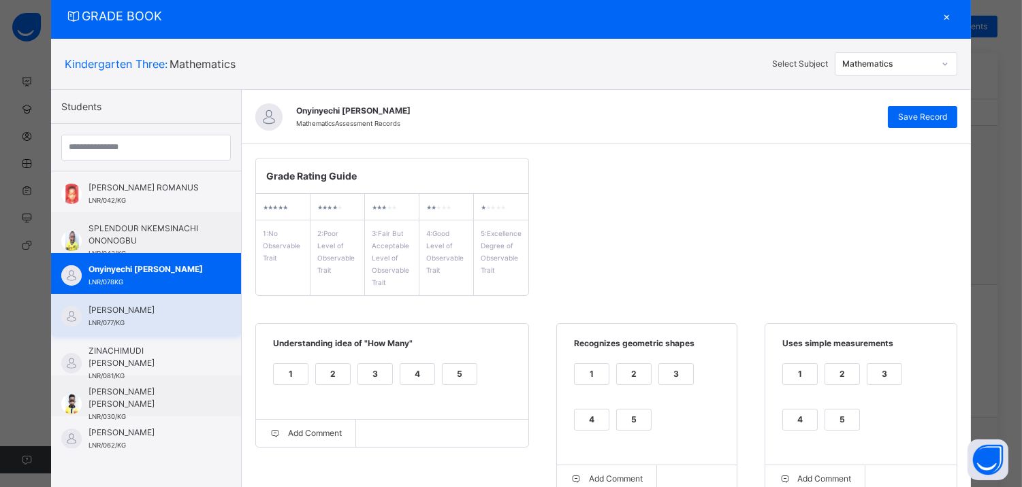
click at [127, 309] on span "EDWARD CHUKWUKA OKORIE" at bounding box center [149, 310] width 122 height 12
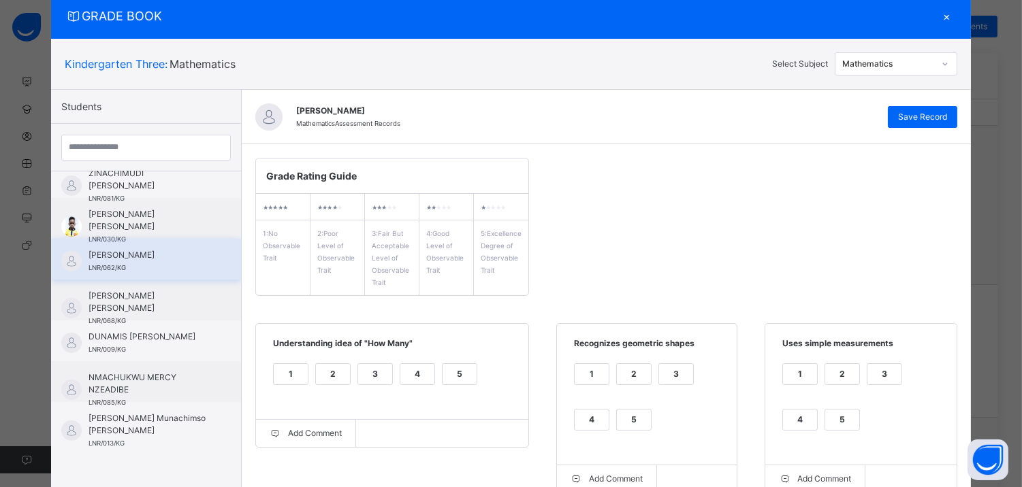
scroll to position [71, 0]
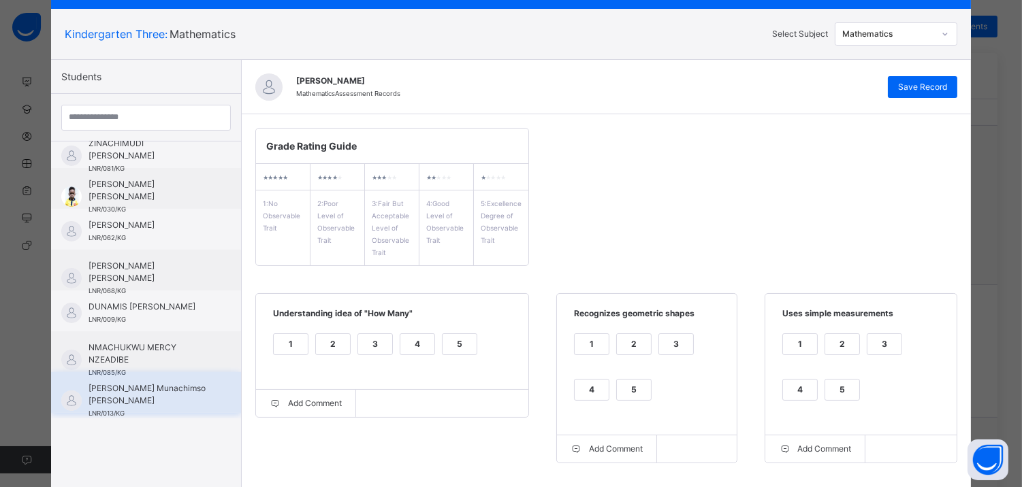
click at [108, 393] on span "[PERSON_NAME] Munachimso [PERSON_NAME]" at bounding box center [149, 394] width 122 height 25
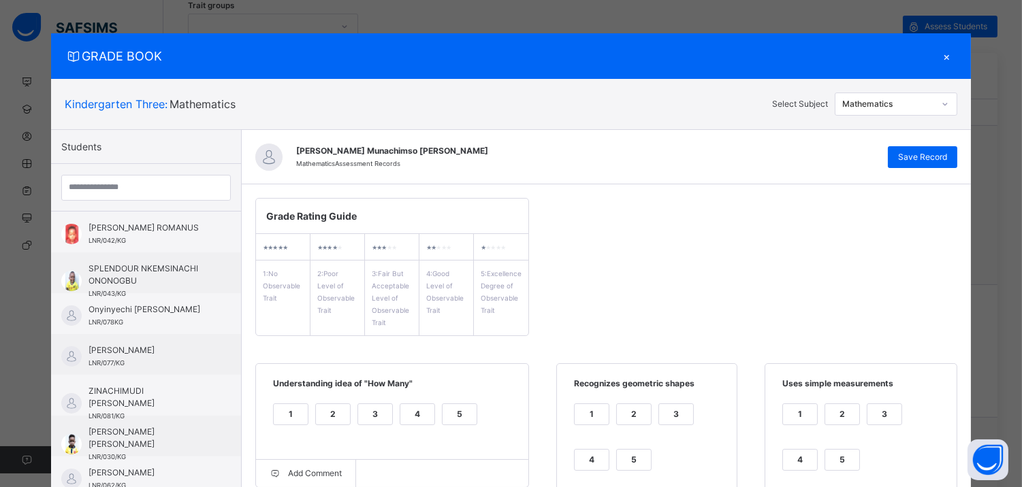
scroll to position [0, 0]
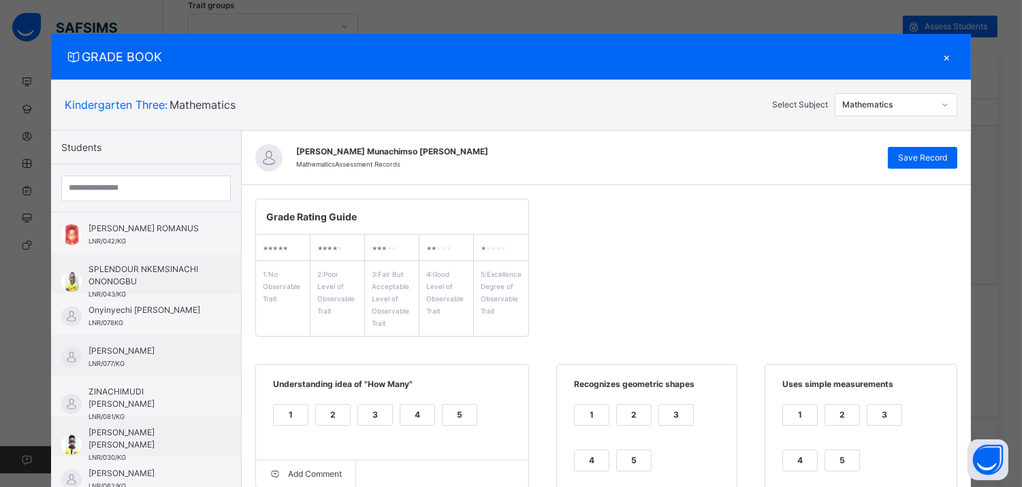
click at [948, 48] on div "×" at bounding box center [946, 57] width 20 height 18
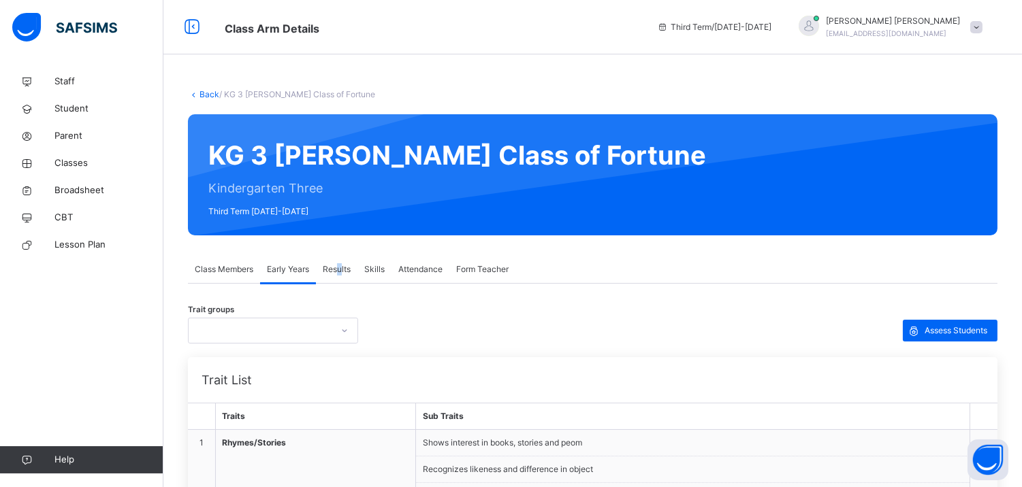
drag, startPoint x: 342, startPoint y: 254, endPoint x: 340, endPoint y: 269, distance: 15.0
click at [340, 269] on span "Results" at bounding box center [337, 269] width 28 height 12
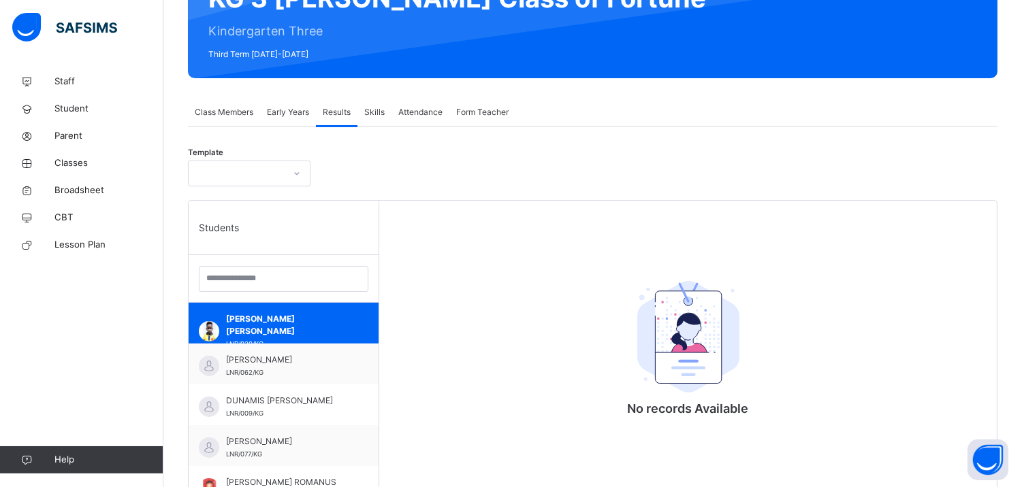
scroll to position [161, 0]
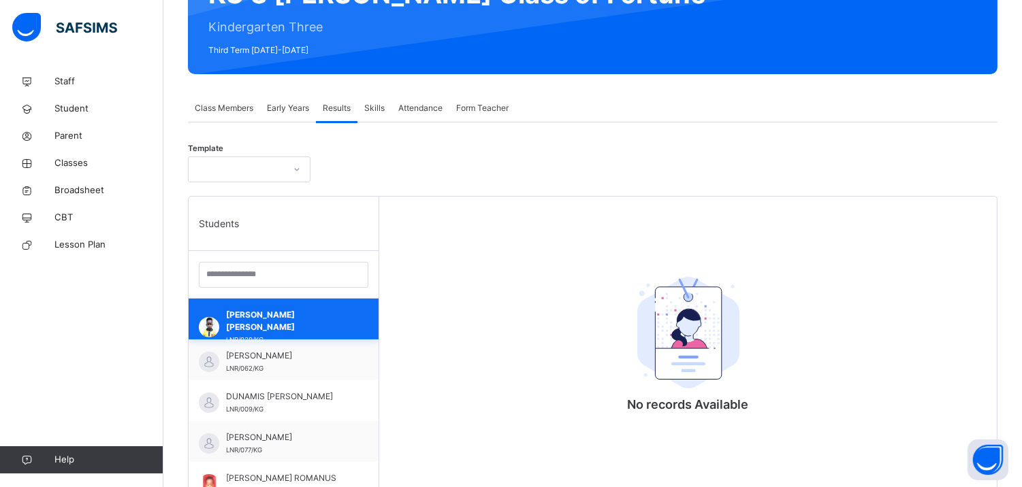
click at [274, 312] on span "Anthony Chinazaekpere Michael Okafor" at bounding box center [287, 321] width 122 height 25
click at [88, 185] on span "Broadsheet" at bounding box center [108, 191] width 109 height 14
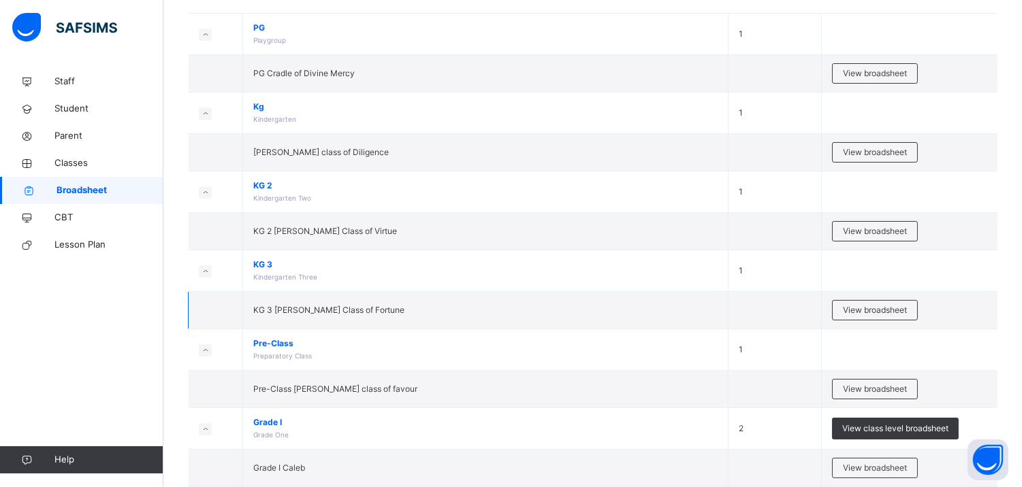
scroll to position [151, 0]
click at [889, 298] on div "View broadsheet" at bounding box center [875, 307] width 86 height 20
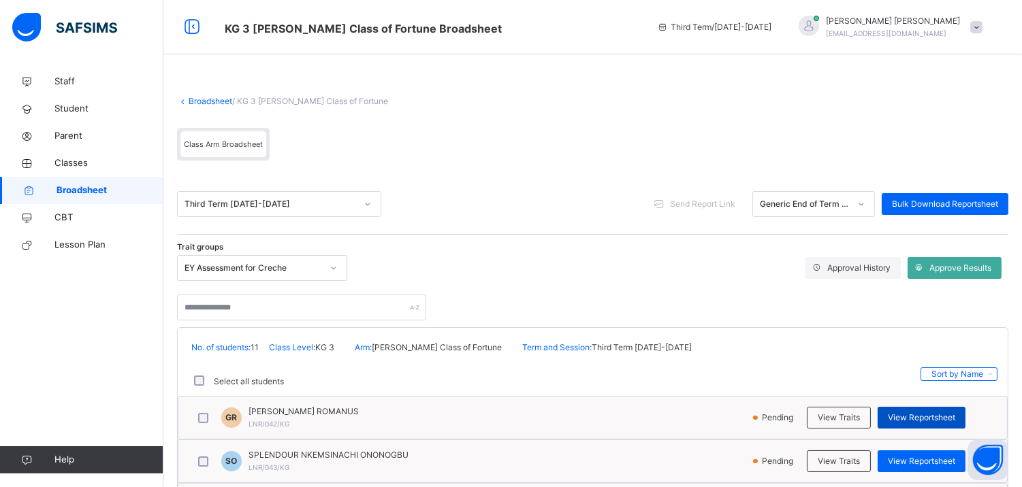
click at [920, 413] on span "View Reportsheet" at bounding box center [920, 418] width 67 height 12
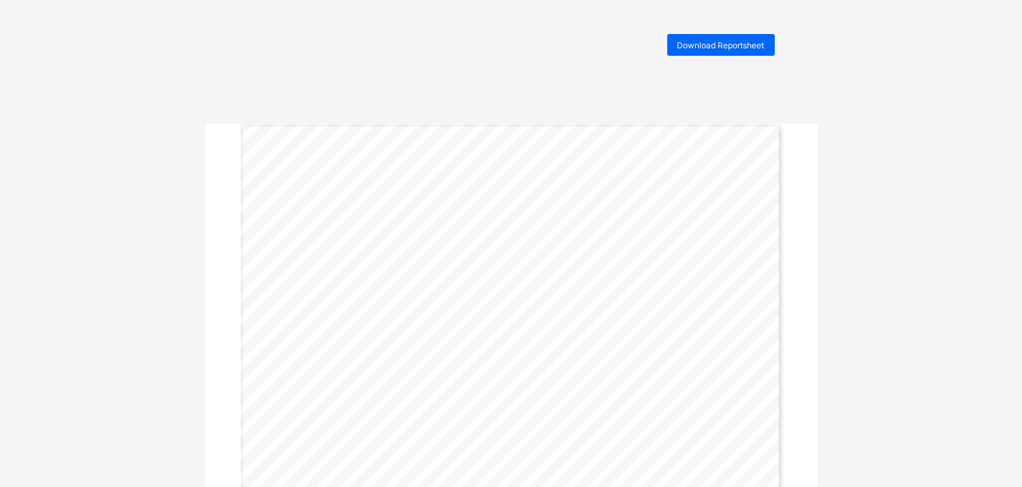
click at [466, 146] on div "PROGRESS REPORT Kindergarten Three Naomi Class of Fortune GABRIELLA ROMANUS CHI…" at bounding box center [511, 474] width 542 height 701
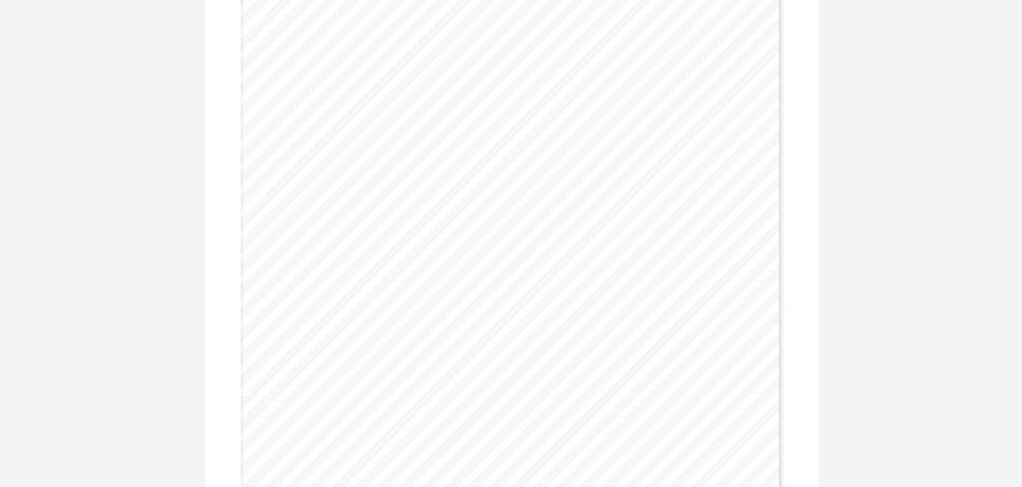
scroll to position [2298, 0]
click at [647, 369] on div "MUSIC EXCELLENT VERY GOOD GOOD FAIR POOR Participates in music ✔ COMPUTER SCIEN…" at bounding box center [511, 278] width 542 height 701
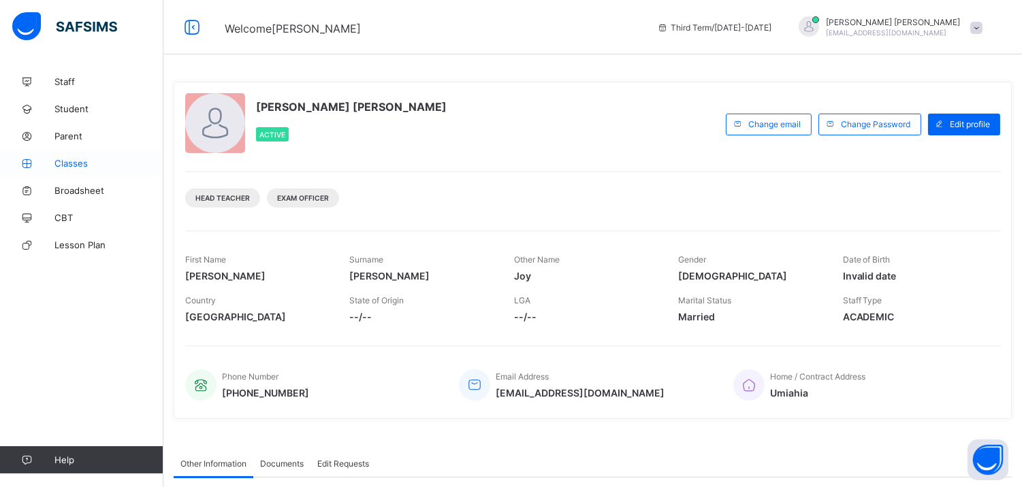
click at [52, 170] on link "Classes" at bounding box center [81, 163] width 163 height 27
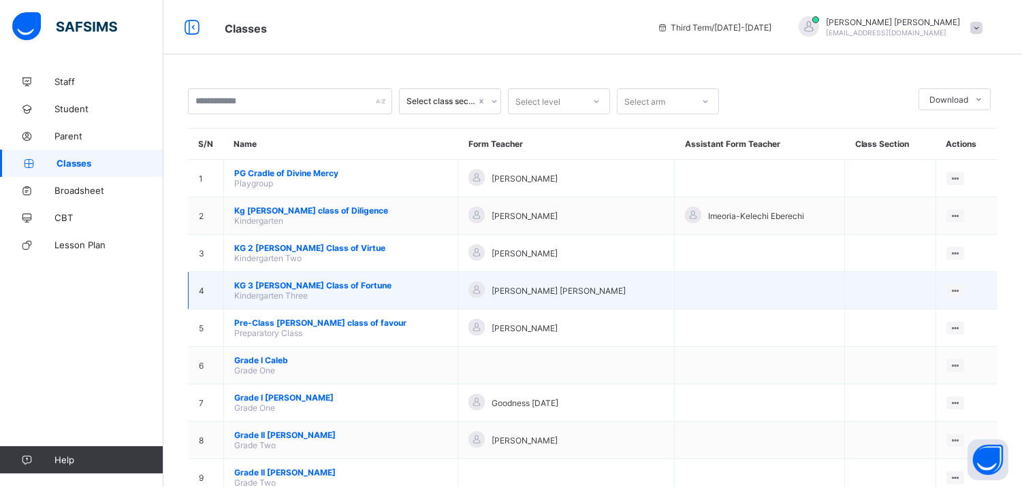
click at [284, 282] on span "KG 3 [PERSON_NAME] Class of Fortune" at bounding box center [340, 285] width 213 height 10
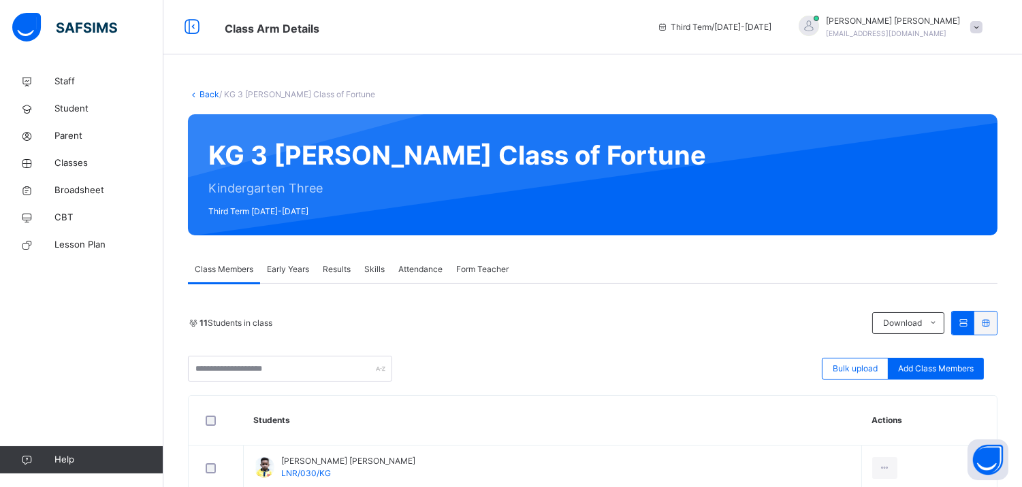
click at [301, 269] on span "Early Years" at bounding box center [288, 269] width 42 height 12
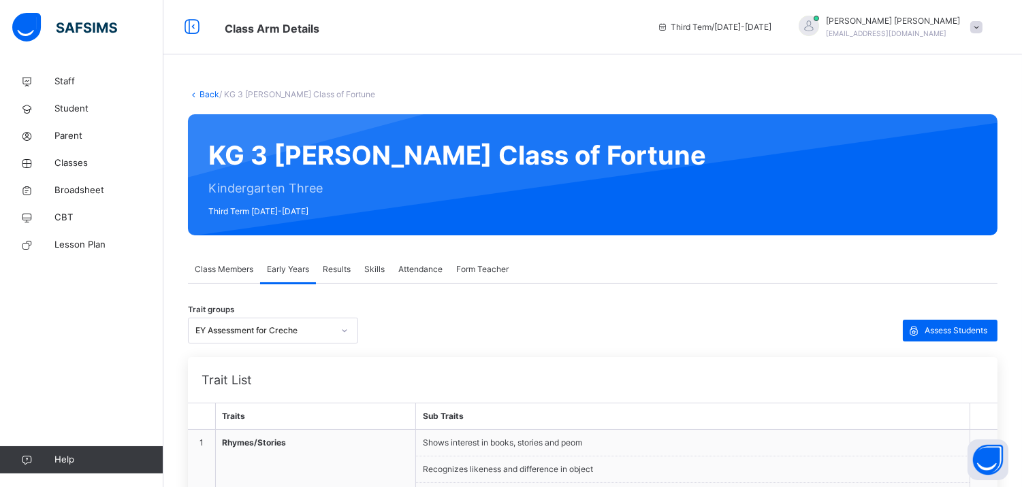
click at [348, 278] on div "Results" at bounding box center [337, 269] width 42 height 27
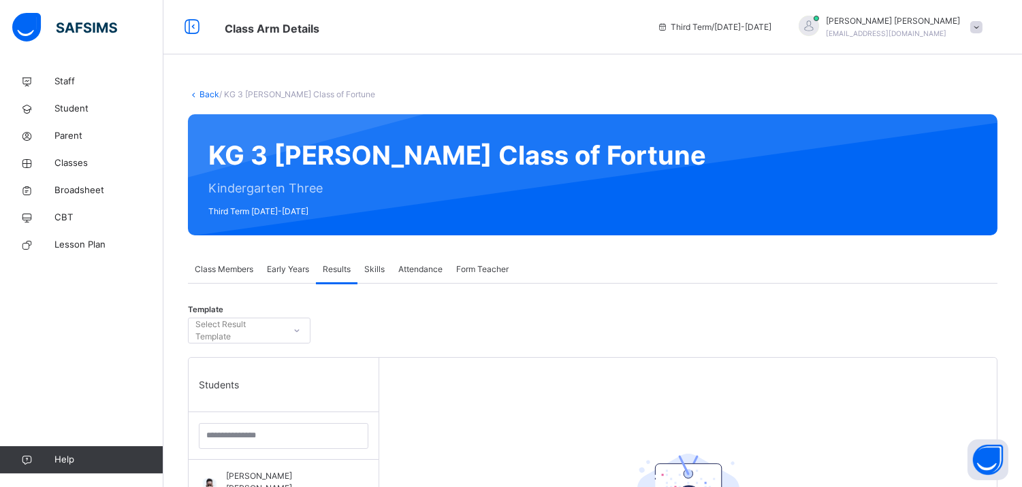
scroll to position [31, 0]
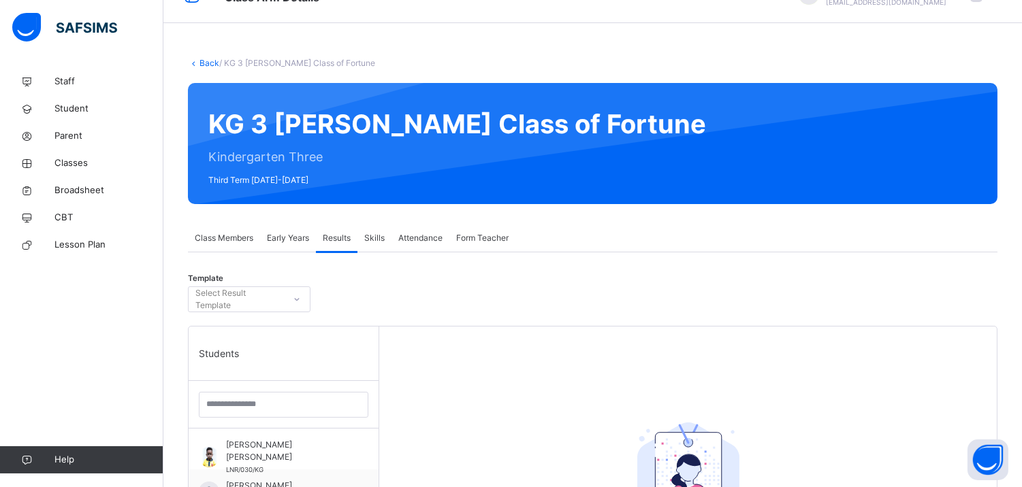
drag, startPoint x: 1026, startPoint y: 316, endPoint x: 621, endPoint y: 325, distance: 405.0
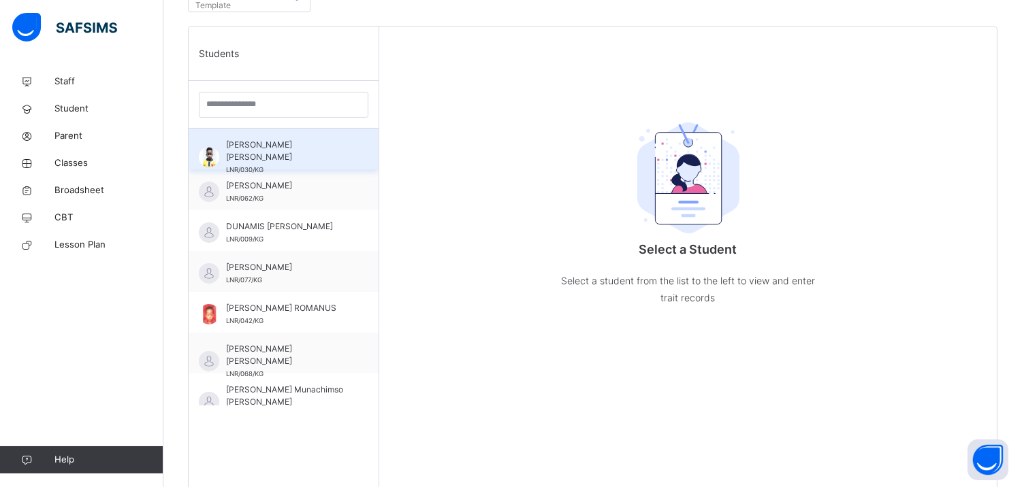
scroll to position [334, 0]
click at [295, 137] on span "[PERSON_NAME] [PERSON_NAME]" at bounding box center [287, 148] width 122 height 25
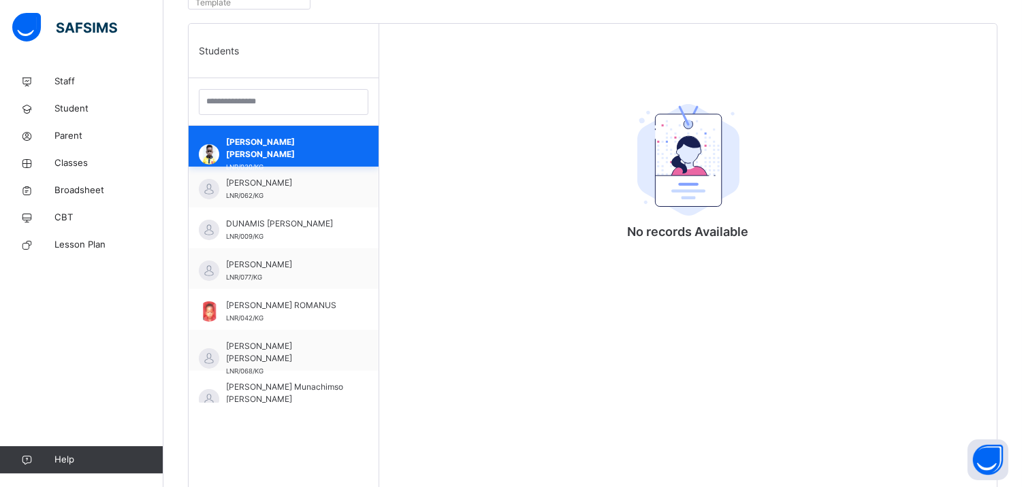
click at [295, 137] on span "[PERSON_NAME] [PERSON_NAME]" at bounding box center [287, 148] width 122 height 25
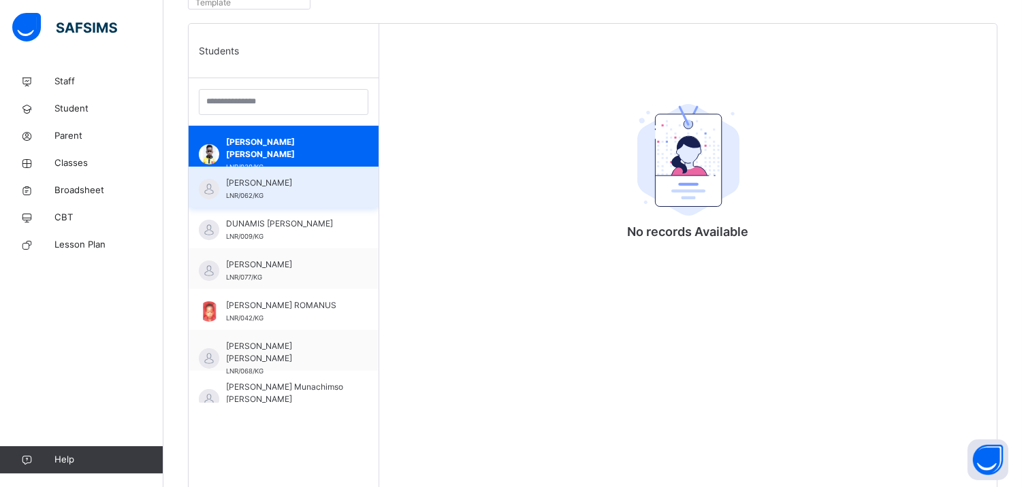
click at [286, 174] on div "[PERSON_NAME] LNR/062/KG" at bounding box center [284, 187] width 190 height 41
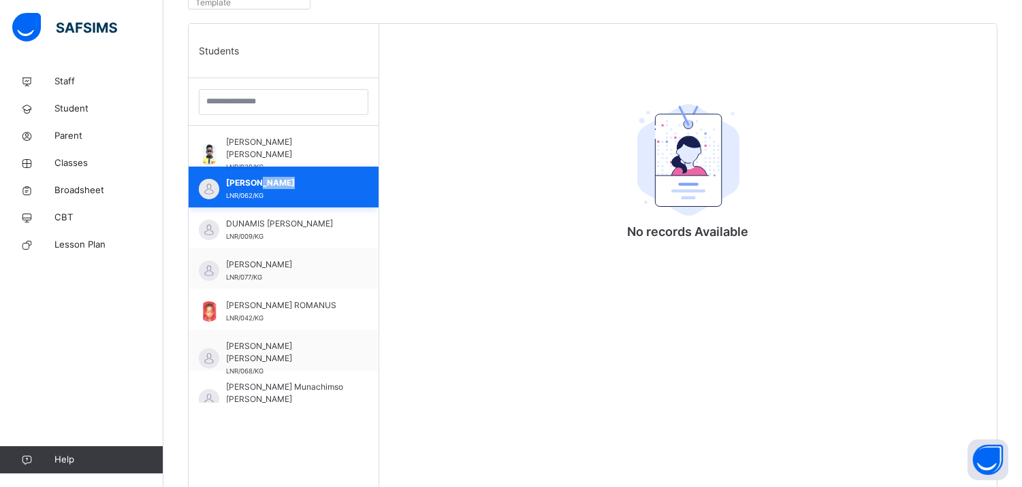
click at [286, 174] on div "[PERSON_NAME] LNR/062/KG" at bounding box center [284, 187] width 190 height 41
click at [693, 146] on img at bounding box center [688, 160] width 102 height 112
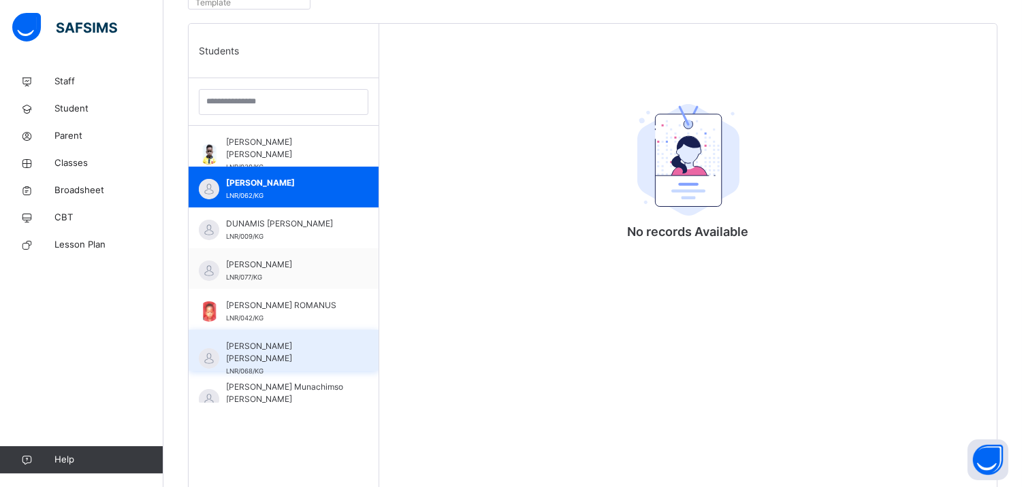
click at [250, 344] on span "[PERSON_NAME] [PERSON_NAME]" at bounding box center [287, 352] width 122 height 25
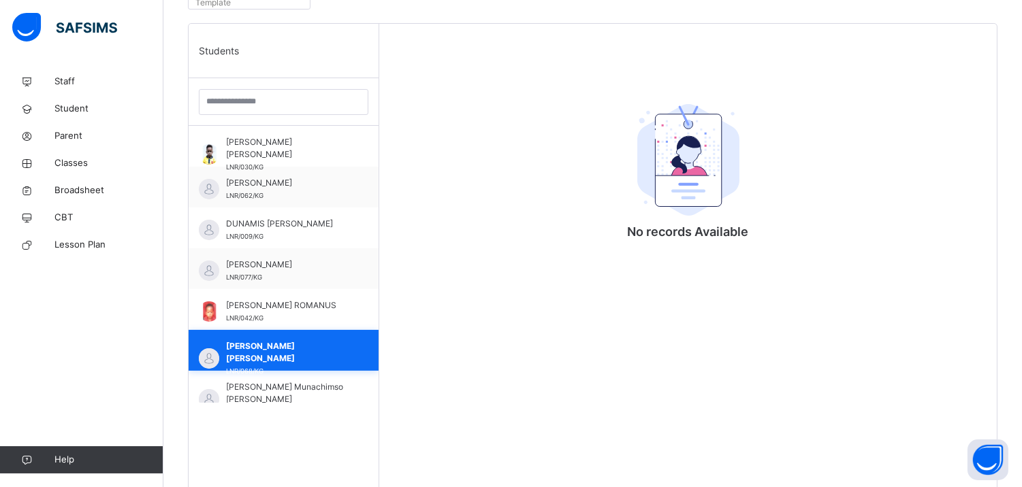
click at [250, 344] on span "[PERSON_NAME] [PERSON_NAME]" at bounding box center [287, 352] width 122 height 25
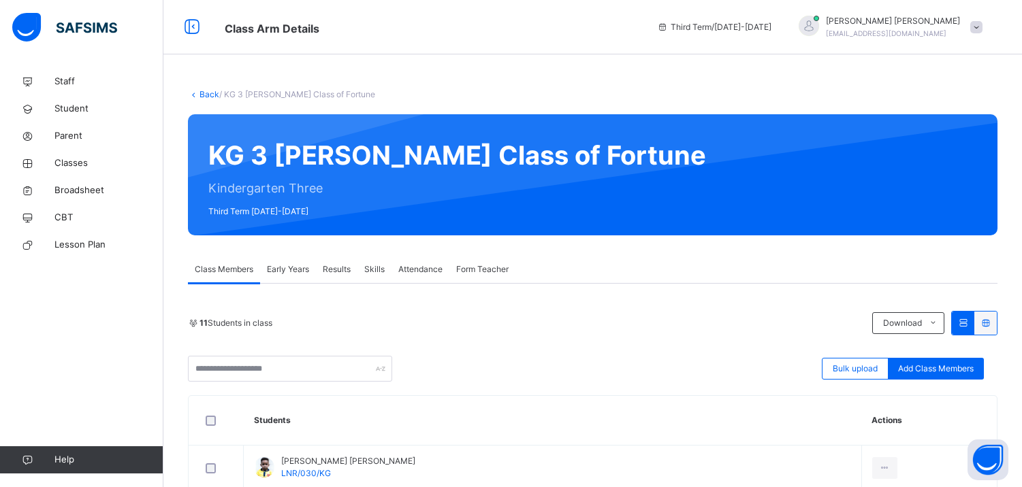
scroll to position [334, 0]
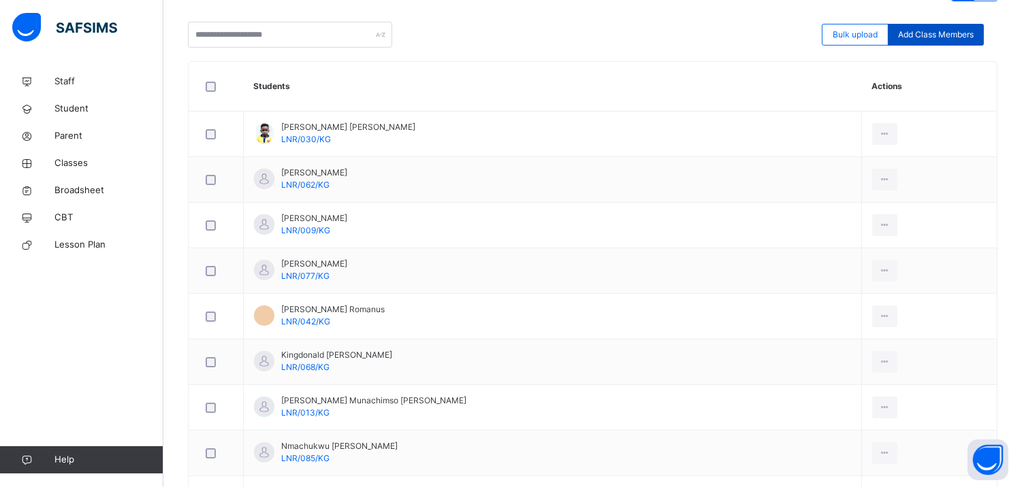
click at [953, 30] on span "Add Class Members" at bounding box center [936, 35] width 76 height 12
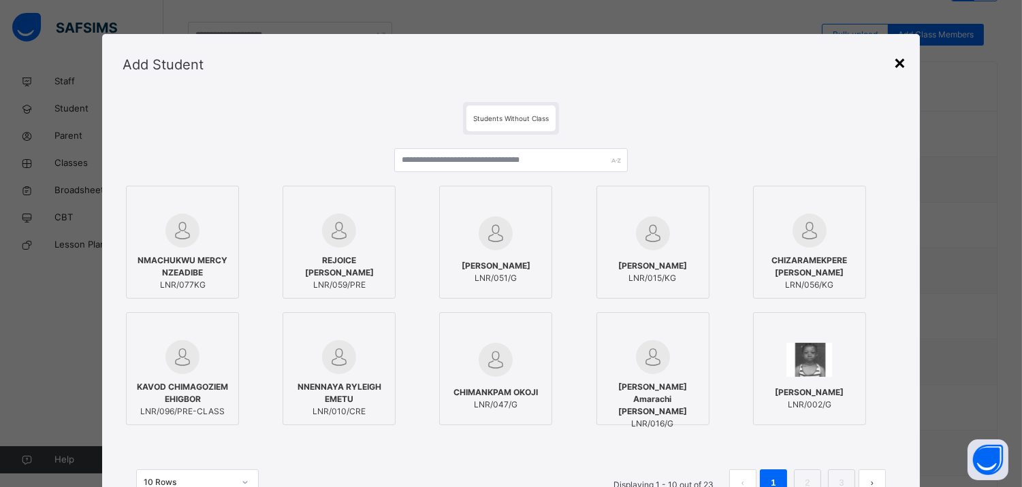
click at [897, 65] on div "×" at bounding box center [899, 62] width 13 height 29
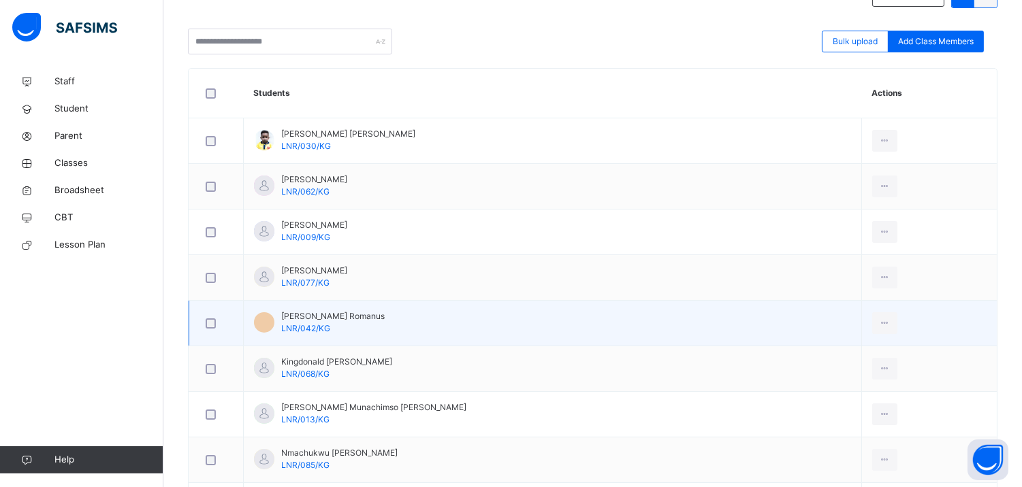
scroll to position [323, 0]
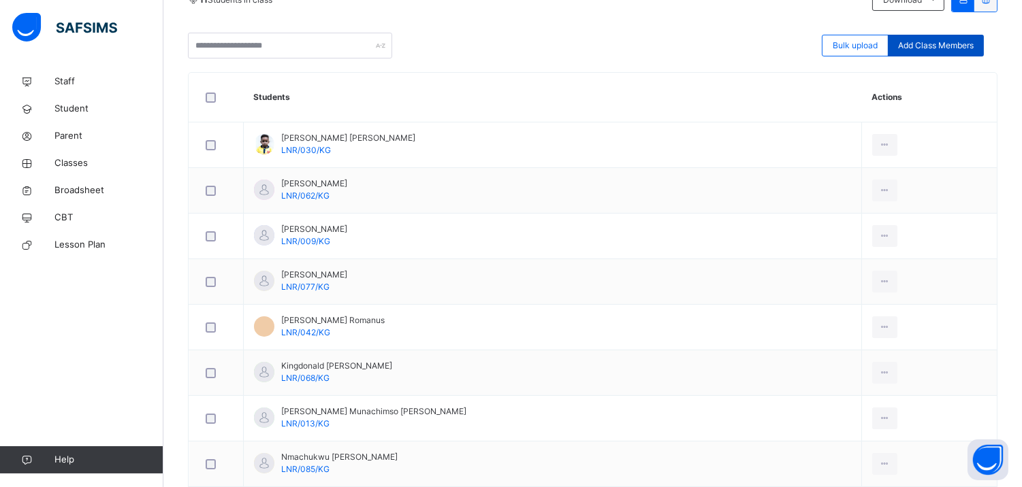
click at [956, 39] on span "Add Class Members" at bounding box center [936, 45] width 76 height 12
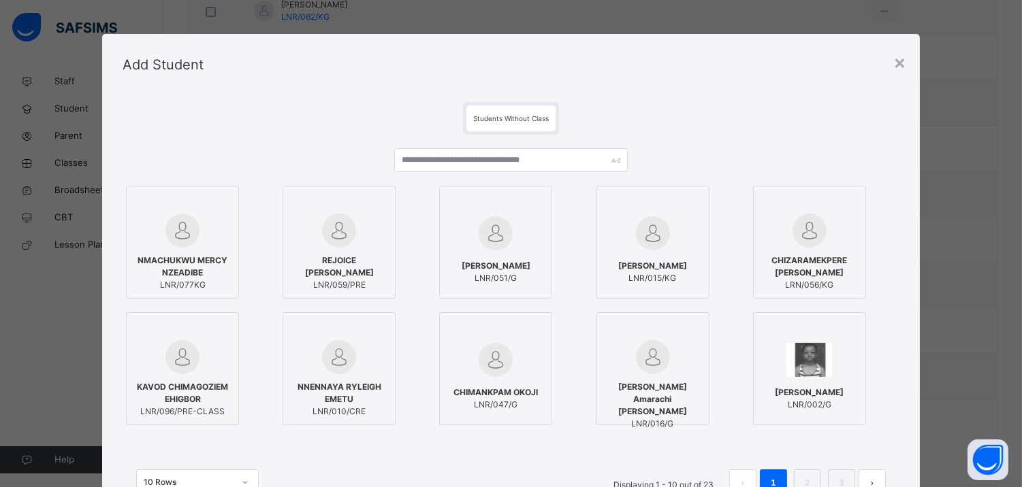
scroll to position [505, 0]
click at [238, 478] on div "10 Rows" at bounding box center [197, 483] width 123 height 26
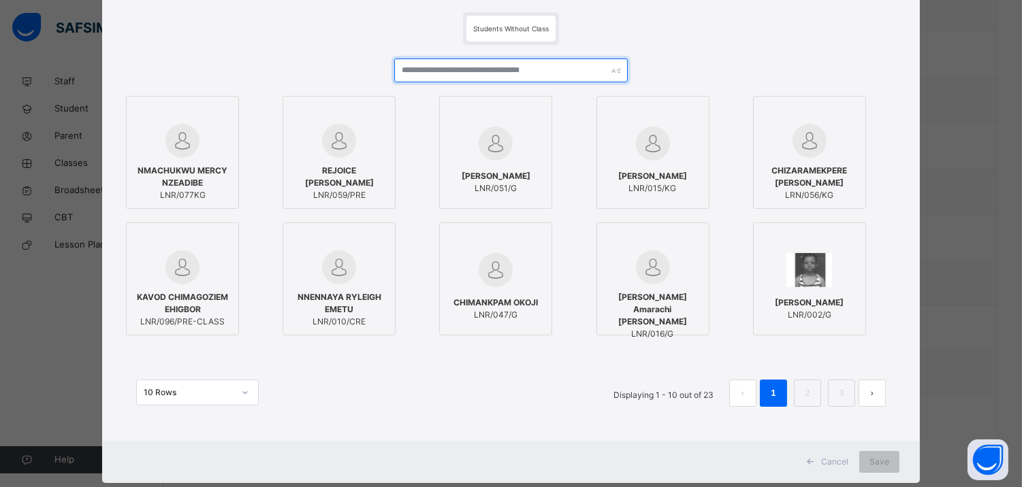
click at [554, 74] on input "text" at bounding box center [510, 71] width 233 height 24
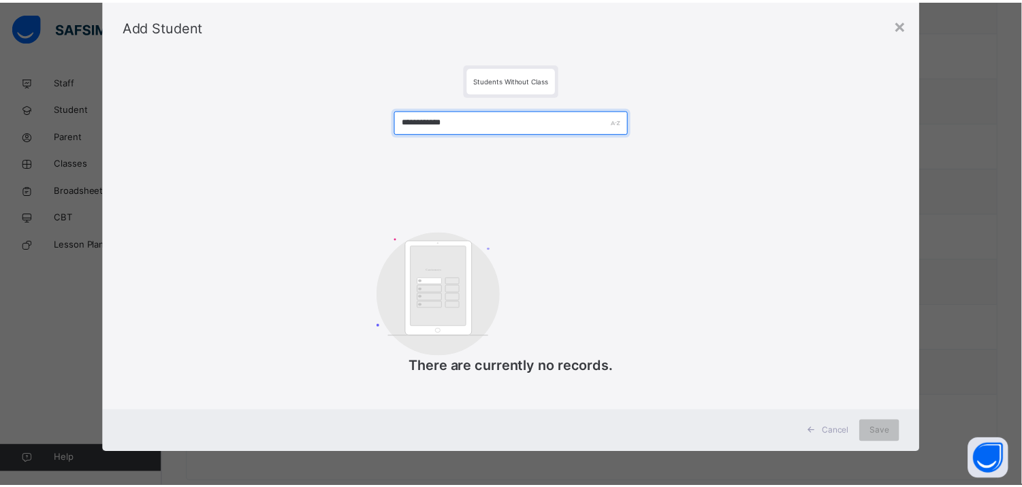
scroll to position [38, 0]
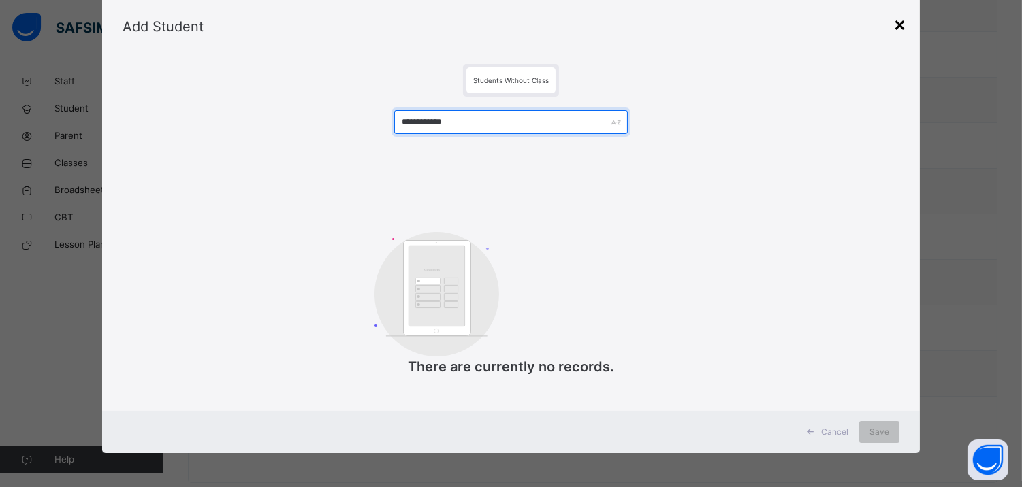
type input "**********"
click at [900, 22] on div "×" at bounding box center [899, 24] width 13 height 29
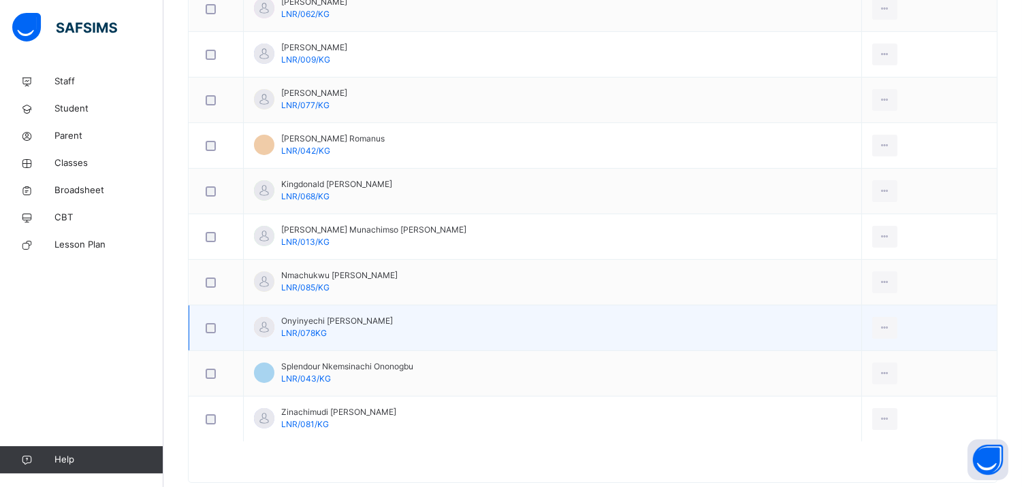
click at [413, 323] on td "Onyinyechi Loveth Daniel LNR/078KG" at bounding box center [553, 329] width 618 height 46
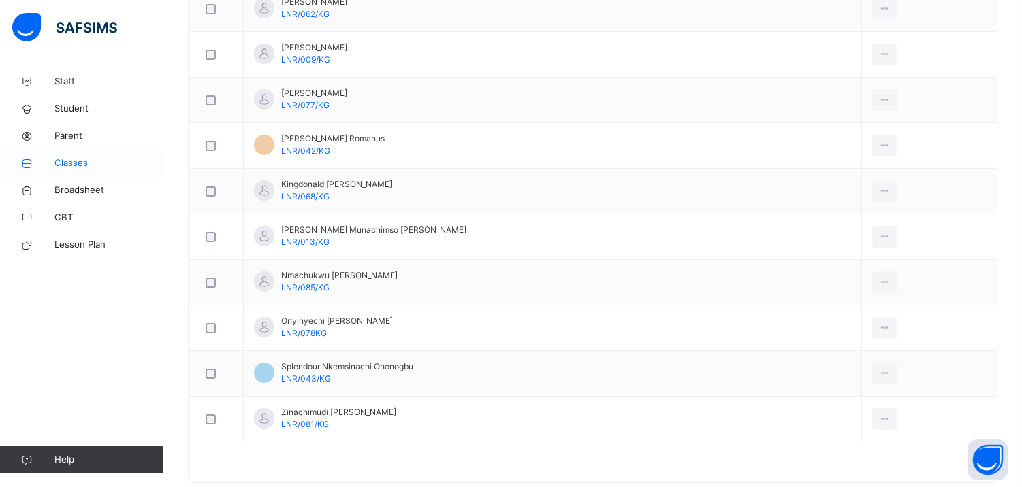
click at [50, 154] on link "Classes" at bounding box center [81, 163] width 163 height 27
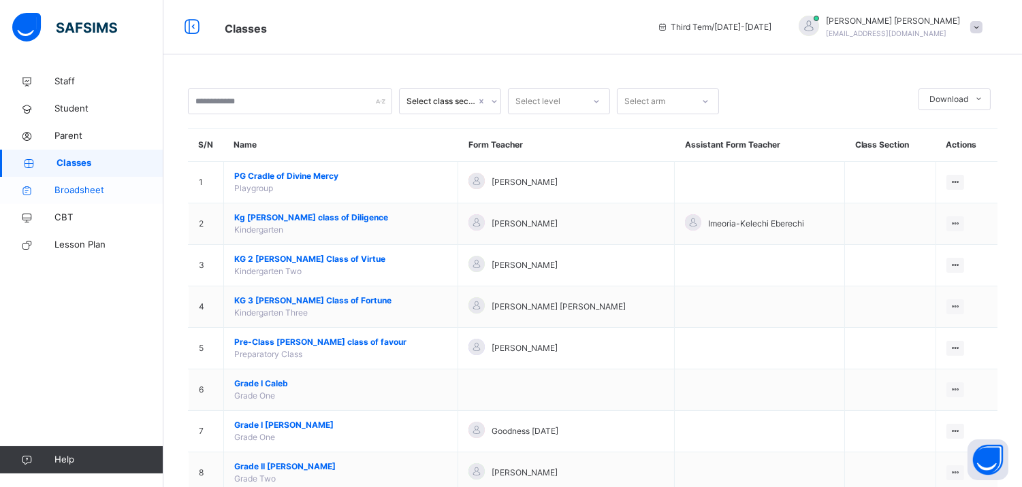
click at [84, 184] on span "Broadsheet" at bounding box center [108, 191] width 109 height 14
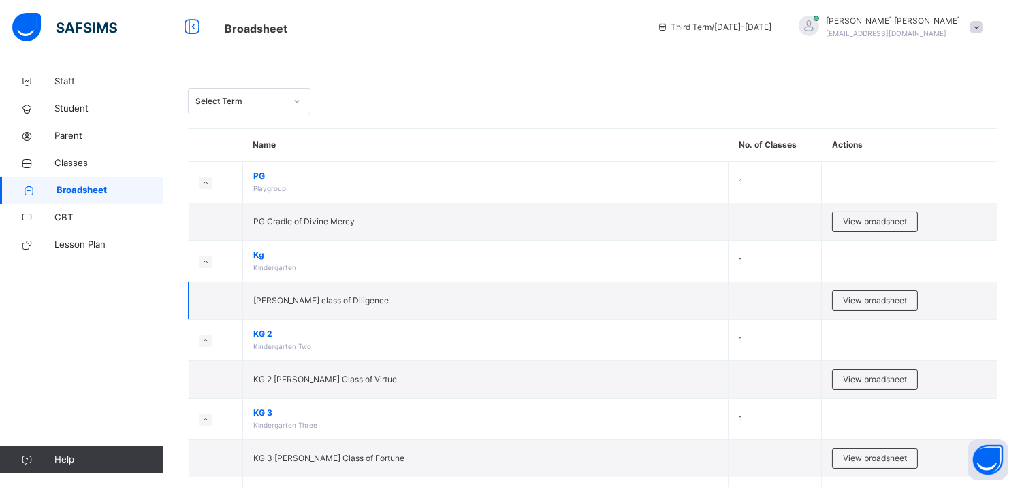
click at [338, 291] on td "[PERSON_NAME] class of Diligence" at bounding box center [485, 300] width 485 height 37
click at [887, 294] on div "View broadsheet" at bounding box center [875, 301] width 86 height 20
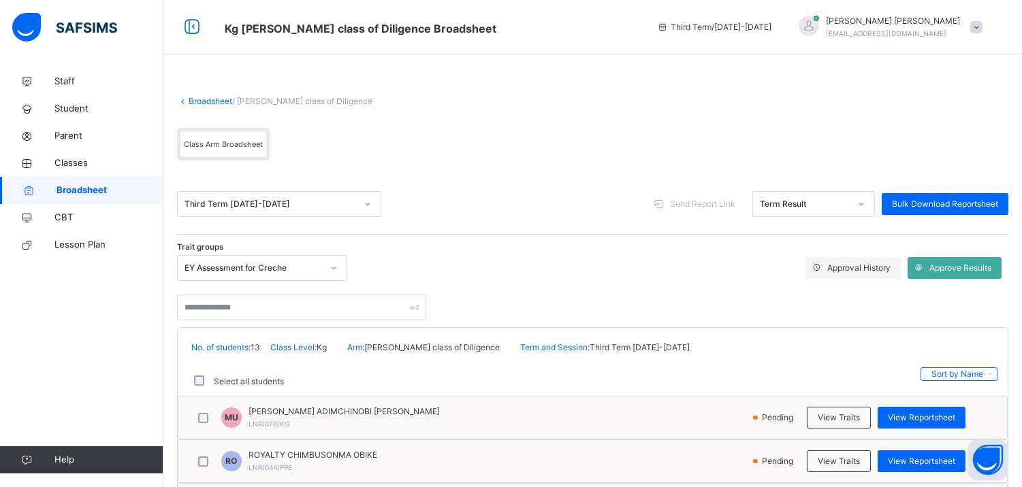
click at [951, 448] on div "RO ROYALTY CHIMBUSONMA OBIKE LNR/044/PRE Pending View Traits View Reportsheet" at bounding box center [592, 461] width 828 height 42
click at [931, 451] on div "View Reportsheet" at bounding box center [921, 462] width 88 height 22
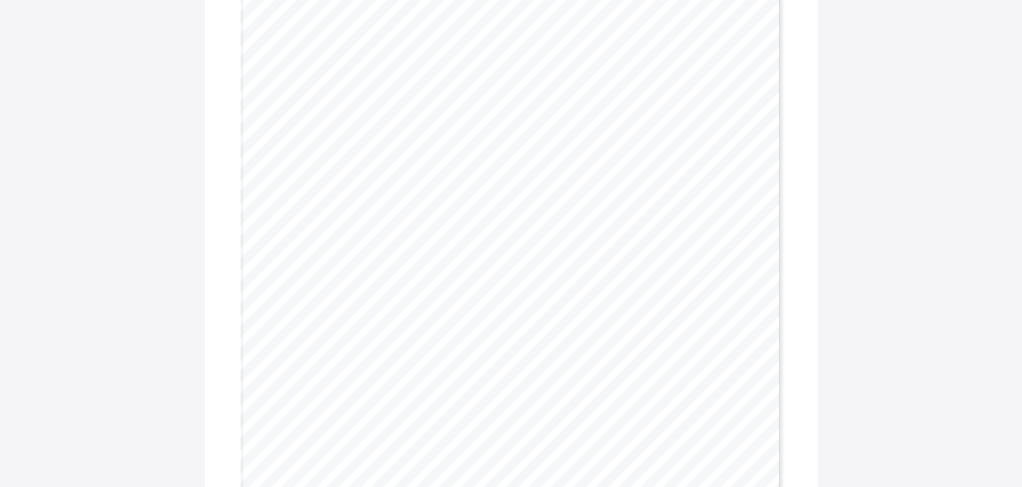
scroll to position [2419, 0]
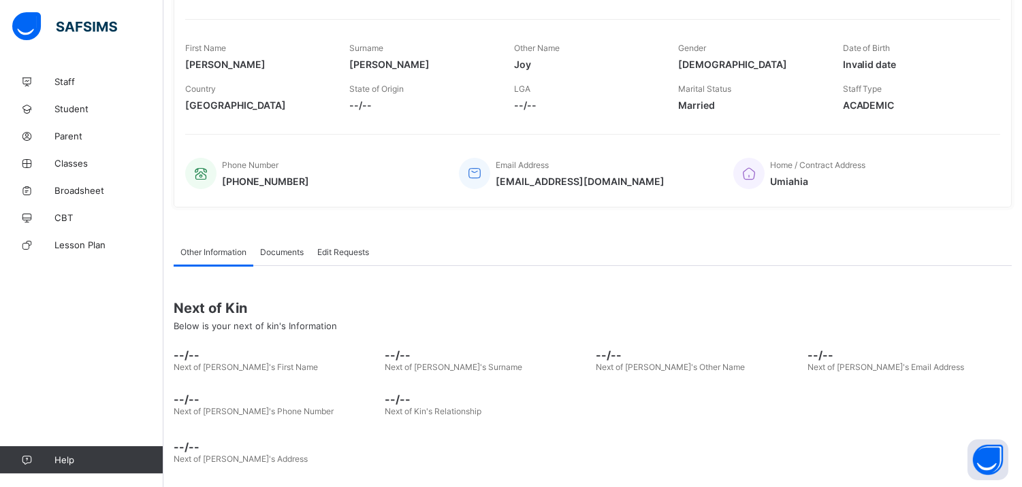
scroll to position [214, 0]
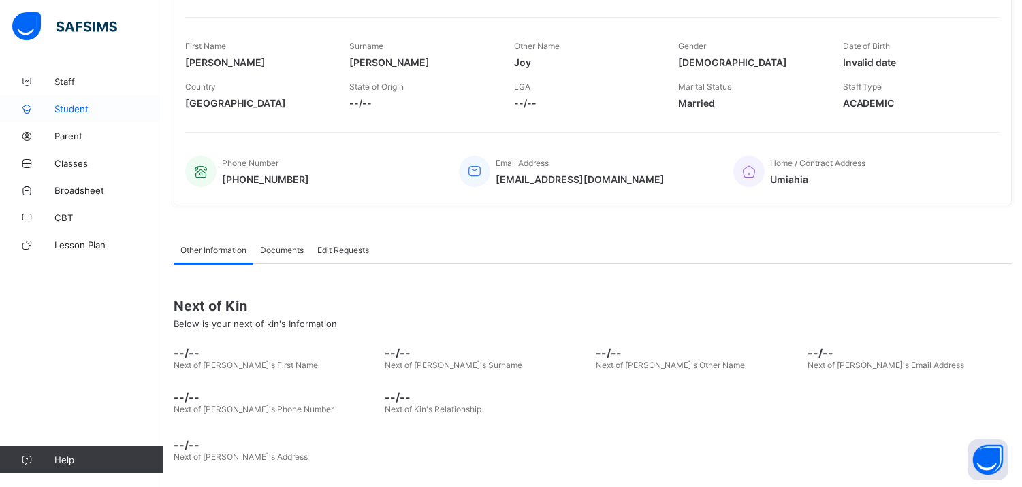
click at [91, 101] on link "Student" at bounding box center [81, 108] width 163 height 27
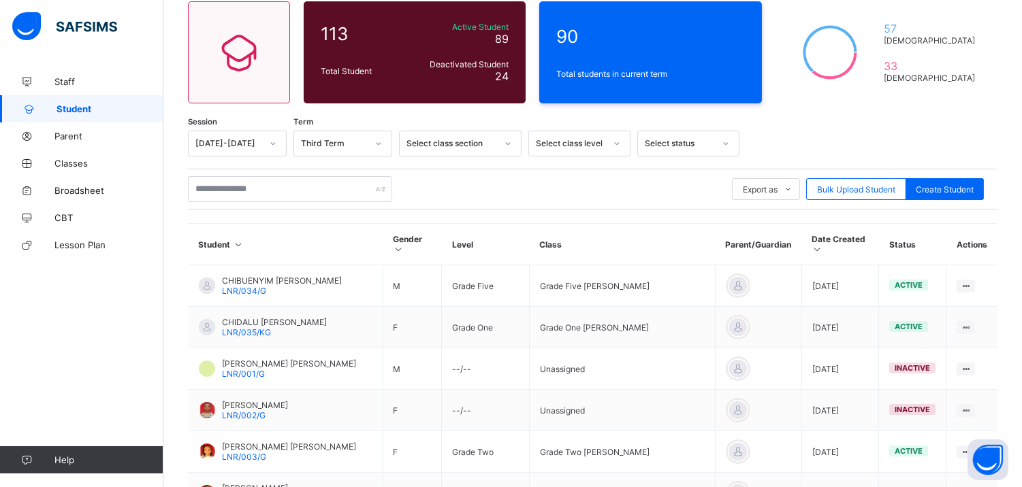
scroll to position [214, 0]
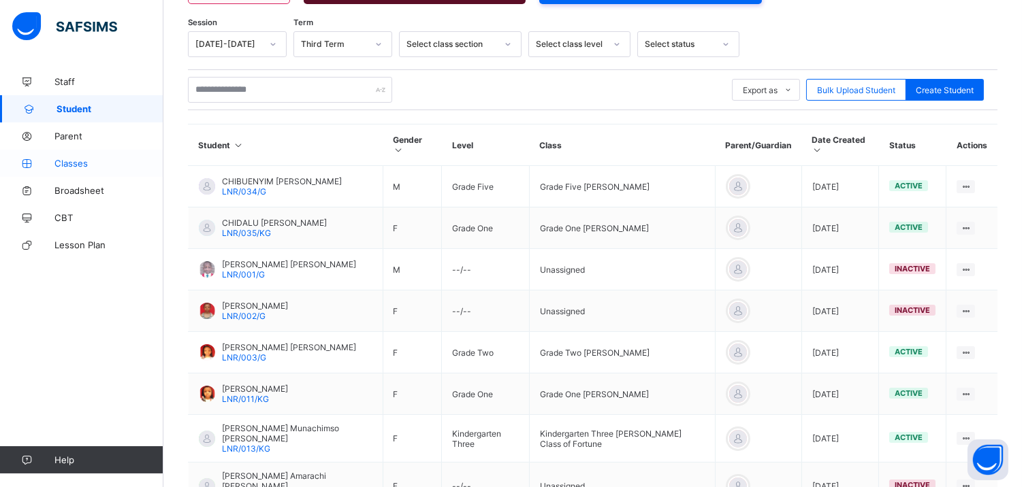
click at [77, 158] on span "Classes" at bounding box center [108, 163] width 109 height 11
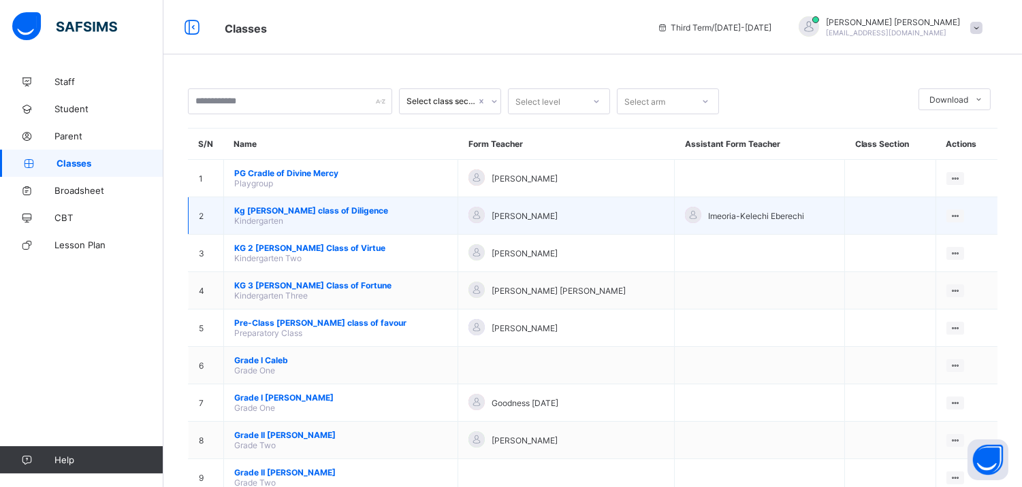
click at [289, 210] on span "[PERSON_NAME] class of Diligence" at bounding box center [340, 211] width 213 height 10
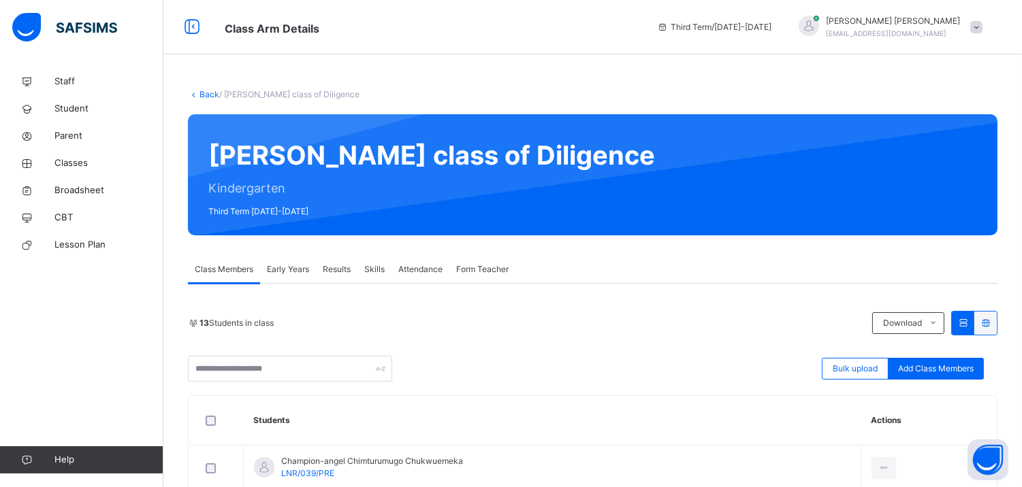
click at [339, 264] on span "Results" at bounding box center [337, 269] width 28 height 12
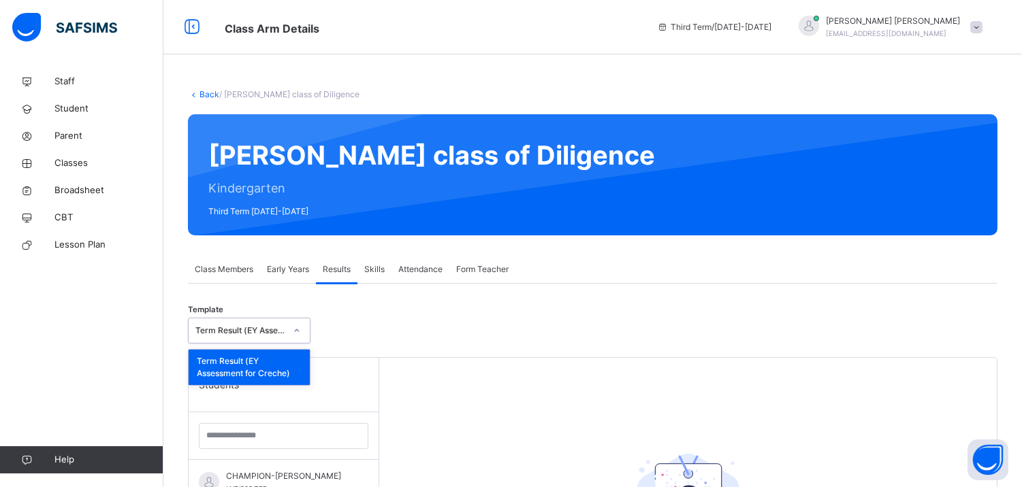
click at [240, 323] on div "Term Result (EY Assessment for Creche)" at bounding box center [236, 331] width 95 height 21
click at [338, 263] on span "Results" at bounding box center [337, 269] width 28 height 12
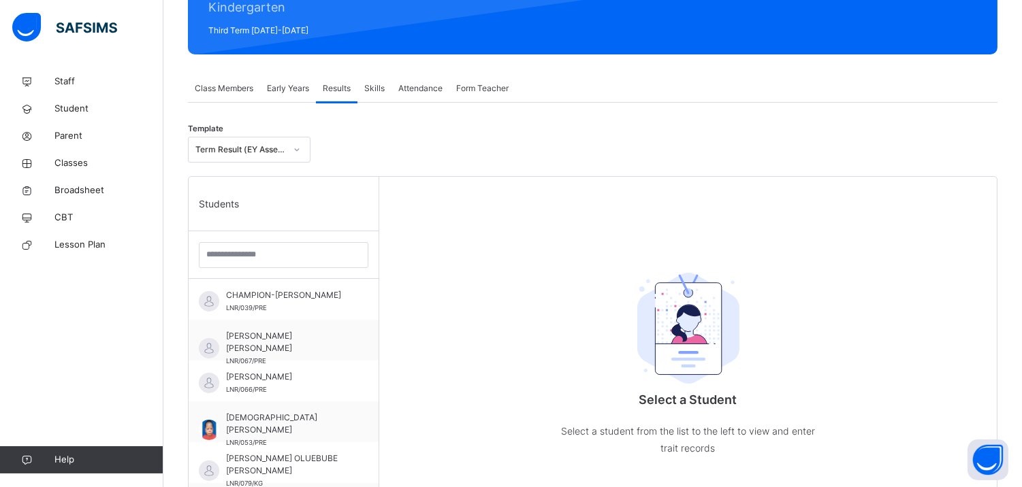
scroll to position [212, 0]
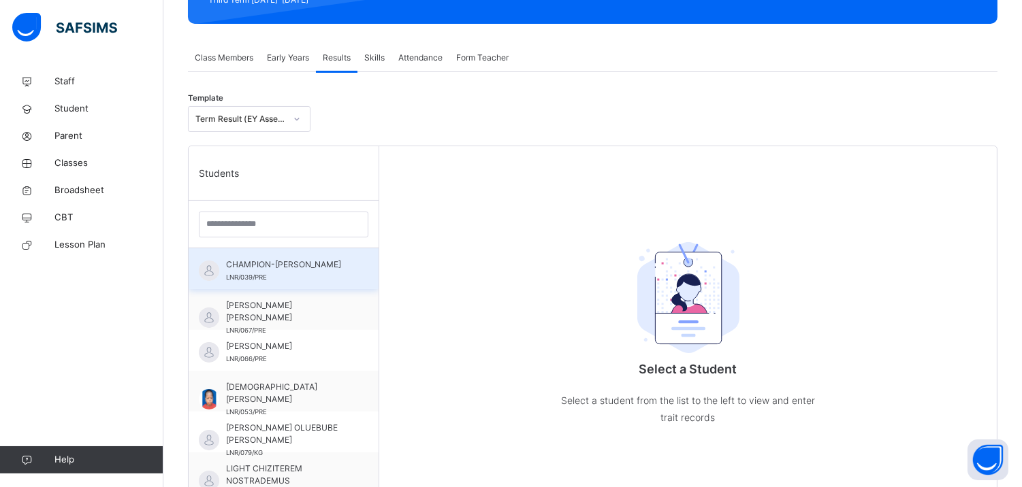
click at [250, 263] on span "CHAMPION-[PERSON_NAME]" at bounding box center [287, 265] width 122 height 12
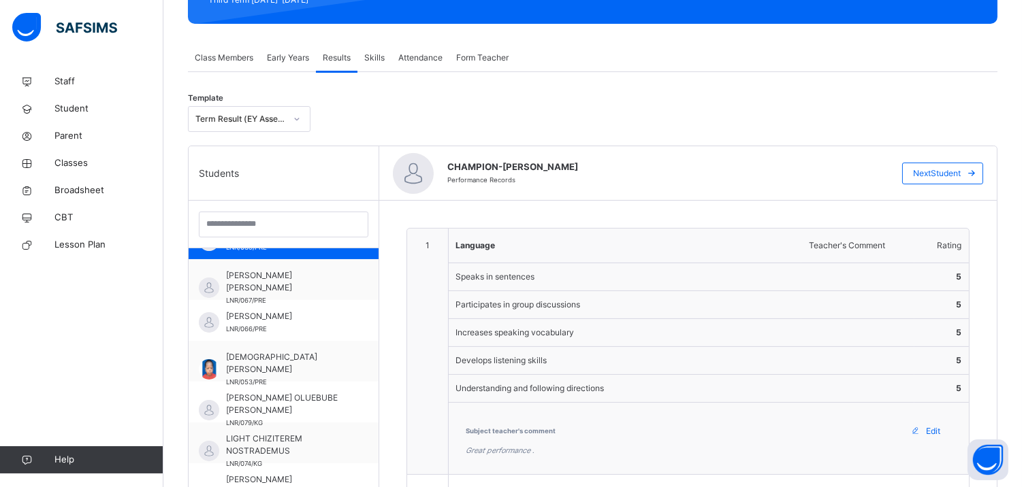
scroll to position [60, 0]
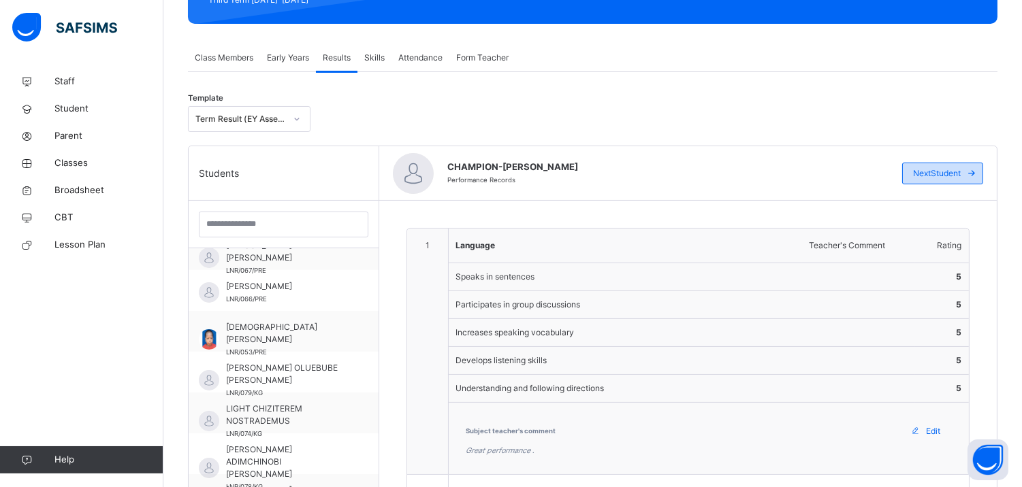
click at [977, 171] on icon at bounding box center [971, 173] width 10 height 11
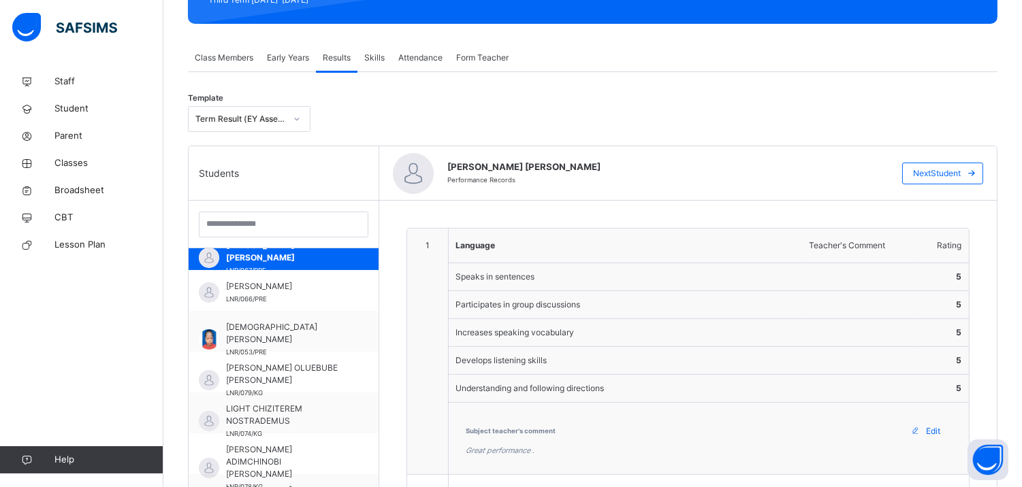
click at [977, 171] on icon at bounding box center [971, 173] width 10 height 11
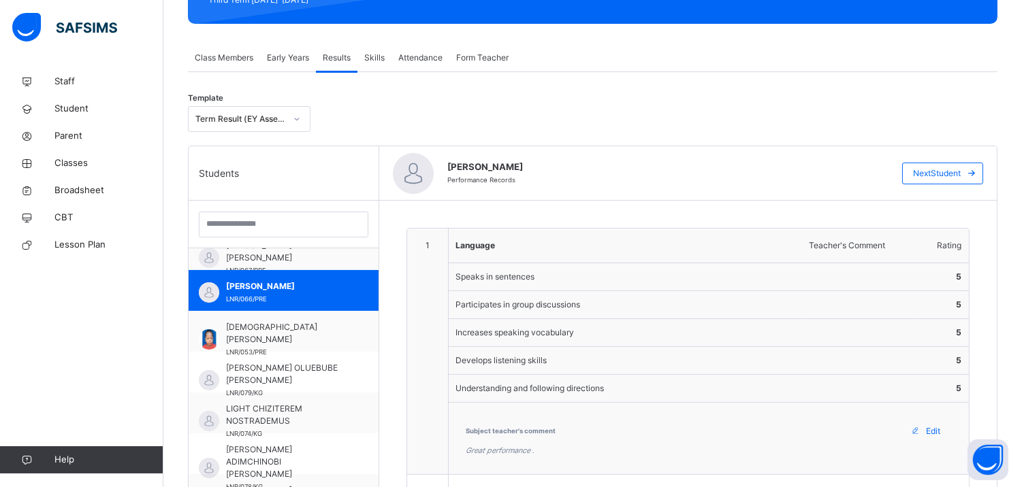
click at [977, 171] on icon at bounding box center [971, 173] width 10 height 11
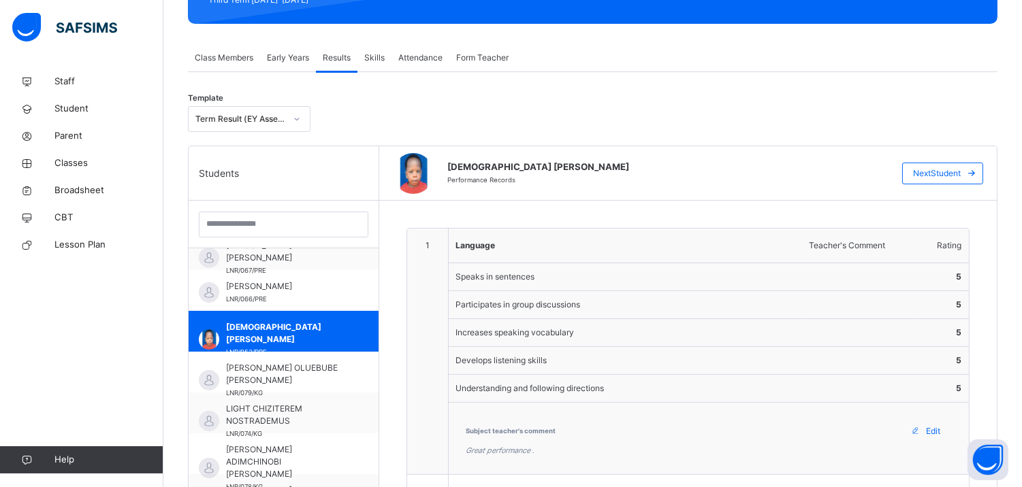
click at [977, 171] on icon at bounding box center [971, 173] width 10 height 11
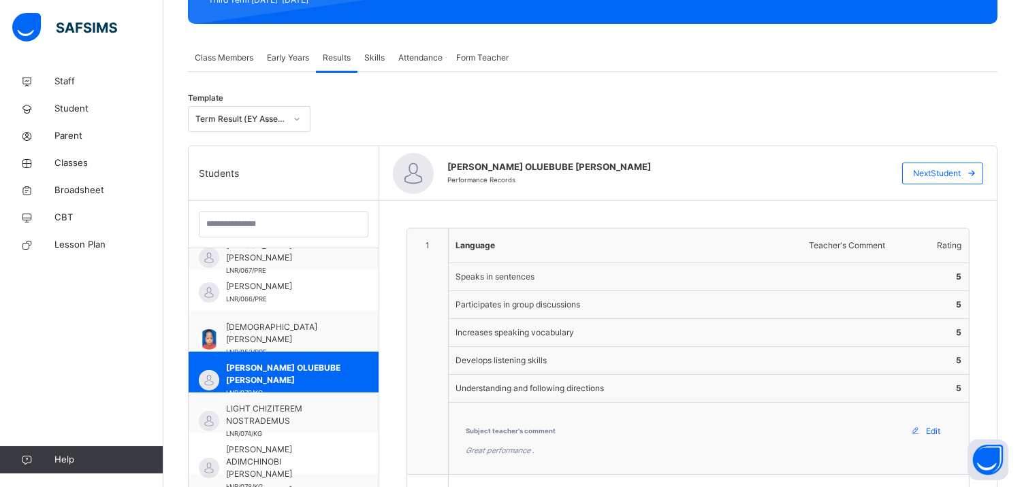
click at [977, 171] on icon at bounding box center [971, 173] width 10 height 11
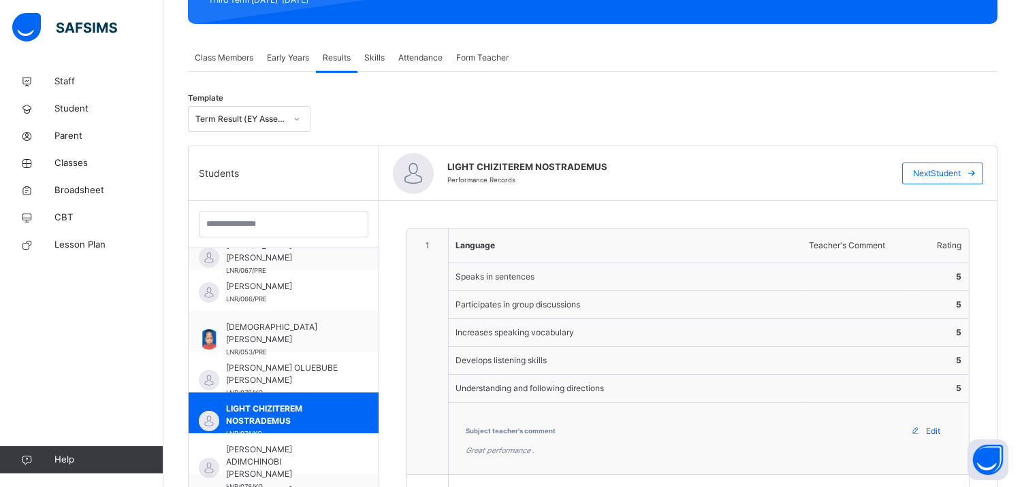
click at [977, 171] on icon at bounding box center [971, 173] width 10 height 11
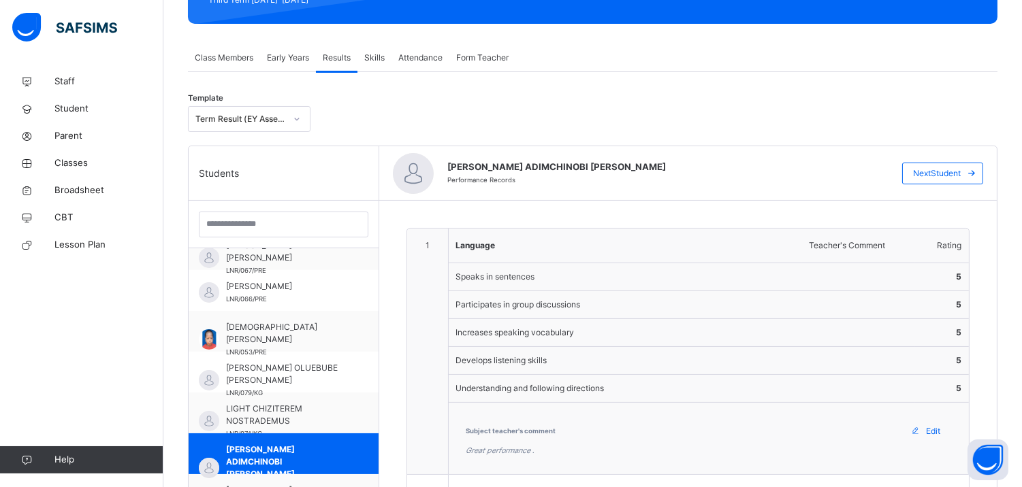
click at [977, 171] on icon at bounding box center [971, 173] width 10 height 11
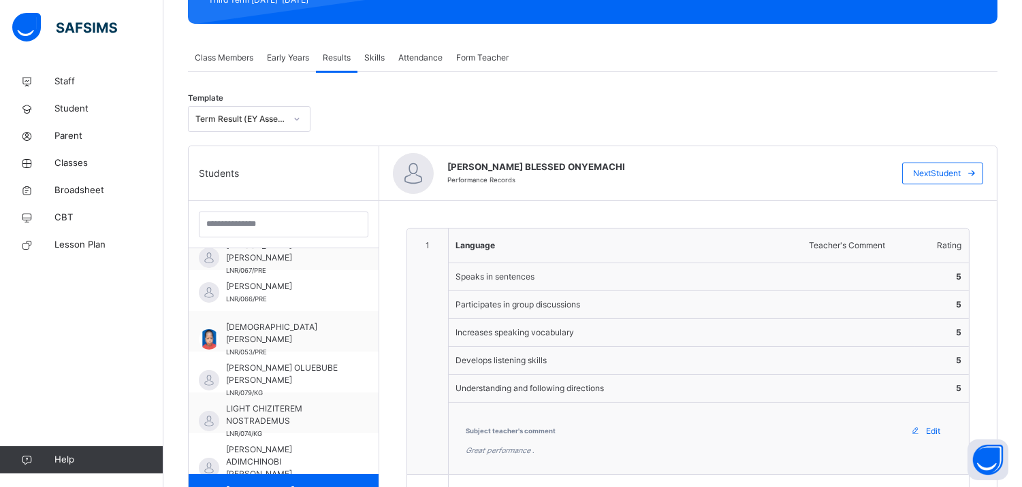
click at [977, 171] on icon at bounding box center [971, 173] width 10 height 11
click at [109, 185] on span "Broadsheet" at bounding box center [108, 191] width 109 height 14
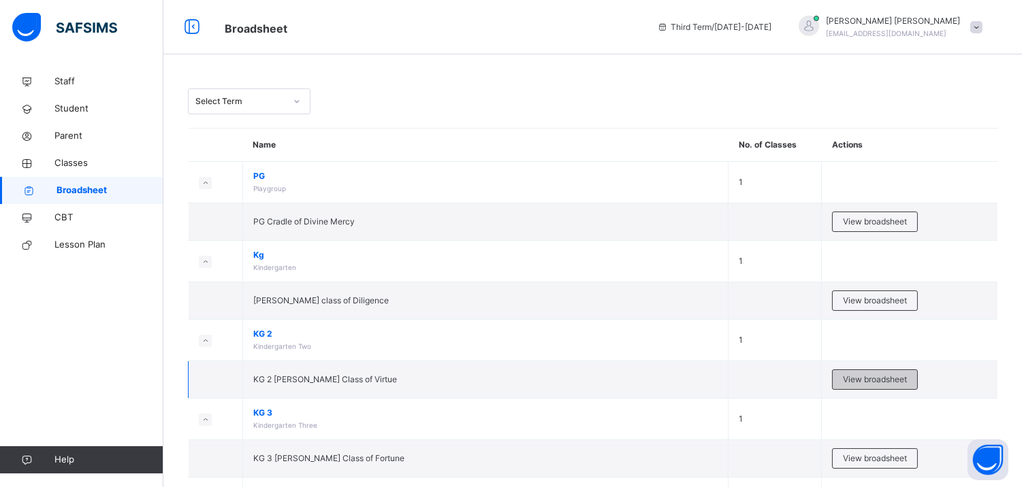
click at [870, 379] on span "View broadsheet" at bounding box center [875, 380] width 64 height 12
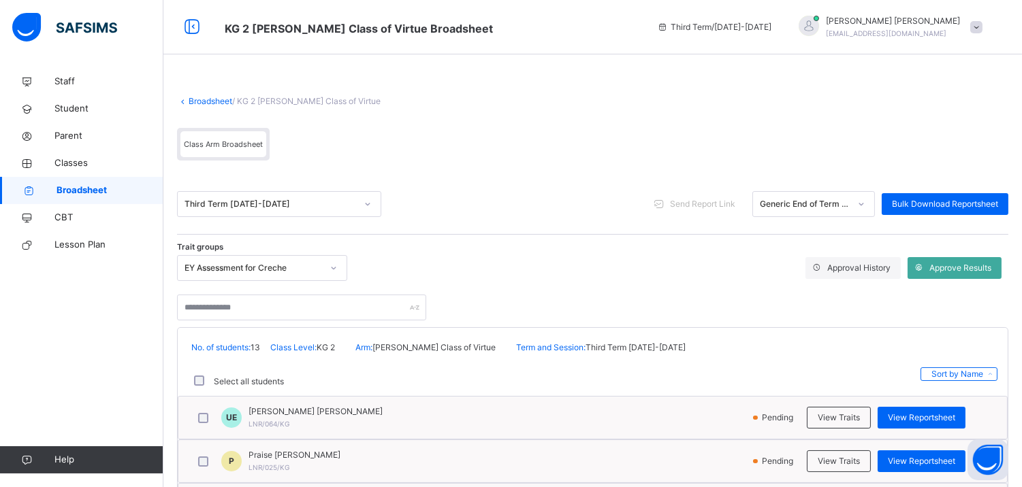
click at [239, 135] on div "Class Arm Broadsheet" at bounding box center [223, 144] width 86 height 26
click at [214, 94] on span at bounding box center [592, 89] width 831 height 14
click at [66, 70] on link "Staff" at bounding box center [81, 81] width 163 height 27
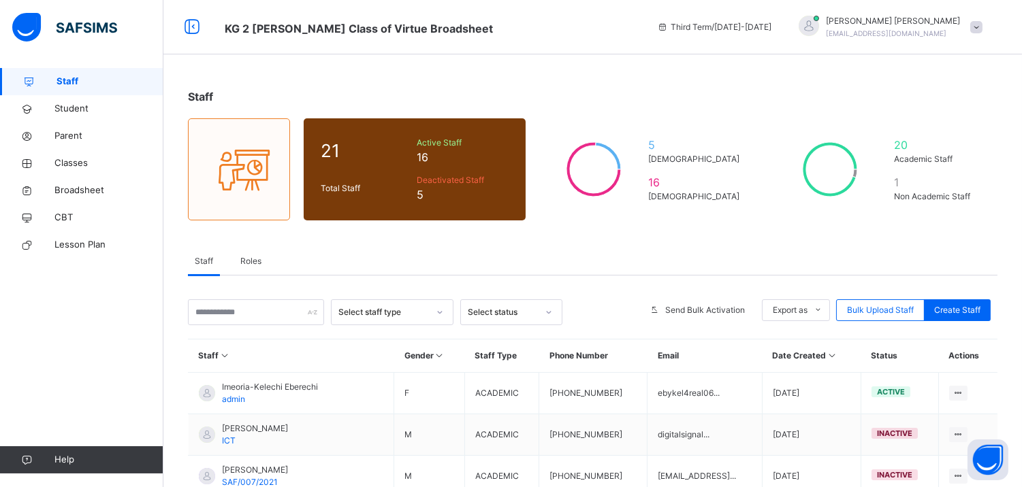
click at [66, 70] on link "Staff" at bounding box center [81, 81] width 163 height 27
click at [75, 159] on span "Classes" at bounding box center [108, 164] width 109 height 14
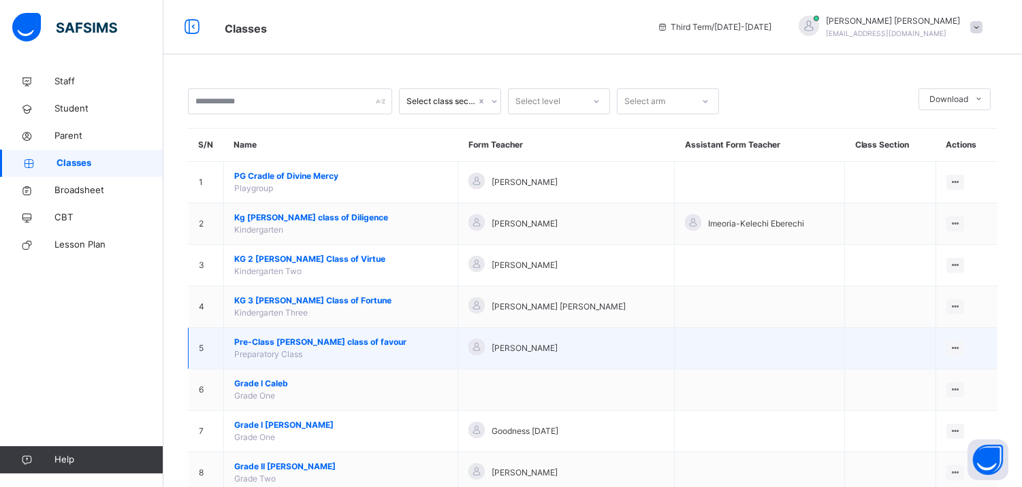
click at [335, 339] on span "Pre-Class [PERSON_NAME] class of favour" at bounding box center [340, 342] width 213 height 12
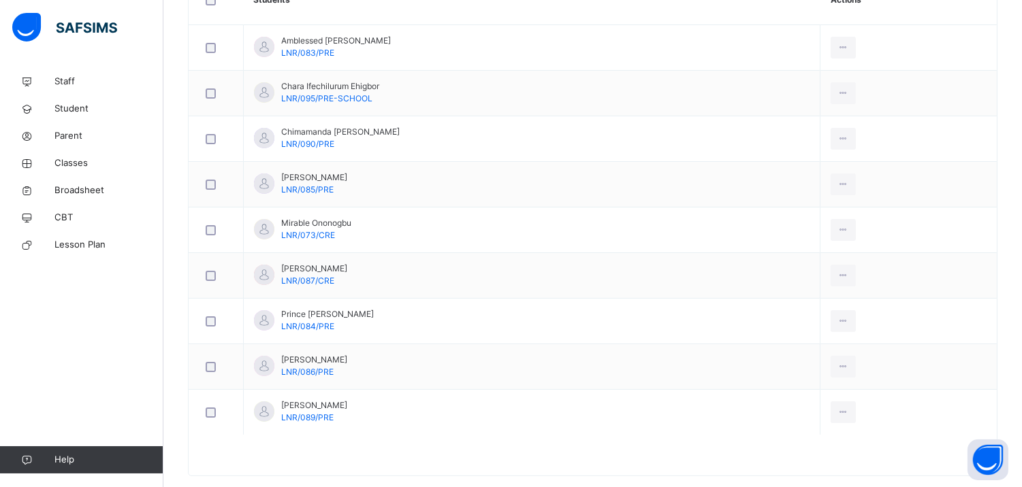
scroll to position [444, 0]
